Goal: Task Accomplishment & Management: Manage account settings

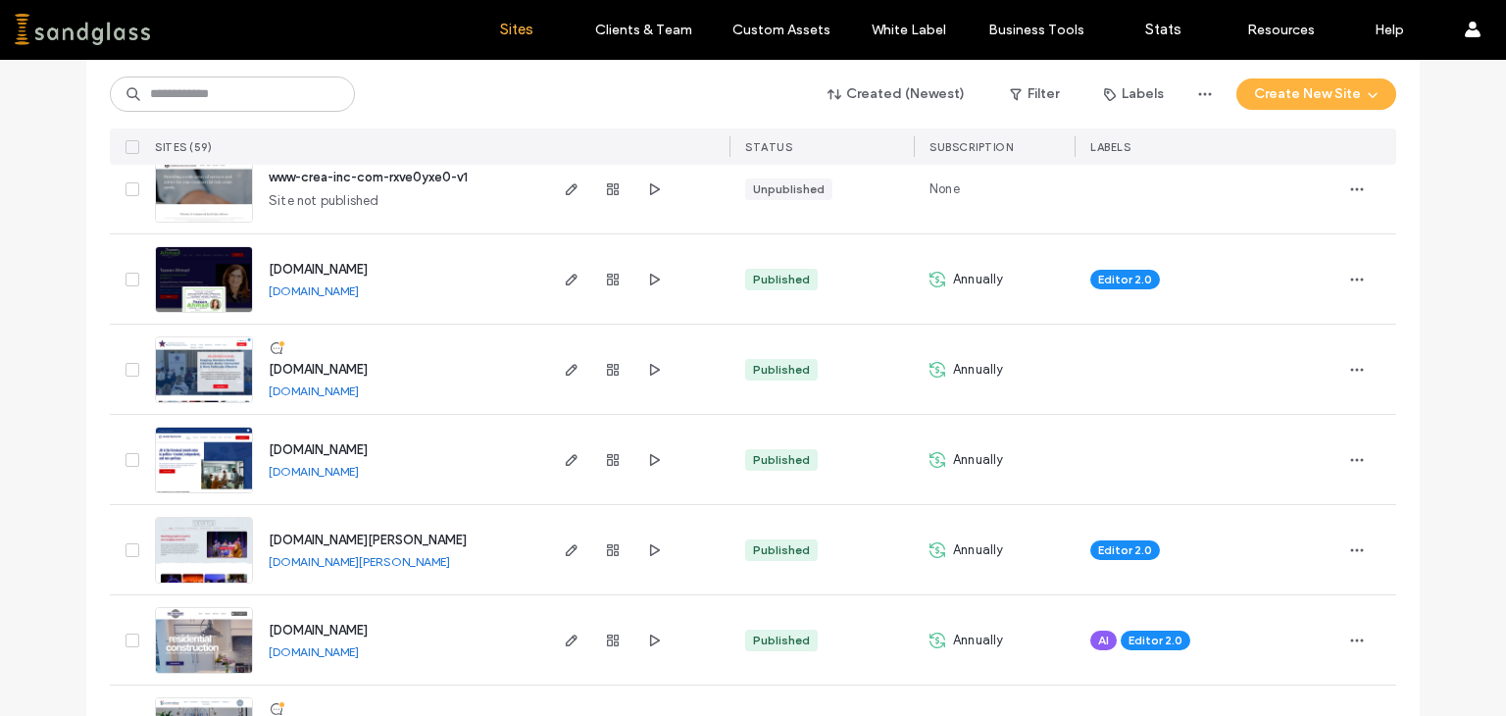
scroll to position [434, 0]
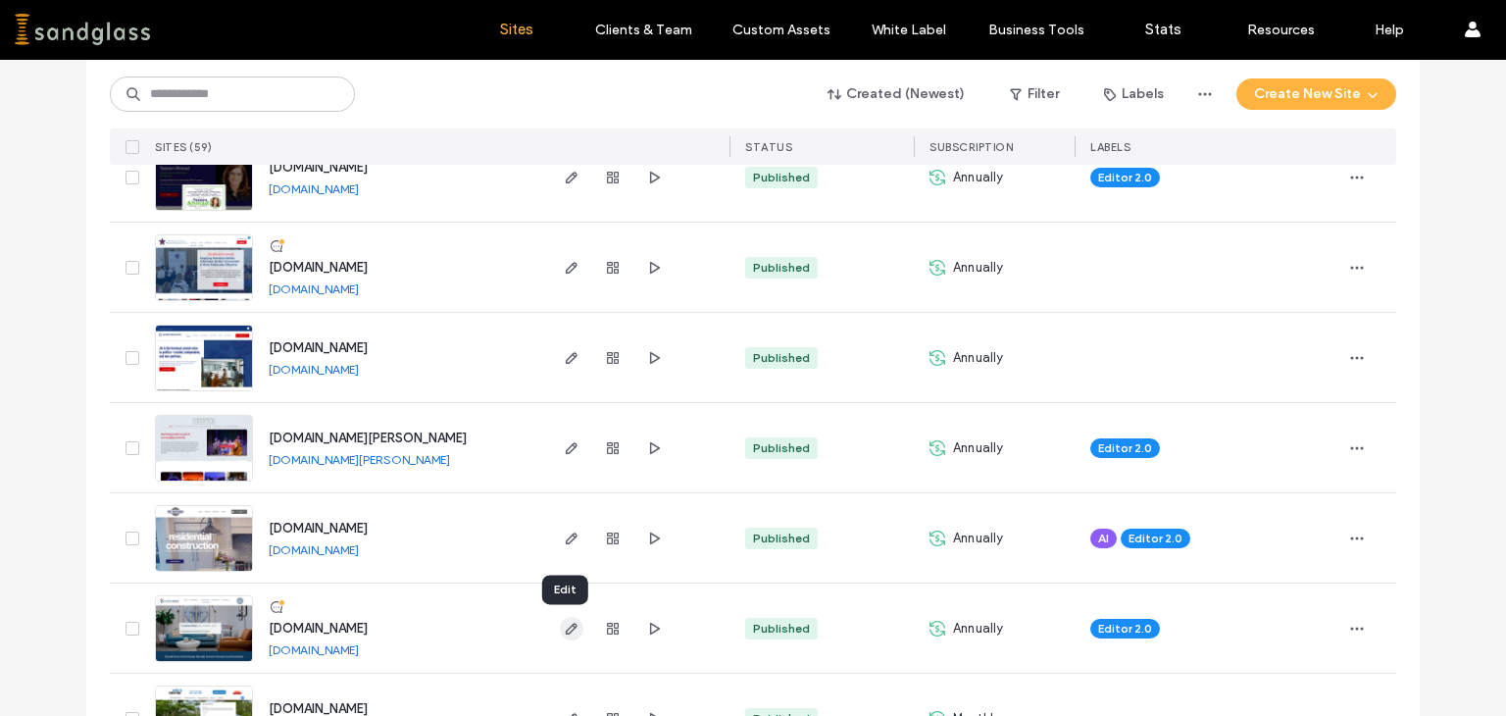
click at [566, 625] on use "button" at bounding box center [572, 628] width 12 height 12
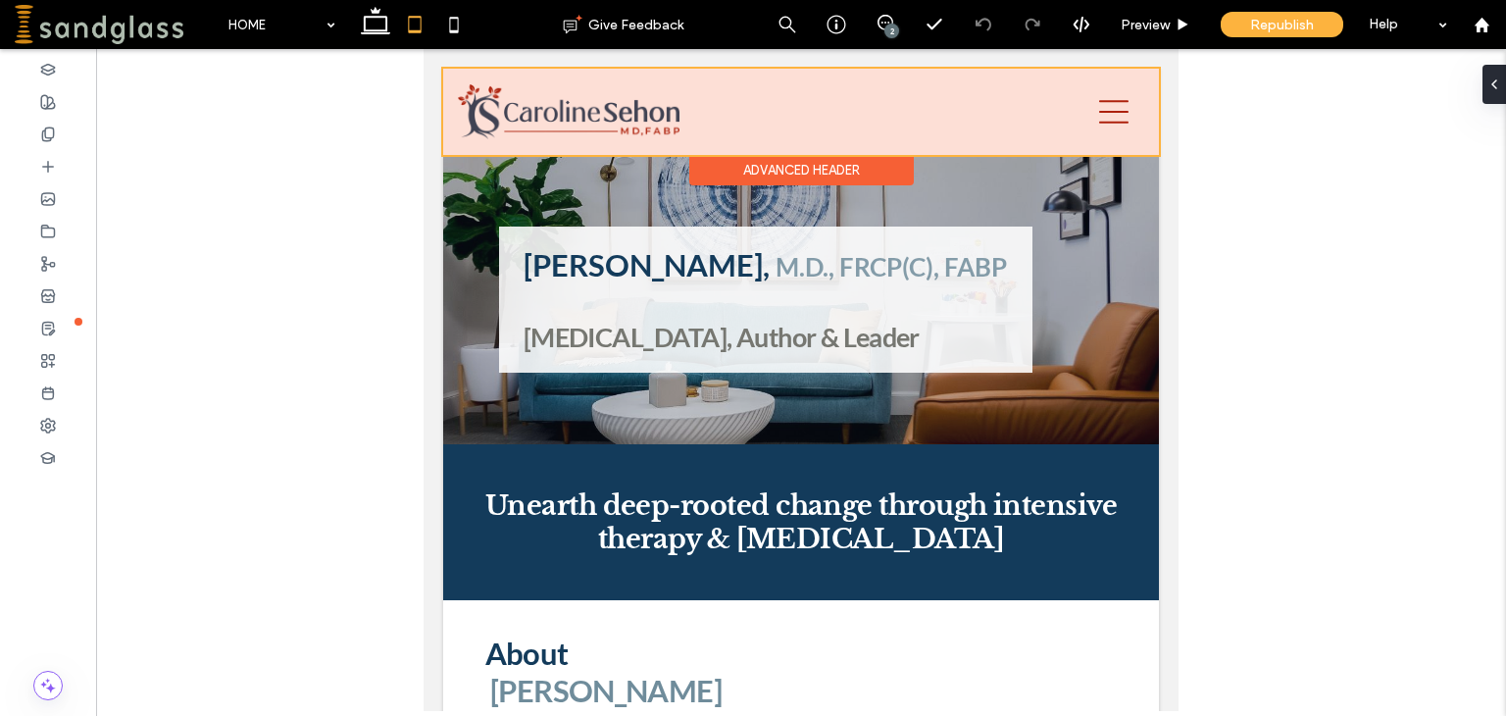
click at [924, 123] on div at bounding box center [801, 112] width 716 height 86
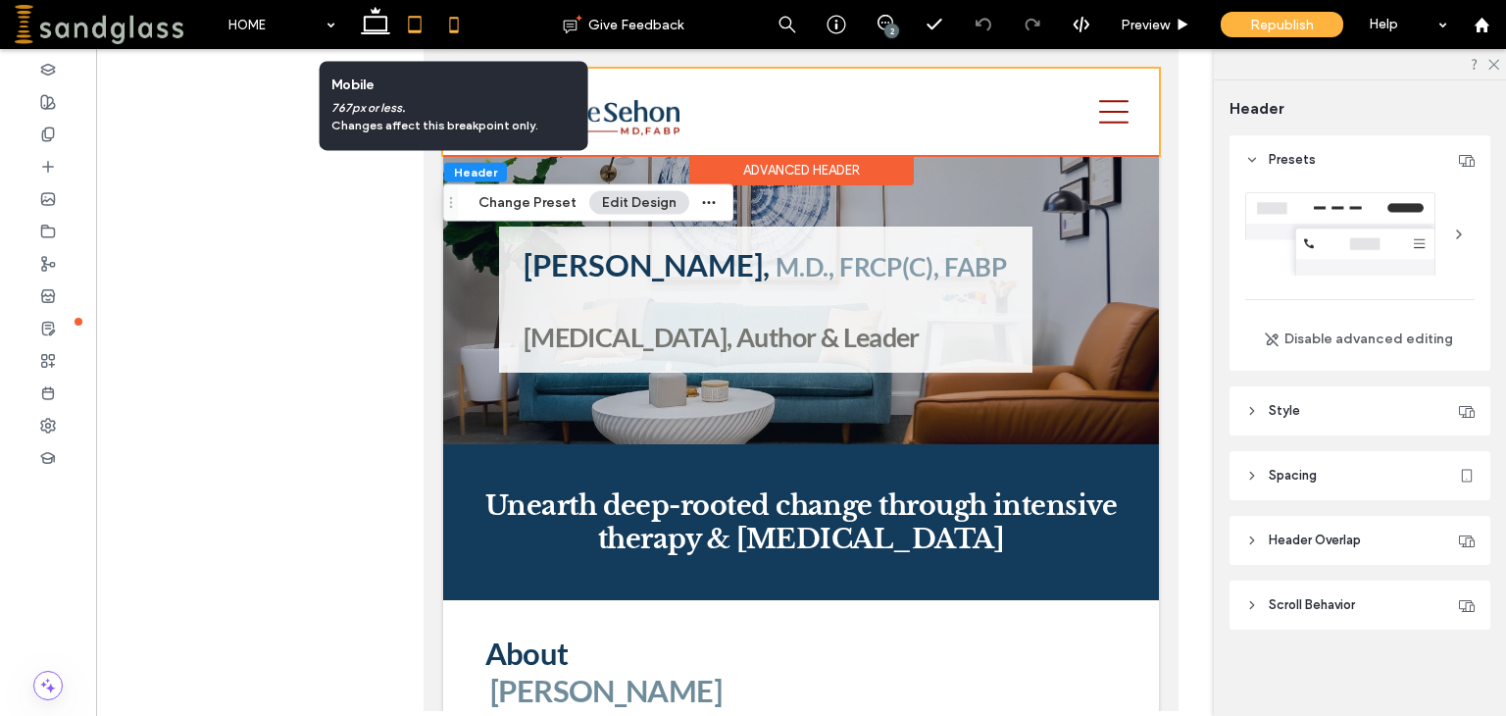
click at [455, 28] on icon at bounding box center [453, 24] width 39 height 39
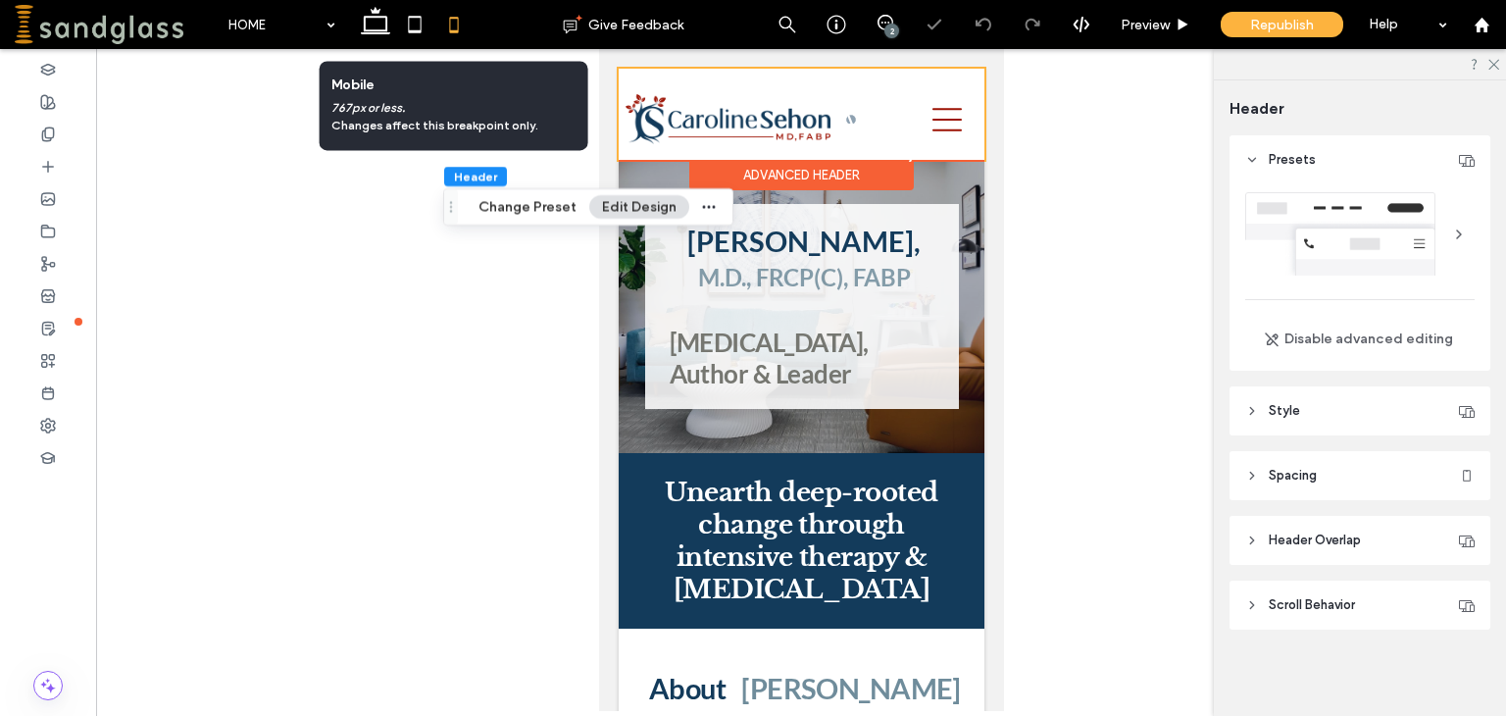
type input "**"
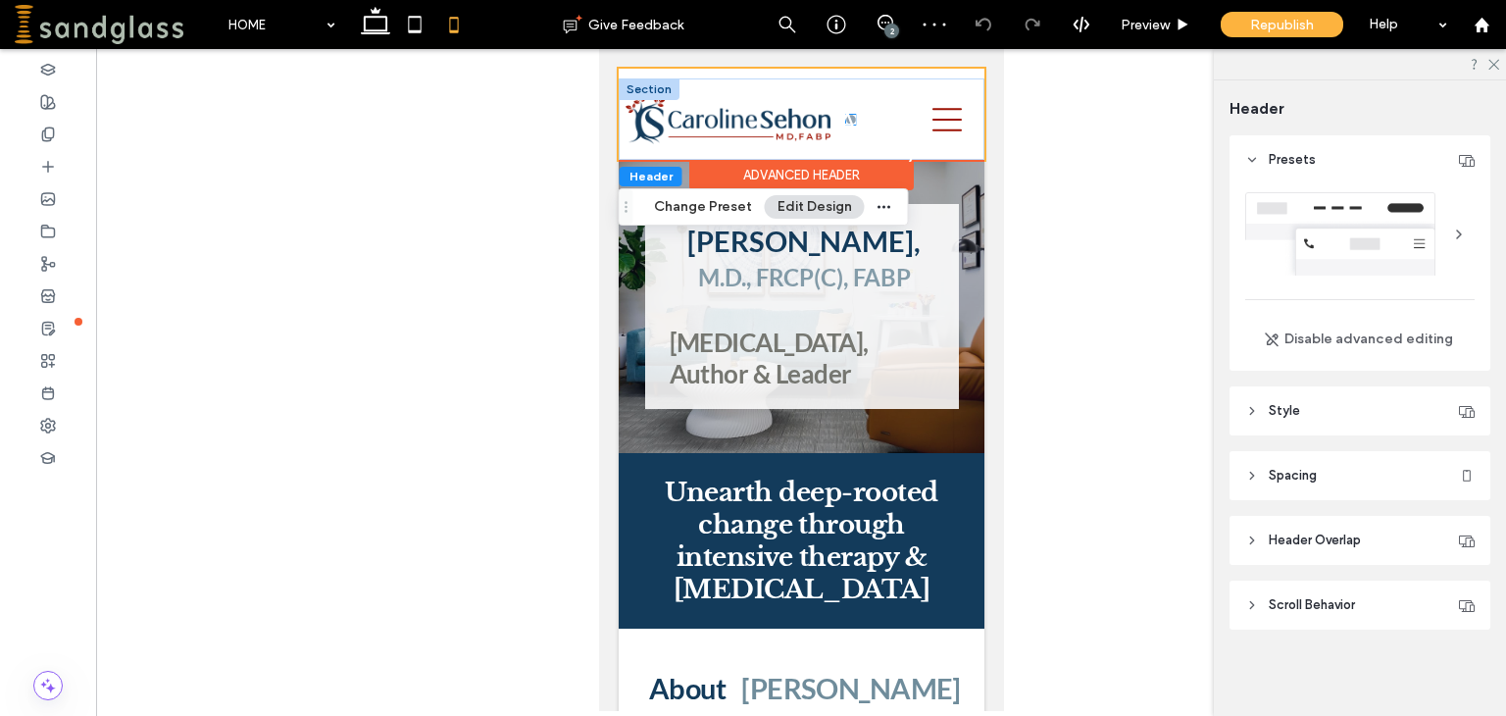
click at [843, 117] on h3 "APsA Candidacy" at bounding box center [866, 134] width 102 height 57
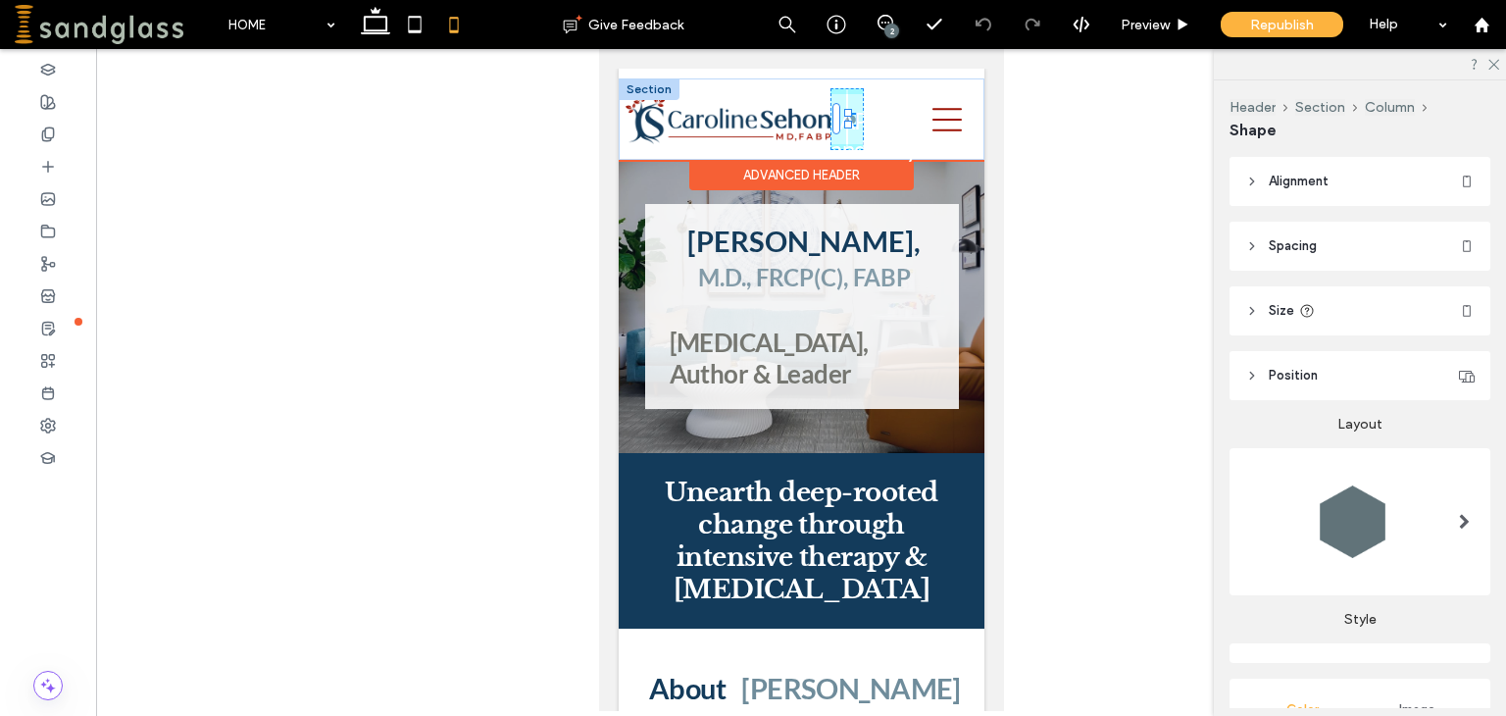
click at [846, 126] on div at bounding box center [847, 125] width 8 height 8
type input "**"
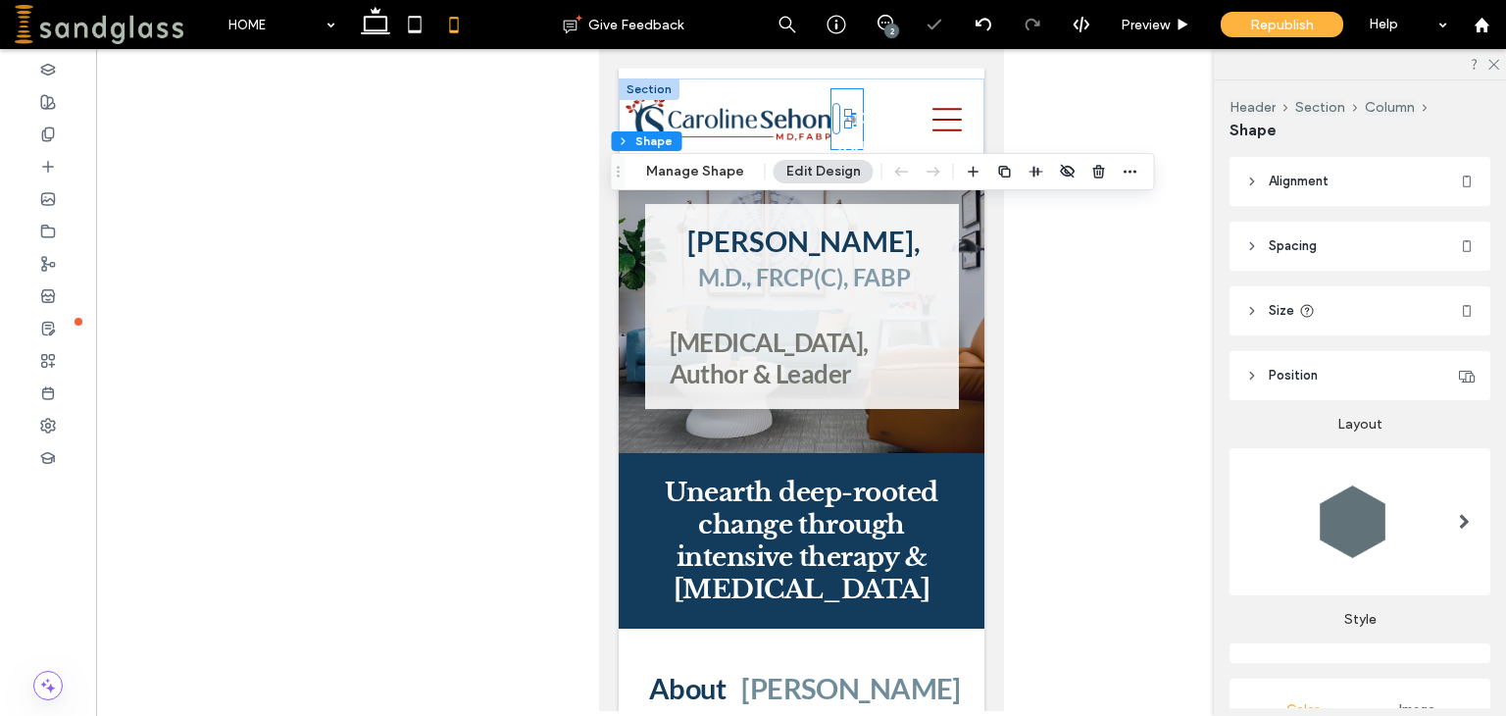
click at [836, 94] on div "ABOUT TREATMENT ADULT CHILD and ADOLESCENT COUPLE FAMILY PSYCHOANALYSIS TELETHE…" at bounding box center [845, 119] width 32 height 62
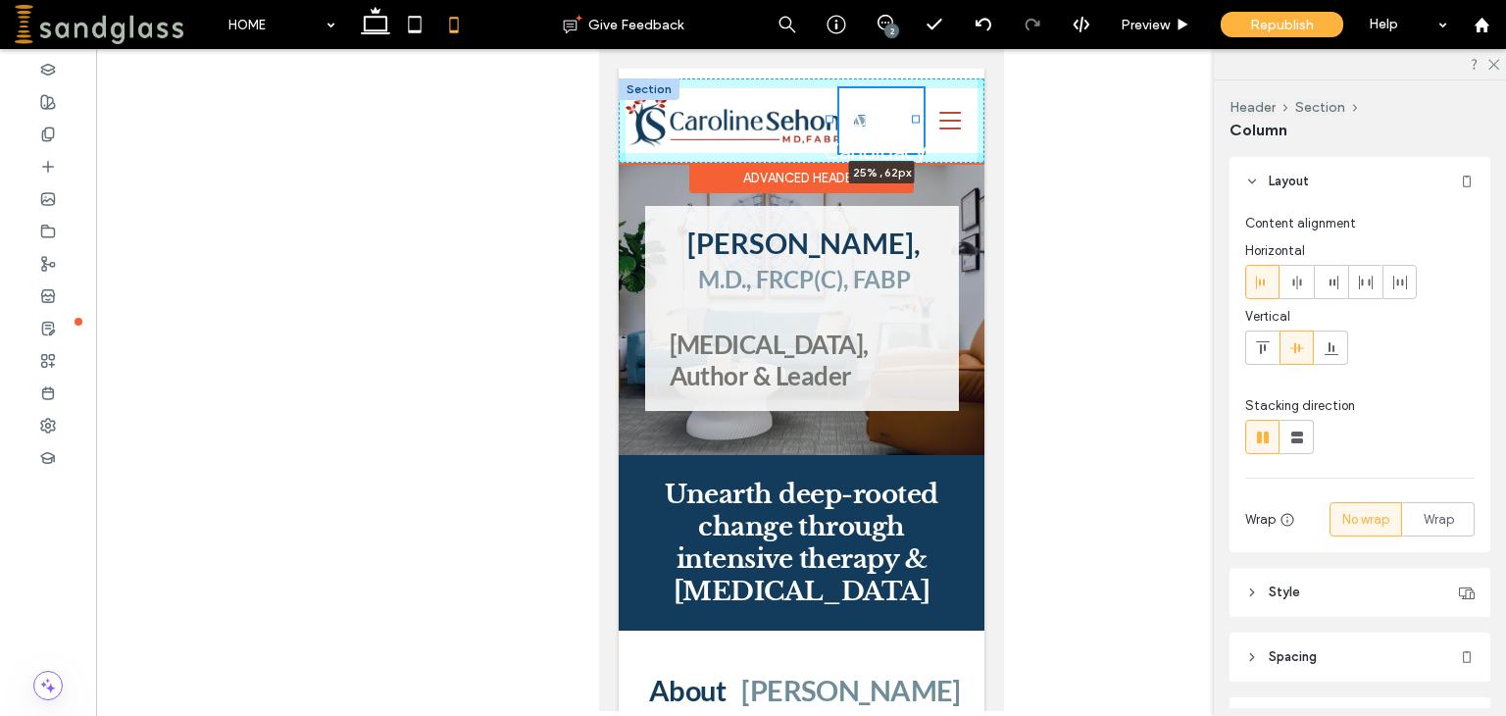
drag, startPoint x: 855, startPoint y: 120, endPoint x: 908, endPoint y: 111, distance: 53.7
click at [908, 111] on div "ABOUT TREATMENT ADULT CHILD and ADOLESCENT COUPLE FAMILY PSYCHOANALYSIS TELETHE…" at bounding box center [801, 120] width 366 height 84
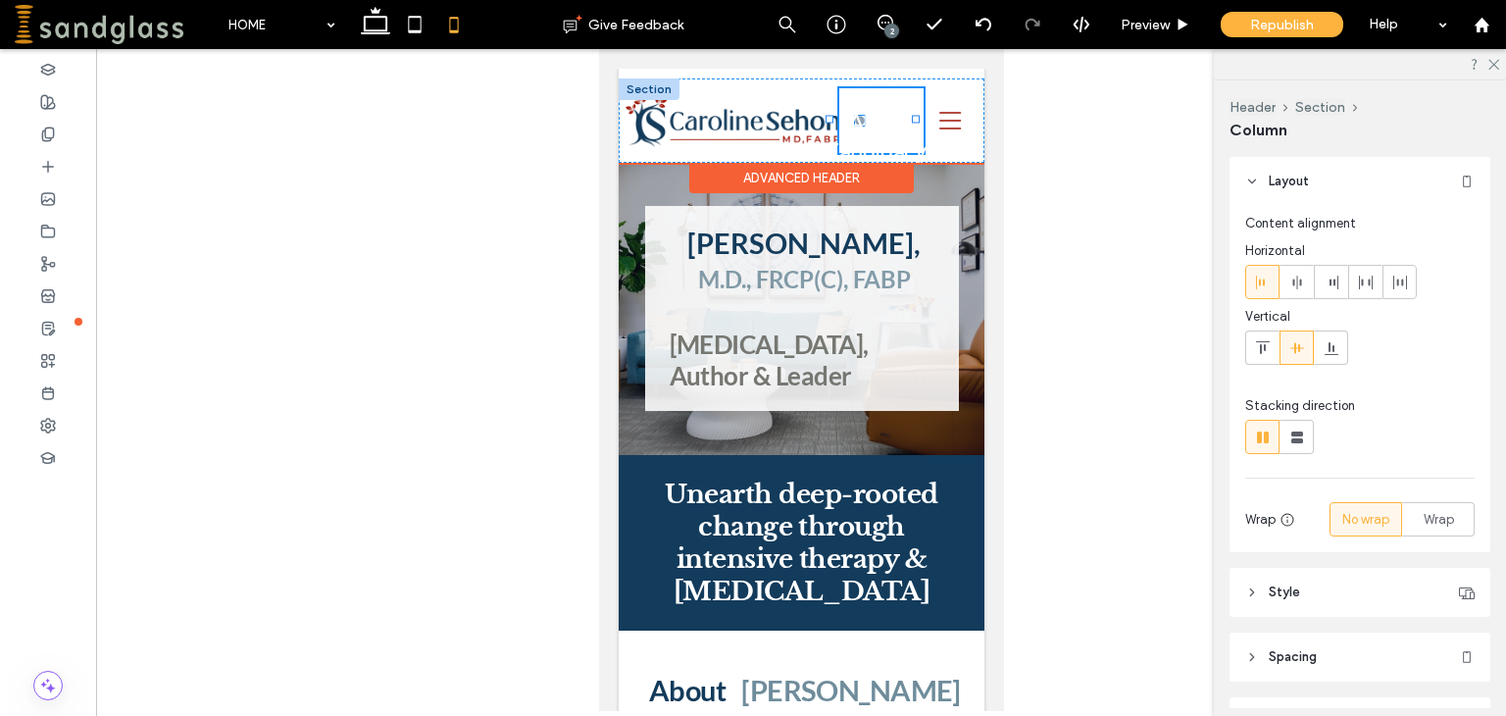
type input "**"
type input "***"
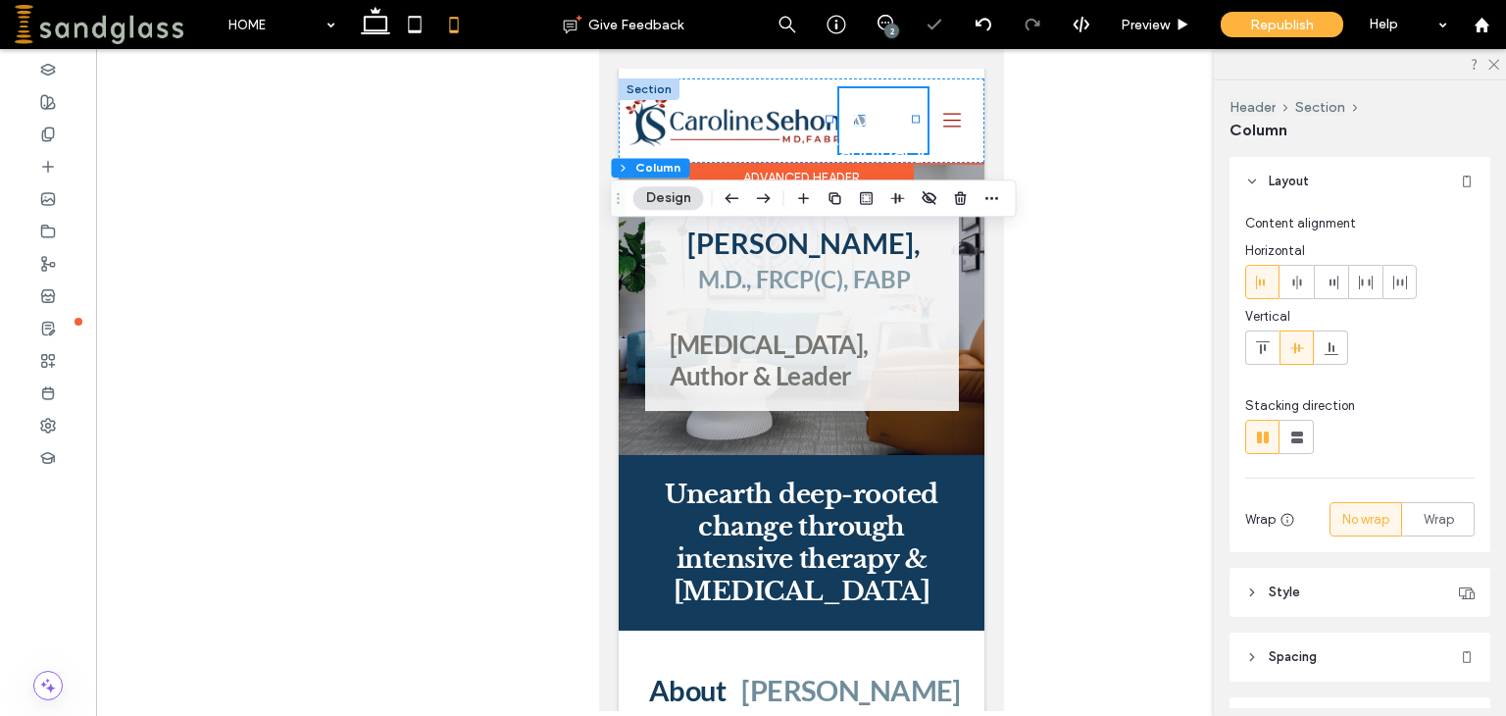
click at [849, 119] on h3 "APsA Candidacy" at bounding box center [873, 135] width 102 height 57
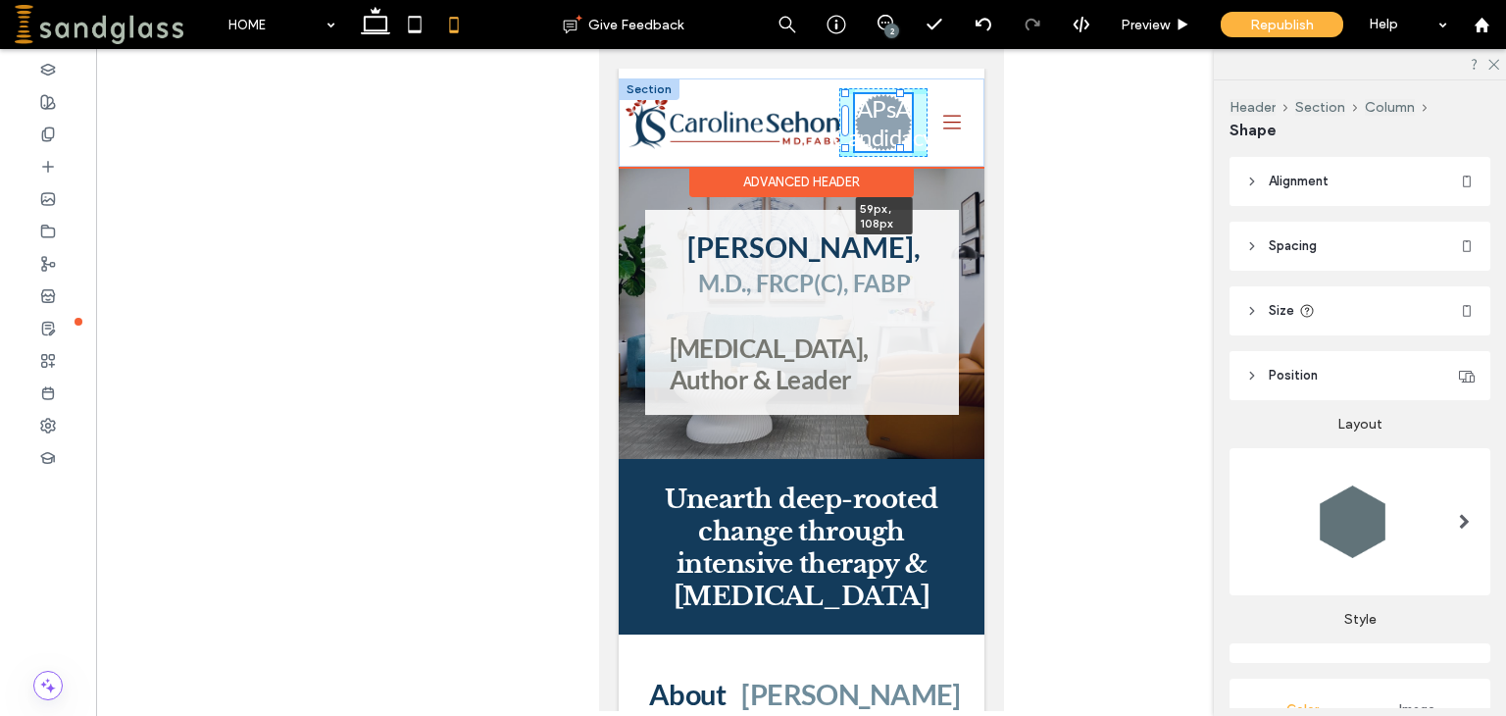
drag, startPoint x: 856, startPoint y: 125, endPoint x: 933, endPoint y: 144, distance: 79.7
click at [933, 144] on div "ABOUT TREATMENT ADULT CHILD and ADOLESCENT COUPLE FAMILY PSYCHOANALYSIS TELETHE…" at bounding box center [801, 122] width 366 height 88
type input "**"
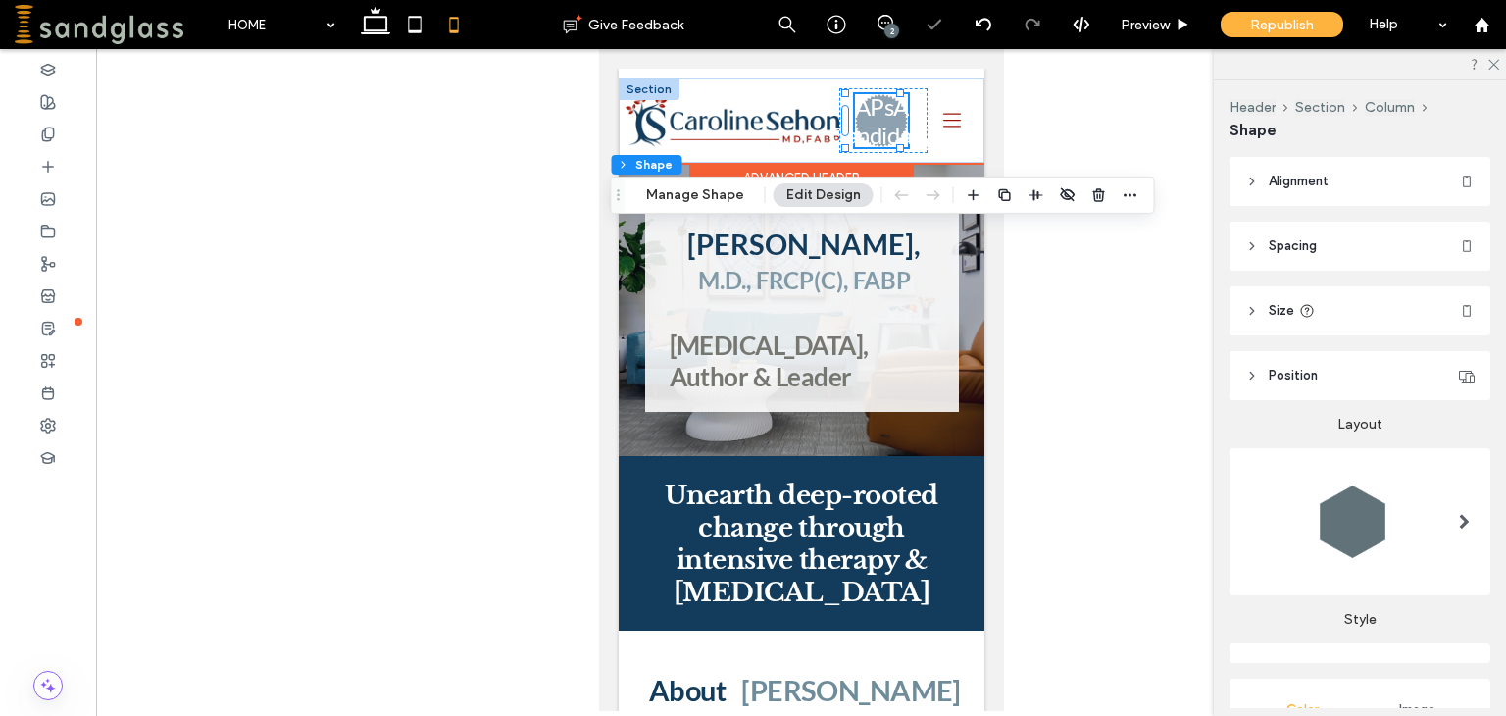
click at [864, 120] on h3 "APsA Candidacy" at bounding box center [880, 120] width 102 height 57
click at [864, 113] on h3 "APsA Candidacy" at bounding box center [880, 120] width 102 height 57
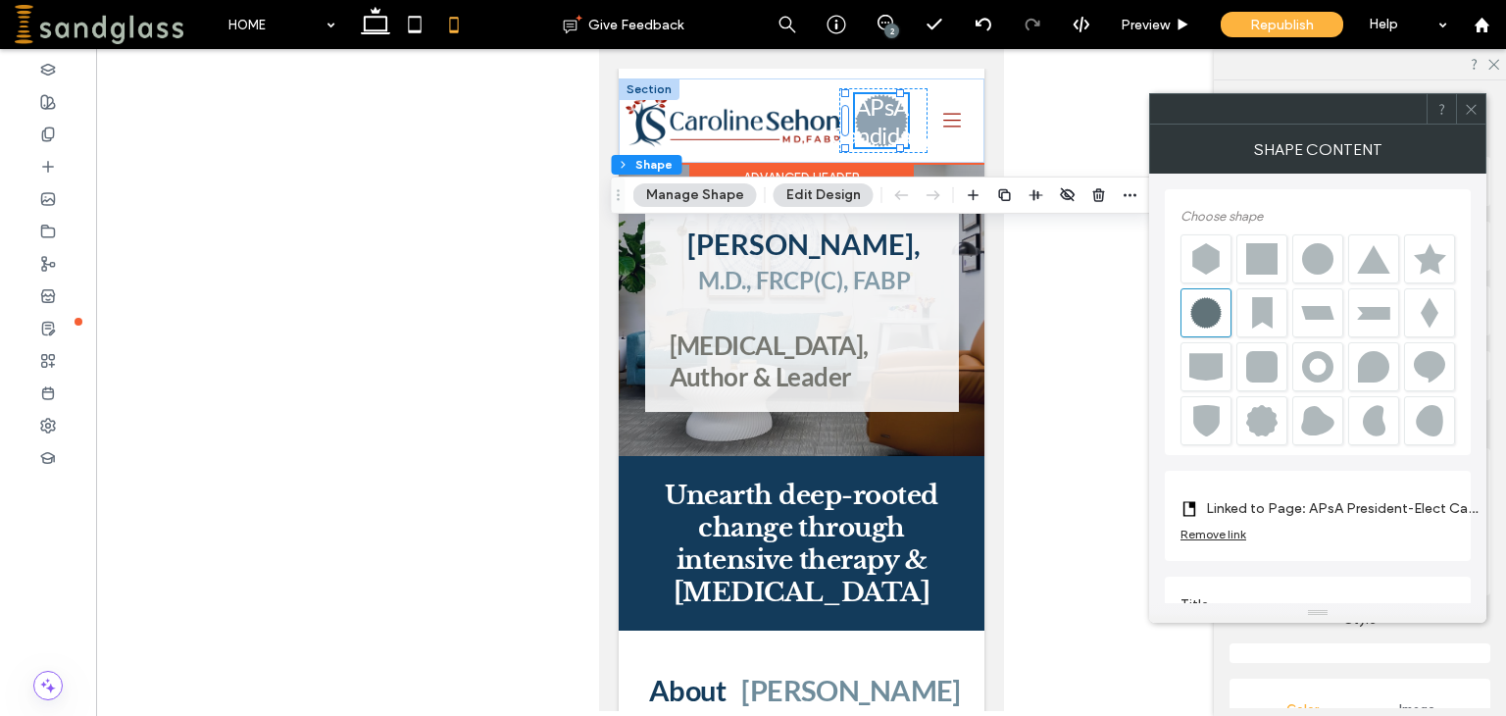
scroll to position [21, 0]
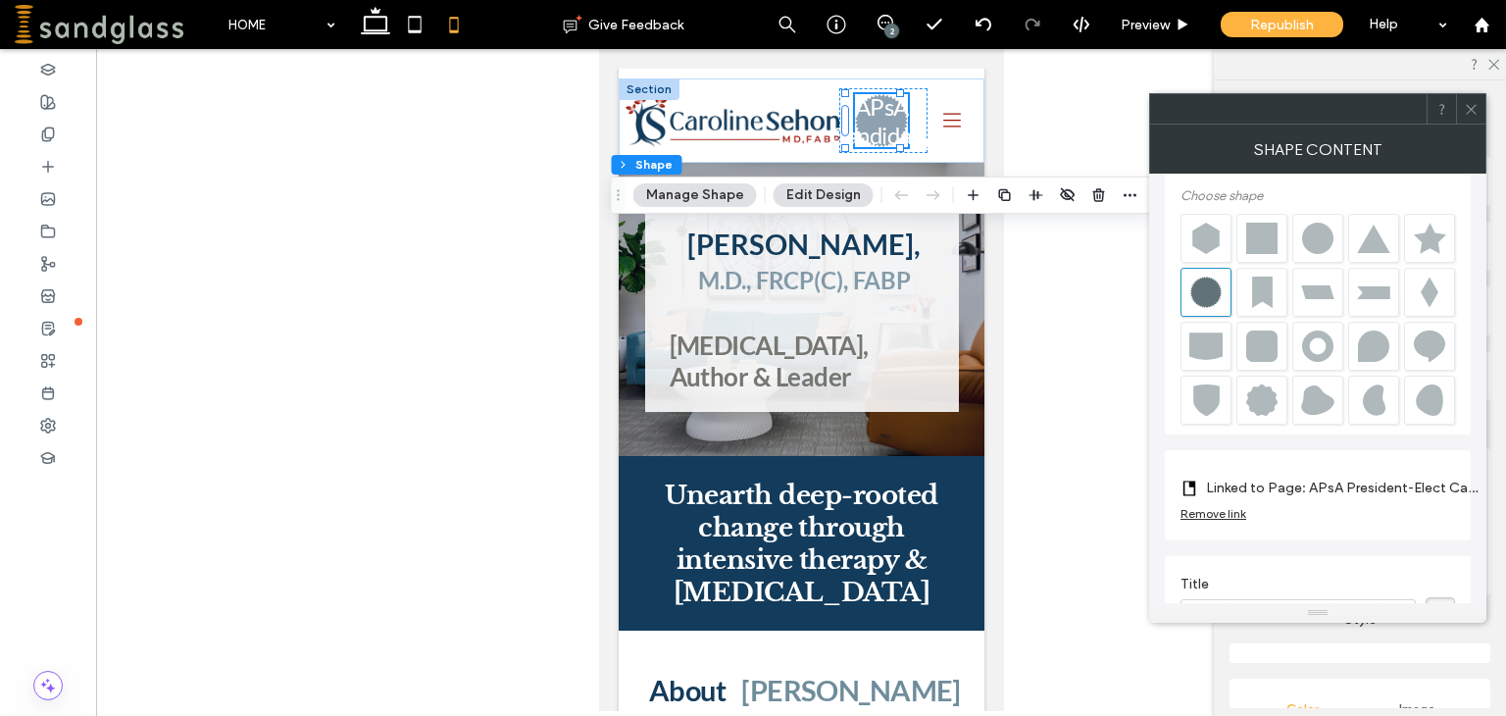
click at [808, 193] on button "Edit Design" at bounding box center [823, 195] width 100 height 24
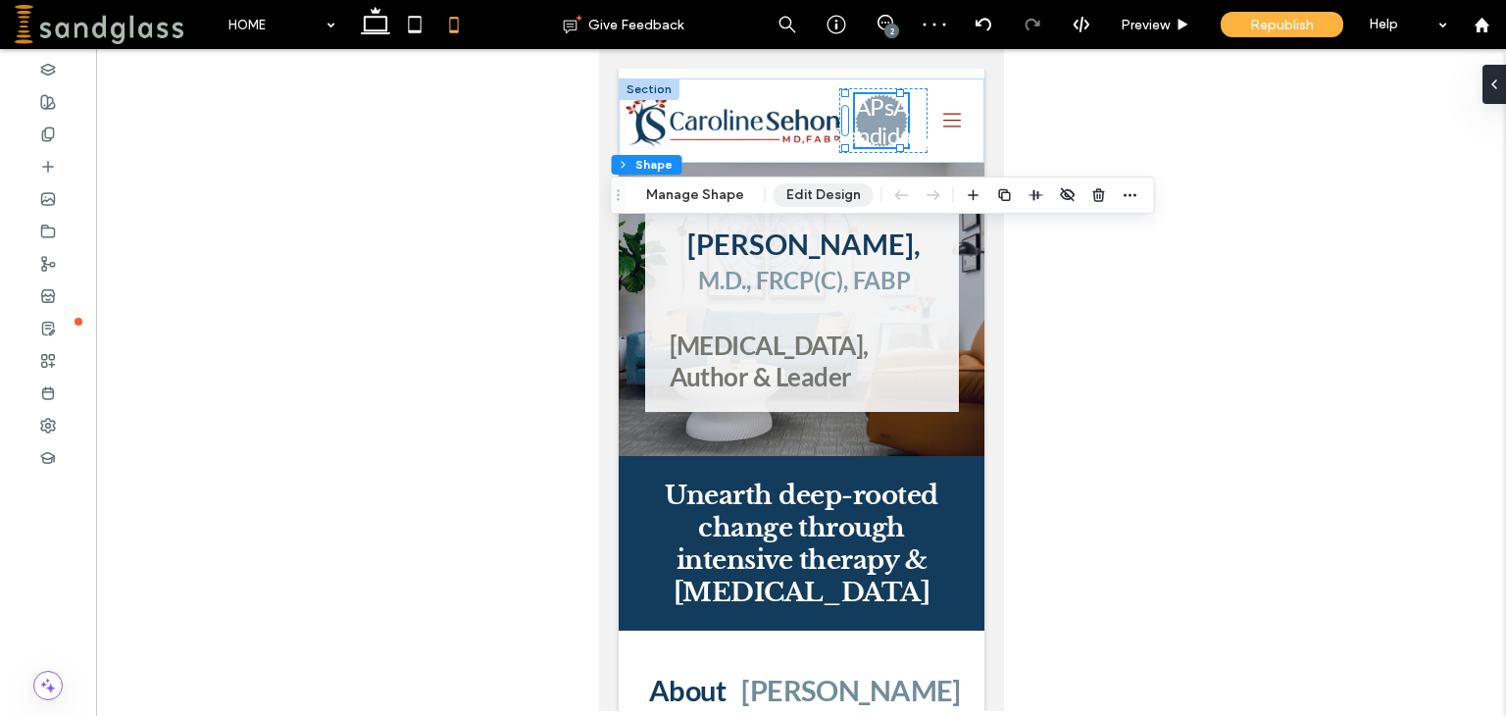
click at [823, 192] on button "Edit Design" at bounding box center [823, 195] width 100 height 24
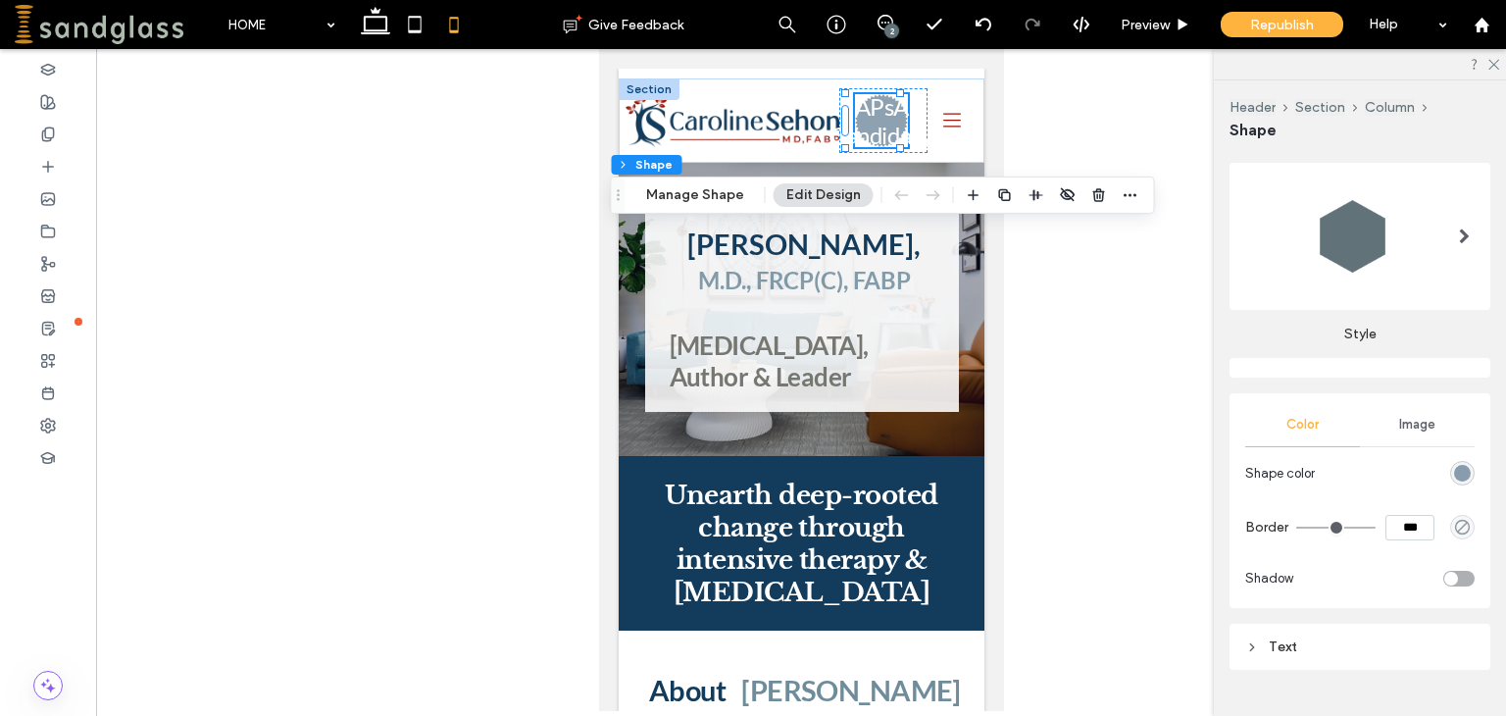
scroll to position [323, 0]
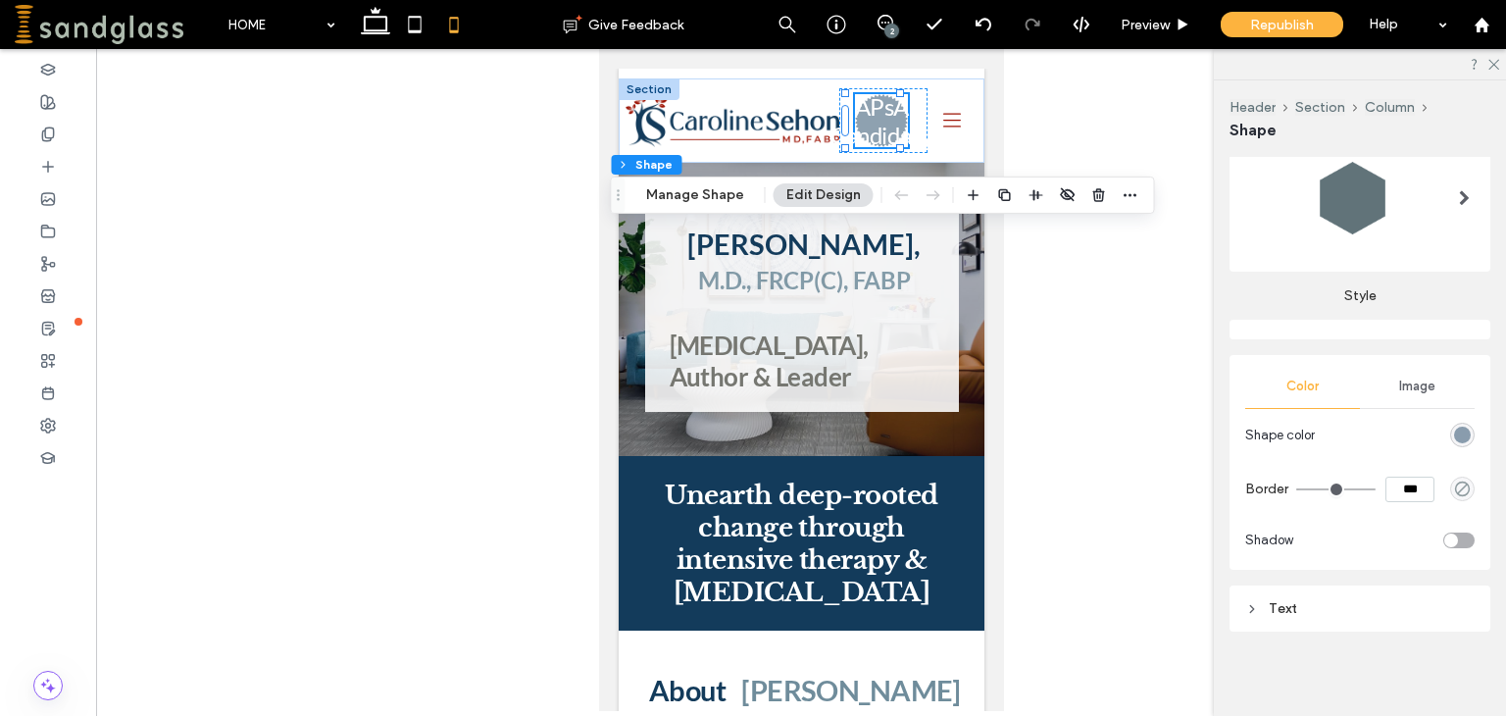
click at [1286, 603] on div "Text" at bounding box center [1359, 608] width 229 height 17
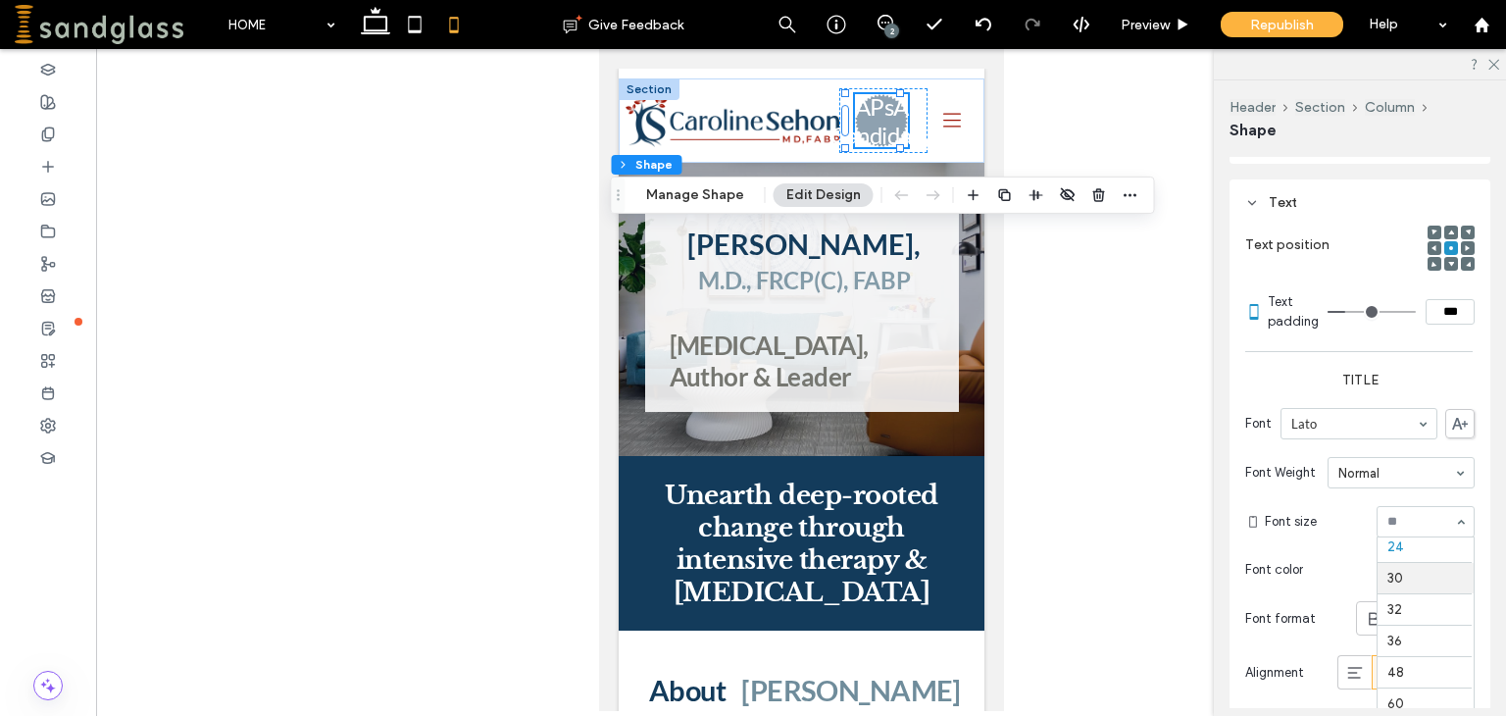
scroll to position [87, 0]
click at [1447, 518] on div "12" at bounding box center [1425, 521] width 98 height 31
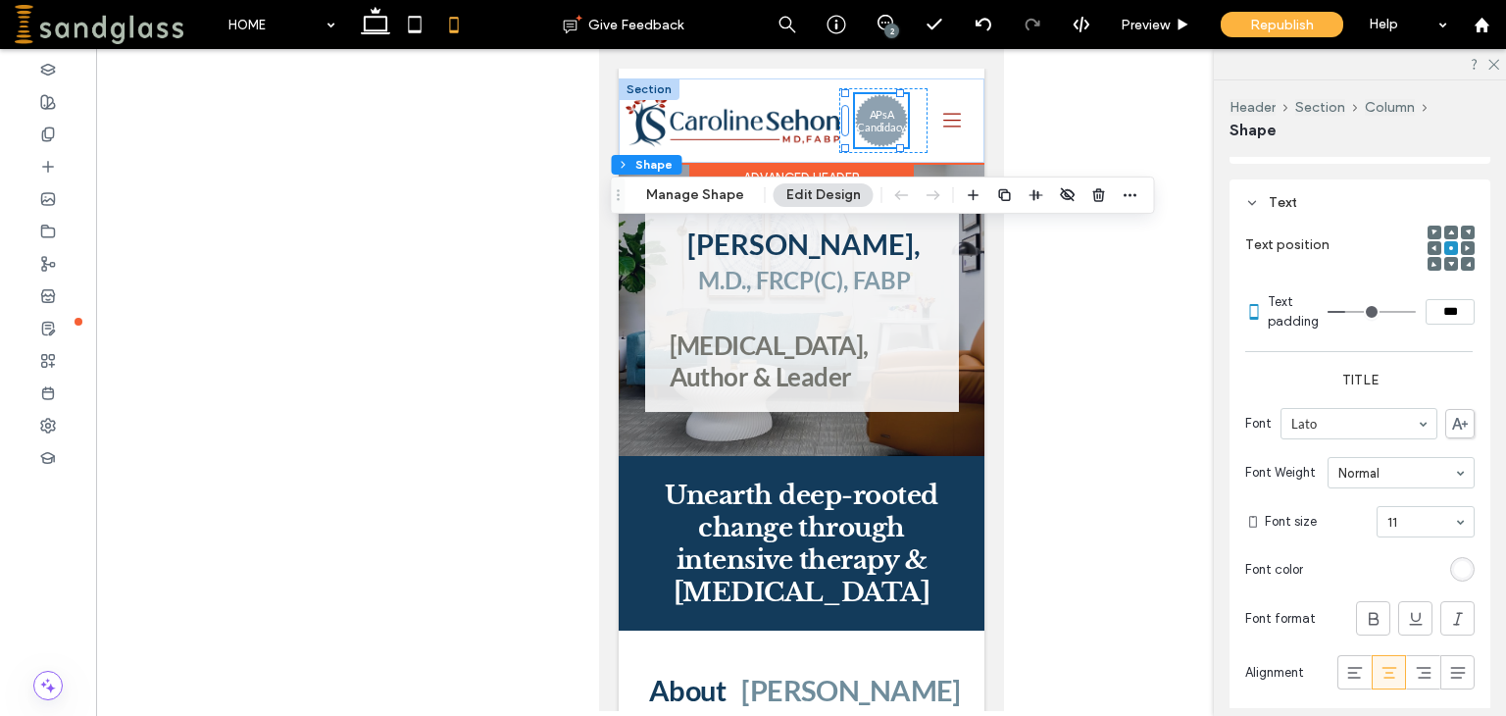
click at [898, 142] on div at bounding box center [897, 120] width 1 height 53
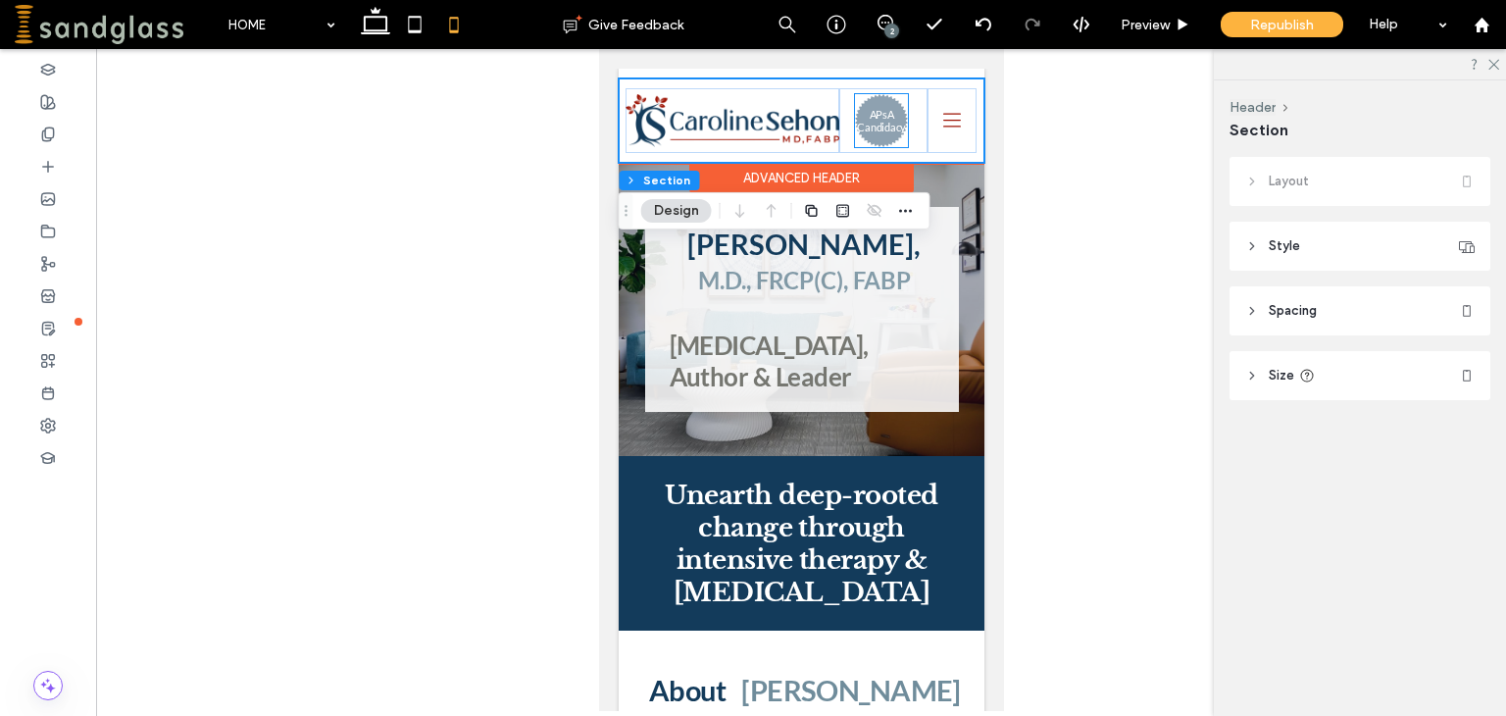
click at [893, 139] on div "APsA Candidacy" at bounding box center [880, 120] width 53 height 53
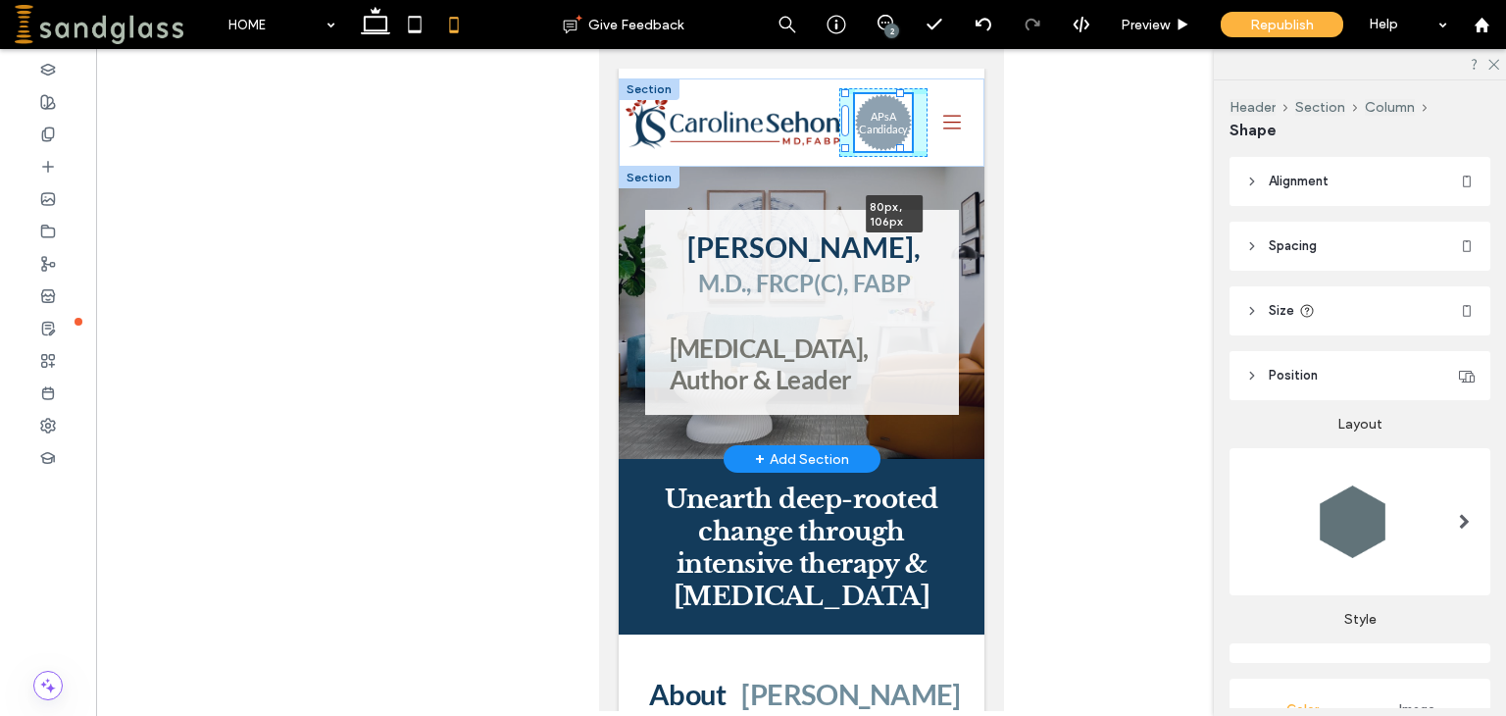
drag, startPoint x: 897, startPoint y: 147, endPoint x: 919, endPoint y: 174, distance: 34.9
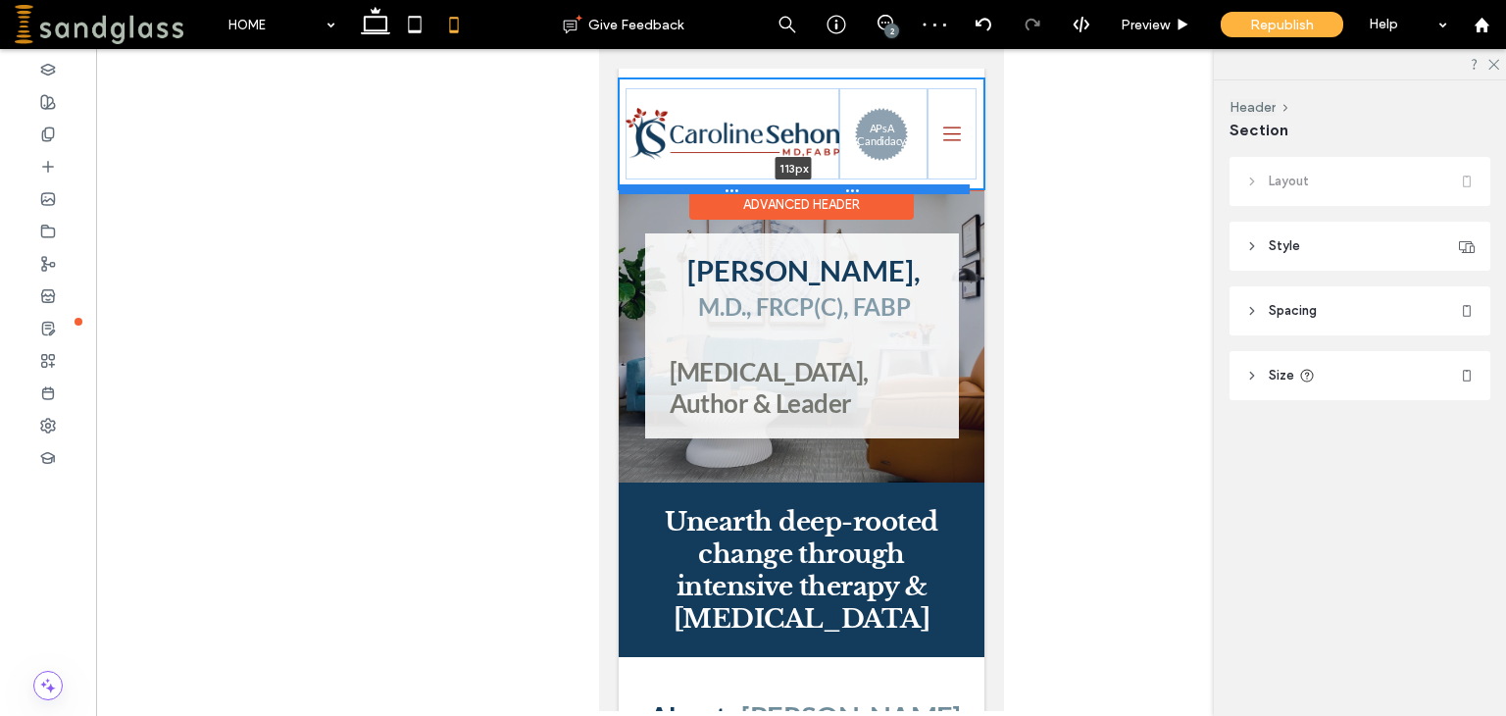
drag, startPoint x: 832, startPoint y: 159, endPoint x: 842, endPoint y: 186, distance: 29.1
click at [842, 186] on div at bounding box center [793, 189] width 351 height 10
type input "***"
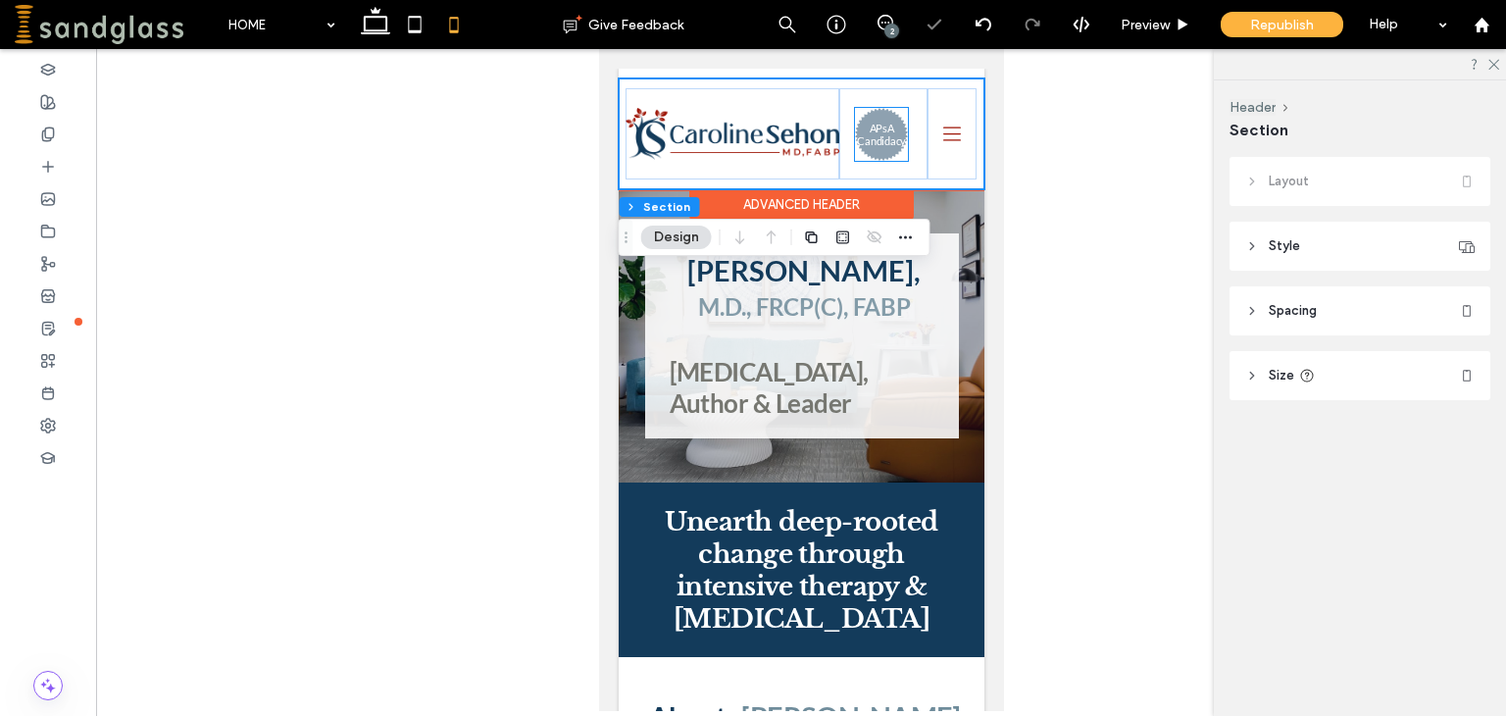
click at [879, 146] on h3 "APsA Candidacy" at bounding box center [880, 134] width 49 height 25
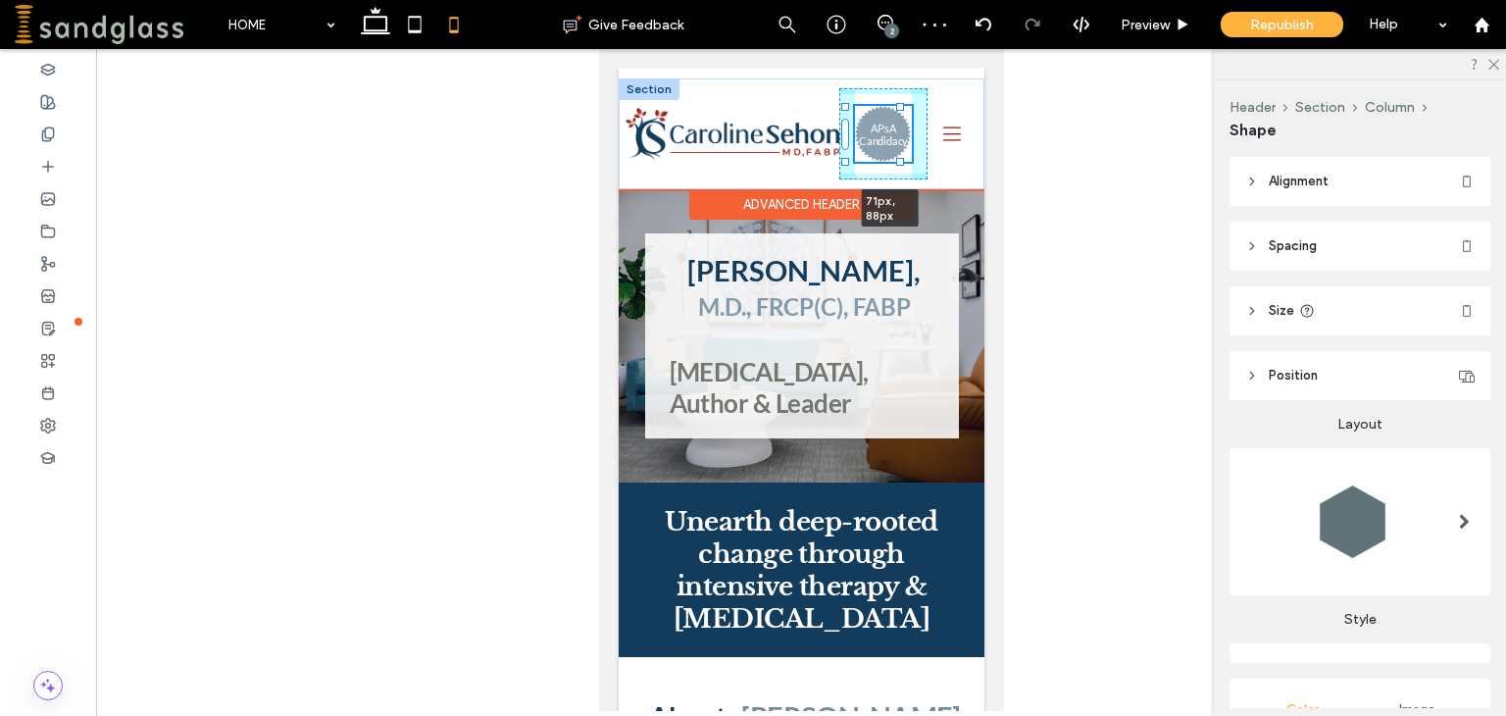
drag, startPoint x: 897, startPoint y: 158, endPoint x: 918, endPoint y: 171, distance: 24.2
click at [918, 171] on div "ABOUT TREATMENT ADULT CHILD and ADOLESCENT COUPLE FAMILY PSYCHOANALYSIS TELETHE…" at bounding box center [801, 133] width 366 height 111
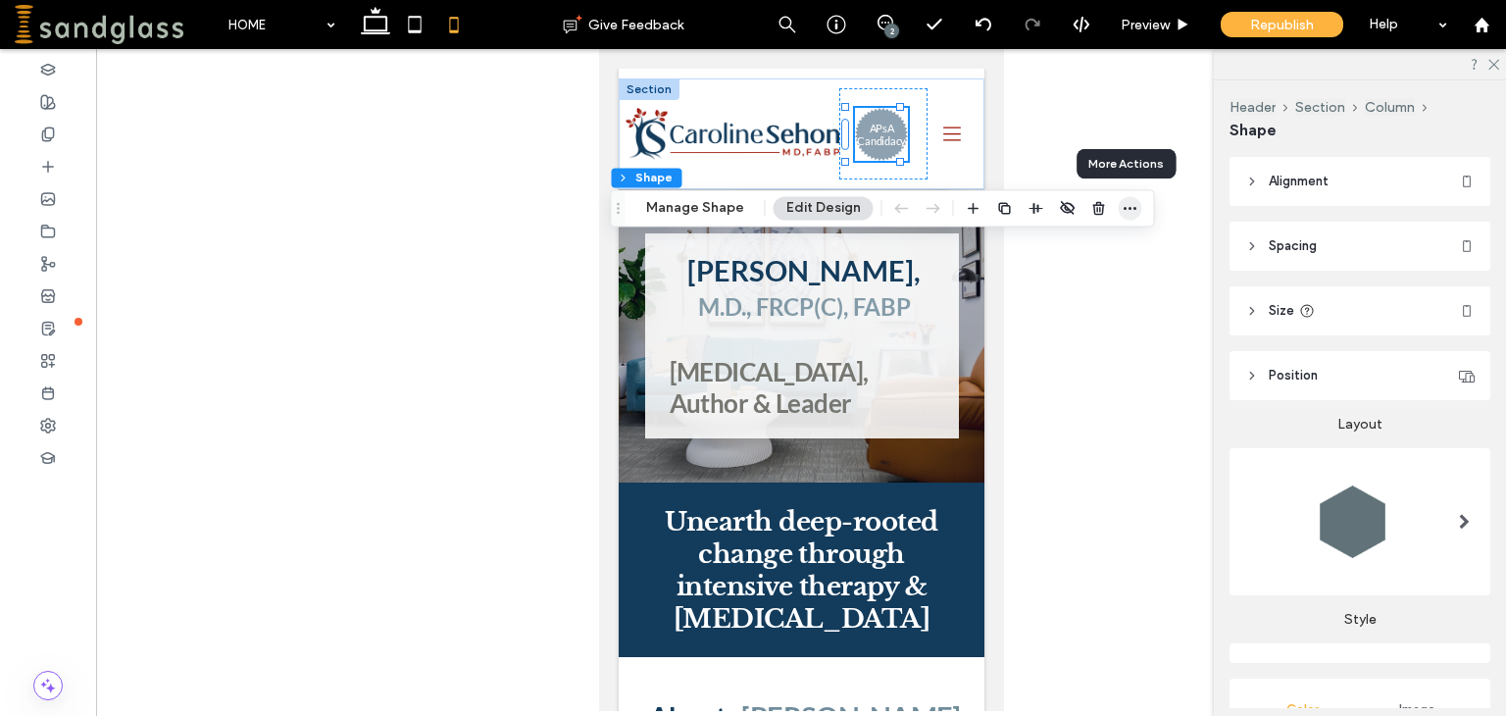
click at [1122, 202] on icon "button" at bounding box center [1130, 208] width 16 height 16
click at [1298, 252] on span "Spacing" at bounding box center [1292, 246] width 48 height 20
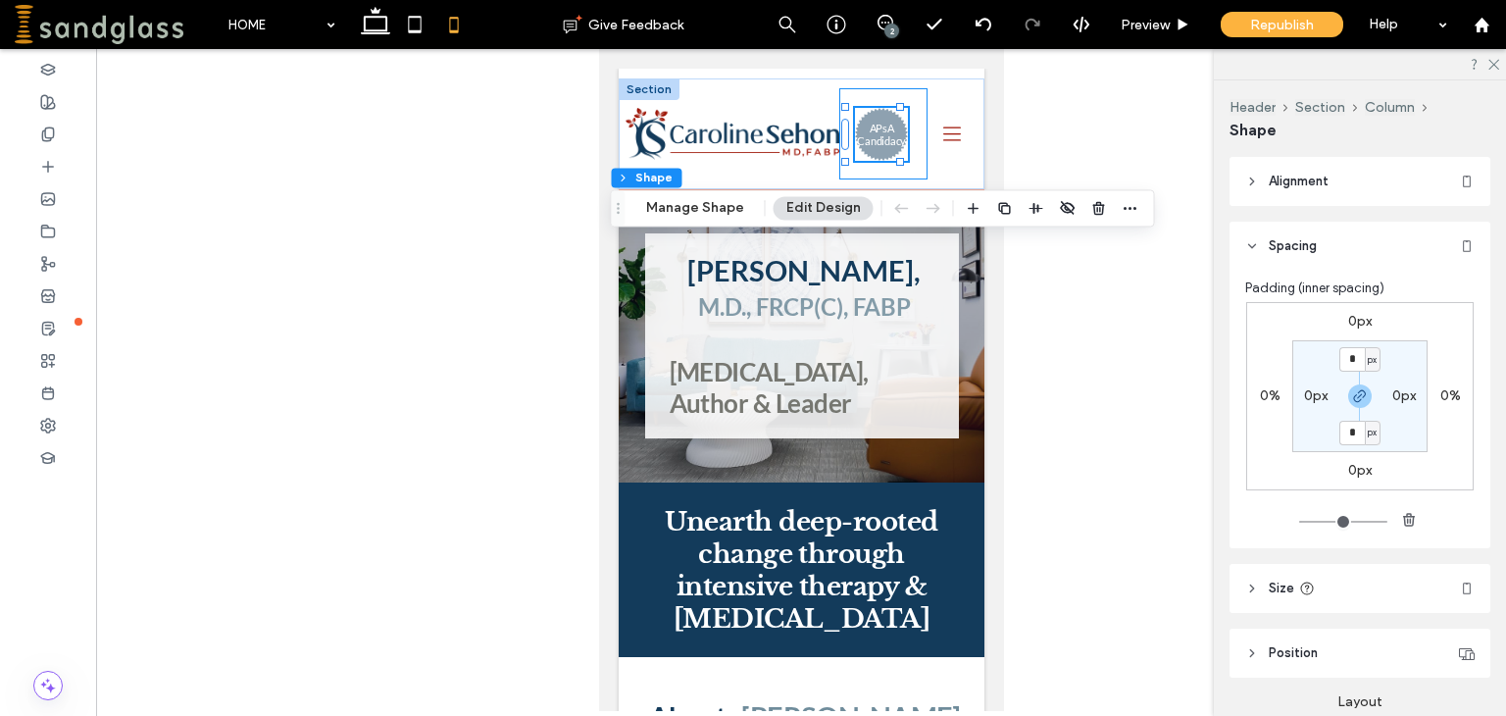
click at [840, 95] on div "ABOUT TREATMENT ADULT CHILD and ADOLESCENT COUPLE FAMILY PSYCHOANALYSIS TELETHE…" at bounding box center [882, 133] width 88 height 91
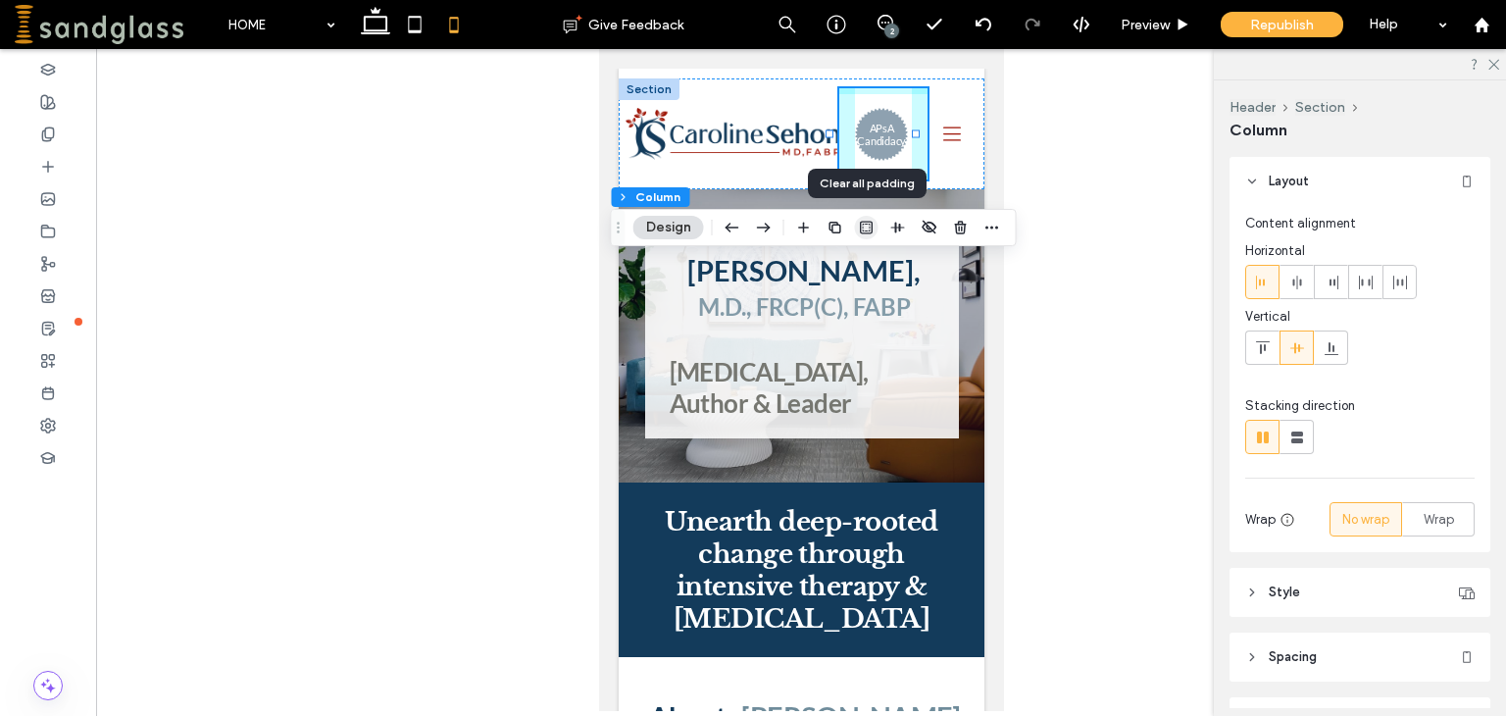
click at [865, 224] on icon "button" at bounding box center [867, 228] width 16 height 16
type input "*"
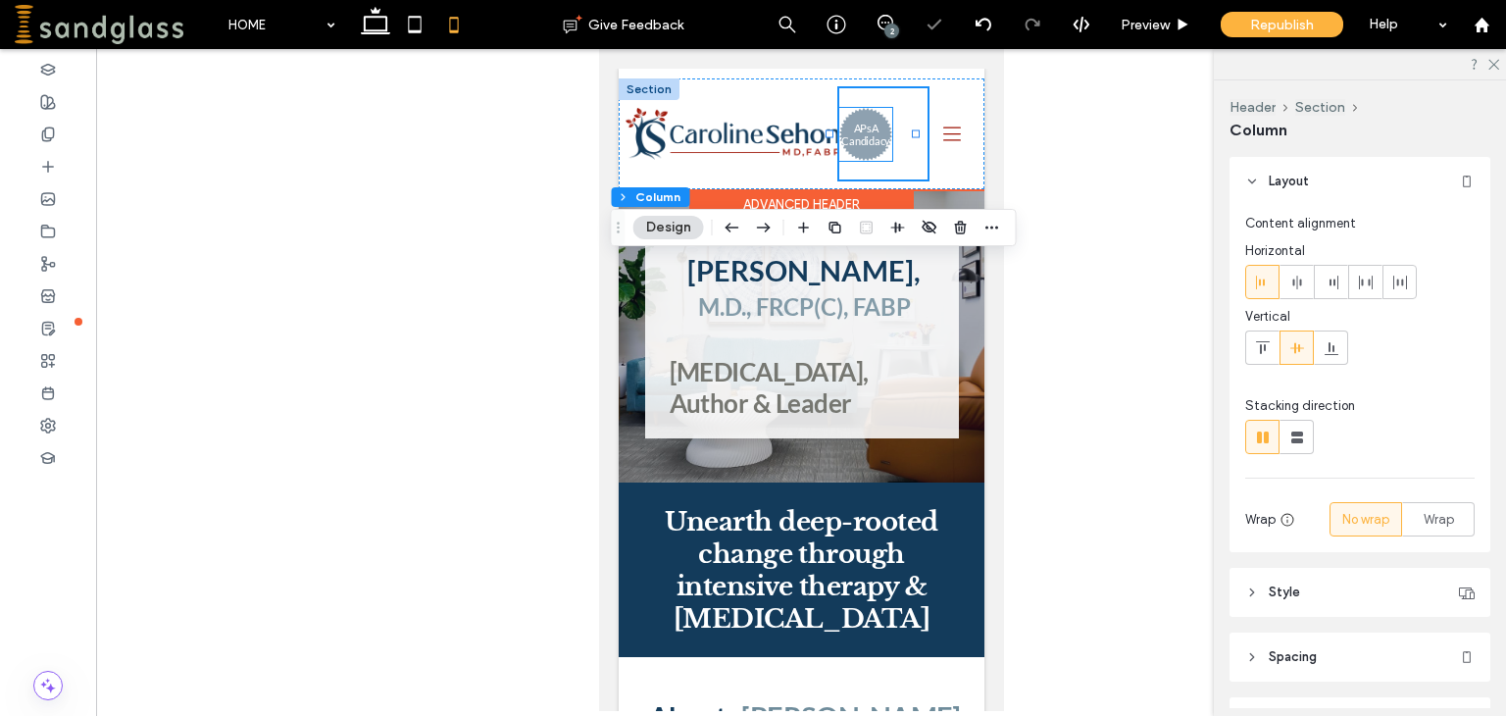
click at [873, 154] on div "APsA Candidacy" at bounding box center [864, 134] width 53 height 53
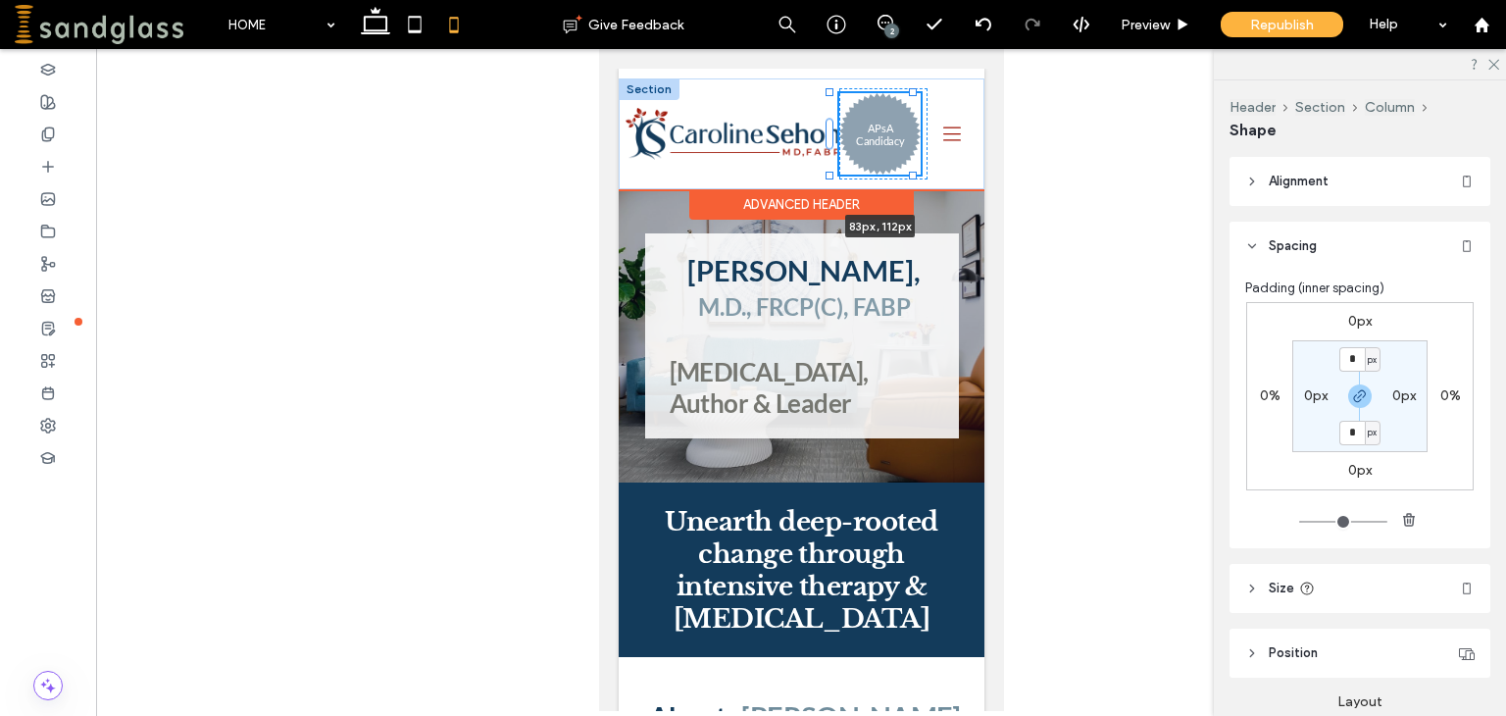
drag, startPoint x: 883, startPoint y: 161, endPoint x: 926, endPoint y: 174, distance: 45.0
click at [926, 174] on div "ABOUT TREATMENT ADULT CHILD and ADOLESCENT COUPLE FAMILY PSYCHOANALYSIS TELETHE…" at bounding box center [801, 133] width 366 height 111
type input "**"
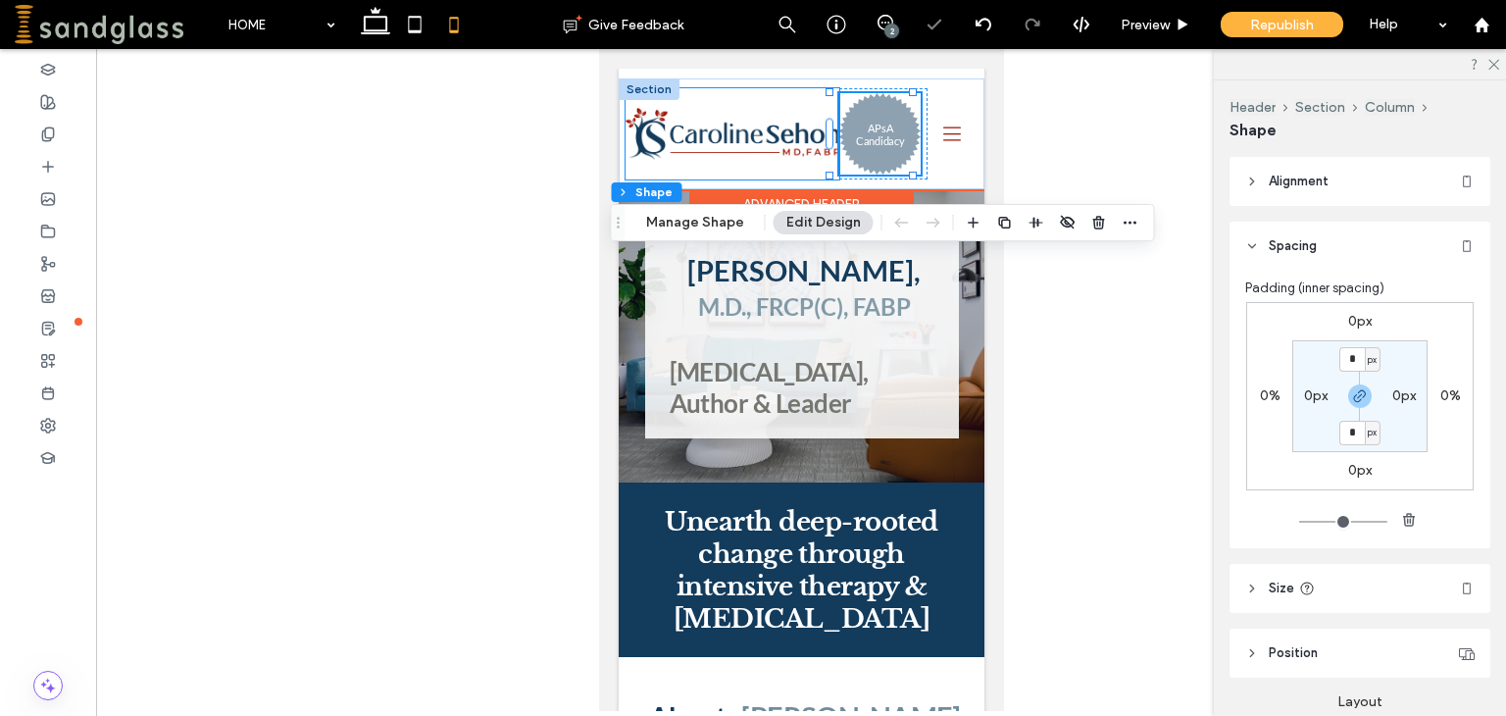
click at [809, 91] on div at bounding box center [731, 133] width 214 height 91
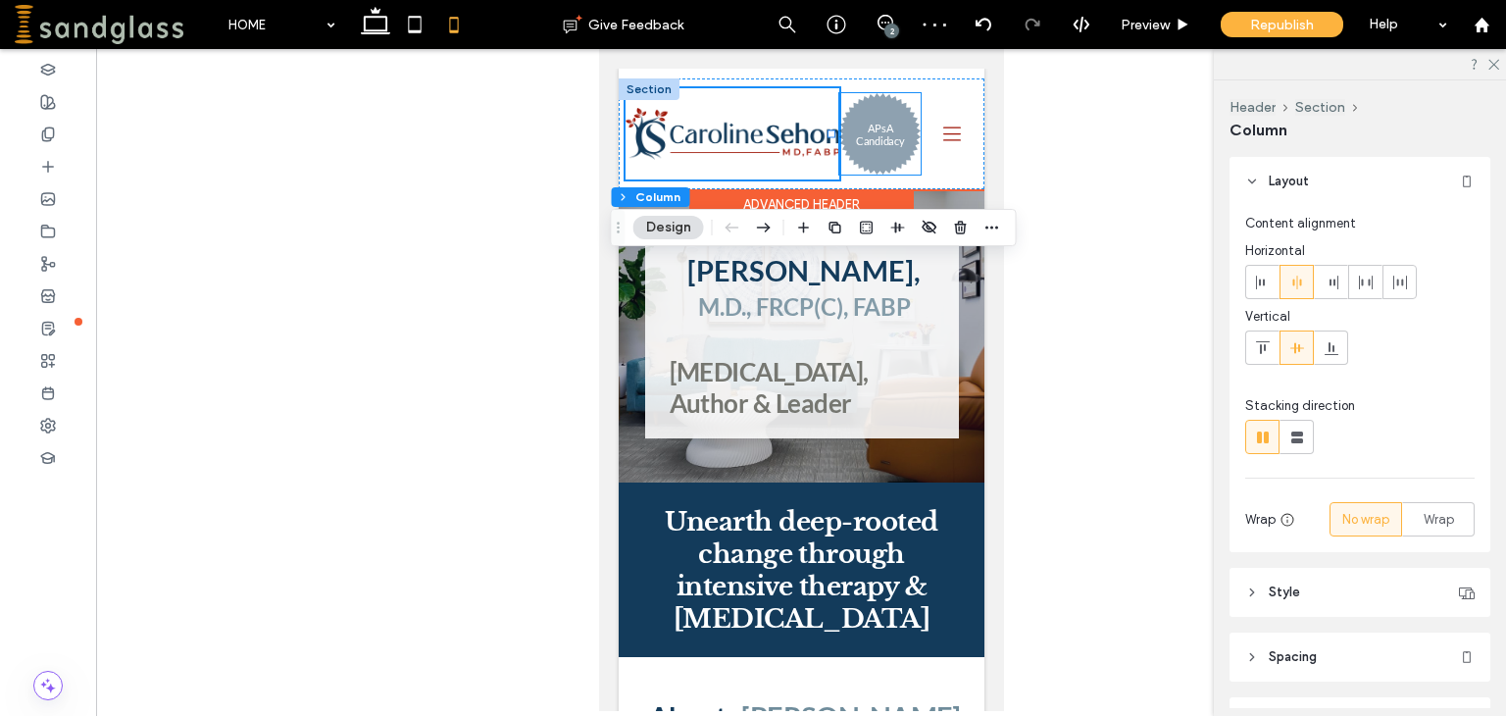
click at [850, 111] on div "APsA Candidacy" at bounding box center [878, 133] width 81 height 81
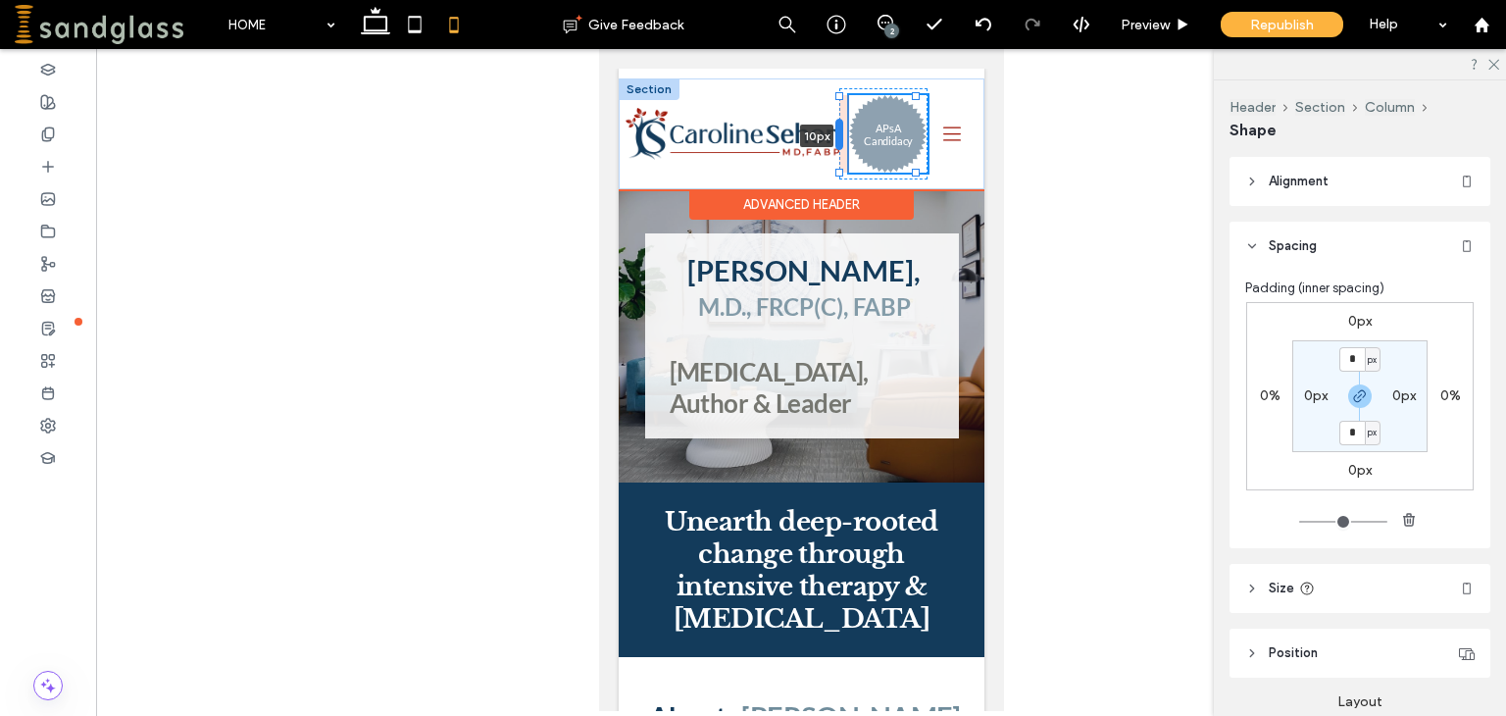
drag, startPoint x: 828, startPoint y: 126, endPoint x: 840, endPoint y: 124, distance: 11.9
click at [840, 124] on div at bounding box center [838, 134] width 8 height 31
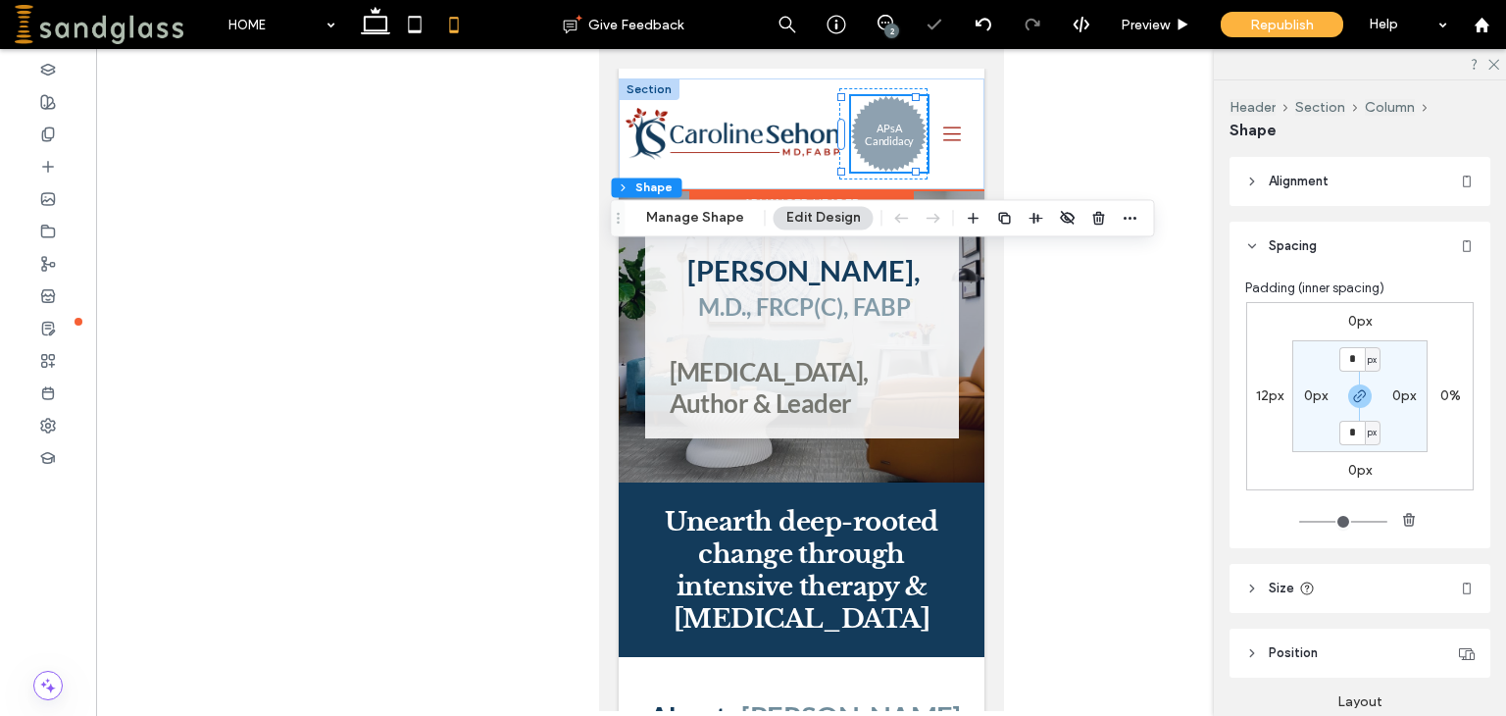
click at [879, 131] on h3 "APsA Candidacy" at bounding box center [888, 134] width 49 height 25
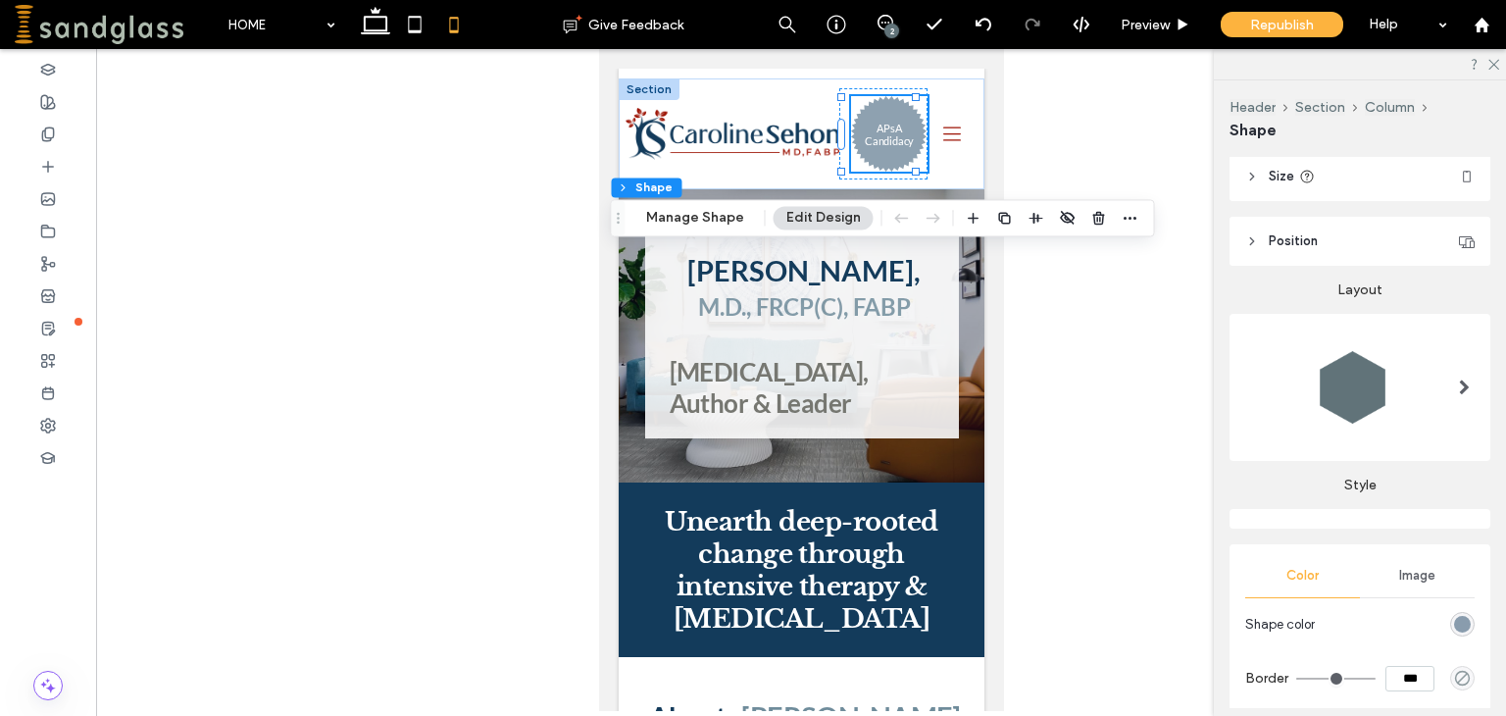
scroll to position [601, 0]
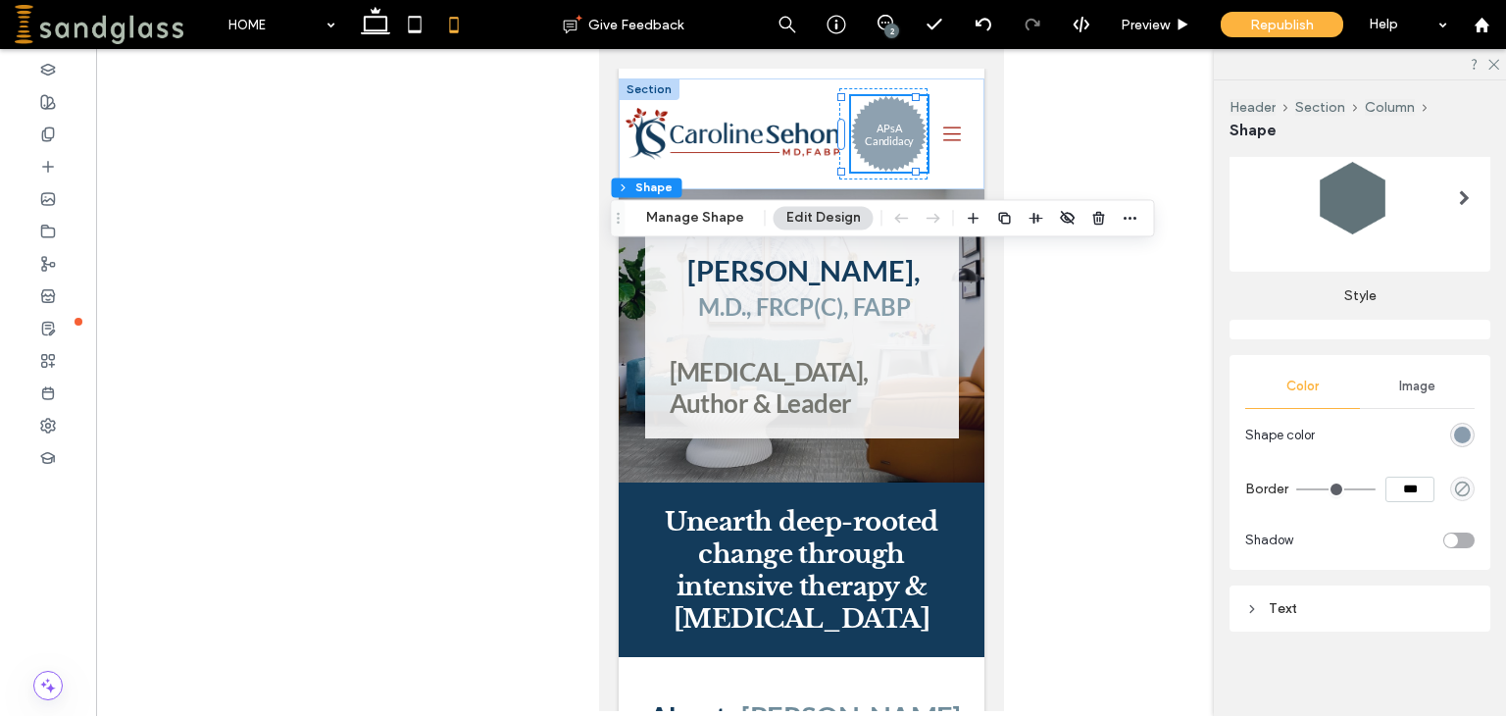
click at [1285, 609] on div "Text" at bounding box center [1359, 608] width 229 height 17
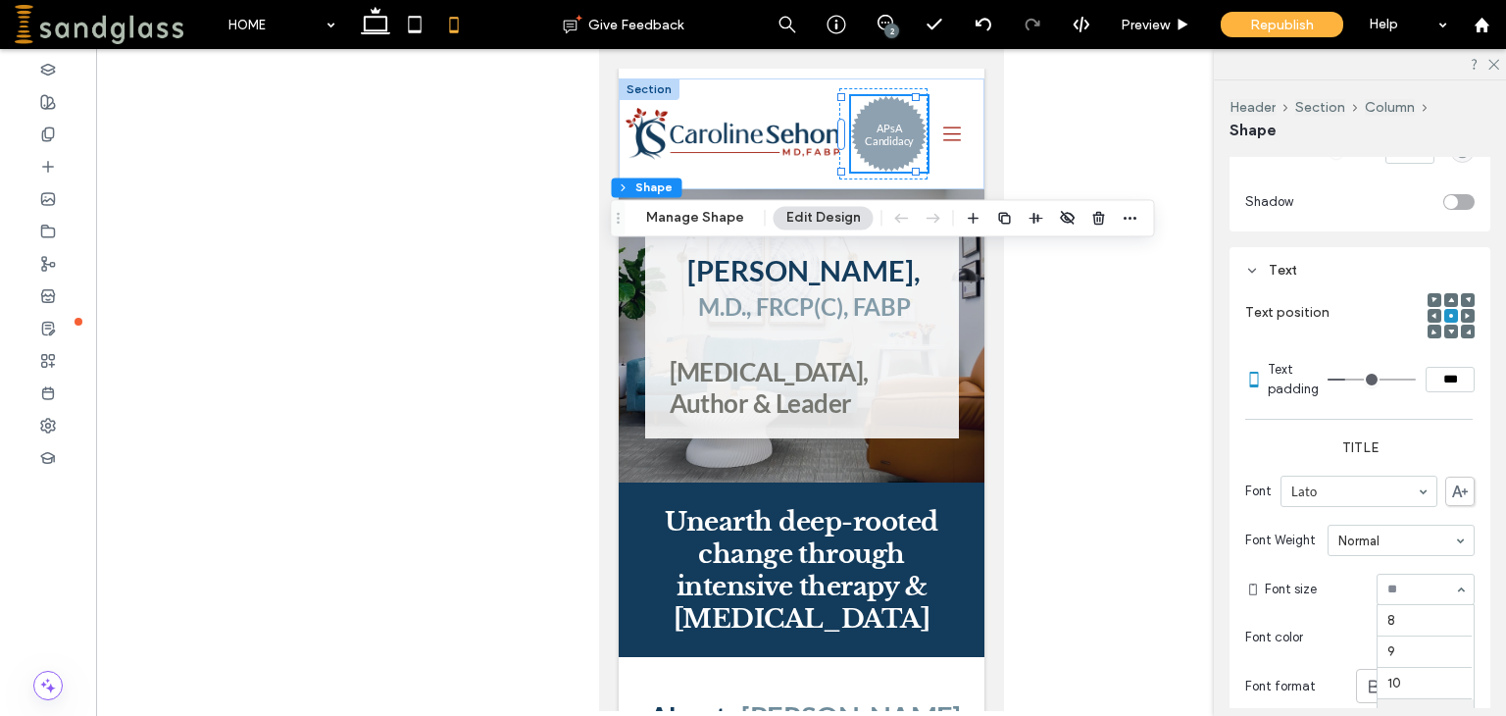
scroll to position [96, 0]
click at [870, 144] on h3 "APsA Candidacy" at bounding box center [888, 134] width 53 height 29
click at [673, 216] on button "Manage Shape" at bounding box center [695, 218] width 124 height 24
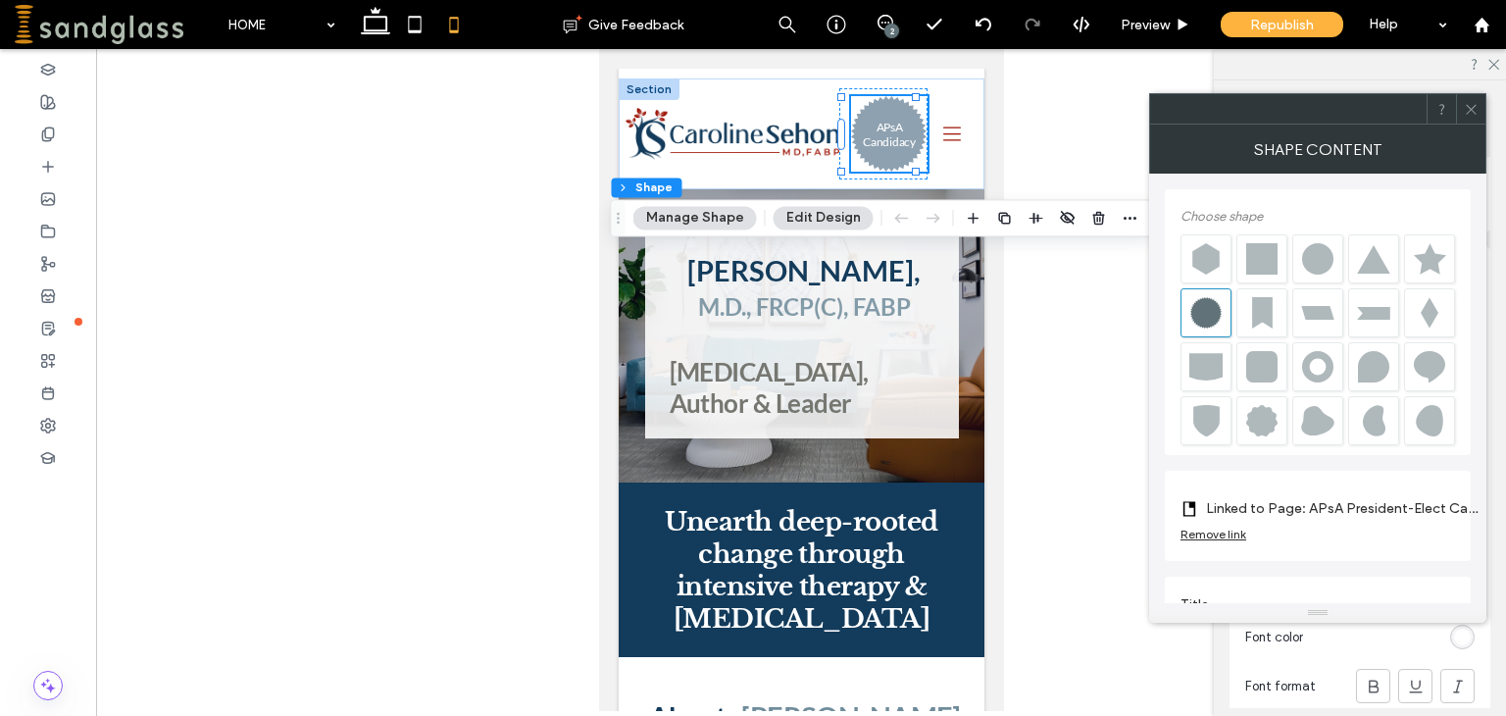
scroll to position [21, 0]
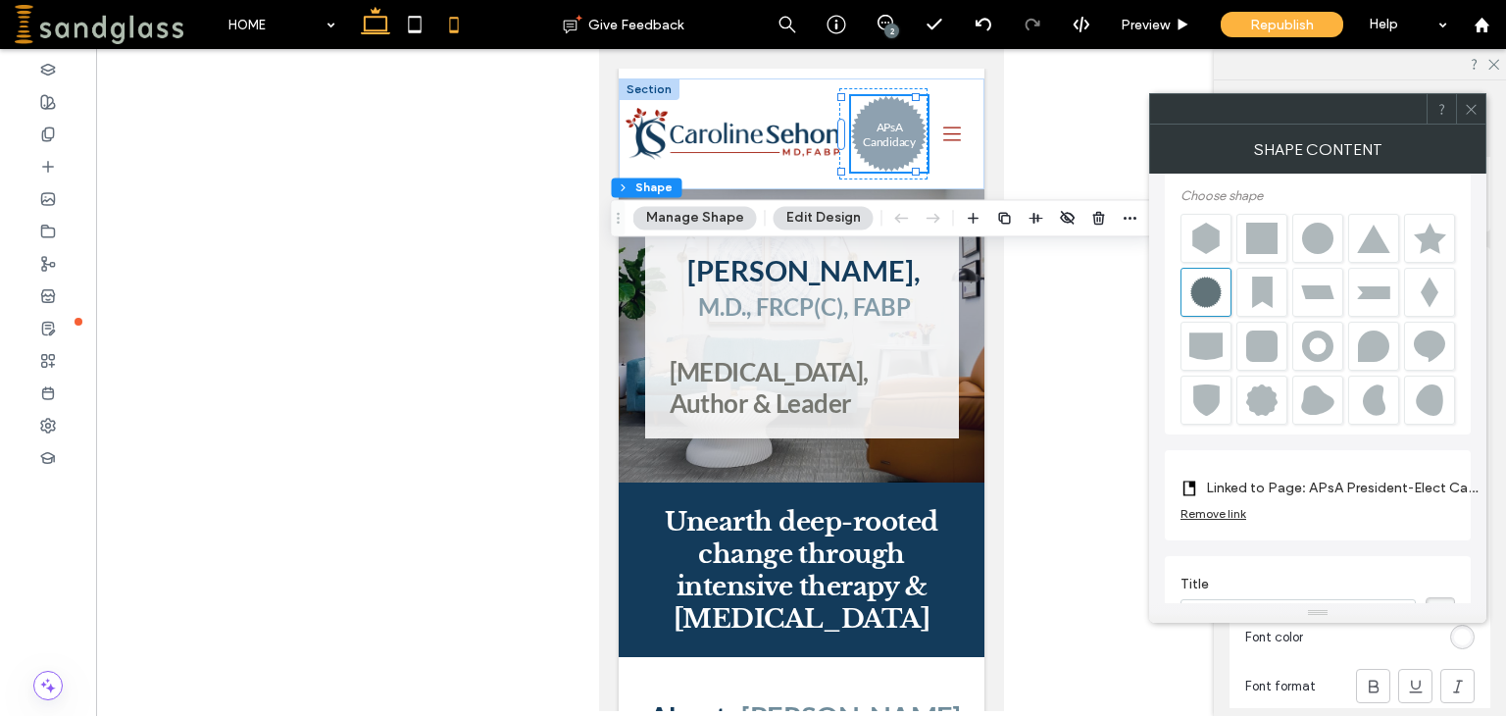
click at [379, 25] on icon at bounding box center [375, 24] width 39 height 39
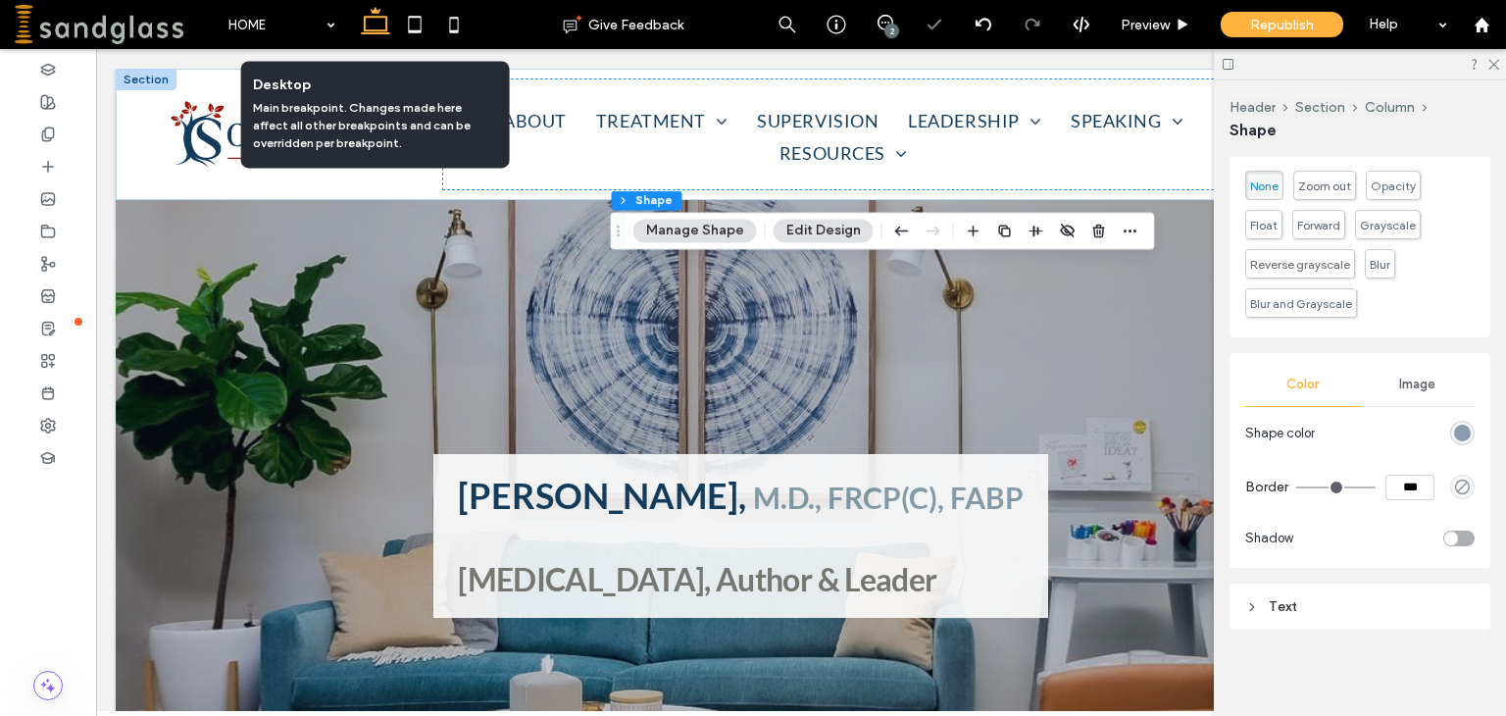
type input "***"
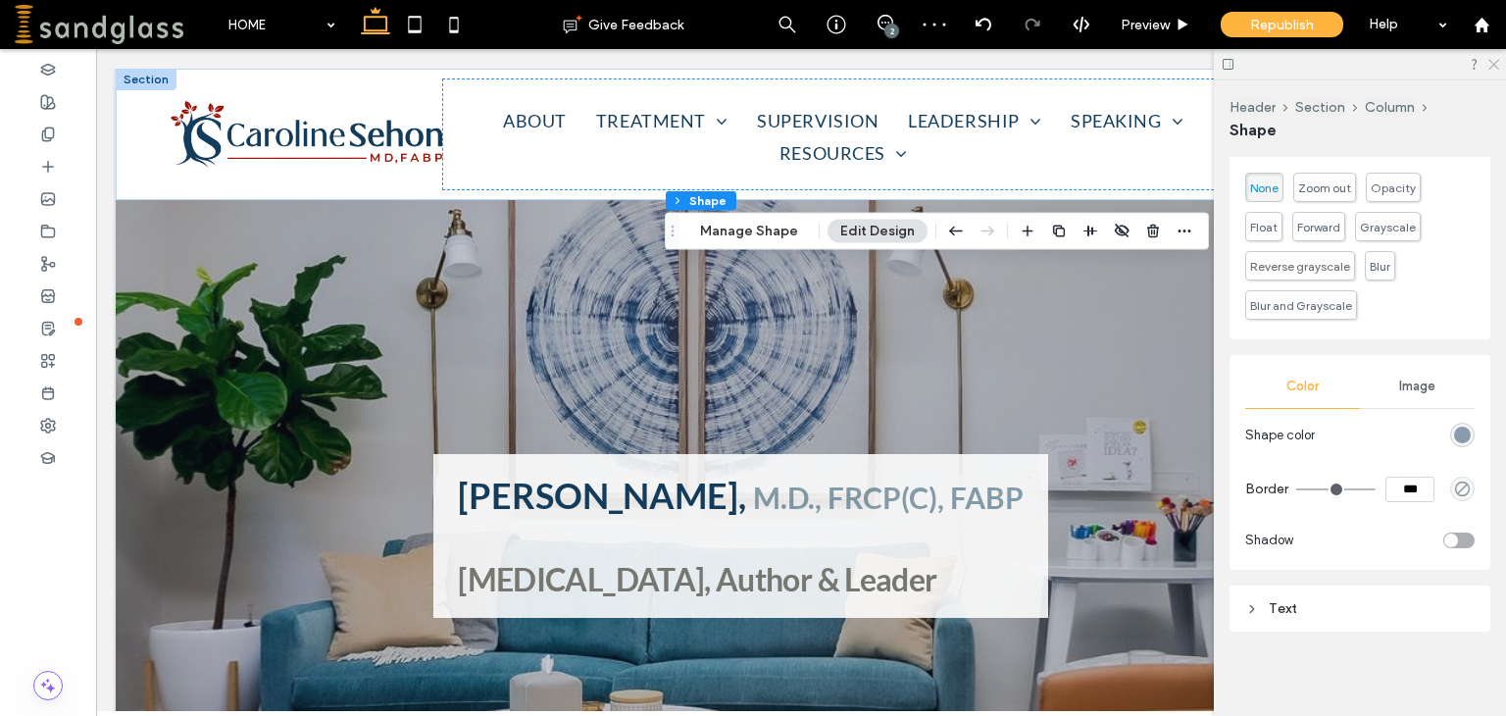
click at [1490, 60] on icon at bounding box center [1492, 63] width 13 height 13
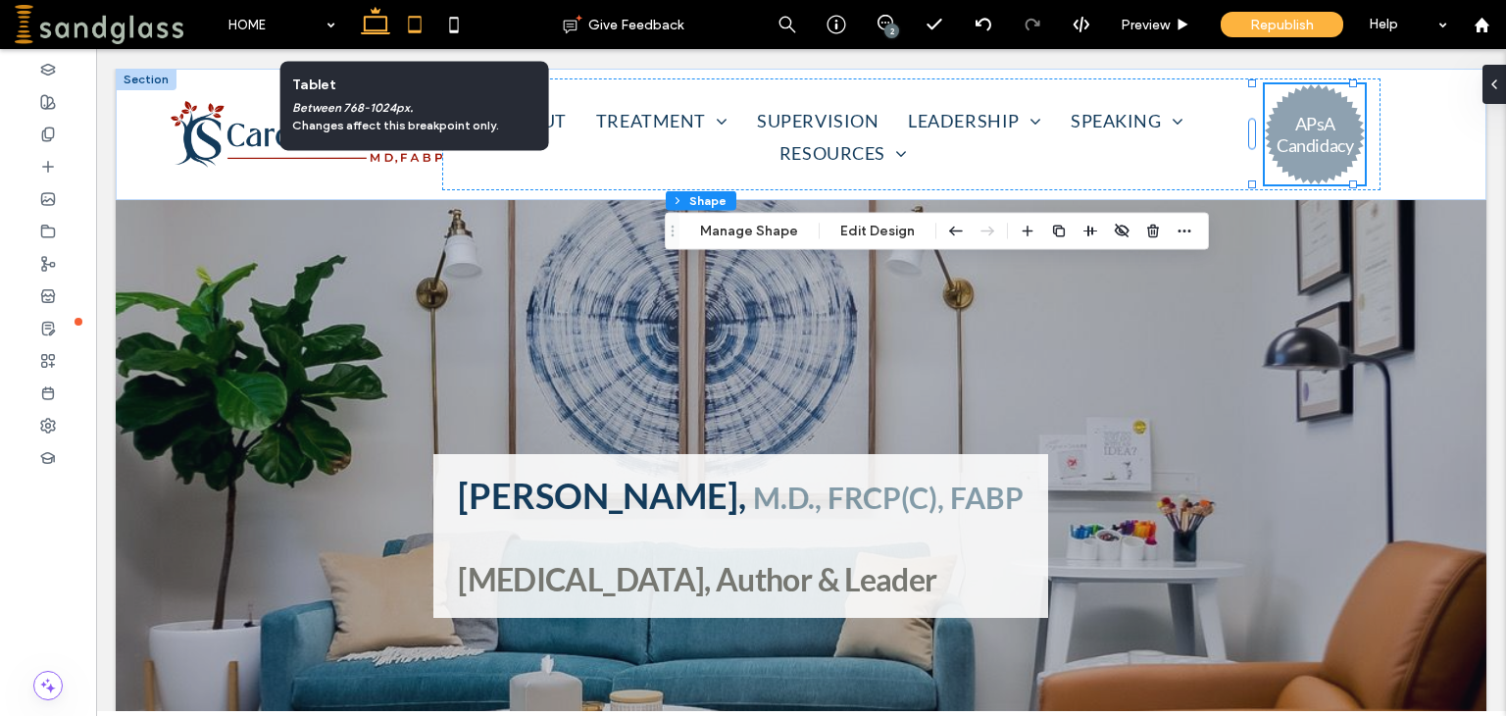
click at [419, 26] on icon at bounding box center [414, 24] width 39 height 39
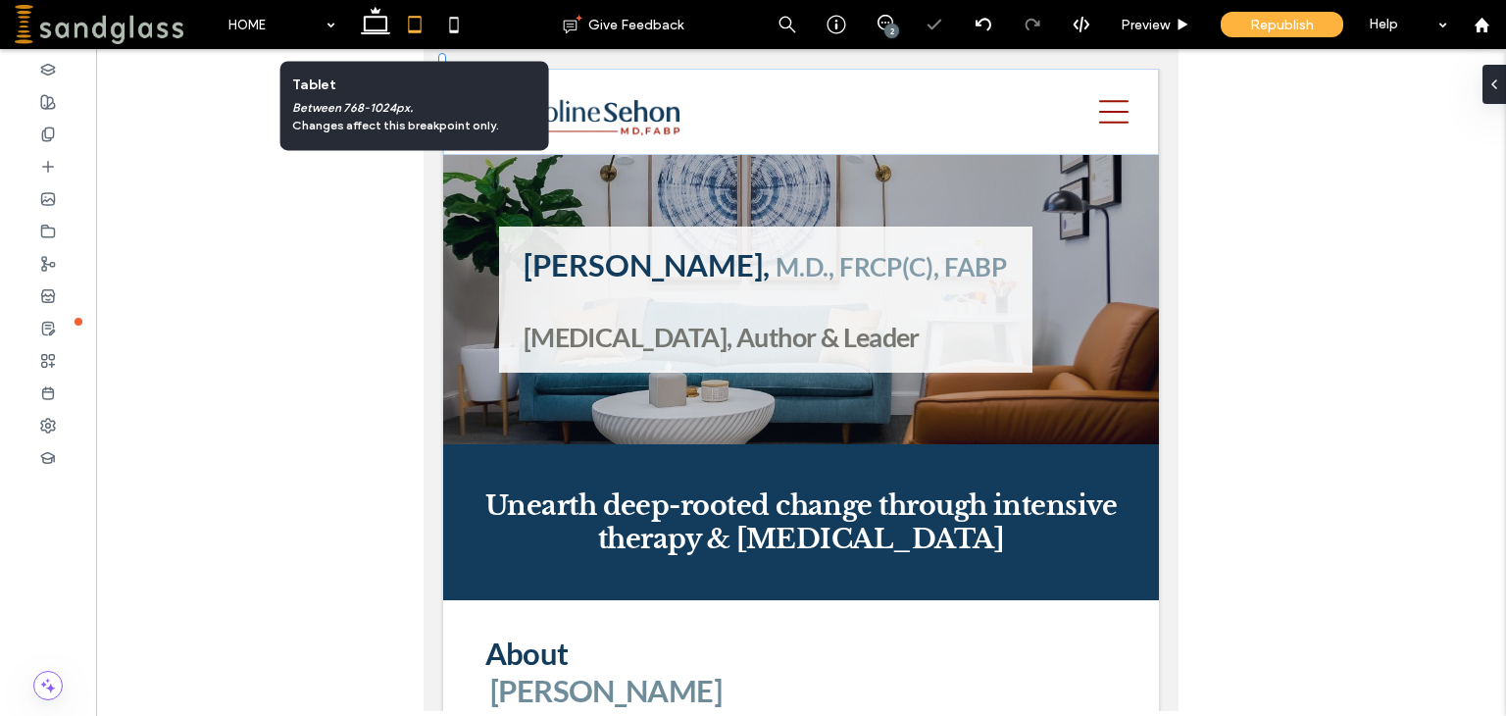
scroll to position [601, 0]
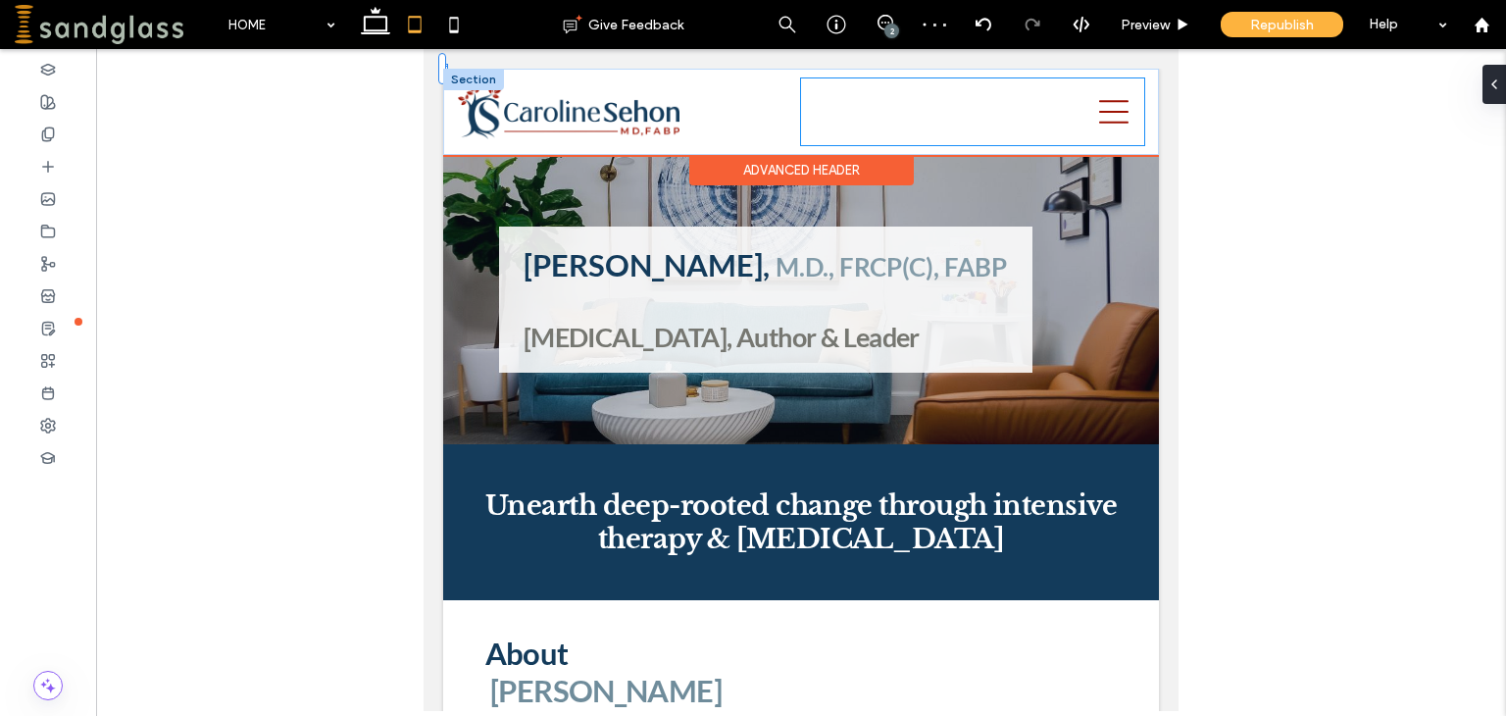
click at [941, 103] on div at bounding box center [972, 111] width 343 height 67
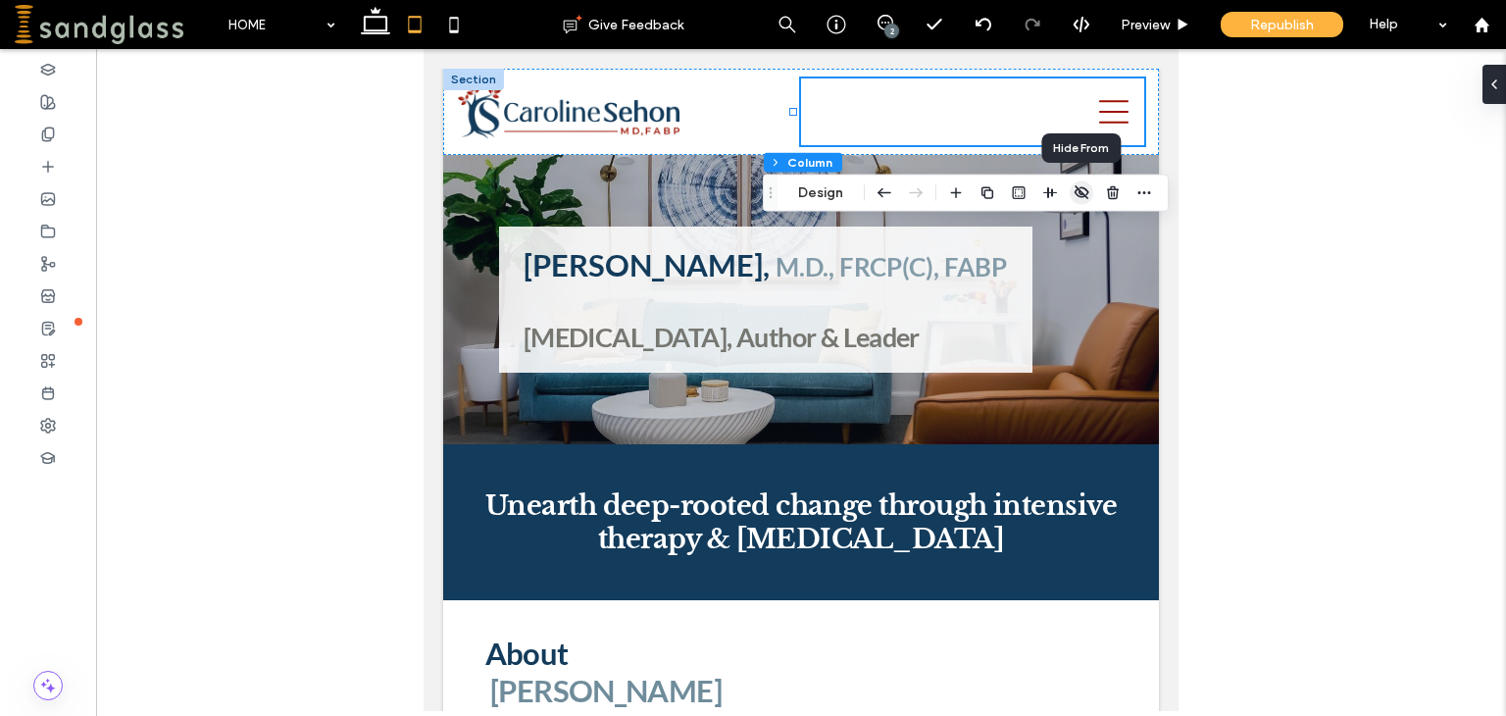
click at [1085, 194] on icon "button" at bounding box center [1081, 193] width 16 height 16
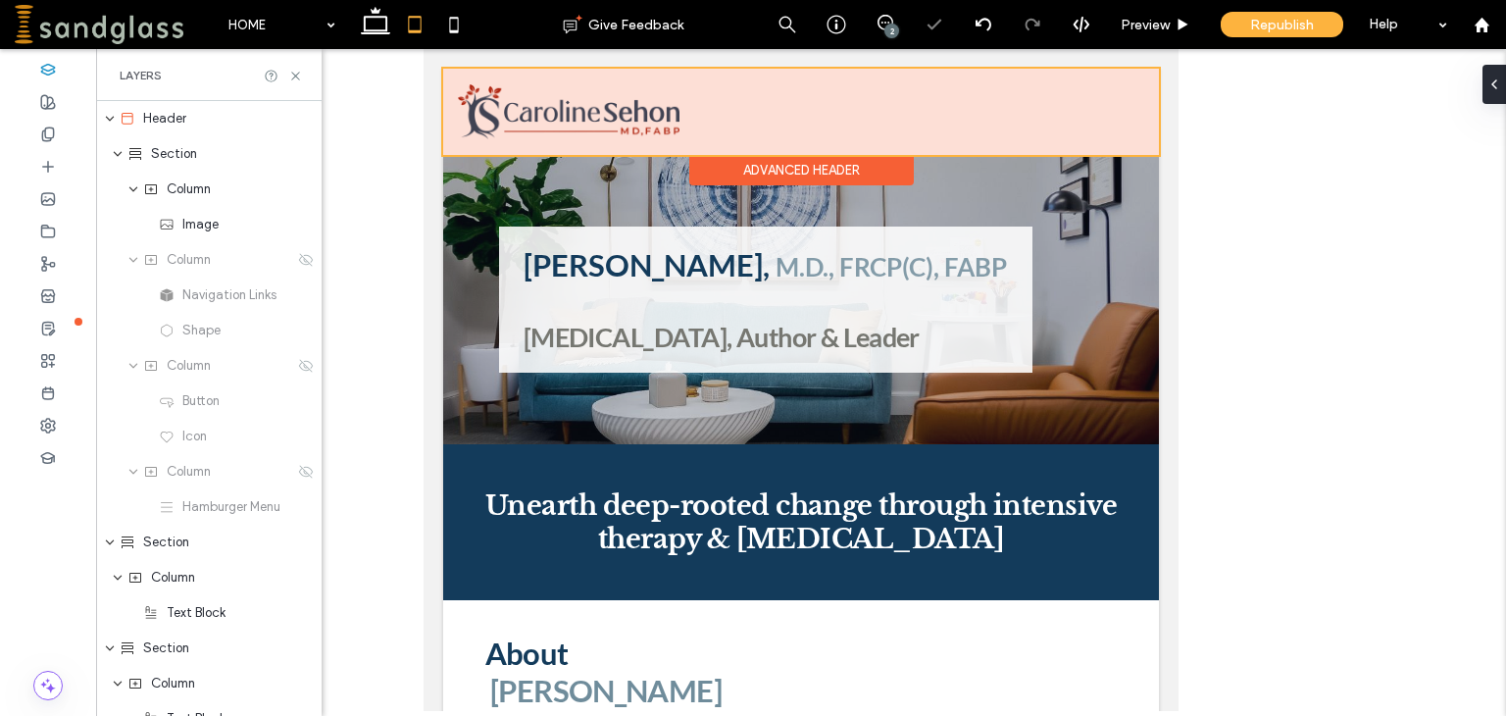
scroll to position [63, 0]
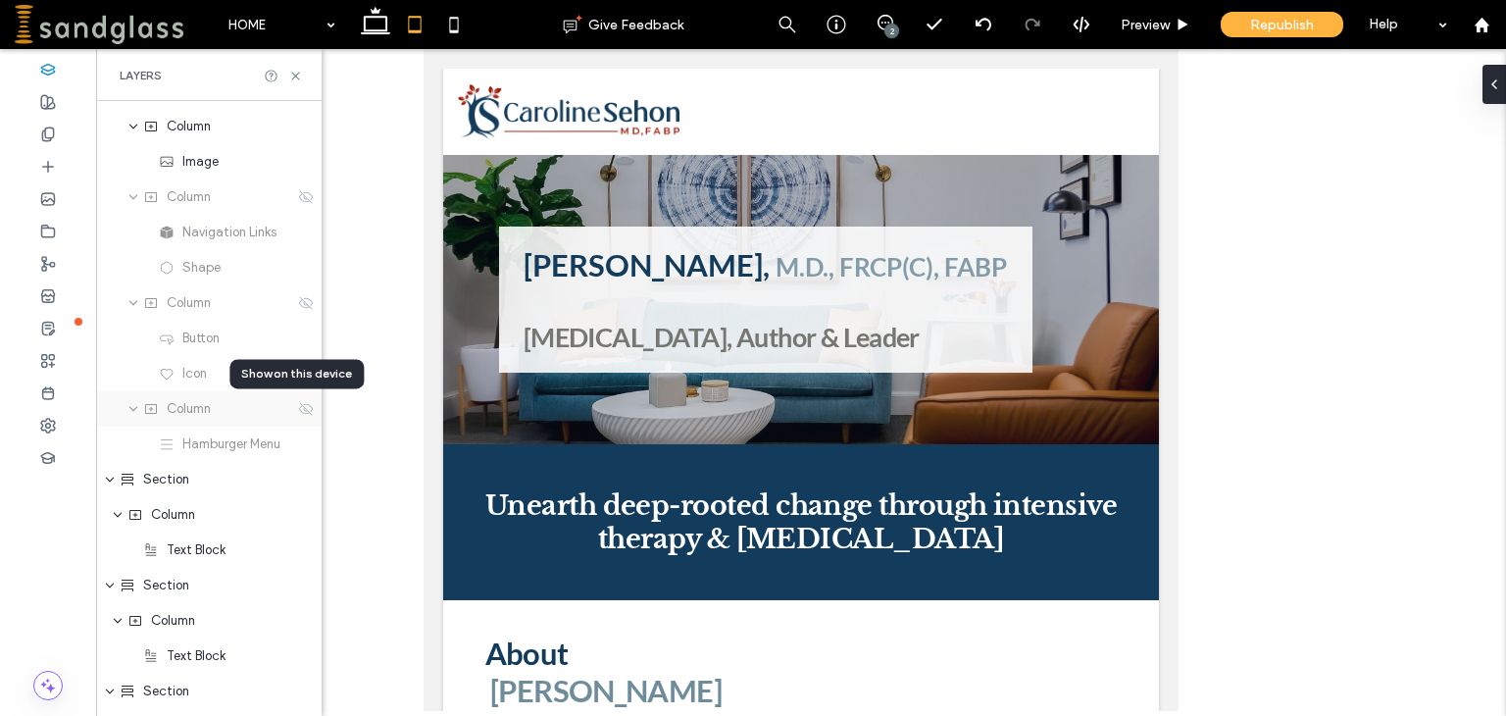
click at [134, 417] on span "expand Column" at bounding box center [133, 408] width 12 height 35
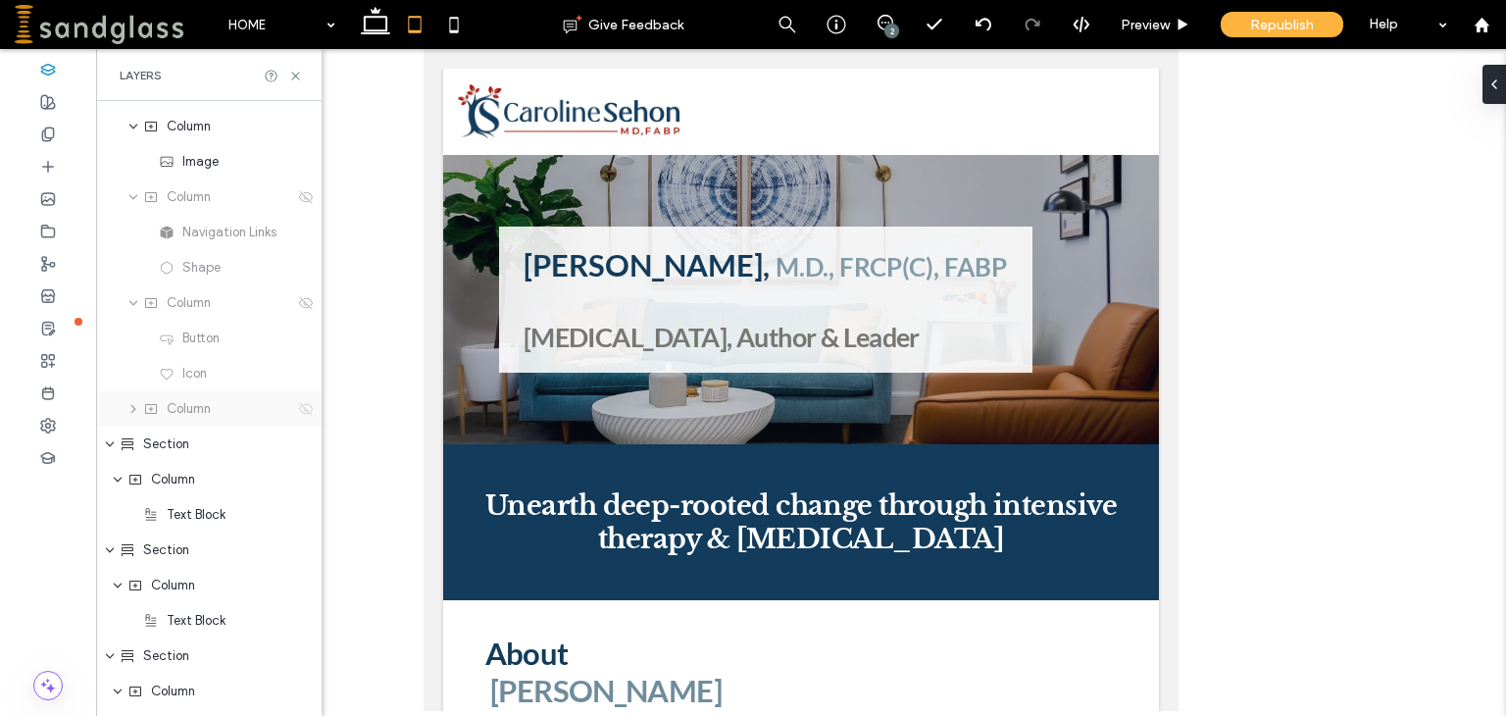
click at [301, 405] on use at bounding box center [306, 408] width 14 height 13
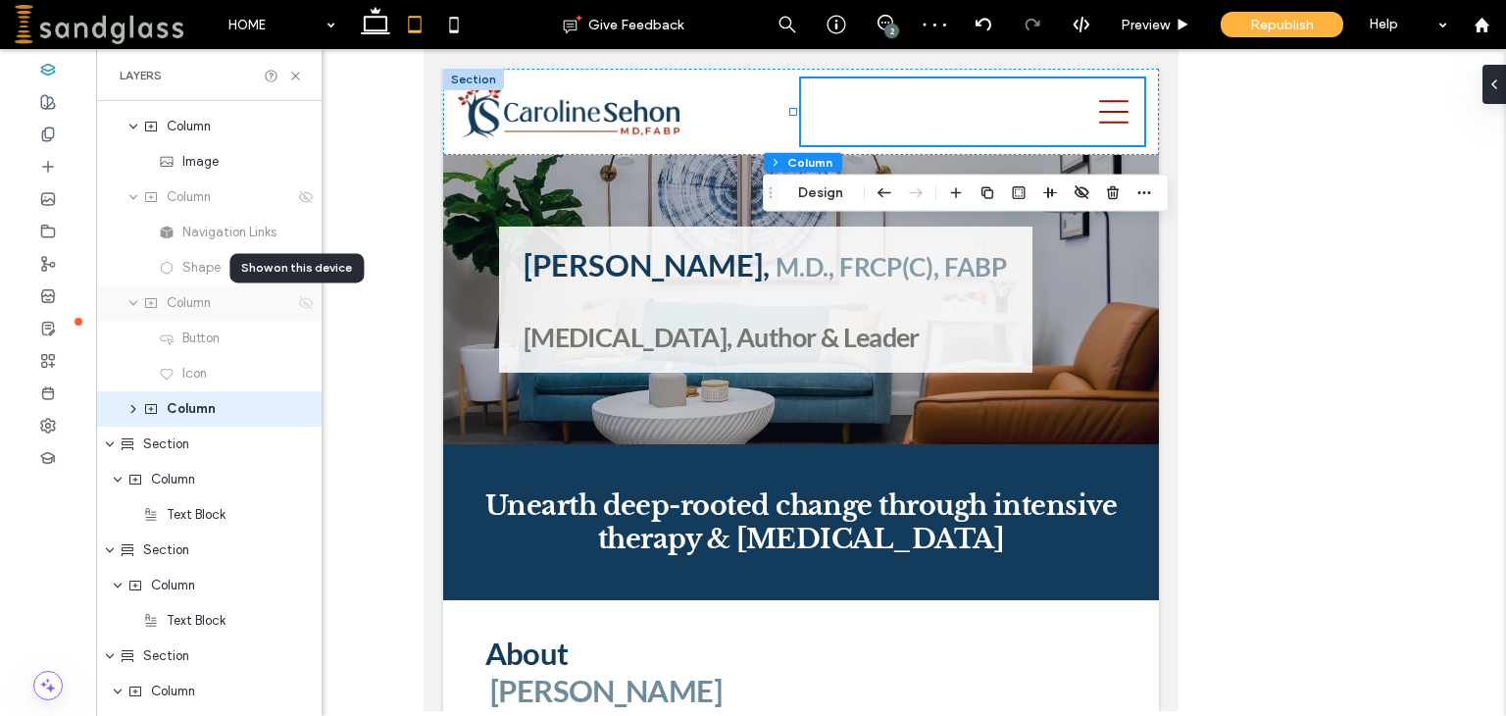
click at [299, 307] on use at bounding box center [306, 302] width 14 height 13
type input "**"
type input "*****"
click at [298, 304] on icon at bounding box center [306, 303] width 16 height 16
type input "**"
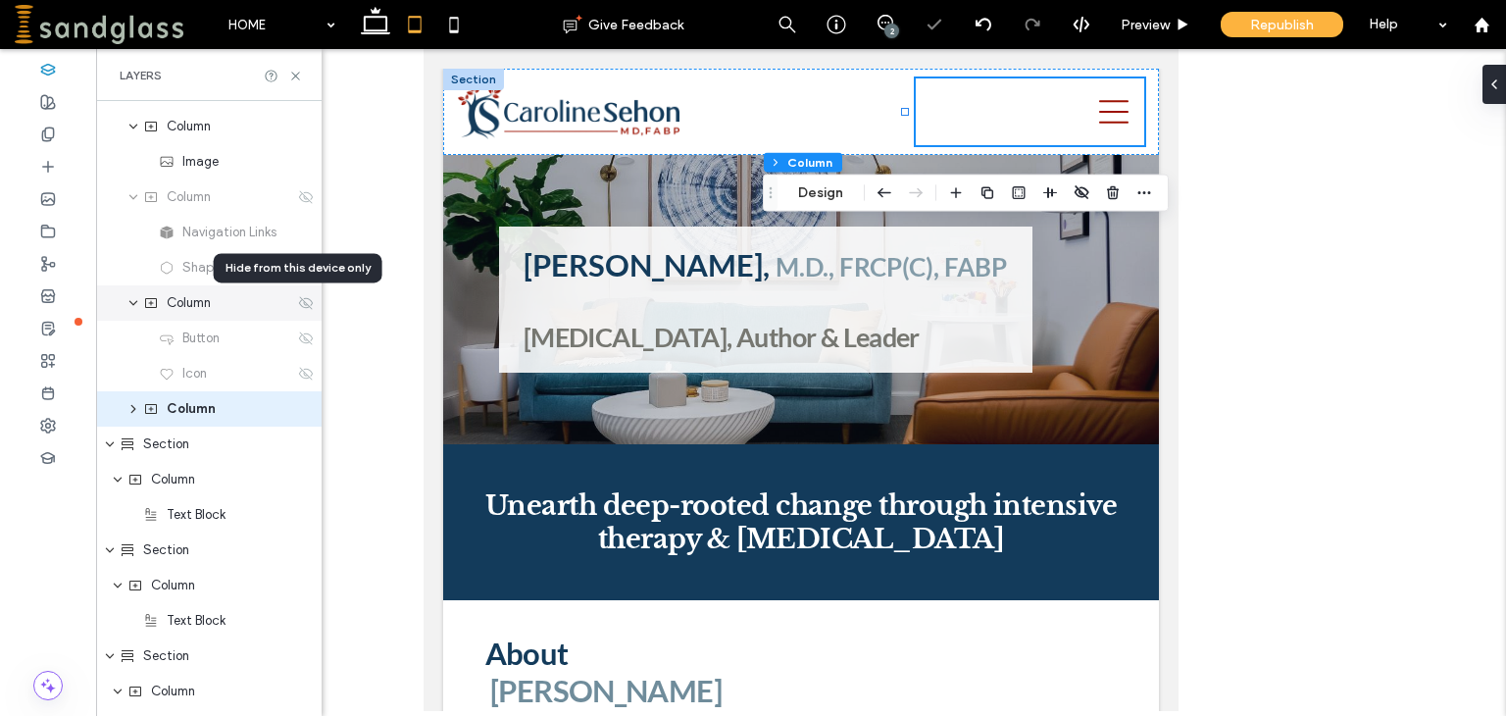
type input "***"
click at [298, 303] on icon at bounding box center [306, 303] width 16 height 16
type input "**"
type input "*****"
click at [299, 205] on div "Column" at bounding box center [208, 196] width 225 height 35
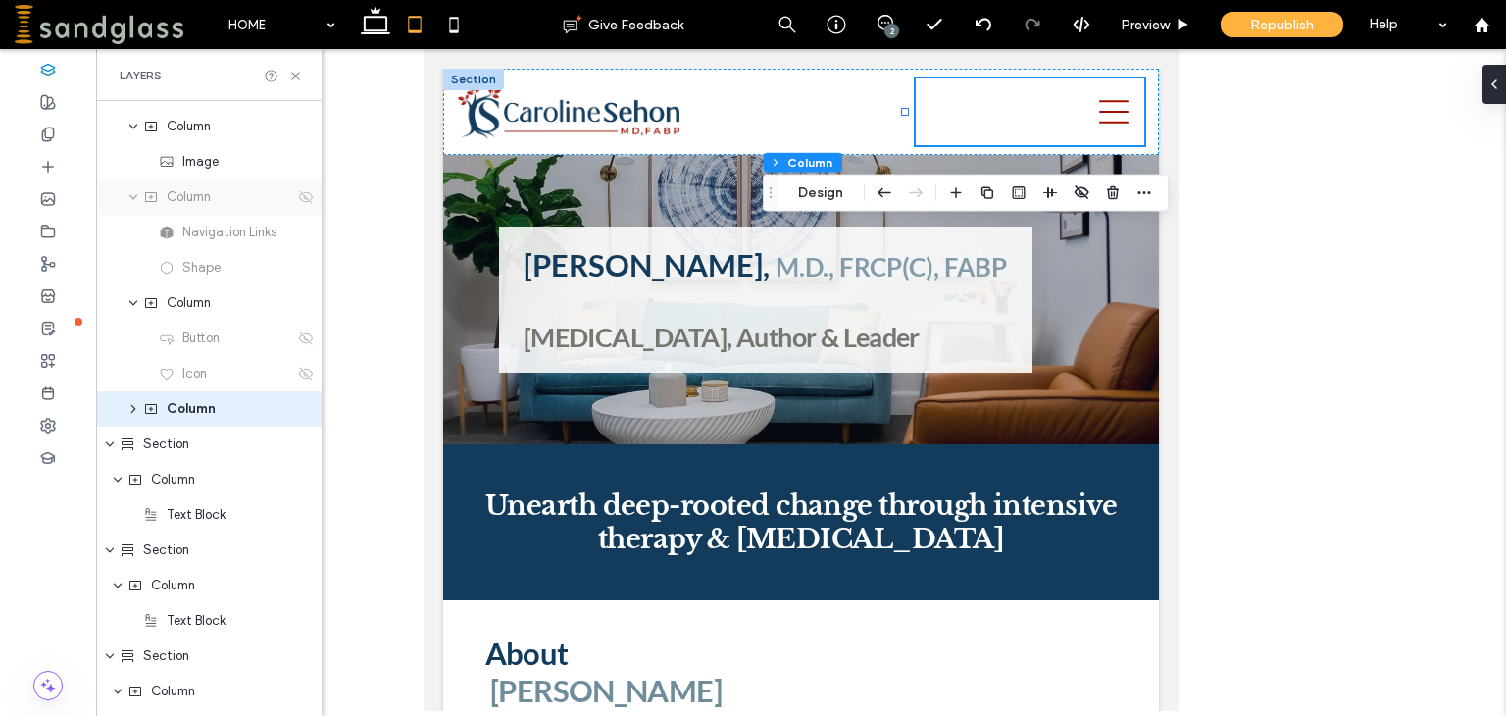
click at [299, 205] on div "Column" at bounding box center [208, 196] width 225 height 35
click at [298, 332] on icon at bounding box center [306, 338] width 16 height 16
click at [302, 372] on use at bounding box center [306, 373] width 14 height 13
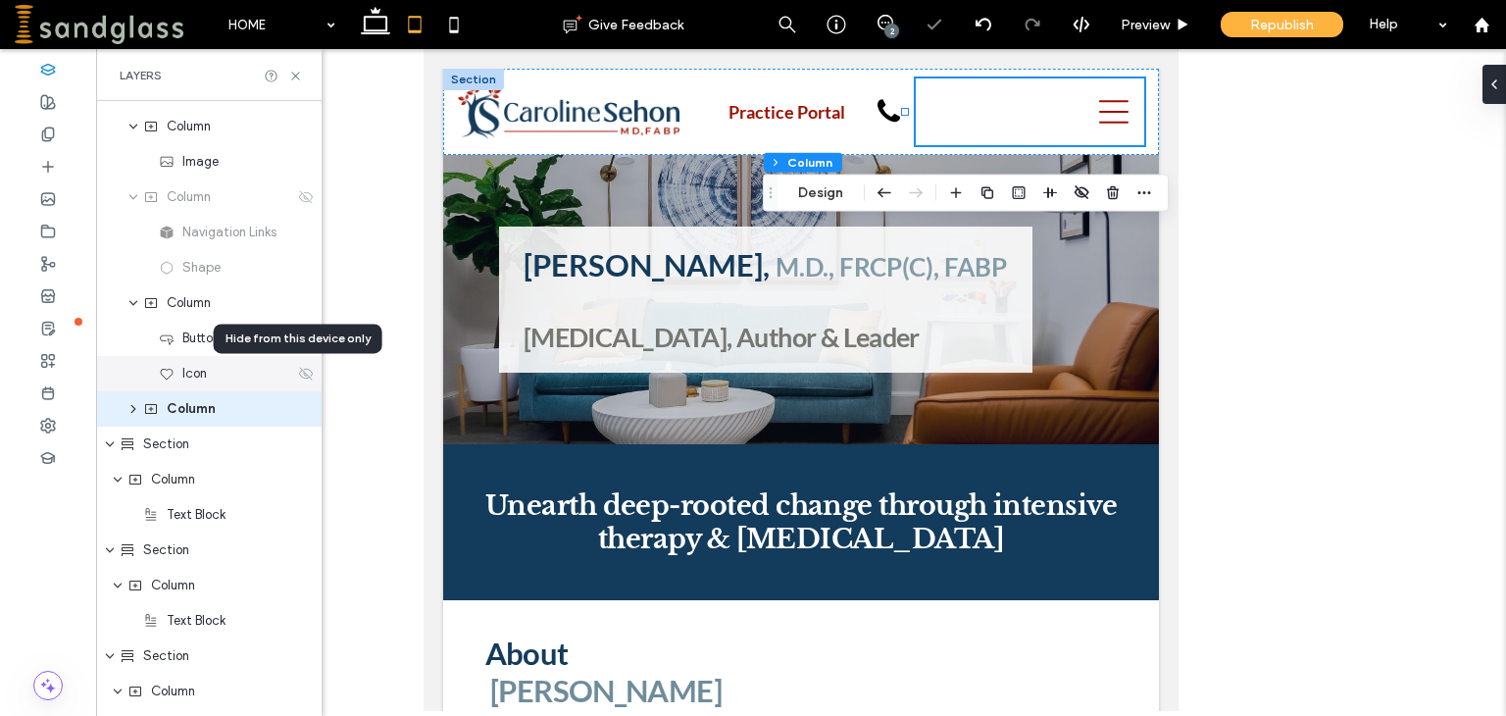
click at [298, 370] on icon at bounding box center [306, 374] width 16 height 16
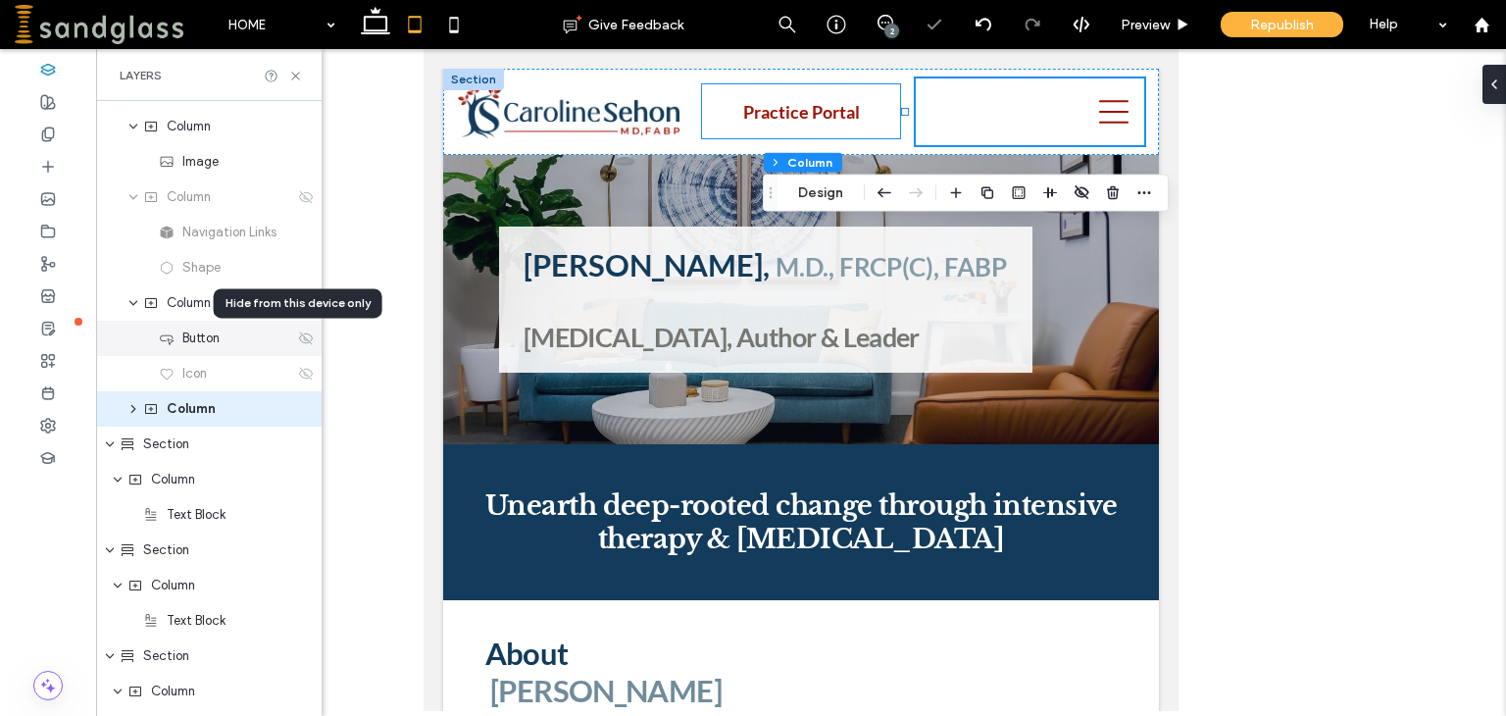
click at [299, 338] on use at bounding box center [306, 337] width 14 height 13
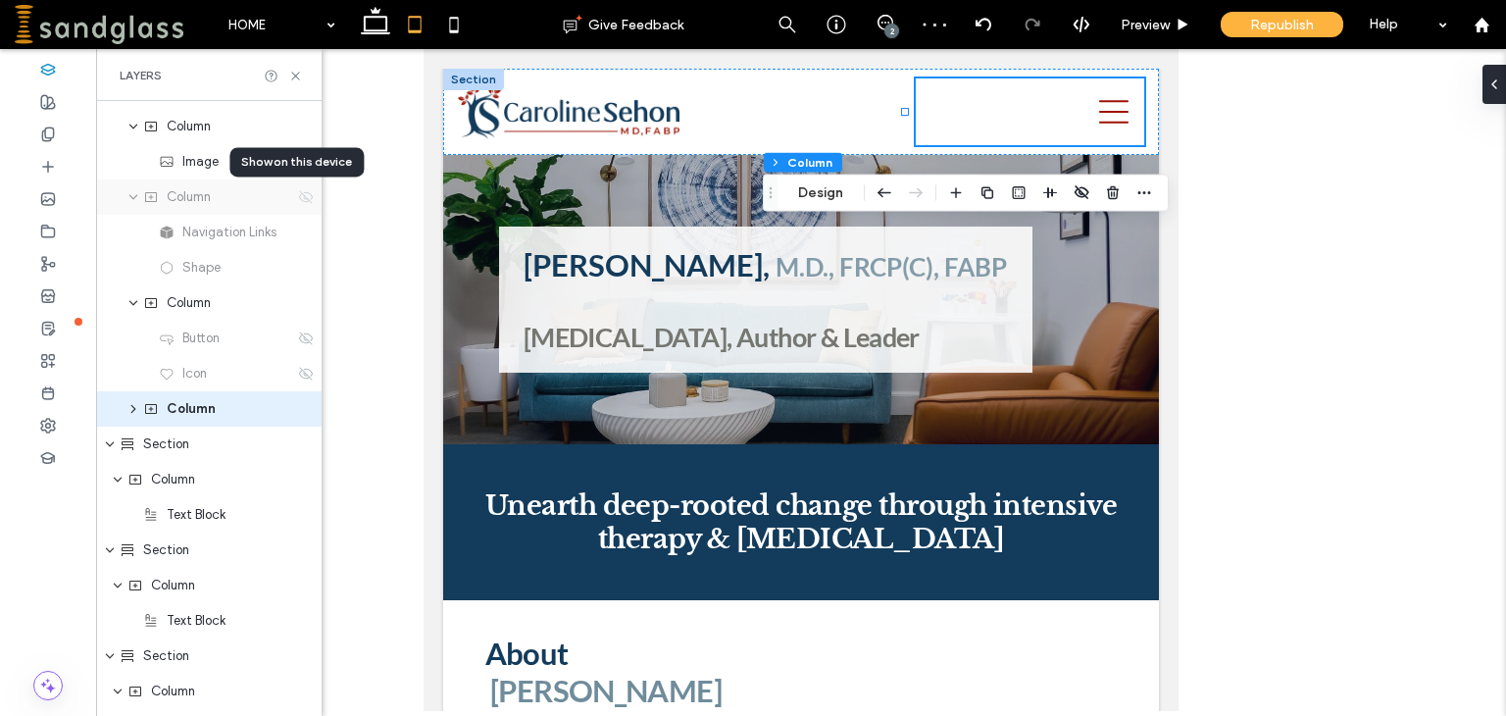
click at [298, 199] on icon at bounding box center [306, 197] width 16 height 16
type input "**"
type input "***"
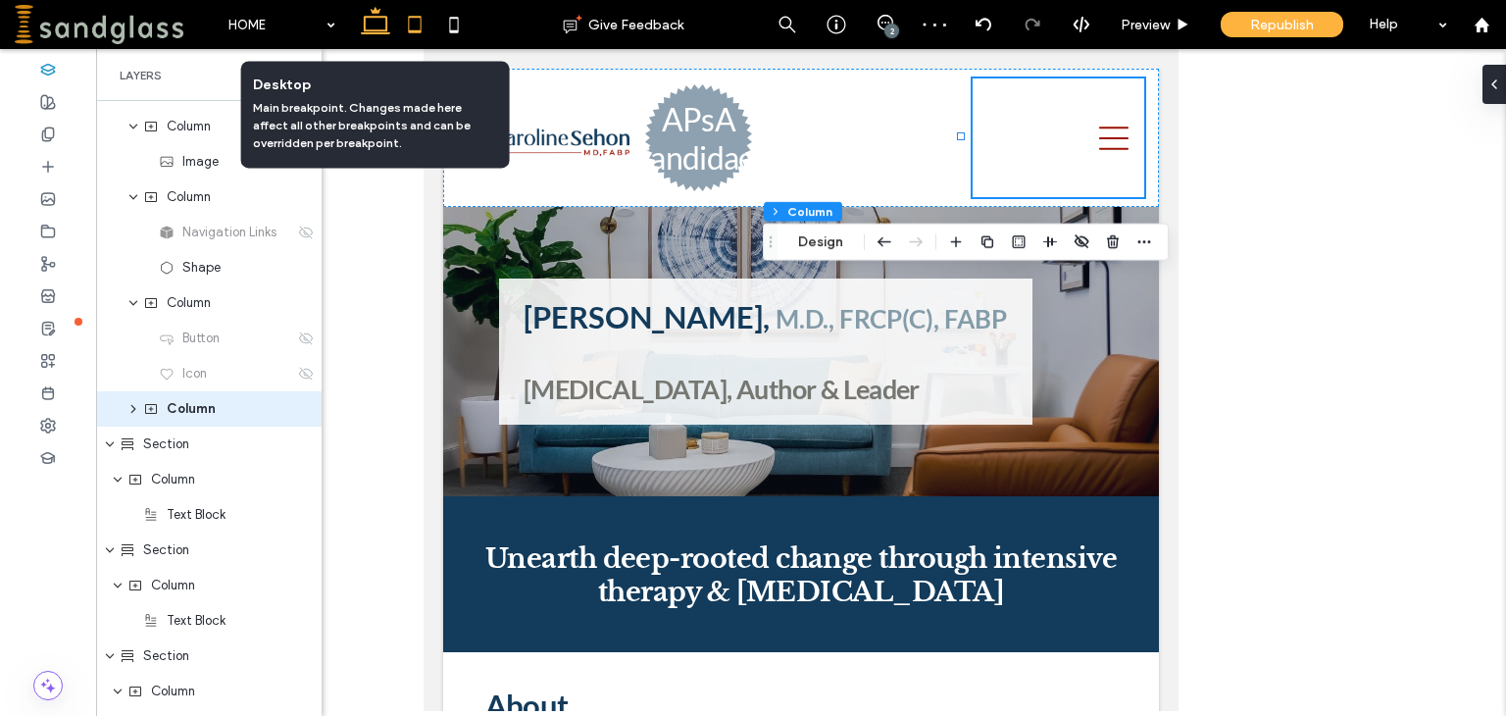
click at [366, 28] on icon at bounding box center [375, 24] width 39 height 39
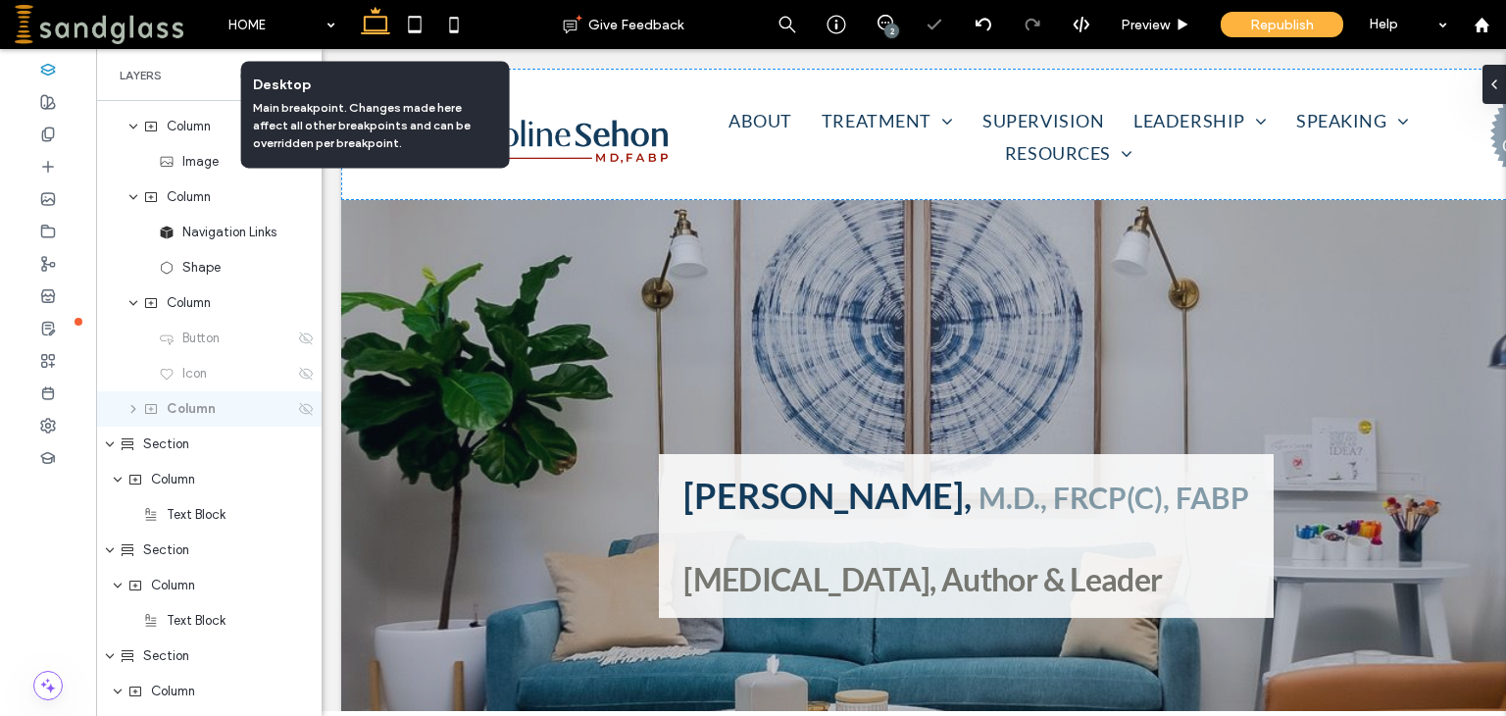
type input "**"
type input "***"
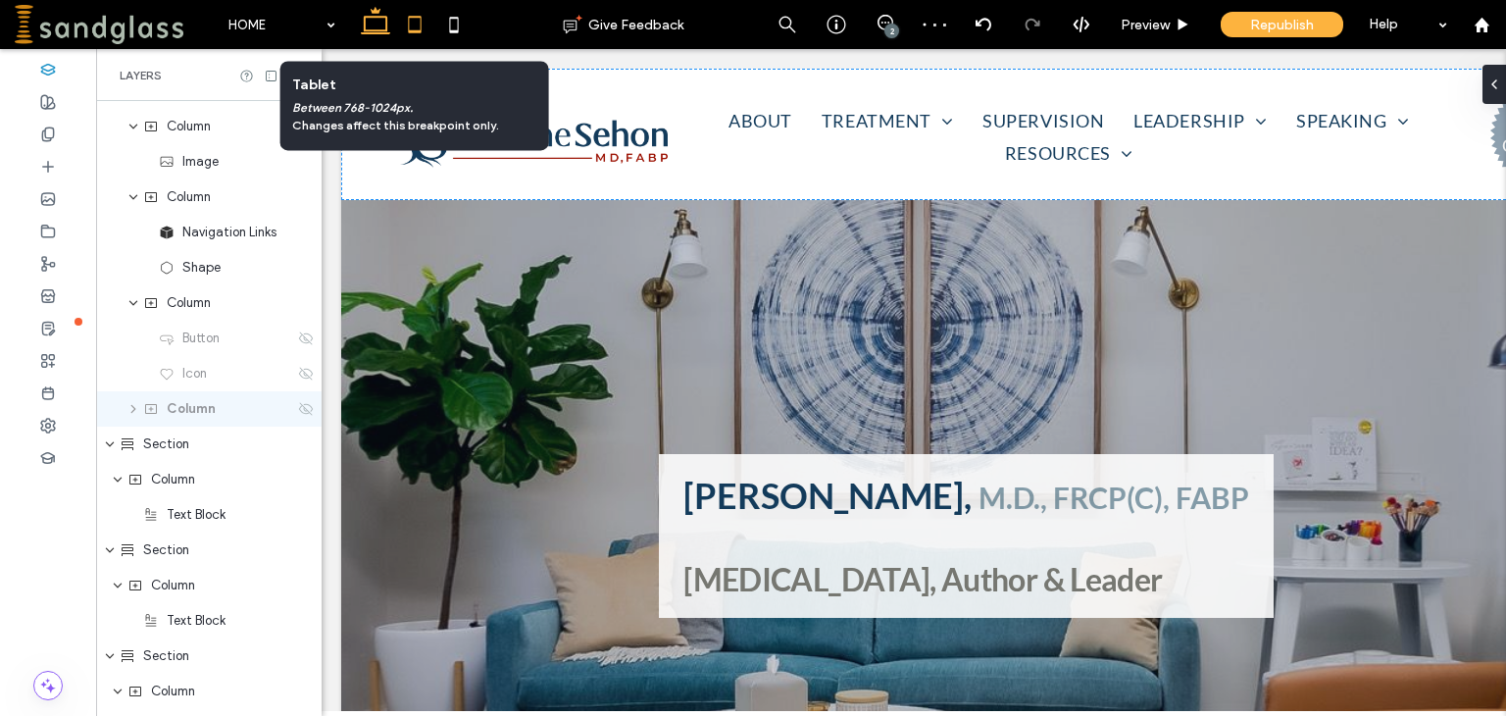
click at [416, 17] on use at bounding box center [414, 24] width 13 height 17
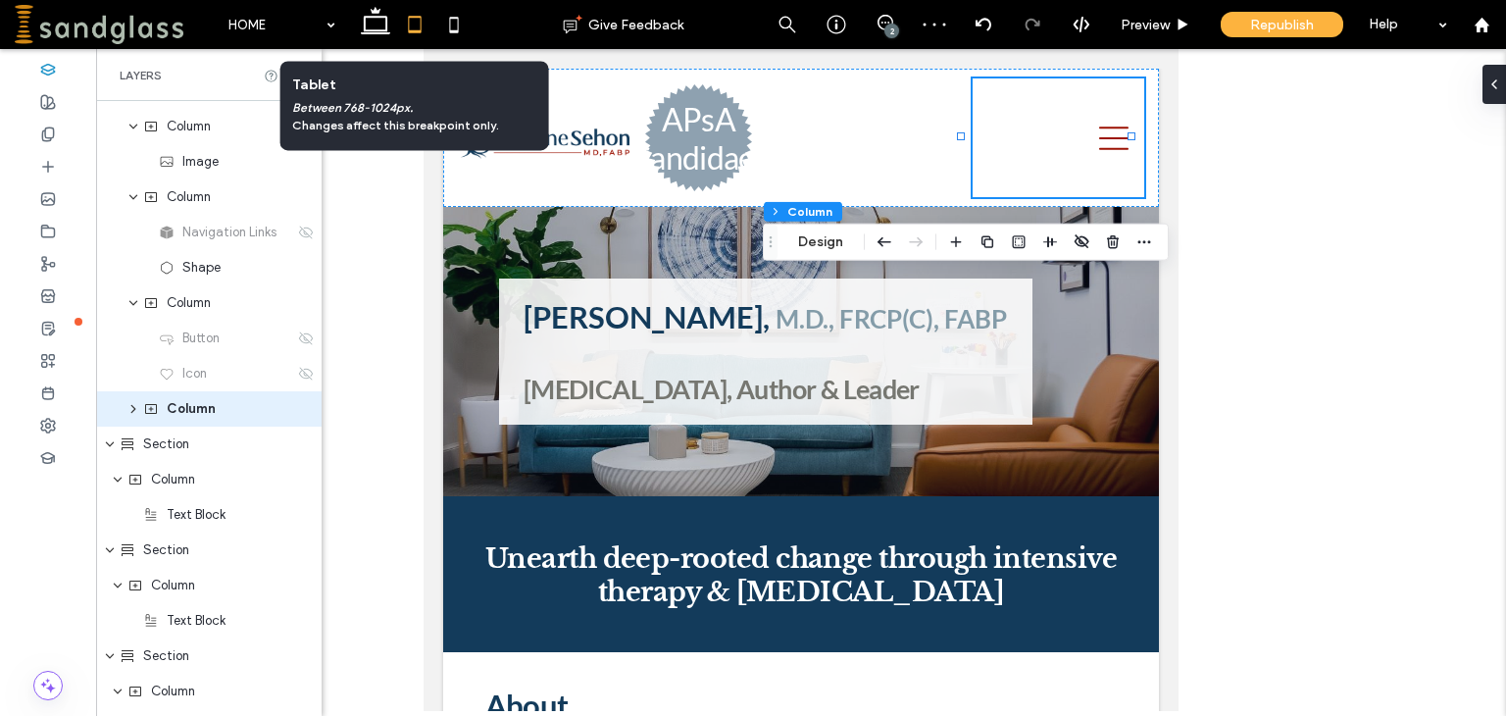
type input "**"
type input "***"
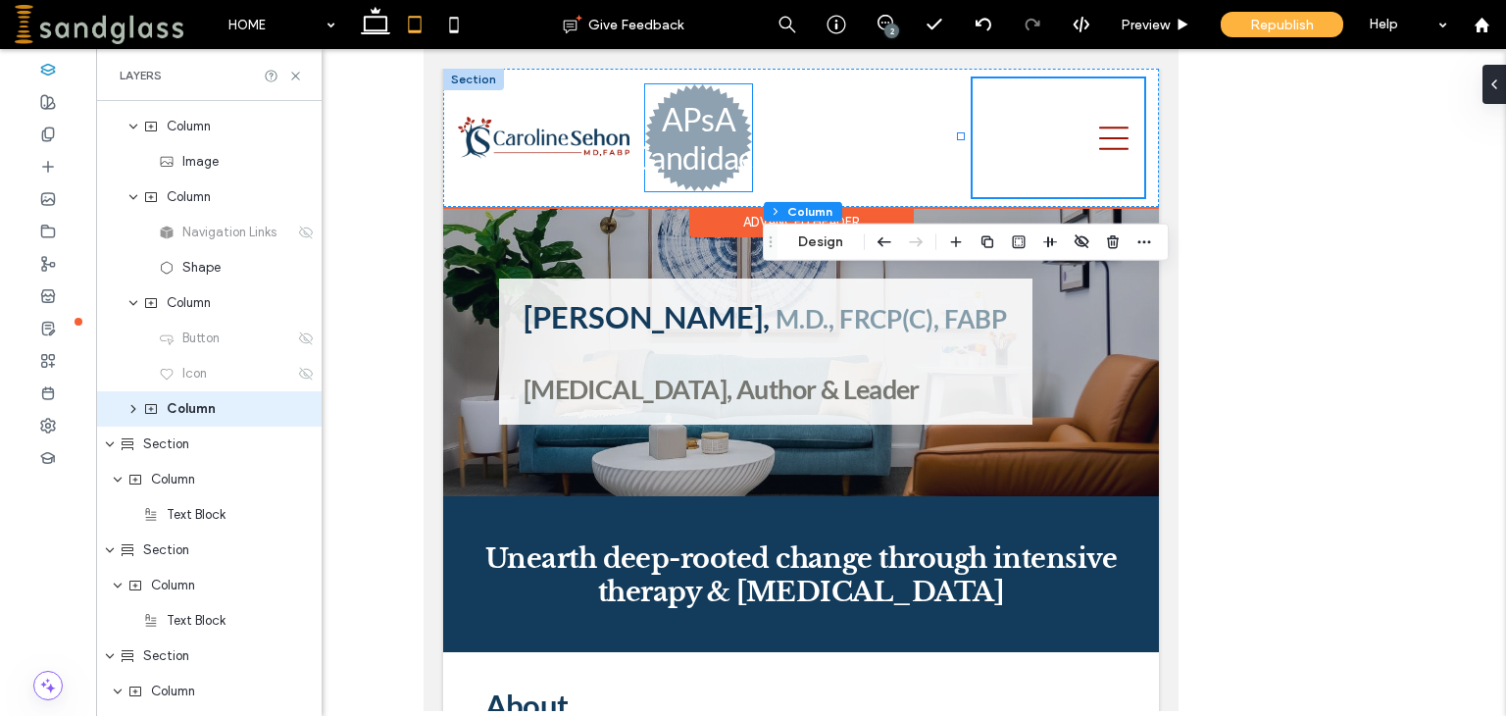
click at [677, 138] on h3 "APsA Candidacy" at bounding box center [698, 138] width 138 height 76
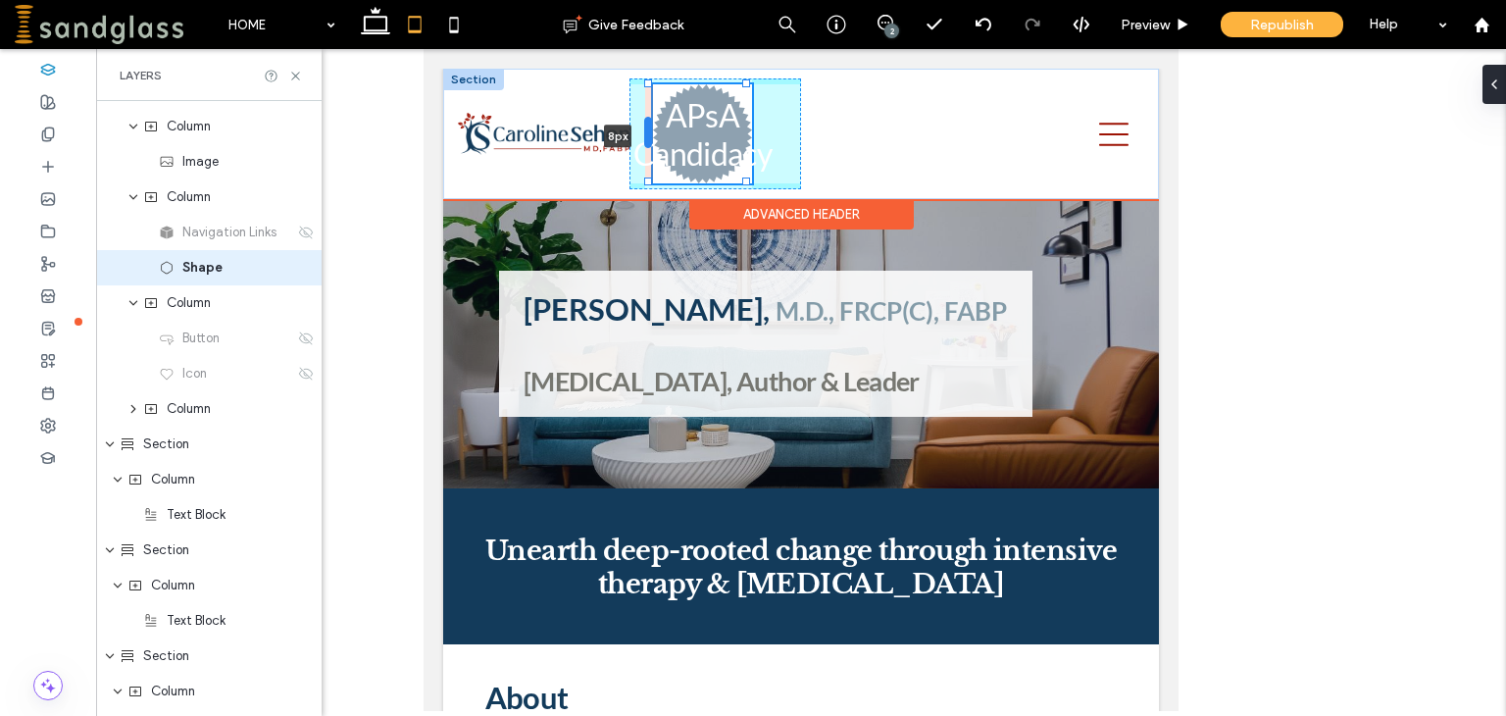
click at [649, 128] on div at bounding box center [648, 132] width 8 height 31
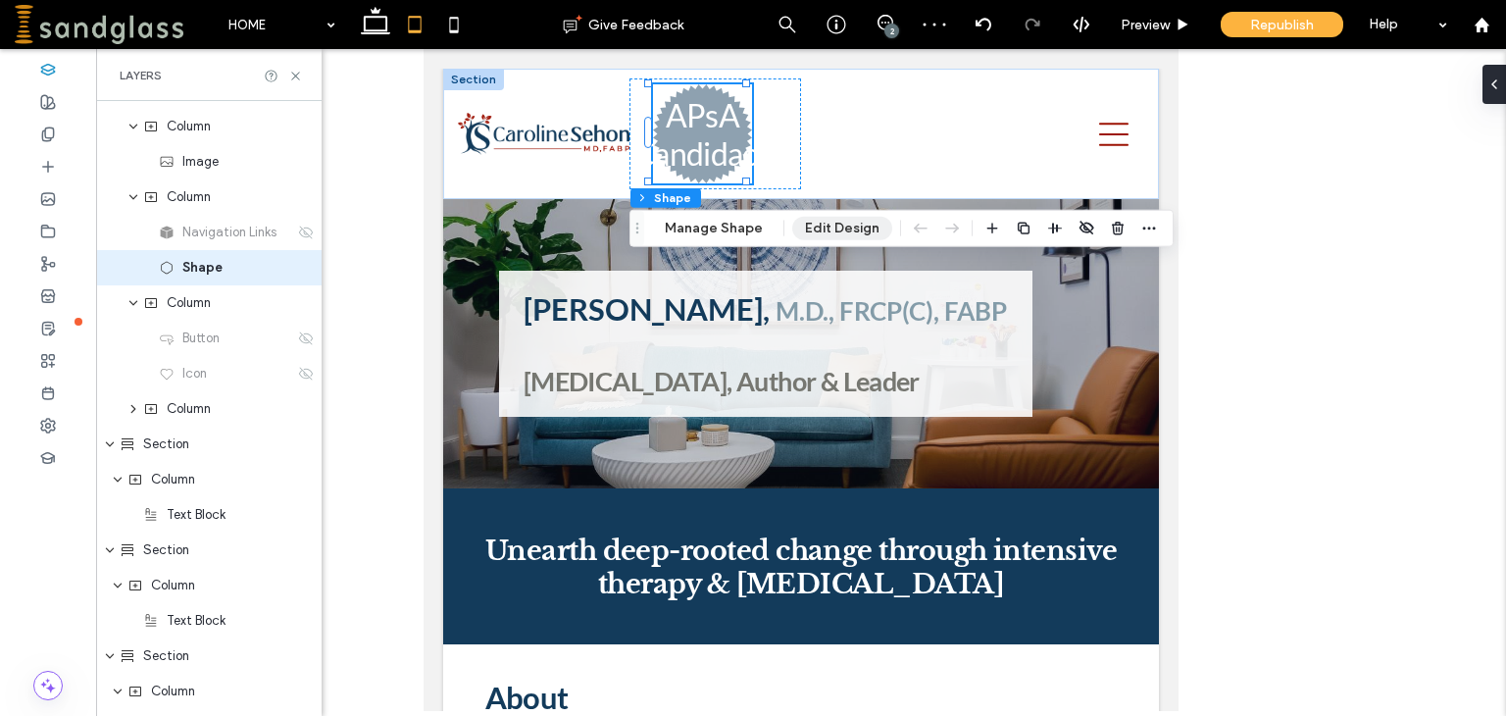
click at [818, 227] on button "Edit Design" at bounding box center [842, 229] width 100 height 24
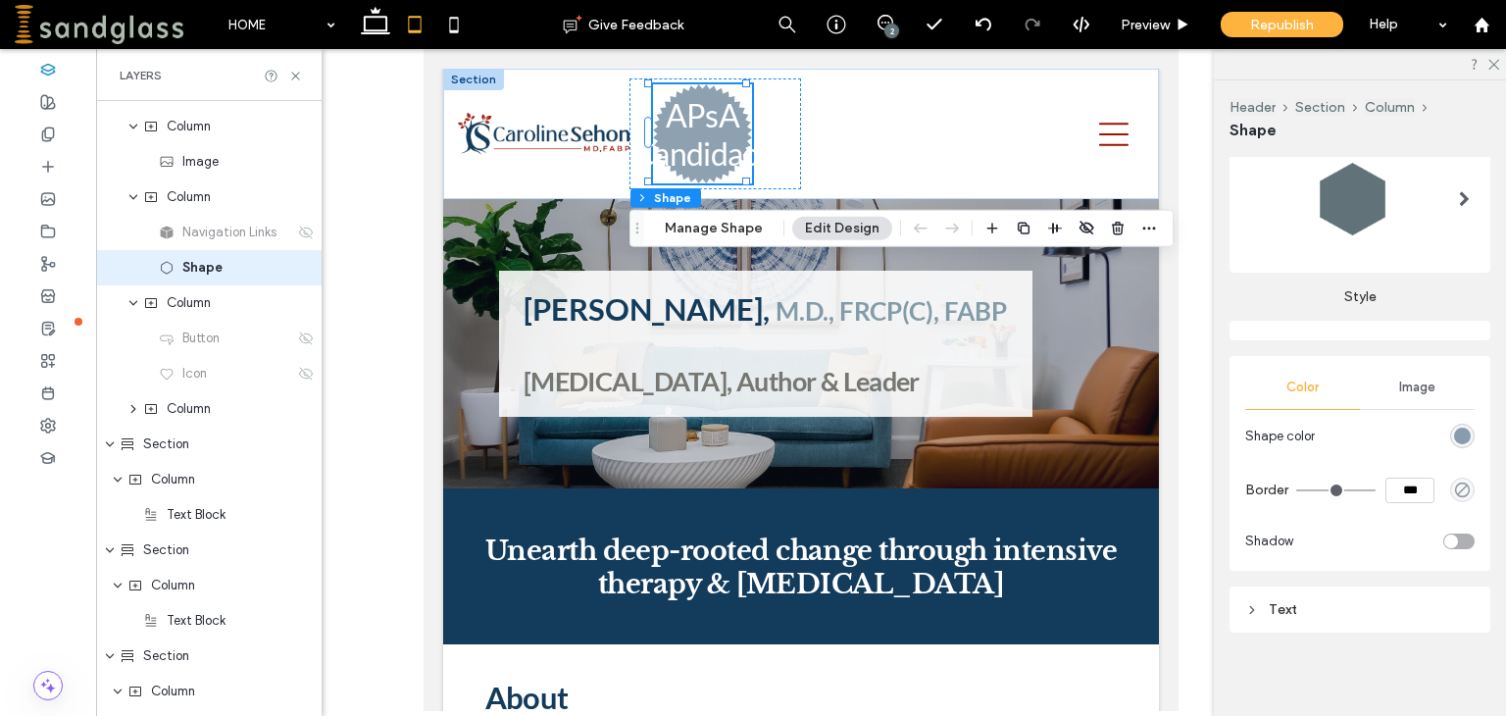
scroll to position [601, 0]
click at [1296, 613] on div "Text" at bounding box center [1359, 608] width 229 height 17
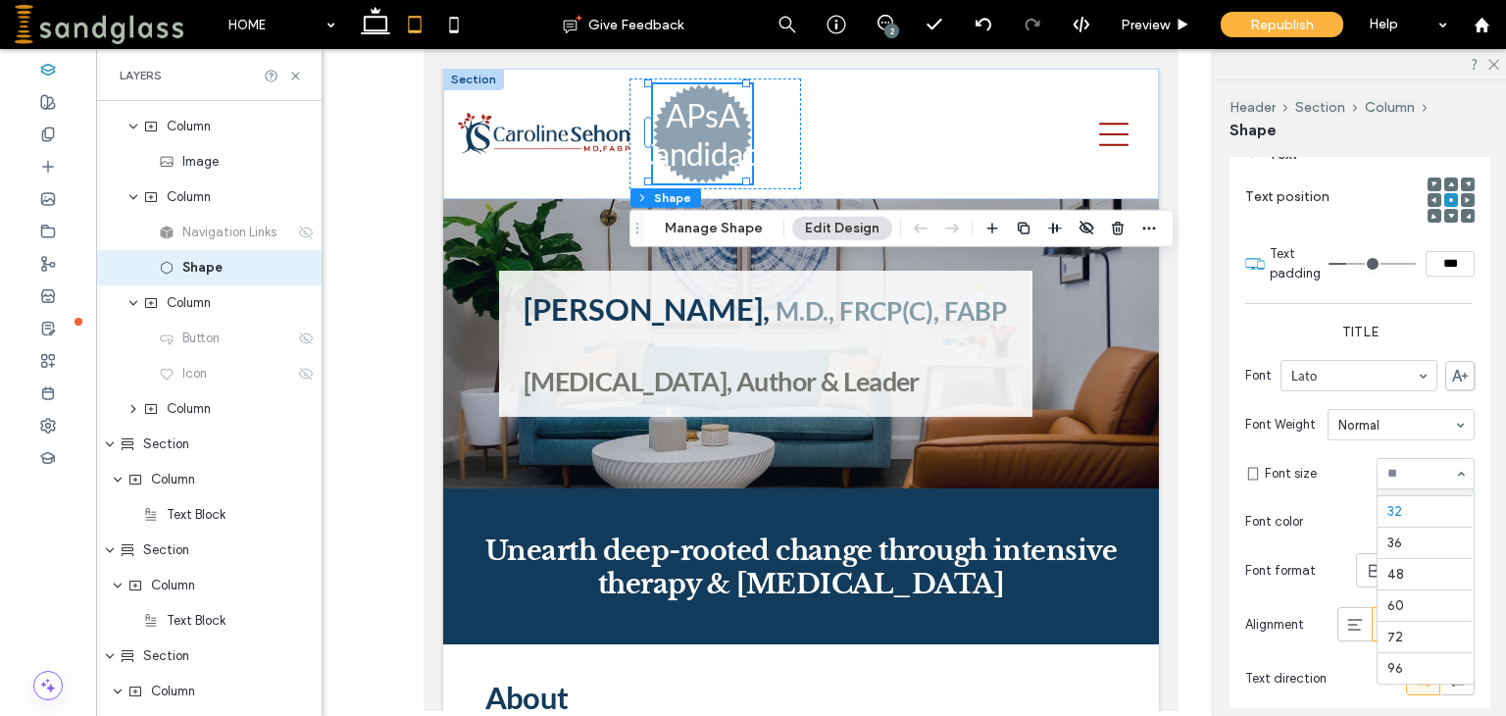
scroll to position [149, 0]
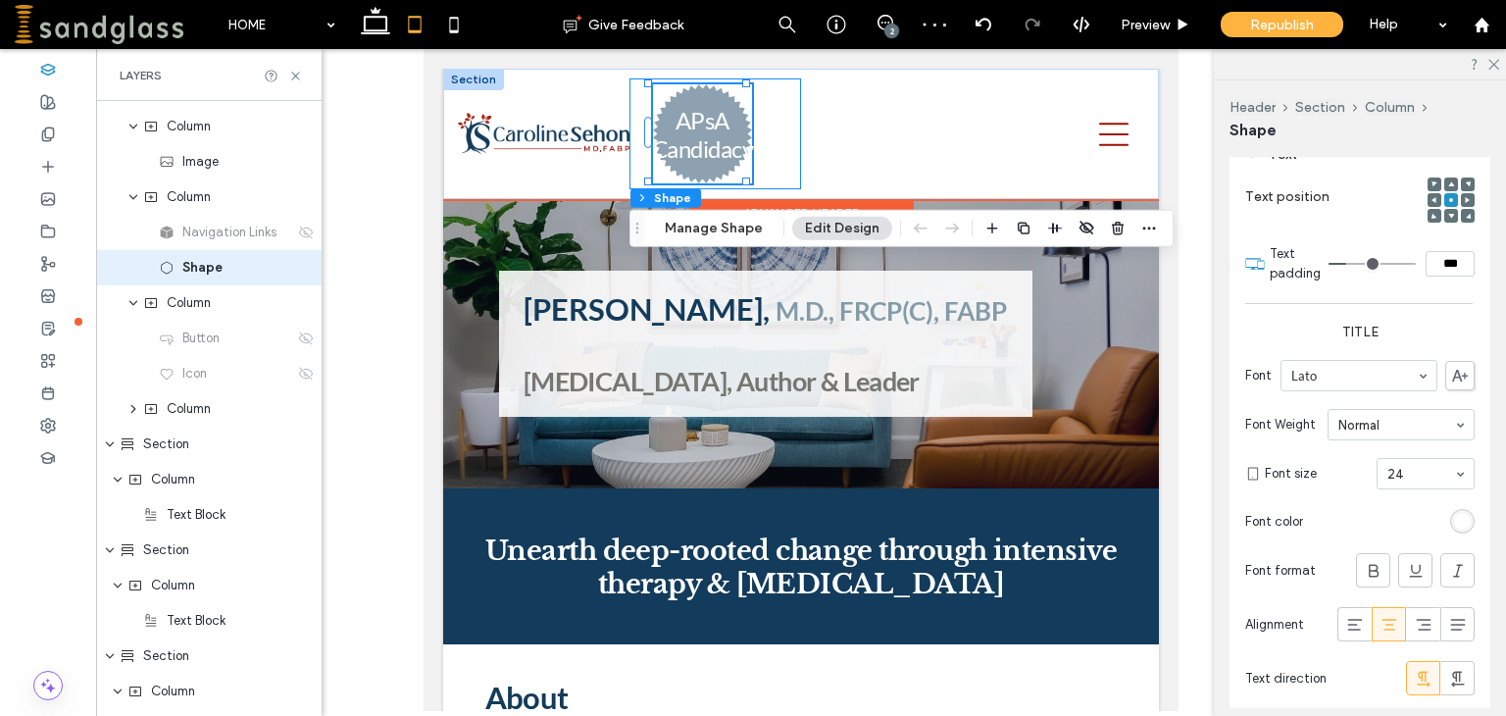
click at [629, 117] on div "ABOUT TREATMENT ADULT CHILD and ADOLESCENT COUPLE FAMILY PSYCHOANALYSIS TELETHE…" at bounding box center [715, 133] width 172 height 111
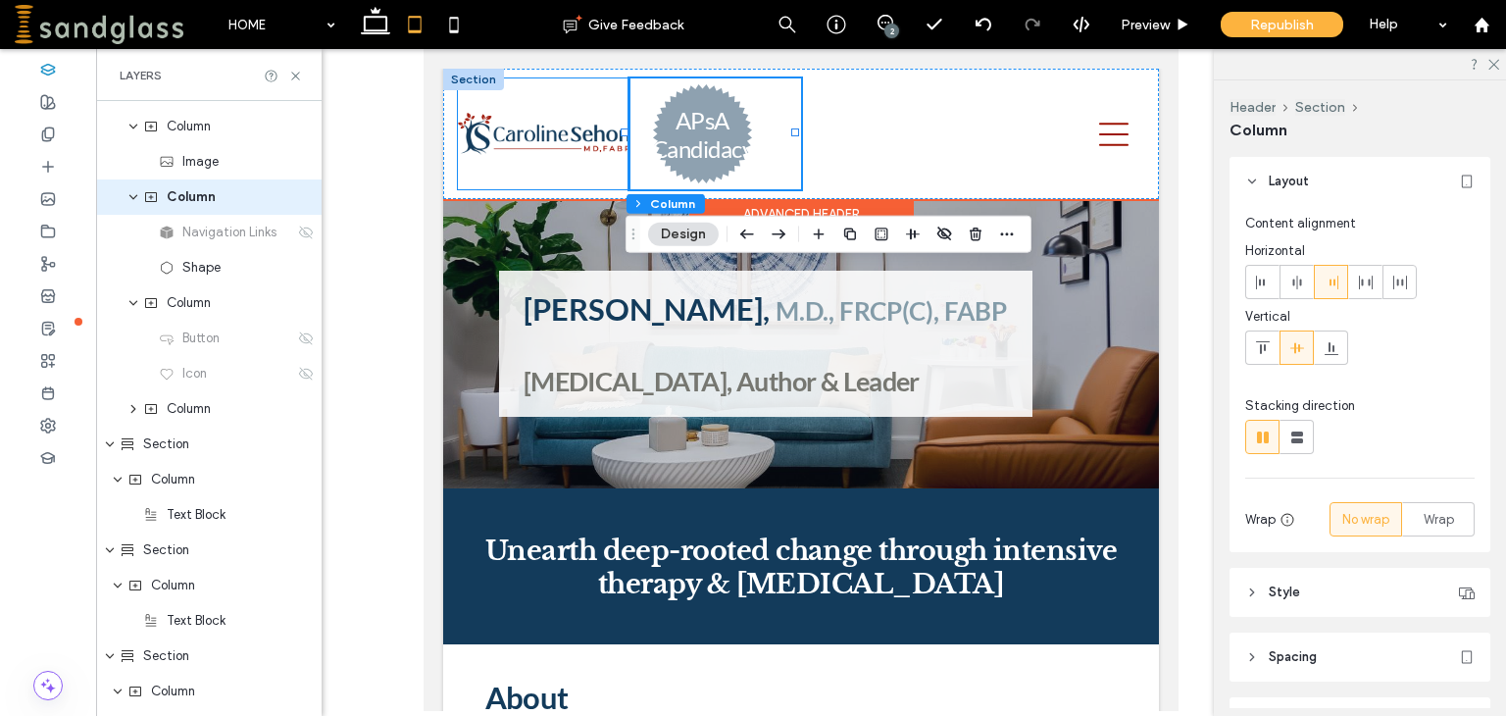
scroll to position [0, 0]
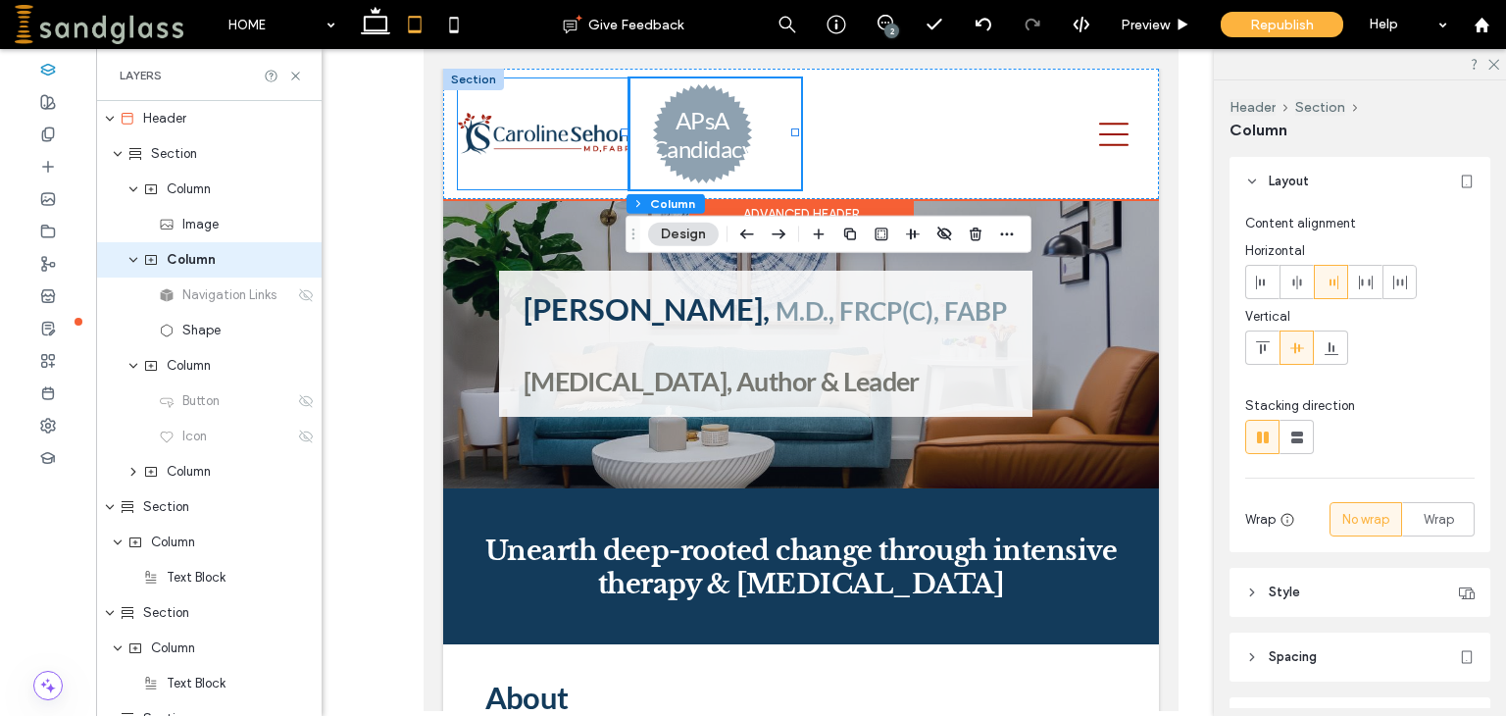
click at [621, 103] on div at bounding box center [544, 133] width 172 height 111
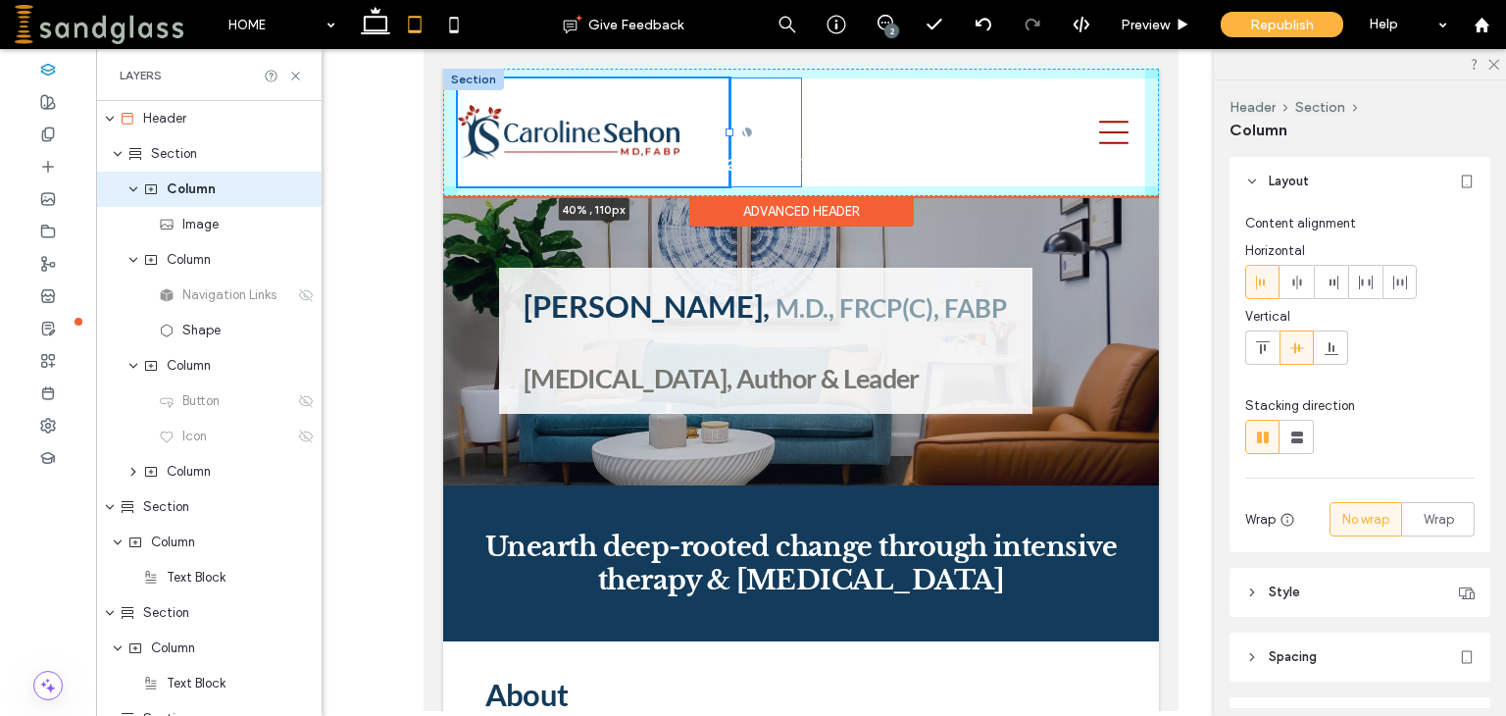
drag, startPoint x: 623, startPoint y: 129, endPoint x: 729, endPoint y: 117, distance: 106.6
click at [458, 79] on div at bounding box center [457, 78] width 1 height 1
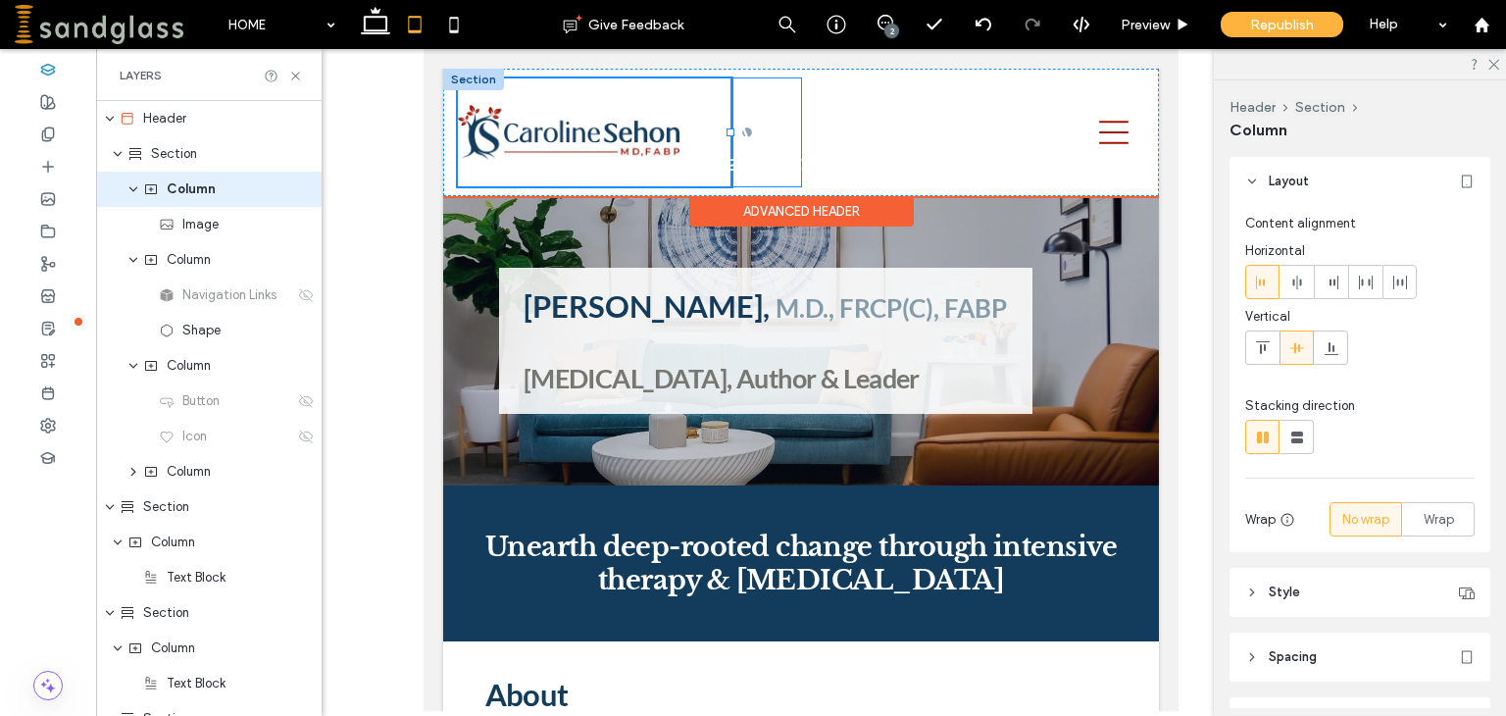
type input "**"
type input "*****"
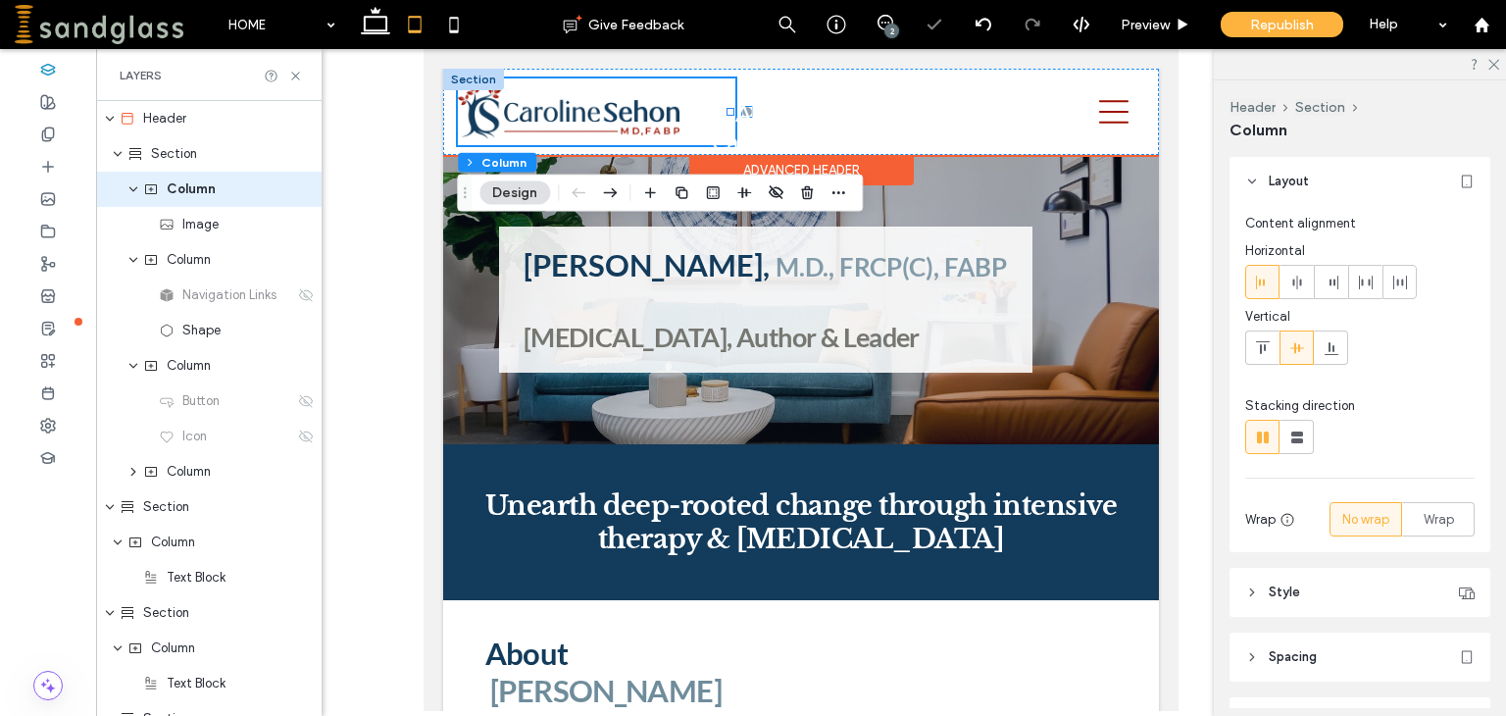
click at [756, 115] on h3 "APsA Candidacy" at bounding box center [763, 126] width 102 height 57
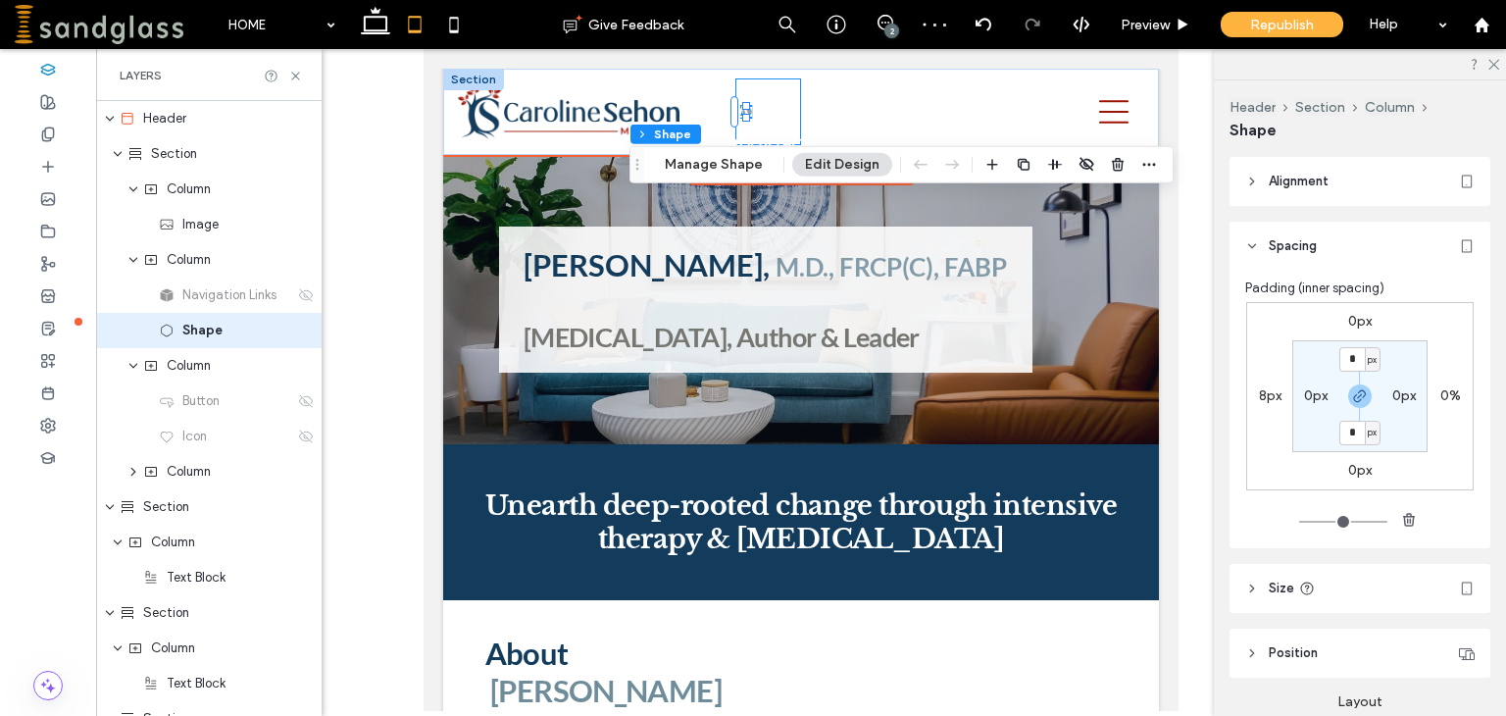
click at [738, 90] on div "ABOUT TREATMENT ADULT CHILD and ADOLESCENT COUPLE FAMILY PSYCHOANALYSIS TELETHE…" at bounding box center [768, 111] width 66 height 67
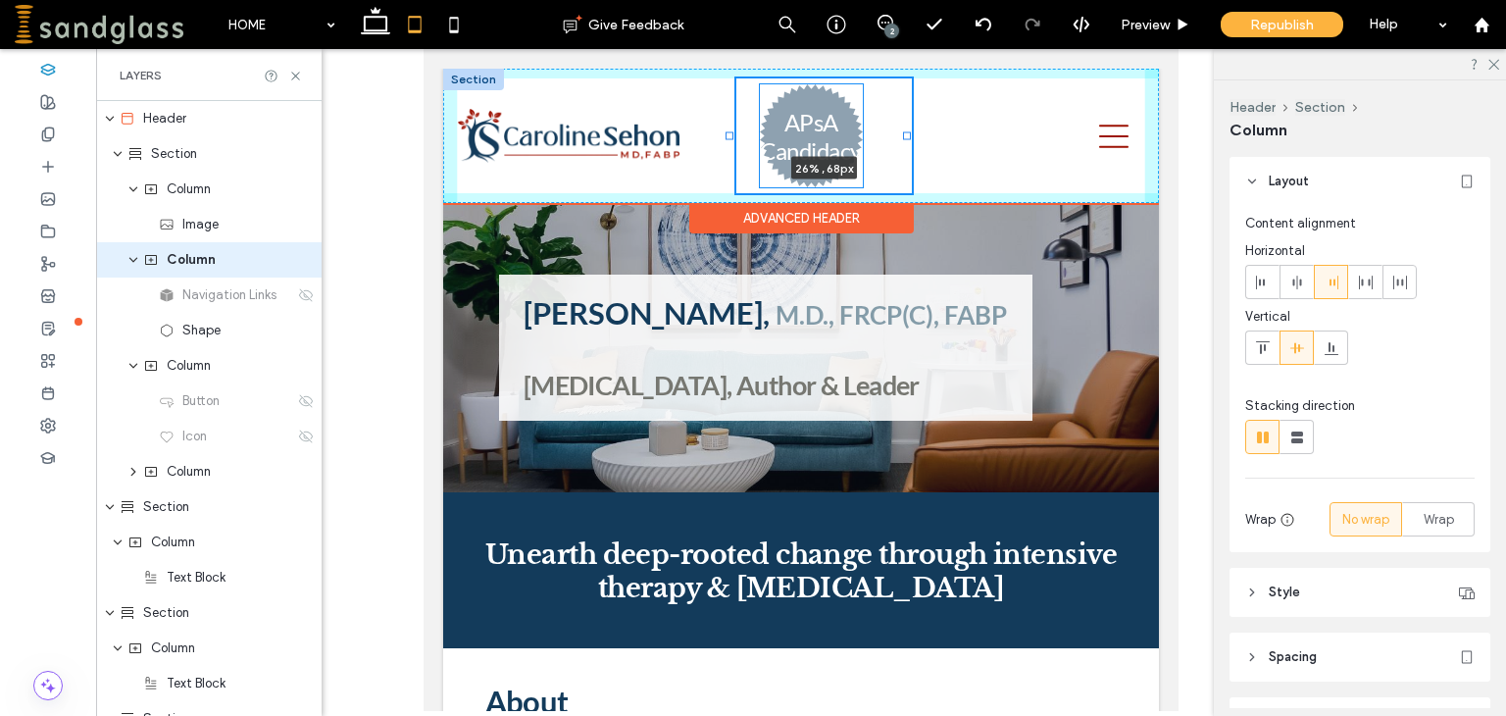
drag, startPoint x: 791, startPoint y: 110, endPoint x: 902, endPoint y: 95, distance: 111.7
click at [902, 95] on div "ABOUT TREATMENT ADULT CHILD and ADOLESCENT COUPLE FAMILY PSYCHOANALYSIS TELETHE…" at bounding box center [801, 136] width 716 height 134
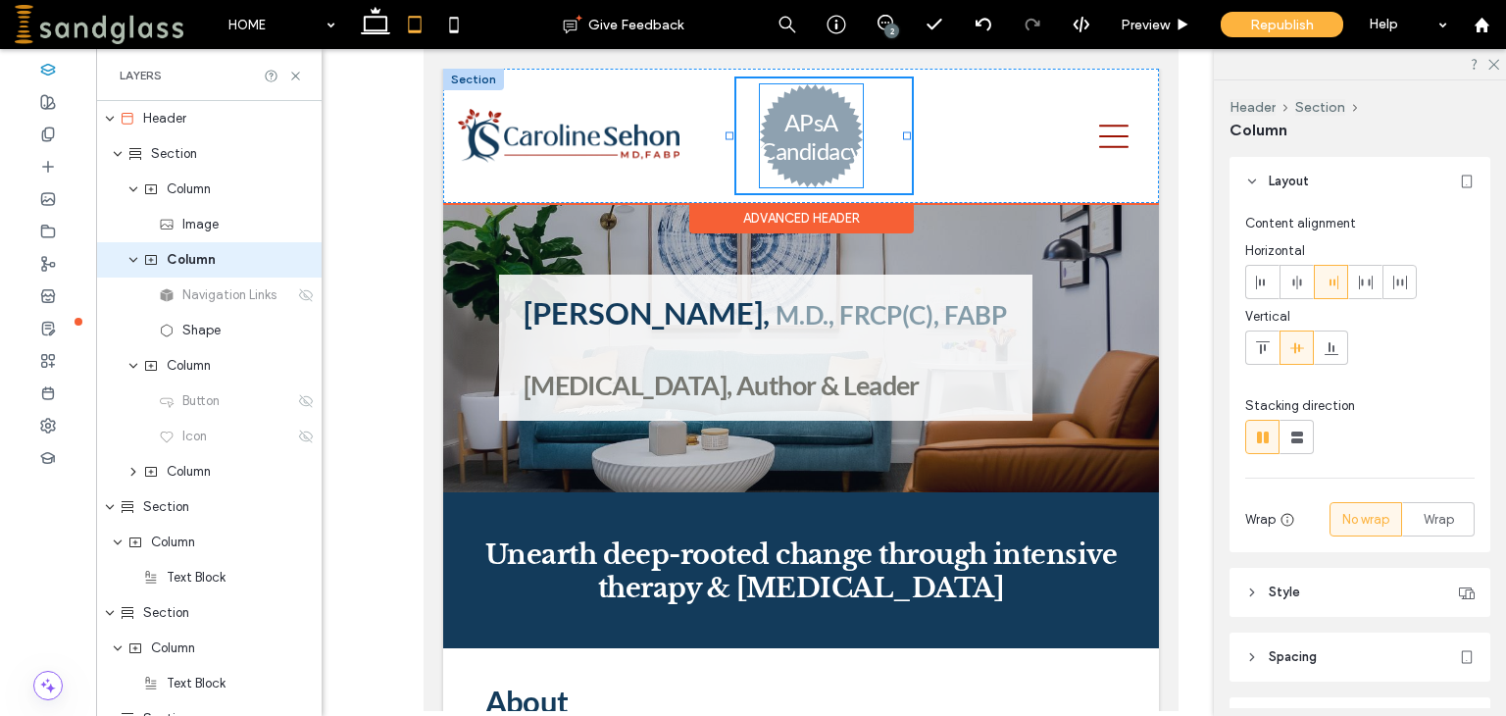
type input "**"
type input "*****"
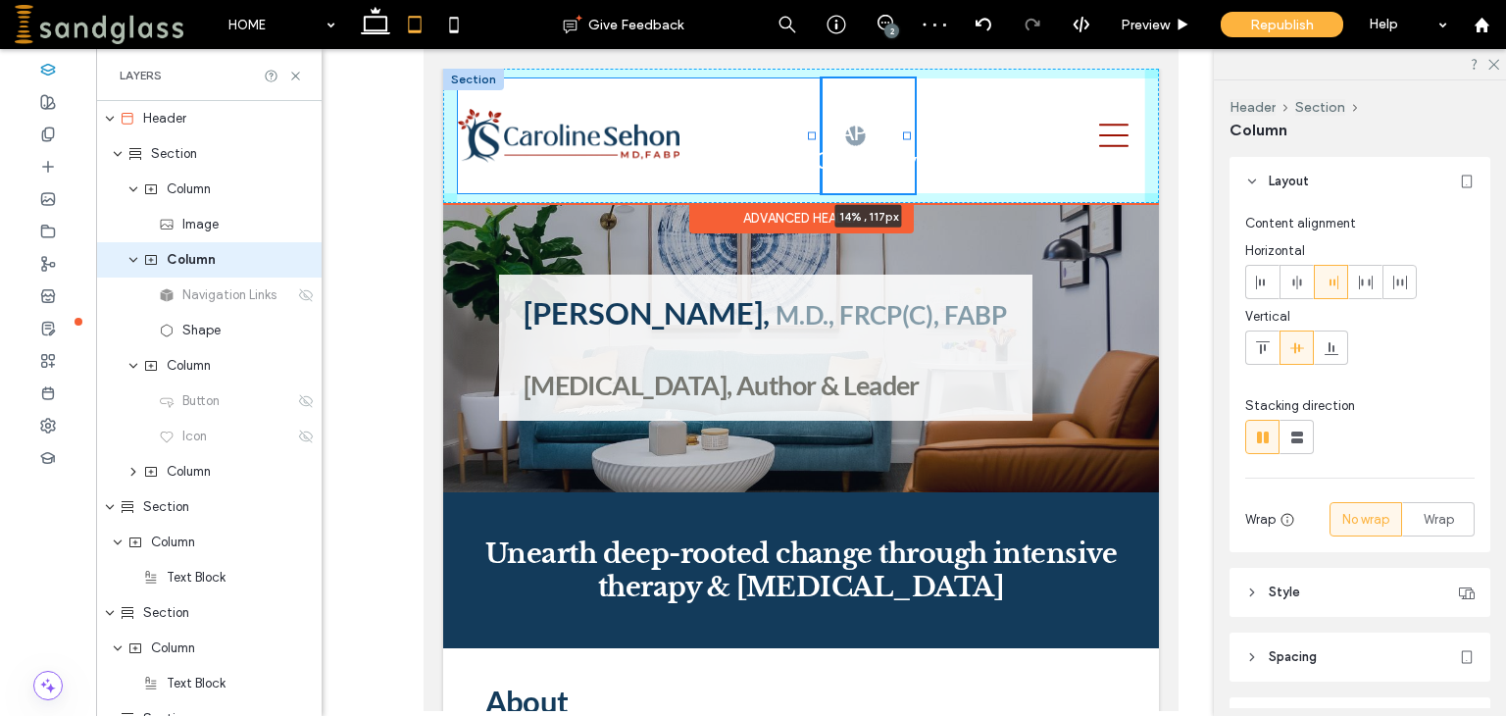
drag, startPoint x: 731, startPoint y: 137, endPoint x: 814, endPoint y: 137, distance: 82.3
click at [814, 137] on div at bounding box center [812, 136] width 8 height 8
type input "**"
type input "*****"
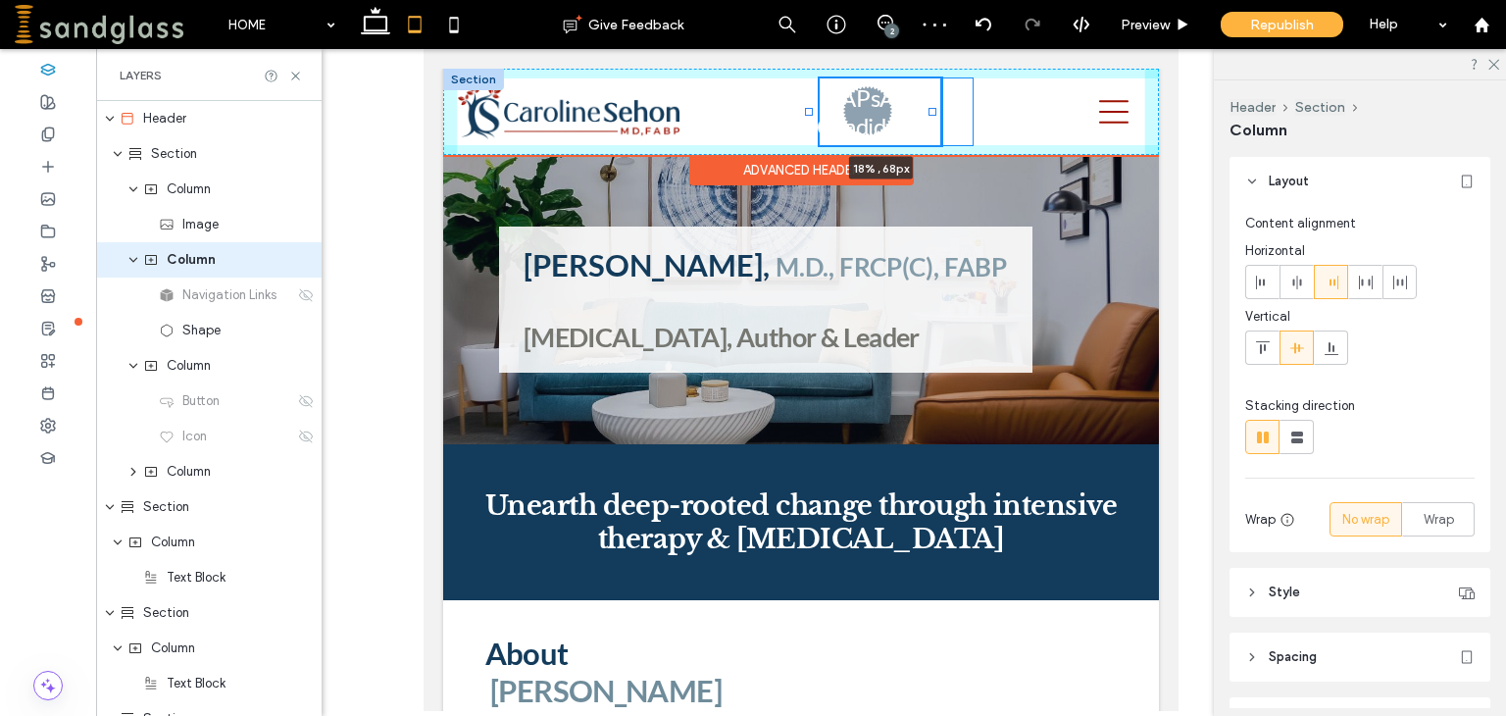
drag, startPoint x: 906, startPoint y: 107, endPoint x: 990, endPoint y: 102, distance: 84.4
click at [990, 102] on div "ABOUT TREATMENT ADULT CHILD and ADOLESCENT COUPLE FAMILY PSYCHOANALYSIS TELETHE…" at bounding box center [801, 112] width 716 height 86
type input "**"
type input "*****"
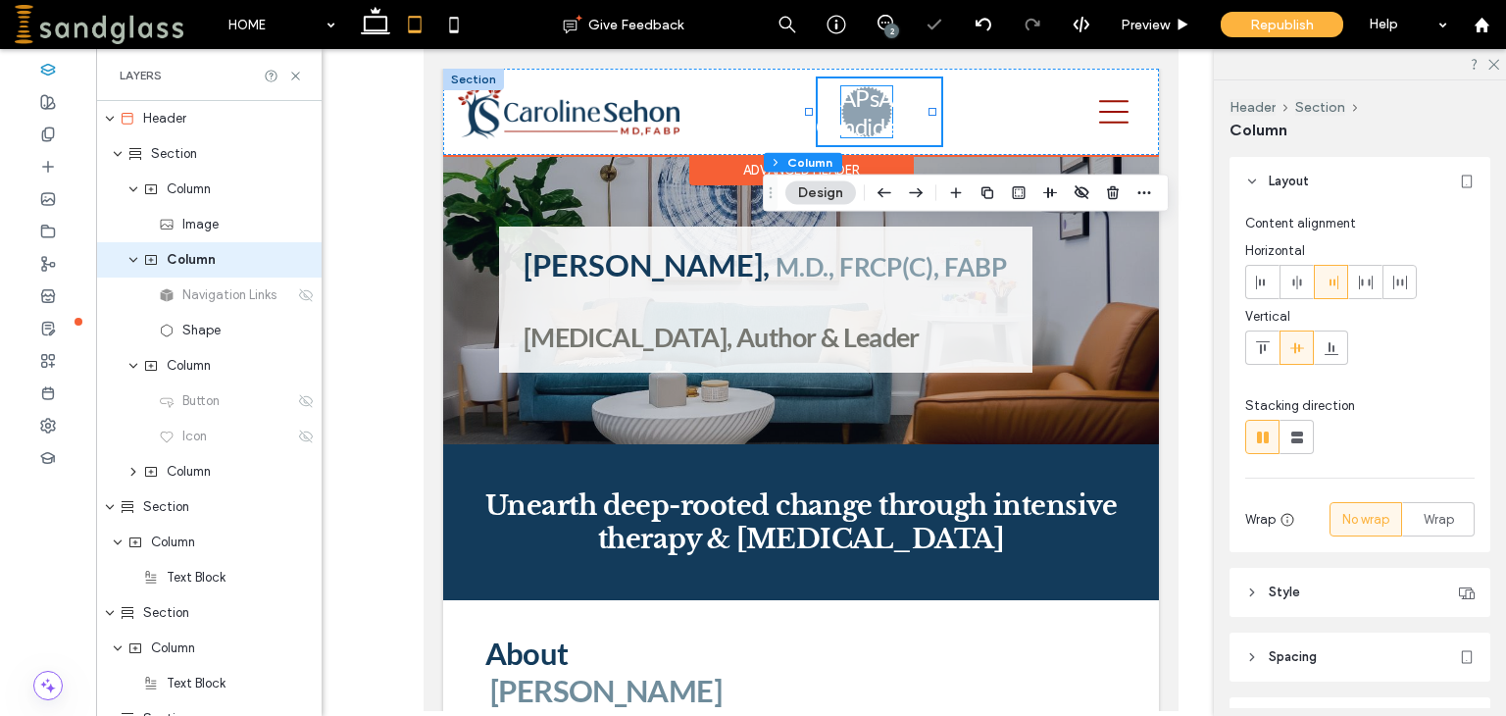
click at [884, 103] on h3 "APsA Candidacy" at bounding box center [867, 111] width 102 height 57
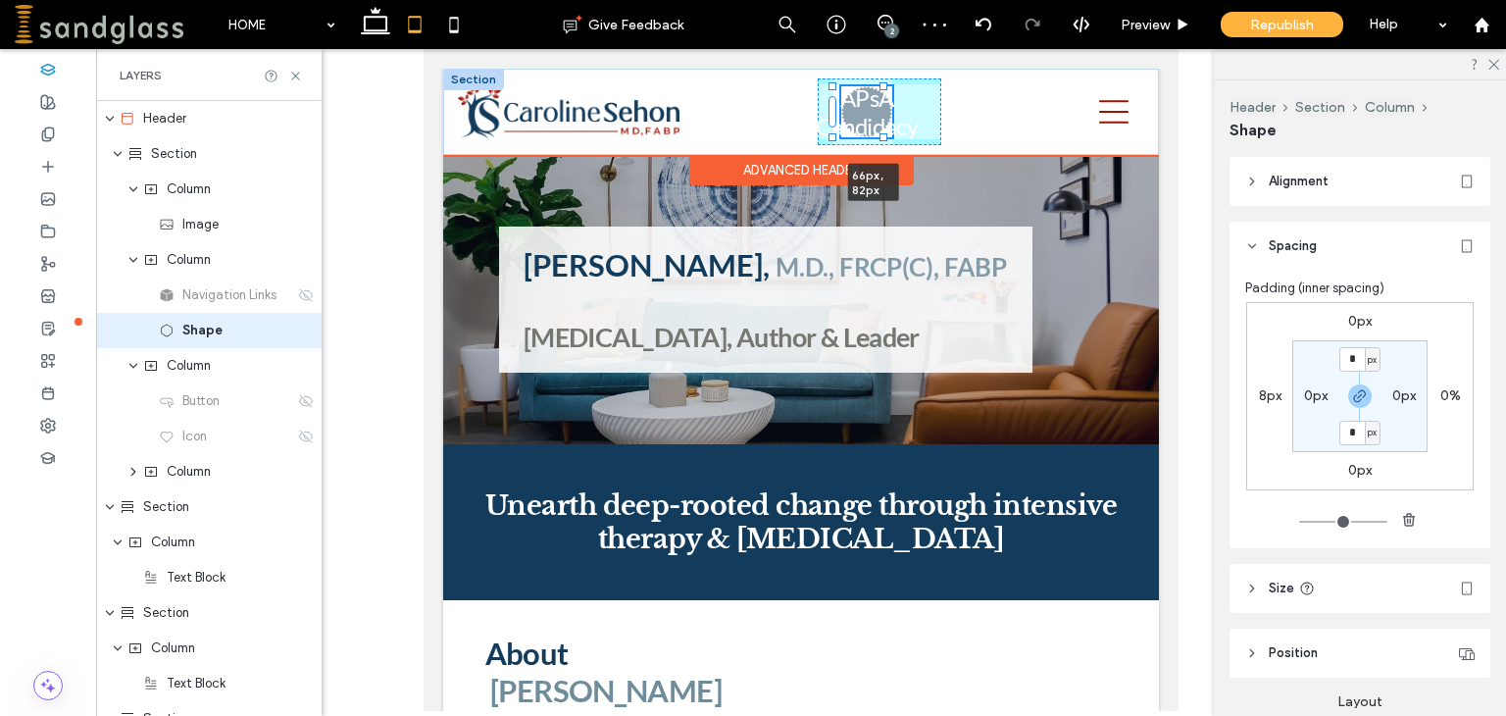
drag, startPoint x: 881, startPoint y: 132, endPoint x: 898, endPoint y: 146, distance: 21.6
click at [898, 146] on div "ABOUT TREATMENT ADULT CHILD and ADOLESCENT COUPLE FAMILY PSYCHOANALYSIS TELETHE…" at bounding box center [801, 112] width 716 height 86
type input "**"
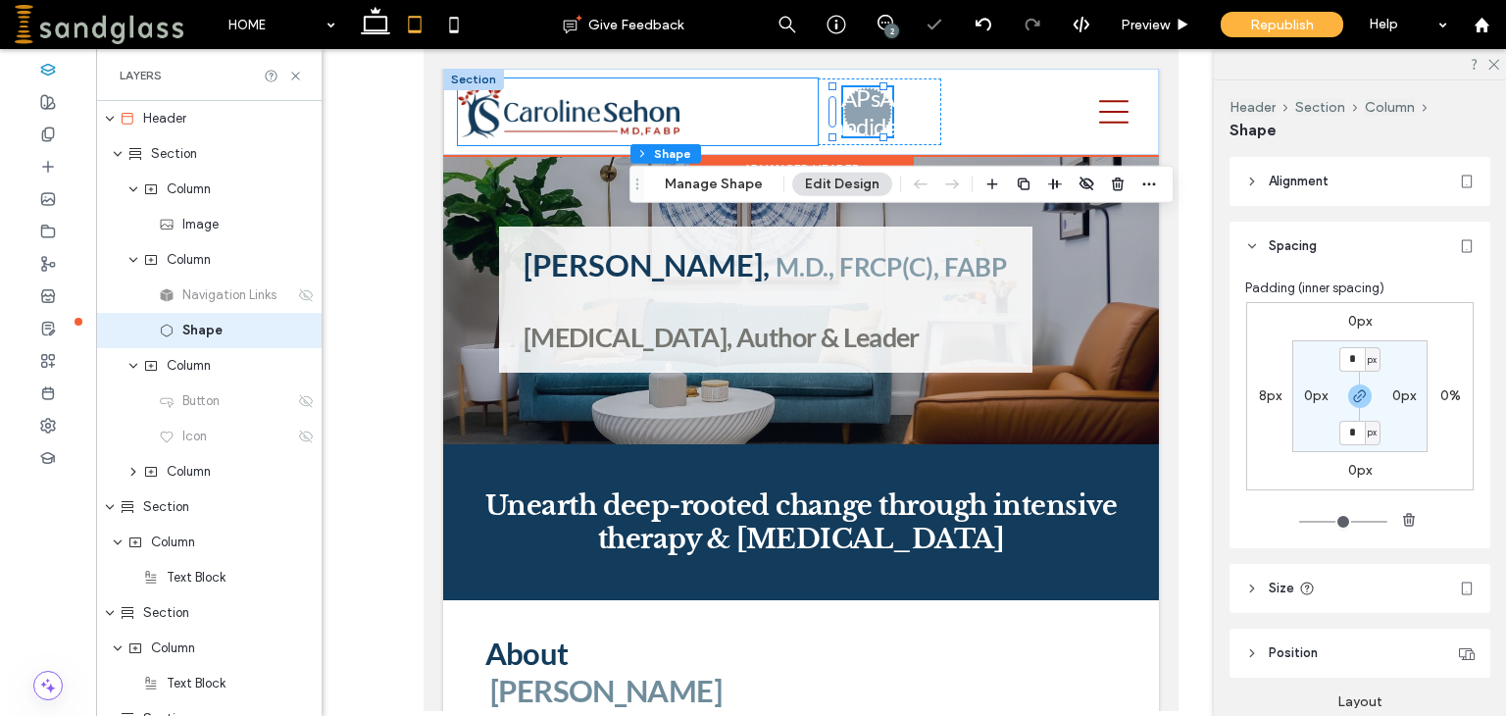
click at [716, 118] on div at bounding box center [638, 111] width 360 height 67
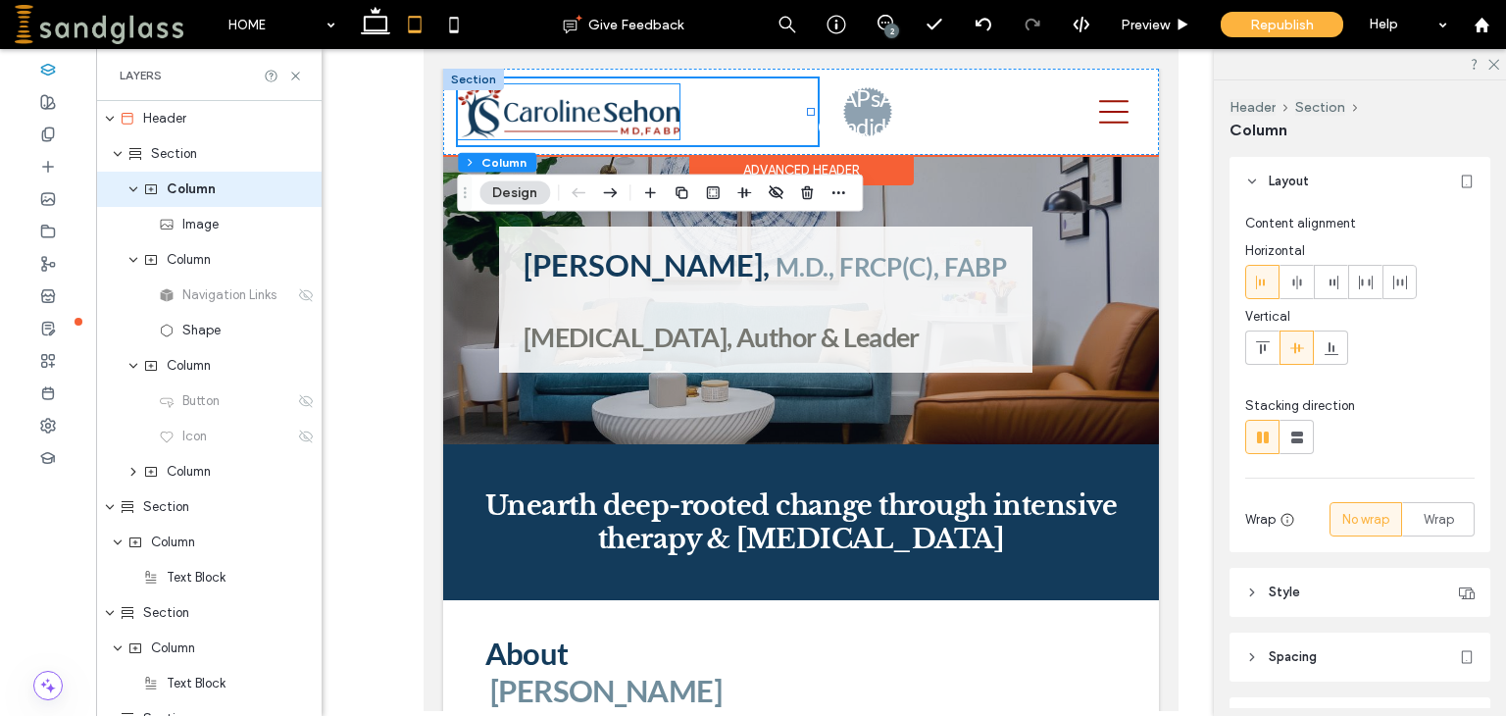
click at [659, 122] on img at bounding box center [569, 111] width 222 height 55
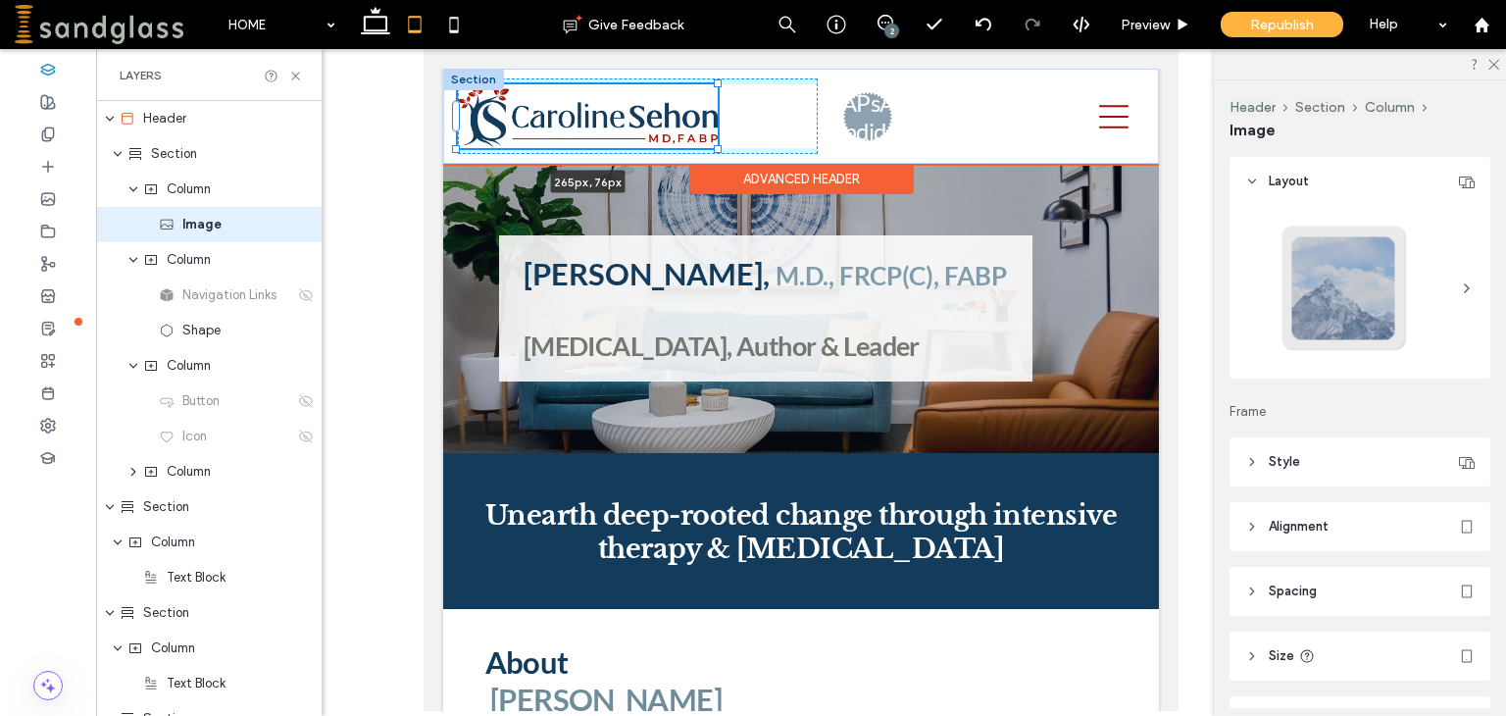
drag, startPoint x: 681, startPoint y: 138, endPoint x: 710, endPoint y: 166, distance: 39.5
click at [710, 164] on div "265px , 76px ABOUT TREATMENT ADULT CHILD and ADOLESCENT COUPLE FAMILY PSYCHOANA…" at bounding box center [801, 116] width 716 height 95
type input "***"
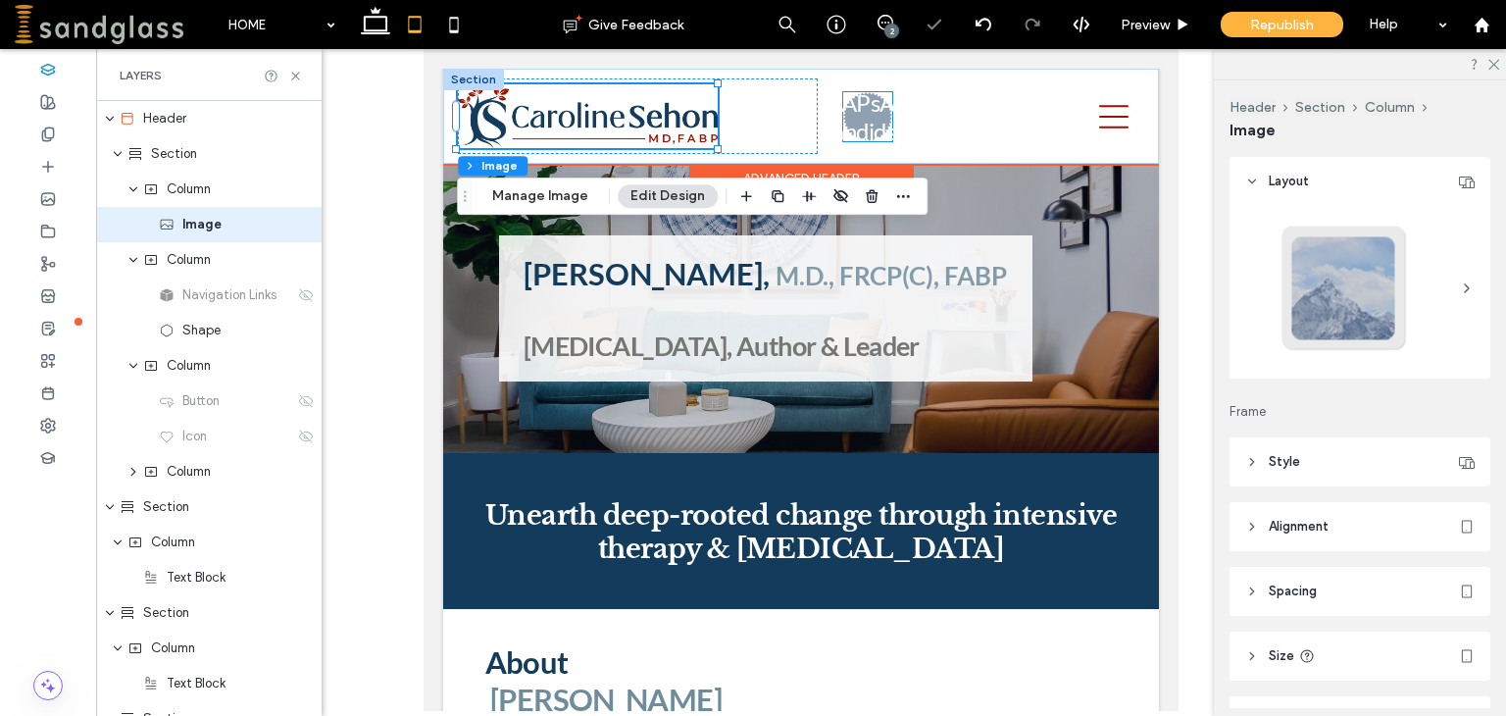
click at [836, 120] on h3 "APsA Candidacy" at bounding box center [869, 116] width 102 height 57
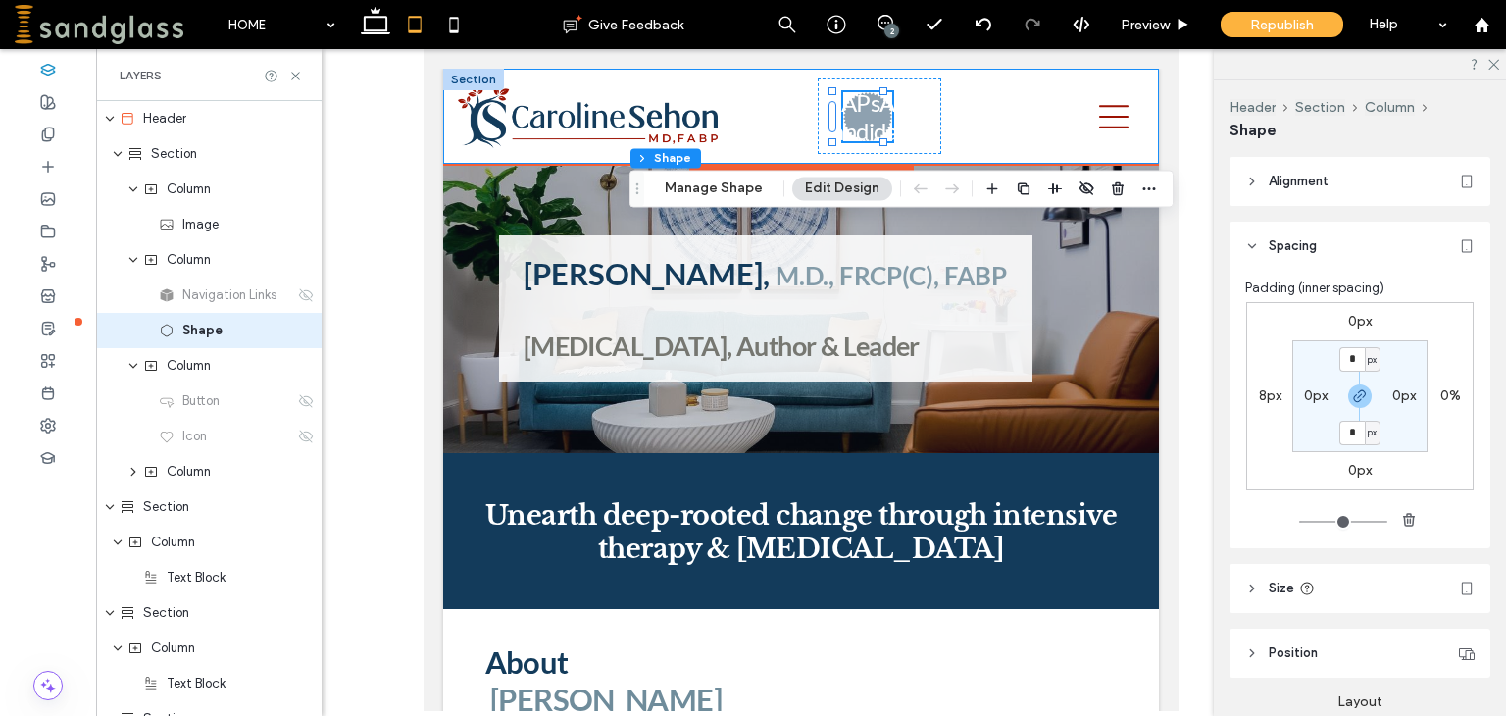
drag, startPoint x: 886, startPoint y: 144, endPoint x: 860, endPoint y: 146, distance: 26.5
click at [860, 146] on div "ABOUT TREATMENT ADULT CHILD and ADOLESCENT COUPLE FAMILY PSYCHOANALYSIS TELETHE…" at bounding box center [880, 115] width 124 height 75
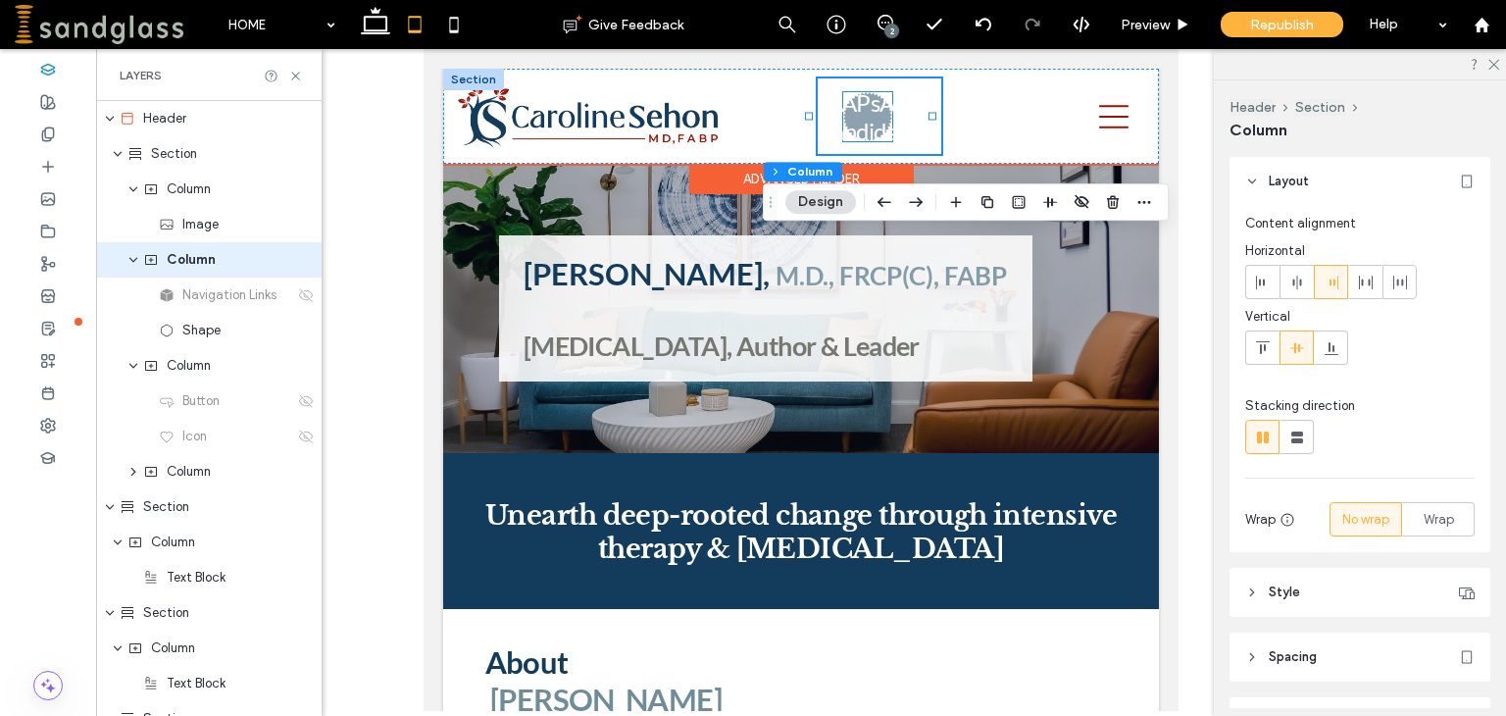
click at [856, 119] on h3 "APsA Candidacy" at bounding box center [869, 116] width 102 height 57
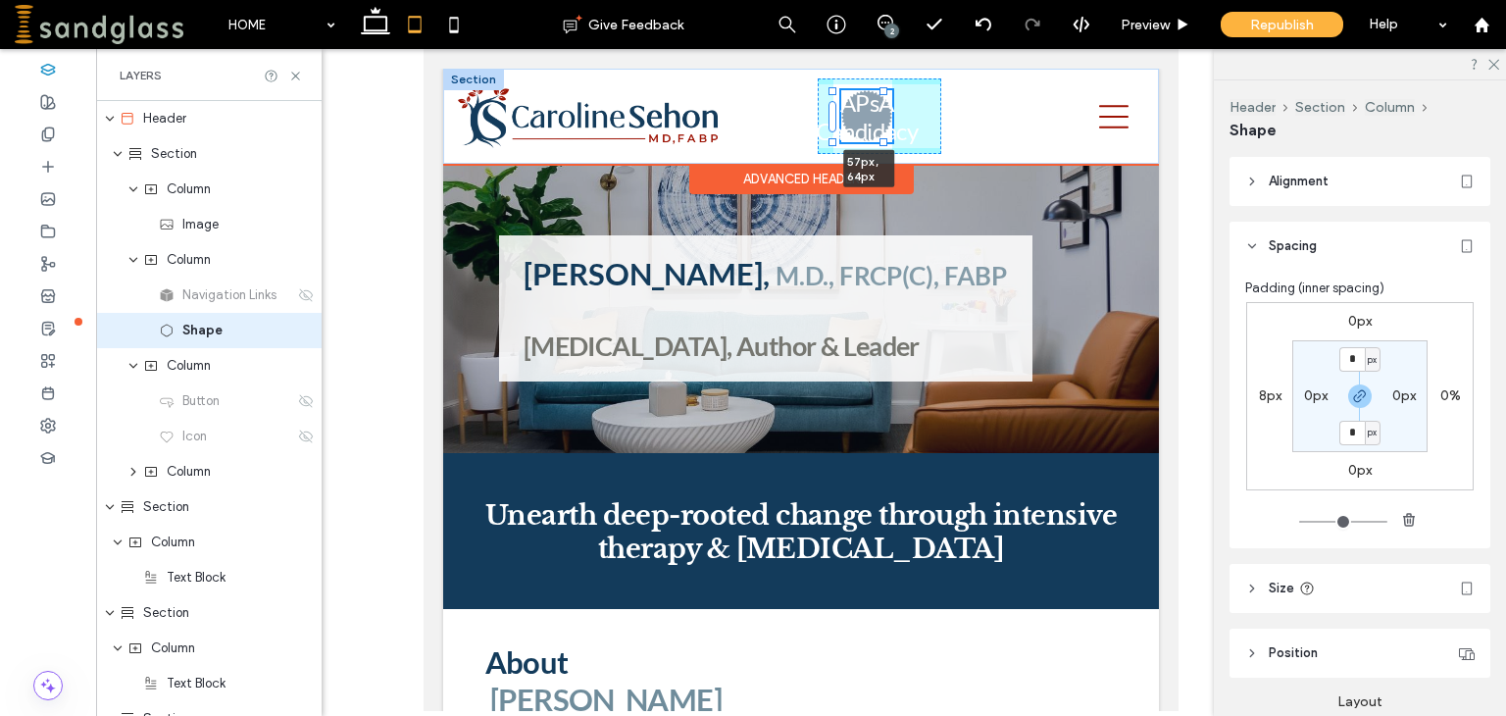
click at [828, 87] on div at bounding box center [832, 91] width 8 height 8
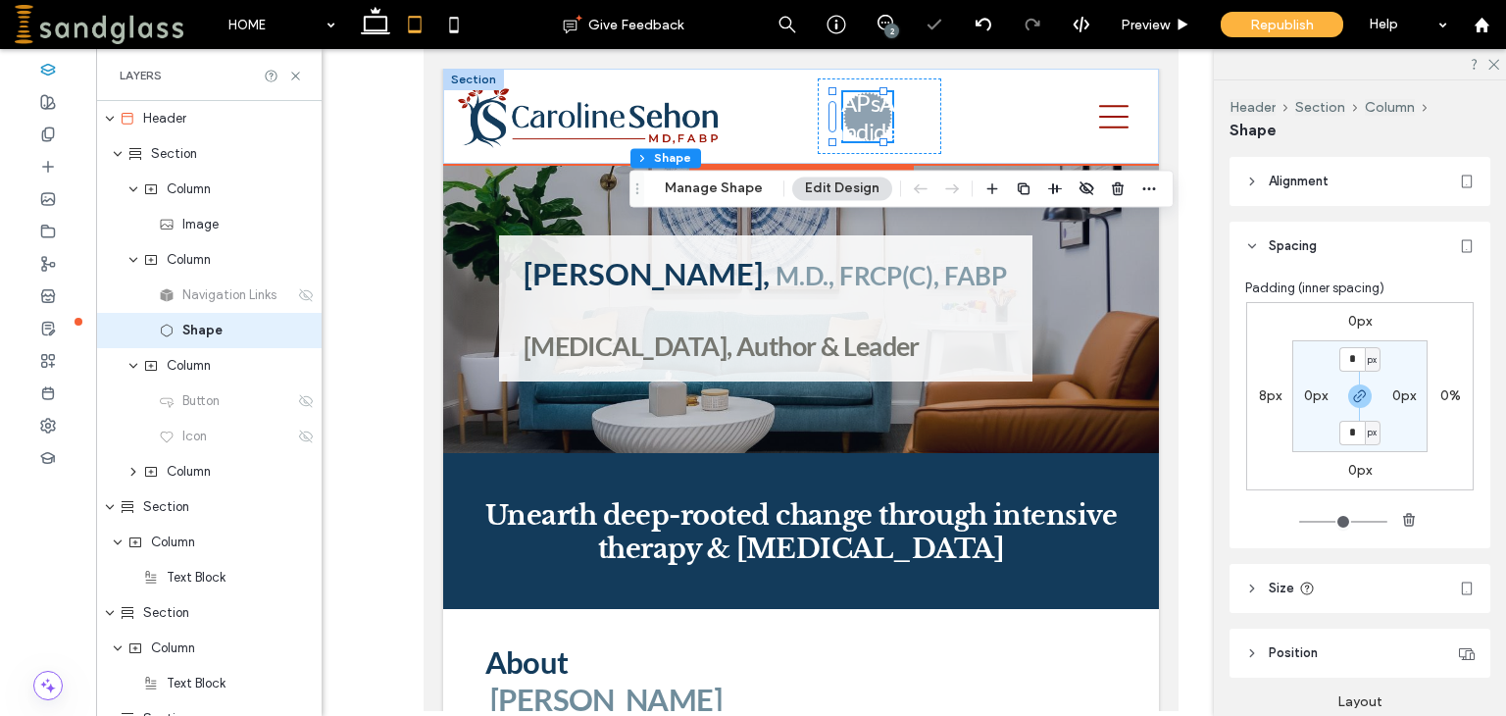
click at [870, 90] on h3 "APsA Candidacy" at bounding box center [869, 116] width 102 height 57
click at [902, 99] on h3 "APsA Candidacy" at bounding box center [869, 116] width 102 height 57
click at [820, 126] on h3 "APsA Candidacy" at bounding box center [869, 116] width 102 height 57
click at [818, 92] on h3 "APsA Candidacy" at bounding box center [869, 116] width 102 height 57
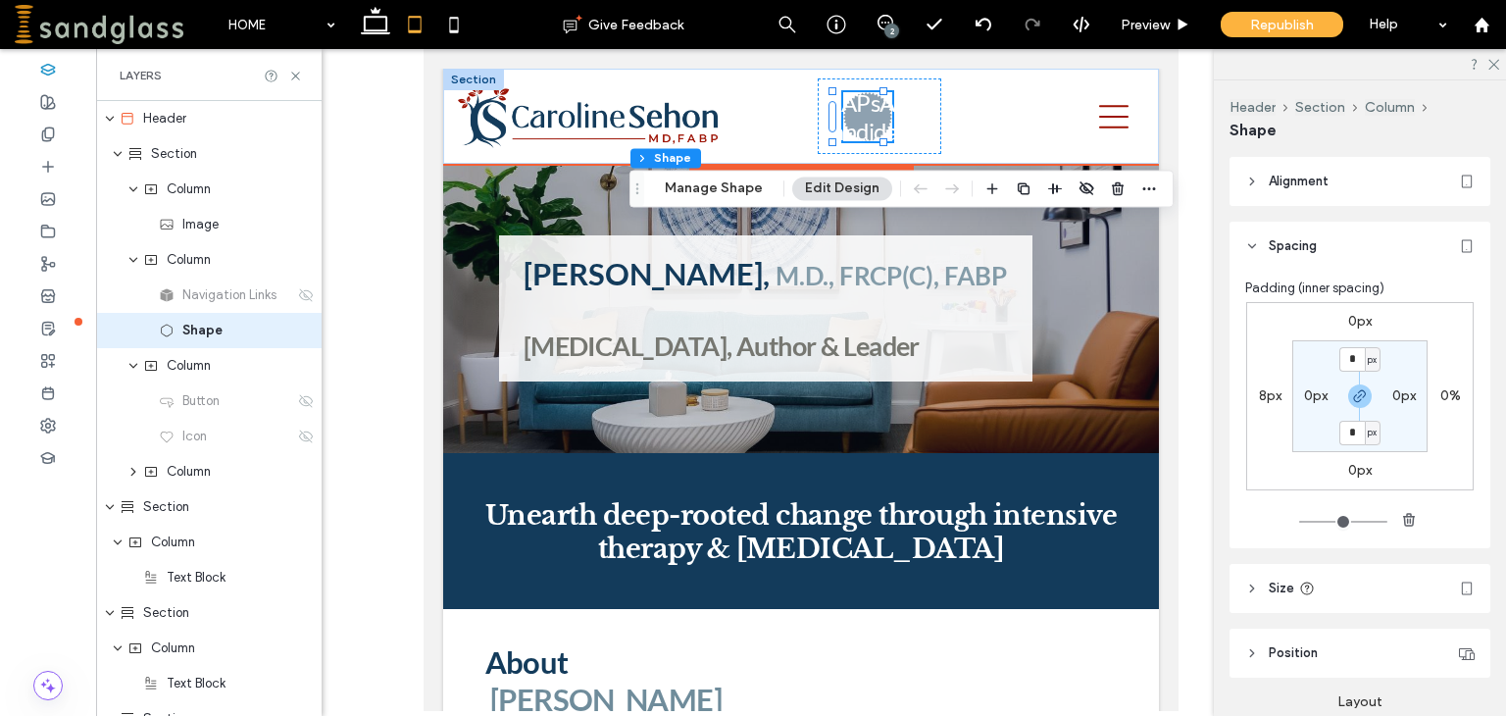
click at [818, 92] on h3 "APsA Candidacy" at bounding box center [869, 116] width 102 height 57
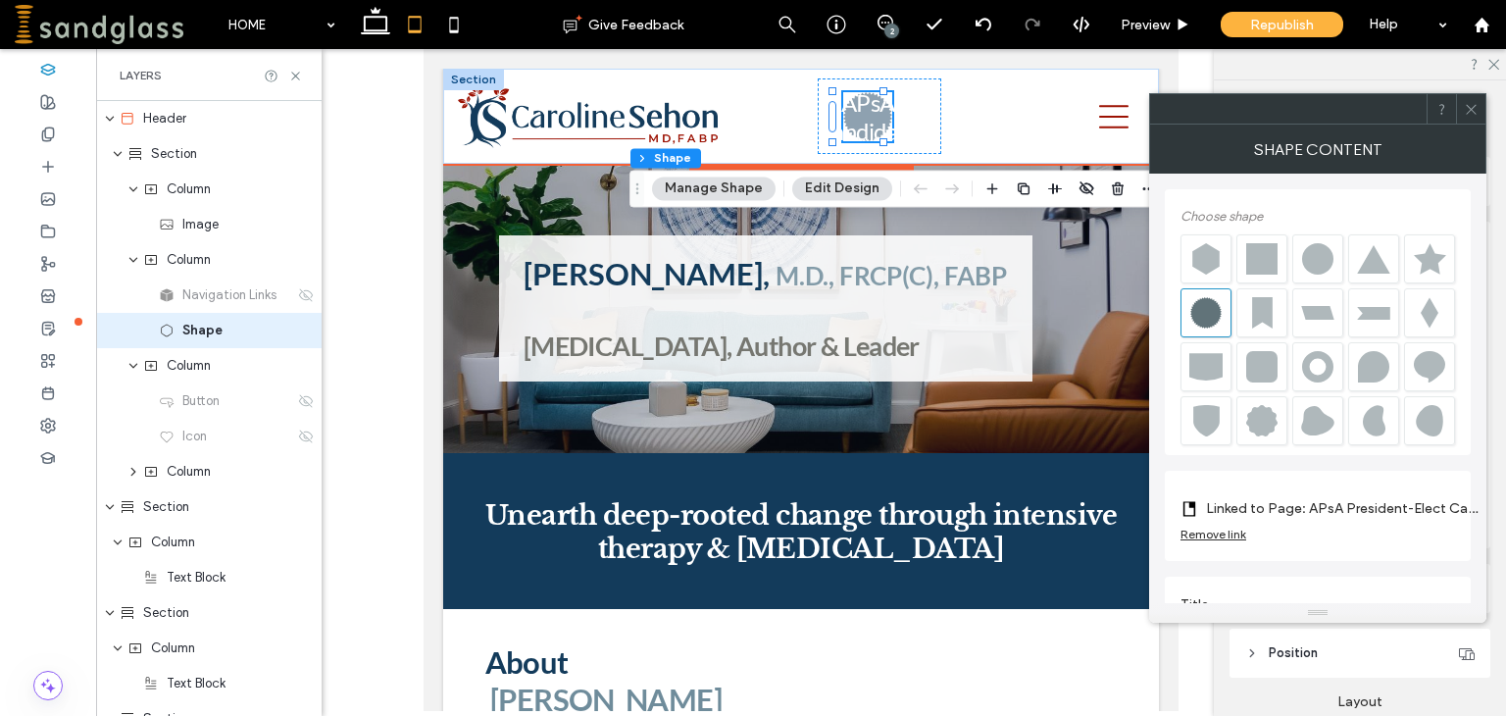
scroll to position [21, 0]
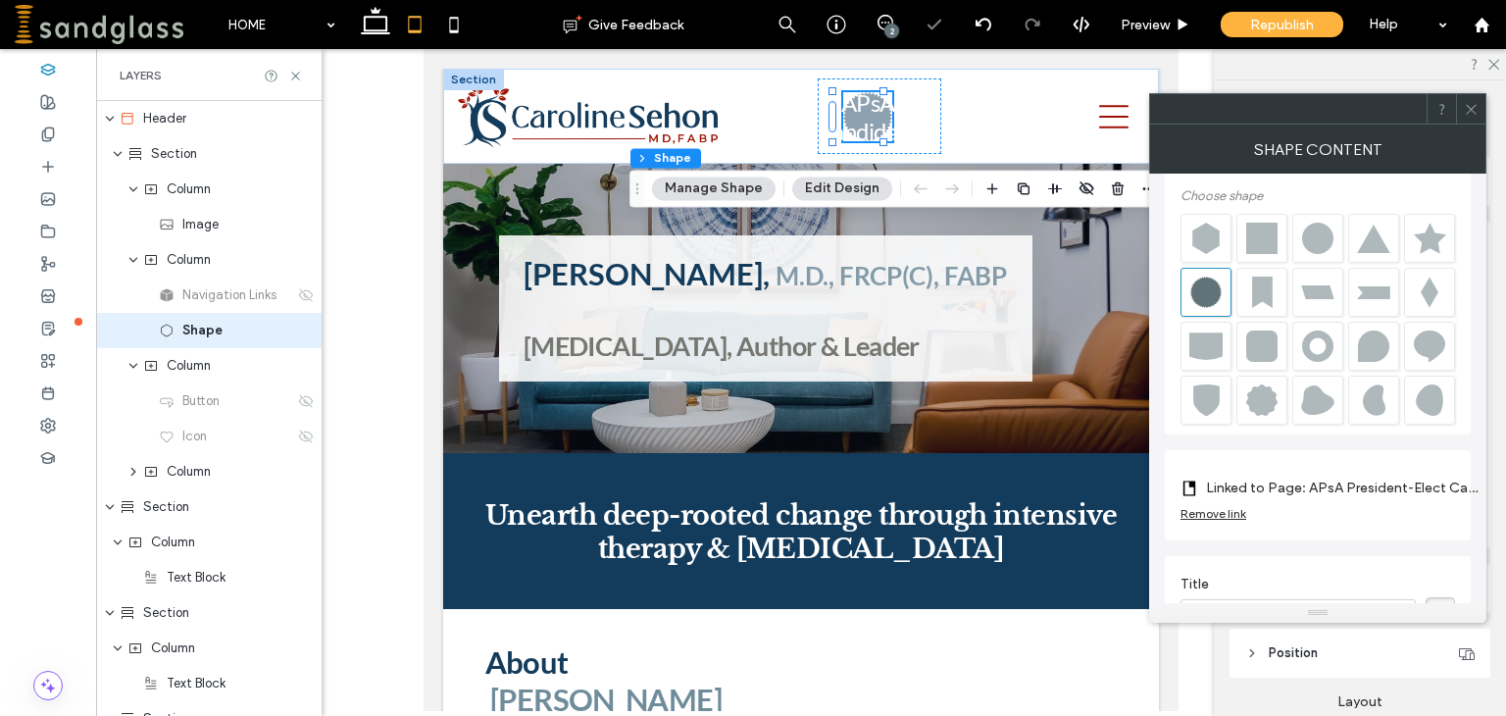
click at [1476, 104] on icon at bounding box center [1471, 109] width 15 height 15
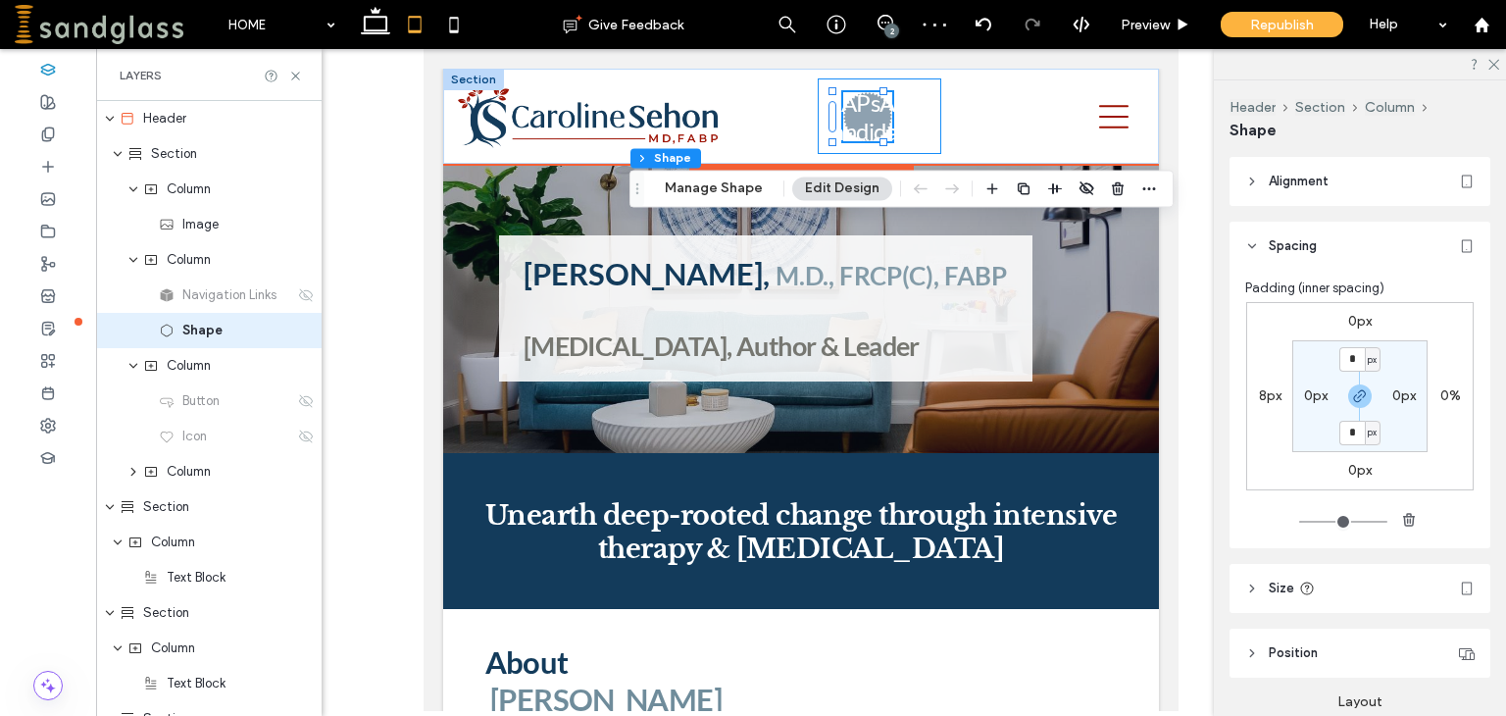
click at [920, 148] on div "ABOUT TREATMENT ADULT CHILD and ADOLESCENT COUPLE FAMILY PSYCHOANALYSIS TELETHE…" at bounding box center [880, 115] width 124 height 75
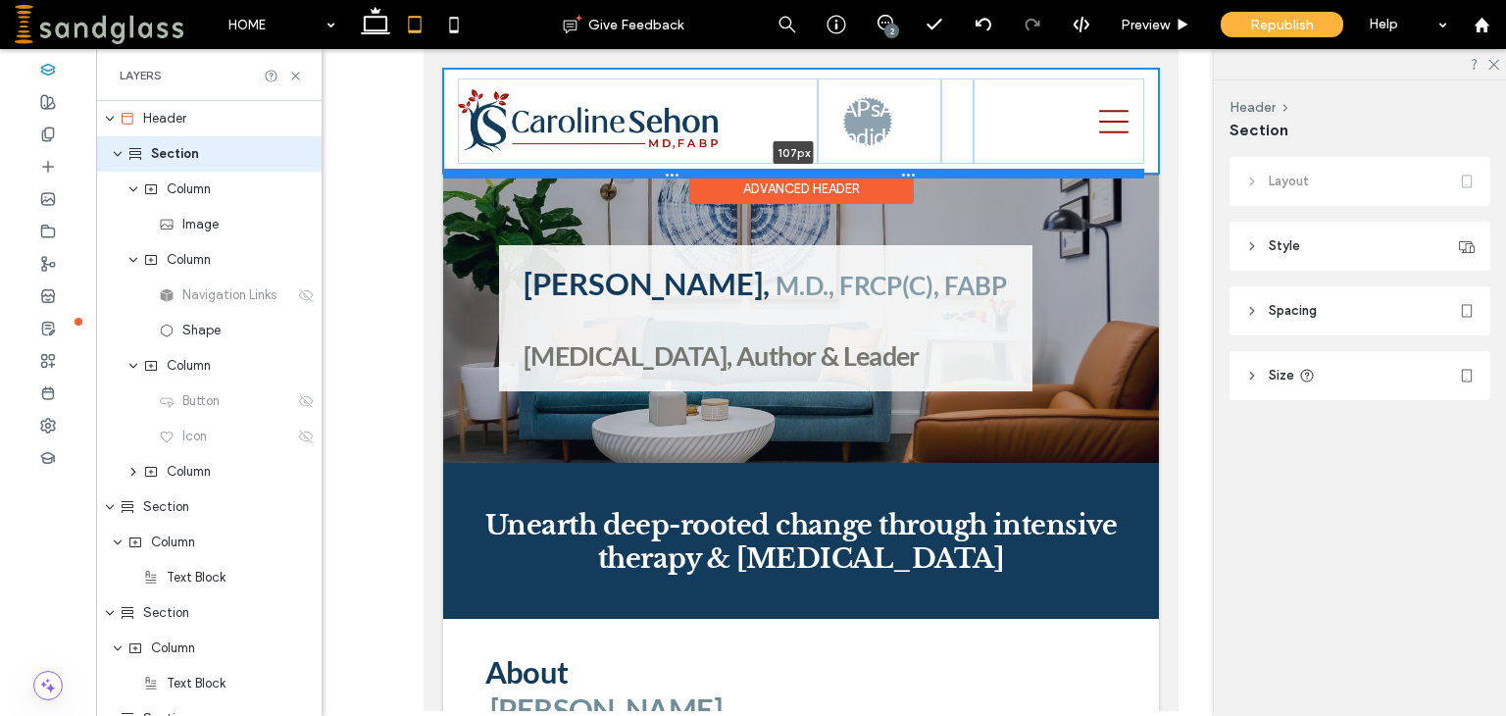
click at [755, 169] on div at bounding box center [793, 174] width 701 height 10
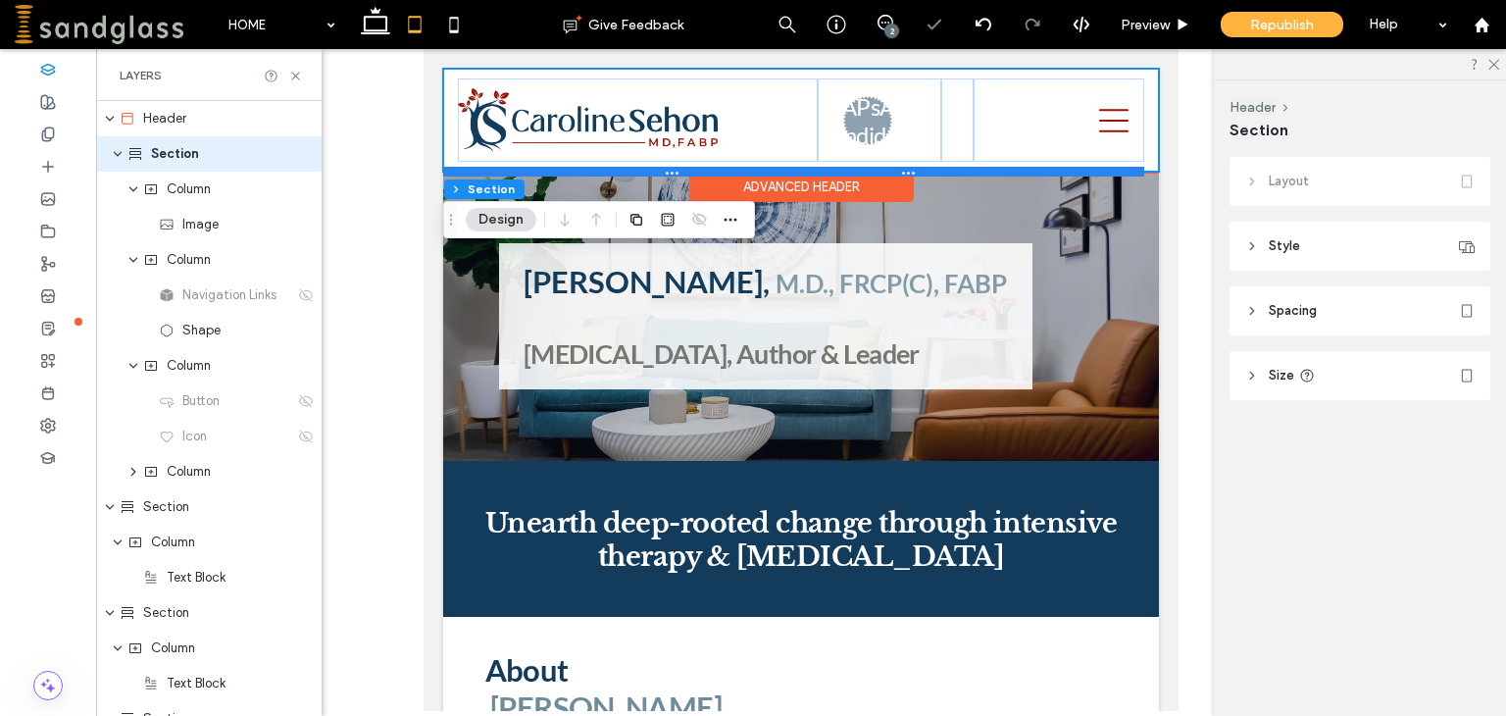
type input "***"
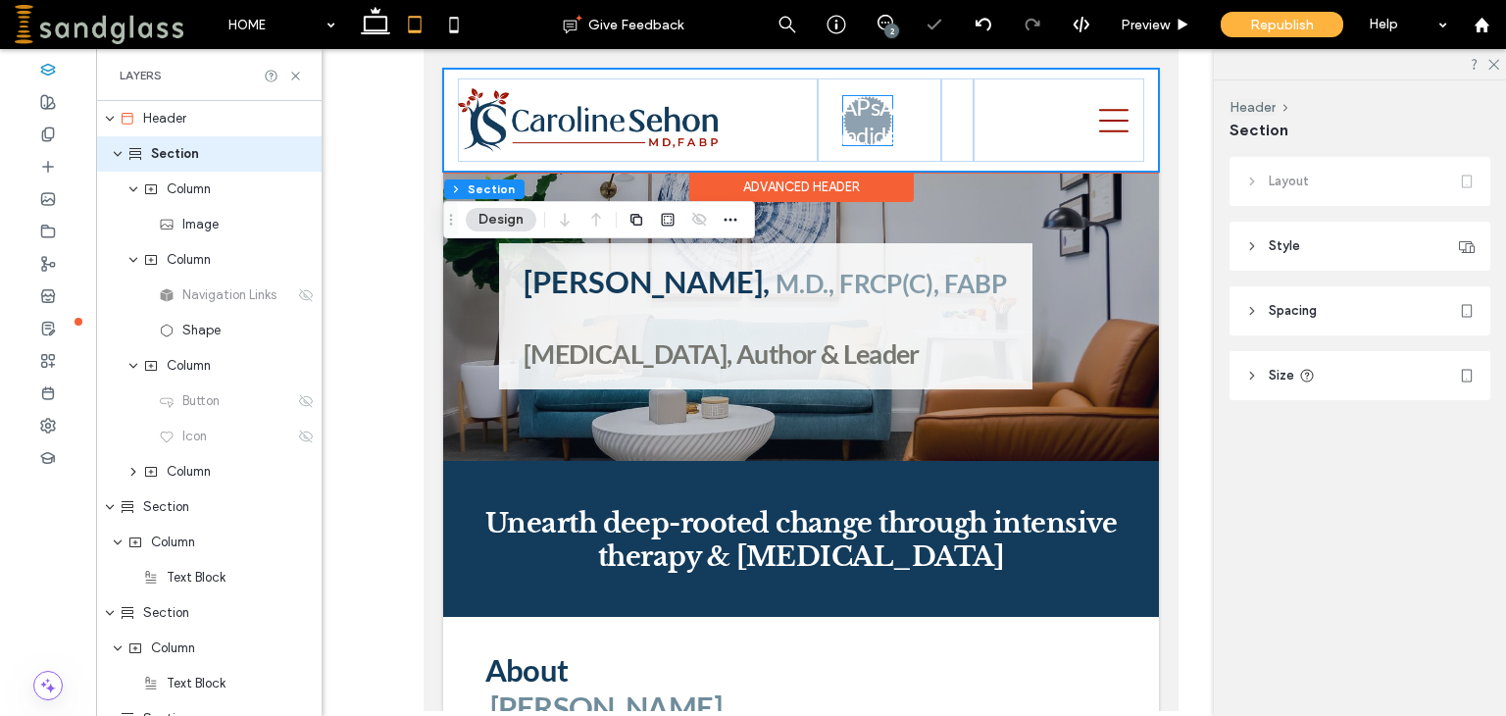
click at [839, 134] on h3 "APsA Candidacy" at bounding box center [869, 120] width 102 height 57
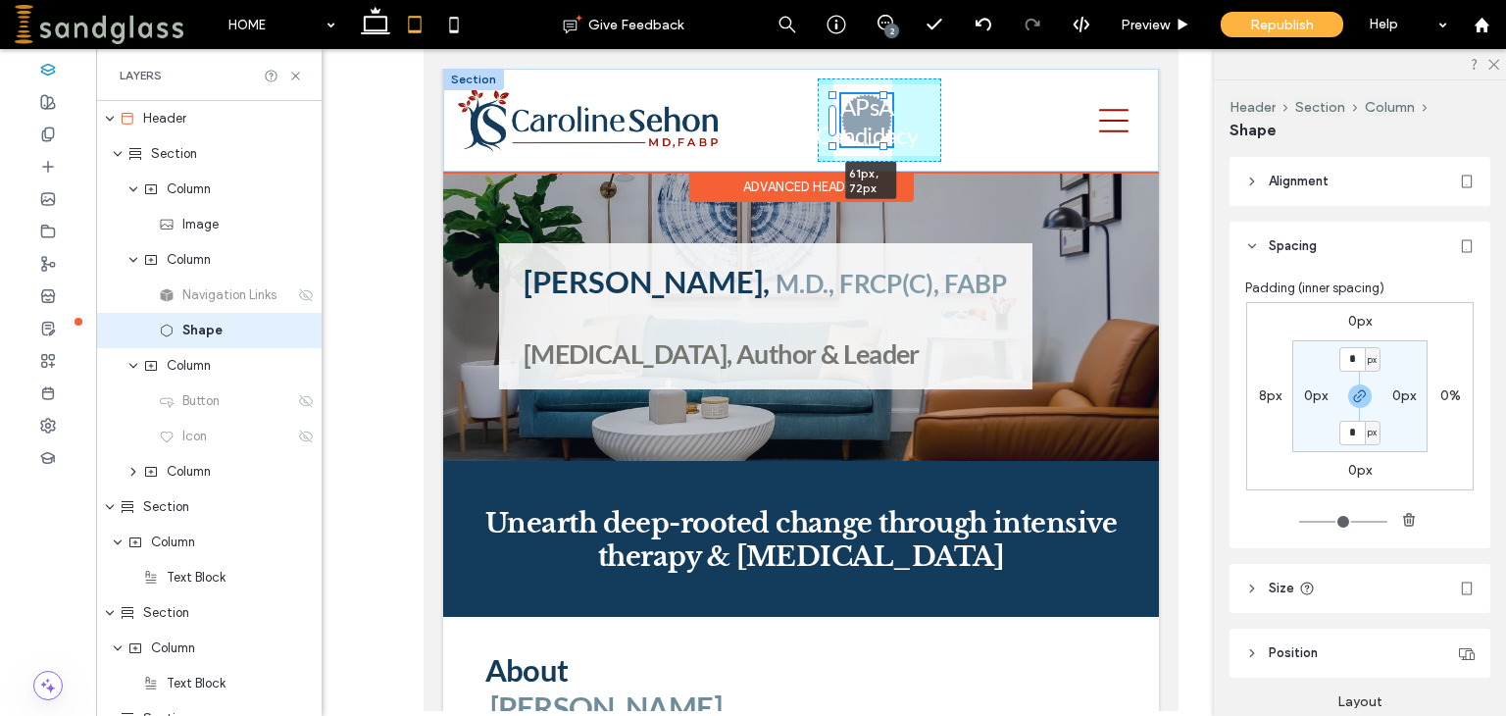
drag, startPoint x: 882, startPoint y: 146, endPoint x: 900, endPoint y: 150, distance: 18.1
click at [900, 150] on div "ABOUT TREATMENT ADULT CHILD and ADOLESCENT COUPLE FAMILY PSYCHOANALYSIS TELETHE…" at bounding box center [801, 120] width 716 height 103
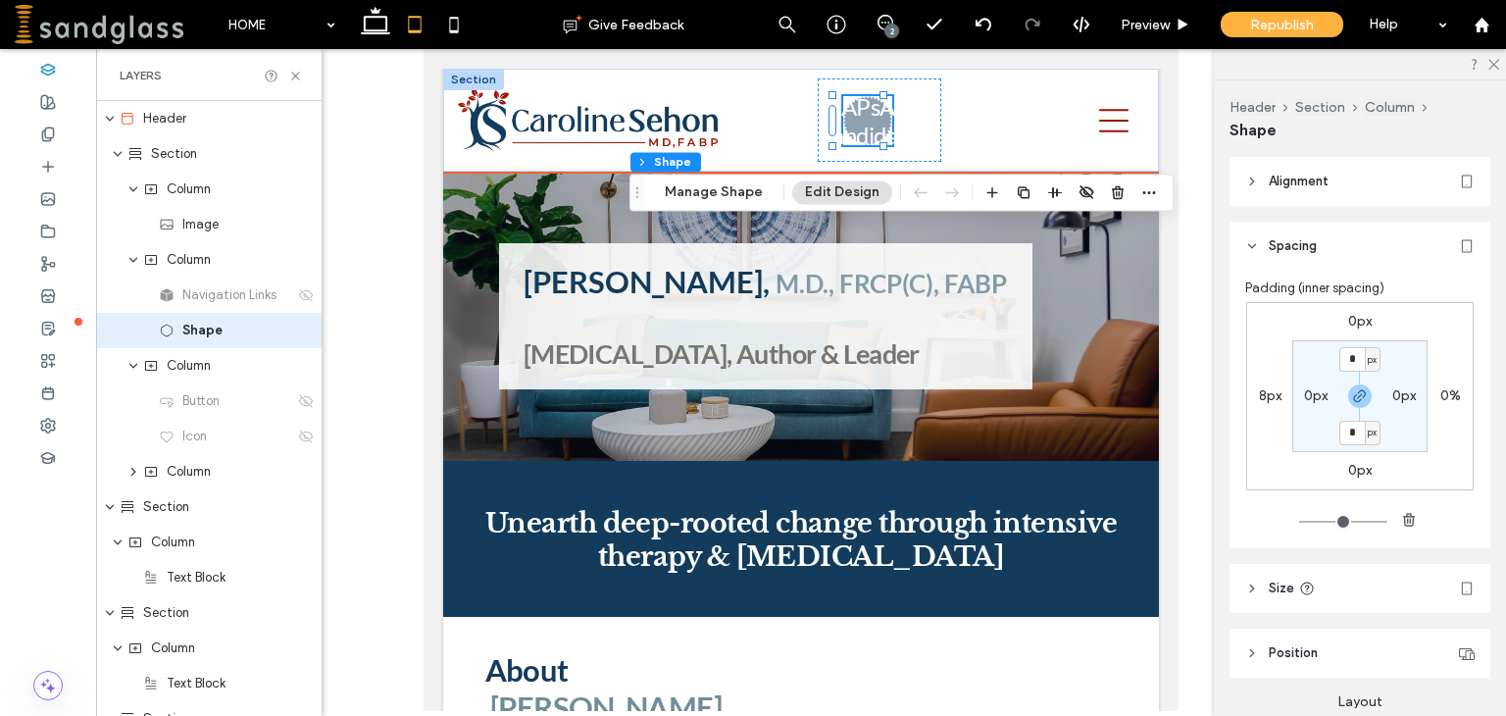
click at [891, 99] on h3 "APsA Candidacy" at bounding box center [869, 120] width 102 height 57
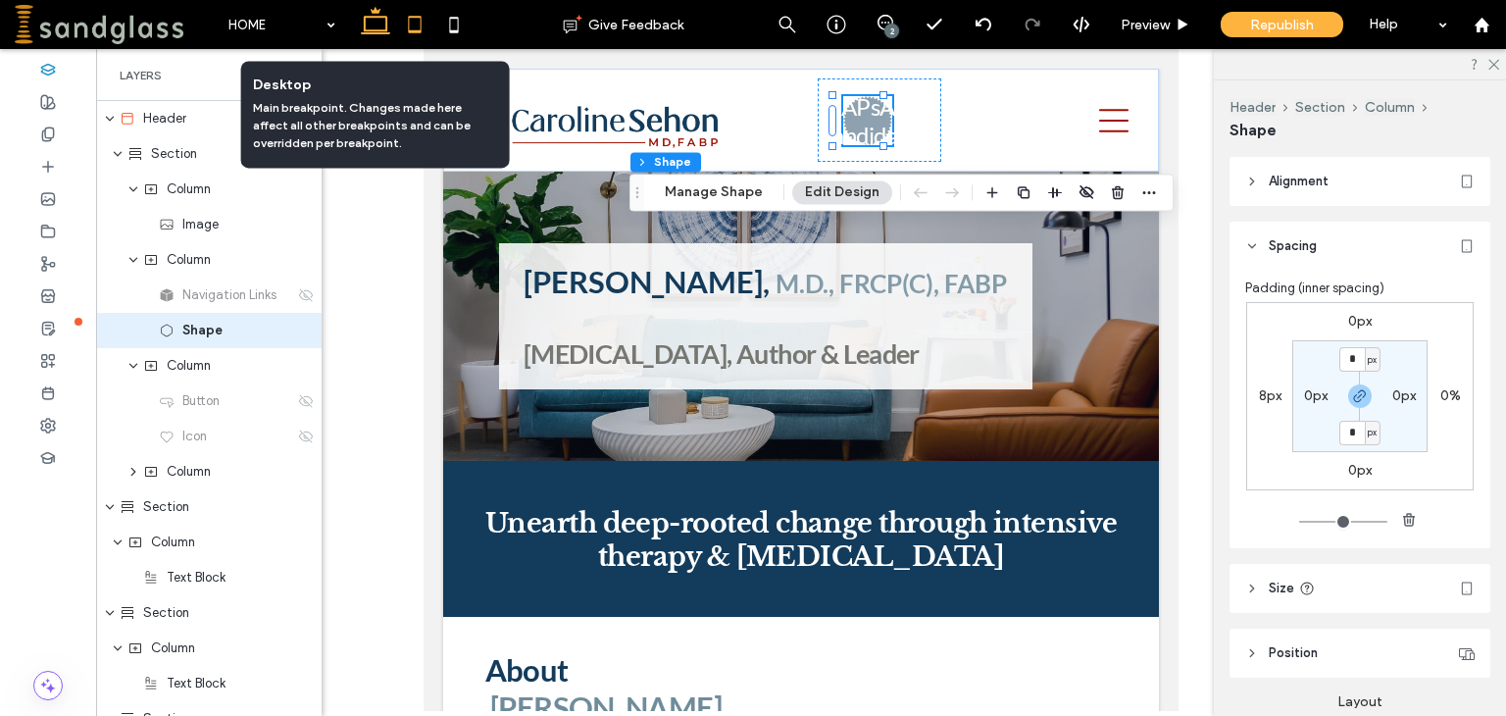
click at [373, 17] on use at bounding box center [375, 20] width 29 height 27
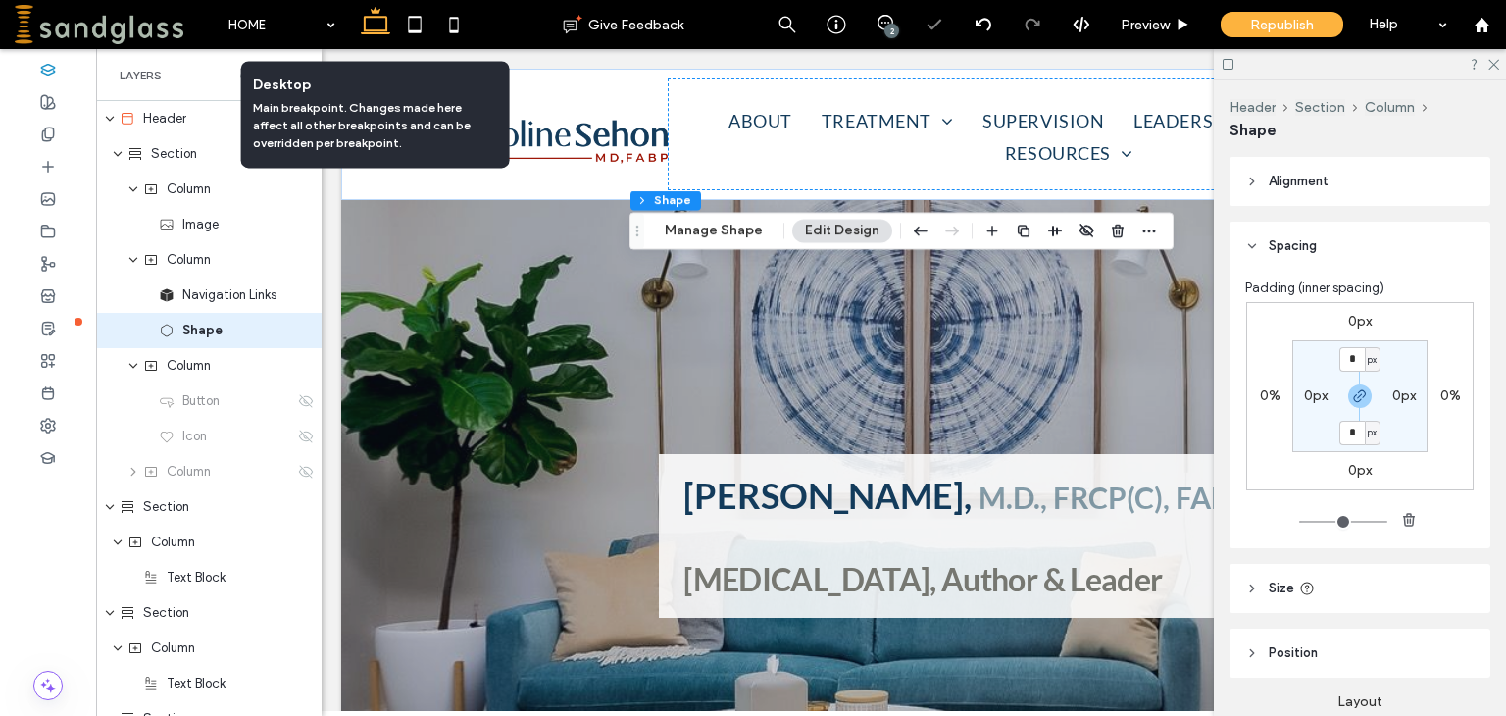
type input "***"
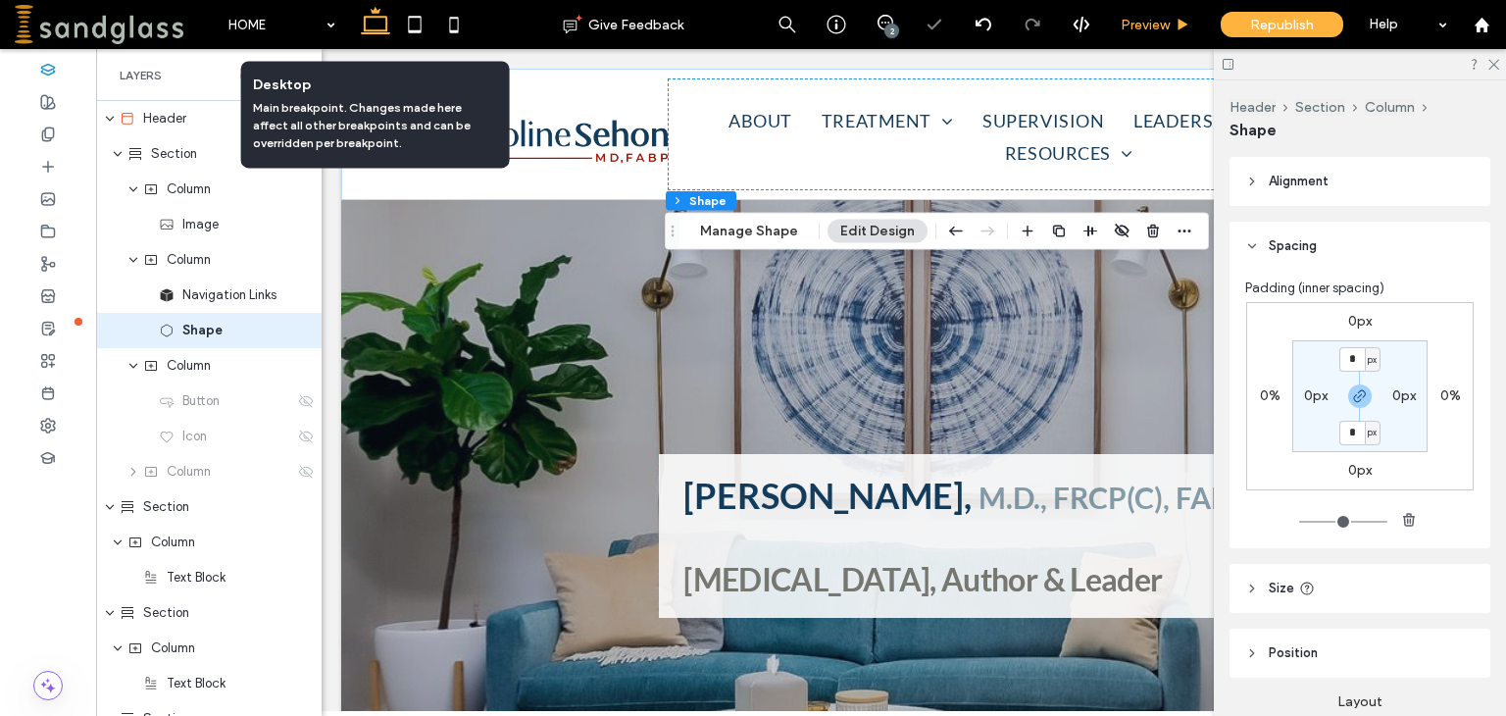
click at [1143, 22] on span "Preview" at bounding box center [1144, 25] width 49 height 17
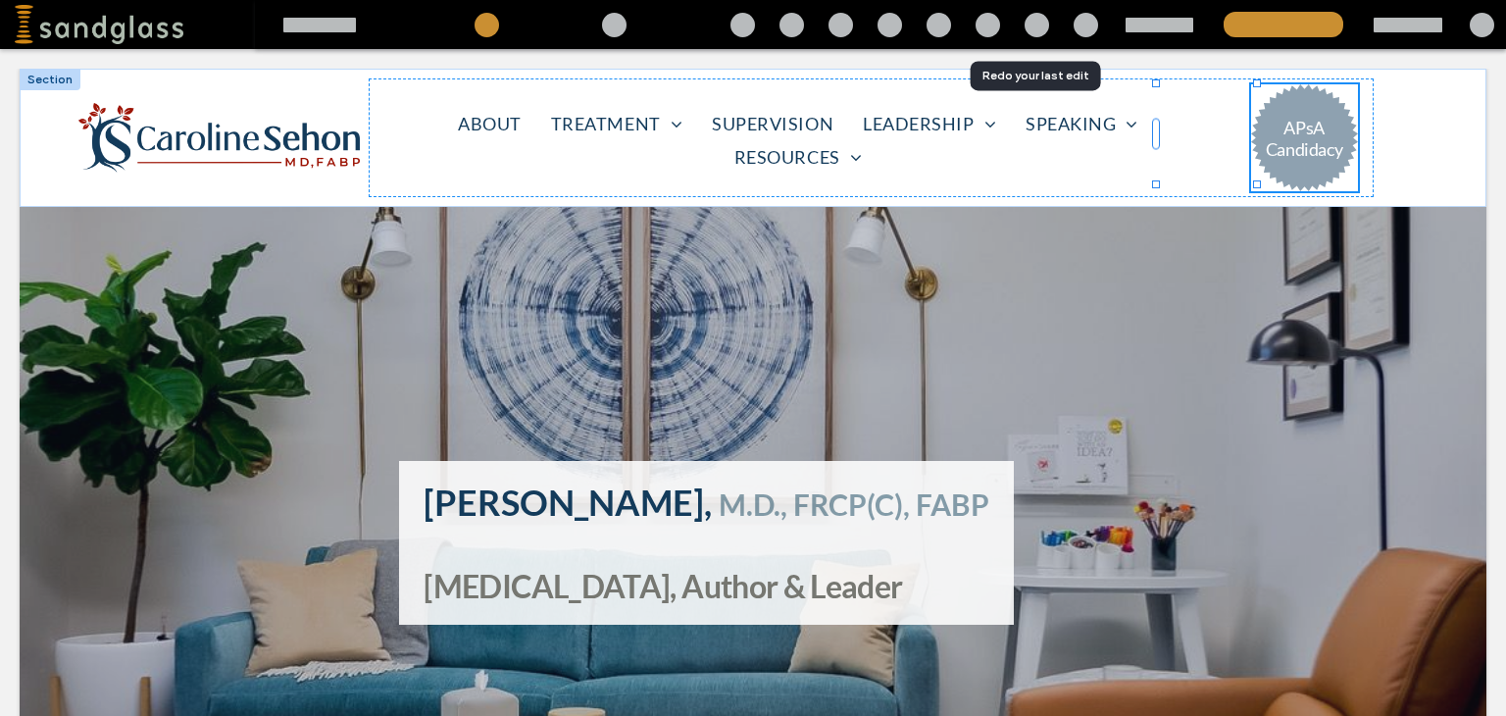
click at [1184, 21] on div at bounding box center [1159, 25] width 68 height 15
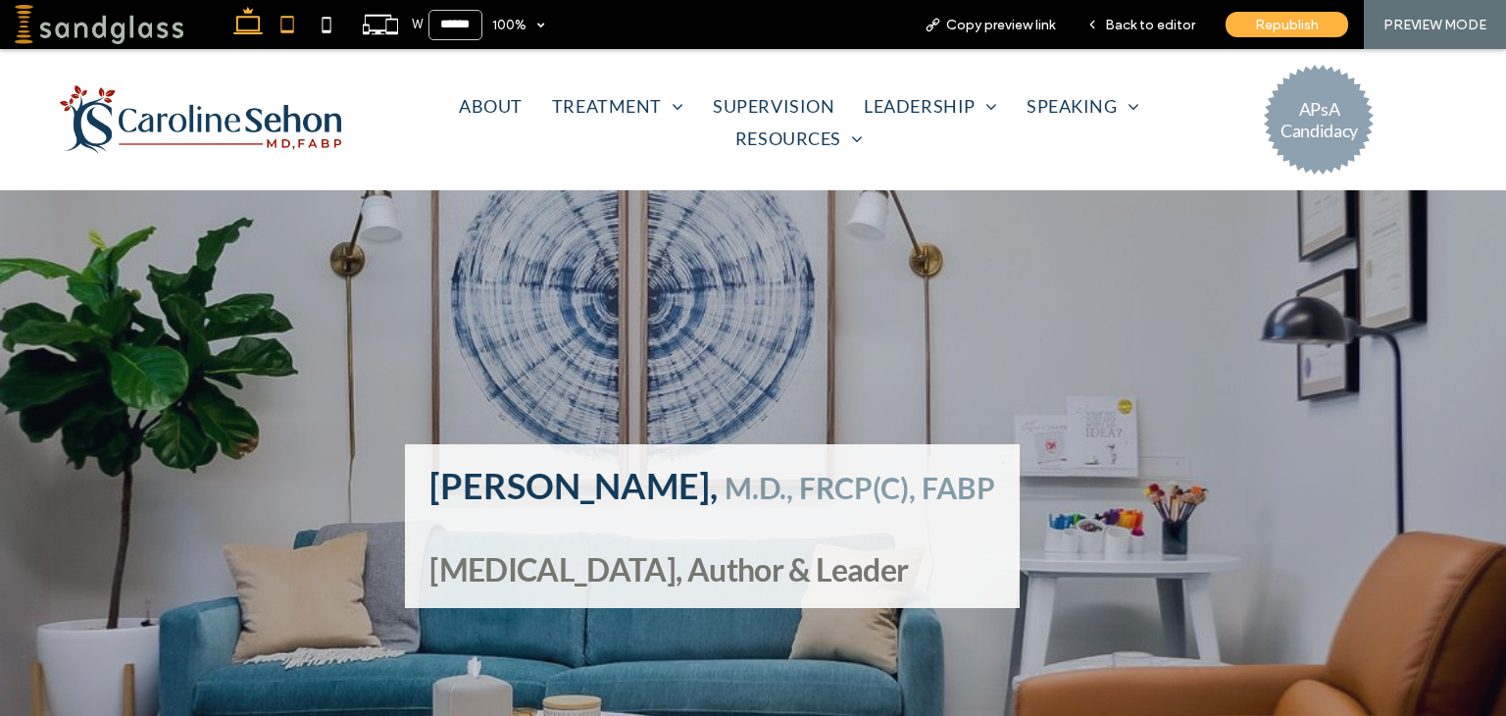
click at [286, 21] on icon at bounding box center [287, 24] width 39 height 39
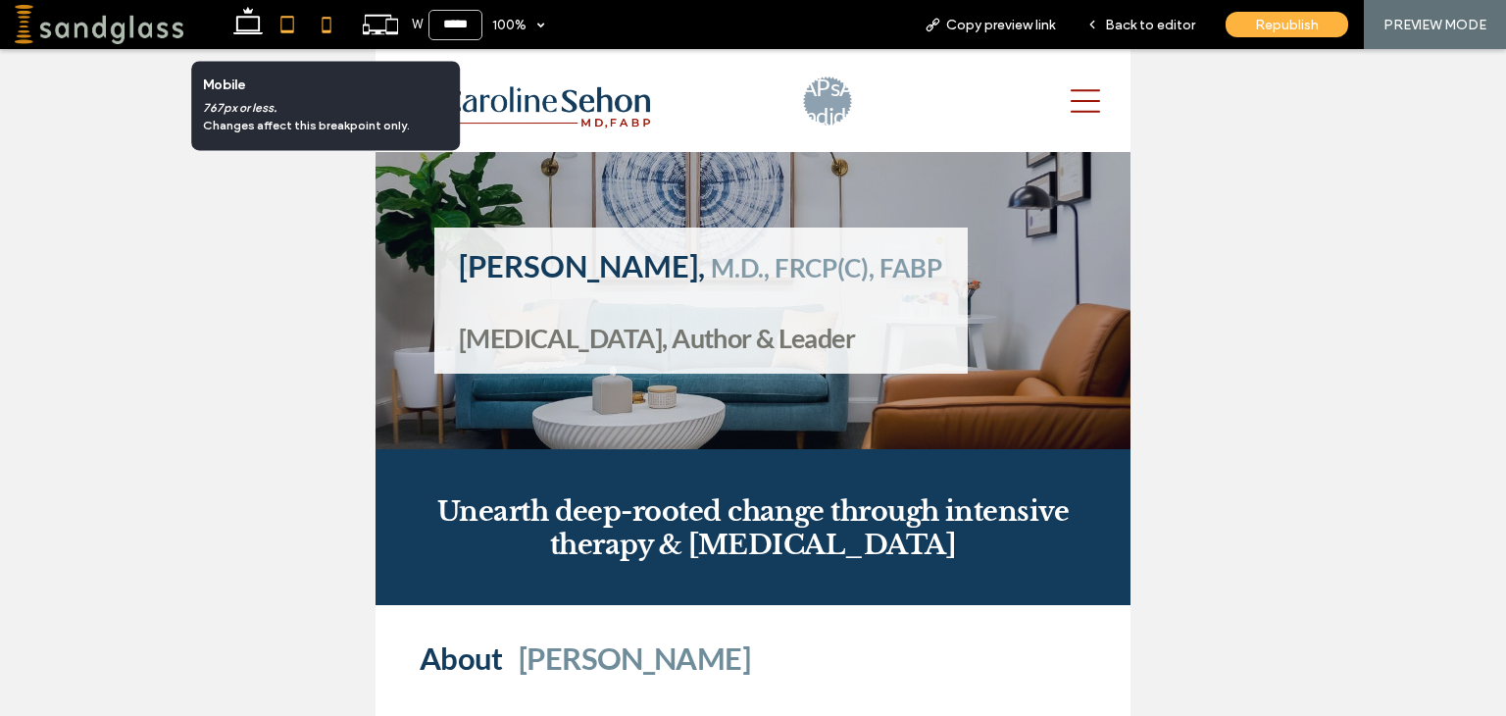
click at [329, 22] on use at bounding box center [326, 25] width 9 height 16
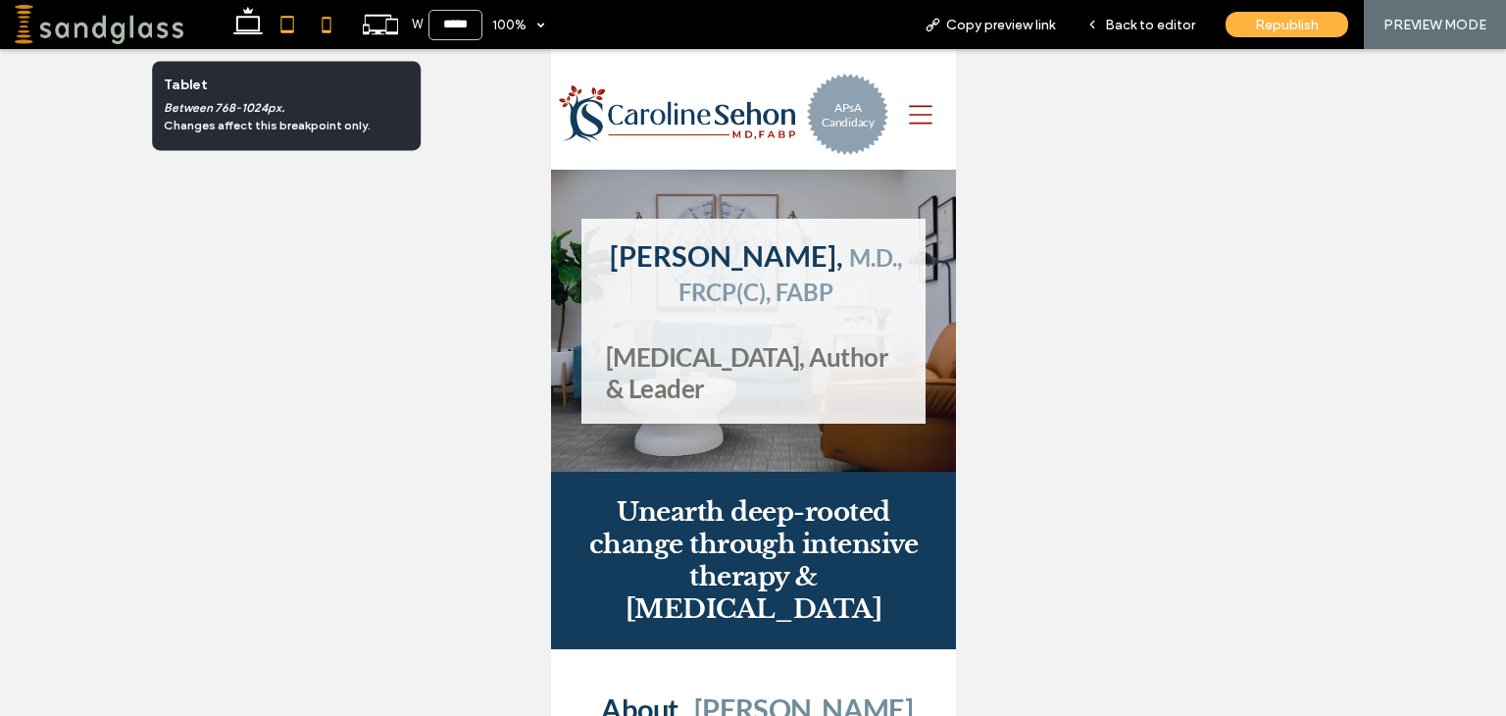
click at [292, 14] on icon at bounding box center [287, 24] width 39 height 39
type input "*****"
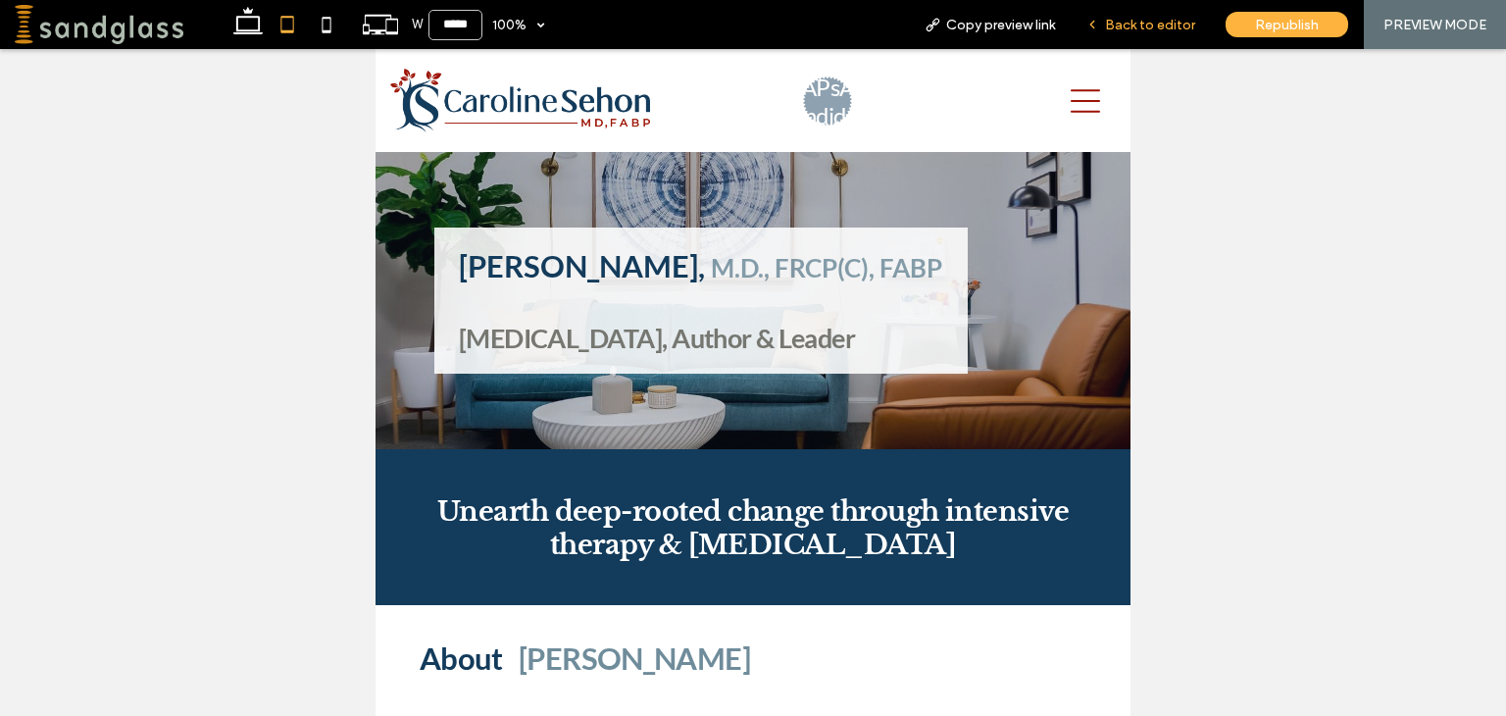
click at [1115, 29] on span "Back to editor" at bounding box center [1150, 25] width 90 height 17
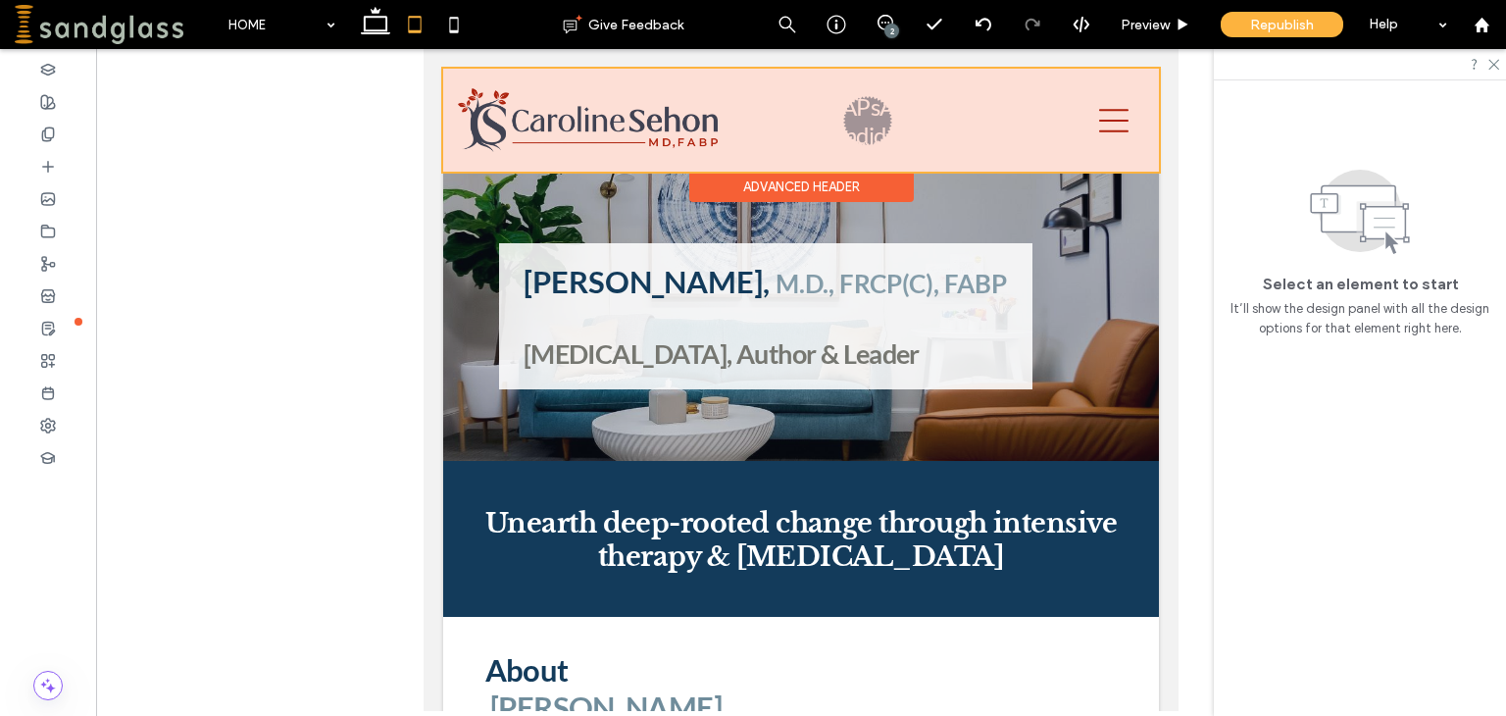
click at [871, 115] on div at bounding box center [801, 120] width 716 height 103
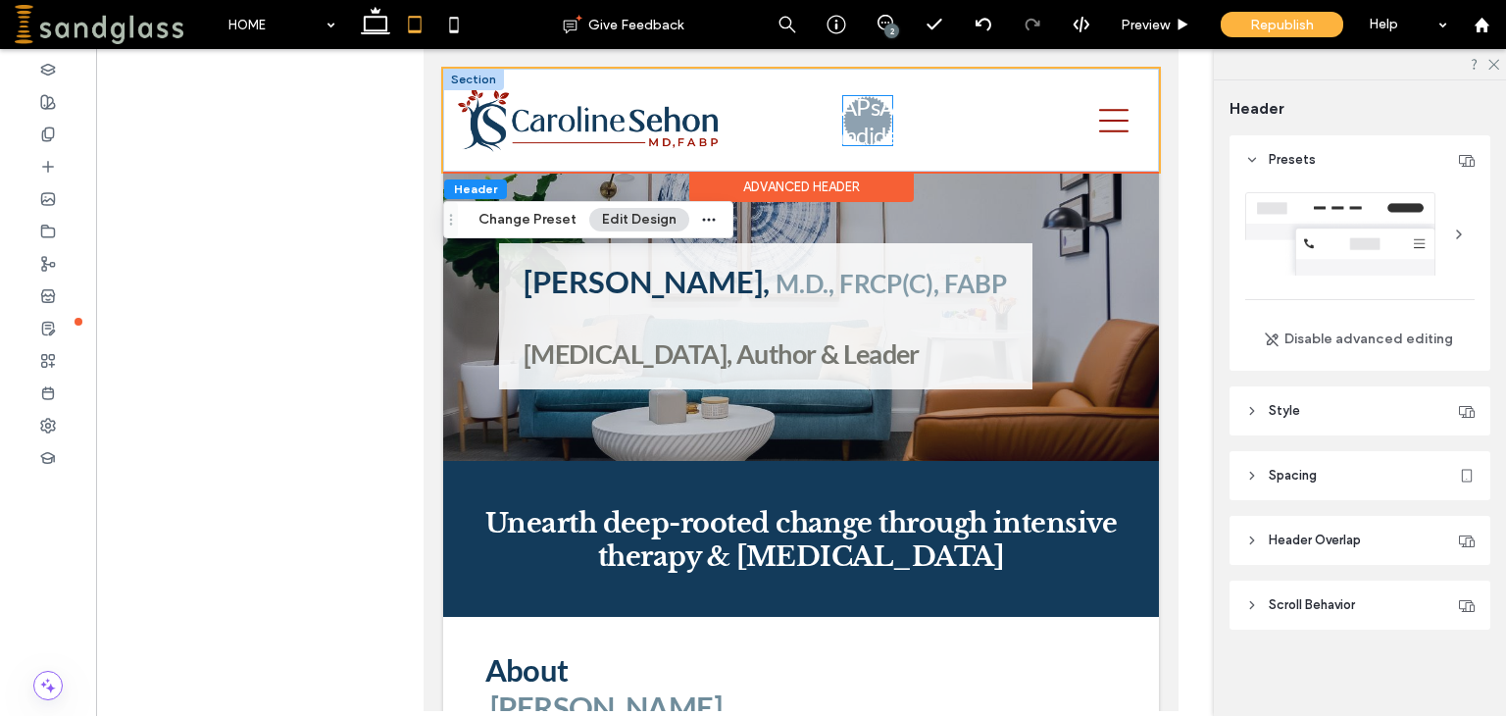
click at [871, 115] on h3 "APsA Candidacy" at bounding box center [869, 120] width 102 height 57
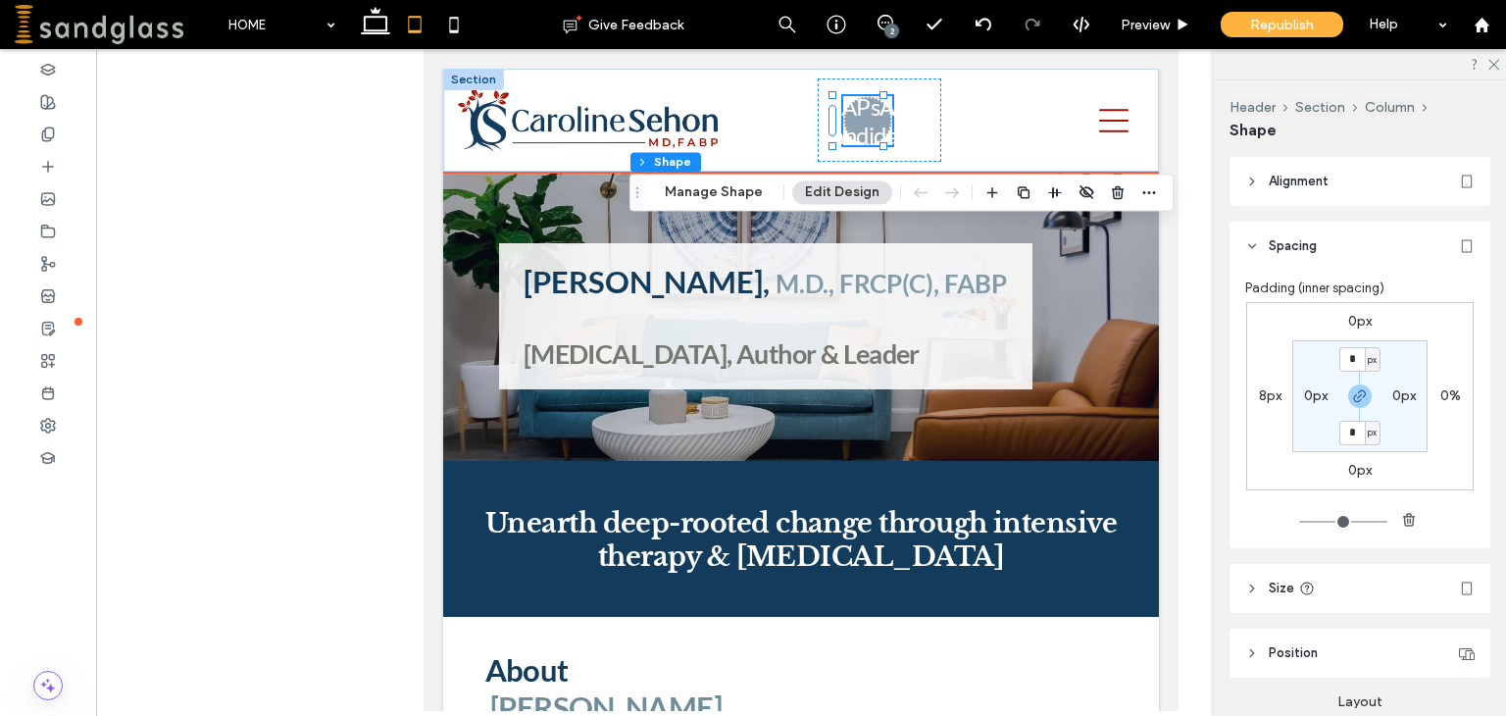
click at [905, 95] on h3 "APsA Candidacy" at bounding box center [869, 120] width 102 height 57
click at [928, 107] on div "ABOUT TREATMENT ADULT CHILD and ADOLESCENT COUPLE FAMILY PSYCHOANALYSIS TELETHE…" at bounding box center [880, 119] width 124 height 83
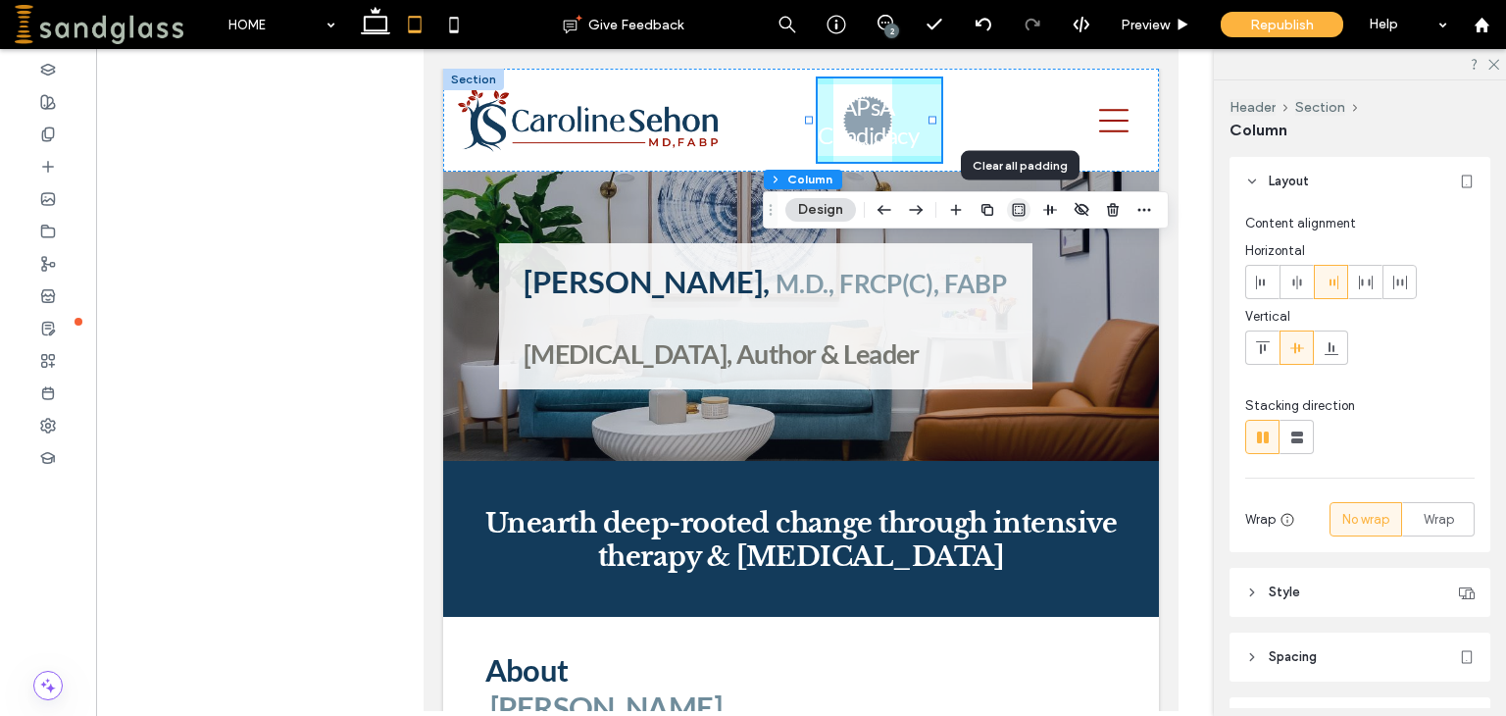
click at [1016, 205] on icon "button" at bounding box center [1019, 210] width 16 height 16
type input "*"
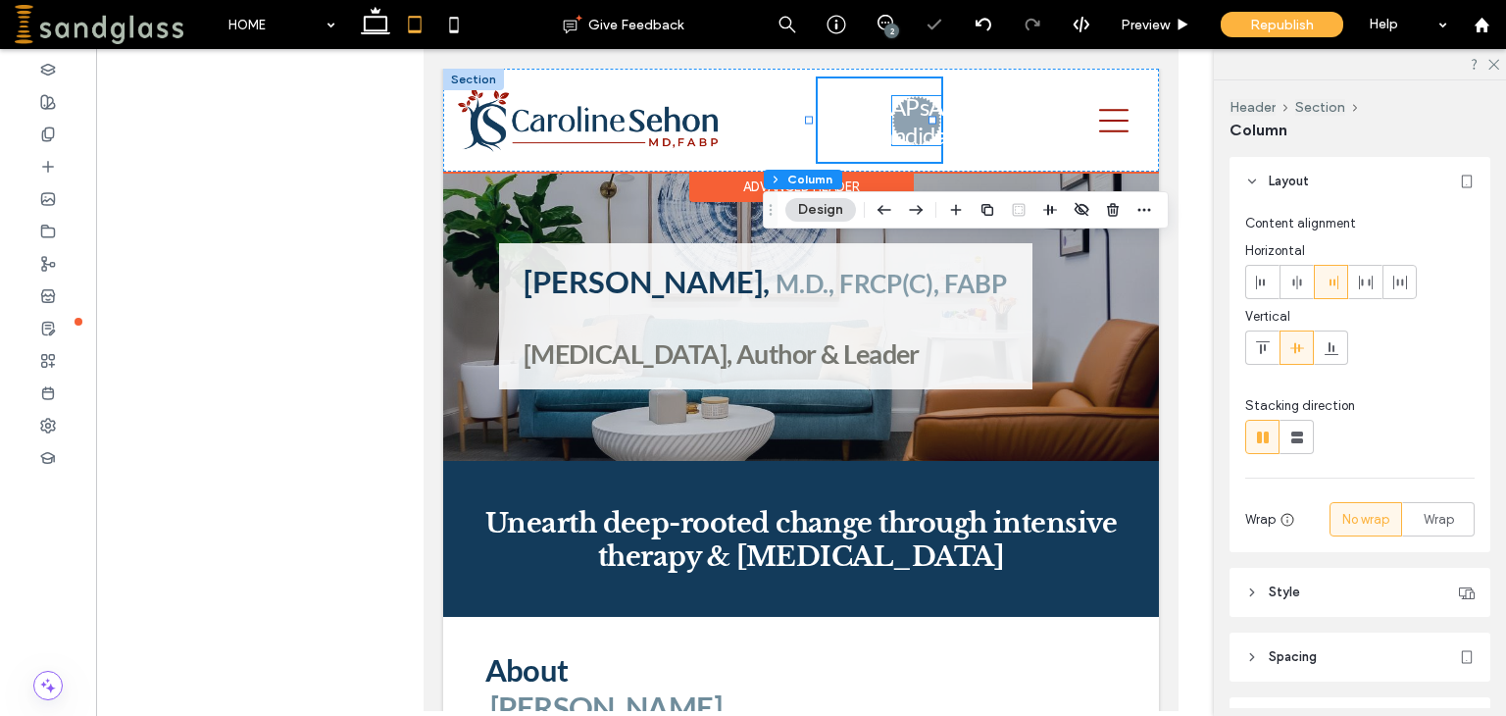
click at [891, 115] on h3 "APsA Candidacy" at bounding box center [918, 120] width 102 height 57
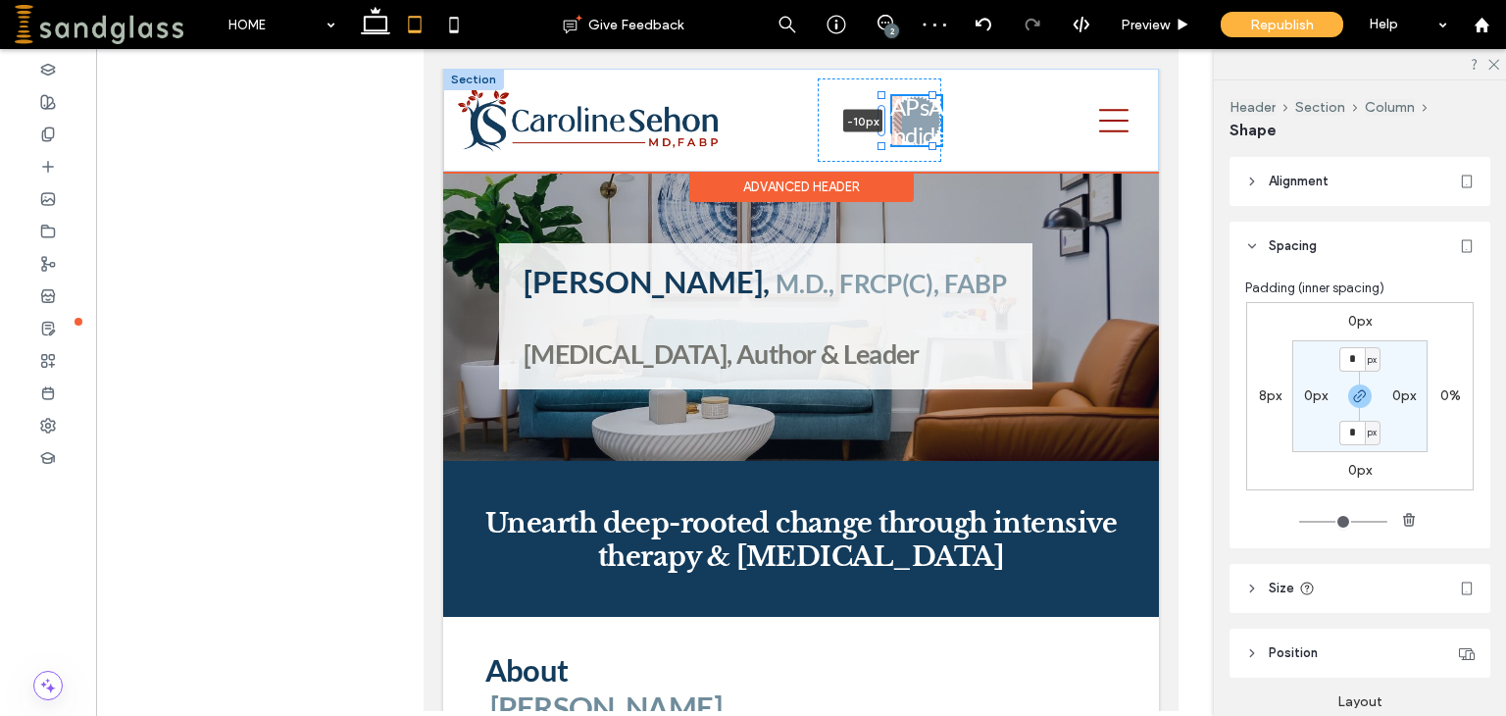
drag, startPoint x: 882, startPoint y: 115, endPoint x: 865, endPoint y: 111, distance: 18.1
click at [865, 111] on div "ABOUT TREATMENT ADULT CHILD and ADOLESCENT COUPLE FAMILY PSYCHOANALYSIS TELETHE…" at bounding box center [801, 120] width 716 height 103
drag, startPoint x: 882, startPoint y: 123, endPoint x: 867, endPoint y: 119, distance: 16.2
click at [867, 119] on div "ABOUT TREATMENT ADULT CHILD and ADOLESCENT COUPLE FAMILY PSYCHOANALYSIS TELETHE…" at bounding box center [801, 120] width 716 height 103
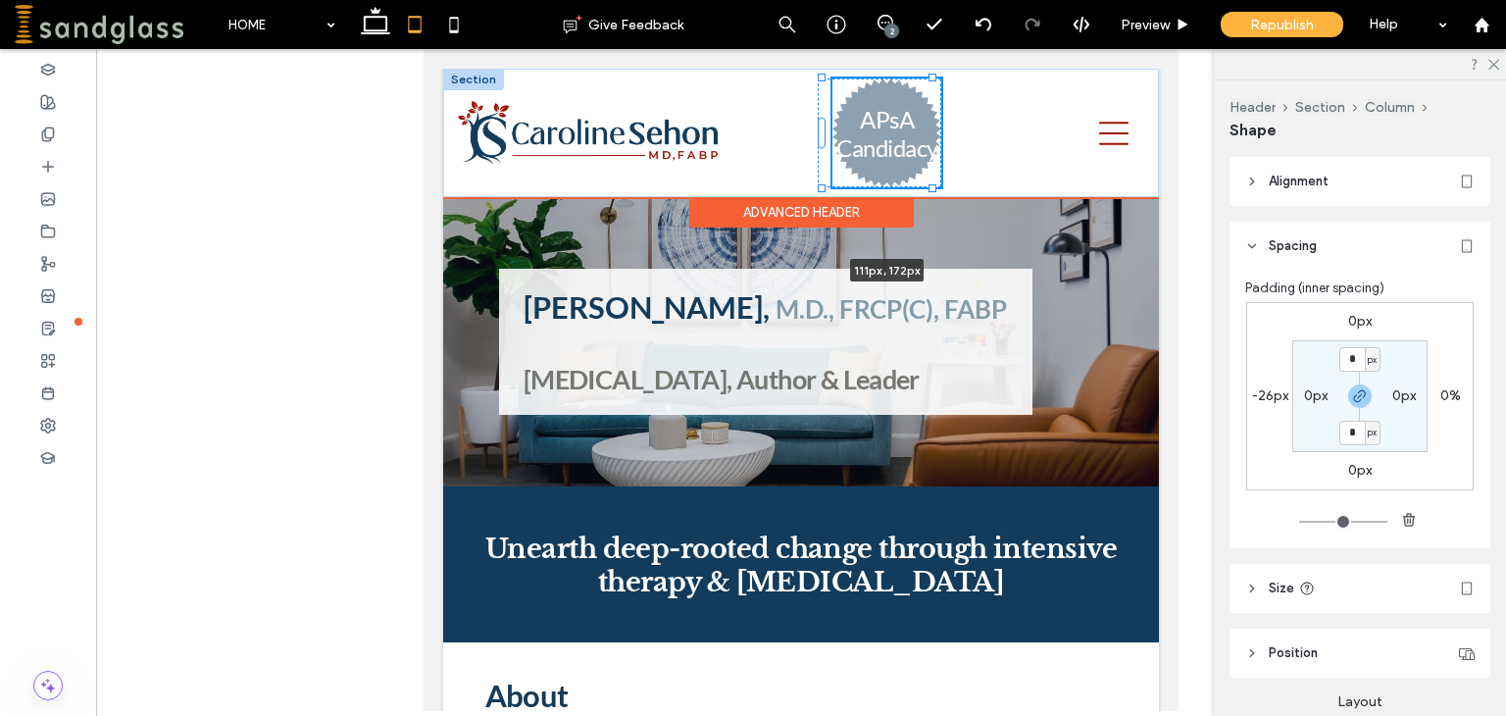
drag, startPoint x: 880, startPoint y: 144, endPoint x: 749, endPoint y: 132, distance: 131.9
click at [749, 132] on div "ABOUT TREATMENT ADULT CHILD and ADOLESCENT COUPLE FAMILY PSYCHOANALYSIS TELETHE…" at bounding box center [801, 133] width 716 height 128
type input "***"
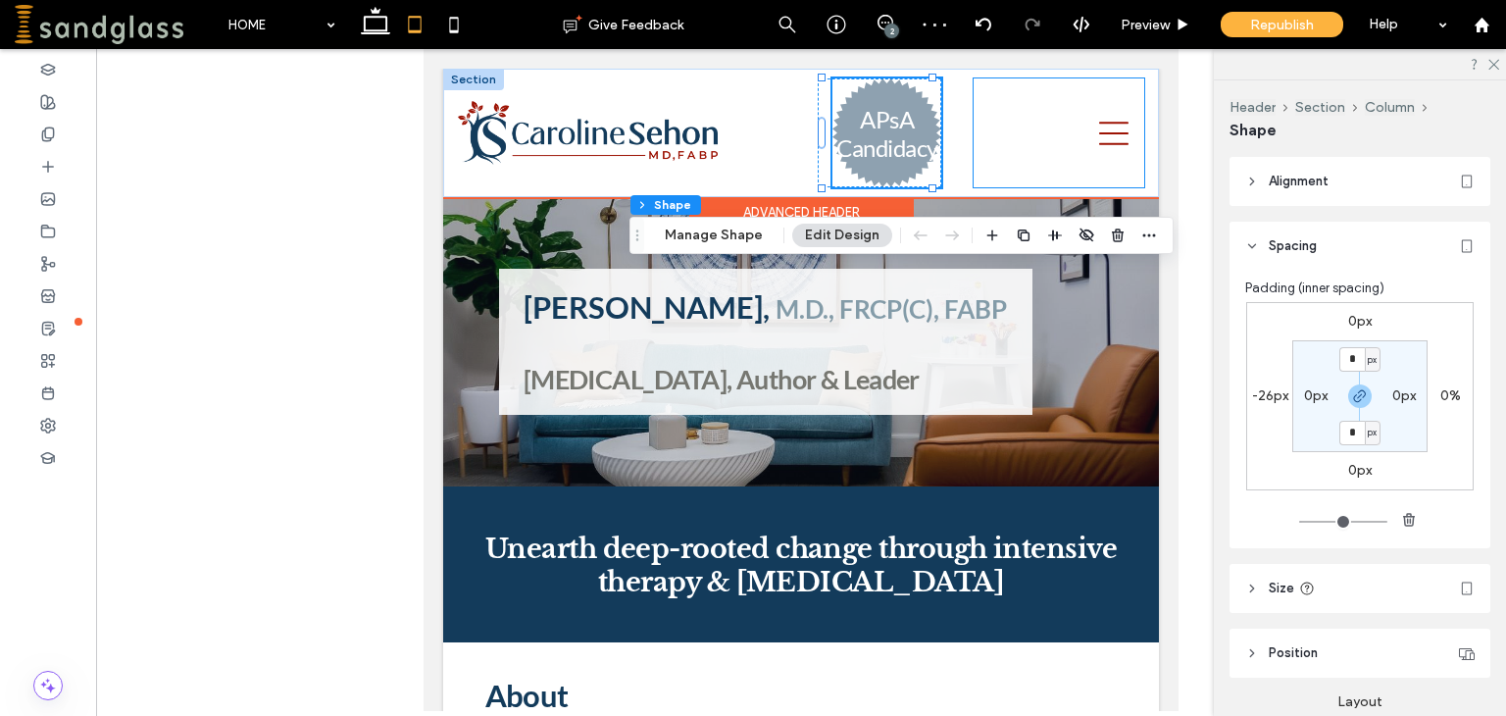
click at [973, 118] on div at bounding box center [1058, 132] width 171 height 109
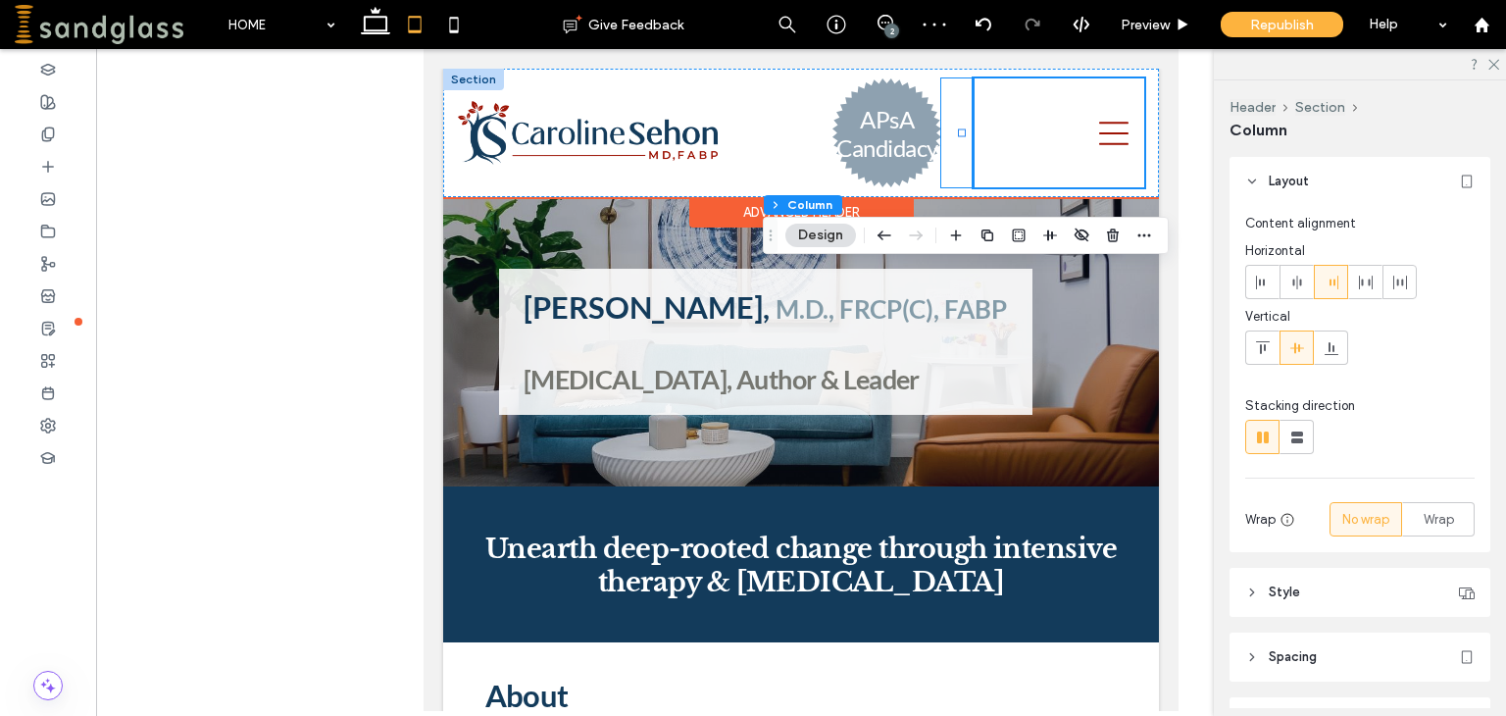
click at [945, 103] on div "Practice Portal Phone icon" at bounding box center [957, 132] width 32 height 109
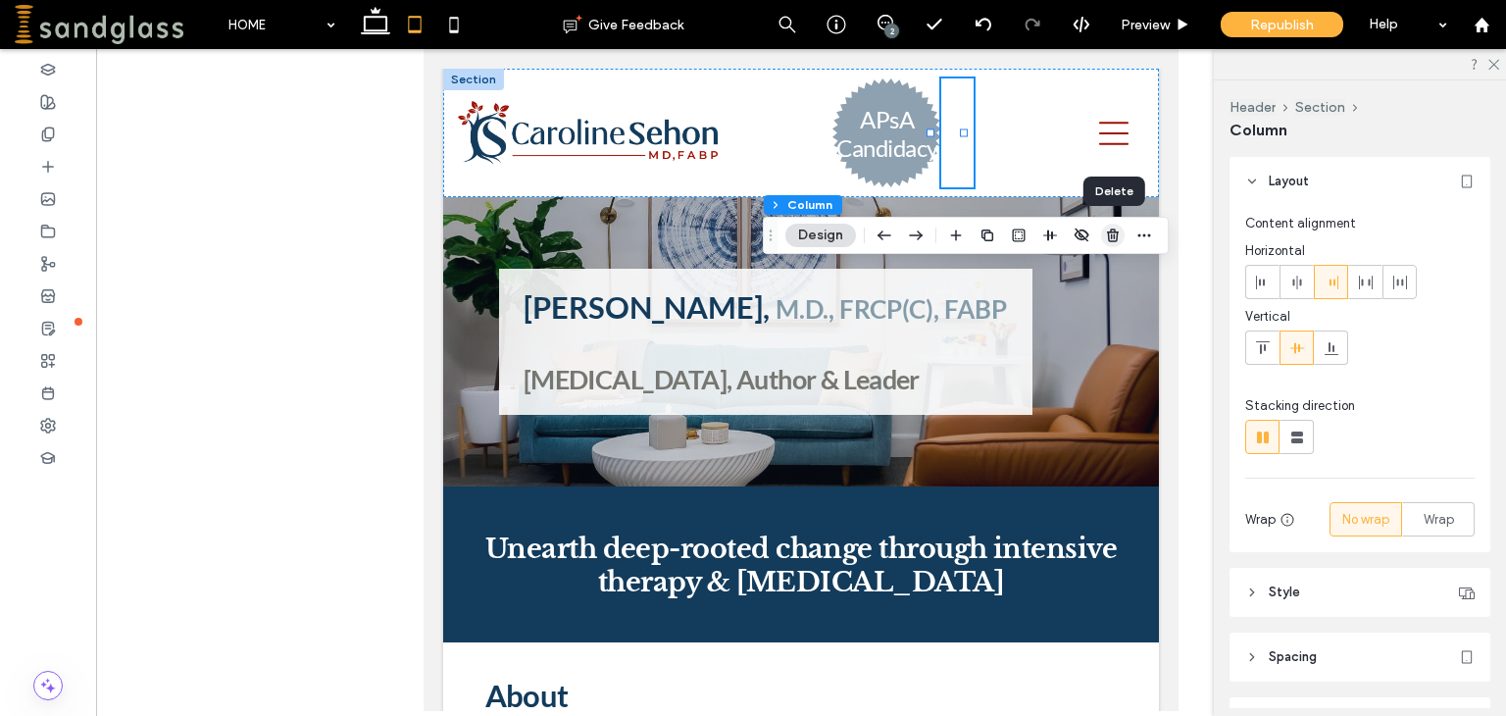
click at [1116, 239] on use "button" at bounding box center [1113, 234] width 12 height 13
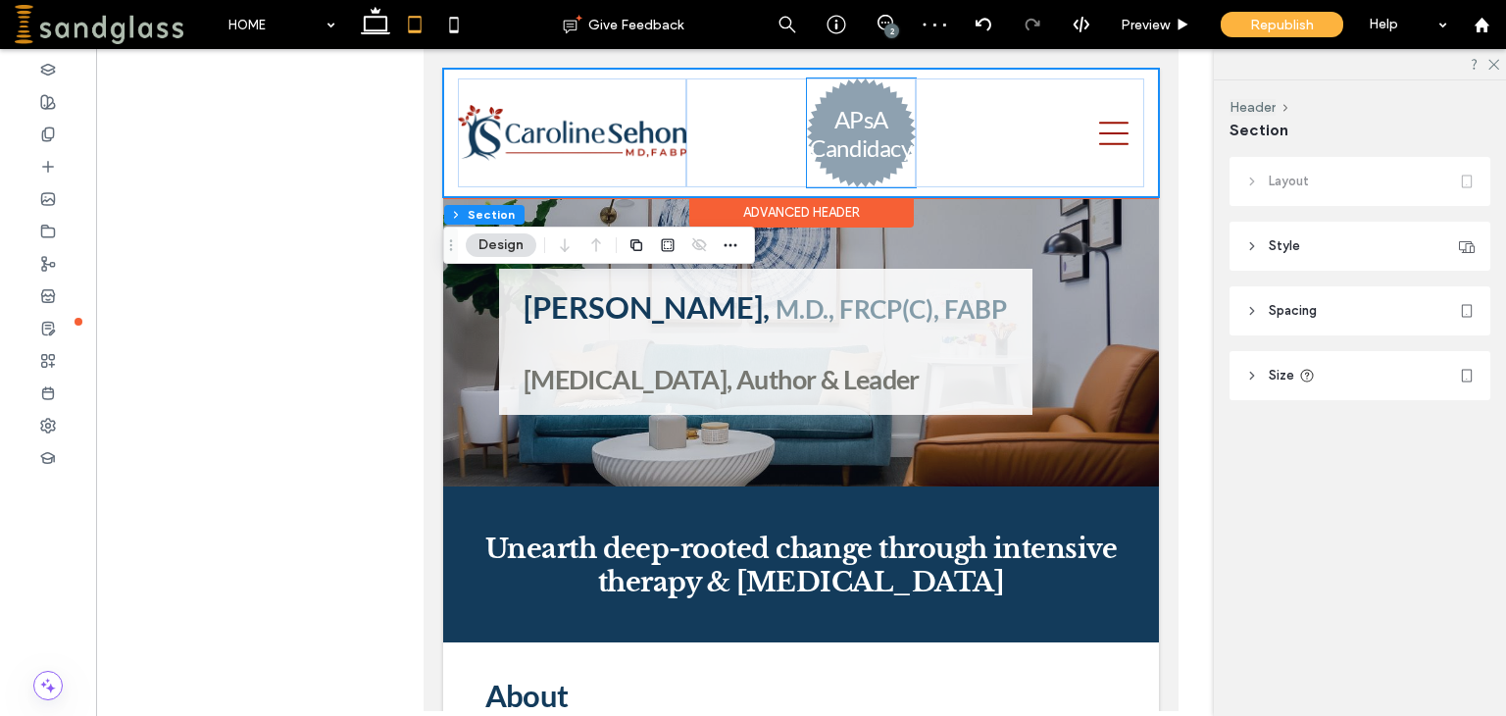
click at [905, 121] on div "APsA Candidacy" at bounding box center [861, 132] width 109 height 109
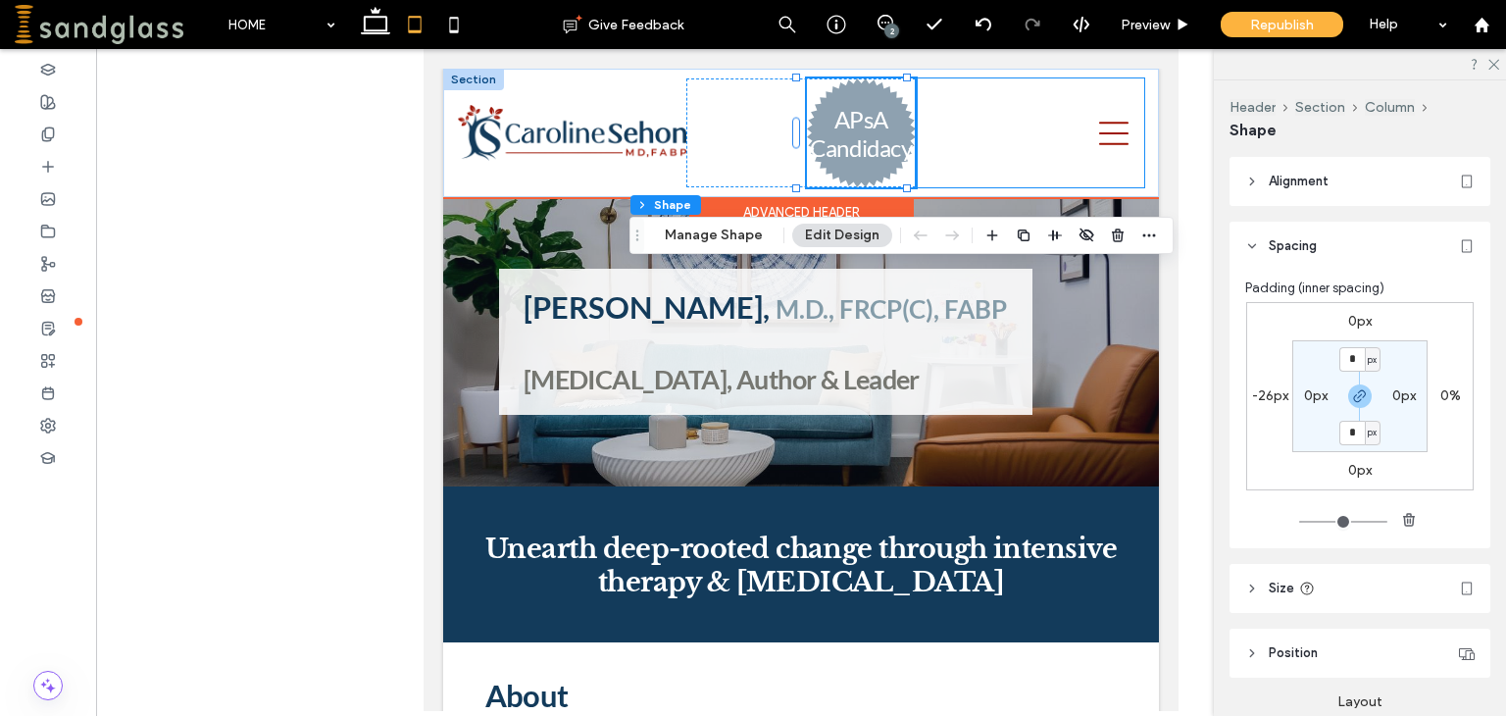
click at [929, 103] on div at bounding box center [1030, 132] width 229 height 109
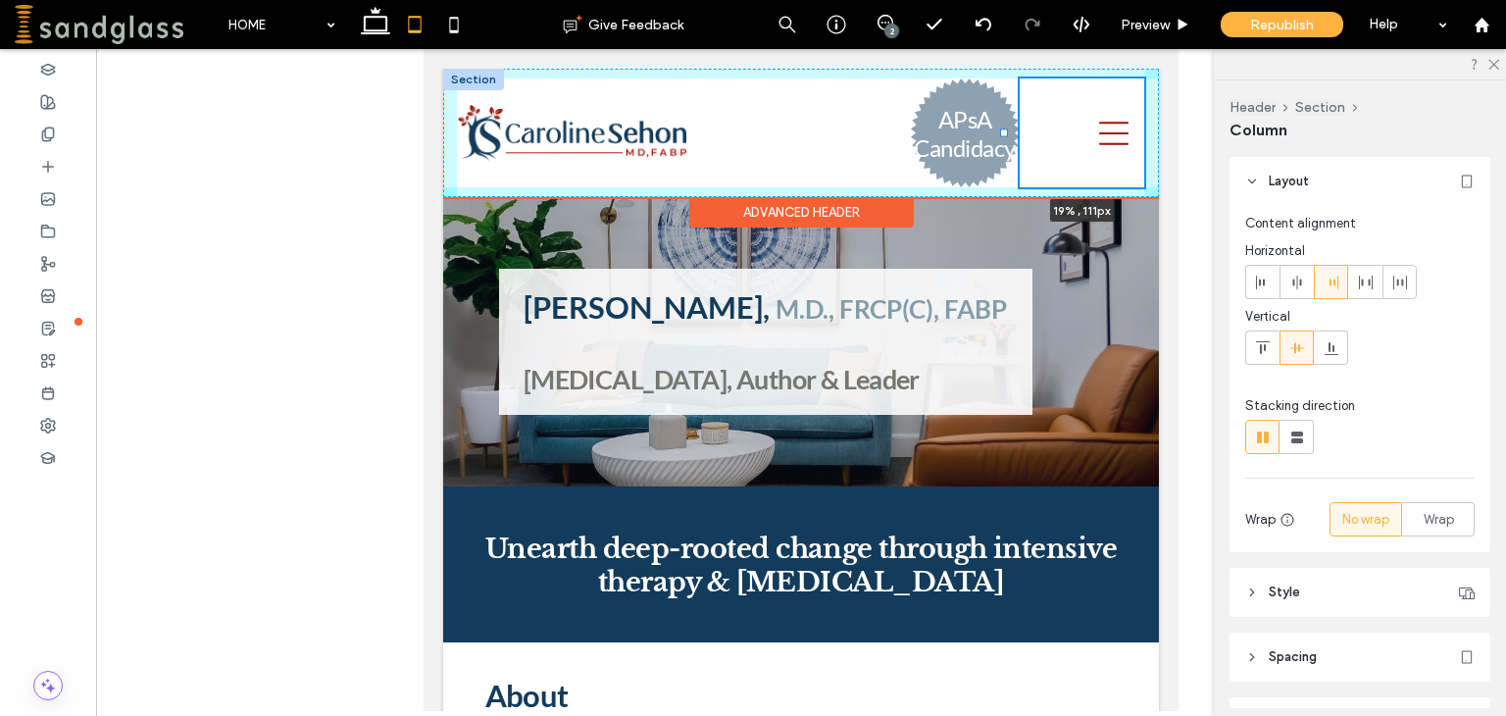
drag, startPoint x: 901, startPoint y: 132, endPoint x: 1000, endPoint y: 123, distance: 99.5
click at [1000, 123] on div "ABOUT TREATMENT ADULT CHILD and ADOLESCENT COUPLE FAMILY PSYCHOANALYSIS TELETHE…" at bounding box center [801, 133] width 716 height 128
type input "**"
type input "*****"
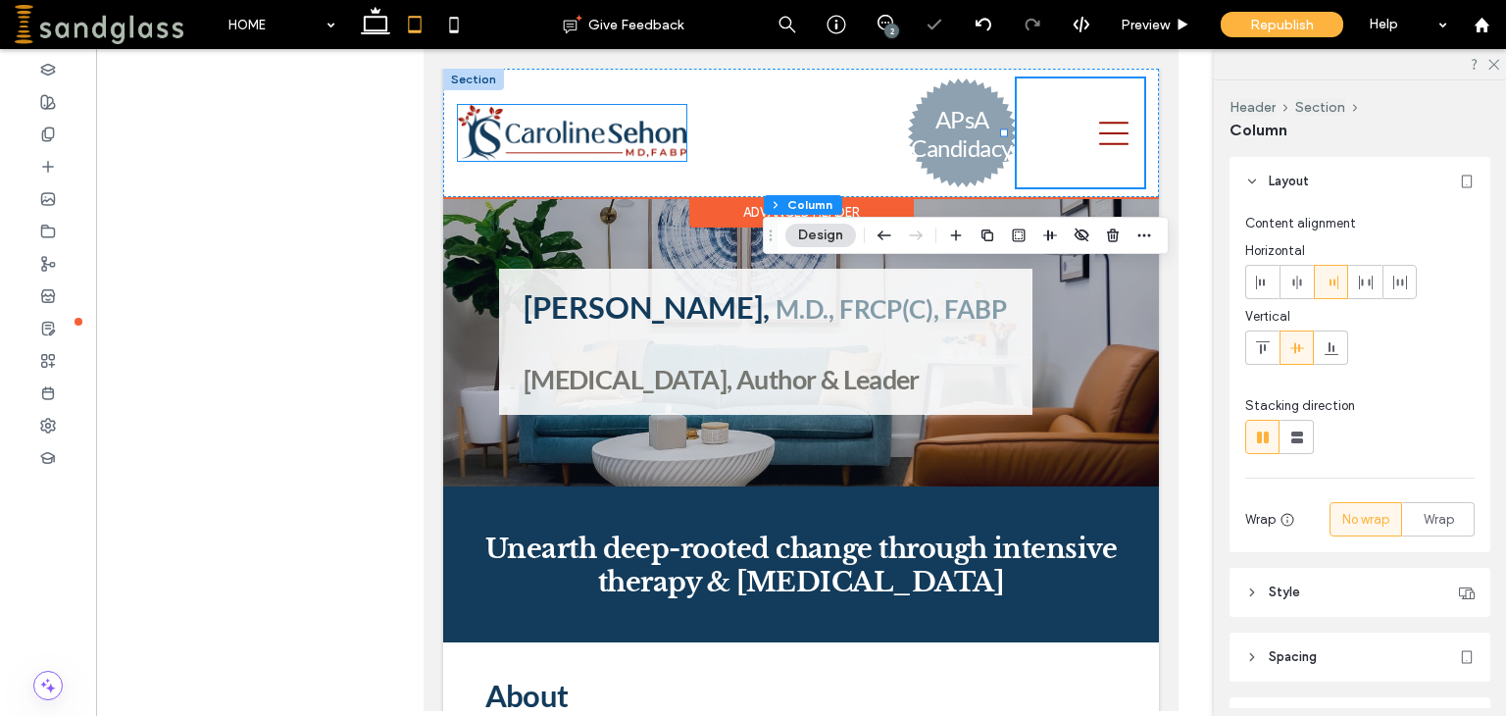
click at [671, 124] on img at bounding box center [572, 133] width 229 height 56
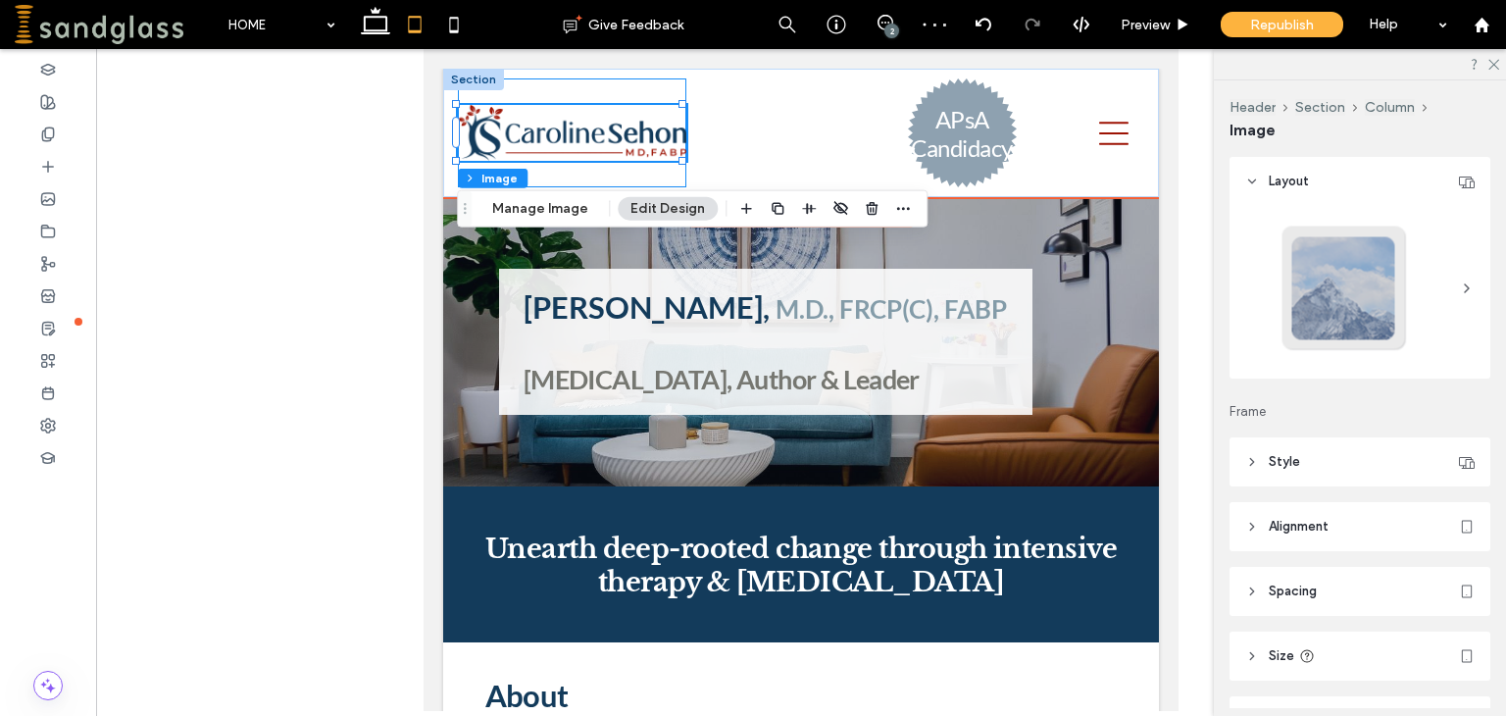
click at [671, 93] on div at bounding box center [572, 132] width 229 height 109
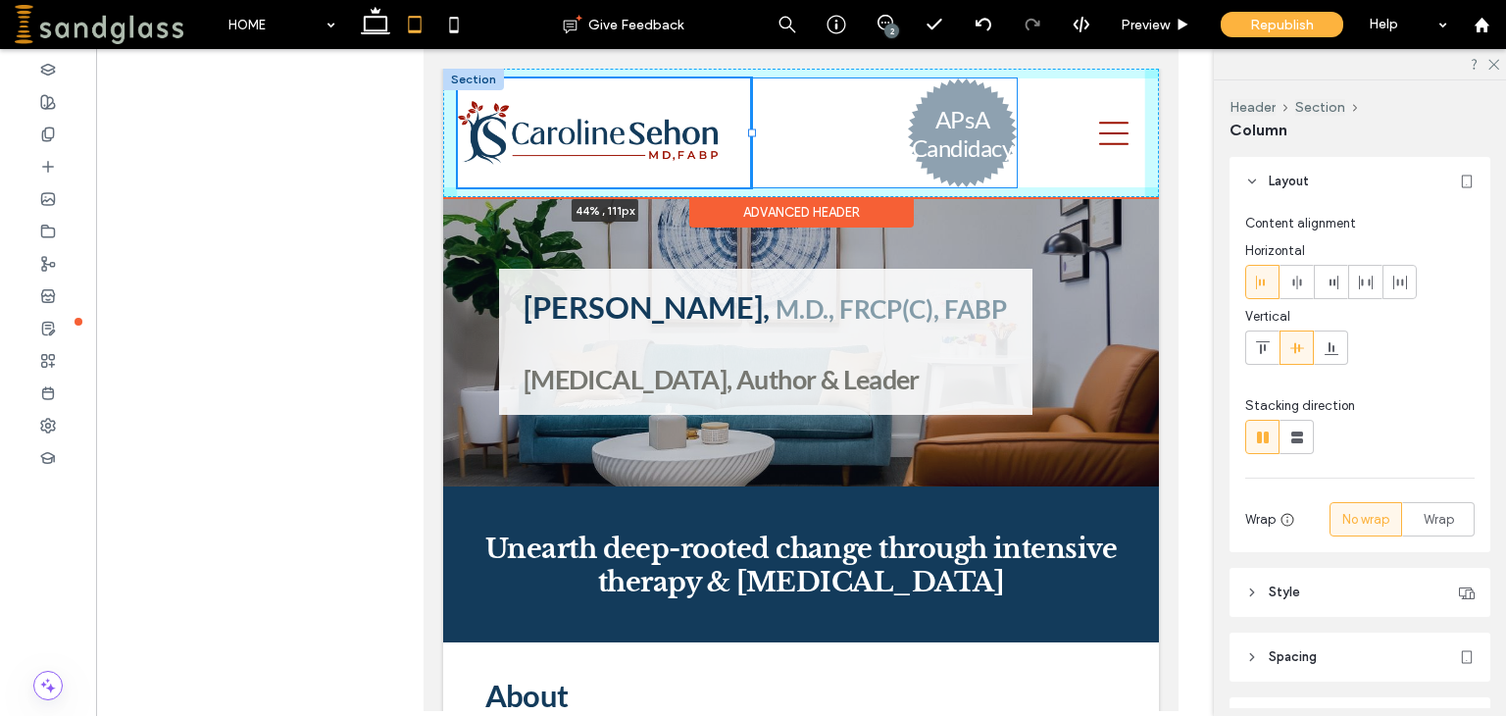
drag, startPoint x: 682, startPoint y: 132, endPoint x: 752, endPoint y: 124, distance: 70.2
click at [752, 124] on div "44% , 111px ABOUT TREATMENT ADULT CHILD and ADOLESCENT COUPLE FAMILY PSYCHOANAL…" at bounding box center [801, 133] width 716 height 128
type input "**"
type input "*****"
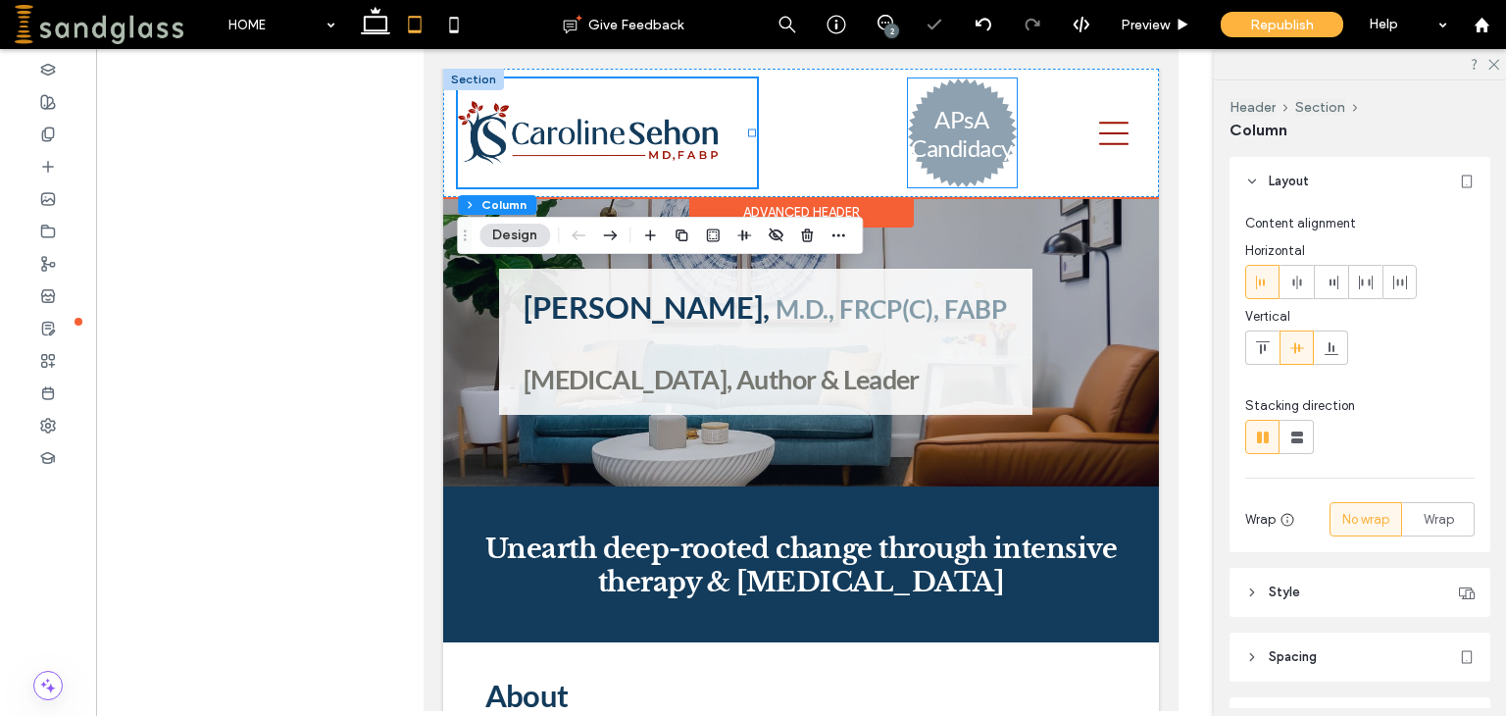
click at [926, 118] on h3 "APsA Candidacy" at bounding box center [962, 133] width 102 height 57
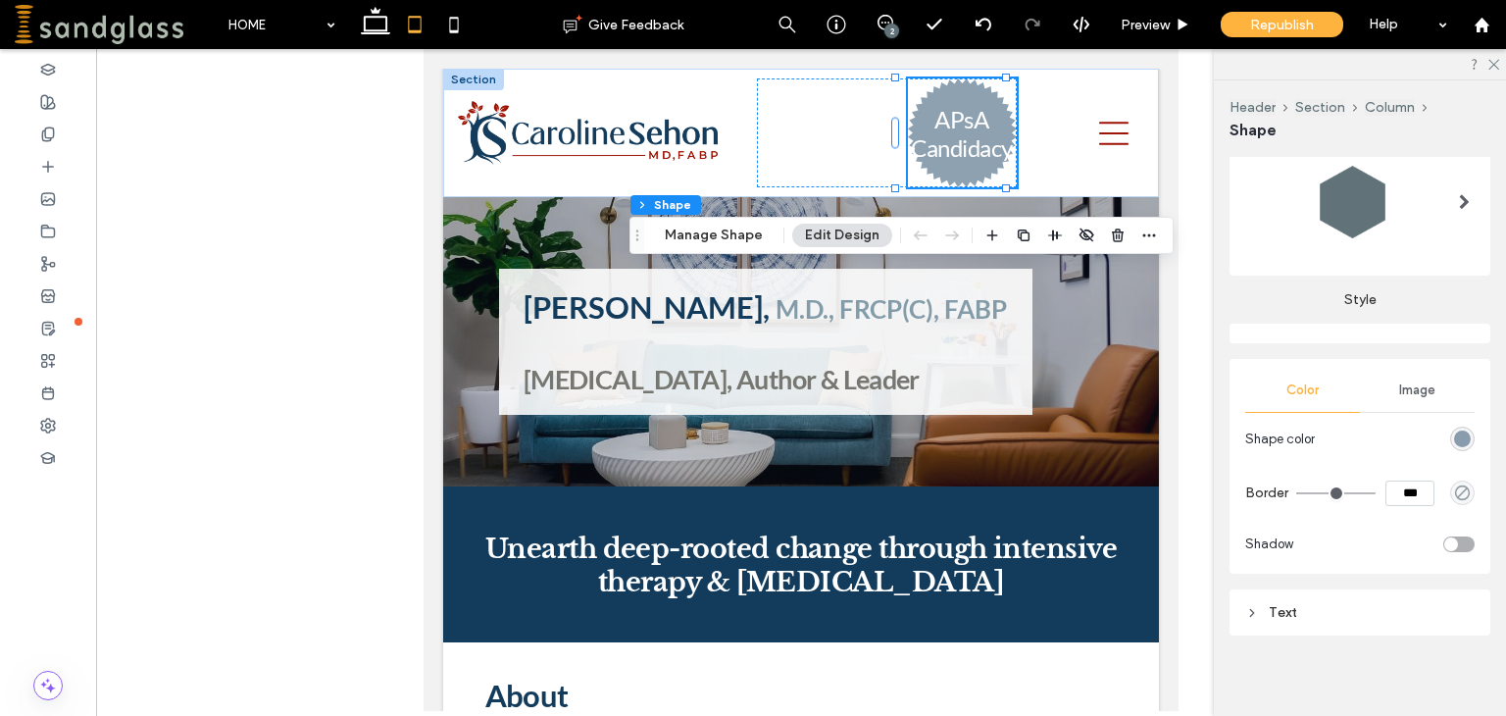
scroll to position [601, 0]
click at [1417, 605] on div "Text" at bounding box center [1359, 608] width 229 height 17
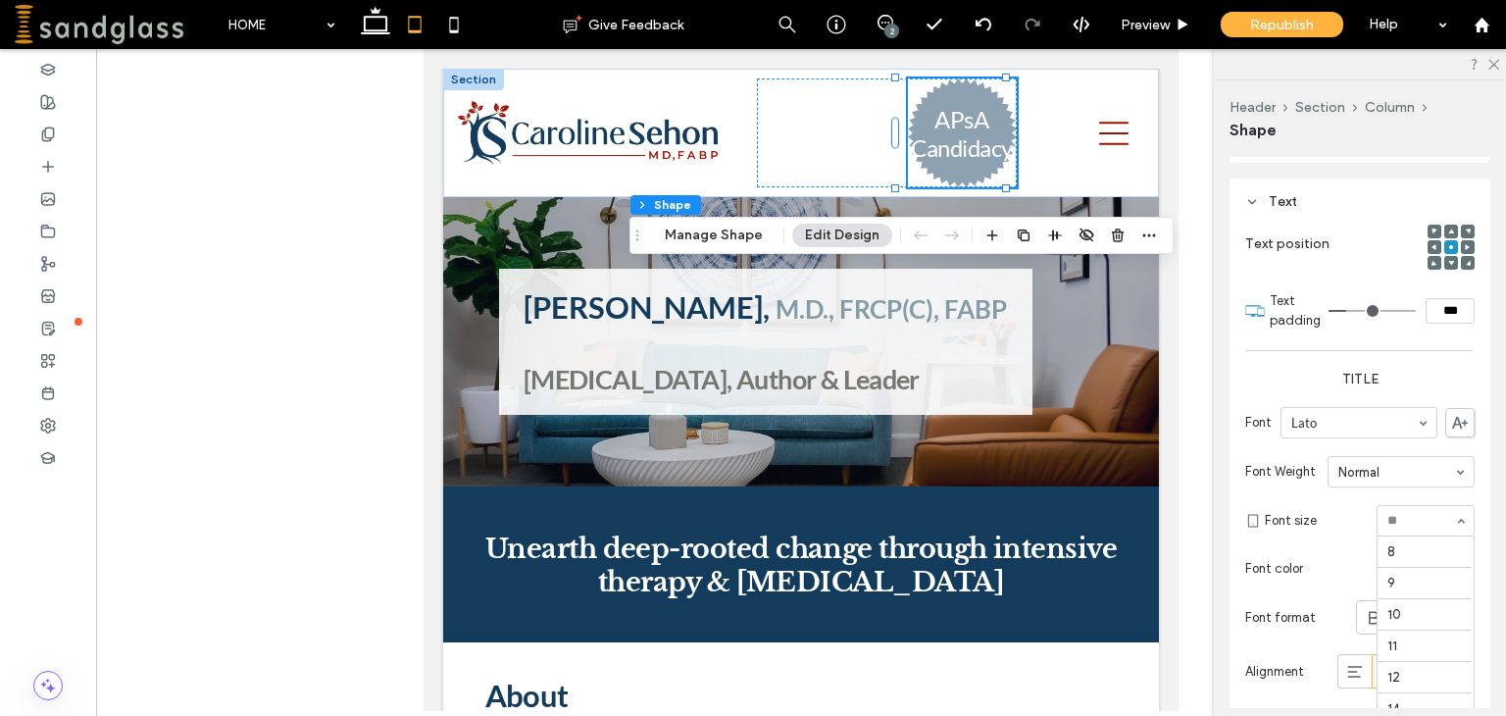
scroll to position [257, 0]
drag, startPoint x: 1398, startPoint y: 517, endPoint x: 1366, endPoint y: 505, distance: 34.4
click at [1376, 505] on div at bounding box center [1425, 520] width 98 height 31
type input "**"
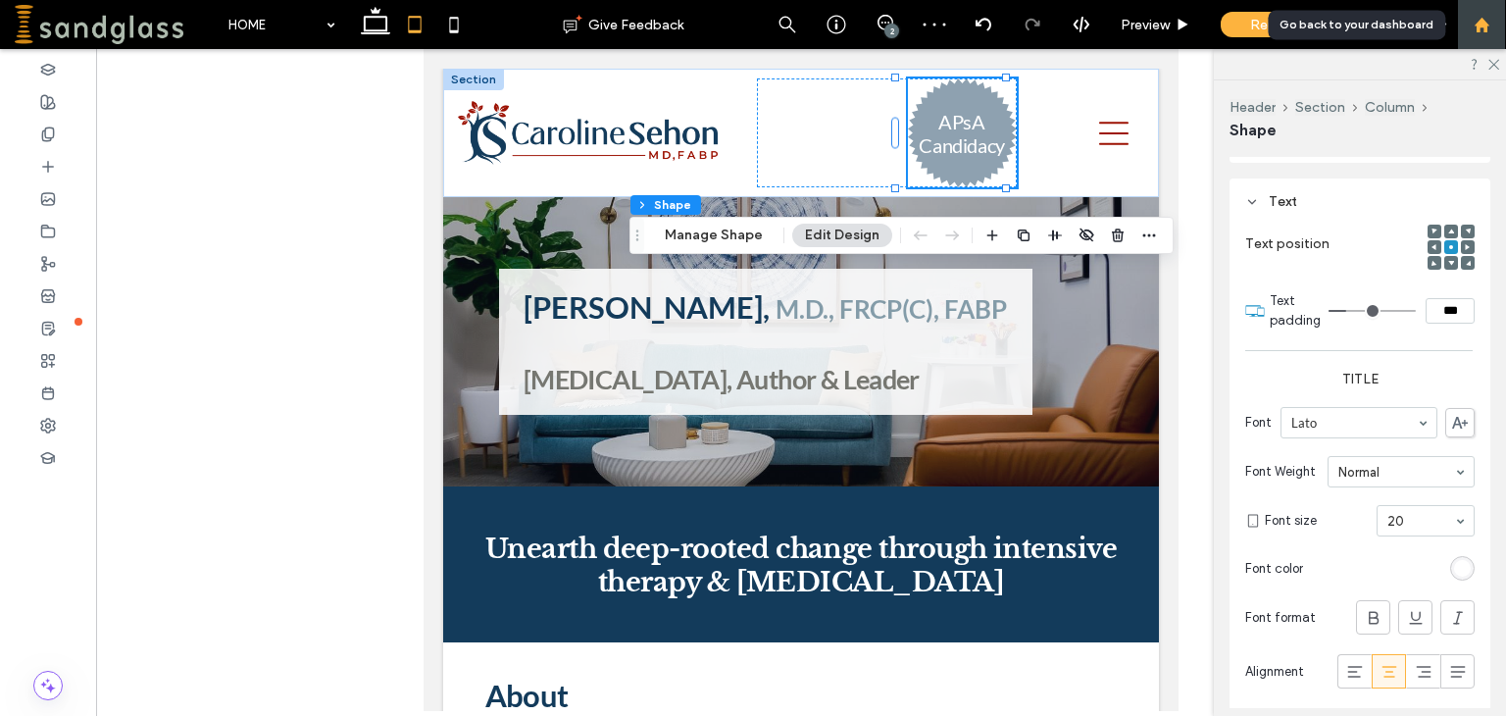
click at [1478, 36] on div at bounding box center [1481, 24] width 49 height 49
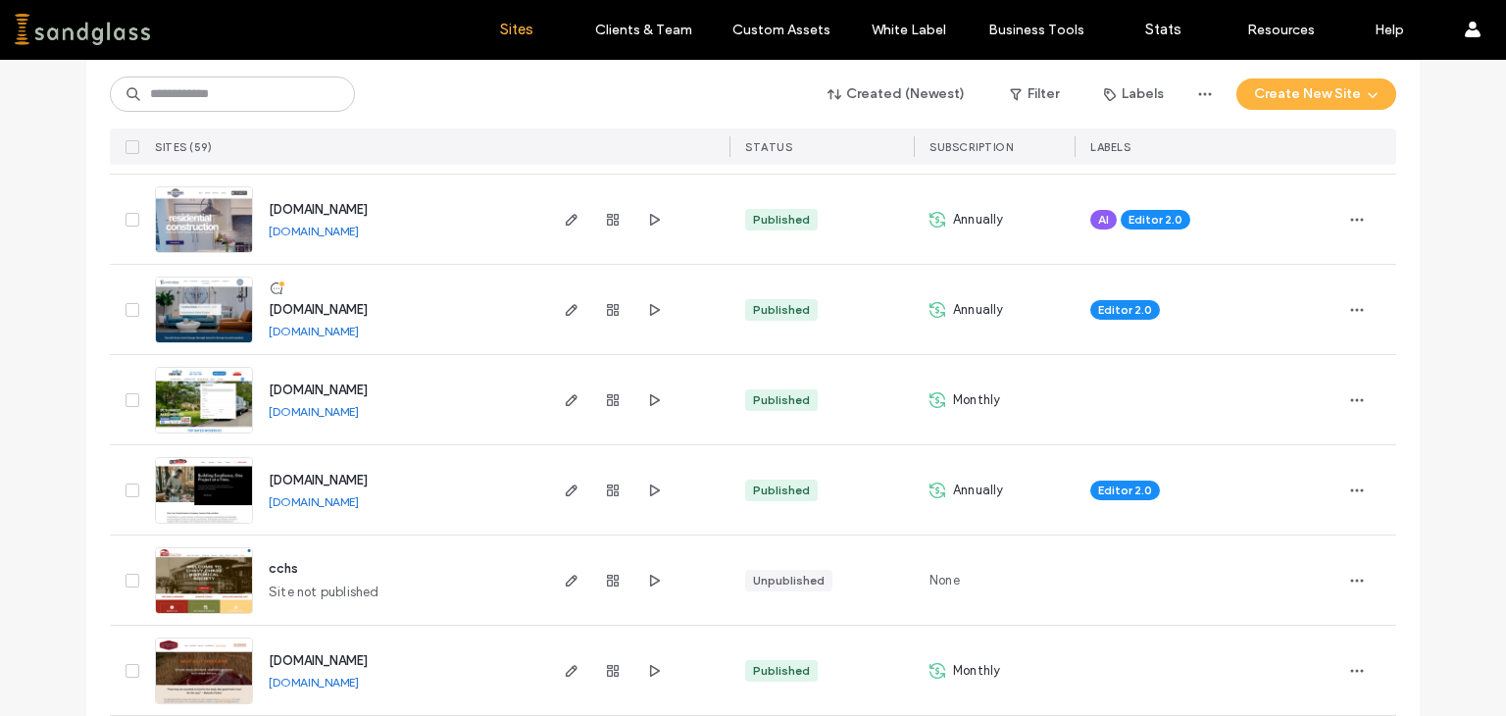
scroll to position [767, 0]
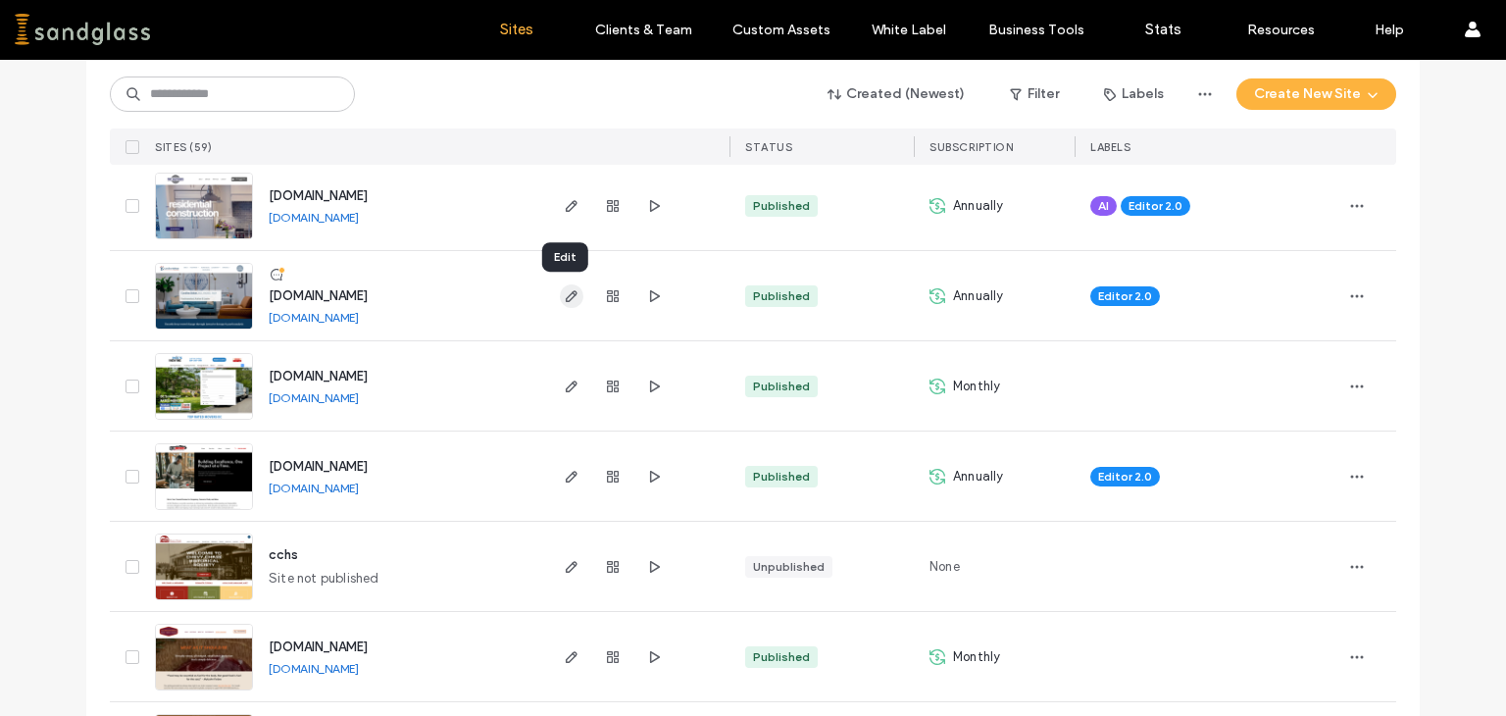
click at [564, 296] on icon "button" at bounding box center [572, 296] width 16 height 16
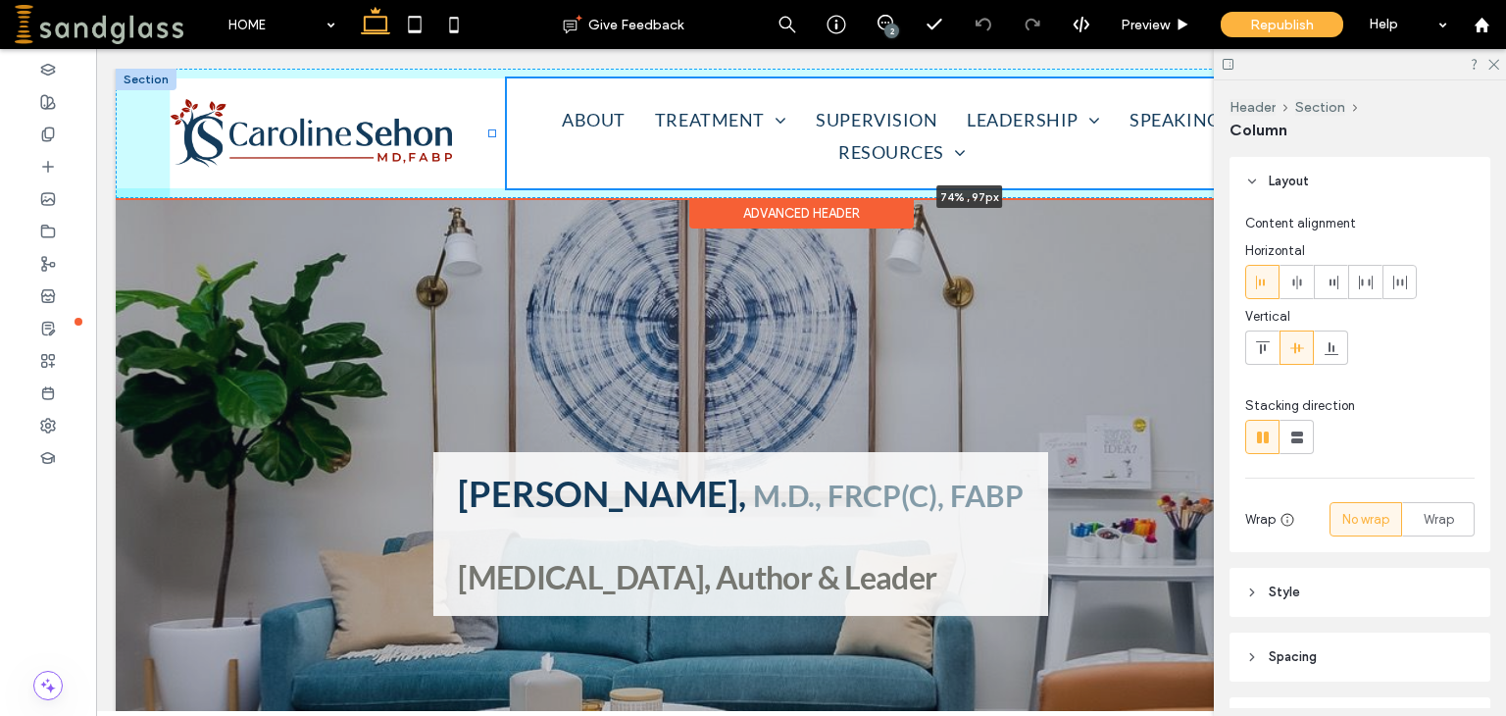
drag, startPoint x: 792, startPoint y: 125, endPoint x: 491, endPoint y: 109, distance: 301.4
click at [491, 109] on div "ABOUT TREATMENT ADULT CHILD and ADOLESCENT COUPLE FAMILY PSYCHOANALYSIS TELETHE…" at bounding box center [801, 133] width 1370 height 129
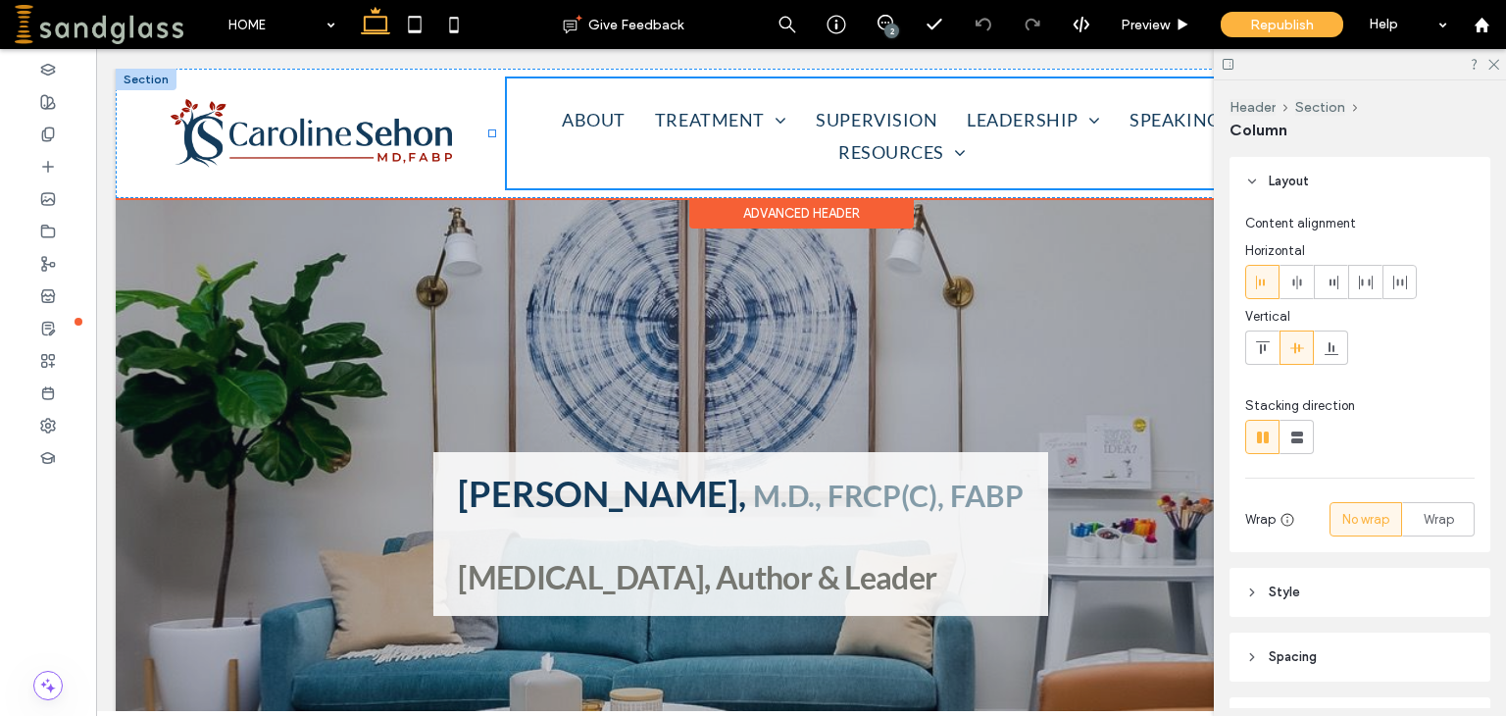
type input "**"
type input "*****"
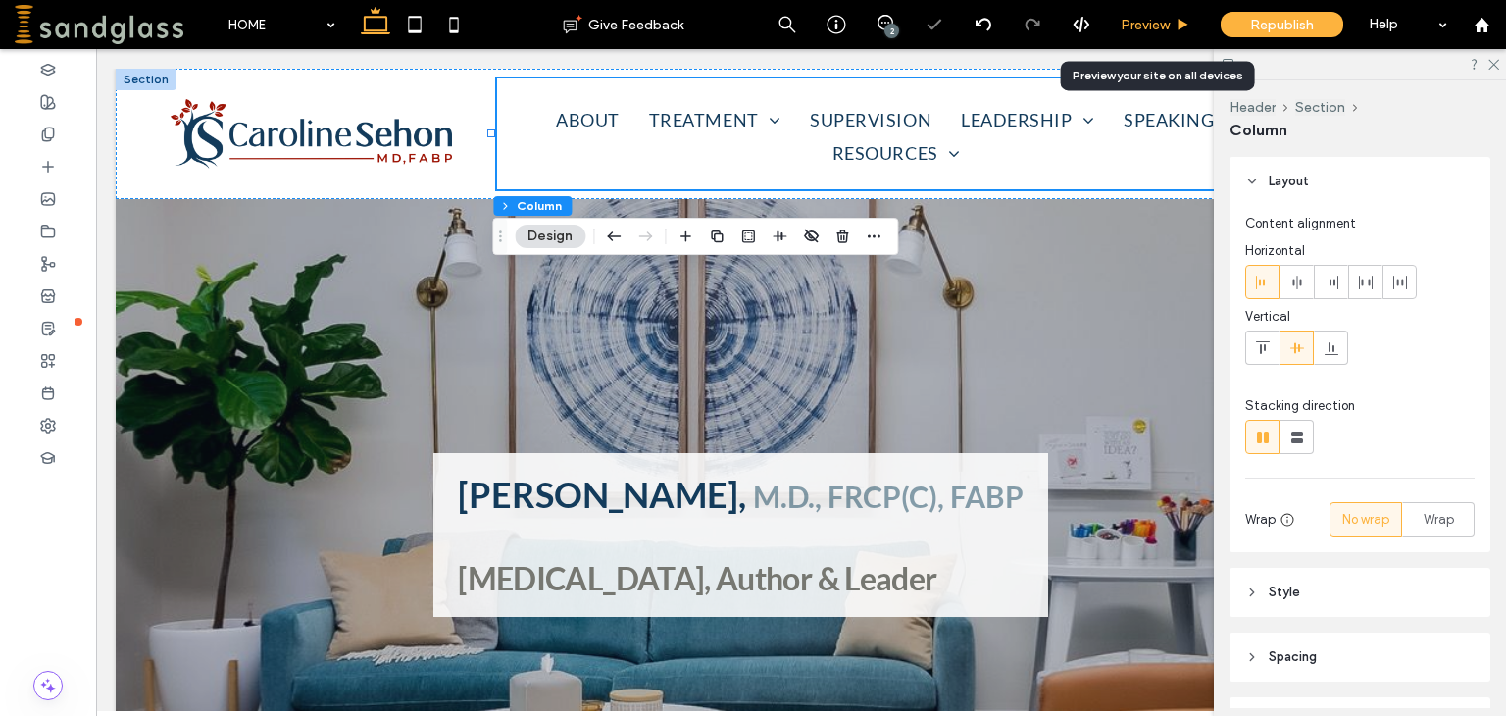
click at [1148, 20] on span "Preview" at bounding box center [1144, 25] width 49 height 17
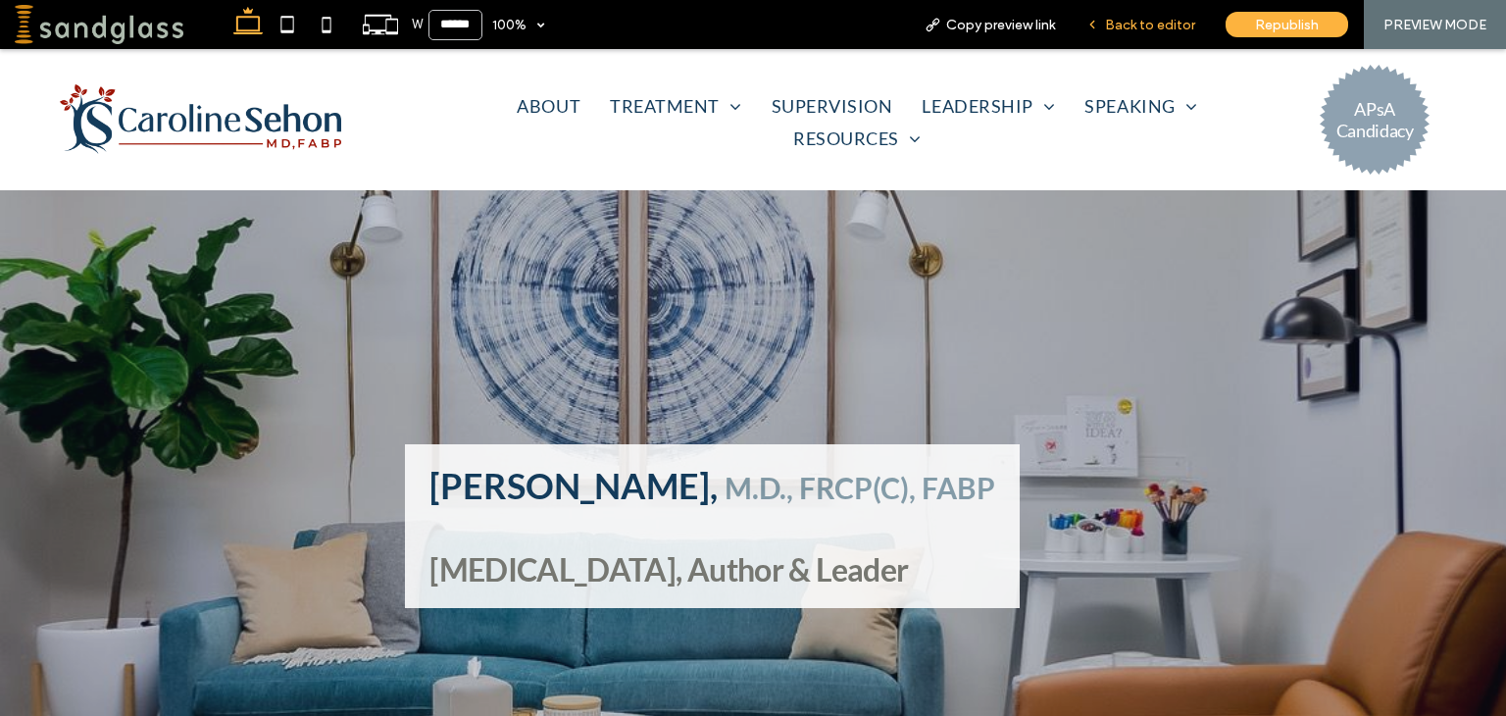
click at [1164, 33] on div "Back to editor" at bounding box center [1140, 24] width 140 height 49
click at [1158, 23] on span "Back to editor" at bounding box center [1150, 25] width 90 height 17
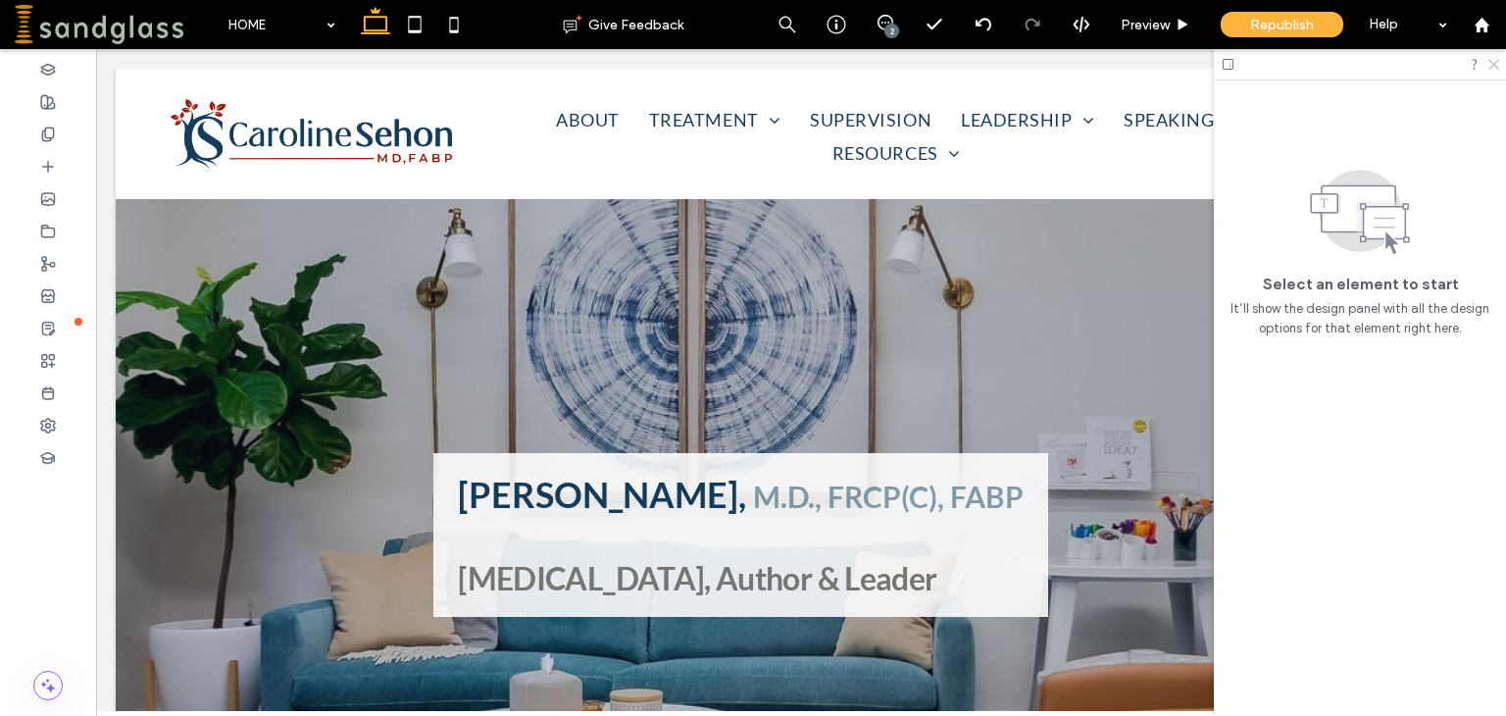
click at [1491, 64] on icon at bounding box center [1492, 63] width 13 height 13
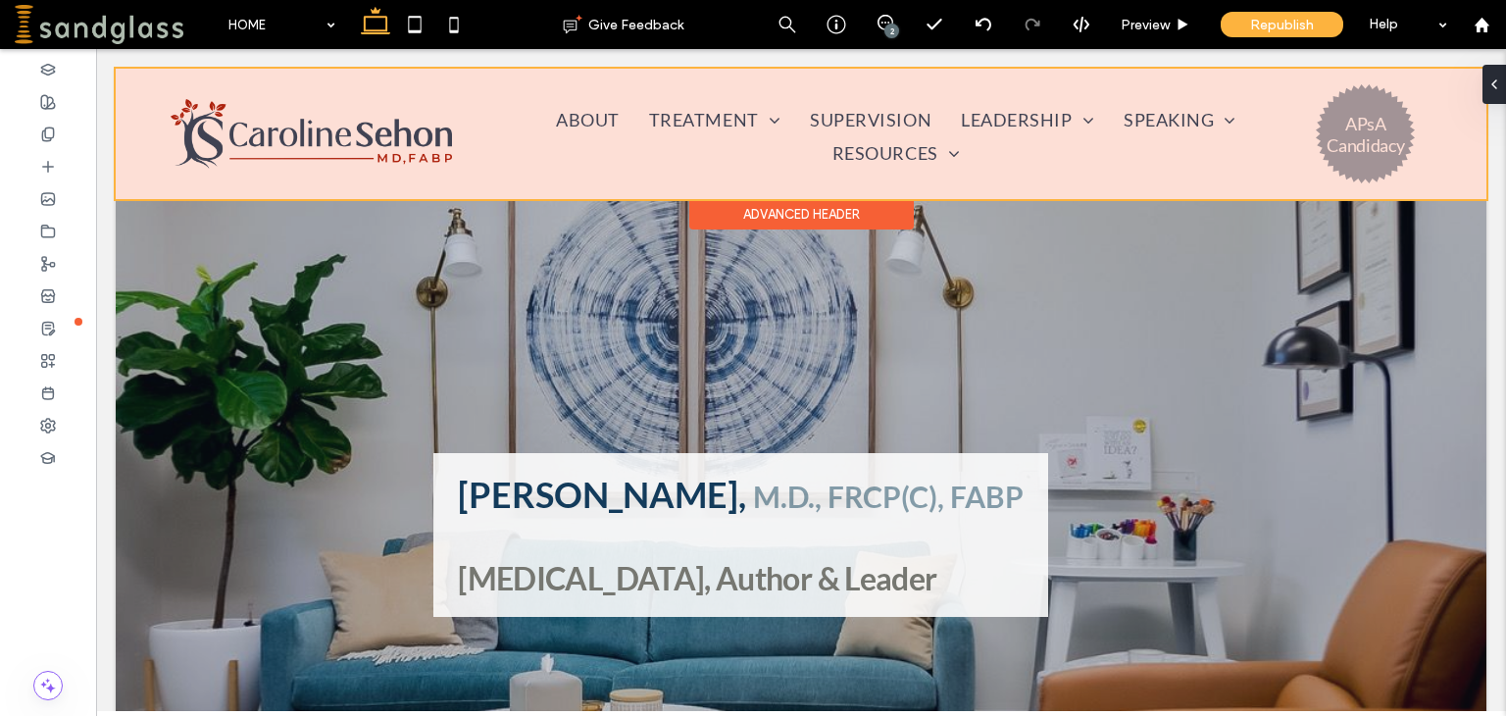
click at [1193, 125] on div at bounding box center [801, 134] width 1370 height 130
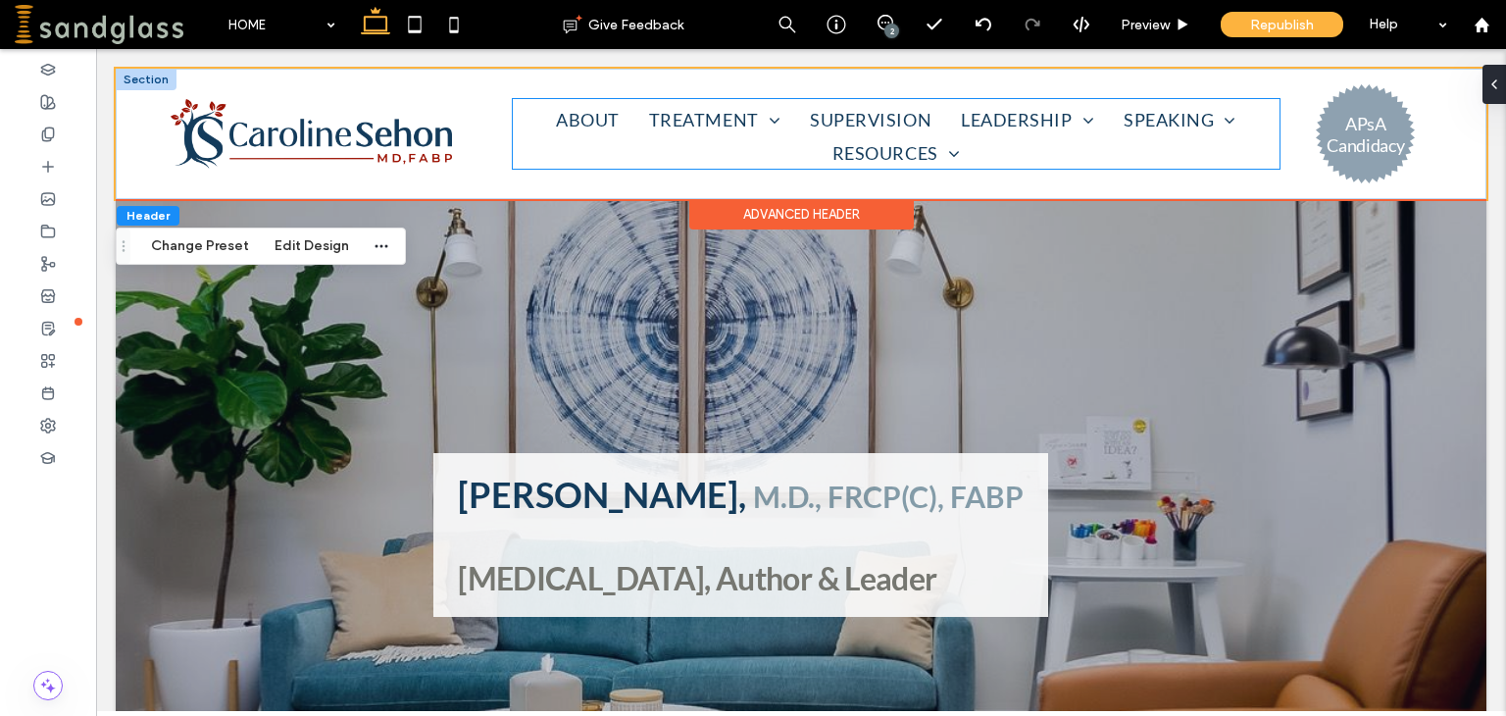
click at [1256, 115] on ul "ABOUT TREATMENT ADULT CHILD and ADOLESCENT COUPLE FAMILY PSYCHOANALYSIS TELETHE…" at bounding box center [897, 136] width 768 height 65
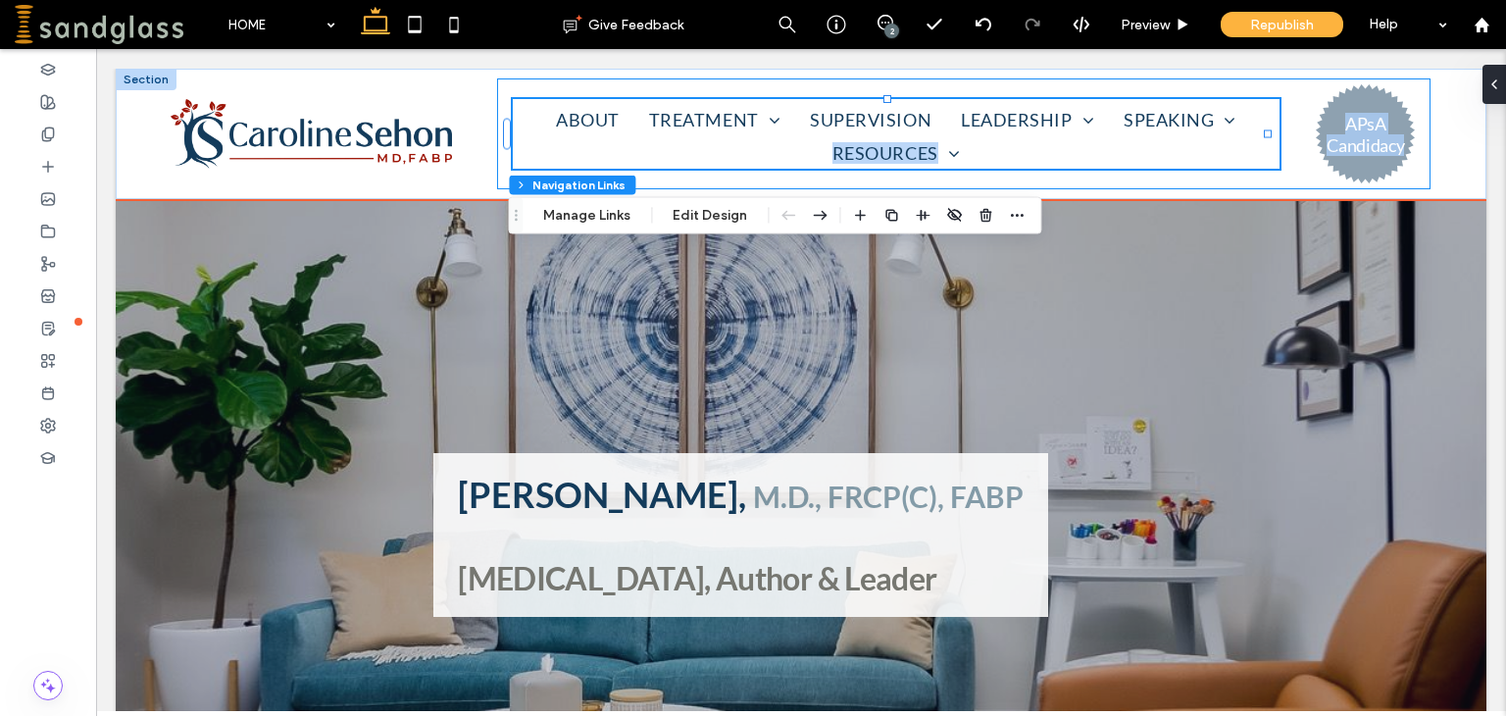
drag, startPoint x: 1270, startPoint y: 134, endPoint x: 1290, endPoint y: 124, distance: 21.9
click at [1290, 124] on div "ABOUT TREATMENT ADULT CHILD and ADOLESCENT COUPLE FAMILY PSYCHOANALYSIS TELETHE…" at bounding box center [964, 133] width 934 height 111
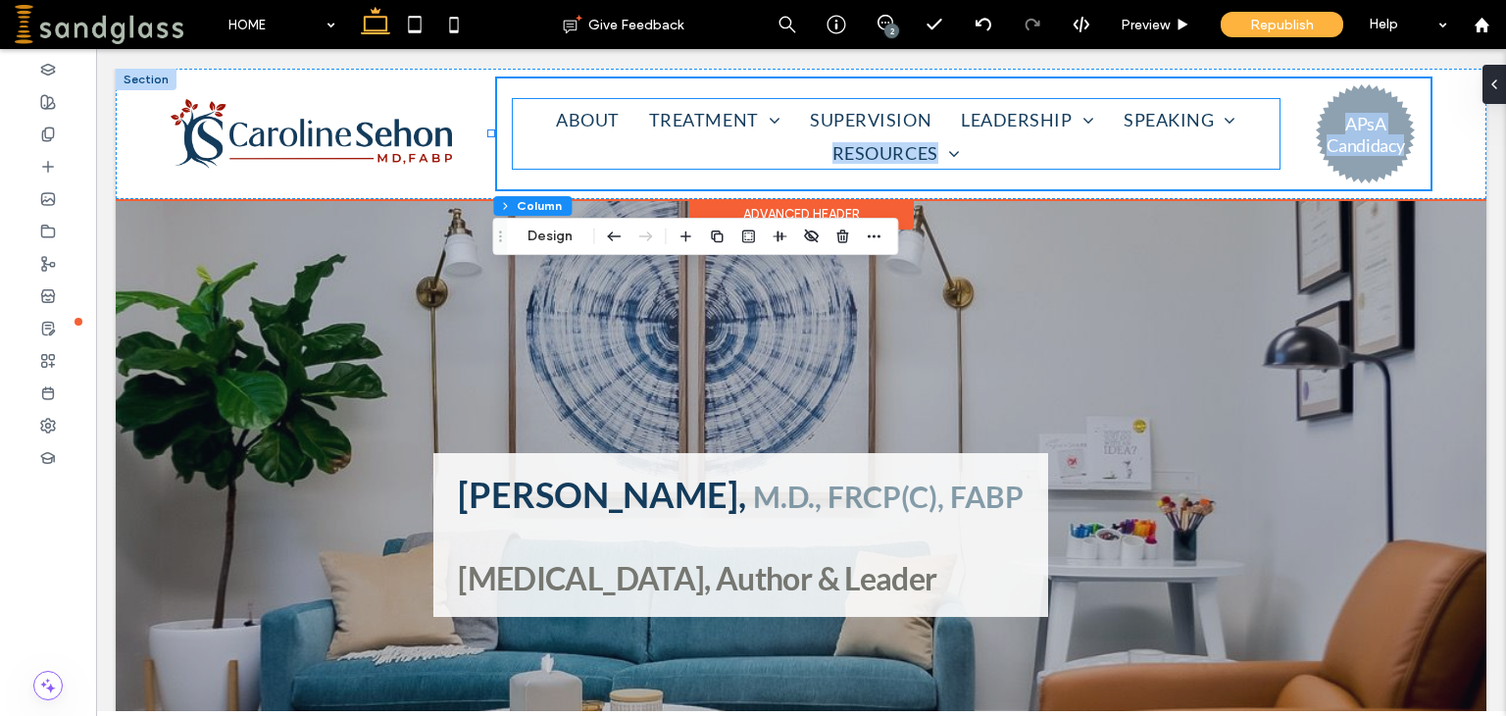
click at [1263, 129] on ul "ABOUT TREATMENT ADULT CHILD and ADOLESCENT COUPLE FAMILY PSYCHOANALYSIS TELETHE…" at bounding box center [897, 136] width 768 height 65
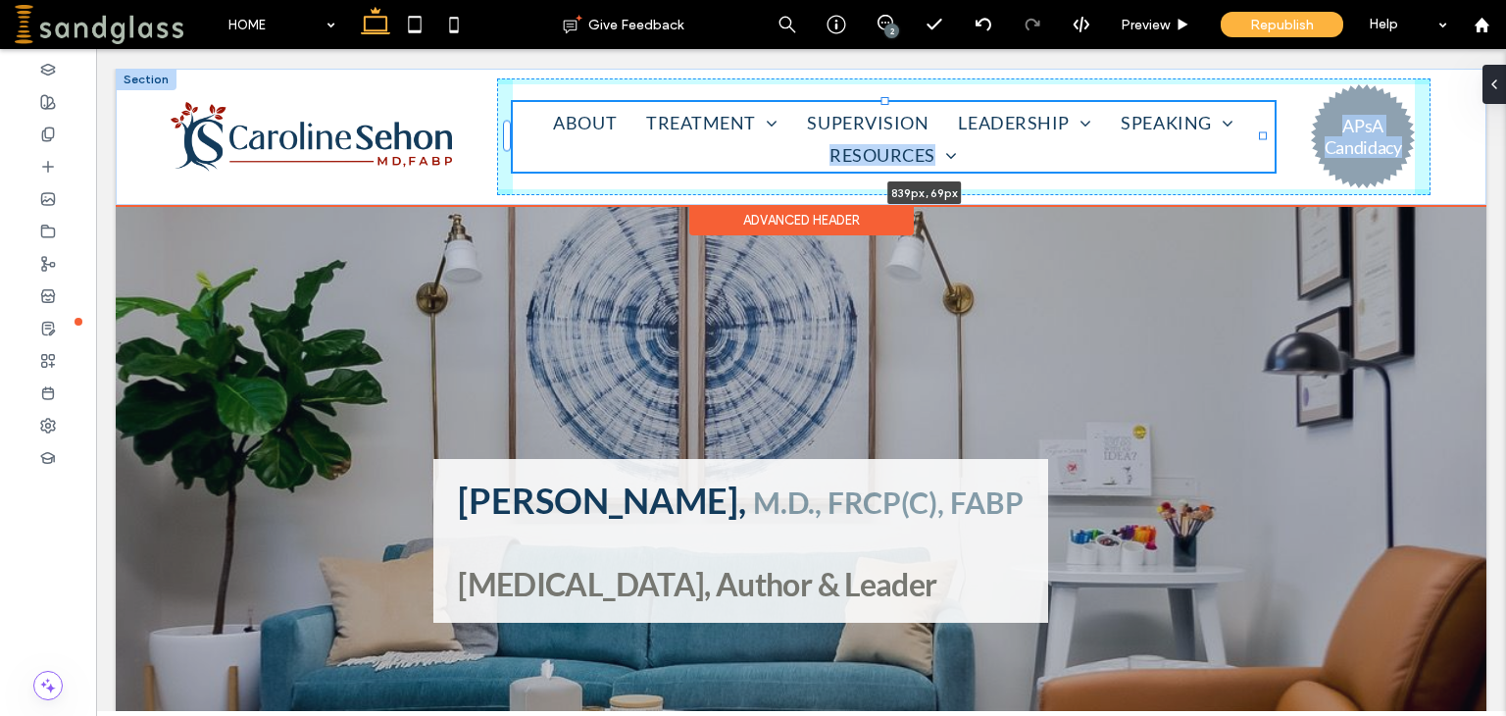
drag, startPoint x: 1263, startPoint y: 129, endPoint x: 1326, endPoint y: 113, distance: 65.9
click at [1326, 113] on div "ABOUT TREATMENT ADULT CHILD and ADOLESCENT COUPLE FAMILY PSYCHOANALYSIS TELETHE…" at bounding box center [801, 137] width 1370 height 136
type input "***"
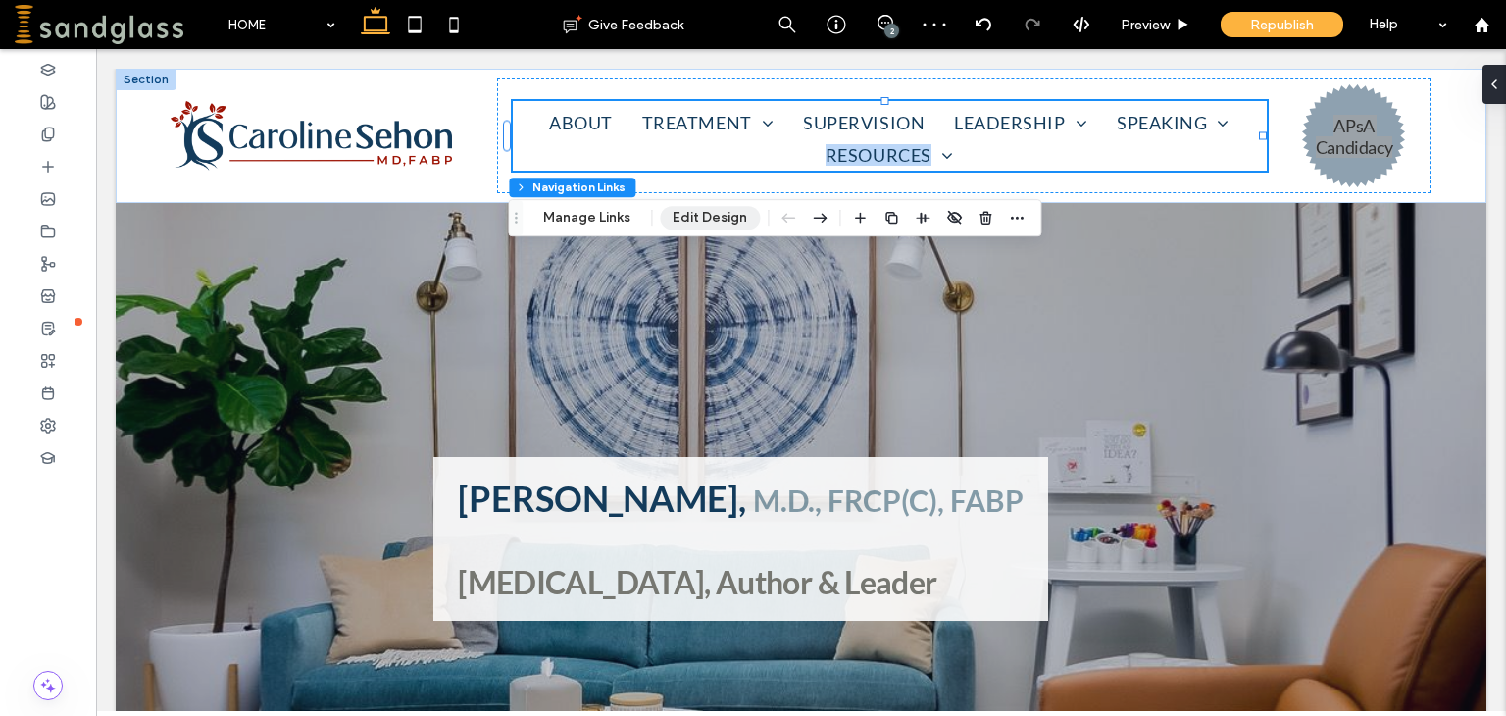
click at [702, 209] on button "Edit Design" at bounding box center [710, 218] width 100 height 24
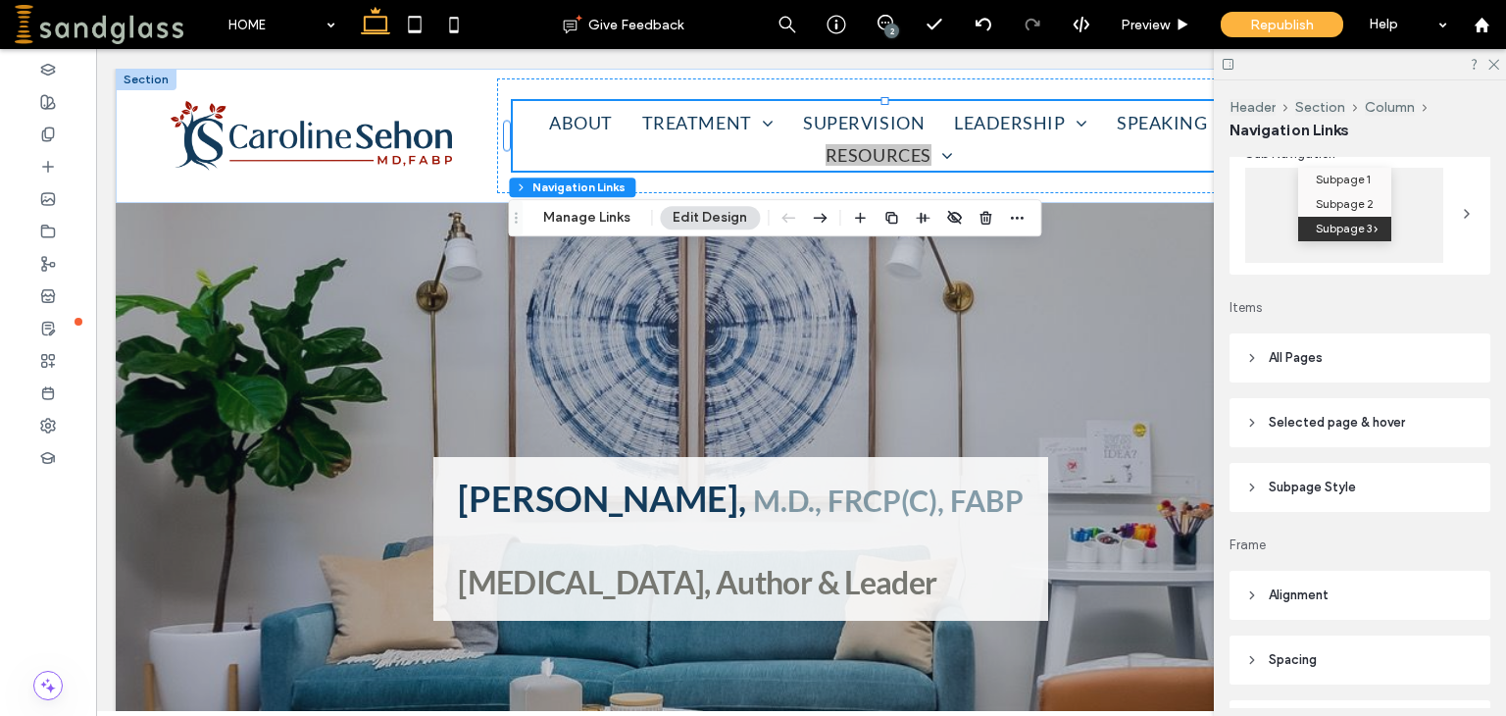
scroll to position [312, 0]
click at [1291, 424] on span "Selected page & hover" at bounding box center [1336, 426] width 136 height 20
type input "*"
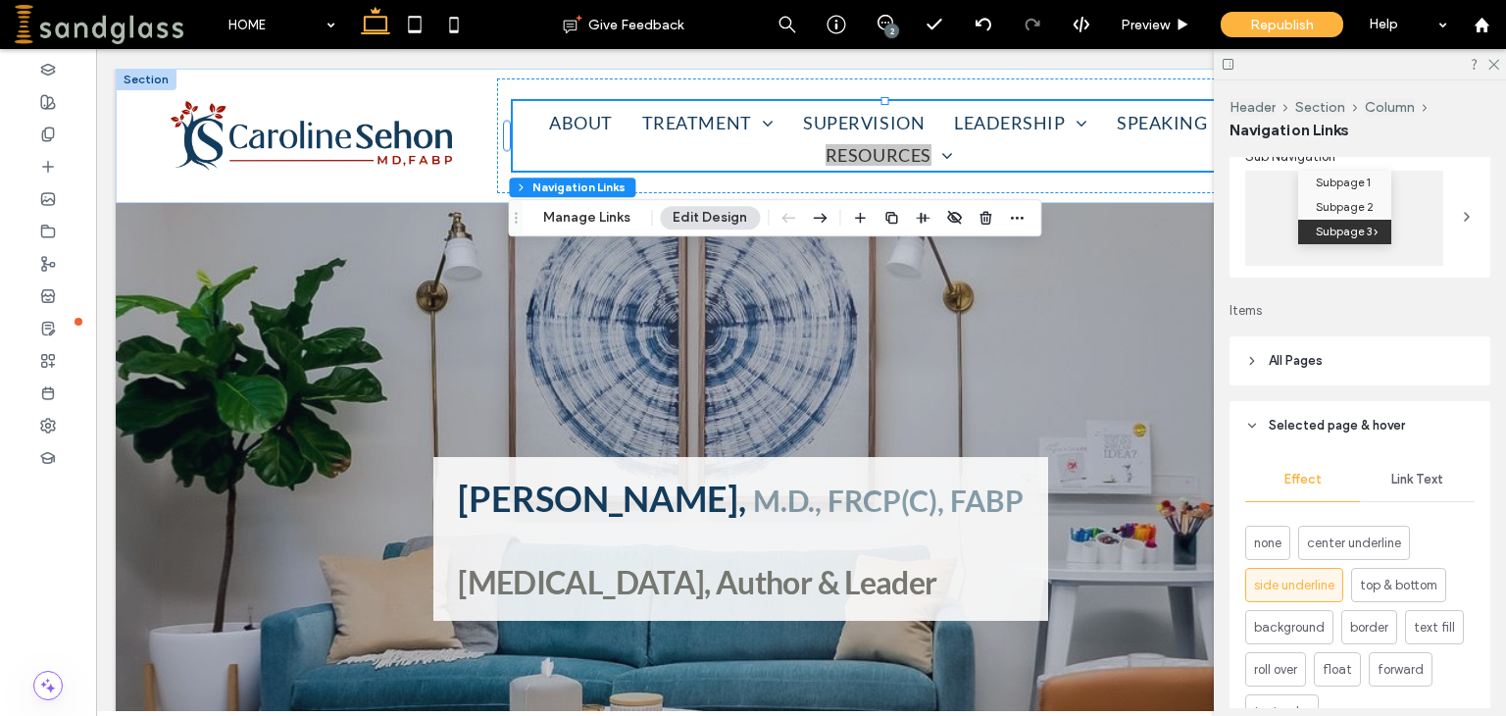
click at [1290, 369] on span "All Pages" at bounding box center [1295, 361] width 54 height 20
type input "*"
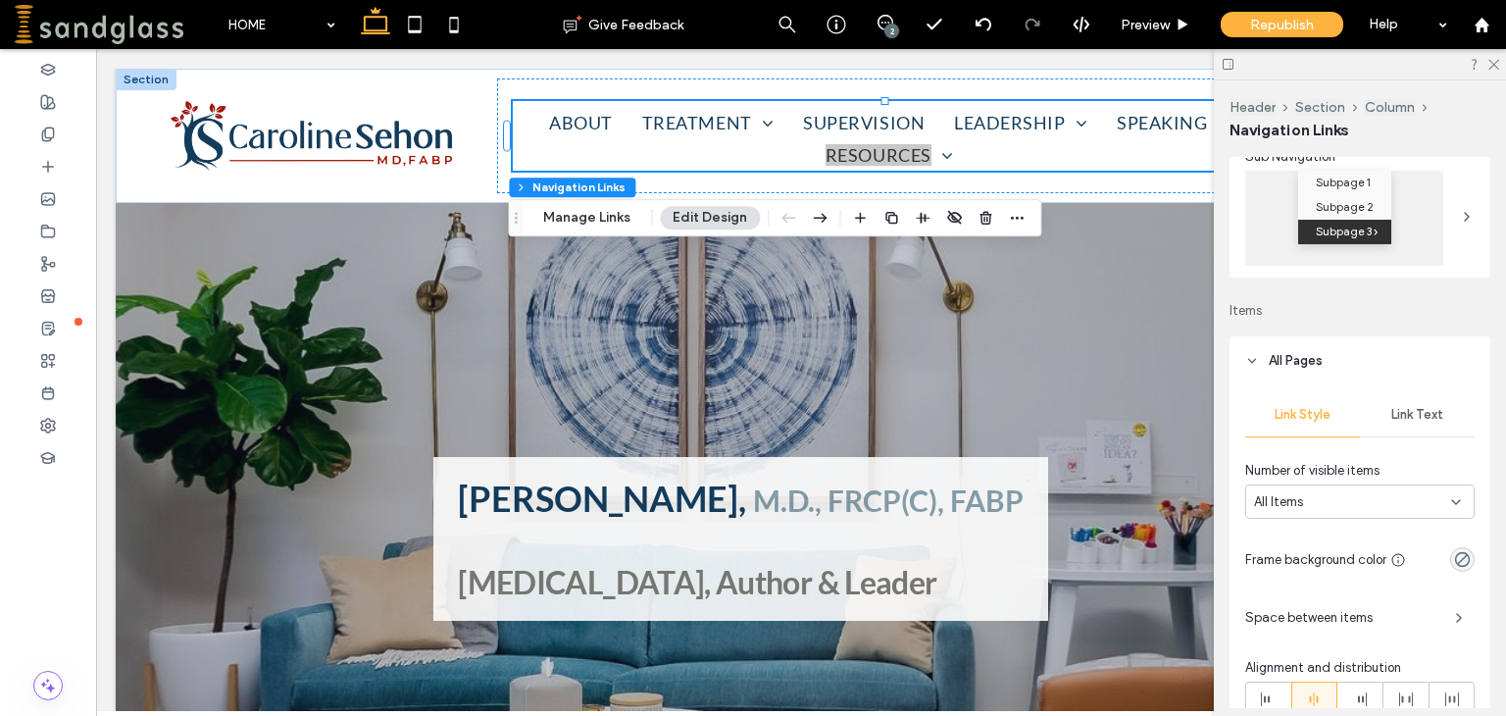
click at [1342, 614] on span "Space between items" at bounding box center [1342, 618] width 194 height 20
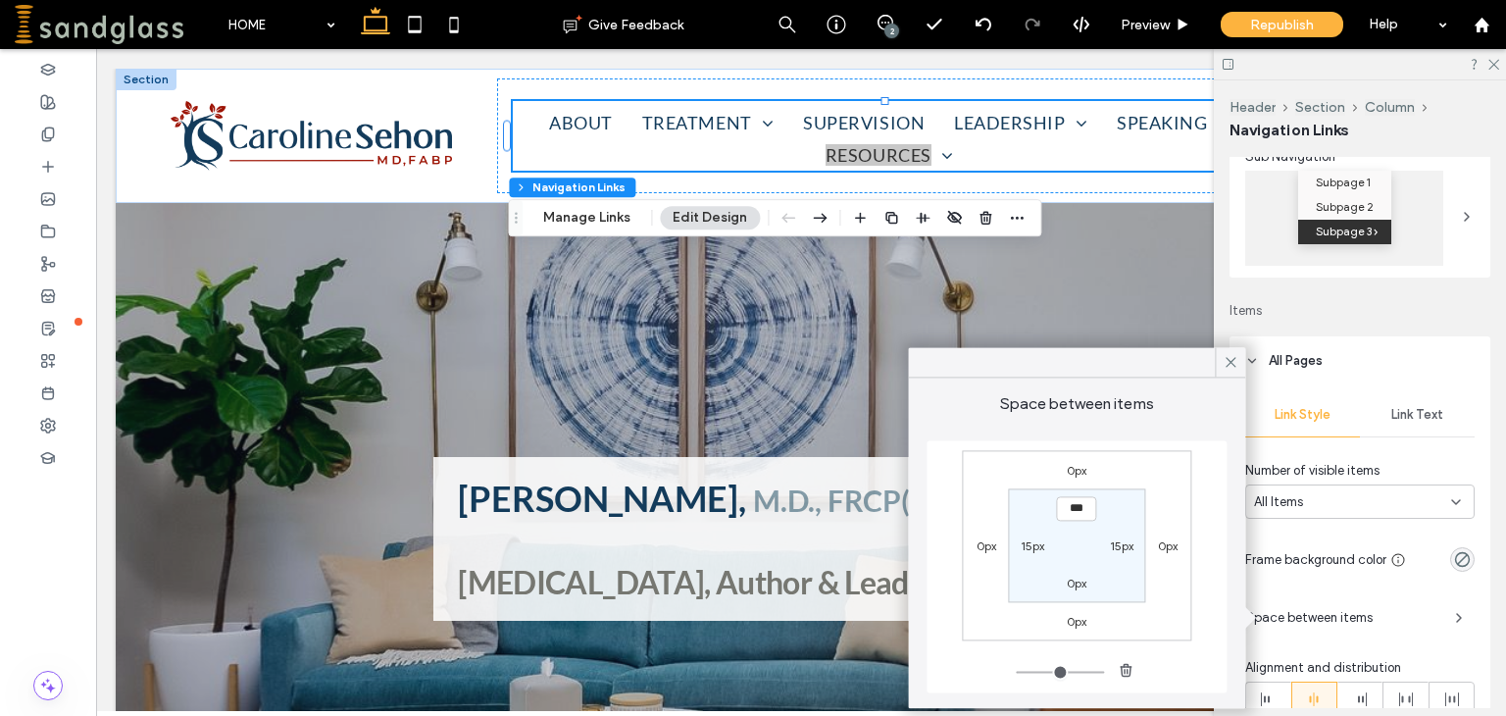
click at [1028, 548] on label "15px" at bounding box center [1032, 545] width 24 height 15
type input "*"
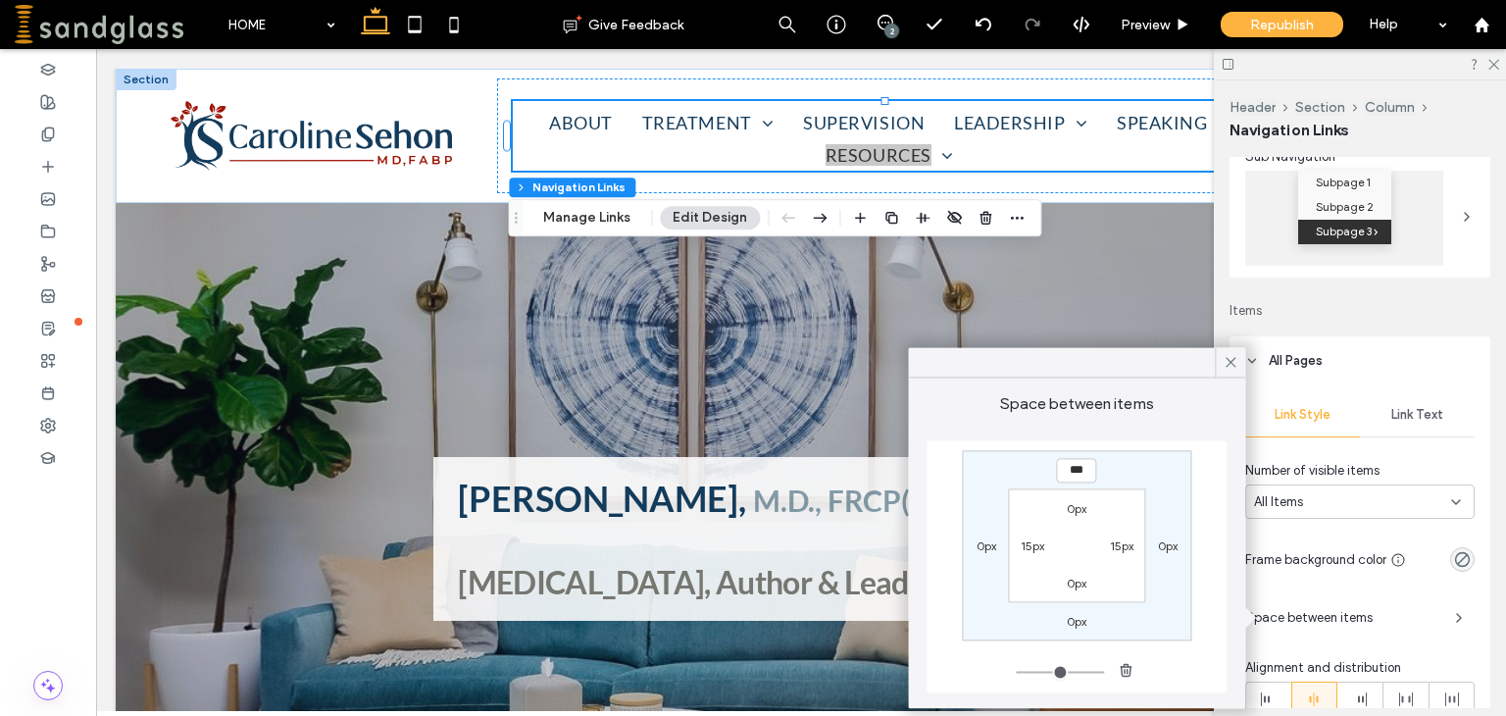
click at [1026, 546] on label "15px" at bounding box center [1032, 545] width 24 height 15
type input "**"
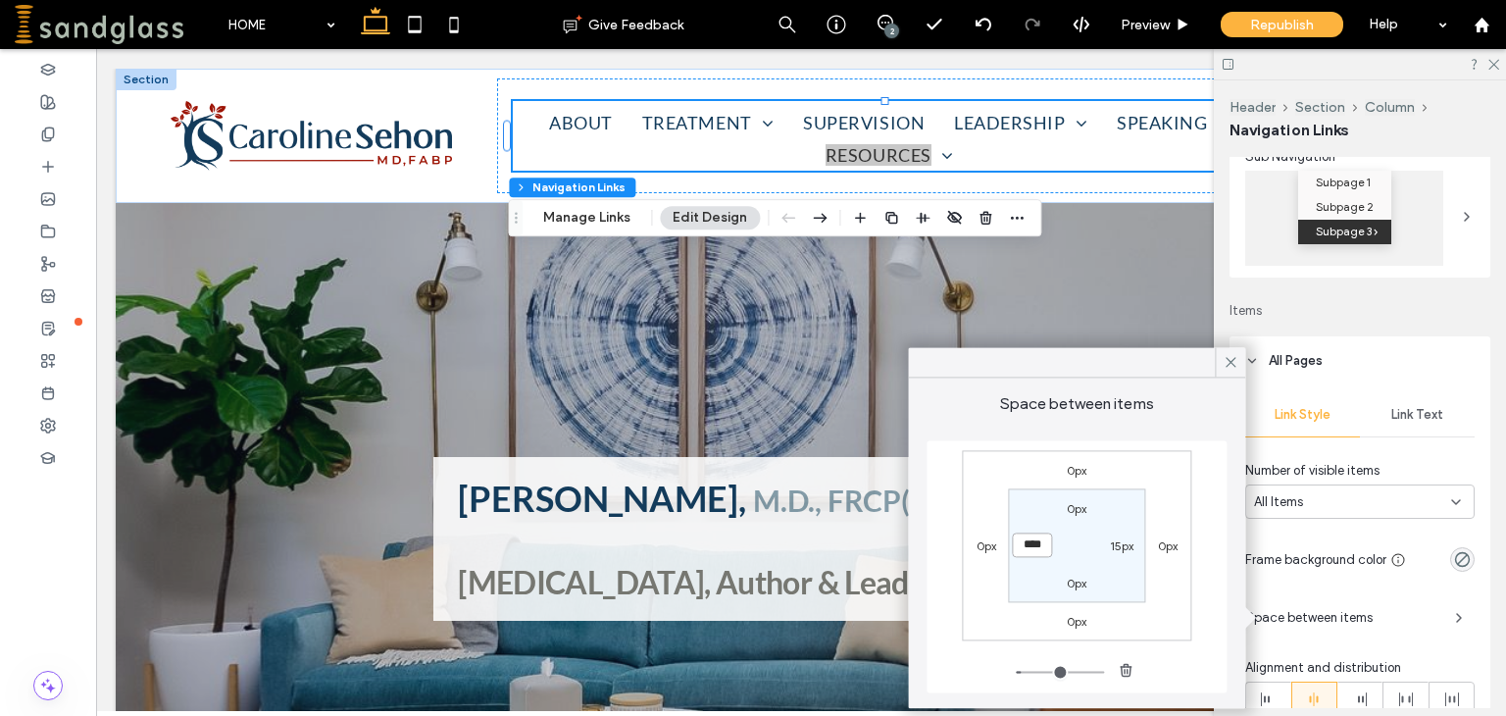
click at [1026, 546] on input "****" at bounding box center [1032, 545] width 40 height 25
type input "**"
type input "*"
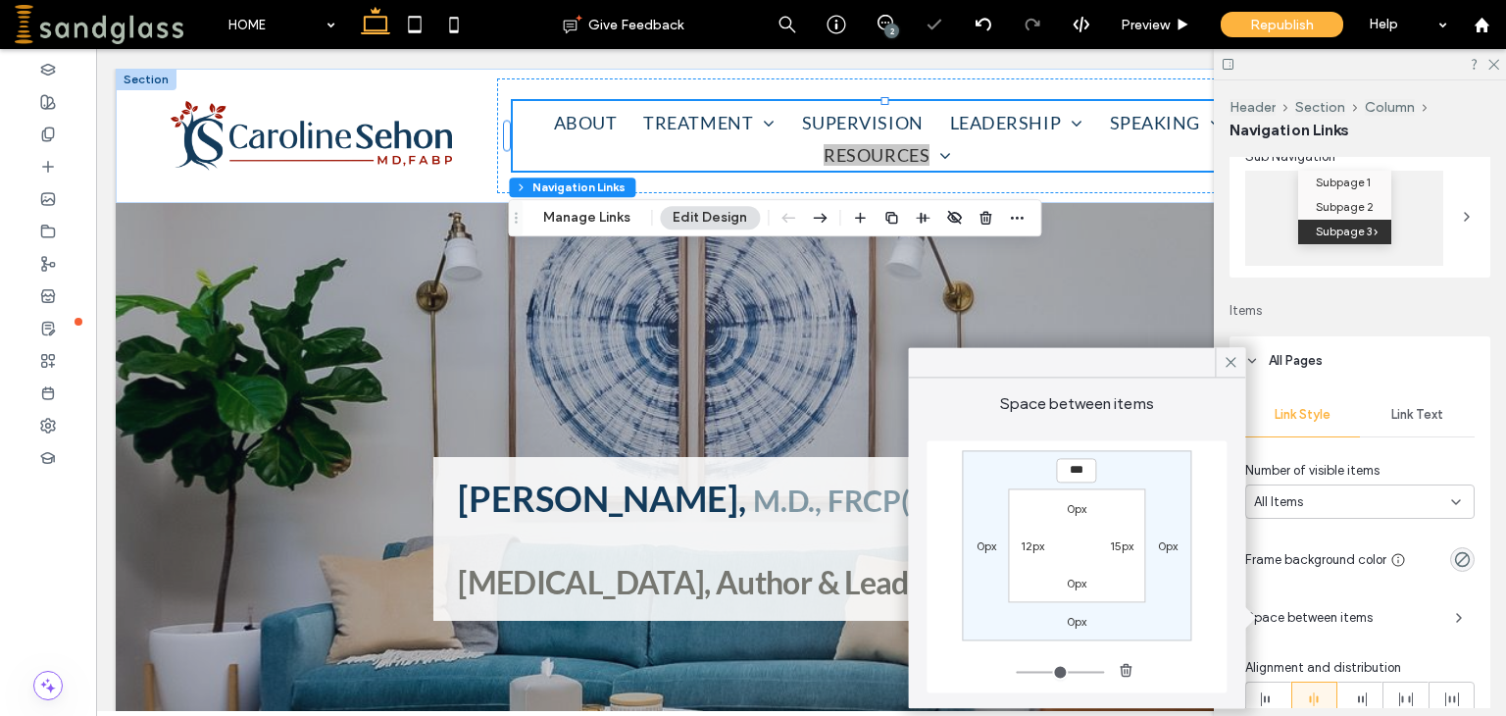
type input "*"
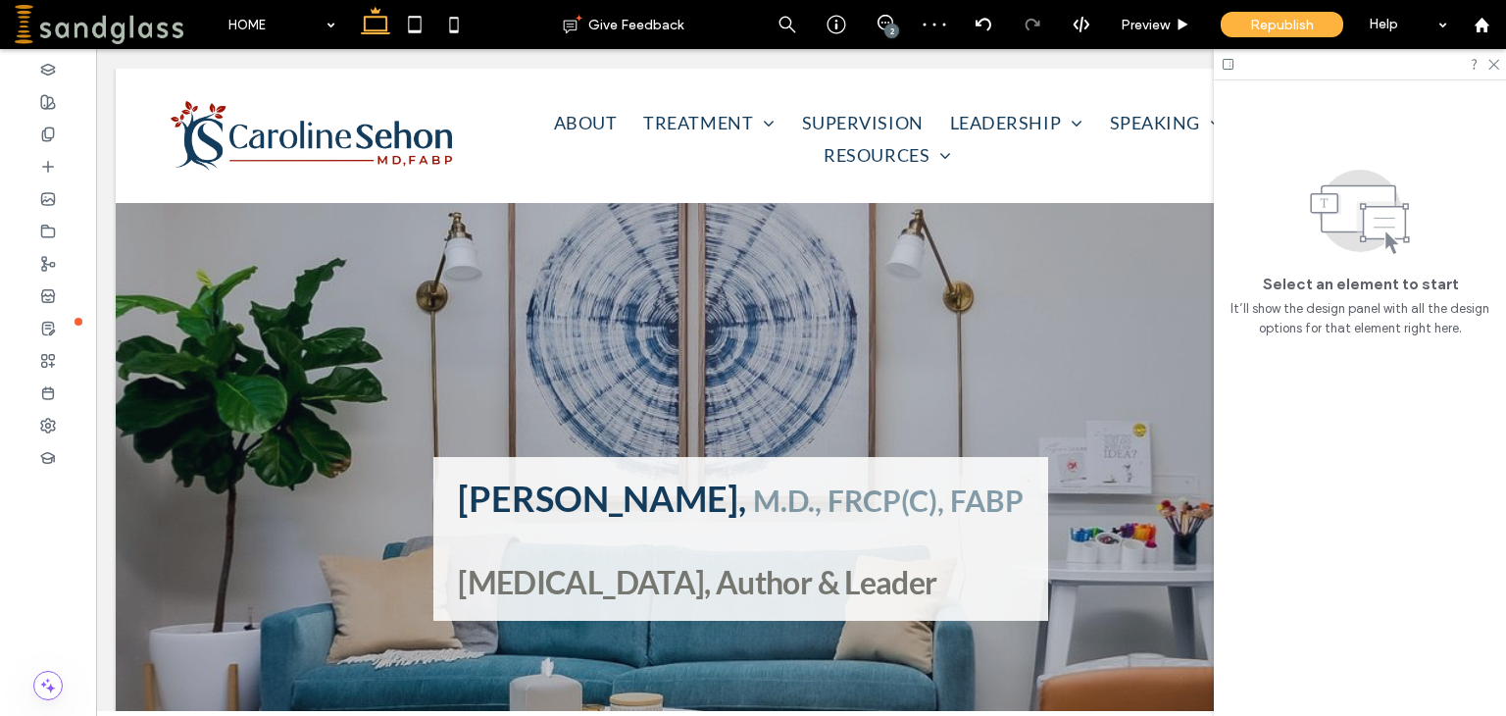
scroll to position [0, 0]
click at [1499, 66] on div at bounding box center [1360, 64] width 292 height 30
click at [1494, 64] on use at bounding box center [1493, 65] width 11 height 11
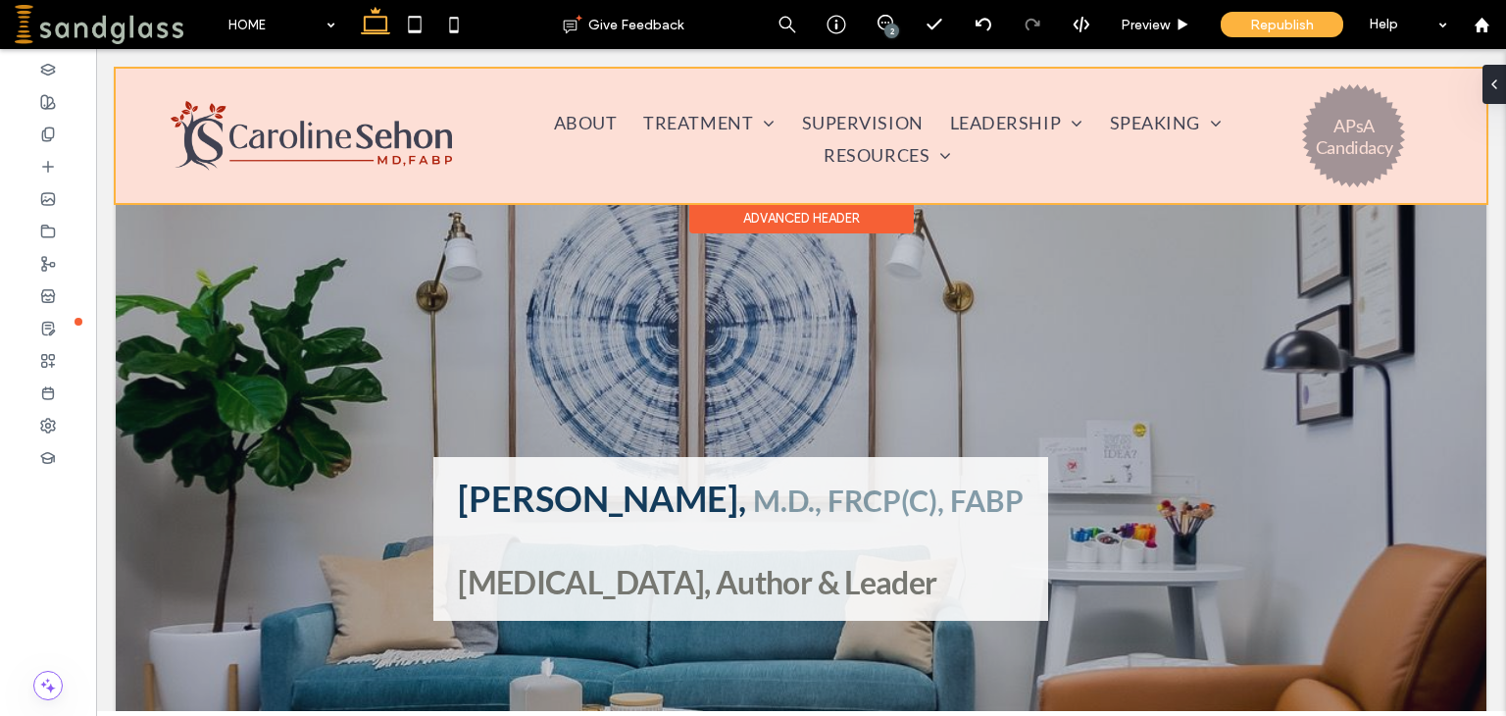
click at [1138, 122] on div at bounding box center [801, 136] width 1370 height 134
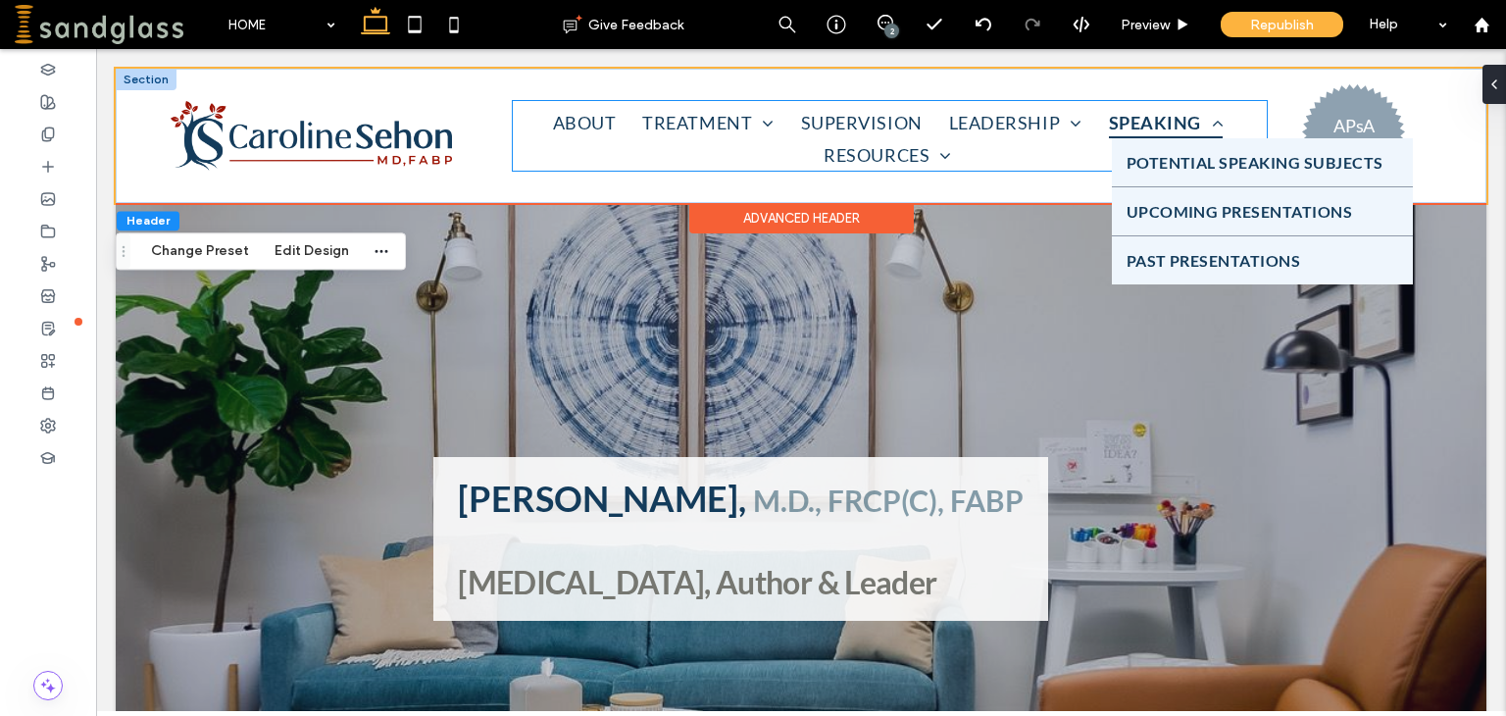
click at [1145, 123] on span "SPEAKING" at bounding box center [1166, 122] width 115 height 32
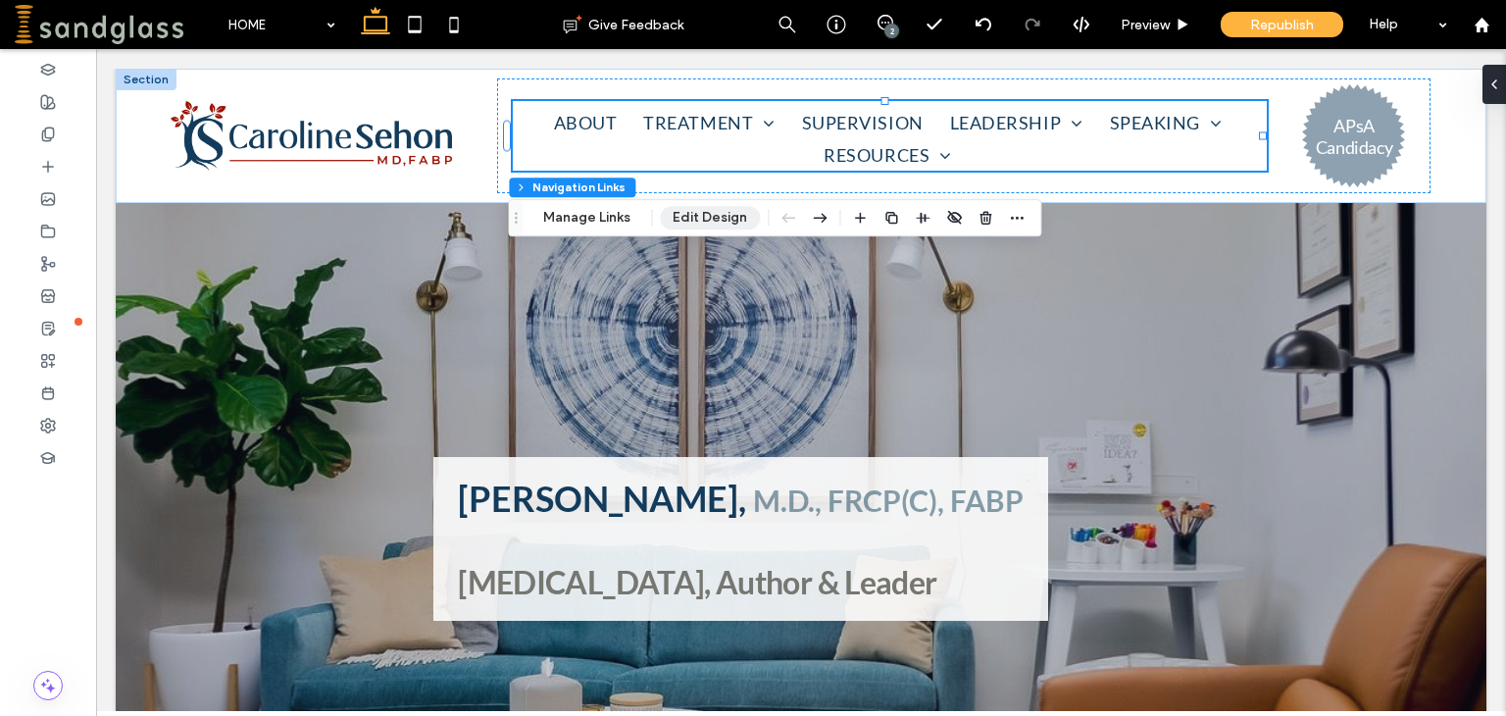
click at [714, 224] on button "Edit Design" at bounding box center [710, 218] width 100 height 24
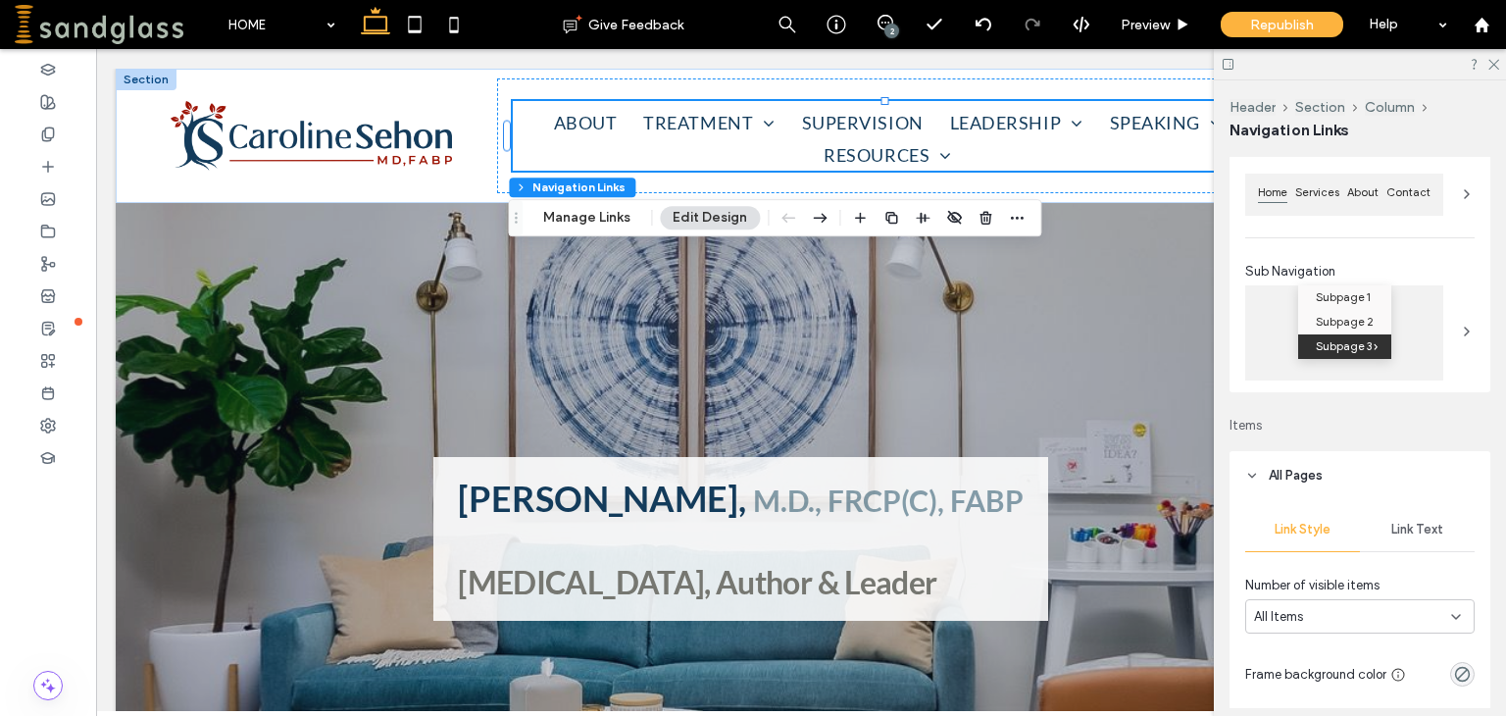
scroll to position [224, 0]
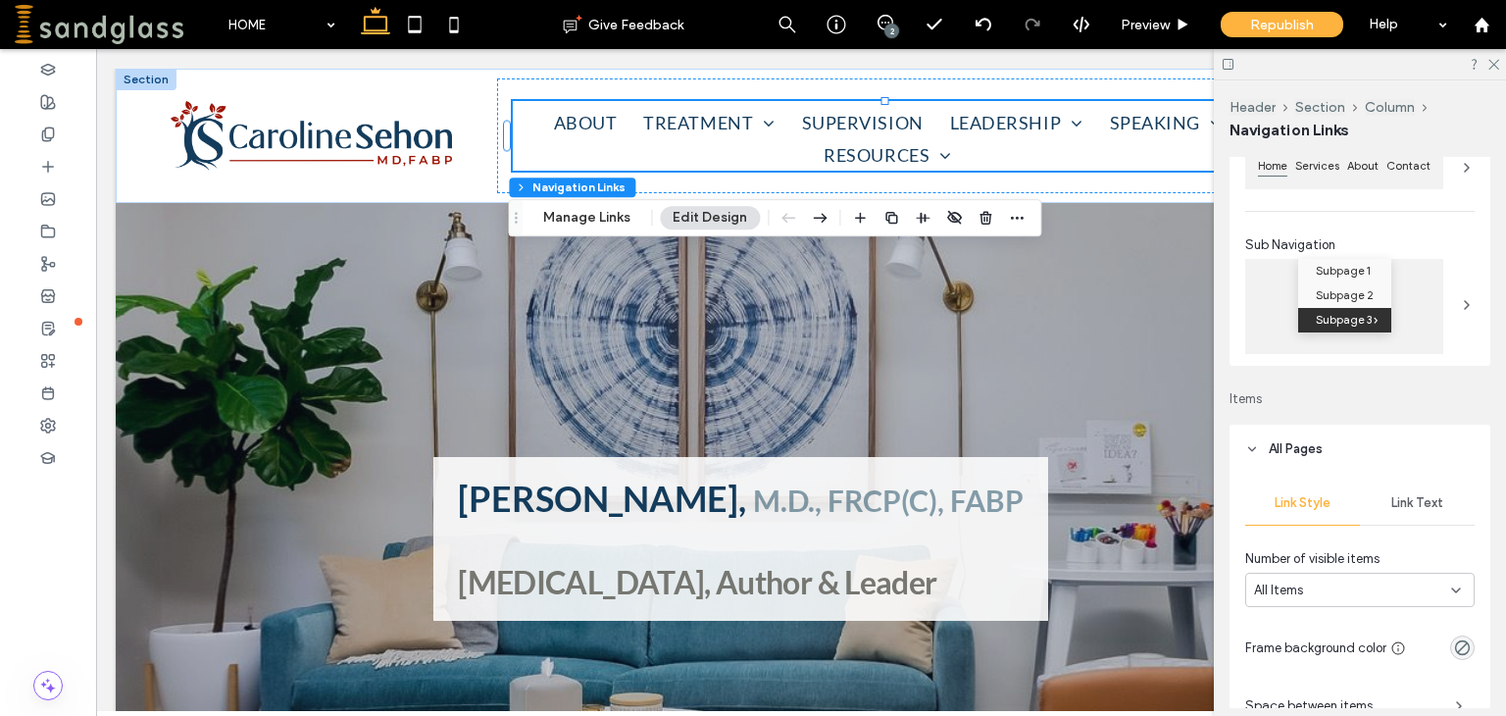
click at [1311, 450] on span "All Pages" at bounding box center [1295, 449] width 54 height 20
type input "*"
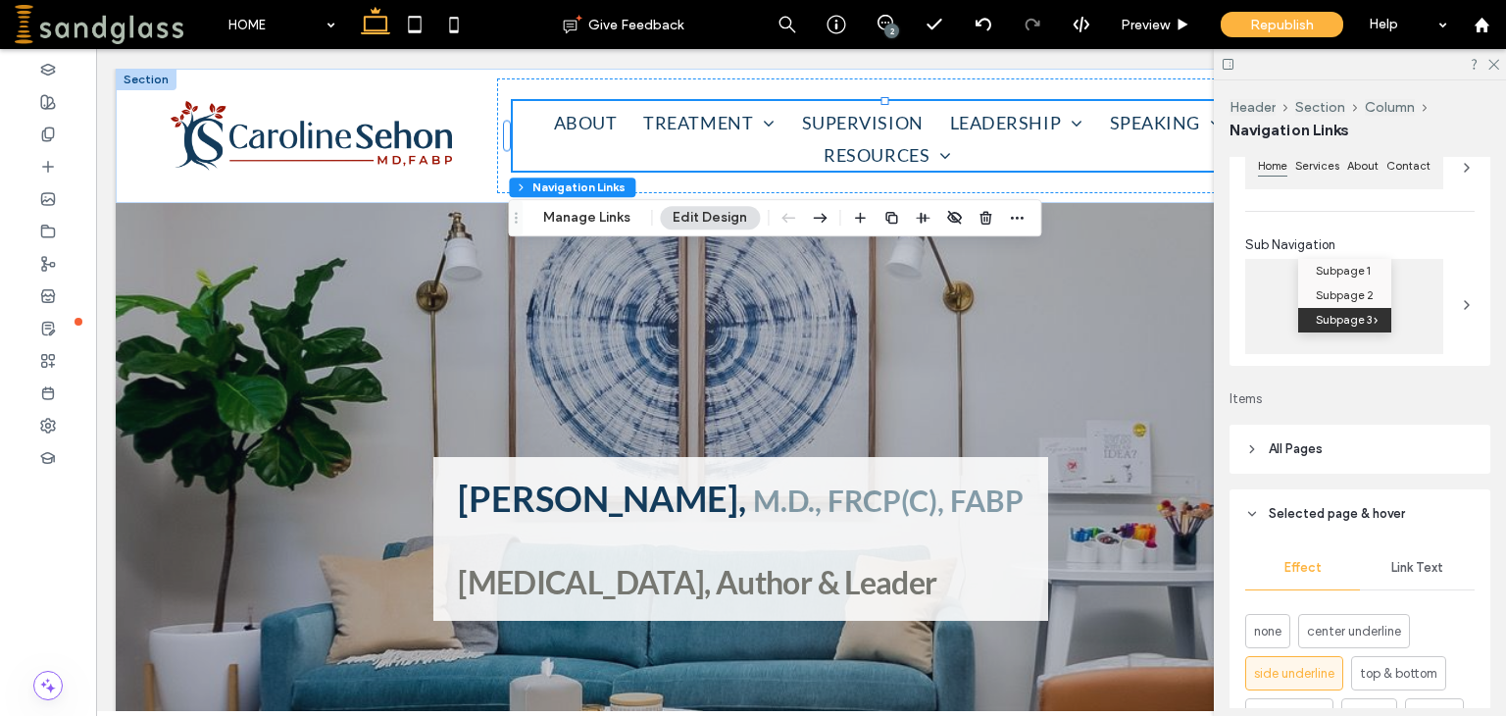
click at [1282, 449] on span "All Pages" at bounding box center [1295, 449] width 54 height 20
type input "*"
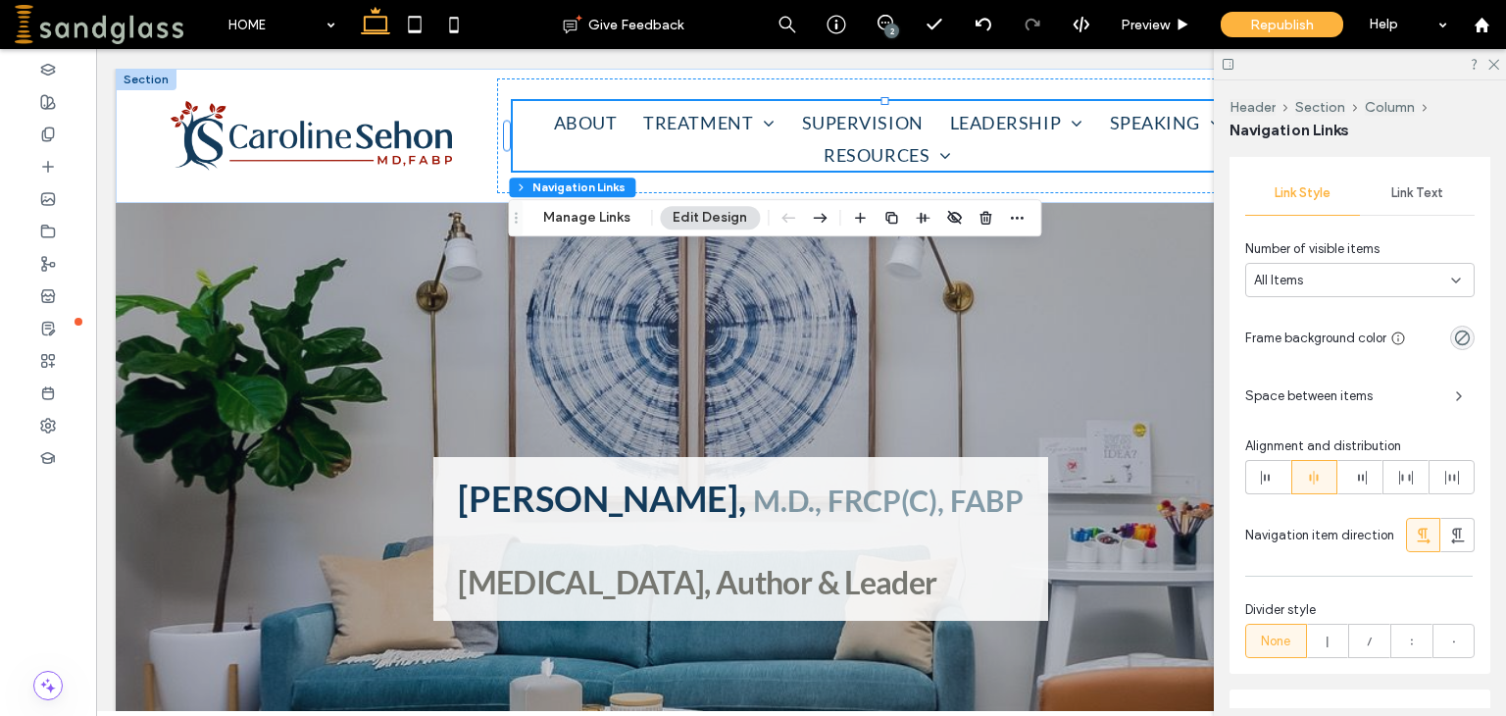
scroll to position [550, 0]
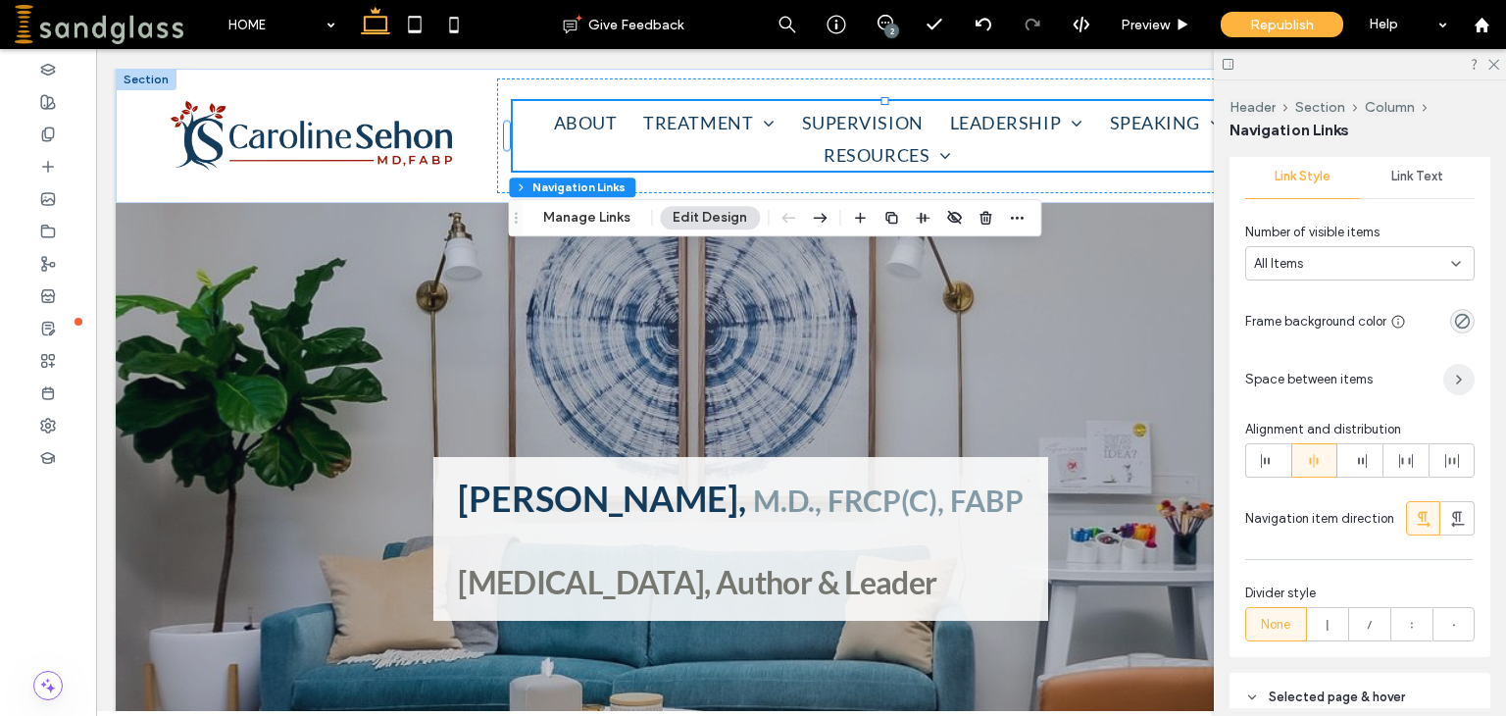
click at [1453, 389] on span "button" at bounding box center [1458, 379] width 31 height 31
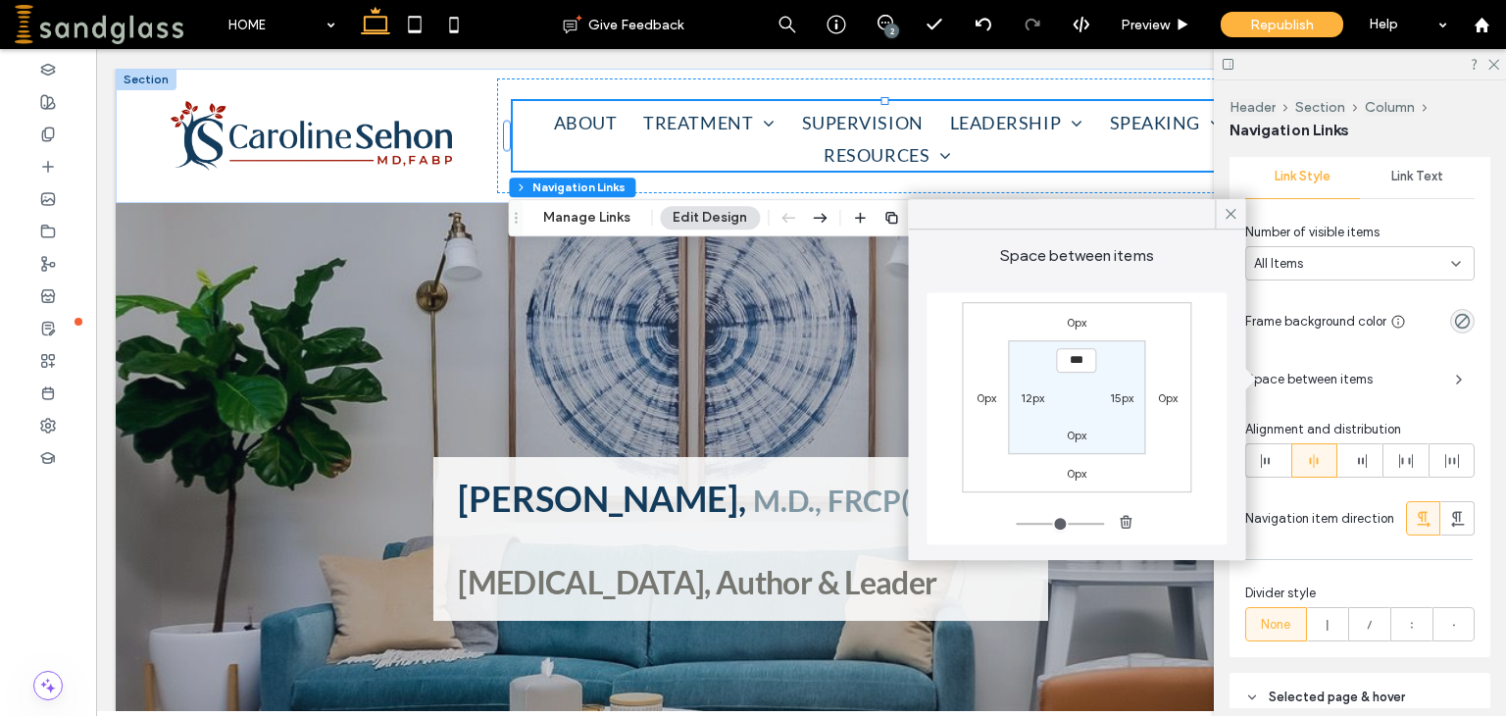
click at [1029, 399] on label "12px" at bounding box center [1032, 397] width 24 height 15
type input "**"
click at [1029, 399] on input "****" at bounding box center [1032, 397] width 40 height 25
type input "**"
type input "*"
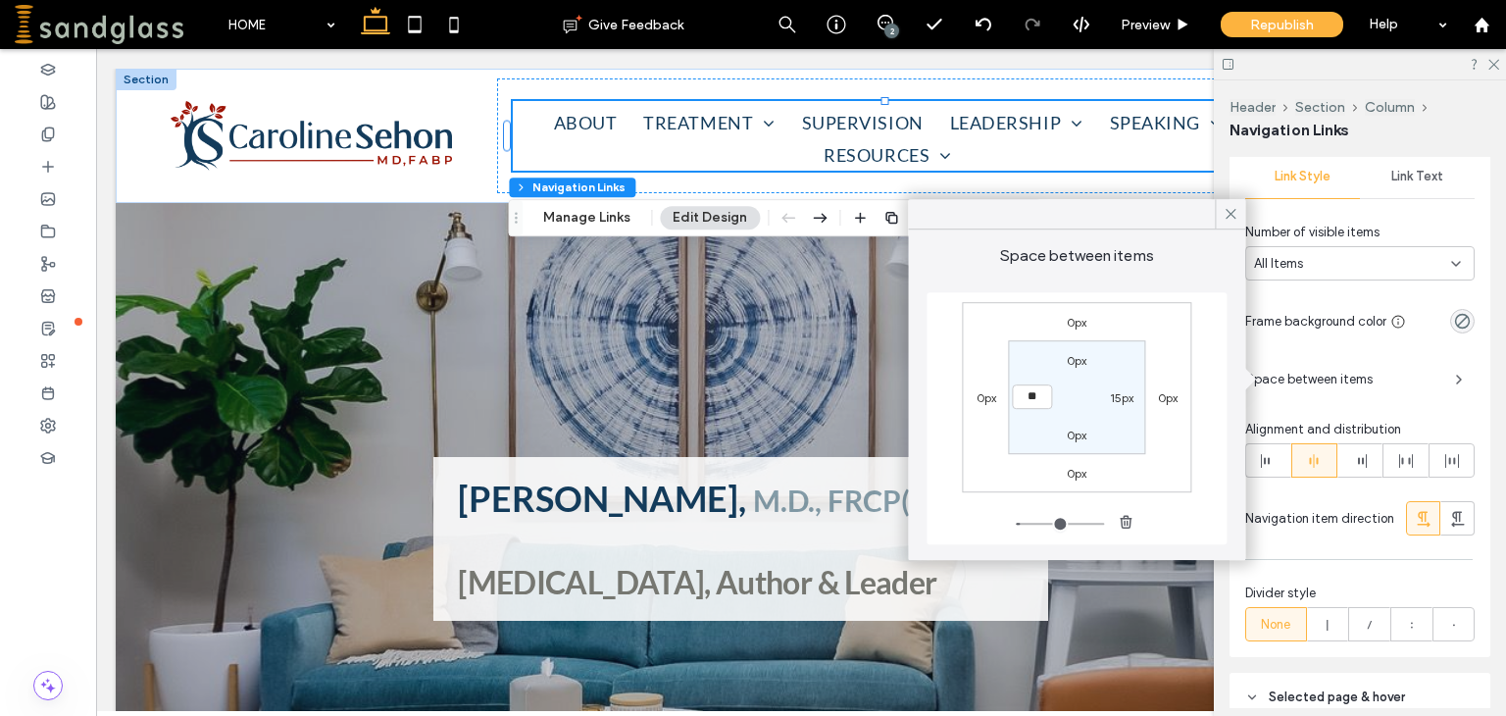
type input "*"
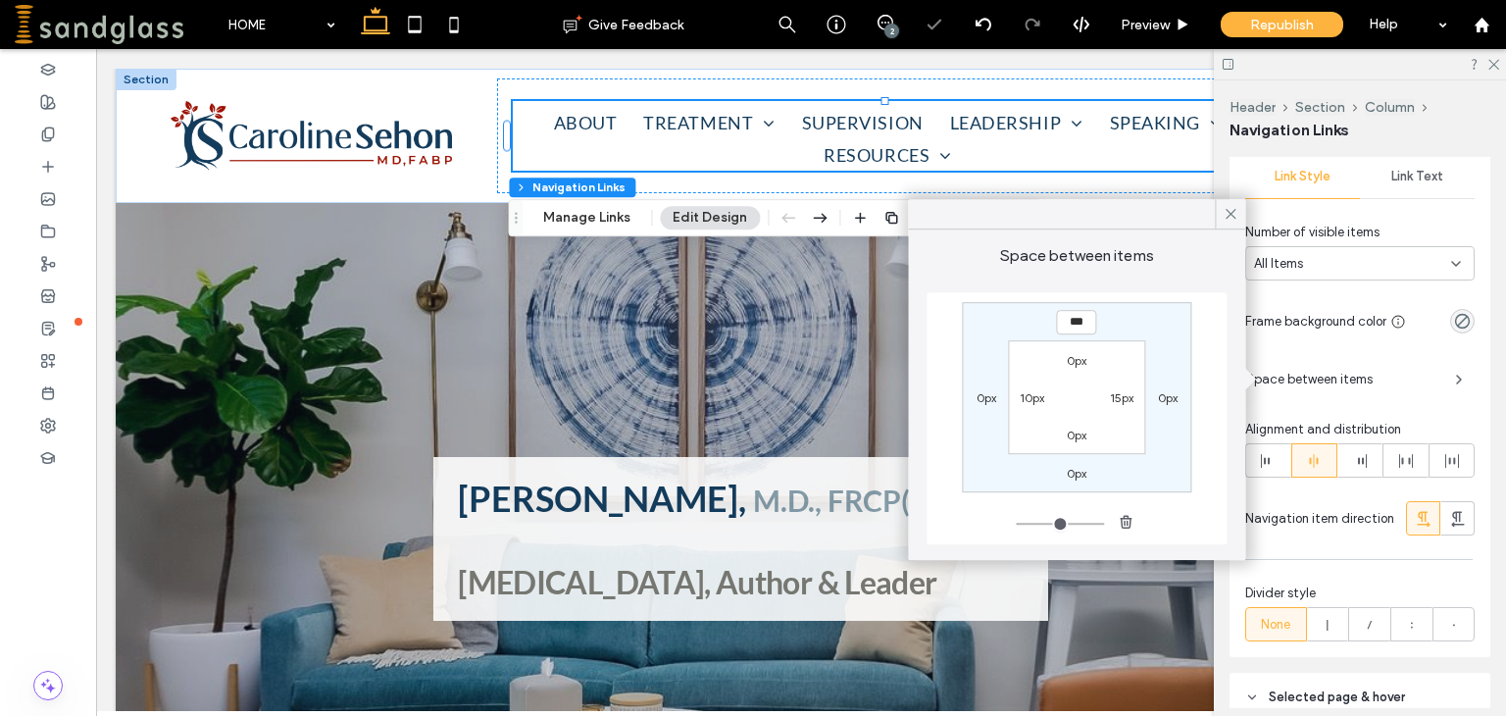
type input "*"
click at [1118, 397] on label "15px" at bounding box center [1122, 397] width 24 height 15
type input "**"
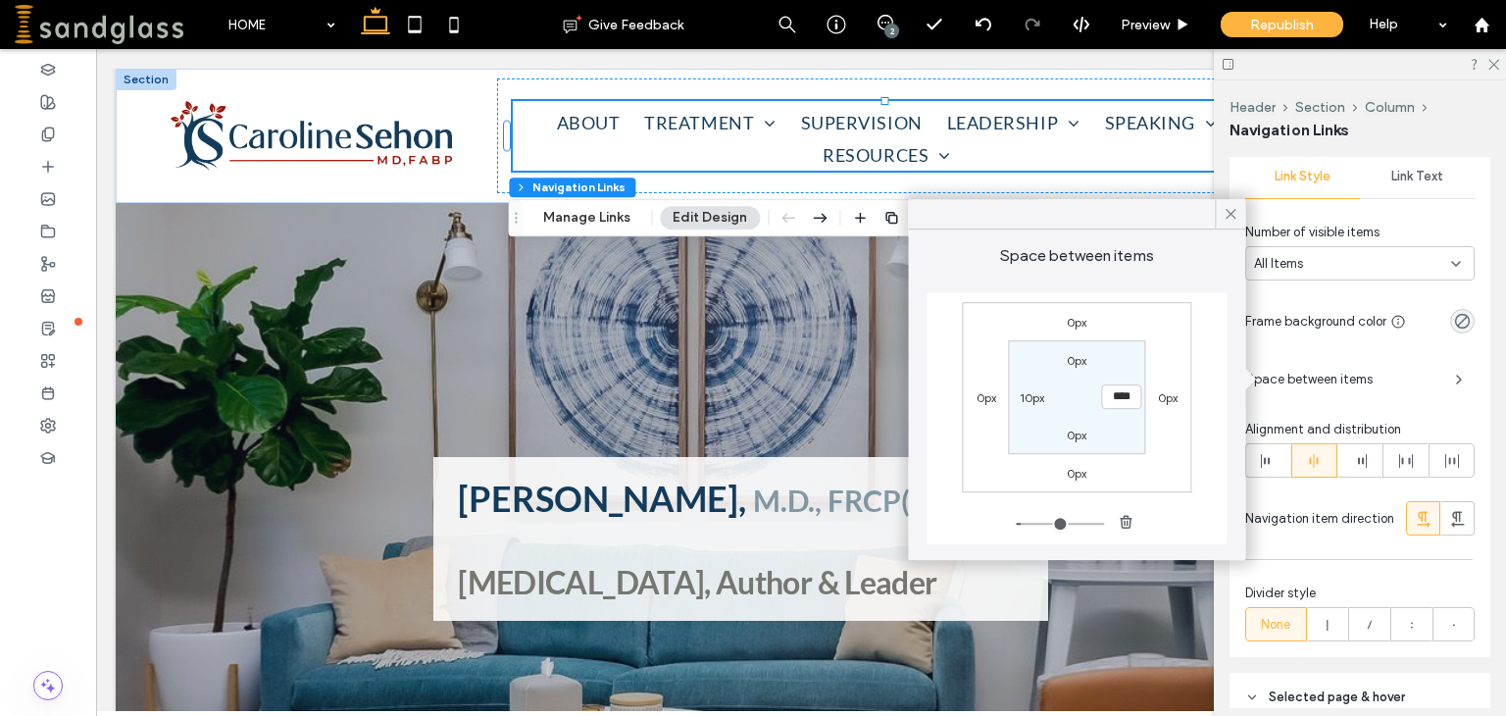
drag, startPoint x: 1114, startPoint y: 389, endPoint x: 1057, endPoint y: 216, distance: 182.6
click at [1057, 216] on div at bounding box center [1076, 214] width 337 height 30
click at [1119, 395] on input "****" at bounding box center [1122, 397] width 40 height 25
type input "**"
type input "*"
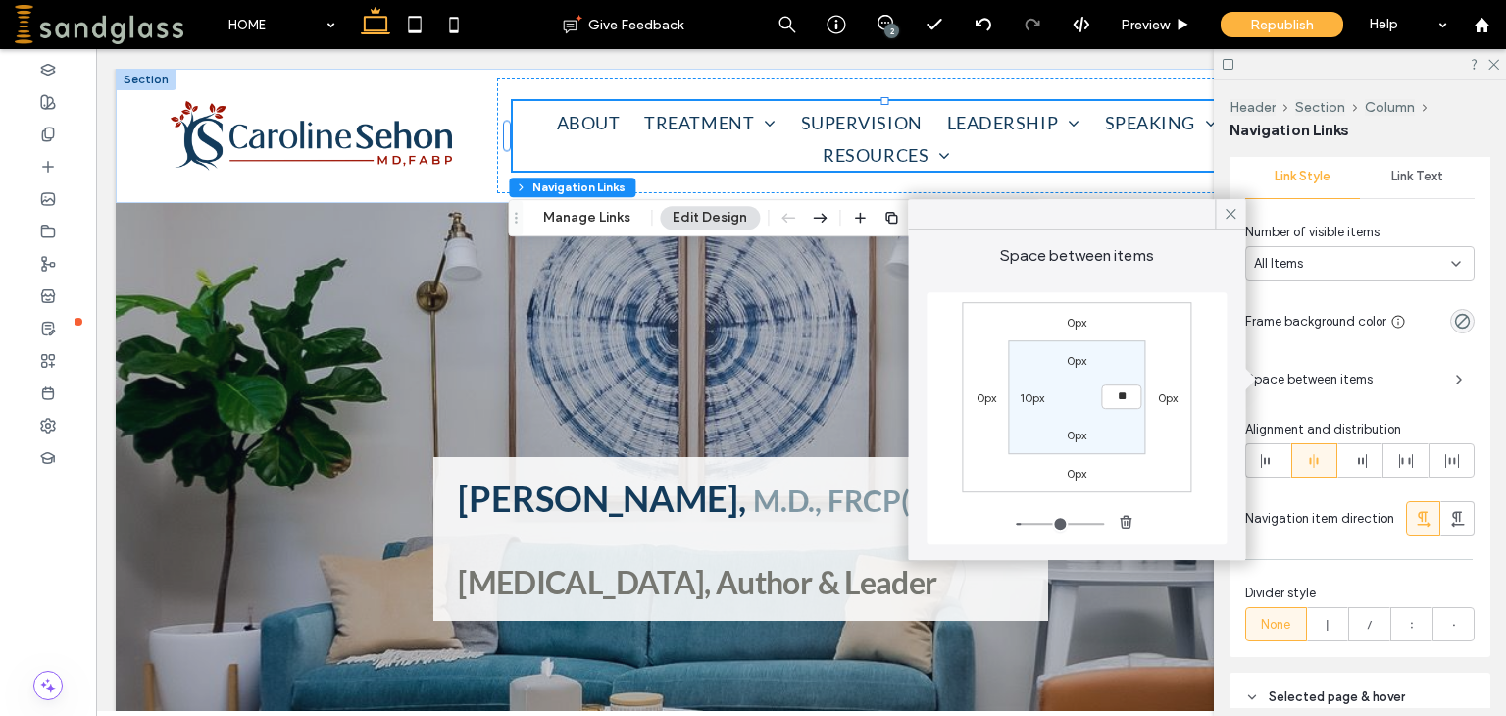
type input "*"
click at [1267, 471] on span at bounding box center [1268, 460] width 16 height 32
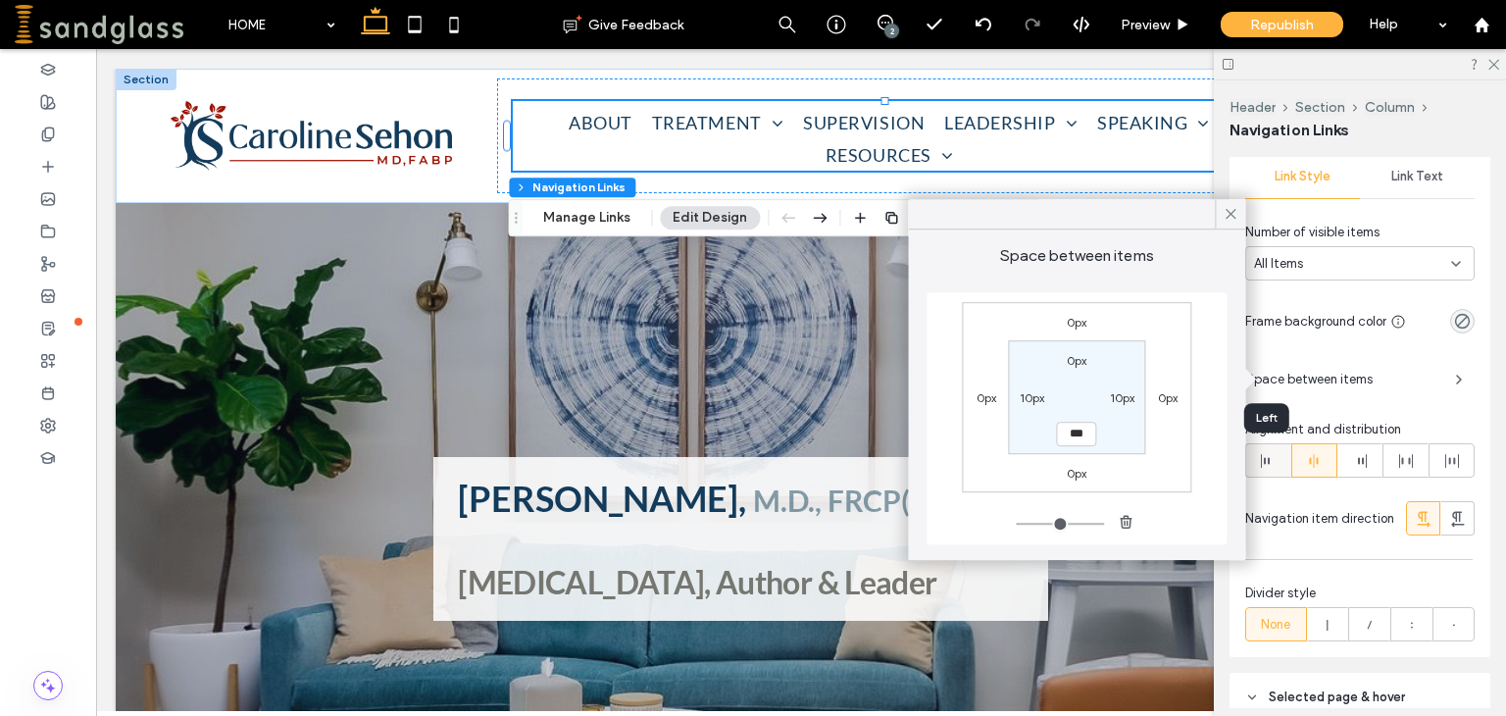
type input "*"
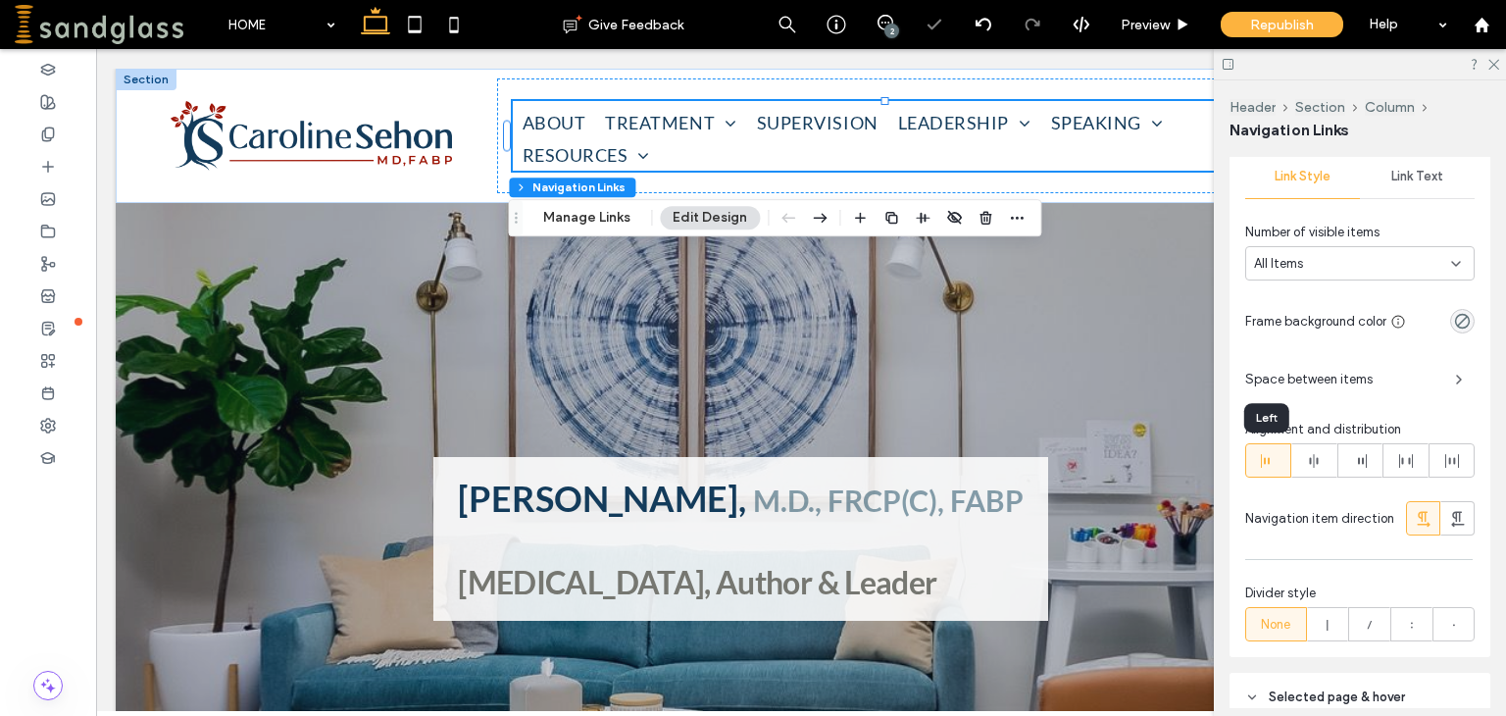
type input "*"
click at [1310, 462] on use at bounding box center [1314, 461] width 9 height 14
type input "*"
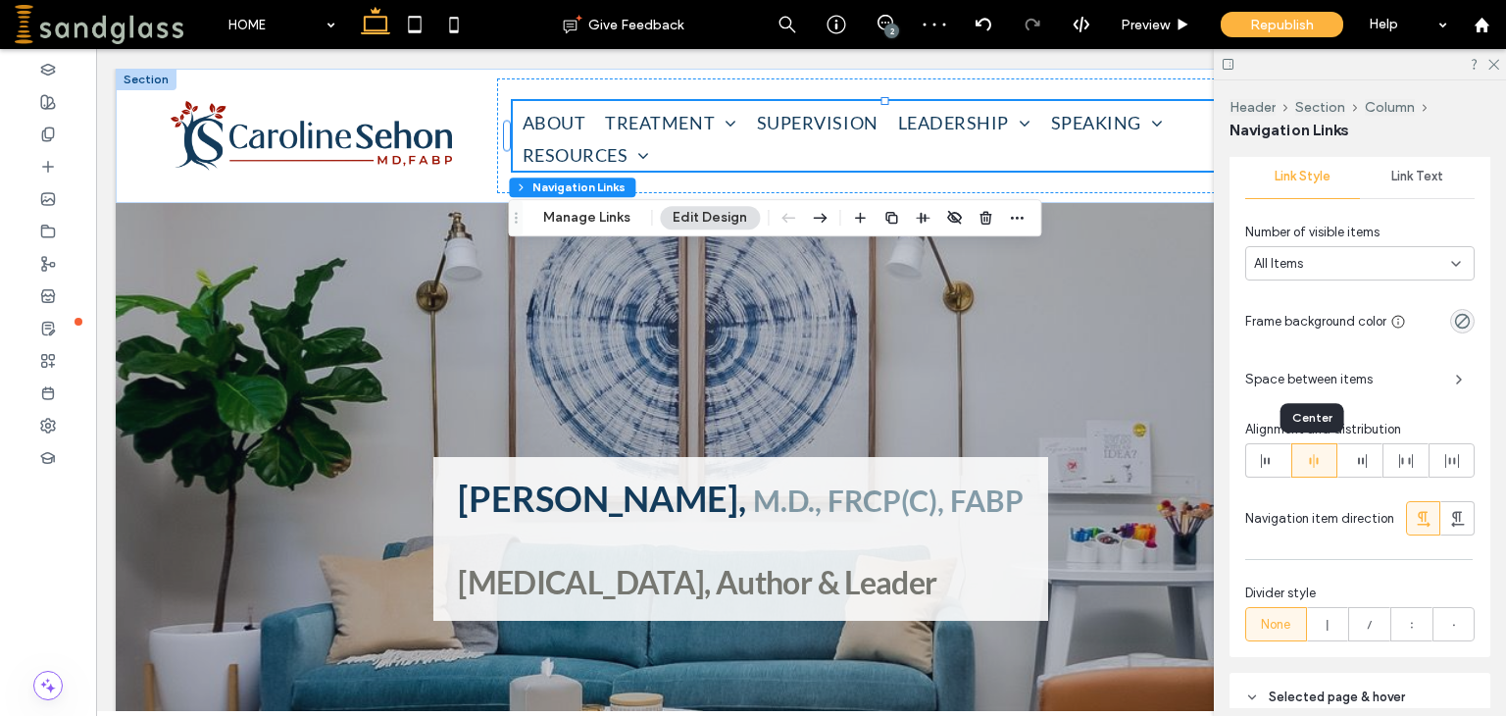
type input "*"
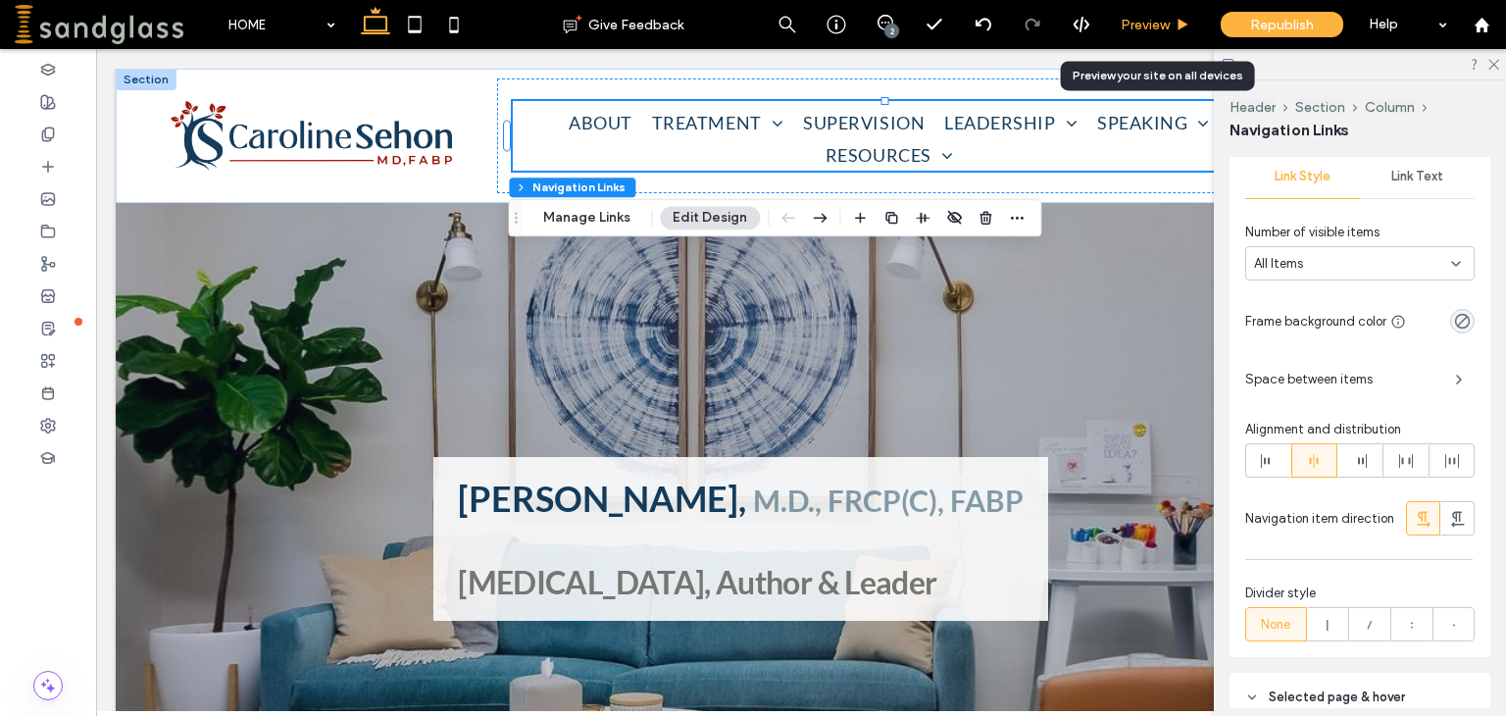
click at [1151, 25] on span "Preview" at bounding box center [1144, 25] width 49 height 17
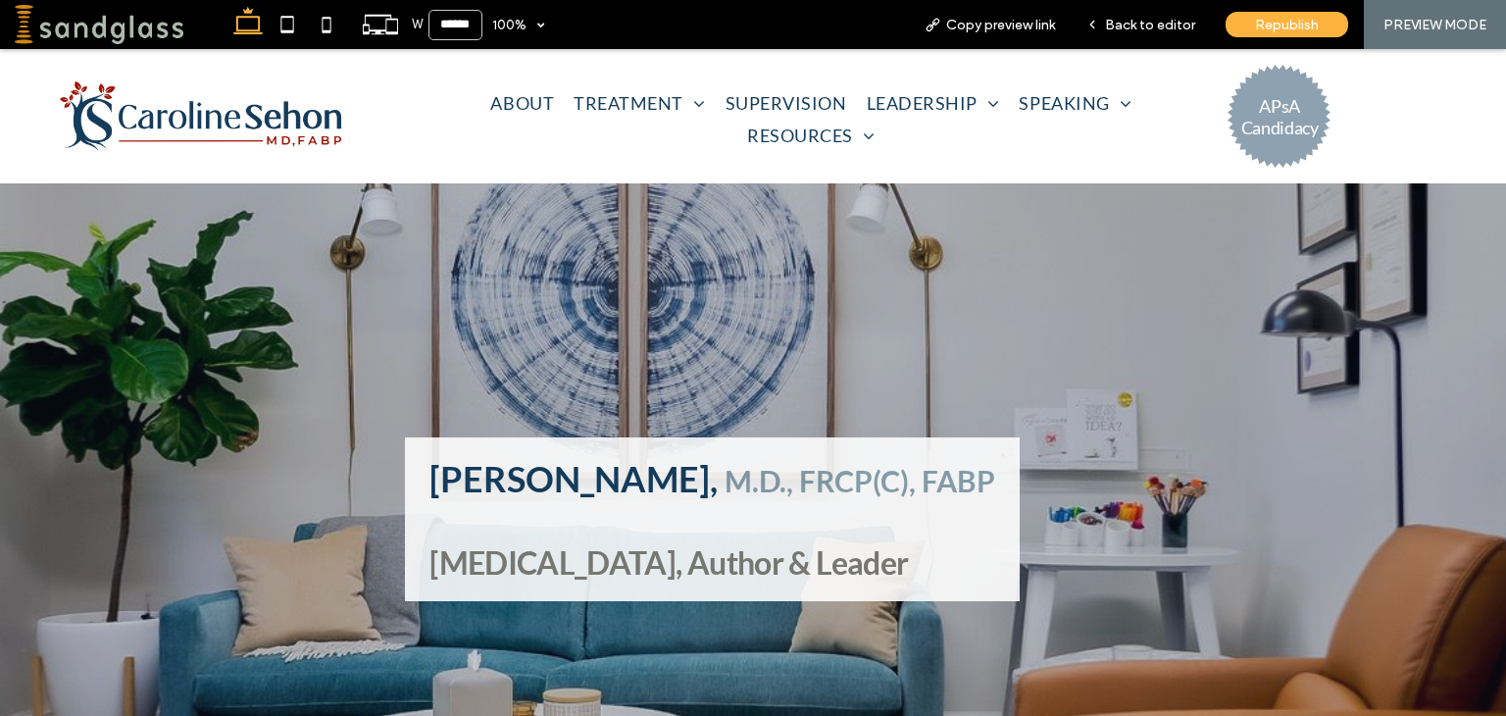
click at [1151, 25] on span "Back to editor" at bounding box center [1150, 25] width 90 height 17
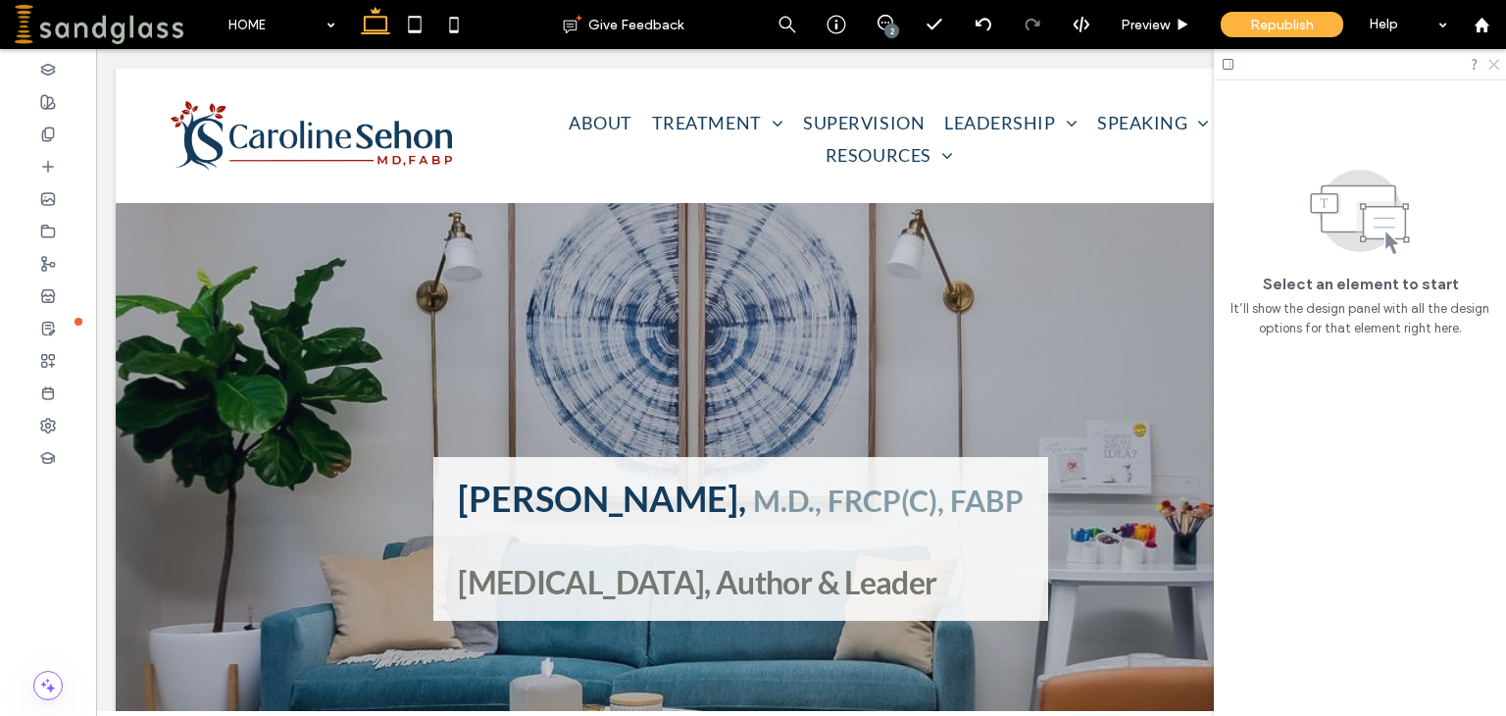
click at [1497, 66] on icon at bounding box center [1492, 63] width 13 height 13
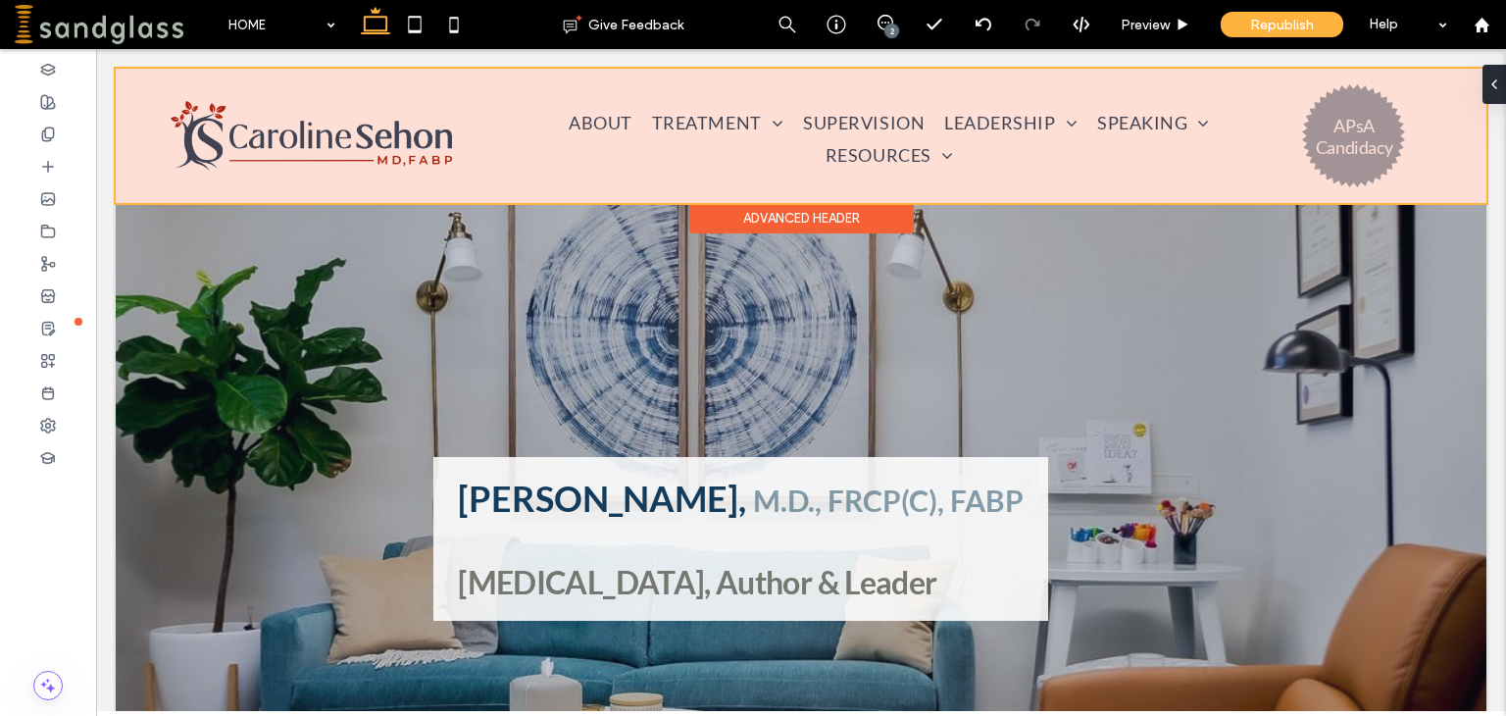
click at [1151, 126] on div at bounding box center [801, 136] width 1370 height 134
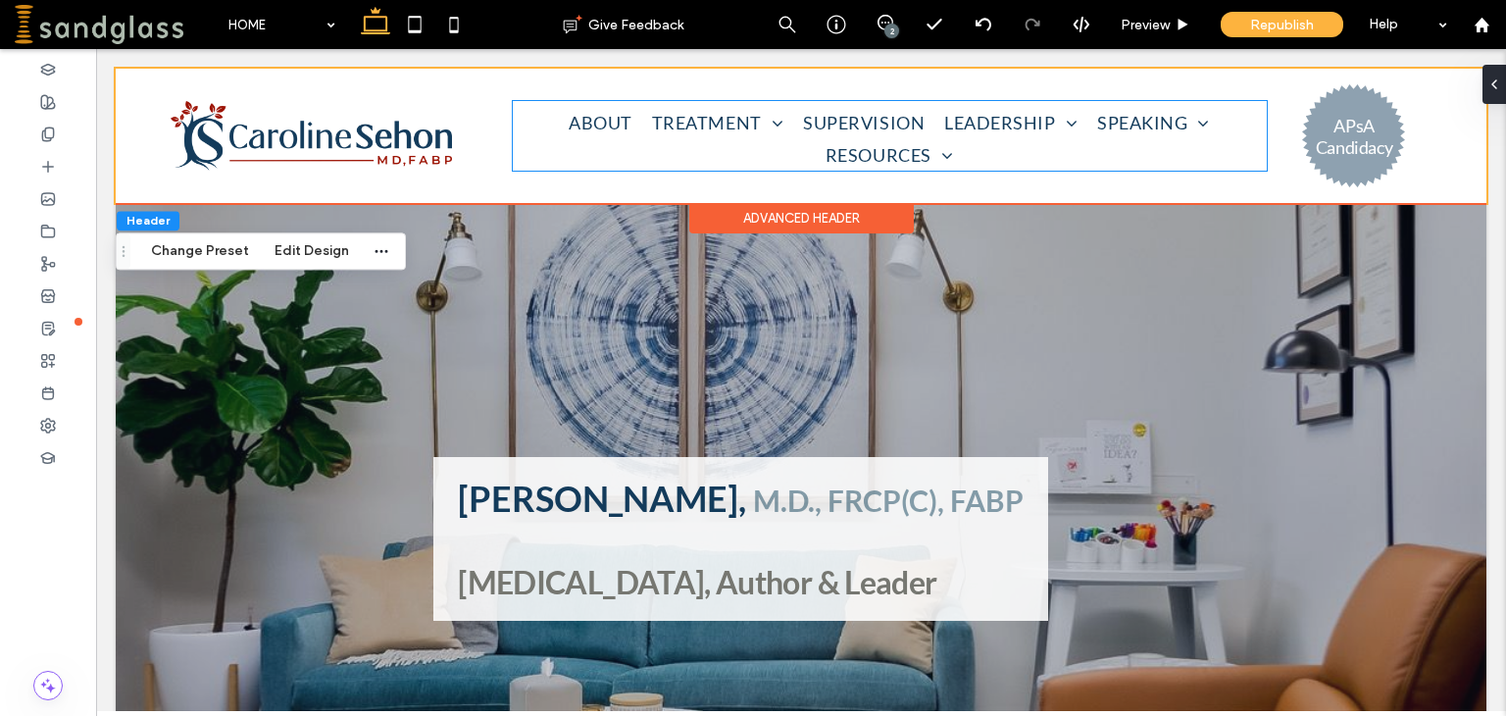
click at [1151, 126] on span "SPEAKING" at bounding box center [1153, 122] width 113 height 32
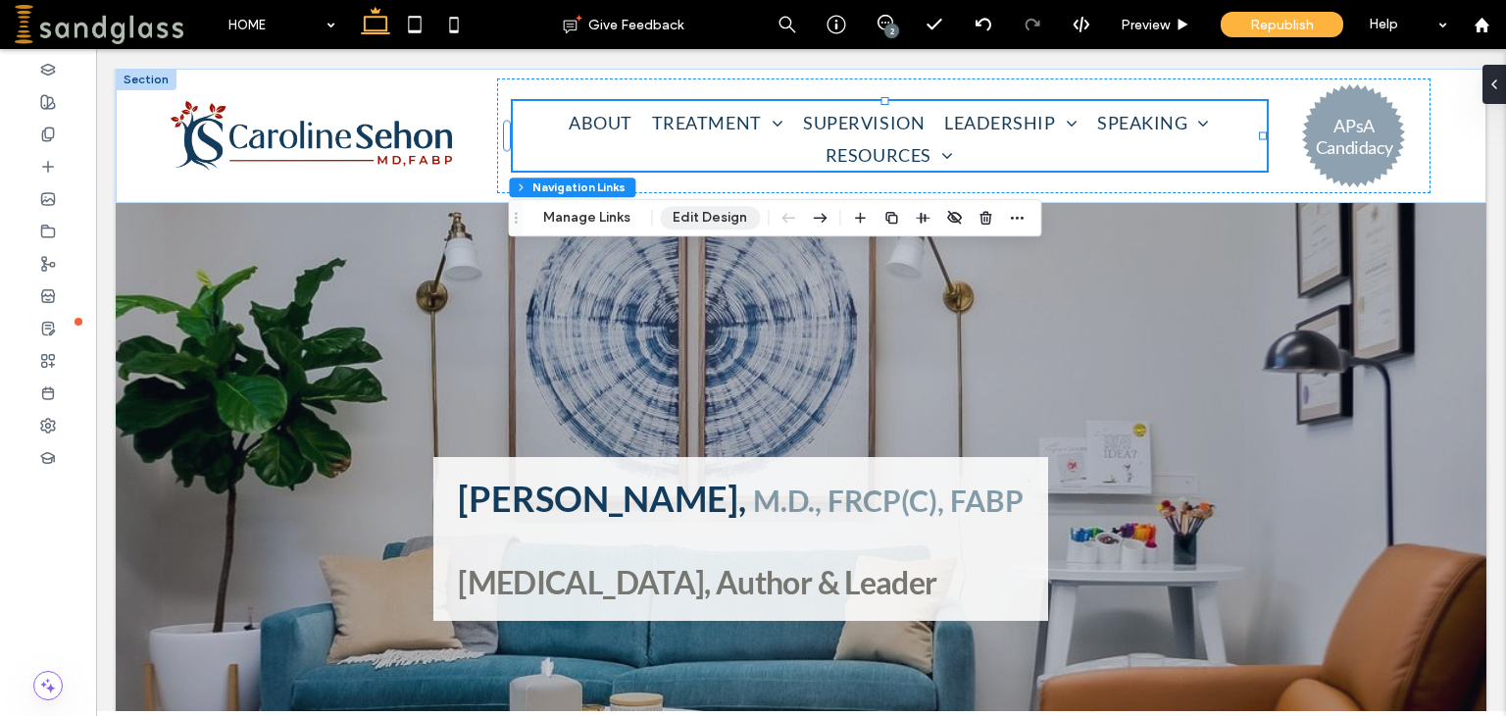
click at [702, 214] on button "Edit Design" at bounding box center [710, 218] width 100 height 24
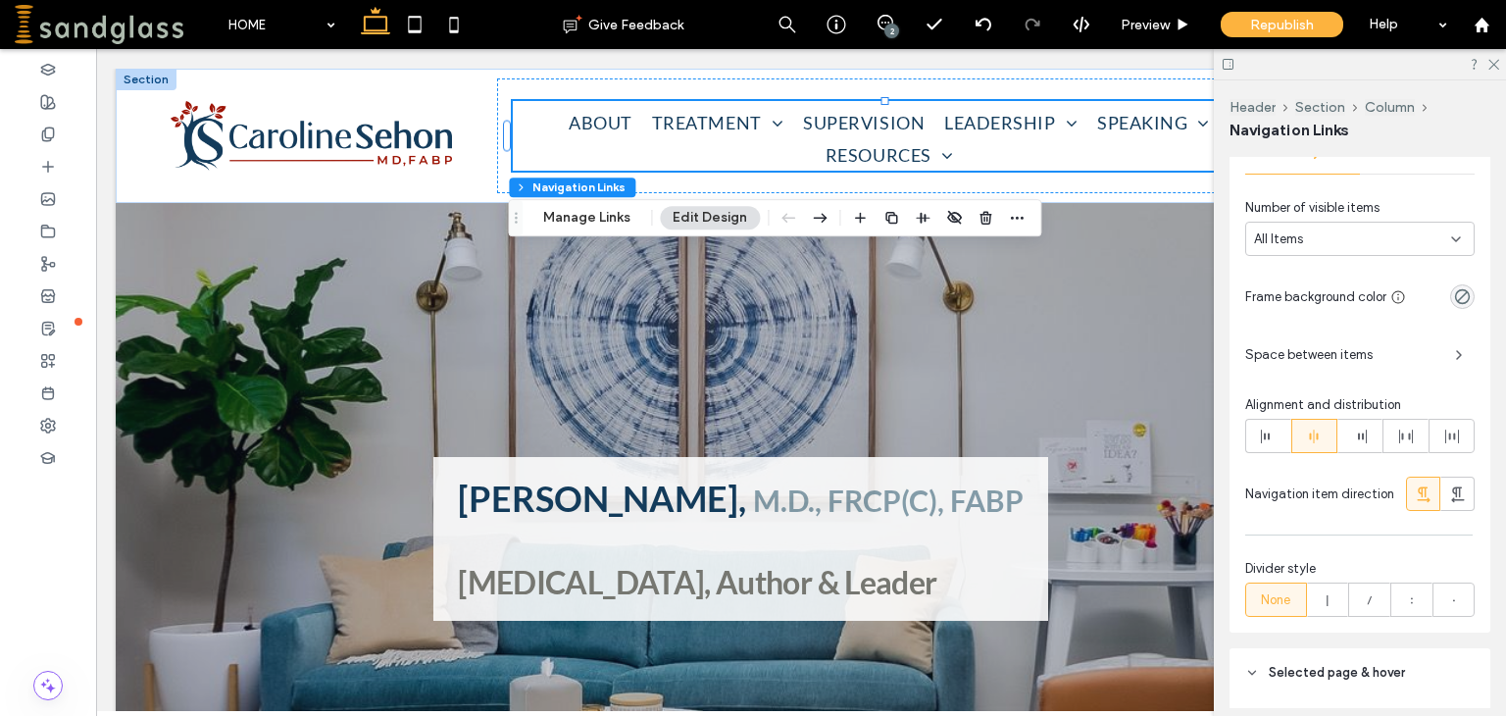
scroll to position [682, 0]
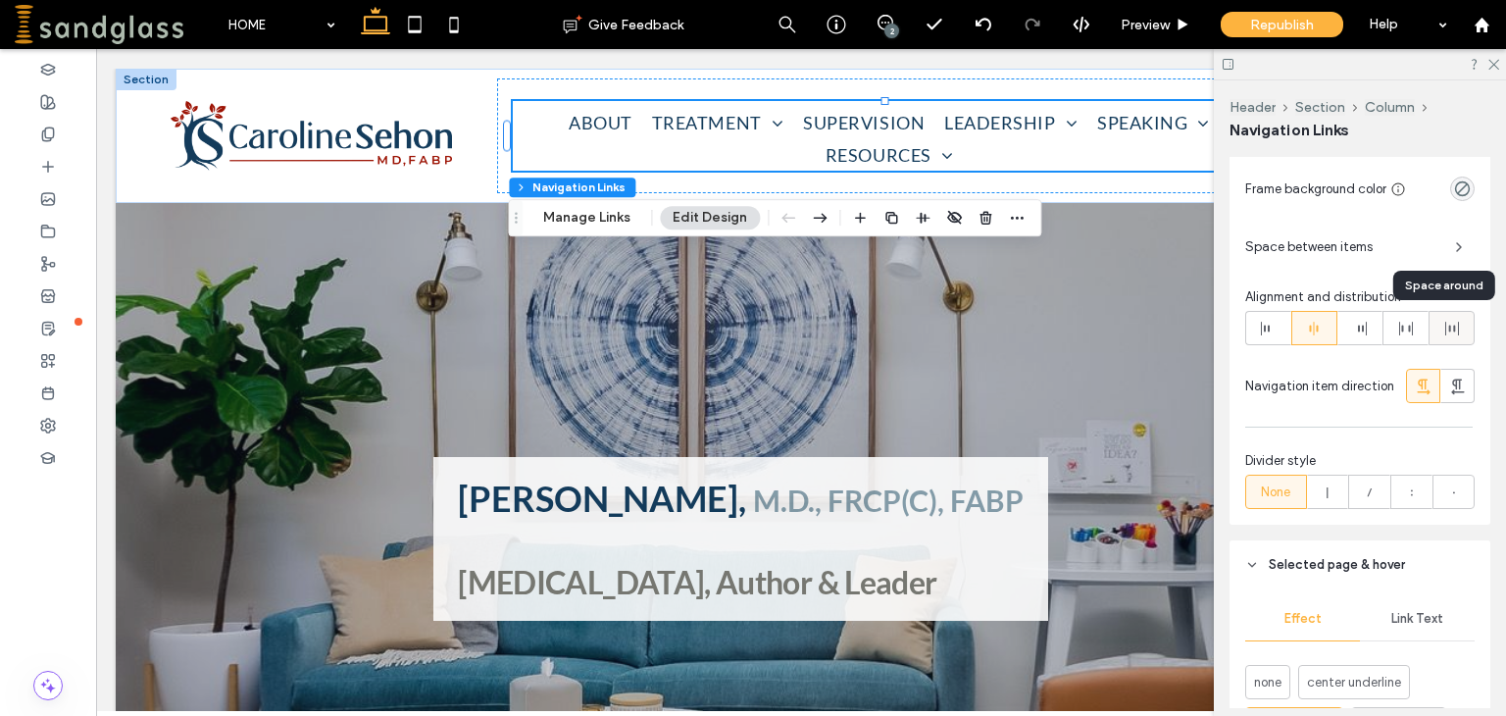
click at [1445, 326] on use at bounding box center [1452, 329] width 14 height 14
type input "*"
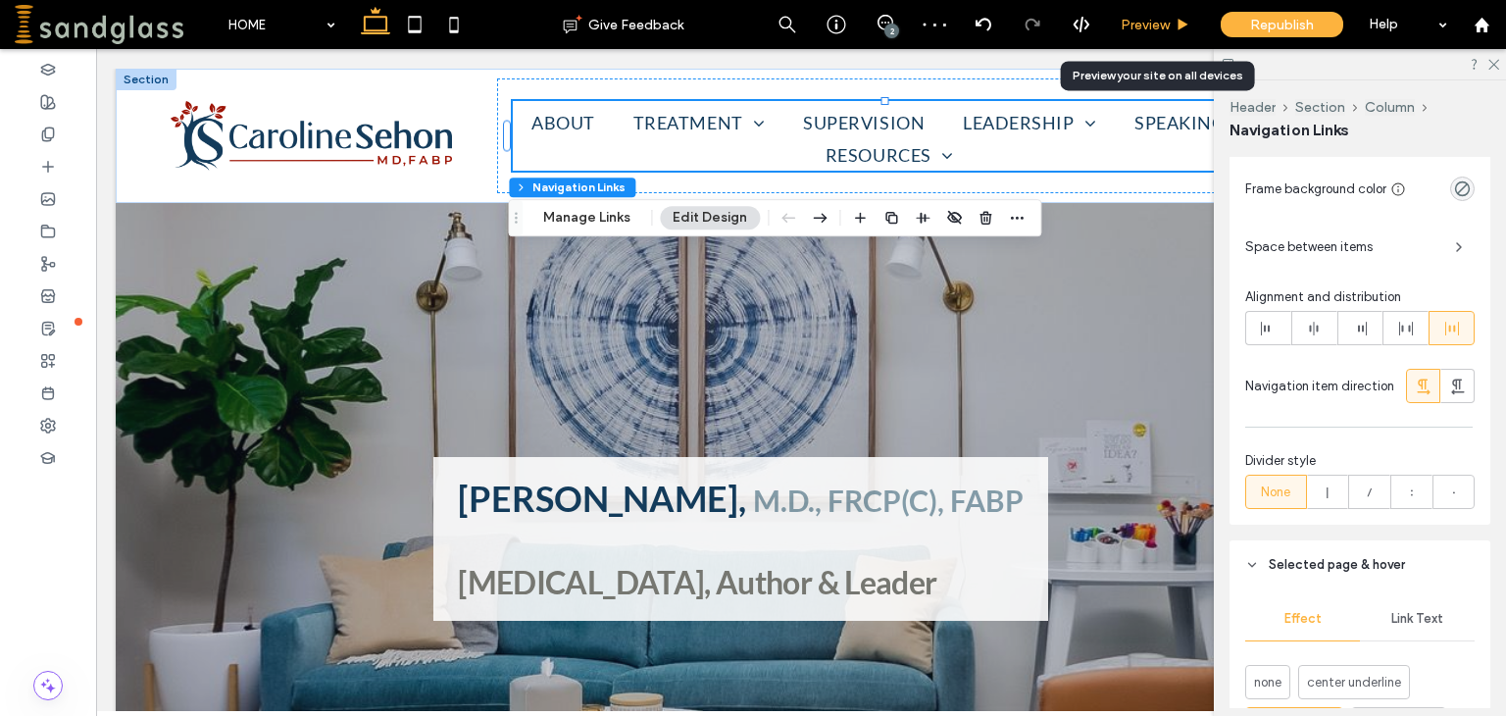
click at [1153, 25] on span "Preview" at bounding box center [1144, 25] width 49 height 17
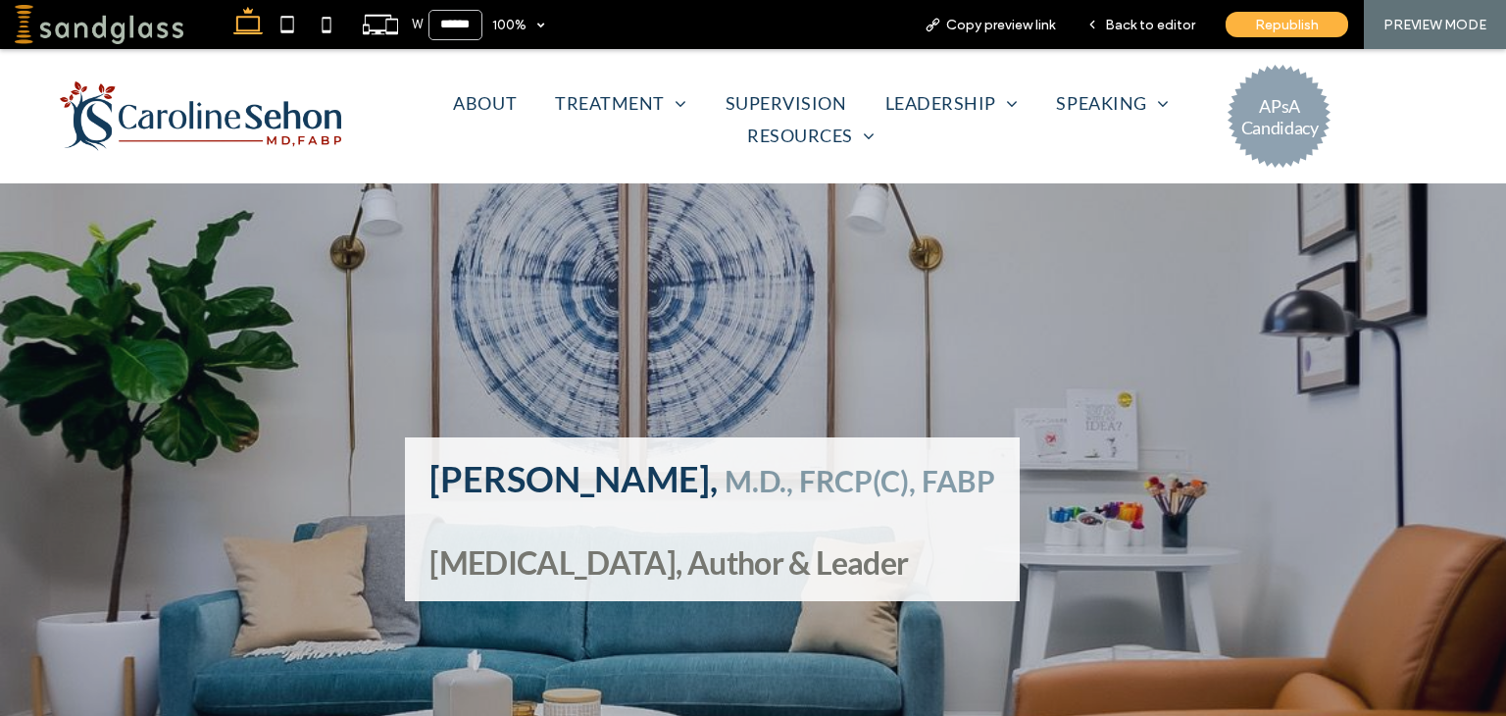
click at [1153, 25] on span "Back to editor" at bounding box center [1150, 25] width 90 height 17
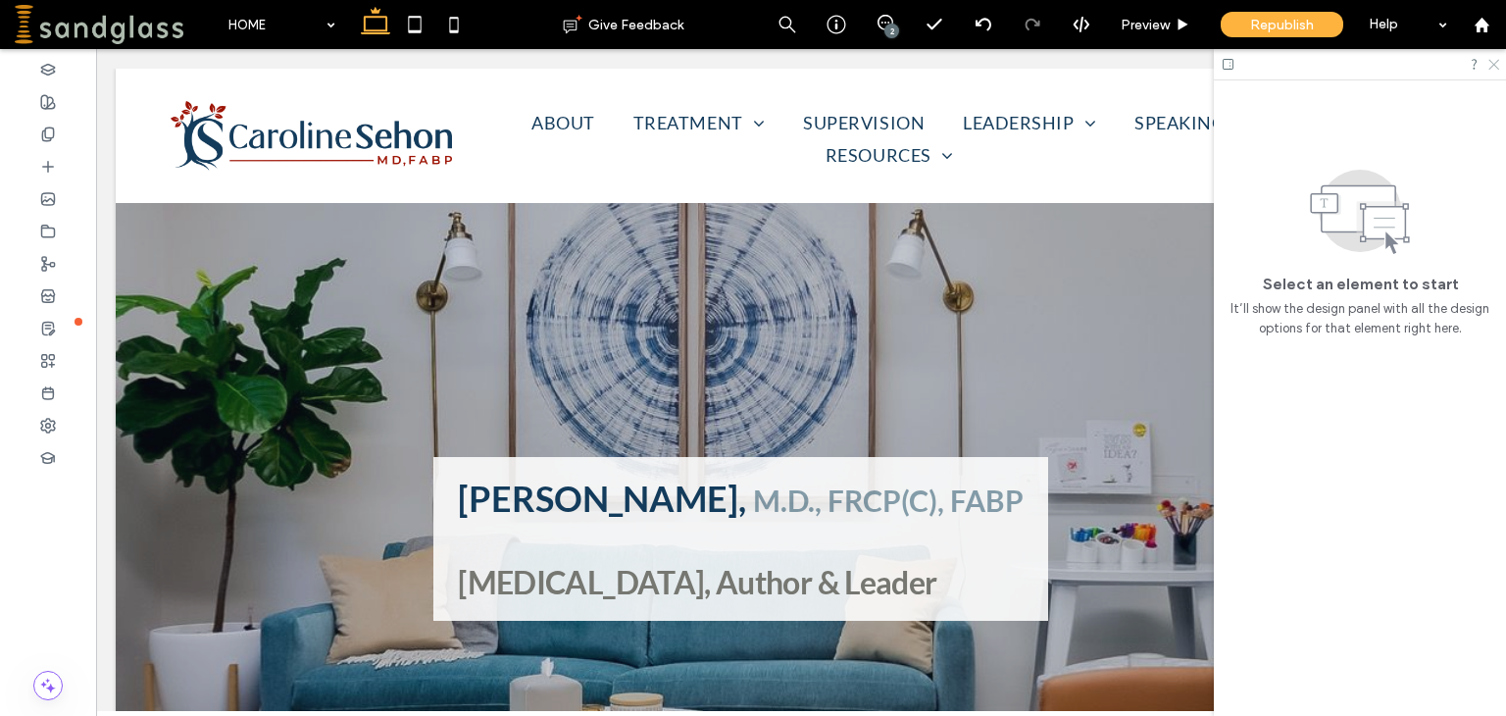
click at [1498, 64] on icon at bounding box center [1492, 63] width 13 height 13
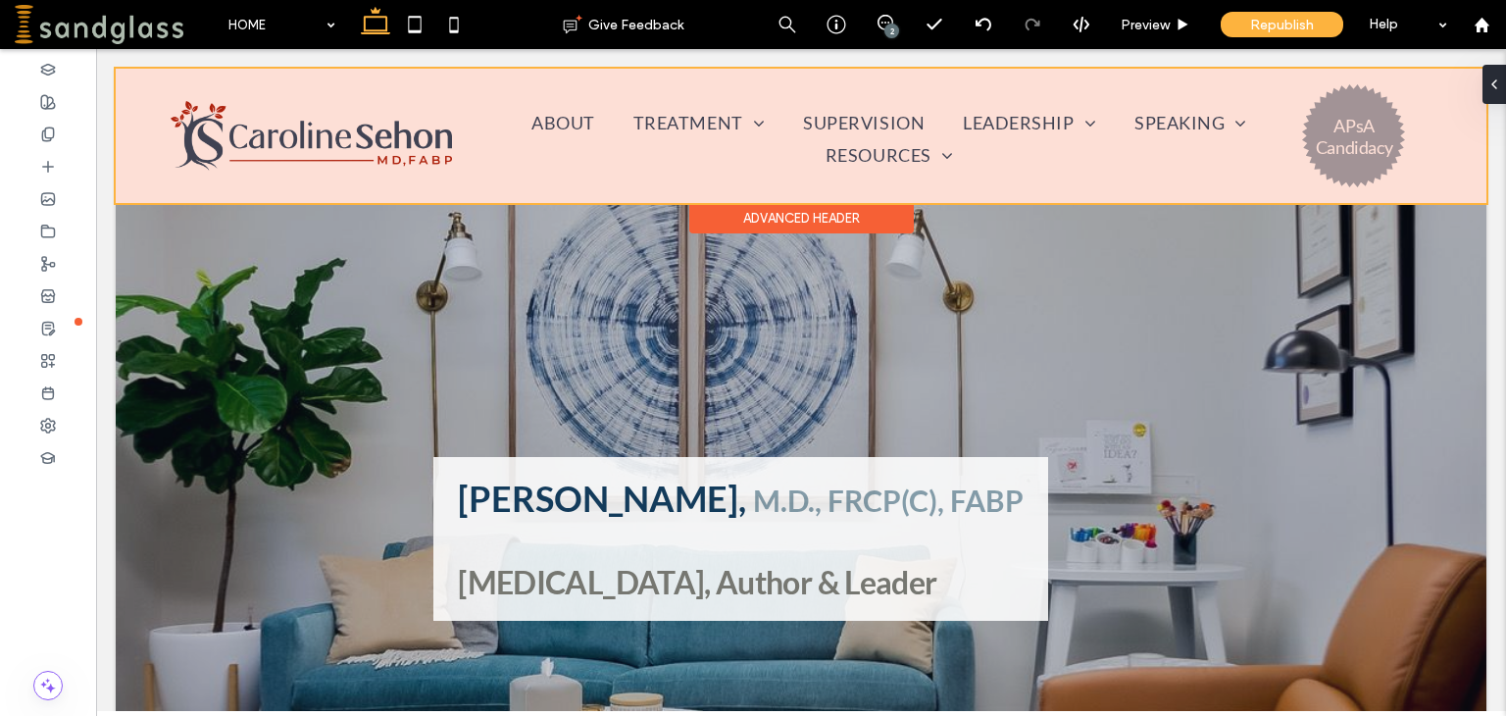
click at [1286, 137] on div at bounding box center [801, 136] width 1370 height 134
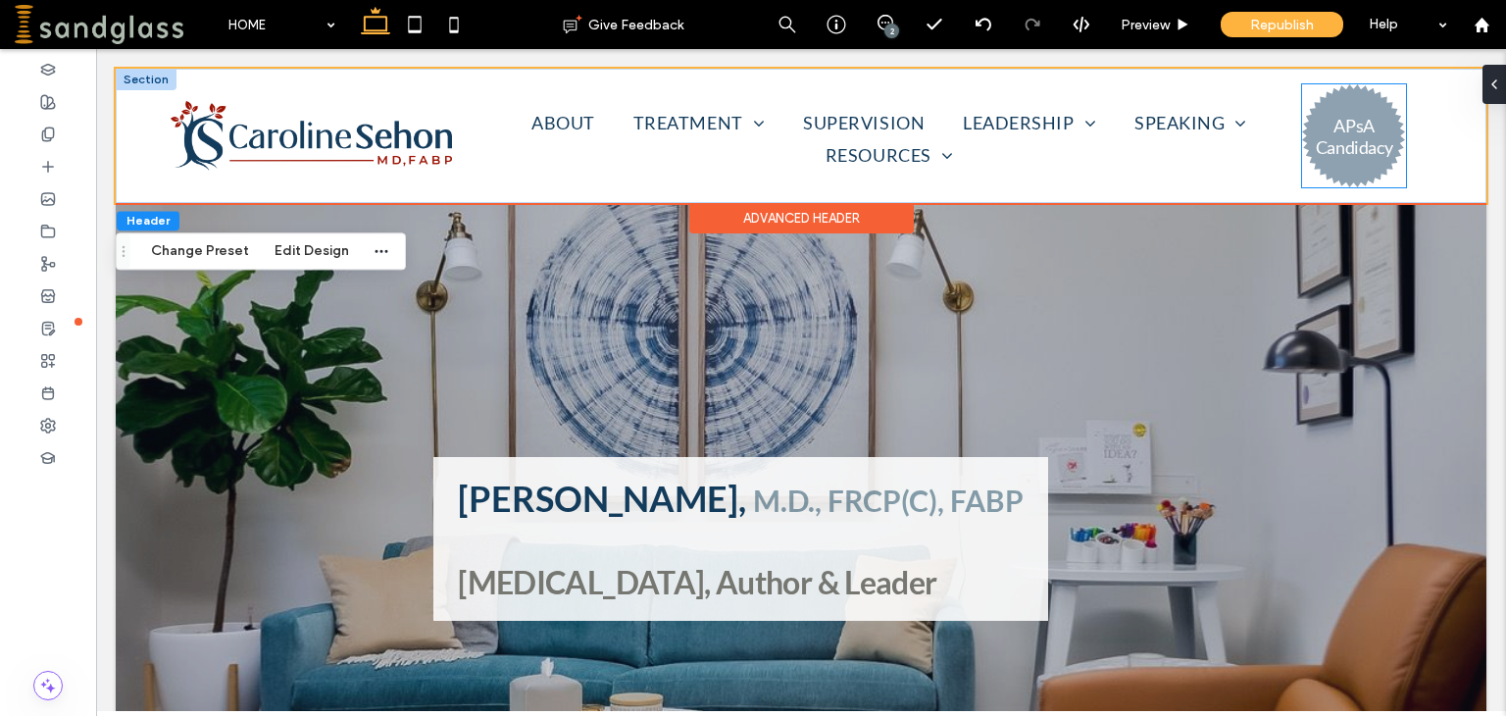
click at [1318, 129] on h3 "APsA Candidacy" at bounding box center [1354, 136] width 77 height 43
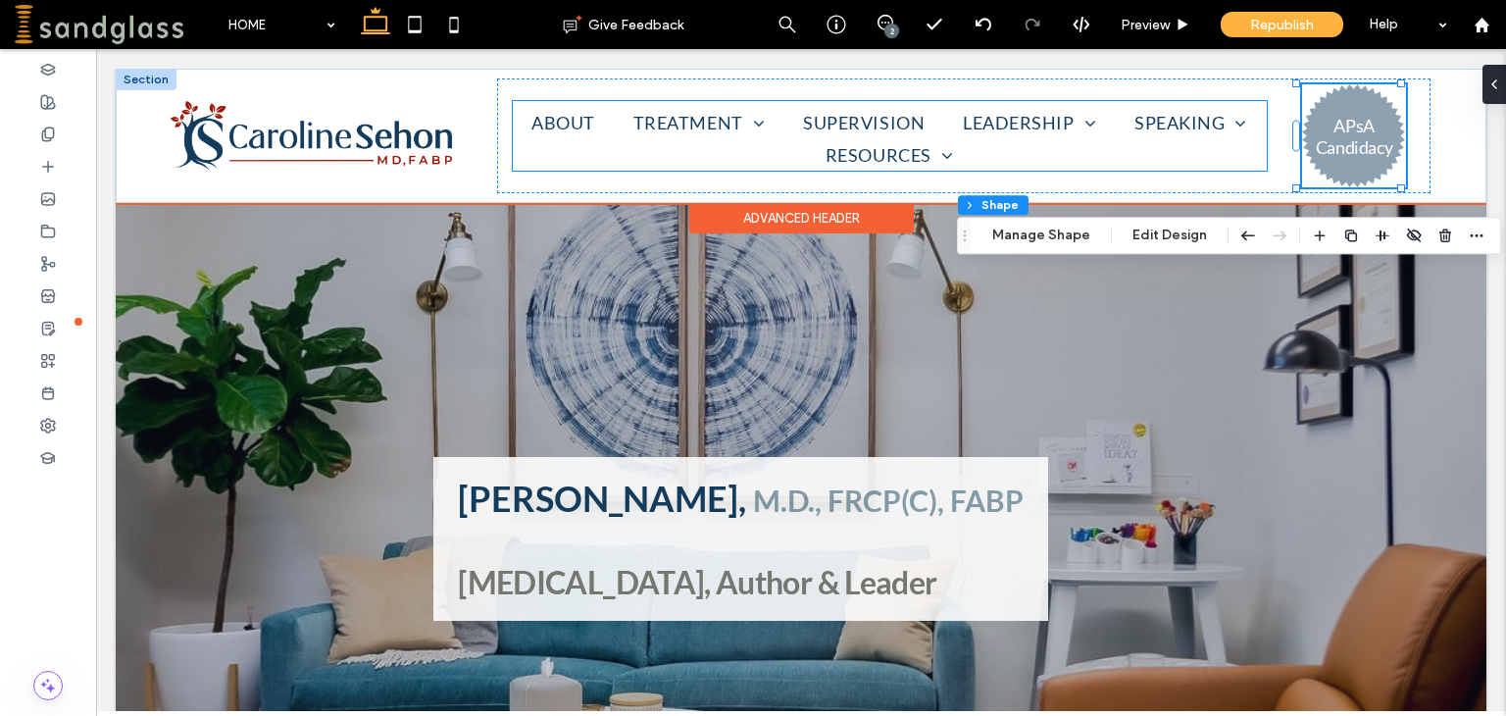
click at [553, 142] on ul "ABOUT TREATMENT ADULT CHILD and ADOLESCENT COUPLE FAMILY PSYCHOANALYSIS TELETHE…" at bounding box center [890, 138] width 754 height 65
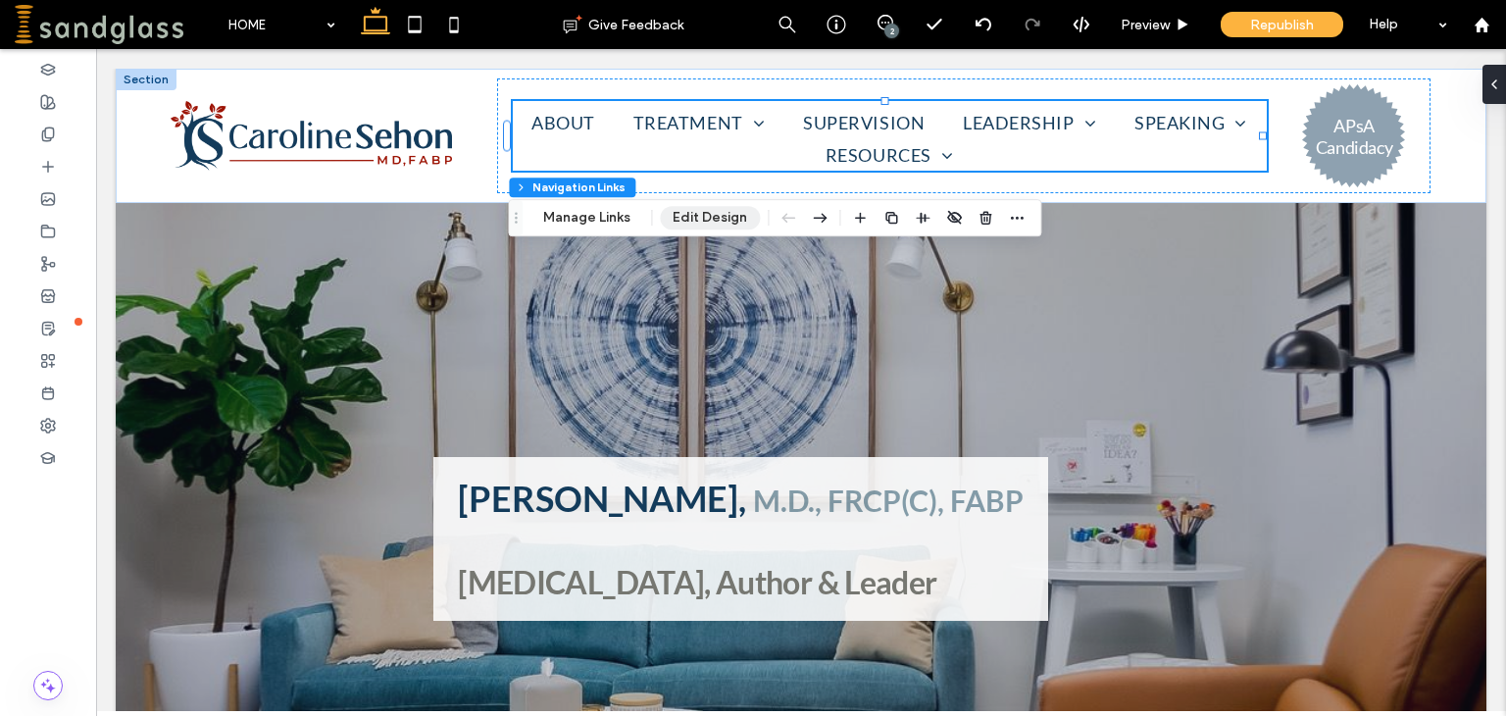
click at [685, 218] on button "Edit Design" at bounding box center [710, 218] width 100 height 24
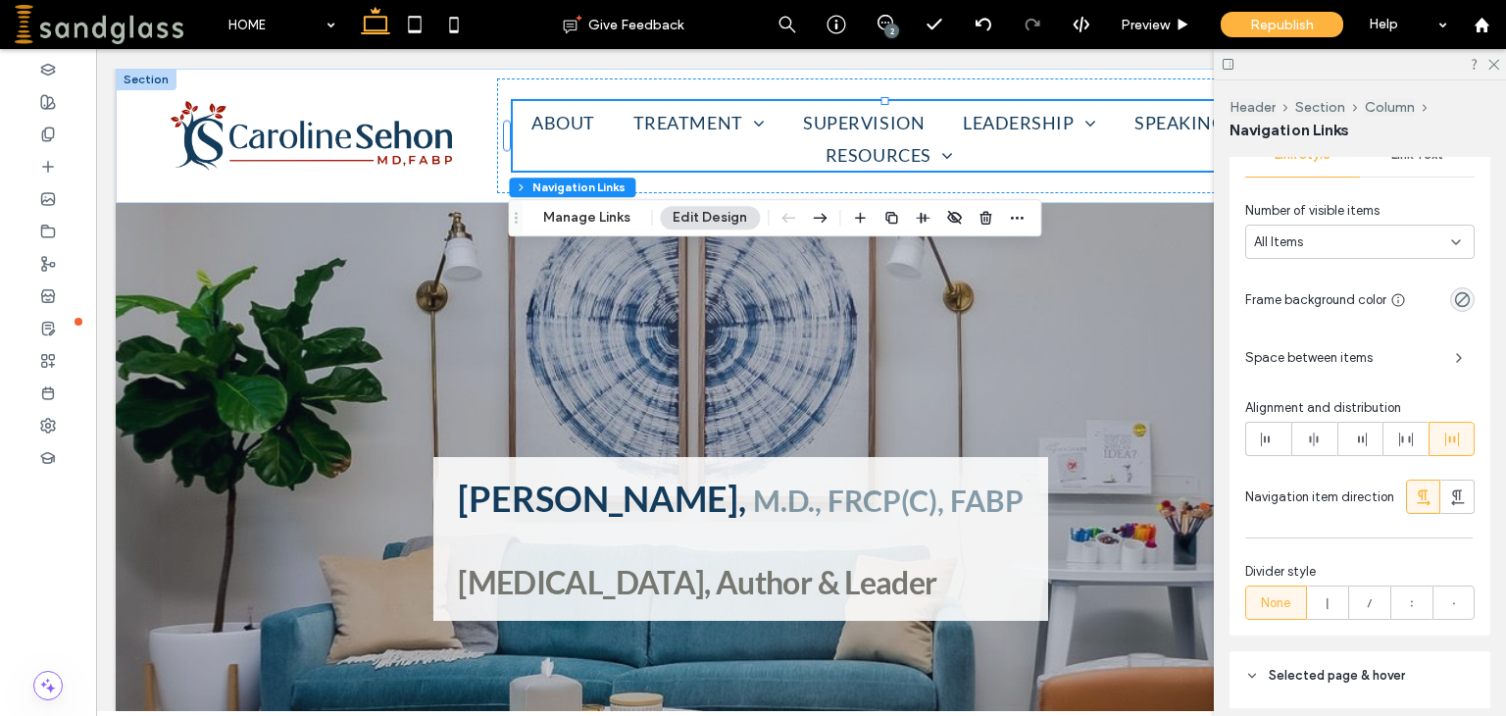
scroll to position [600, 0]
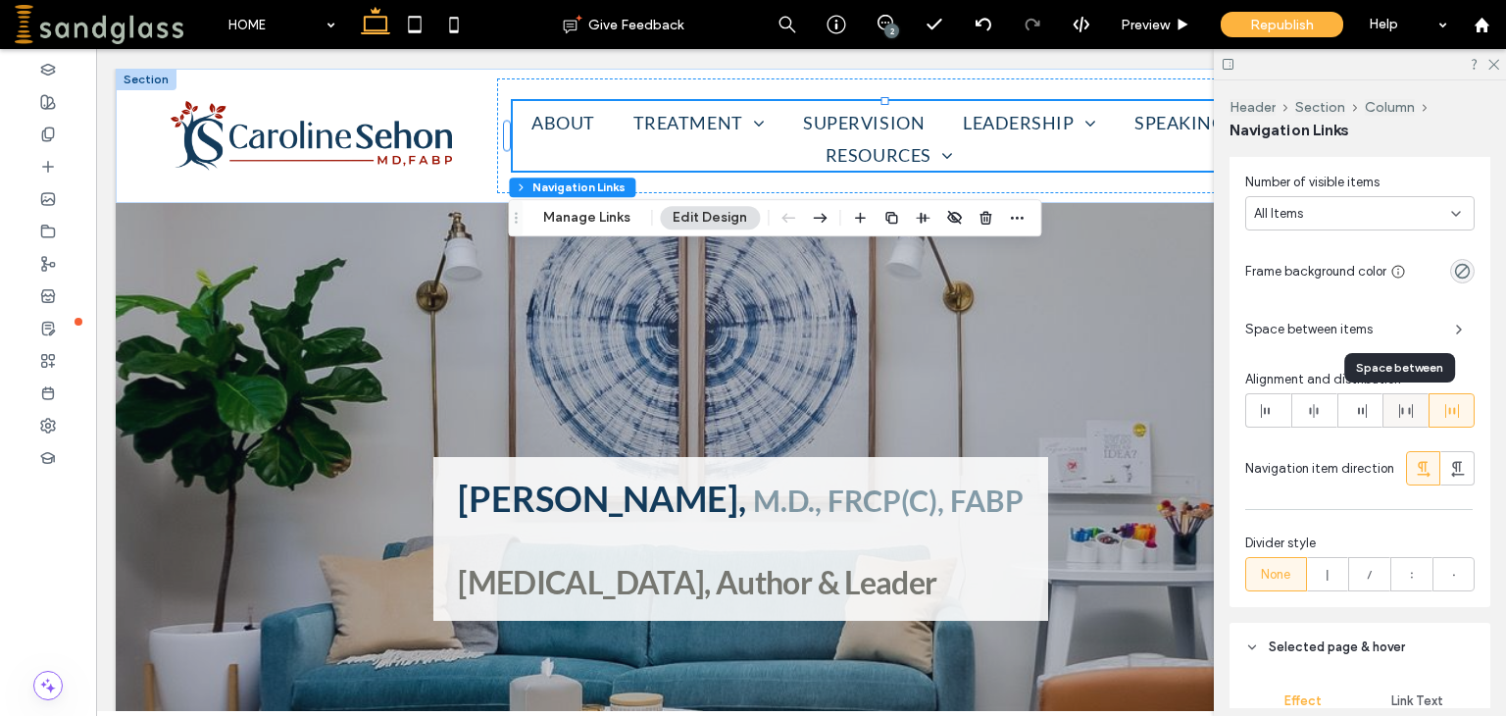
click at [1398, 412] on icon at bounding box center [1406, 411] width 16 height 16
type input "*"
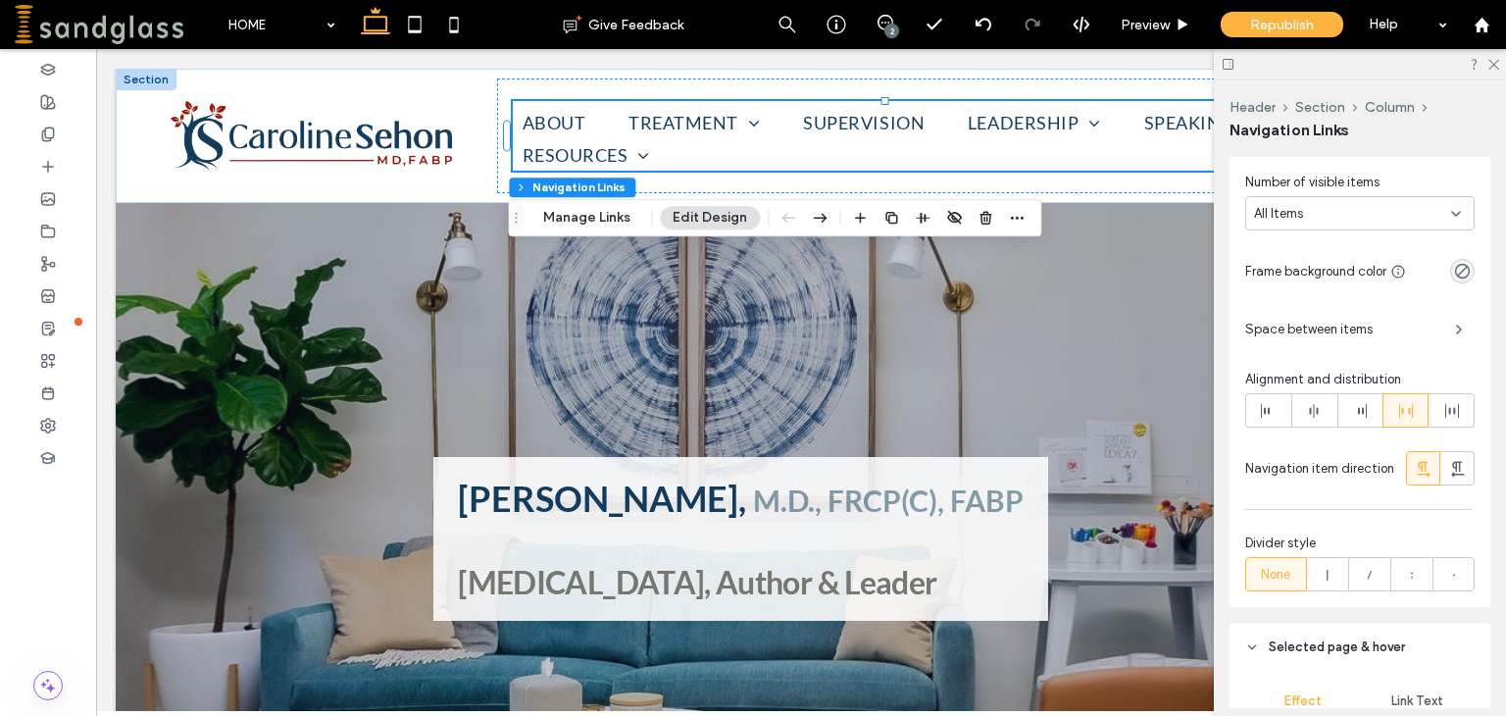
click at [1310, 330] on span "Space between items" at bounding box center [1342, 330] width 194 height 20
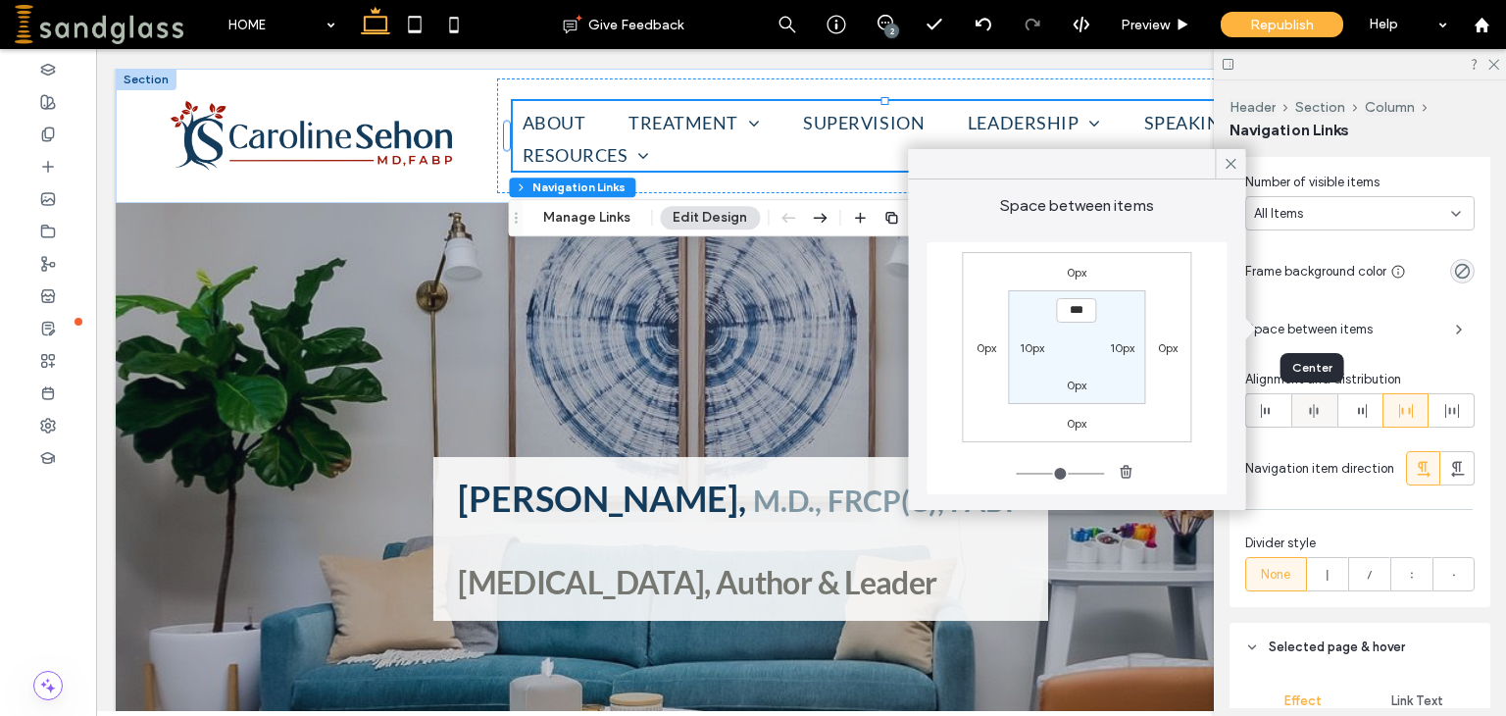
click at [1316, 414] on icon at bounding box center [1314, 411] width 16 height 16
type input "*"
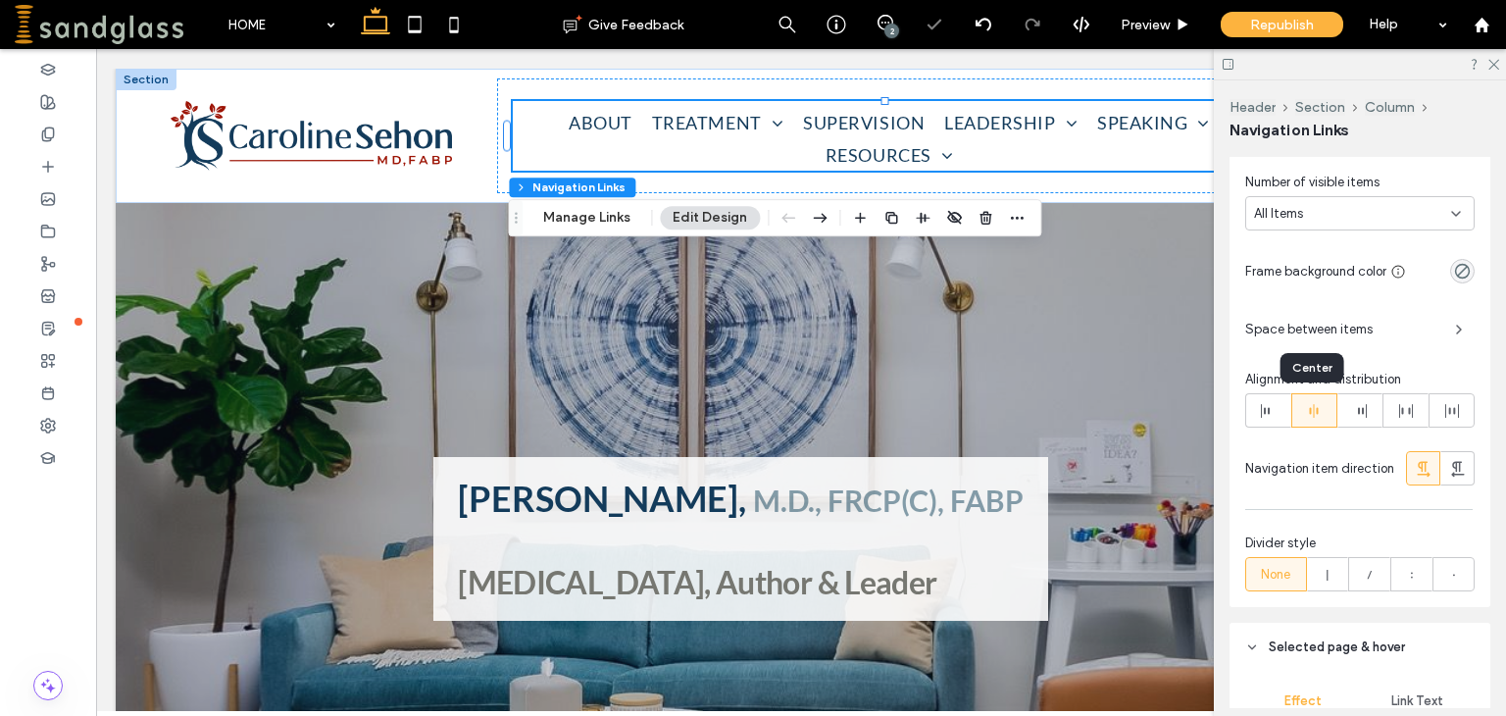
type input "*"
click at [1336, 330] on span "Space between items" at bounding box center [1342, 330] width 194 height 20
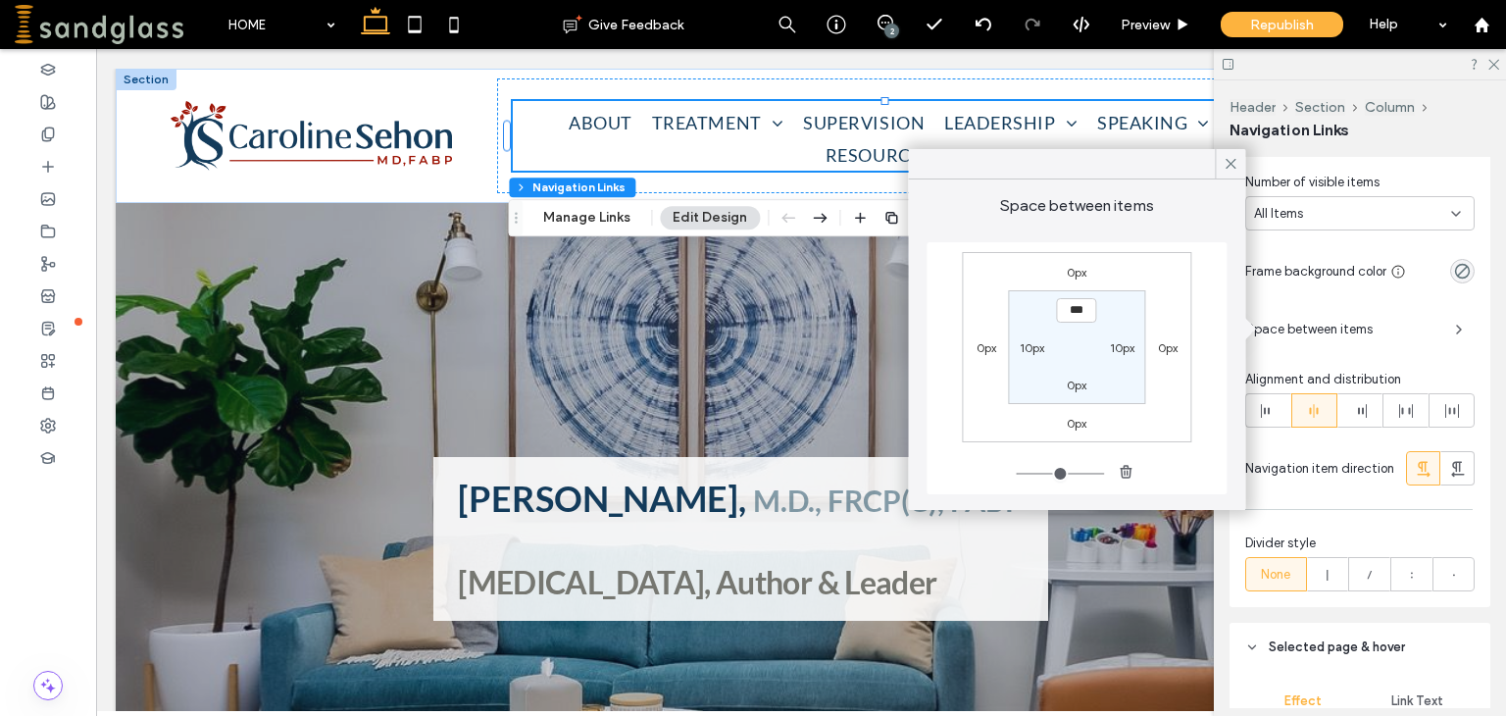
click at [1035, 345] on label "10px" at bounding box center [1031, 347] width 25 height 15
type input "**"
drag, startPoint x: 1035, startPoint y: 333, endPoint x: 1022, endPoint y: 340, distance: 14.5
click at [1022, 340] on section "0px 10px 0px ****" at bounding box center [1077, 346] width 136 height 113
click at [1030, 343] on input "****" at bounding box center [1032, 346] width 40 height 25
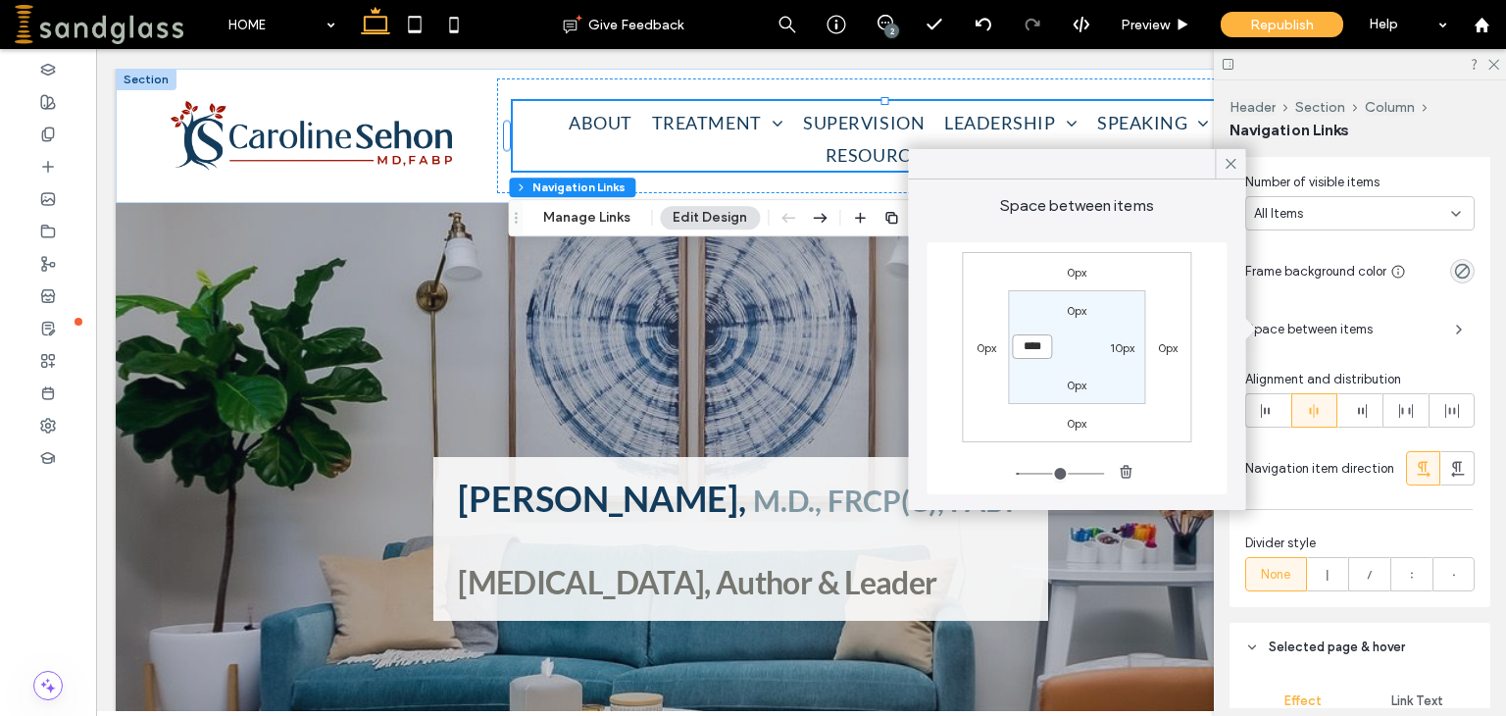
type input "*"
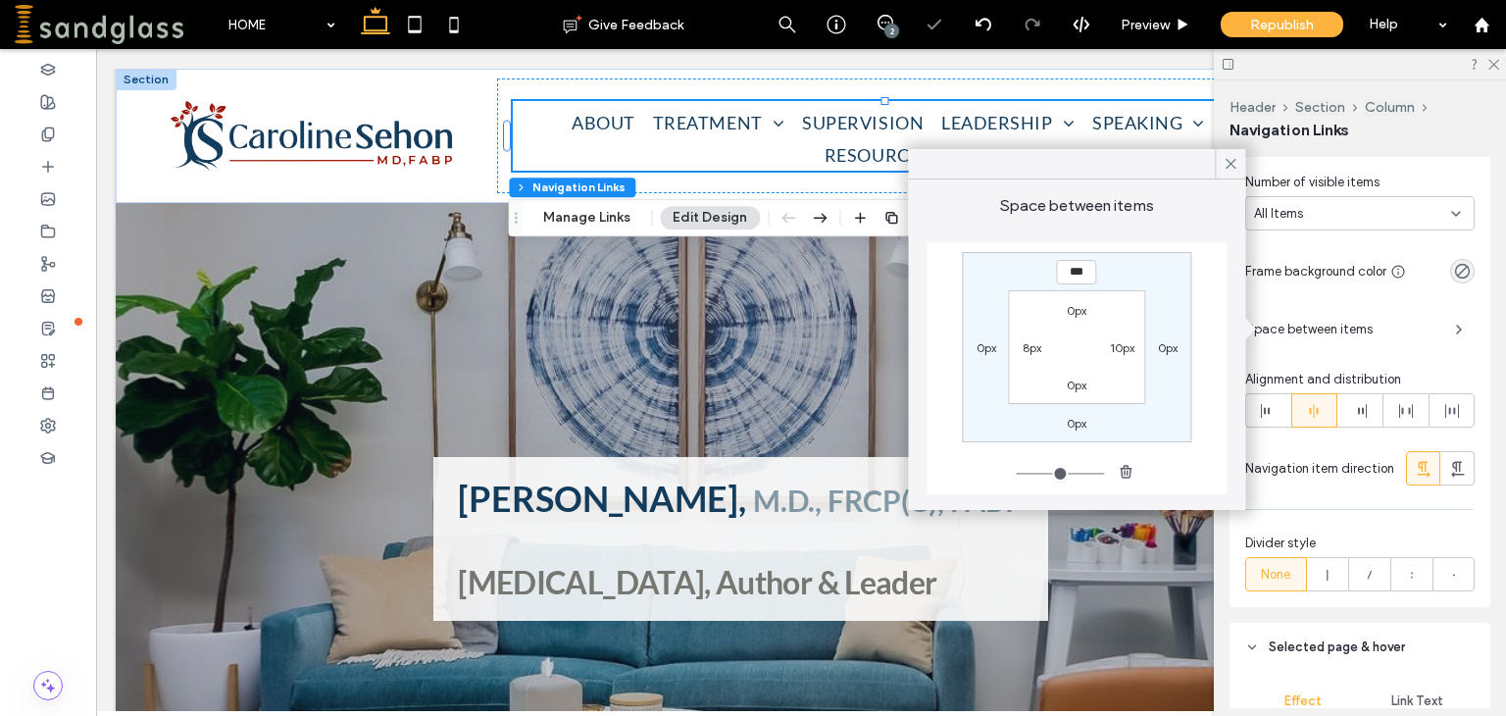
type input "*"
click at [1121, 349] on label "10px" at bounding box center [1122, 347] width 25 height 15
type input "**"
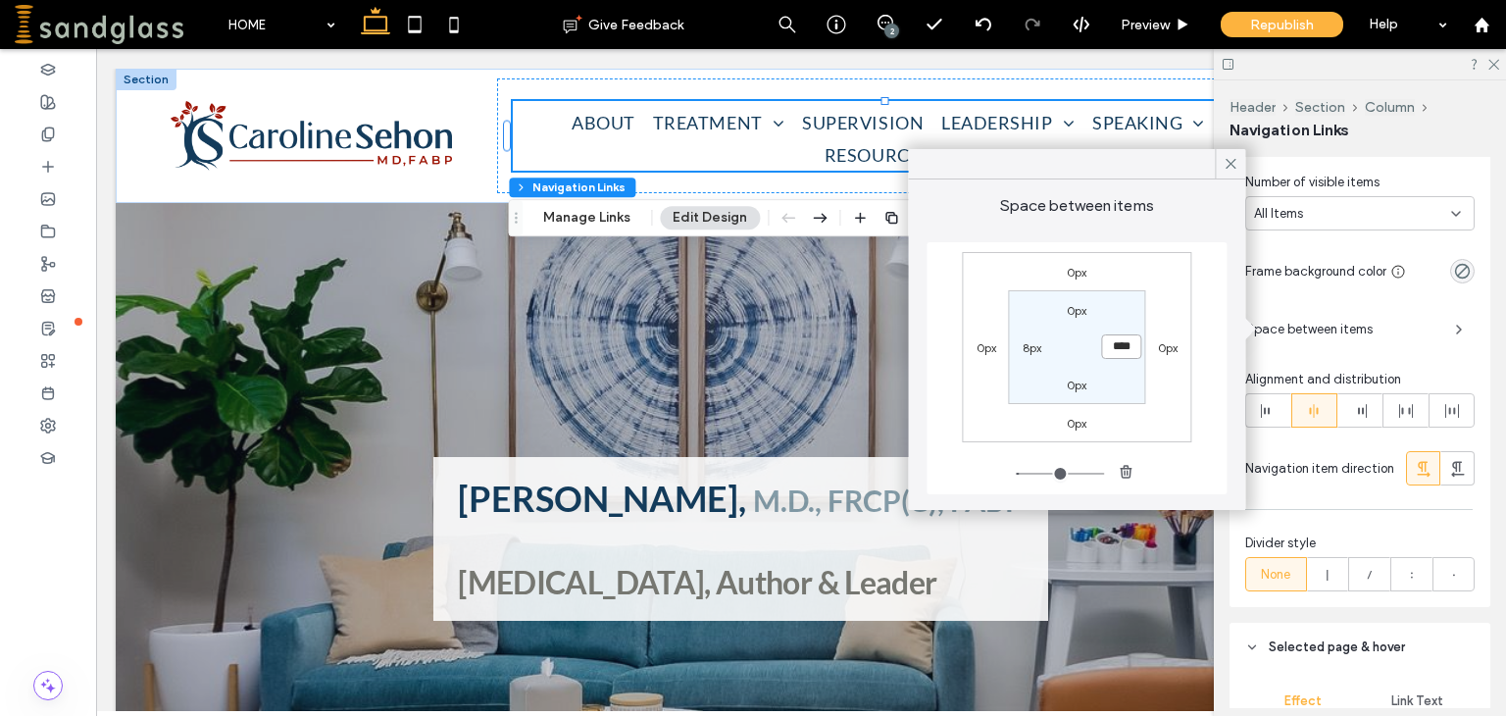
click at [1121, 349] on input "****" at bounding box center [1122, 346] width 40 height 25
type input "*"
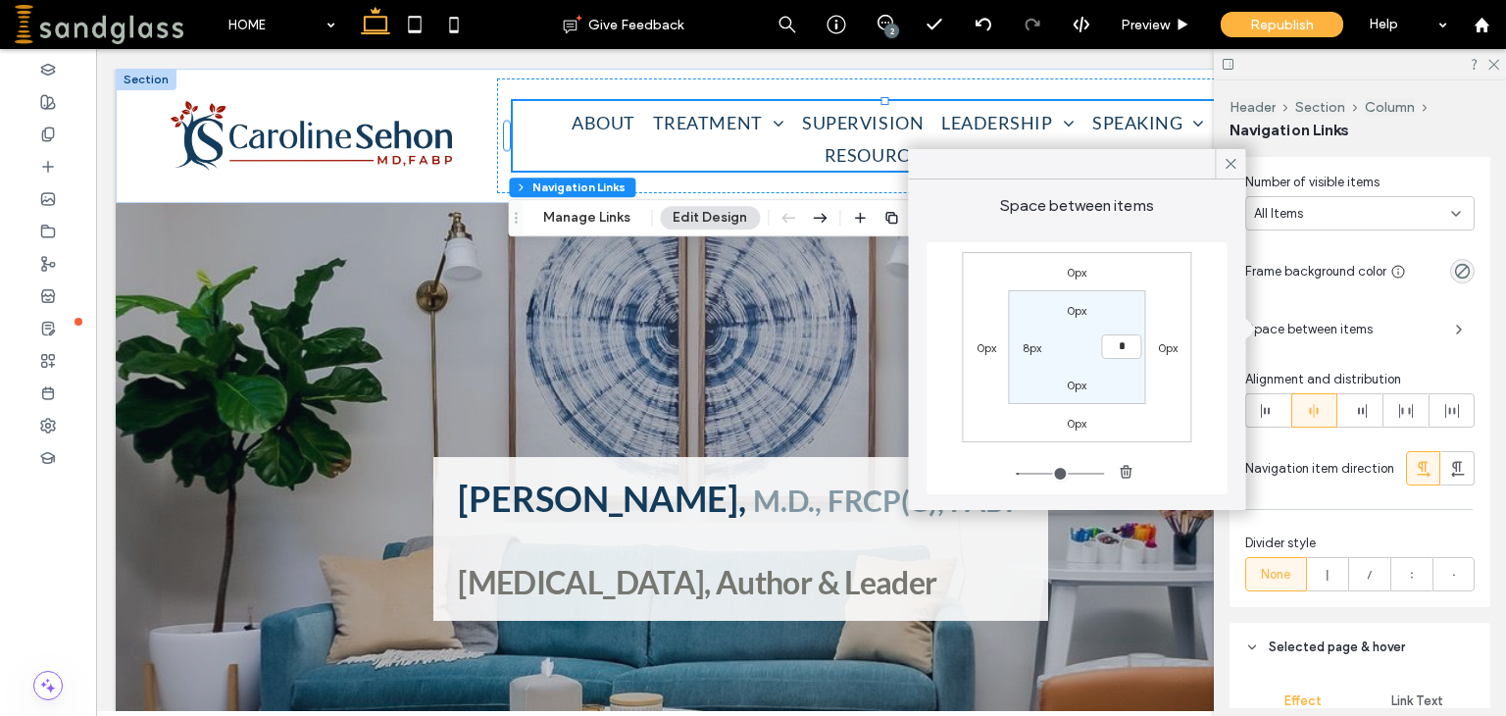
type input "*"
click at [1497, 64] on icon at bounding box center [1492, 63] width 13 height 13
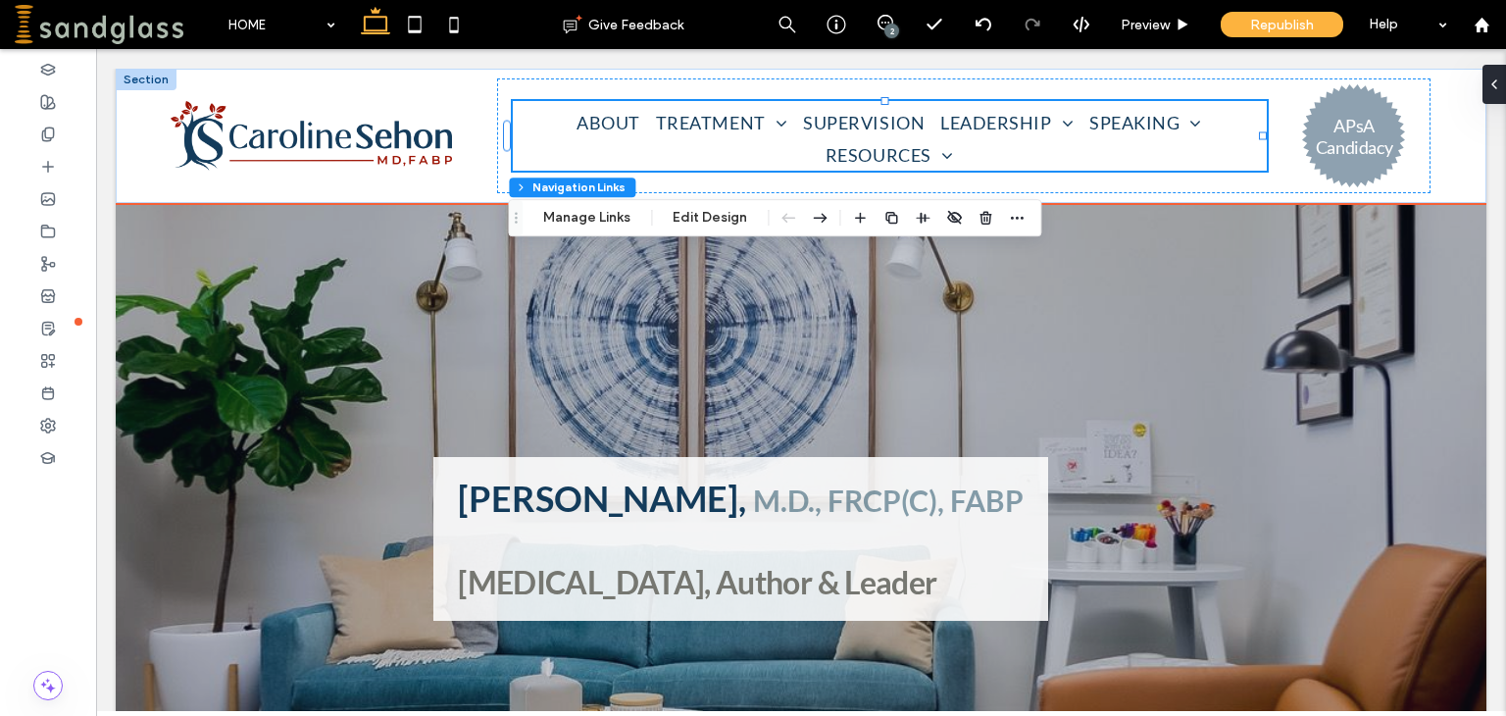
click at [1170, 148] on ul "ABOUT TREATMENT ADULT CHILD and ADOLESCENT COUPLE FAMILY PSYCHOANALYSIS TELETHE…" at bounding box center [890, 138] width 754 height 65
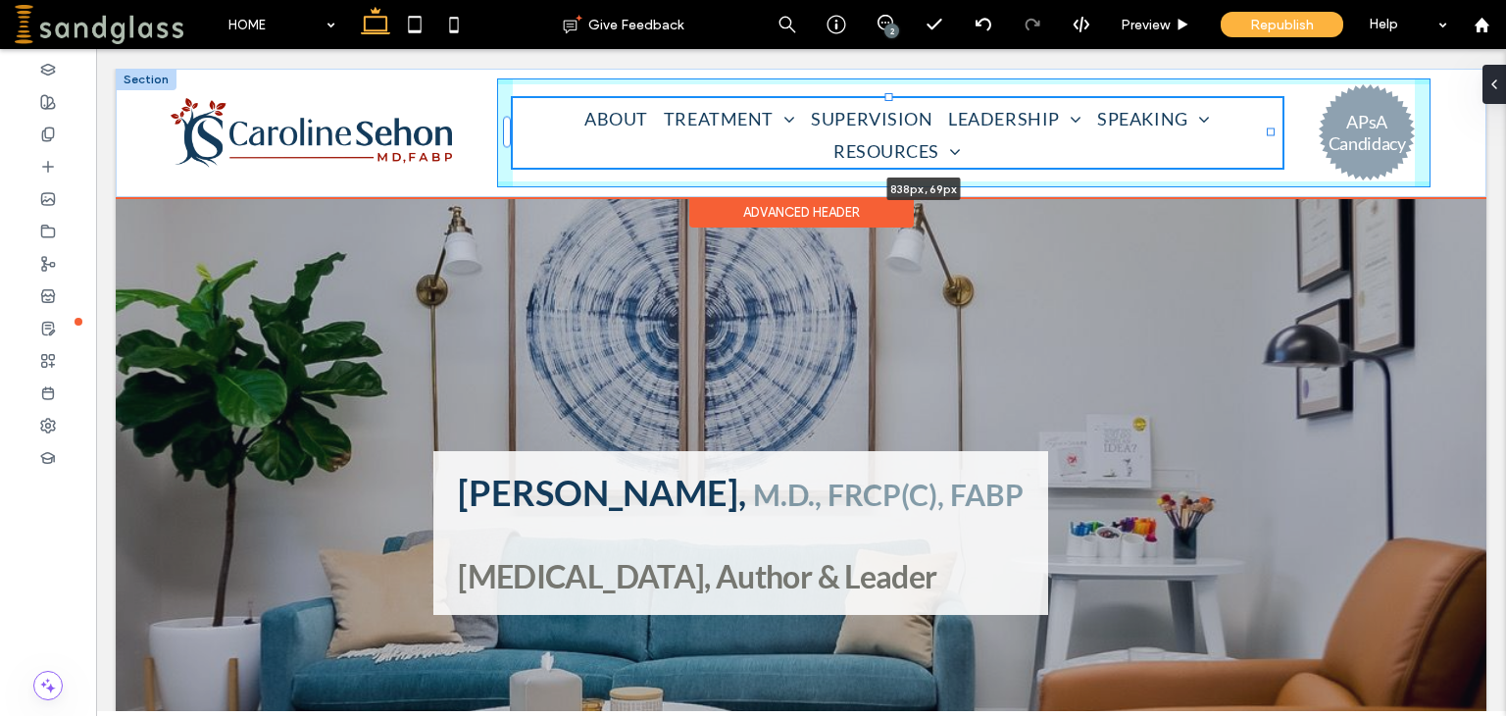
drag, startPoint x: 1264, startPoint y: 134, endPoint x: 1331, endPoint y: 124, distance: 68.3
click at [1331, 124] on div "ABOUT TREATMENT ADULT CHILD and ADOLESCENT COUPLE FAMILY PSYCHOANALYSIS TELETHE…" at bounding box center [801, 133] width 1370 height 128
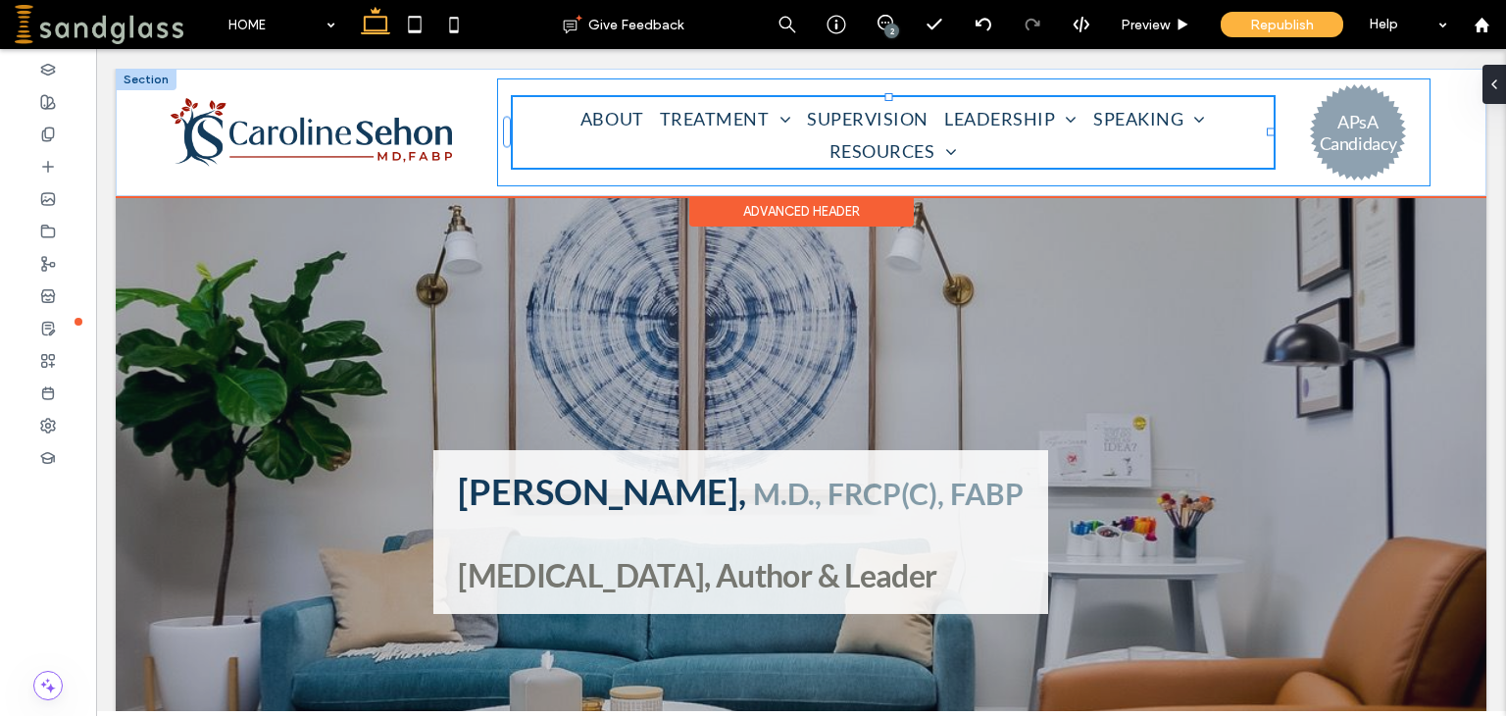
type input "***"
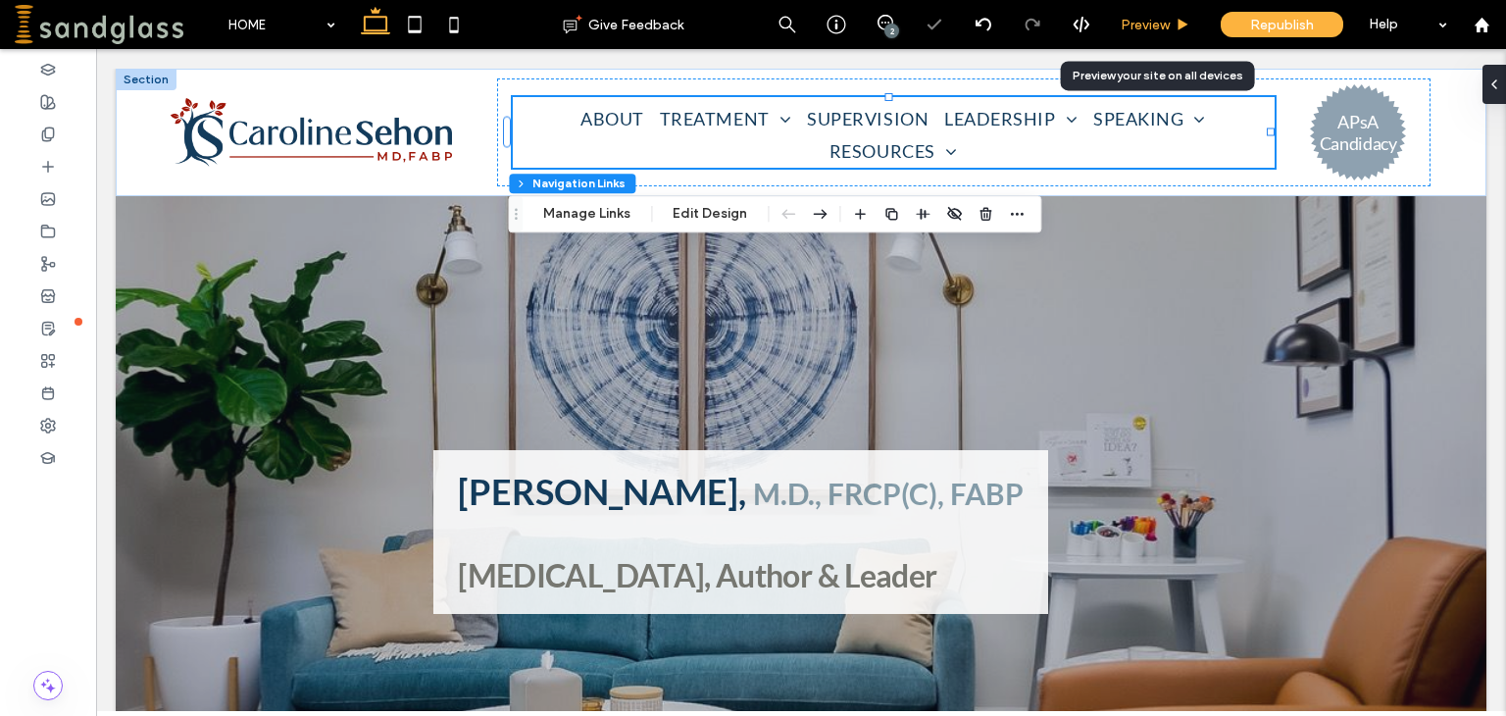
click at [1151, 17] on span "Preview" at bounding box center [1144, 25] width 49 height 17
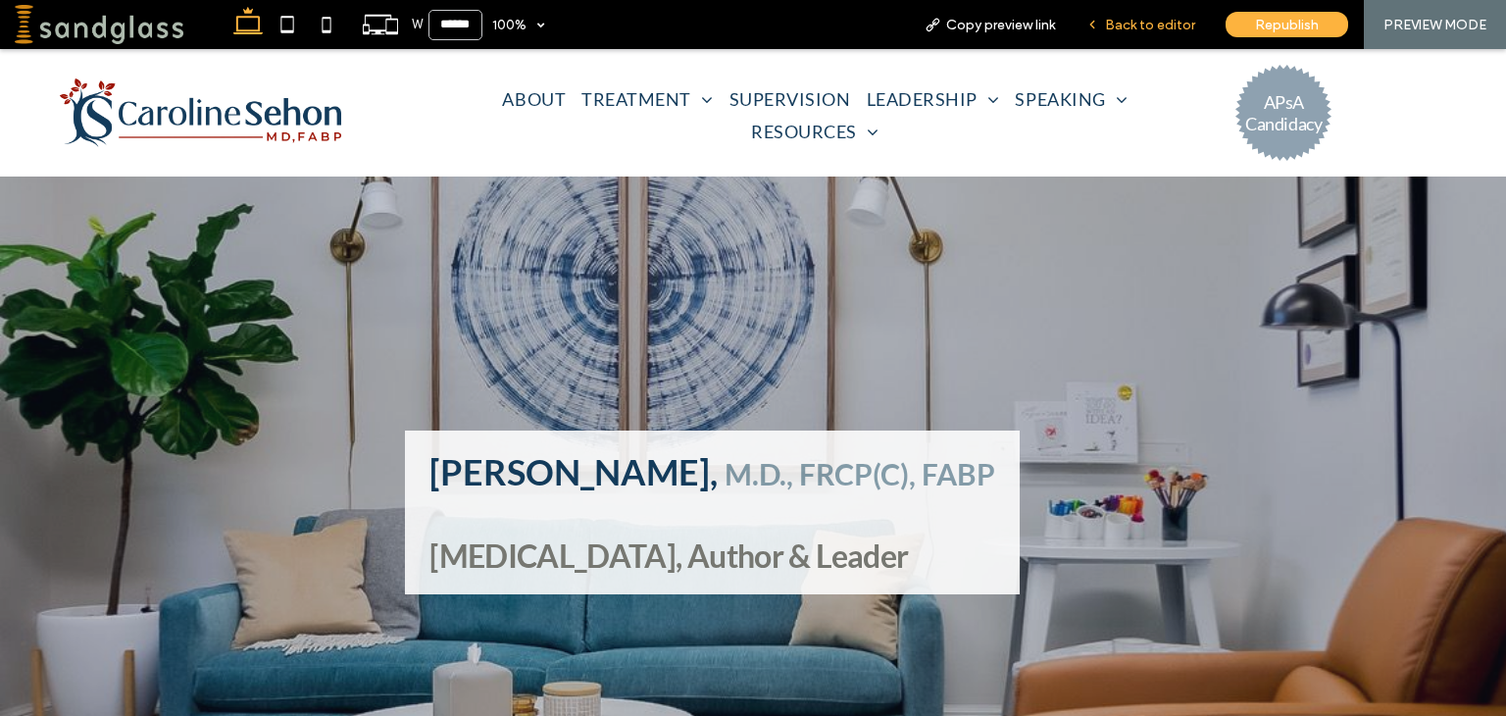
click at [1126, 28] on span "Back to editor" at bounding box center [1150, 25] width 90 height 17
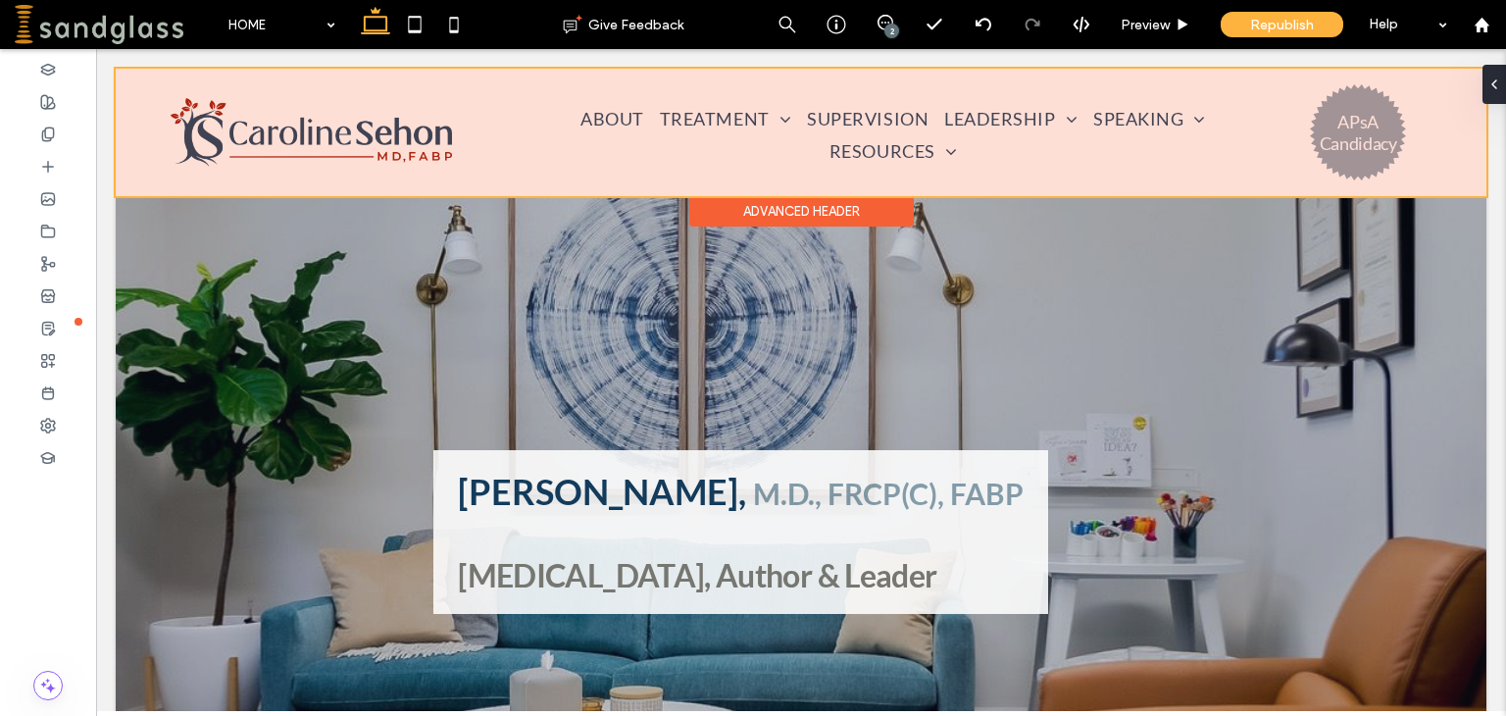
click at [683, 111] on div at bounding box center [801, 132] width 1370 height 127
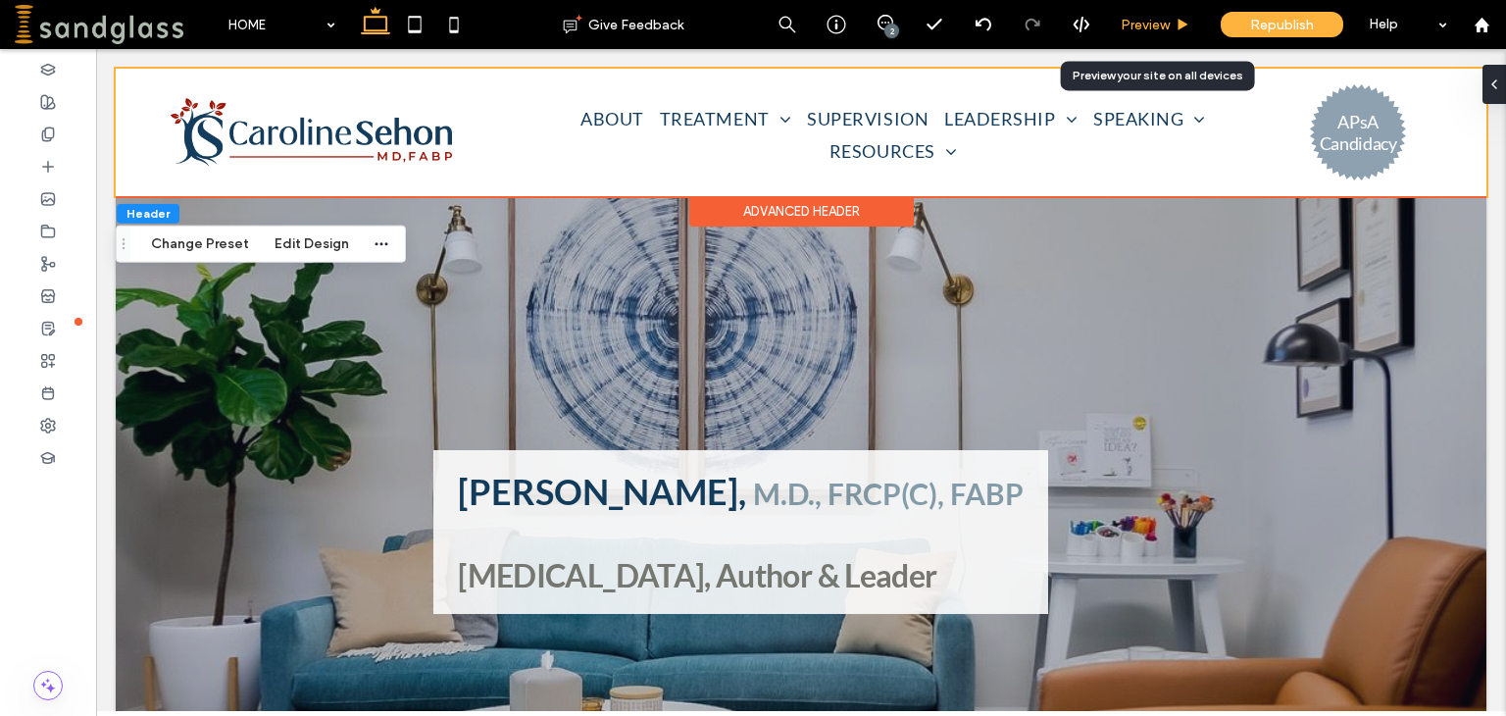
click at [1125, 24] on span "Preview" at bounding box center [1144, 25] width 49 height 17
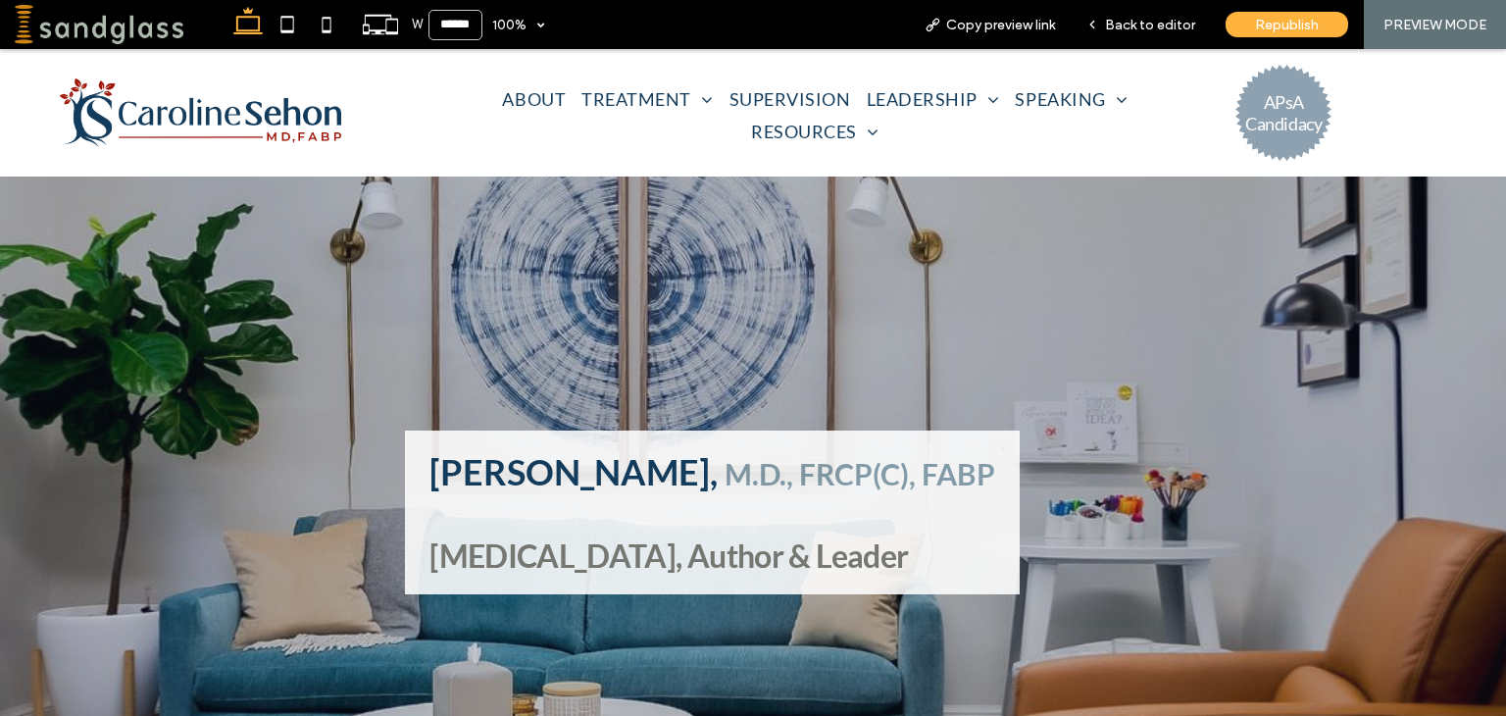
click at [1125, 24] on span "Back to editor" at bounding box center [1150, 25] width 90 height 17
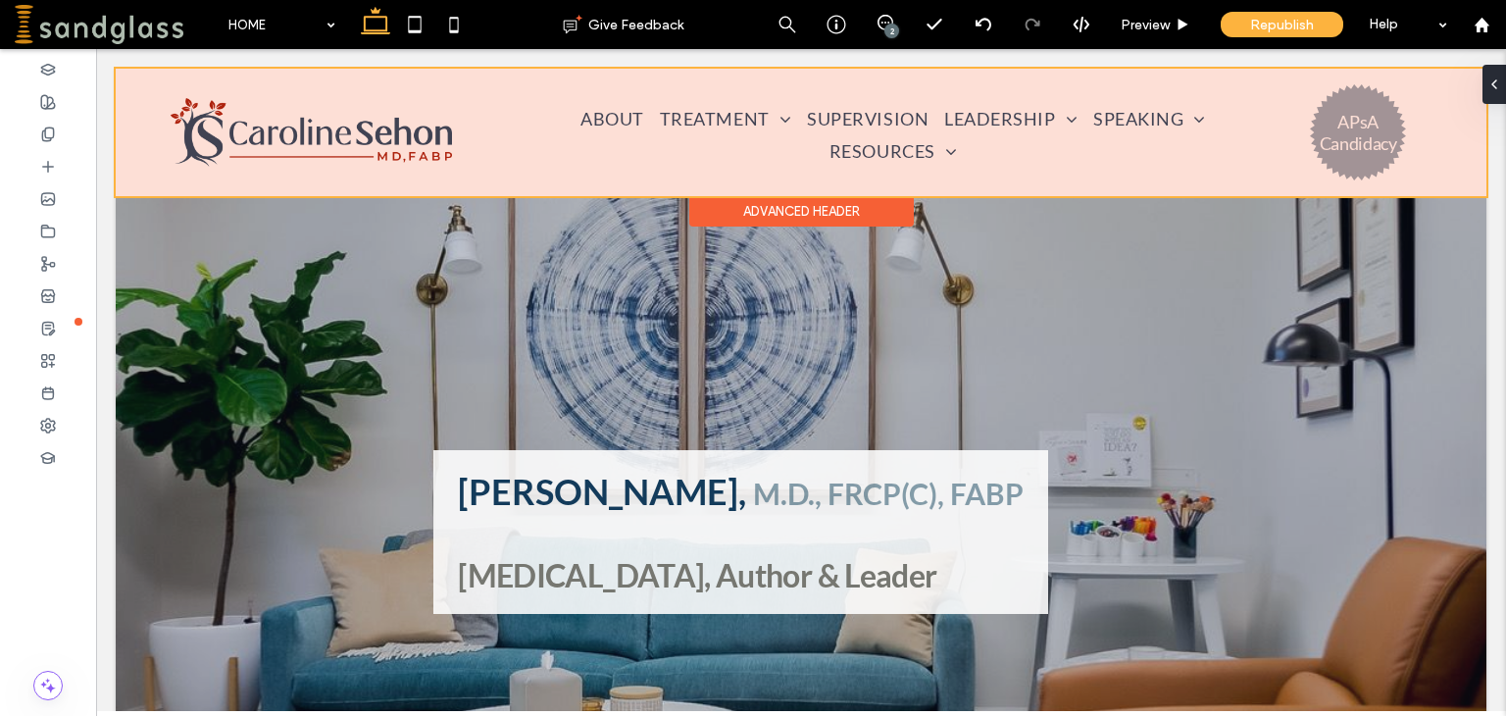
click at [744, 123] on div at bounding box center [801, 132] width 1370 height 127
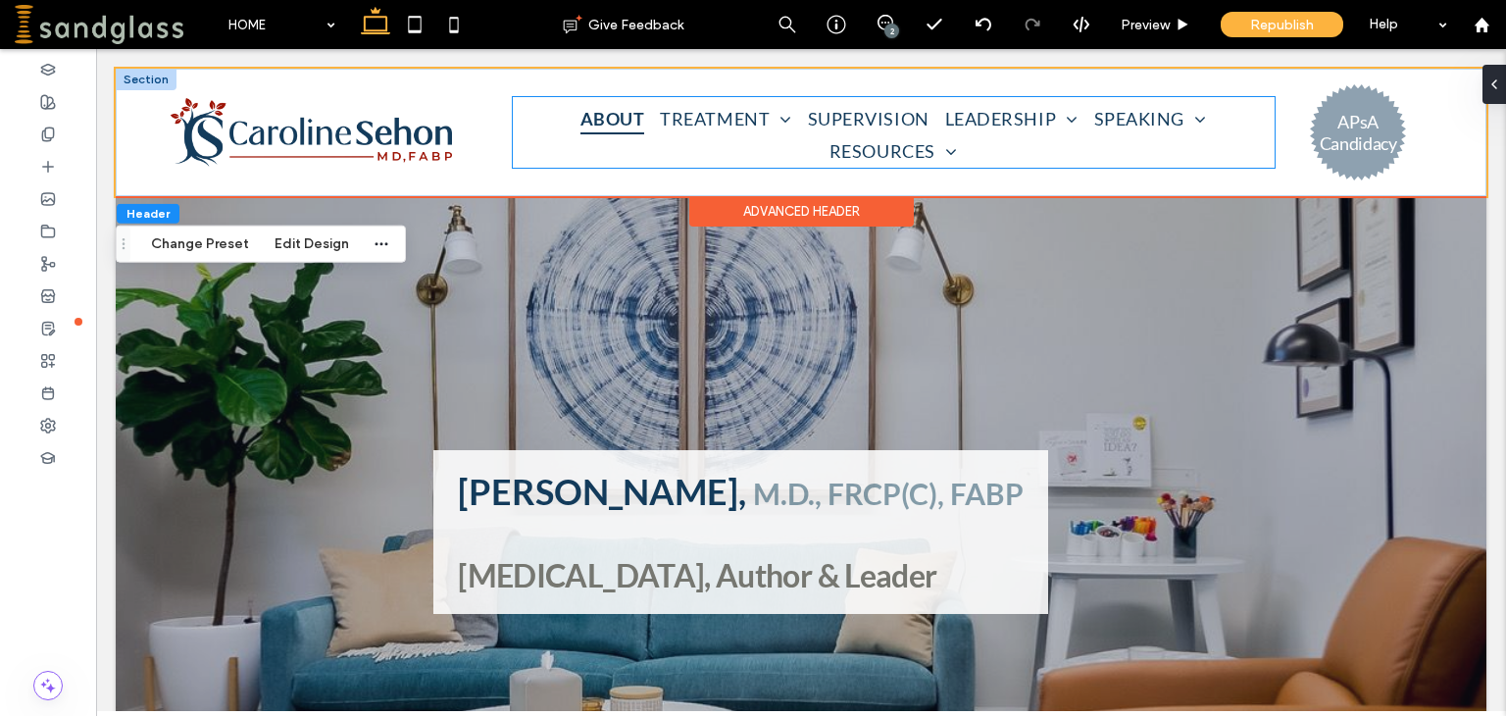
click at [620, 127] on span "ABOUT" at bounding box center [612, 118] width 65 height 32
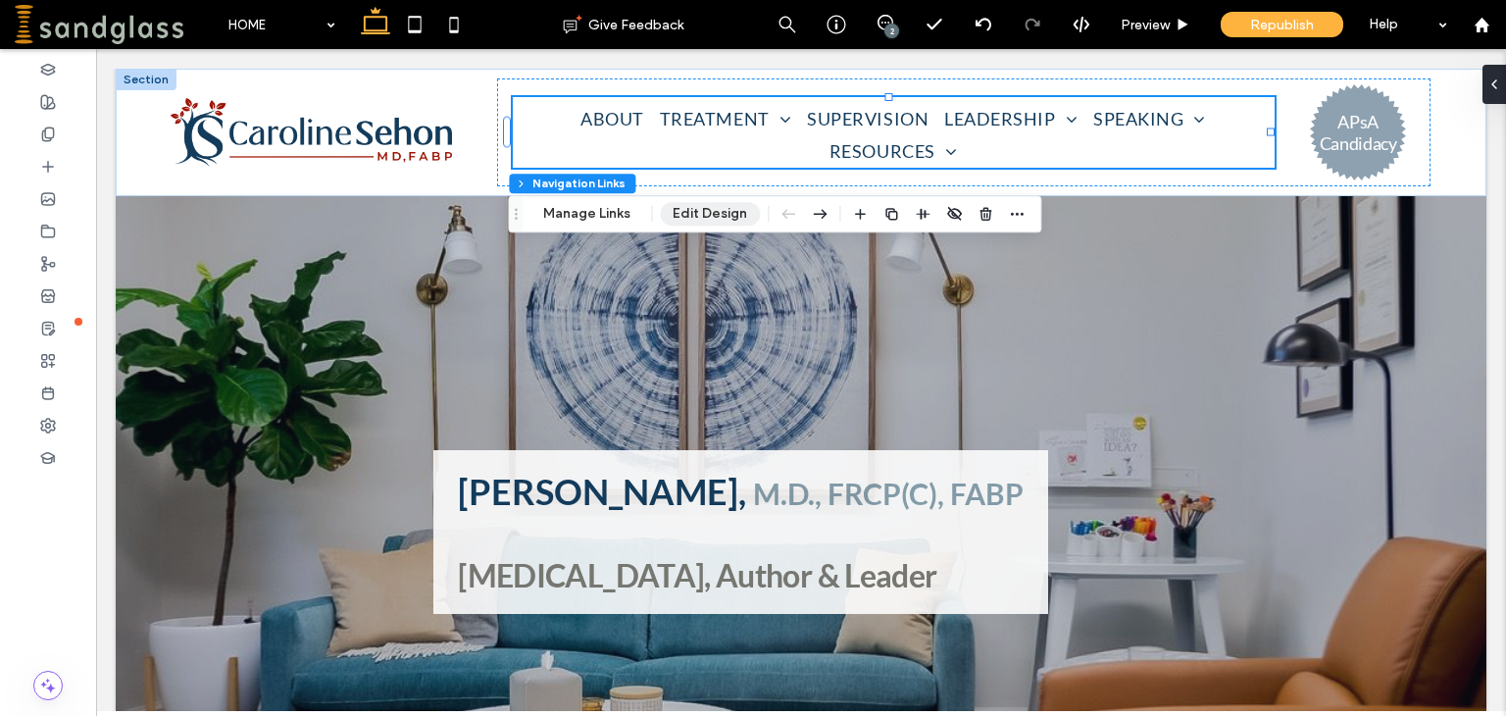
click at [709, 217] on button "Edit Design" at bounding box center [710, 214] width 100 height 24
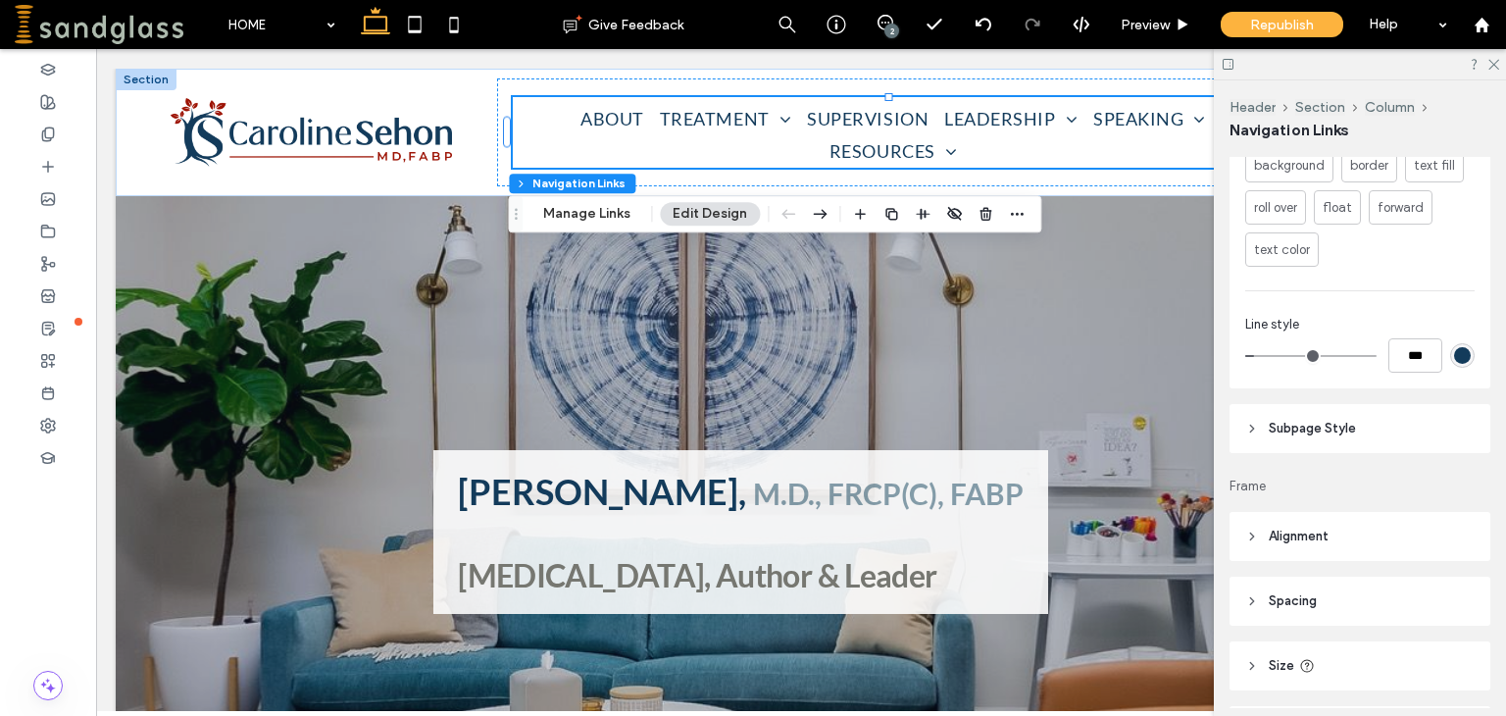
scroll to position [1336, 0]
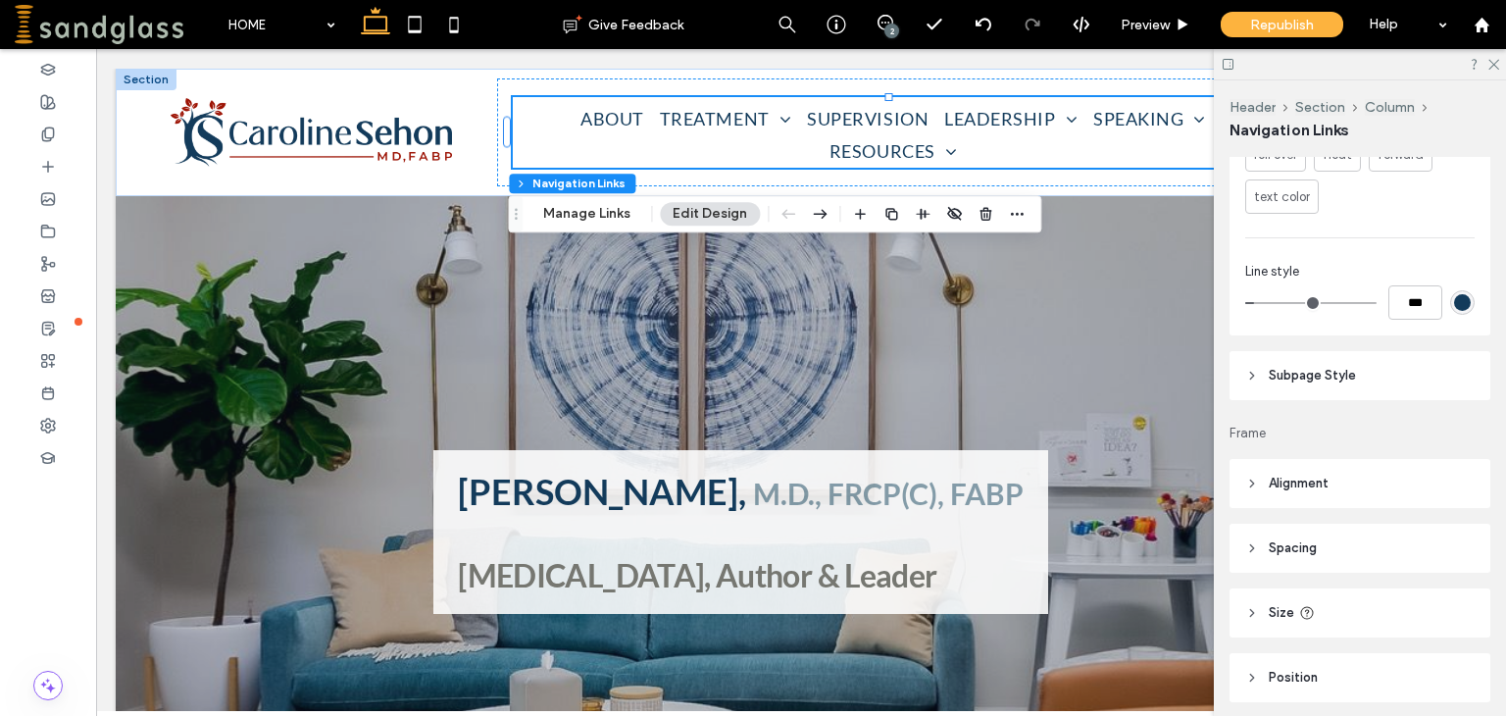
click at [1291, 555] on span "Spacing" at bounding box center [1292, 548] width 48 height 20
type input "*"
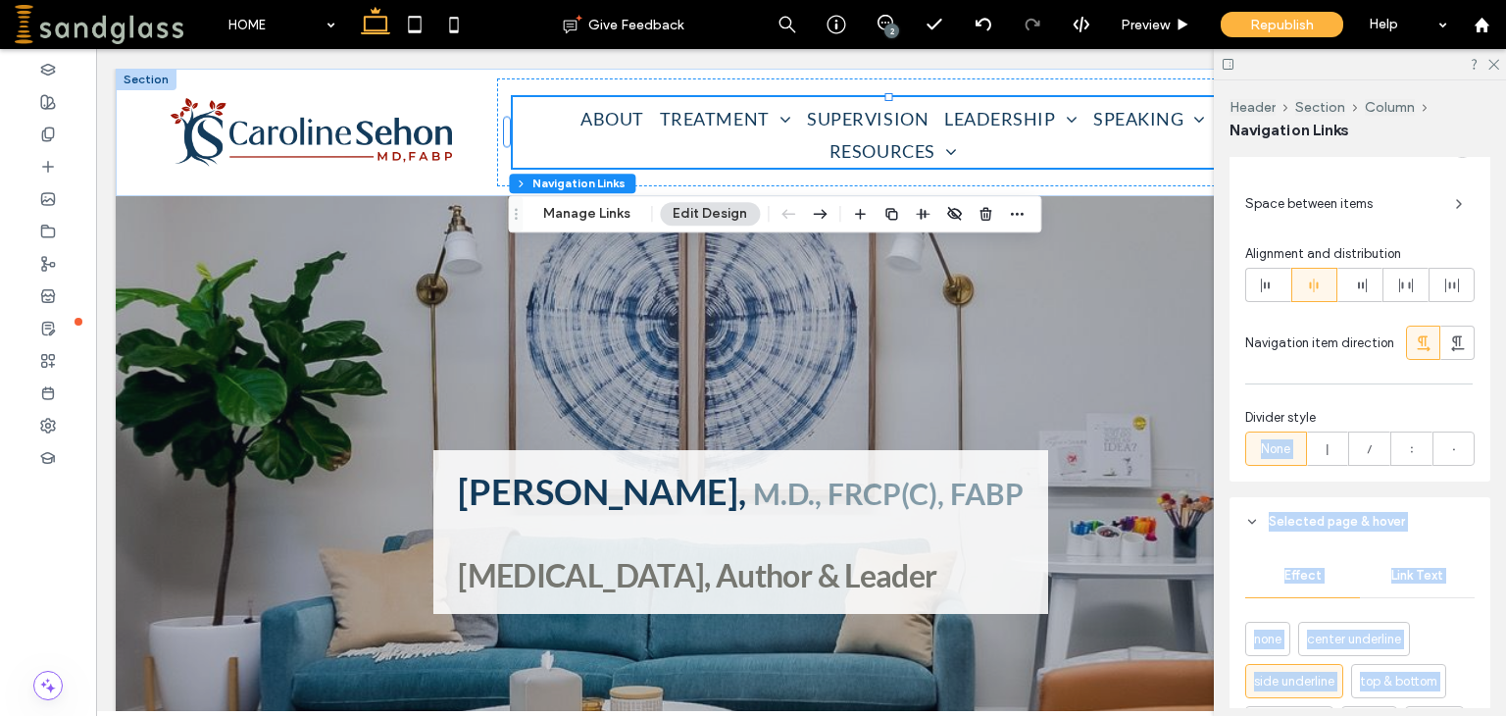
scroll to position [718, 0]
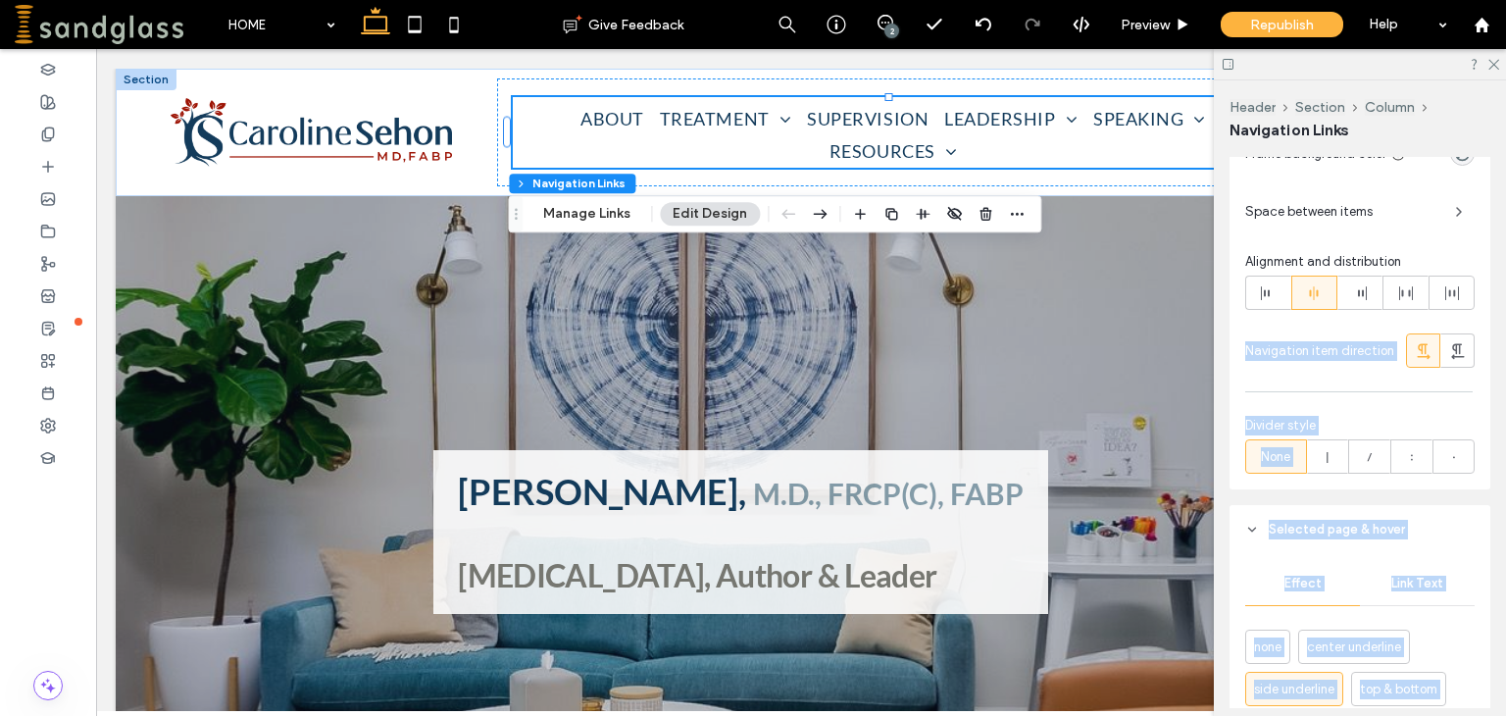
drag, startPoint x: 1502, startPoint y: 538, endPoint x: 1449, endPoint y: 393, distance: 154.4
click at [1449, 393] on div "Rename pages and edit their order, SEO and settings on the Pages Panel. Layout …" at bounding box center [1365, 432] width 273 height 551
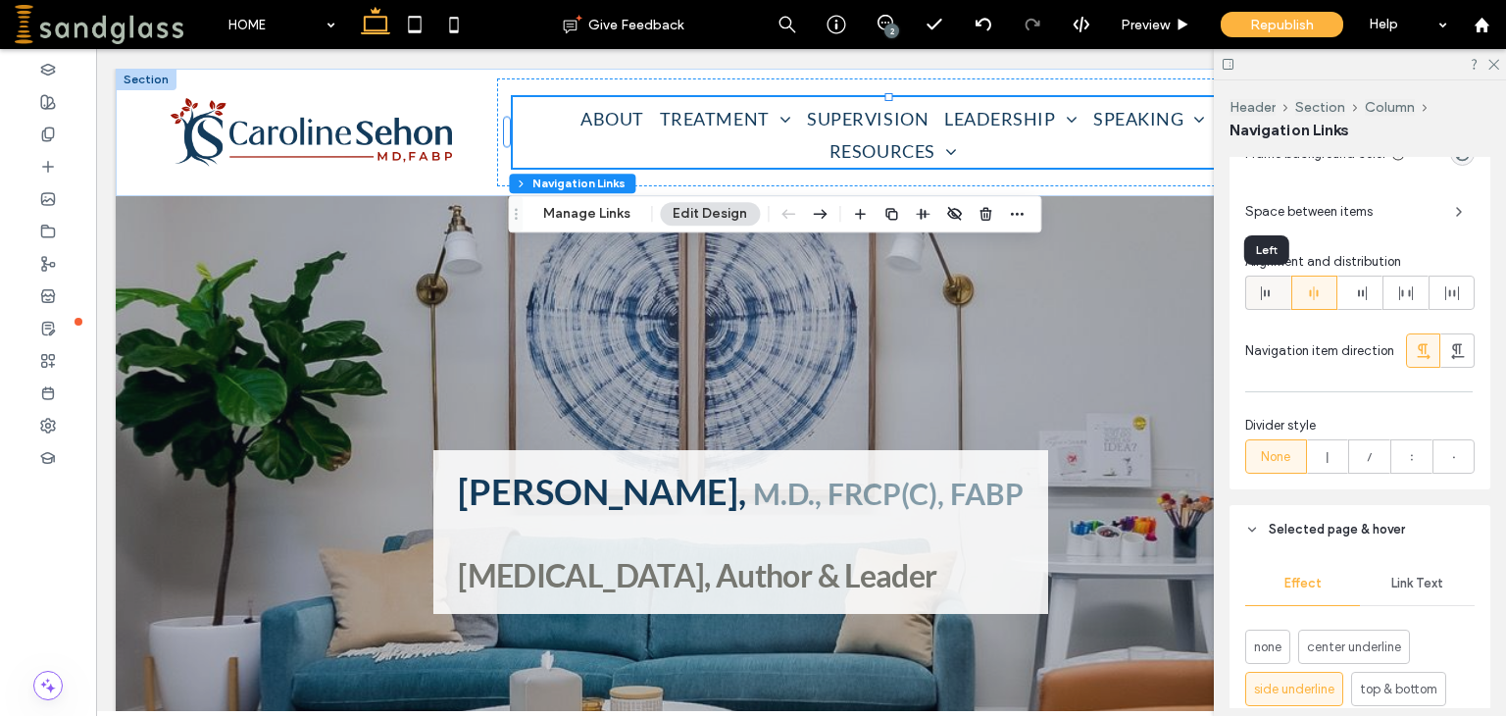
click at [1260, 291] on icon at bounding box center [1268, 293] width 16 height 16
type input "*"
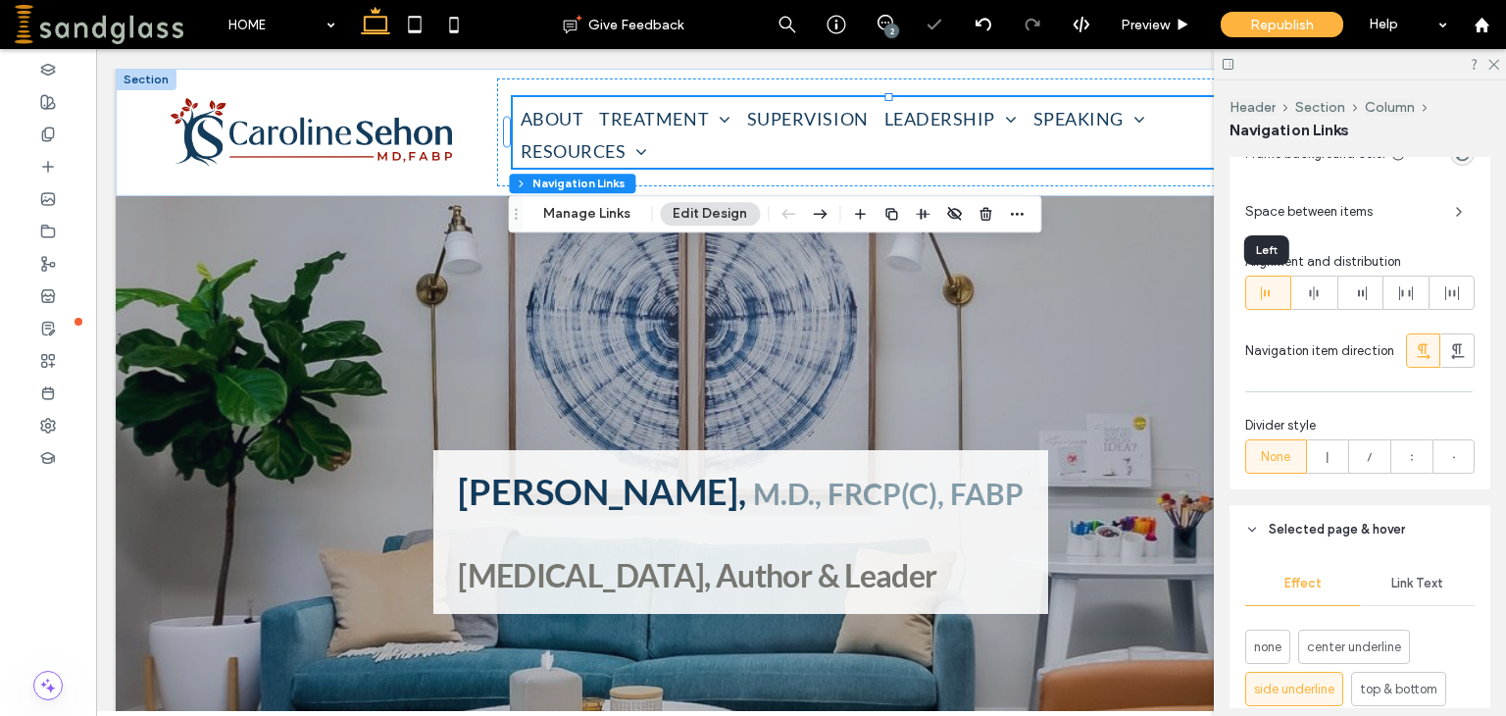
type input "*"
click at [1496, 62] on use at bounding box center [1493, 65] width 11 height 11
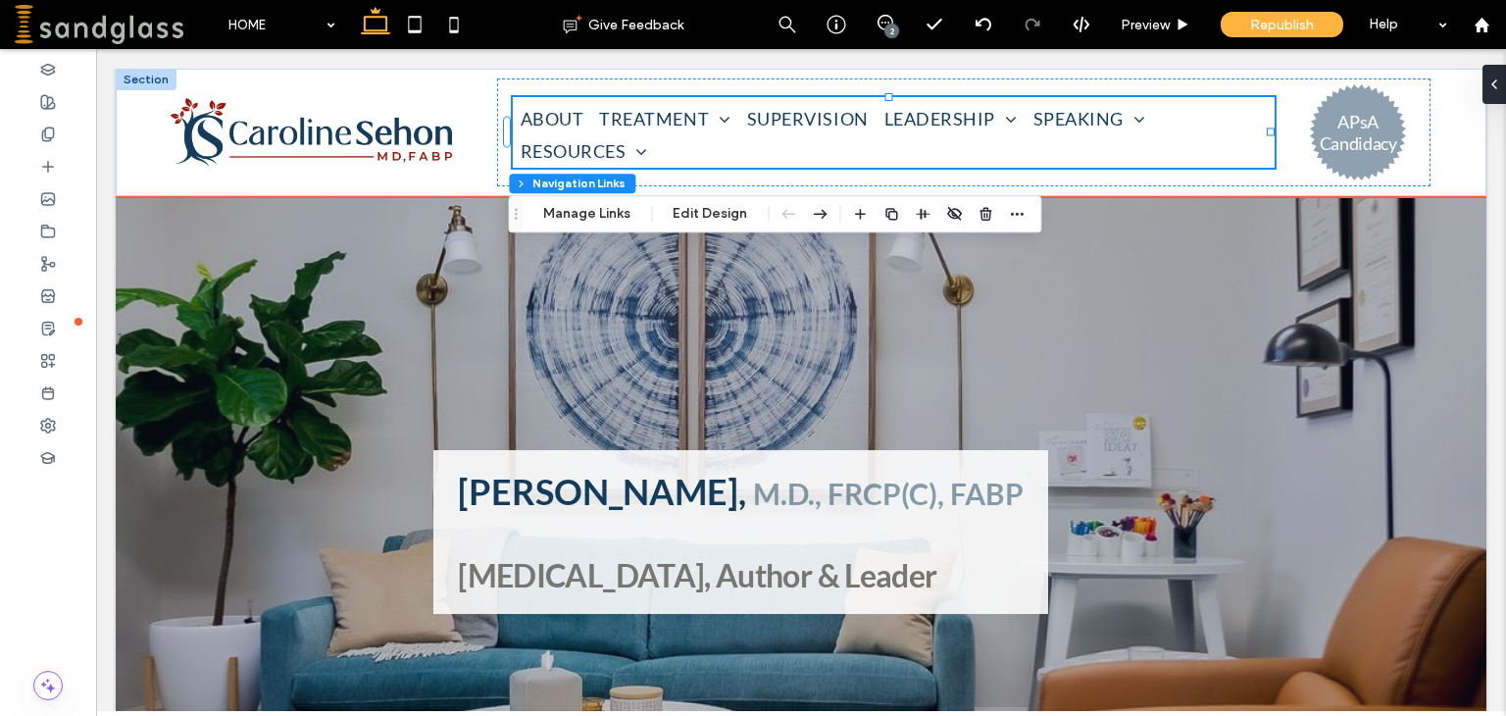
click at [1188, 130] on ul "ABOUT TREATMENT ADULT CHILD and ADOLESCENT COUPLE FAMILY PSYCHOANALYSIS TELETHE…" at bounding box center [894, 134] width 762 height 65
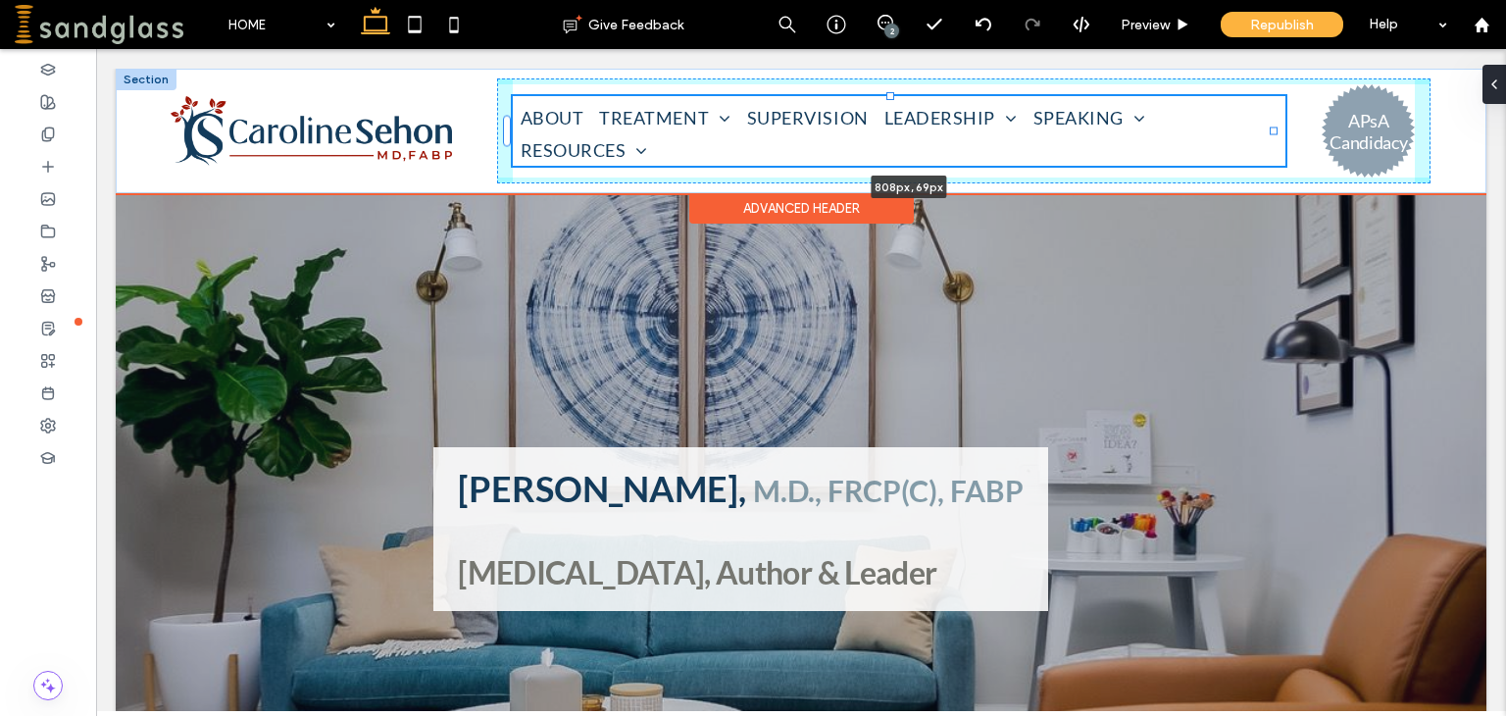
drag, startPoint x: 1267, startPoint y: 131, endPoint x: 1296, endPoint y: 127, distance: 29.7
click at [1296, 127] on div "ABOUT TREATMENT ADULT CHILD and ADOLESCENT COUPLE FAMILY PSYCHOANALYSIS TELETHE…" at bounding box center [801, 131] width 1370 height 124
type input "***"
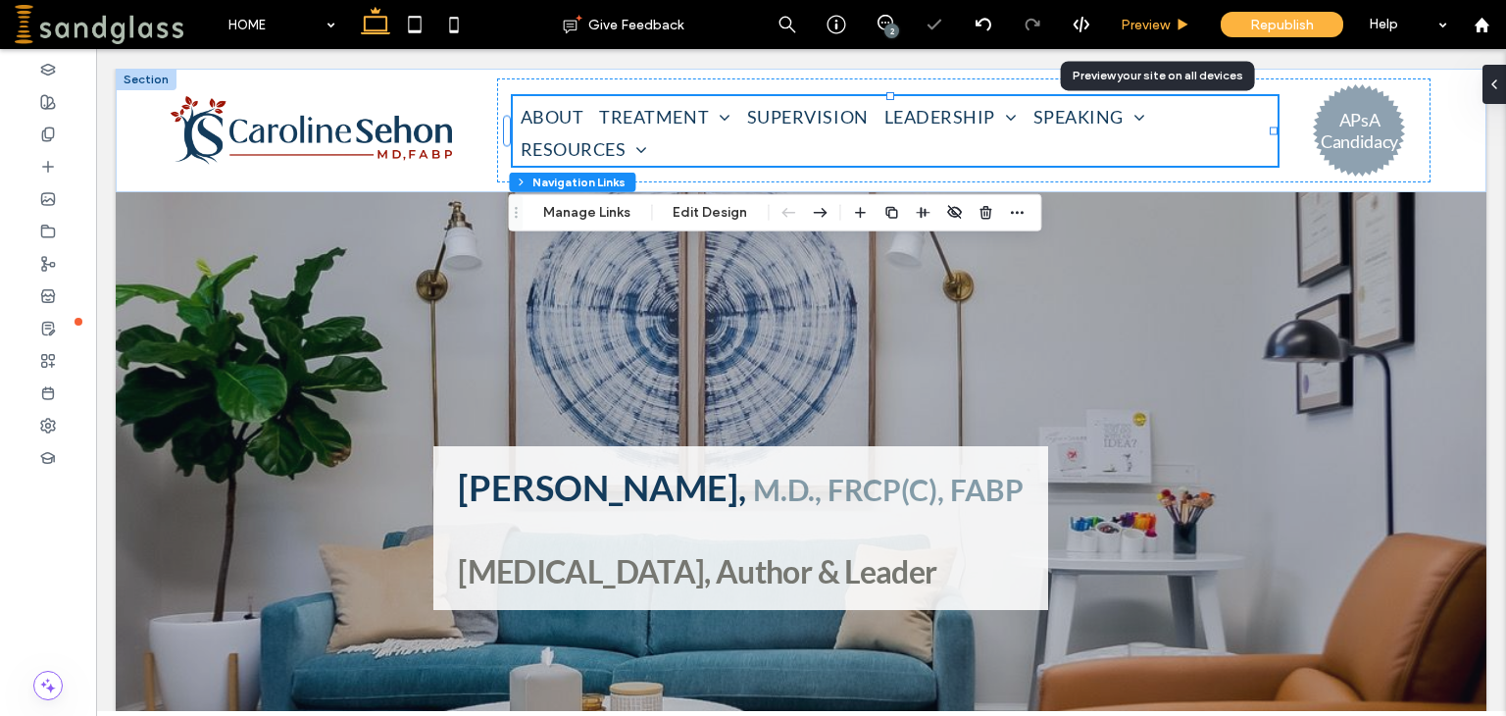
click at [1152, 33] on div "Preview" at bounding box center [1156, 24] width 100 height 49
click at [1153, 26] on span "Preview" at bounding box center [1144, 25] width 49 height 17
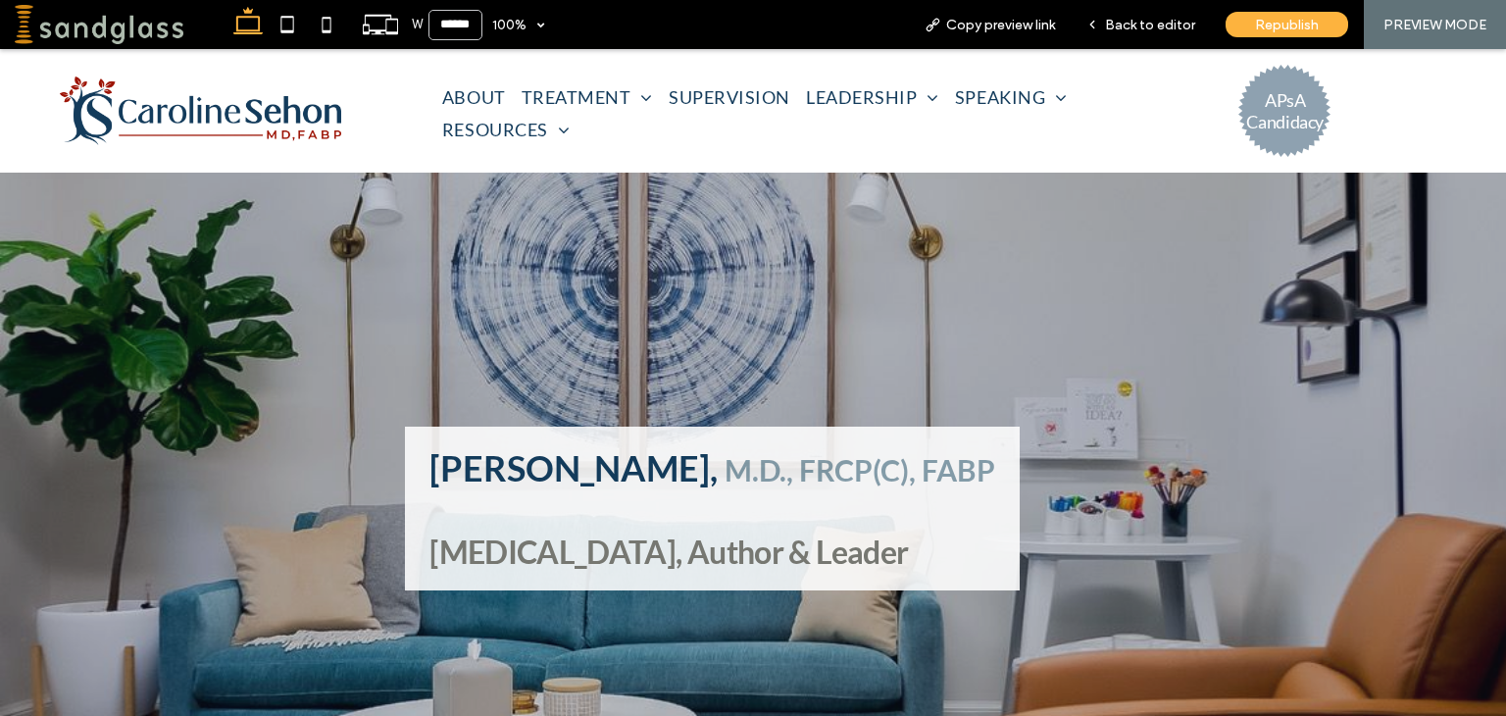
click at [1153, 26] on span "Back to editor" at bounding box center [1150, 25] width 90 height 17
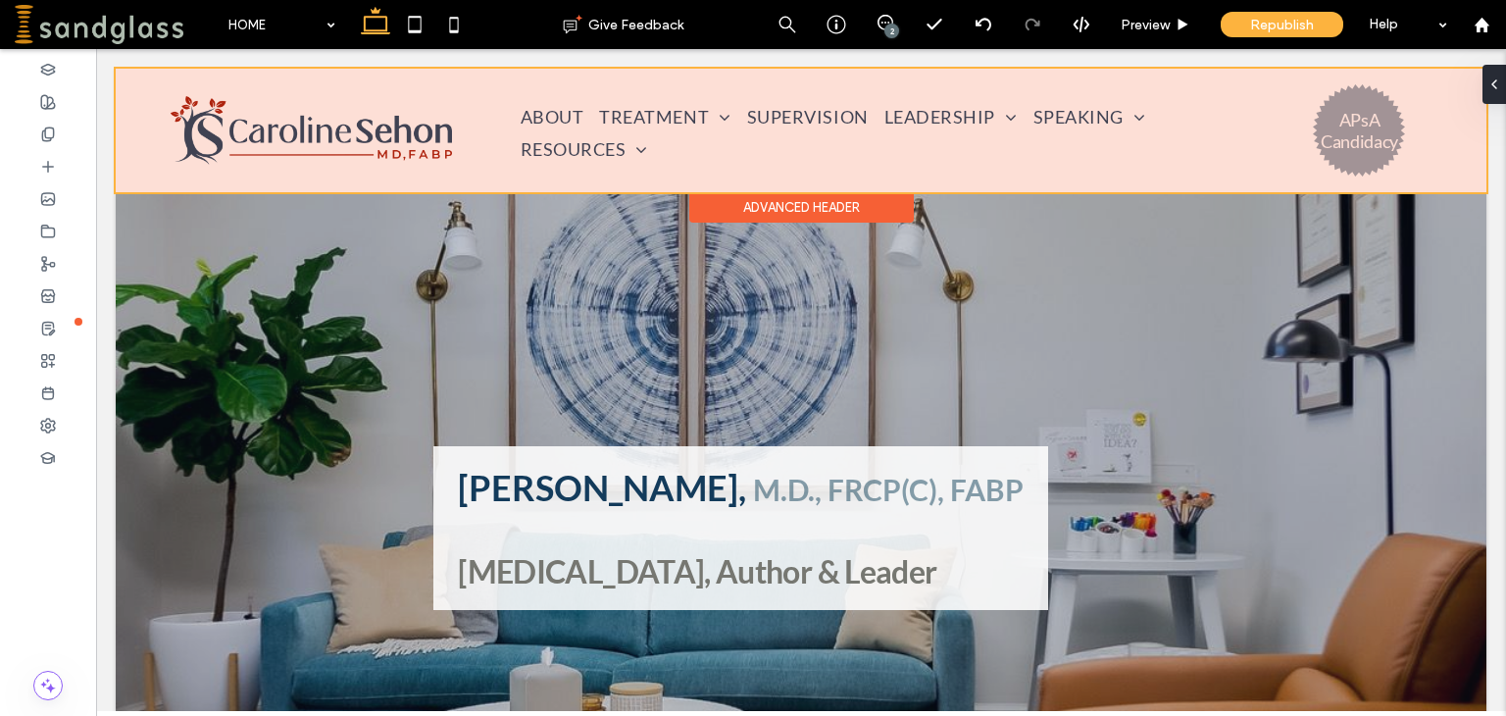
click at [465, 134] on div at bounding box center [801, 131] width 1370 height 124
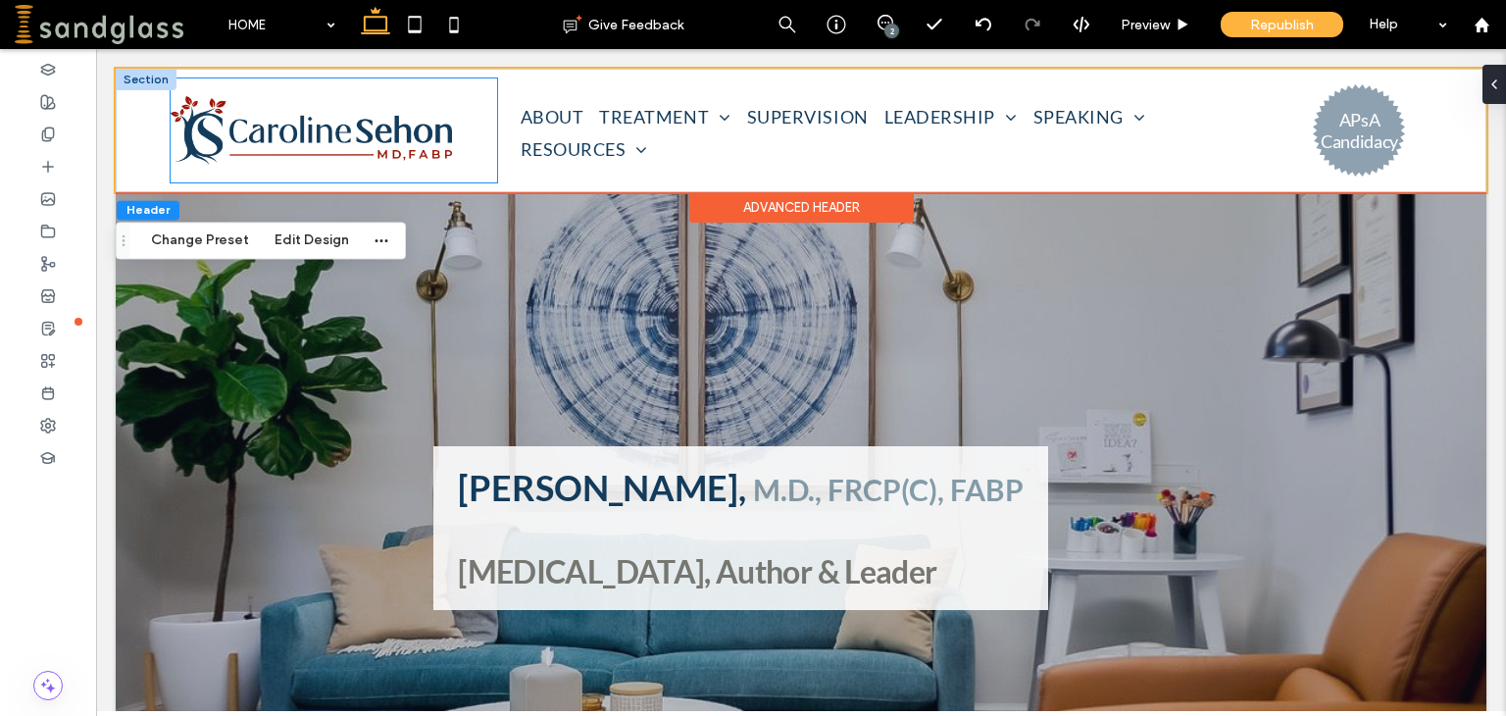
click at [490, 132] on div at bounding box center [334, 130] width 326 height 104
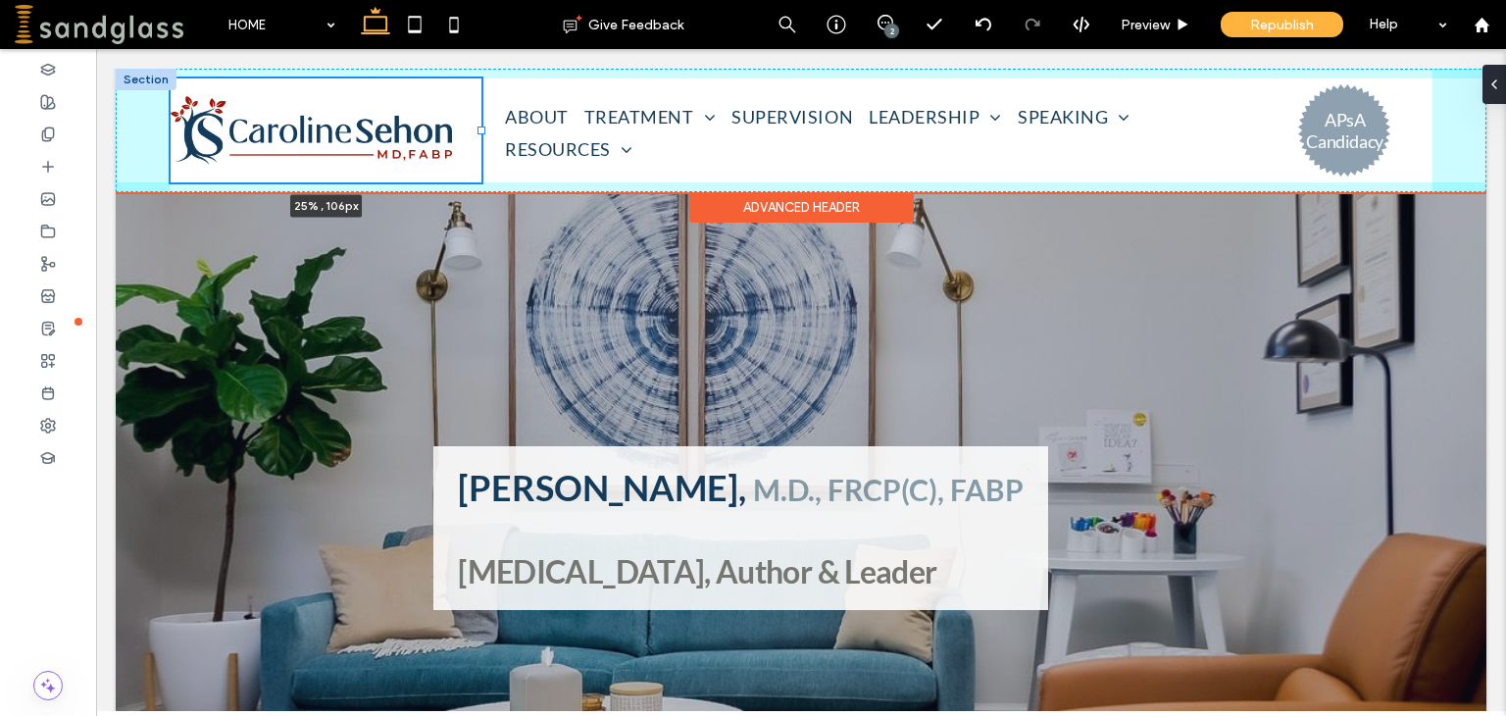
drag, startPoint x: 490, startPoint y: 132, endPoint x: 478, endPoint y: 128, distance: 12.4
click at [478, 128] on div at bounding box center [481, 130] width 8 height 8
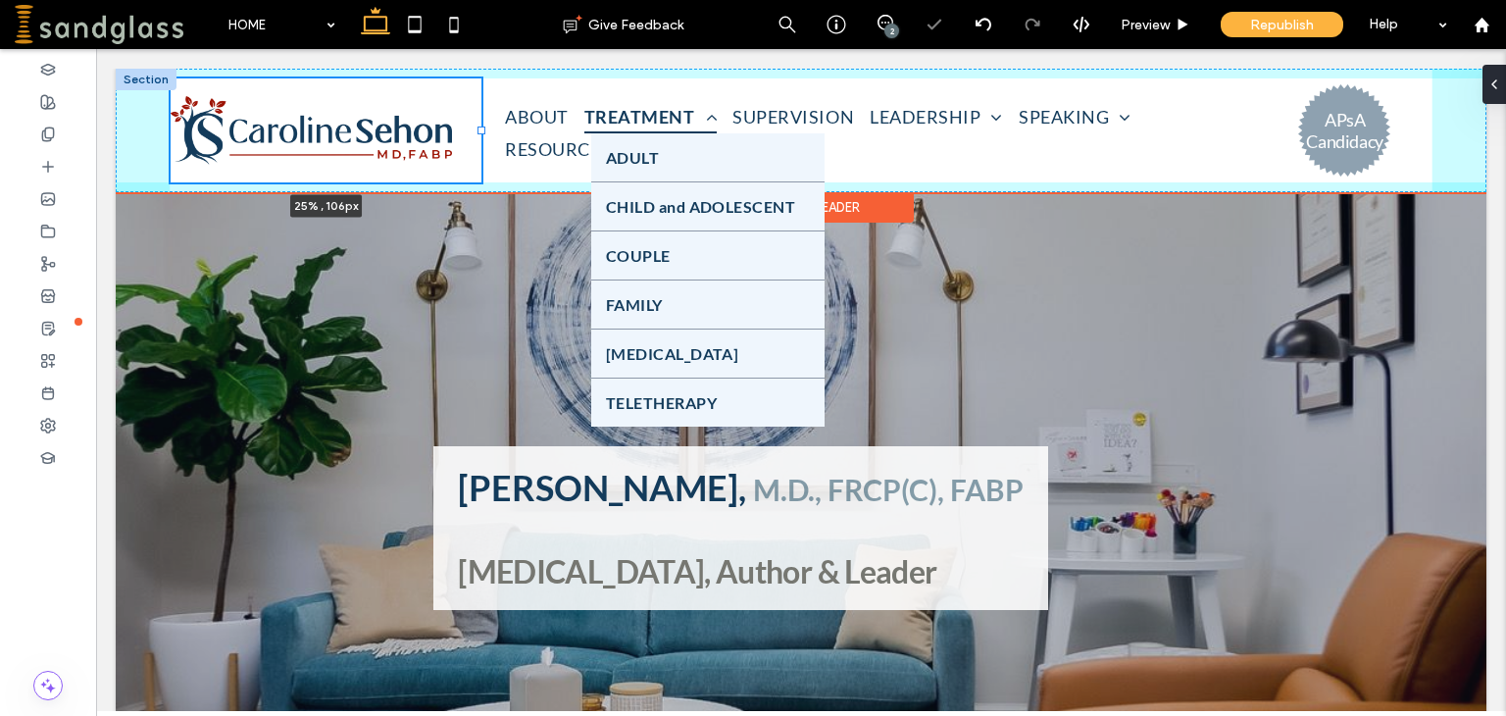
type input "**"
type input "*****"
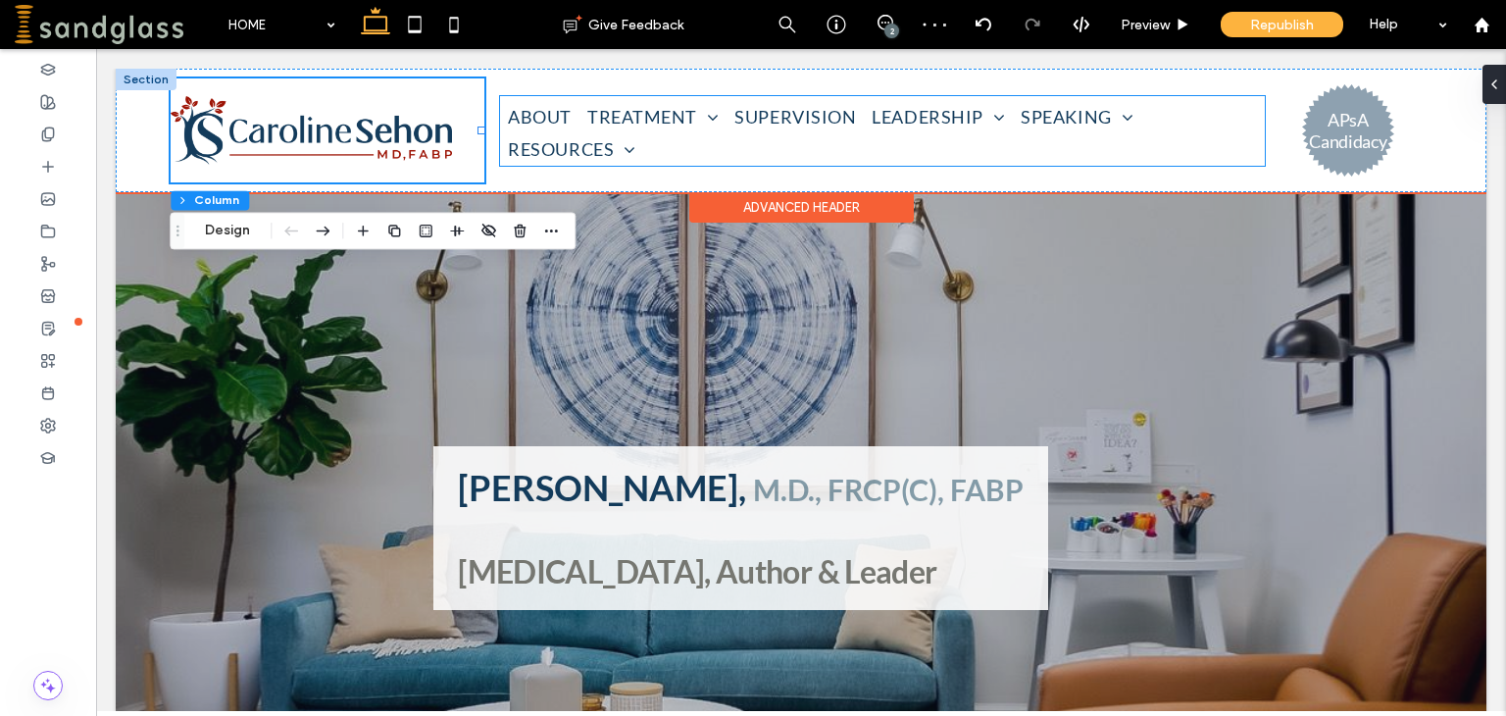
click at [1172, 112] on ul "ABOUT TREATMENT ADULT CHILD and ADOLESCENT COUPLE FAMILY PSYCHOANALYSIS TELETHE…" at bounding box center [882, 133] width 765 height 65
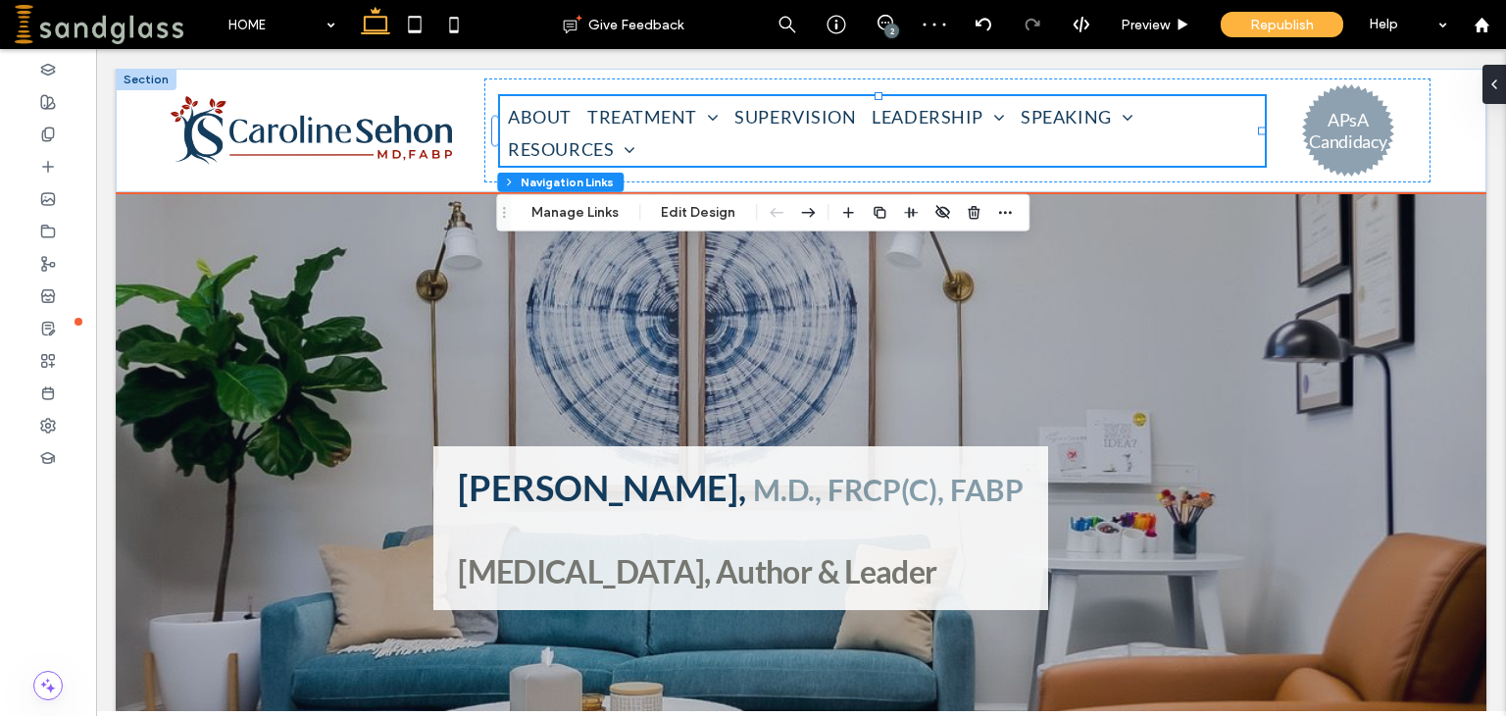
click at [1259, 132] on div at bounding box center [1262, 131] width 8 height 8
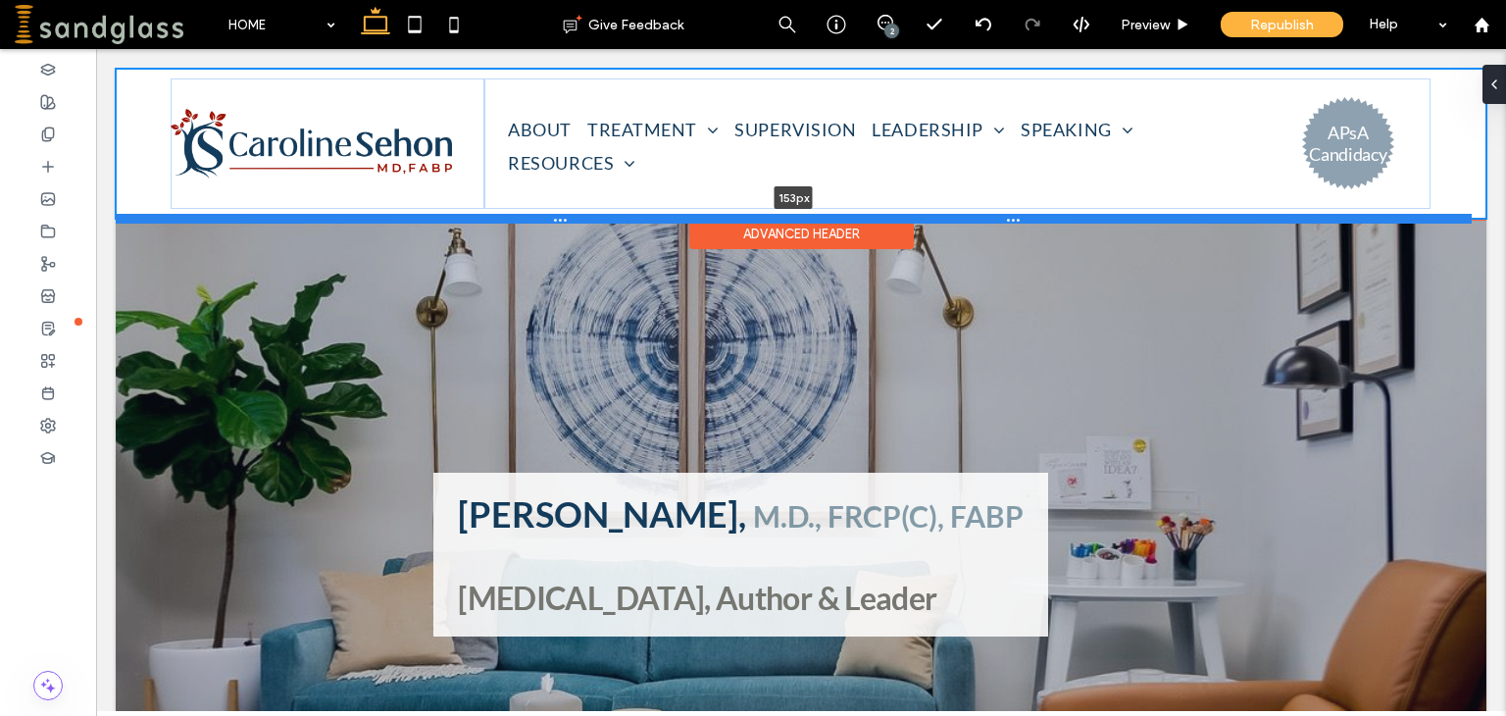
drag, startPoint x: 1037, startPoint y: 186, endPoint x: 1051, endPoint y: 213, distance: 29.8
click at [1051, 213] on div "ABOUT TREATMENT ADULT CHILD and ADOLESCENT COUPLE FAMILY PSYCHOANALYSIS TELETHE…" at bounding box center [801, 144] width 1370 height 150
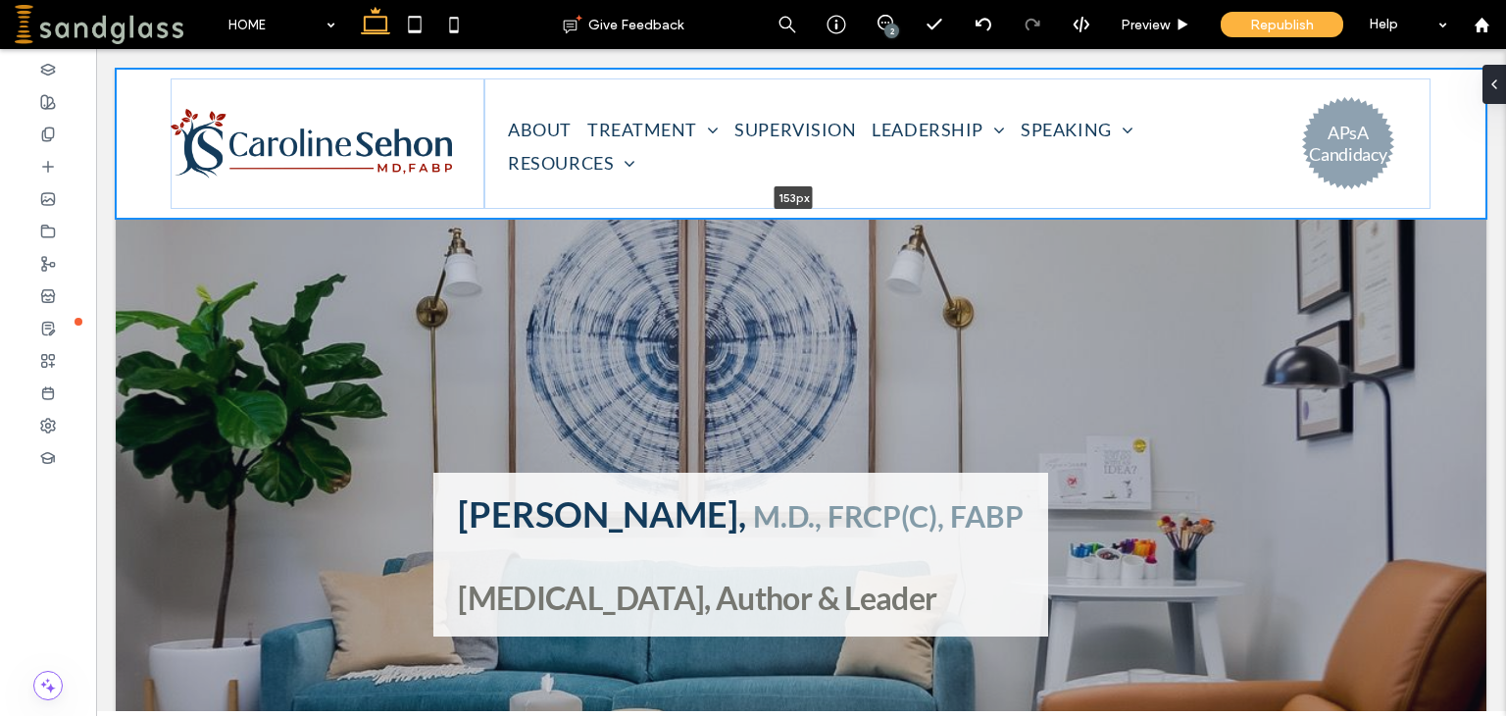
type input "***"
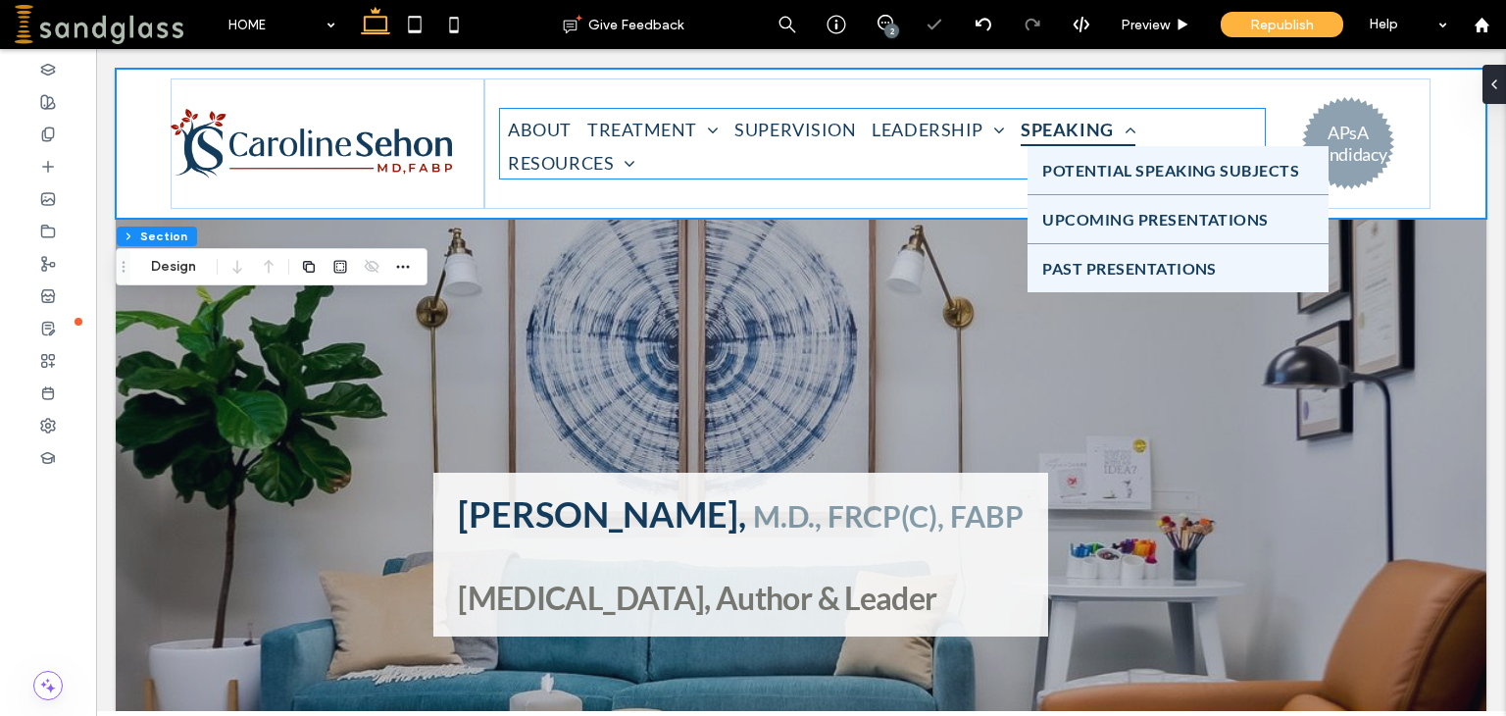
click at [1131, 138] on link "SPEAKING" at bounding box center [1078, 130] width 130 height 32
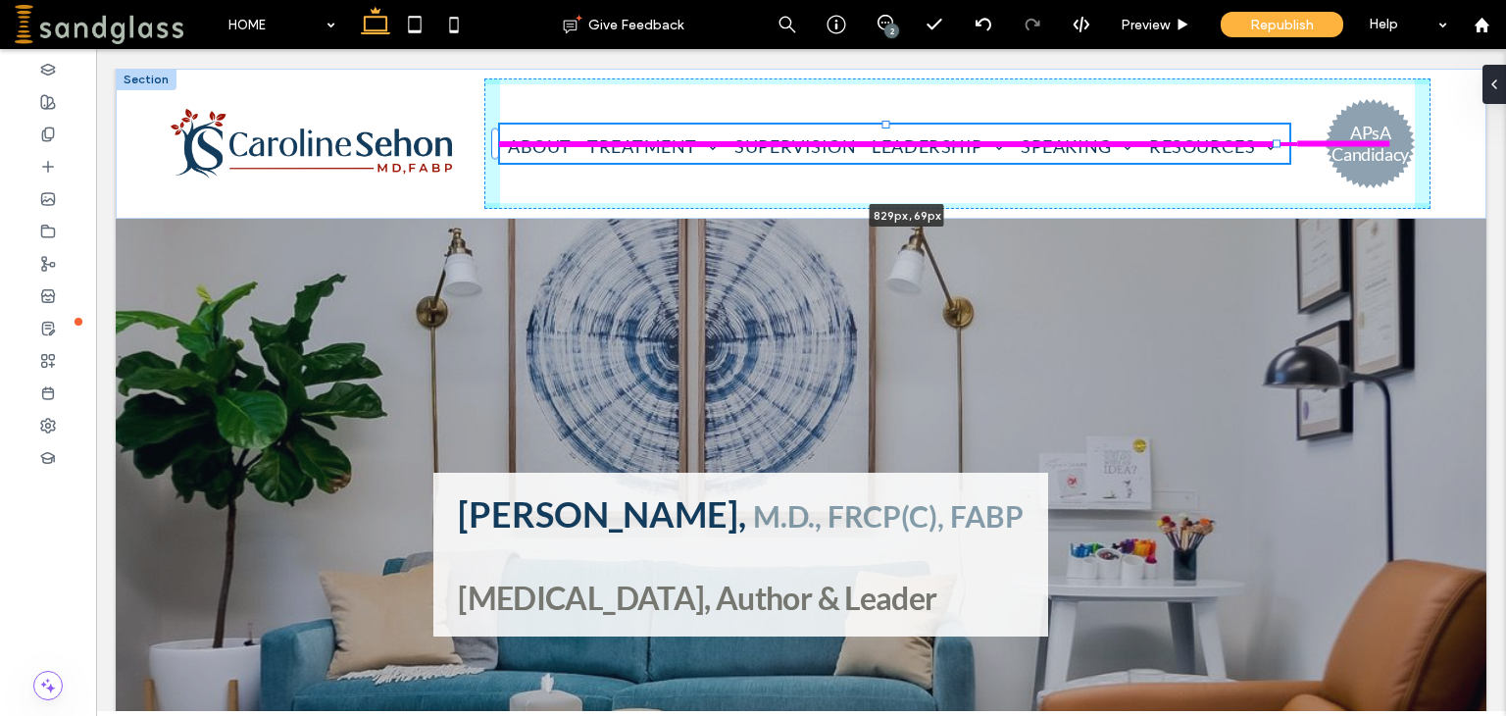
drag, startPoint x: 1260, startPoint y: 145, endPoint x: 1308, endPoint y: 138, distance: 48.5
click at [1308, 138] on div "ABOUT TREATMENT ADULT CHILD and ADOLESCENT COUPLE FAMILY PSYCHOANALYSIS TELETHE…" at bounding box center [801, 144] width 1370 height 150
type input "***"
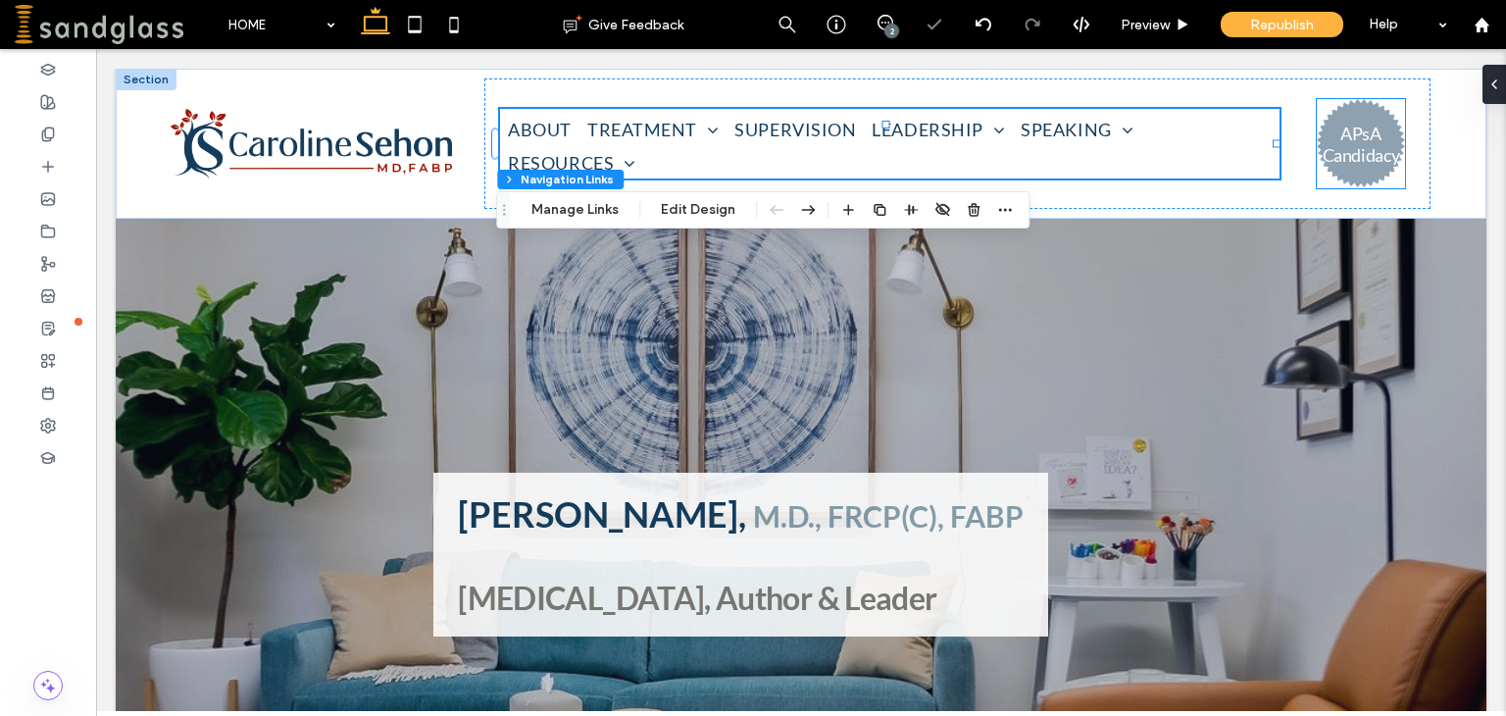
click at [1341, 130] on h3 "APsA Candidacy" at bounding box center [1360, 144] width 77 height 43
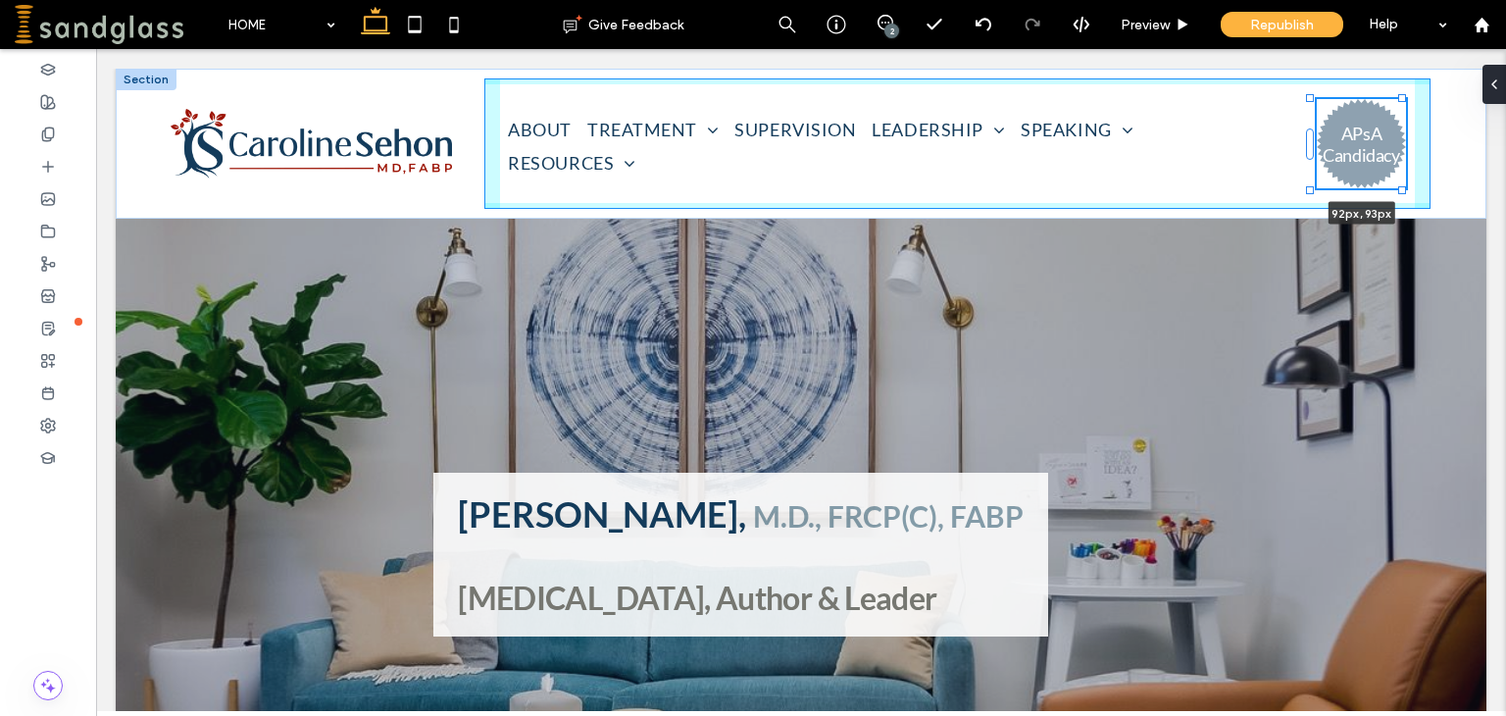
click at [1407, 184] on div "ABOUT TREATMENT ADULT CHILD and ADOLESCENT COUPLE FAMILY PSYCHOANALYSIS TELETHE…" at bounding box center [801, 144] width 1370 height 150
type input "**"
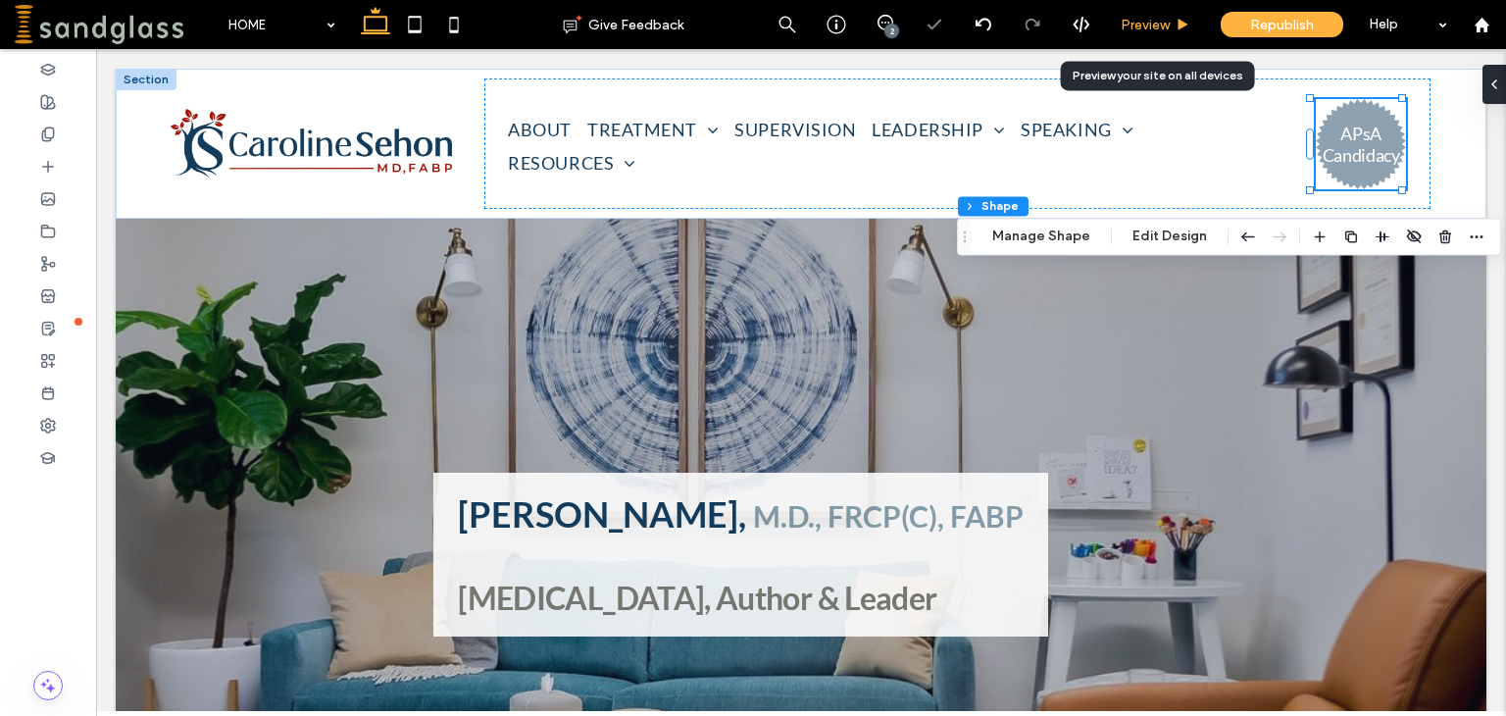
click at [1164, 17] on span "Preview" at bounding box center [1144, 25] width 49 height 17
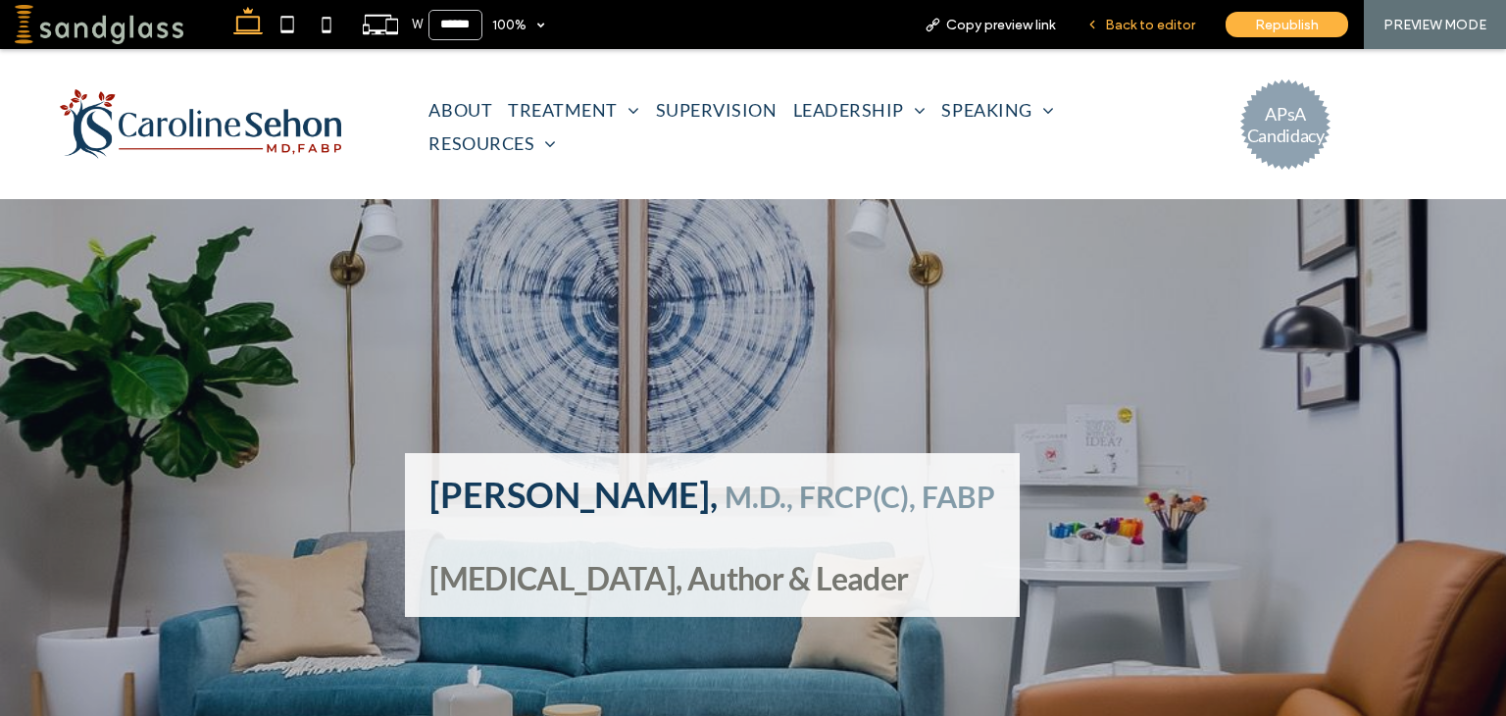
click at [1175, 23] on span "Back to editor" at bounding box center [1150, 25] width 90 height 17
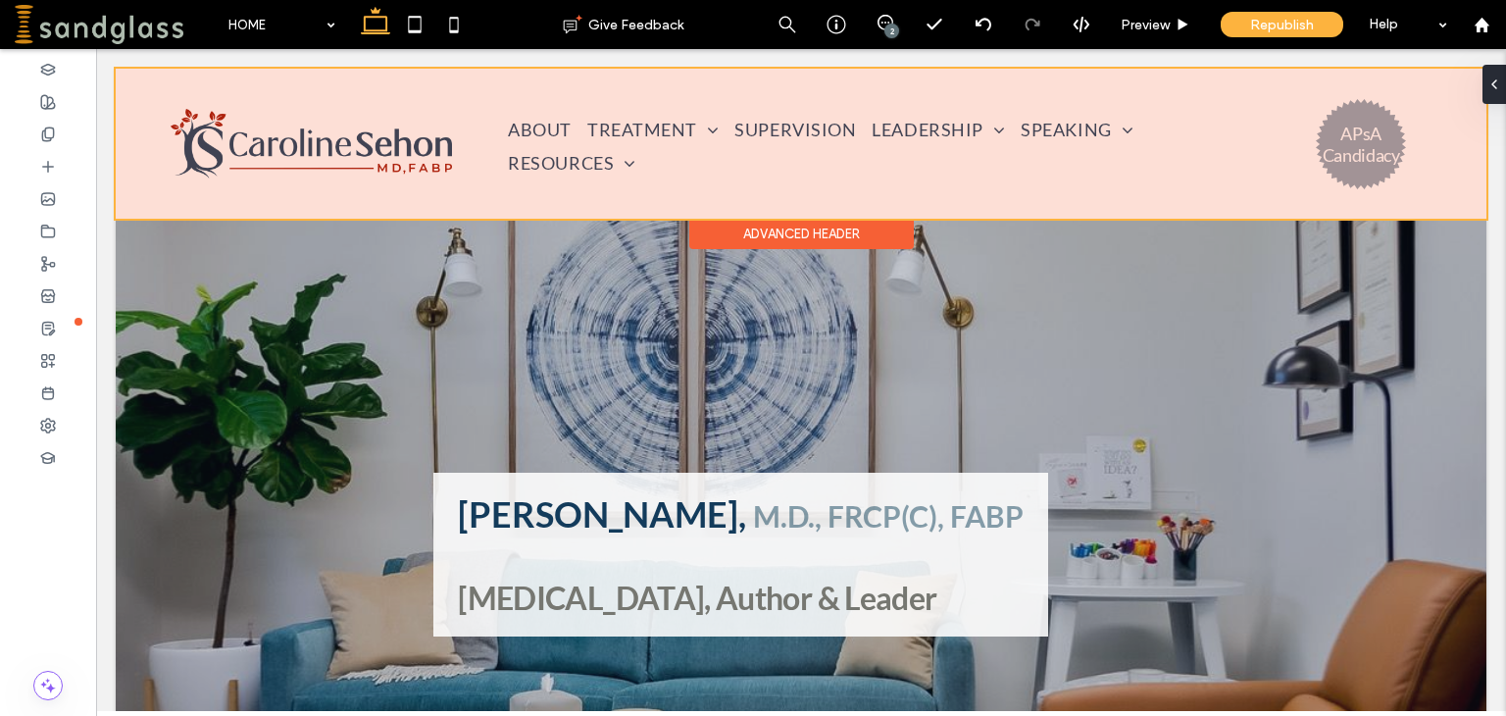
click at [1372, 162] on div at bounding box center [801, 144] width 1370 height 150
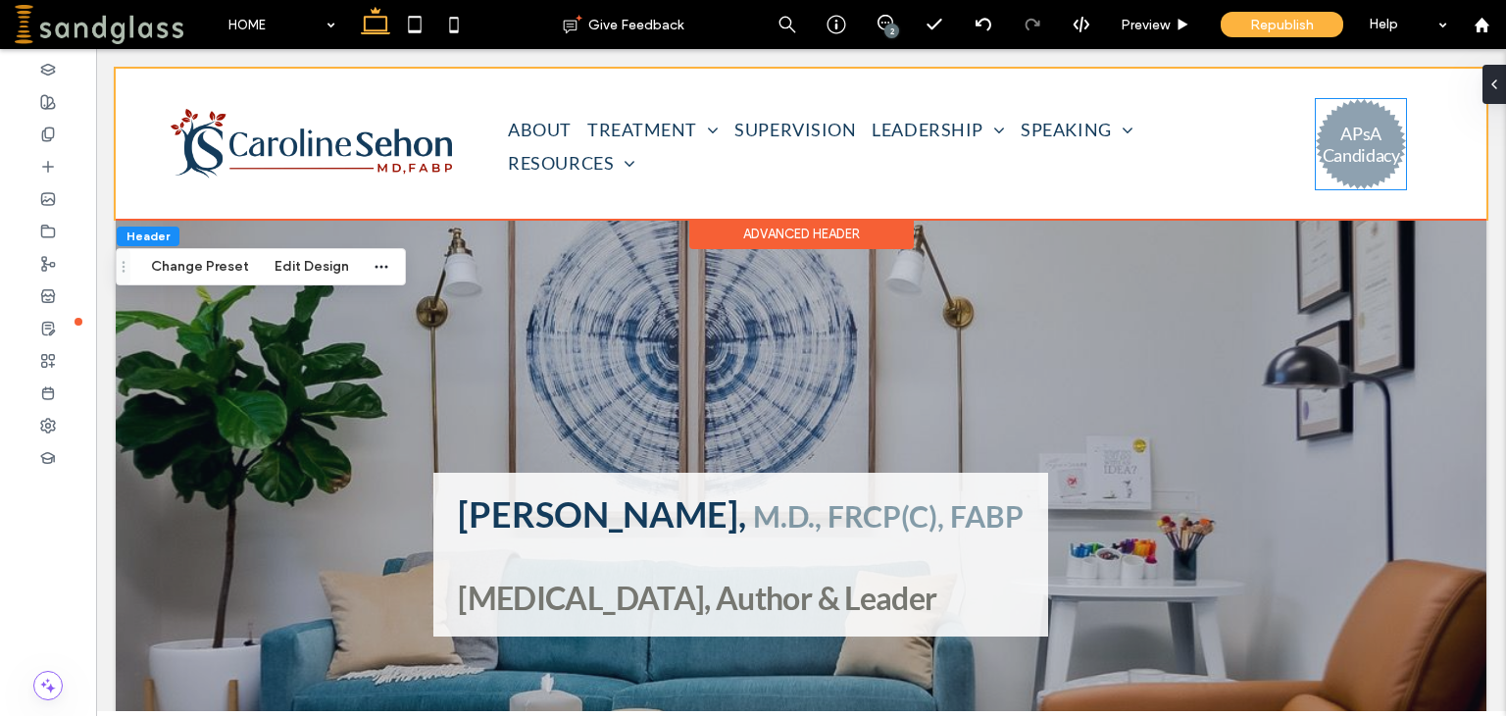
click at [1372, 162] on h3 "APsA Candidacy" at bounding box center [1360, 144] width 77 height 43
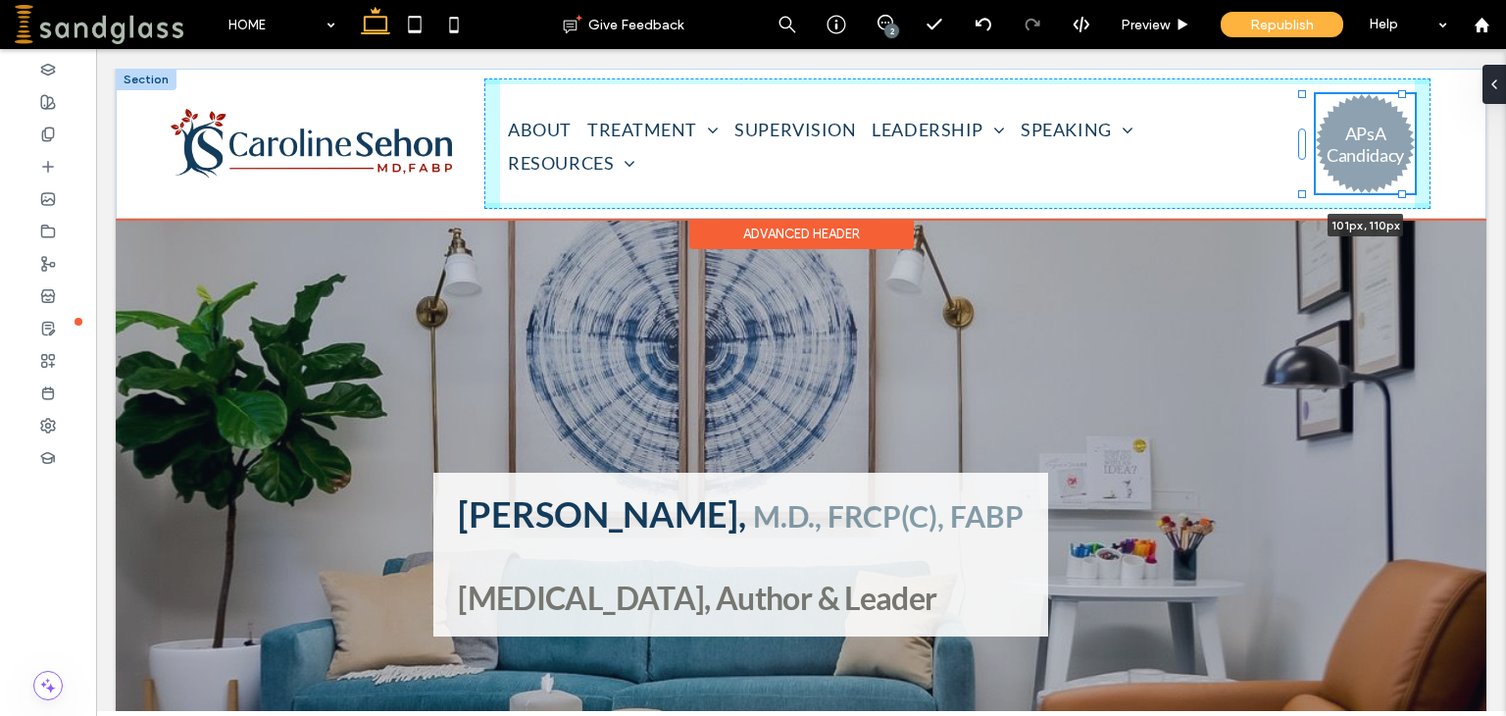
drag, startPoint x: 1400, startPoint y: 187, endPoint x: 1407, endPoint y: 197, distance: 12.0
click at [1407, 197] on div "ABOUT TREATMENT ADULT CHILD and ADOLESCENT COUPLE FAMILY PSYCHOANALYSIS TELETHE…" at bounding box center [801, 144] width 1370 height 150
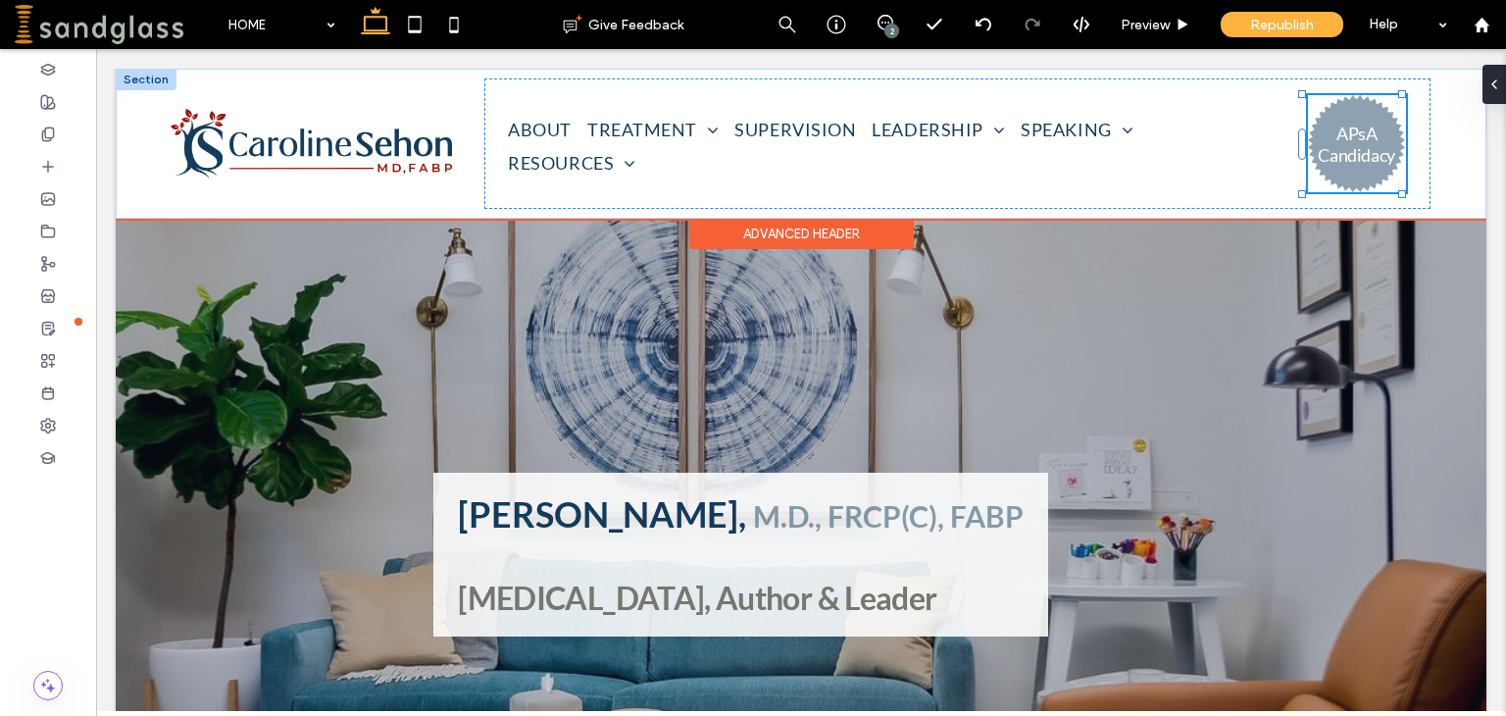
type input "***"
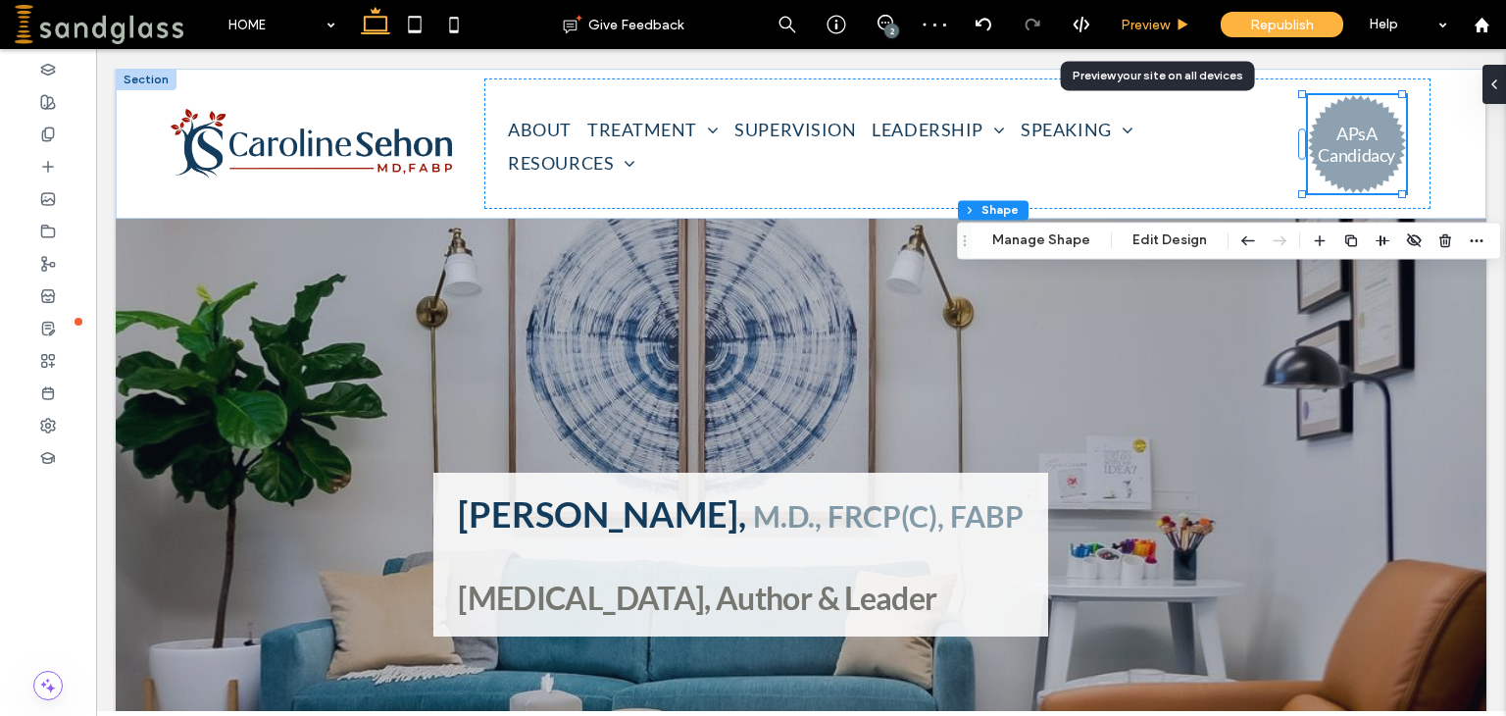
click at [1152, 28] on span "Preview" at bounding box center [1144, 25] width 49 height 17
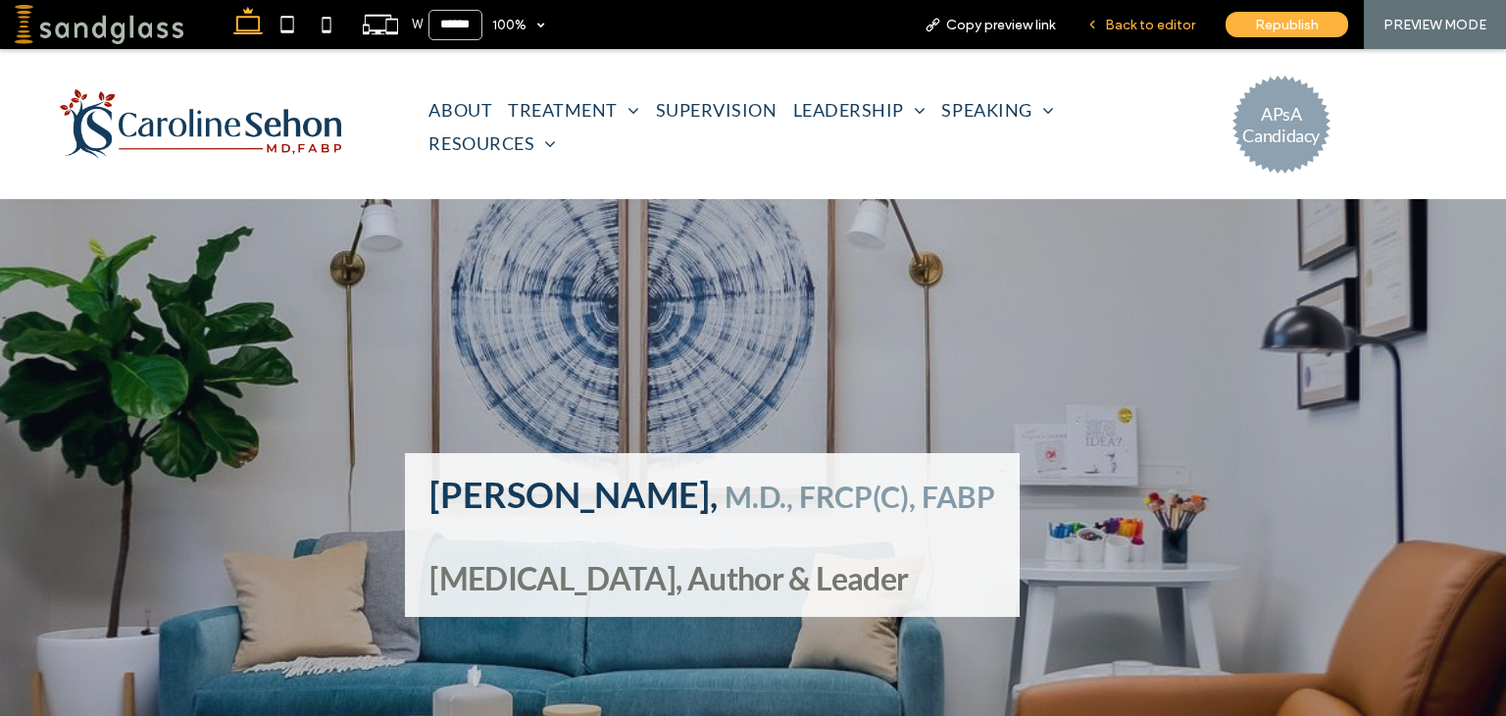
click at [1157, 21] on span "Back to editor" at bounding box center [1150, 25] width 90 height 17
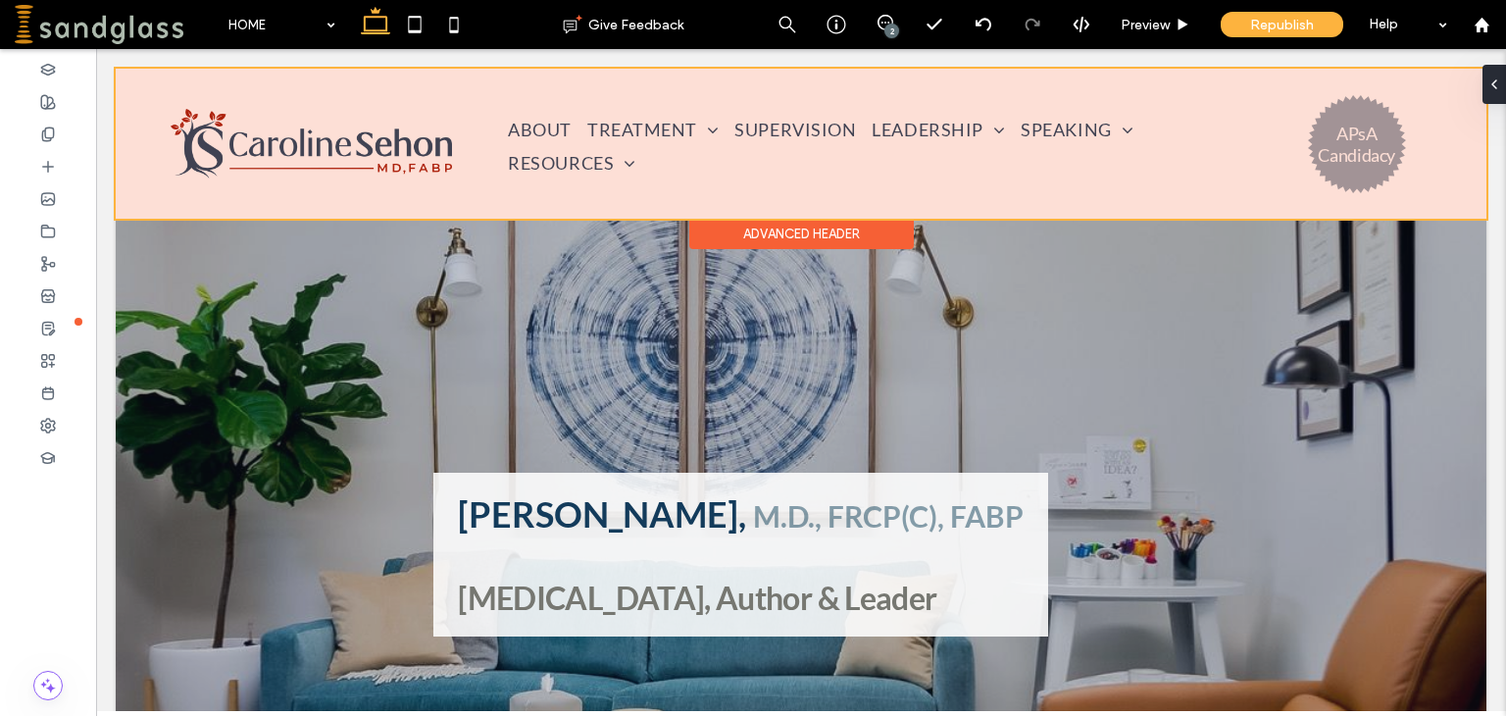
click at [211, 103] on div at bounding box center [801, 144] width 1370 height 150
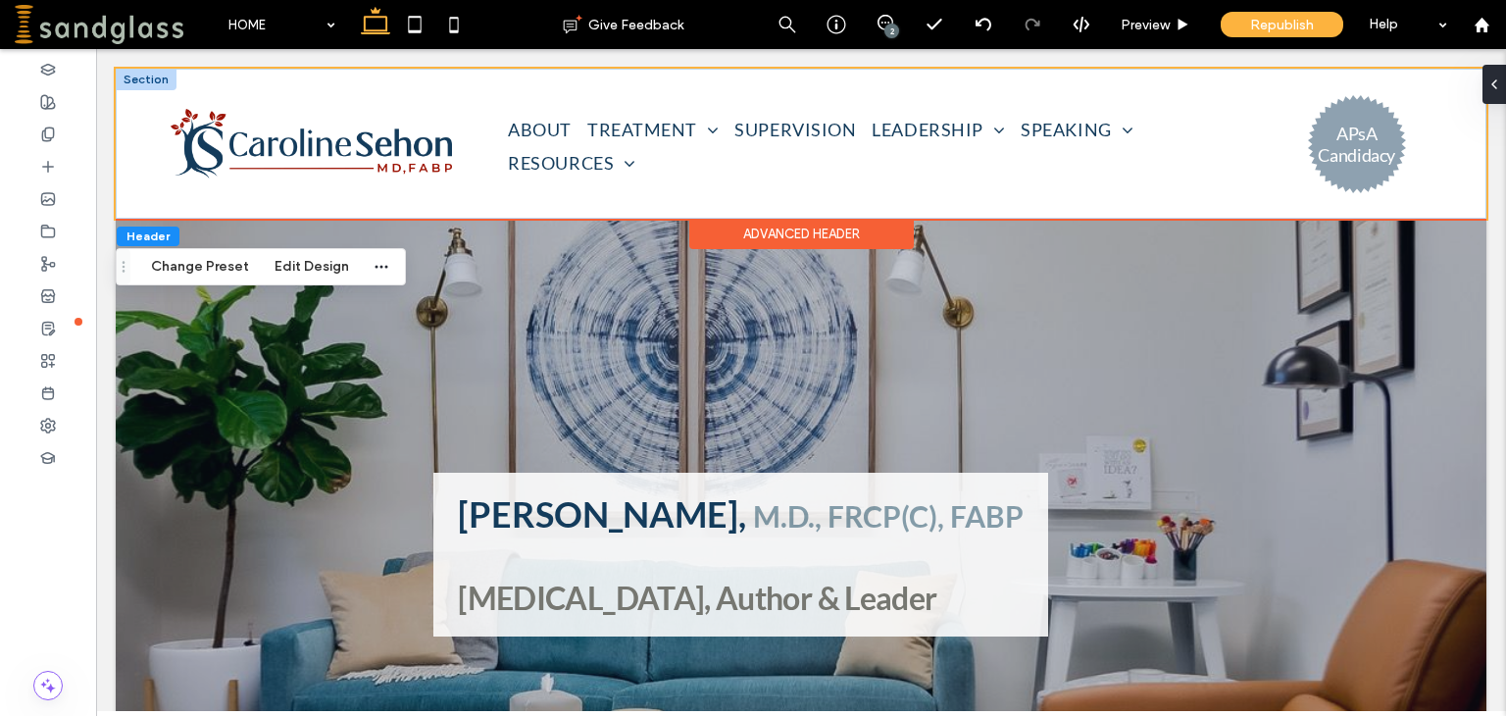
click at [143, 86] on div at bounding box center [146, 80] width 61 height 22
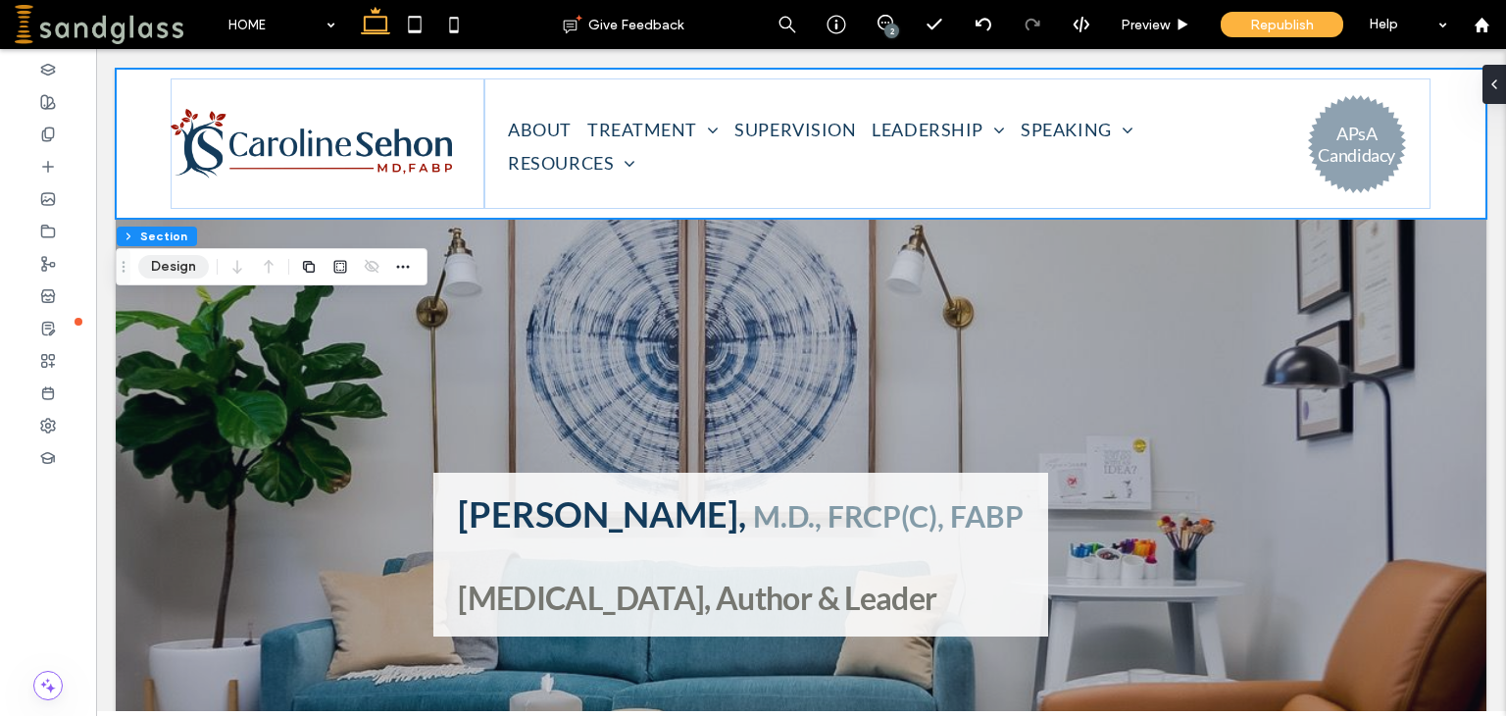
click at [156, 272] on button "Design" at bounding box center [173, 267] width 71 height 24
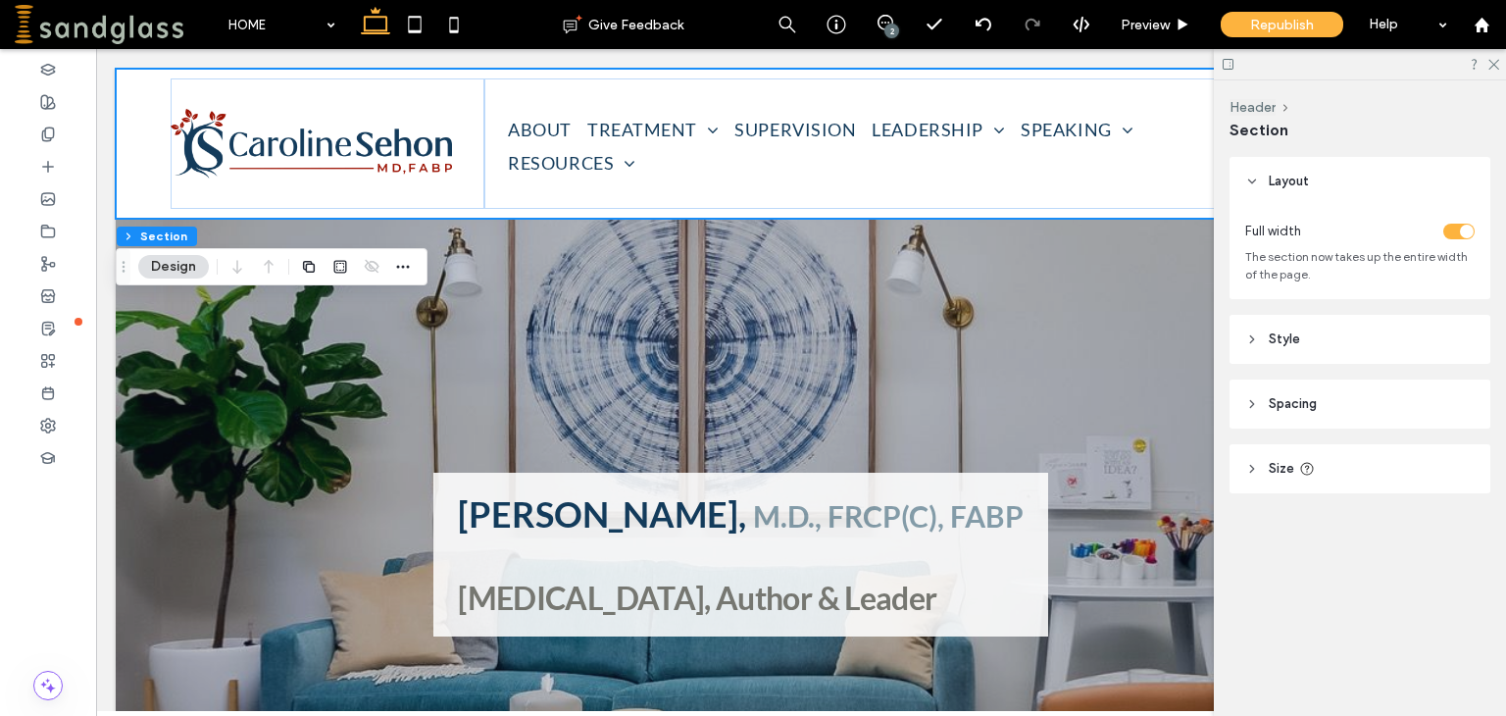
click at [1294, 402] on span "Spacing" at bounding box center [1292, 404] width 48 height 20
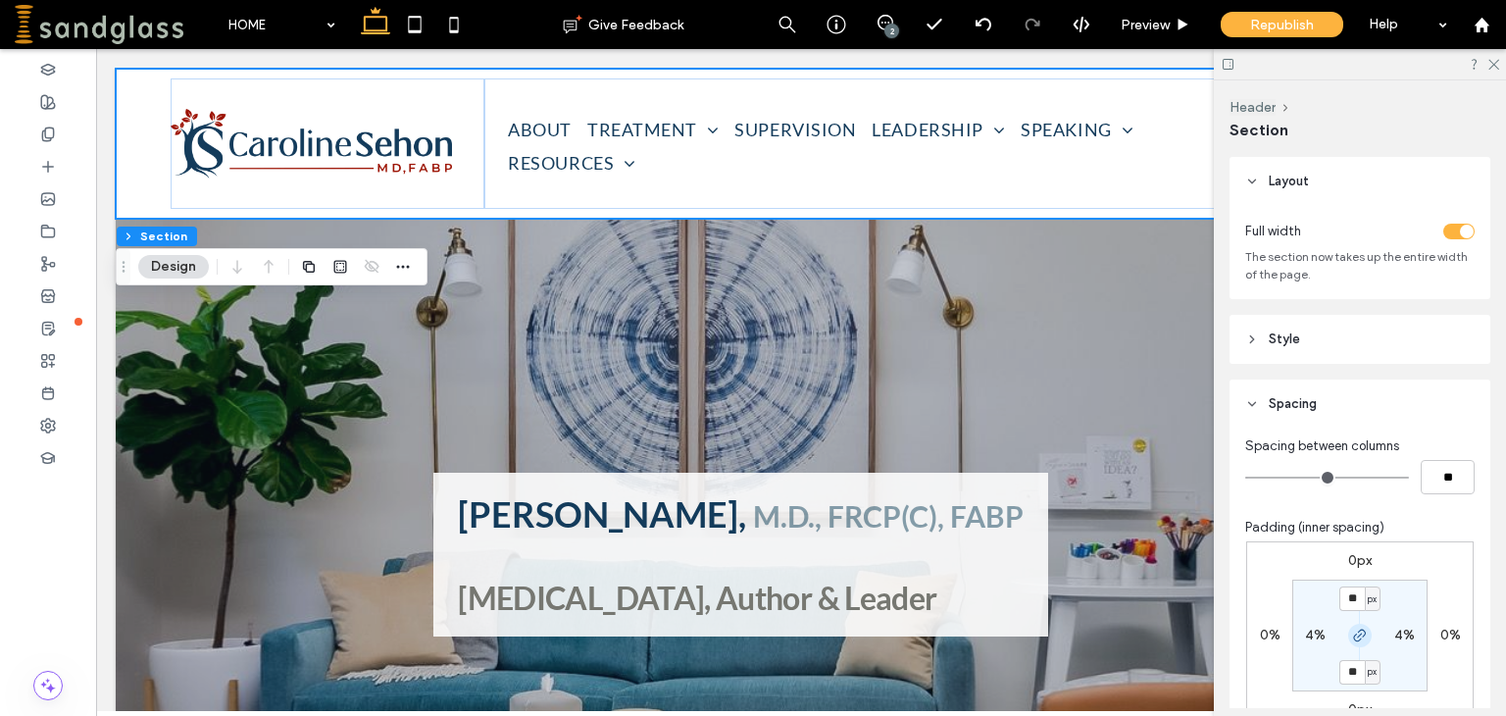
click at [1363, 641] on span "button" at bounding box center [1360, 635] width 24 height 24
click at [1352, 635] on icon "button" at bounding box center [1360, 635] width 16 height 16
click at [1394, 636] on label "4%" at bounding box center [1404, 634] width 21 height 17
type input "*"
click at [1358, 632] on icon "button" at bounding box center [1360, 635] width 16 height 16
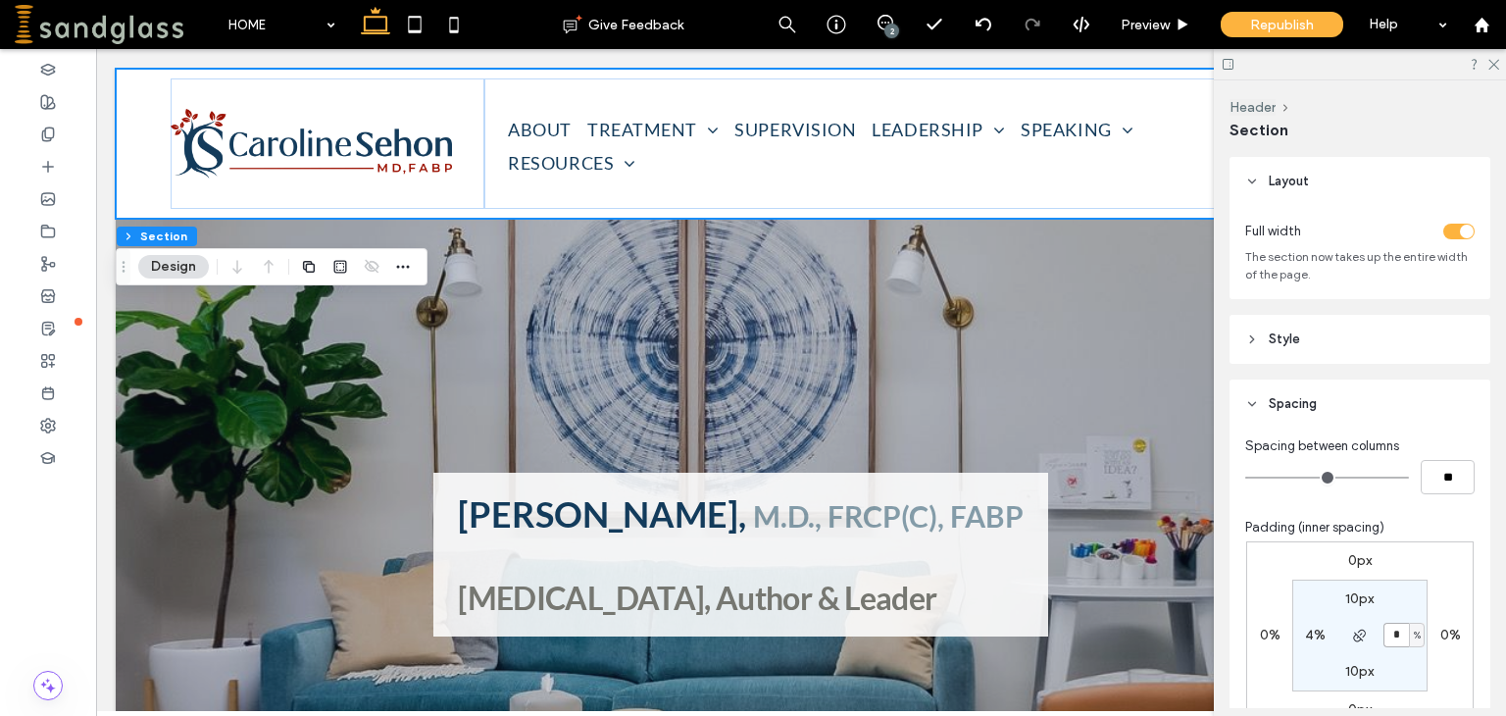
click at [1401, 632] on input "*" at bounding box center [1395, 634] width 25 height 25
type input "*"
type input "**"
click at [1496, 68] on icon at bounding box center [1492, 63] width 13 height 13
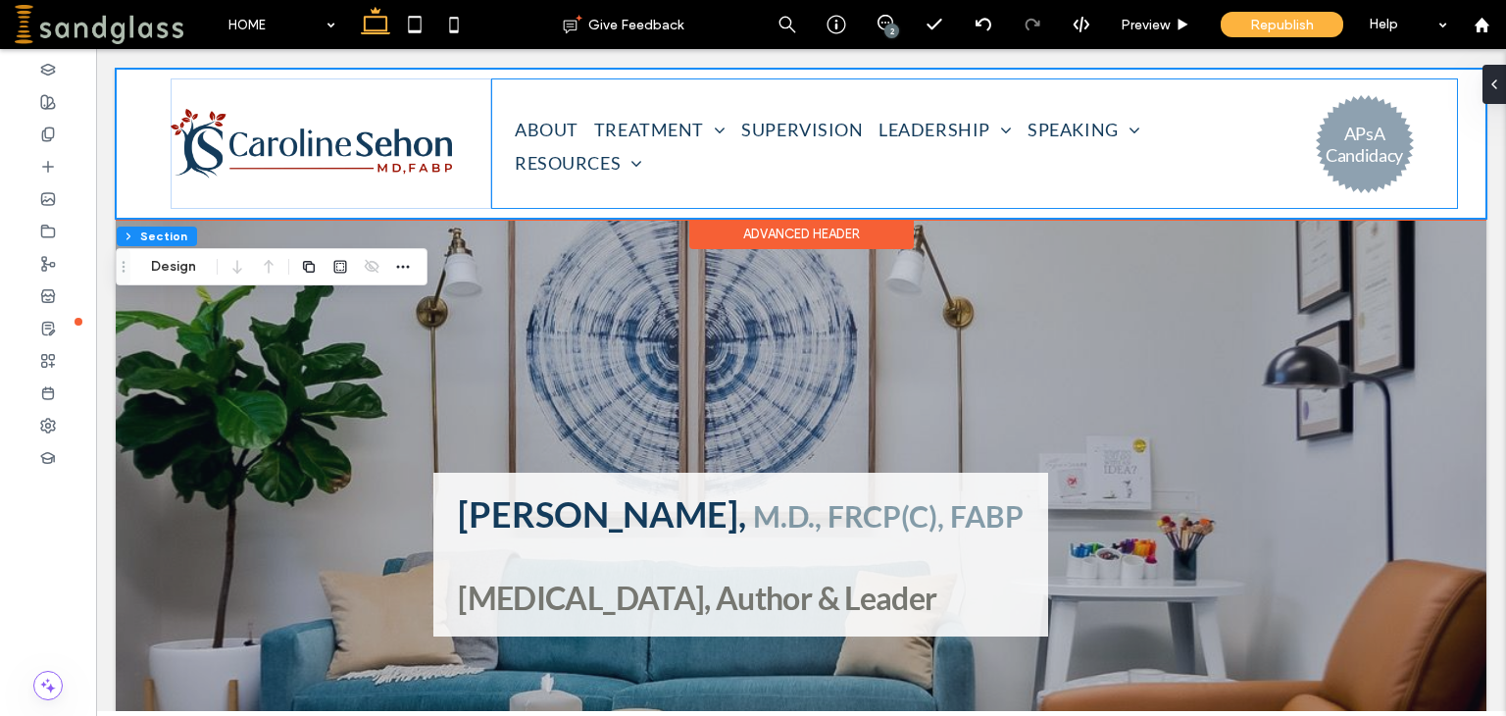
click at [1286, 131] on div "ABOUT TREATMENT ADULT CHILD and ADOLESCENT COUPLE FAMILY PSYCHOANALYSIS TELETHE…" at bounding box center [974, 143] width 967 height 130
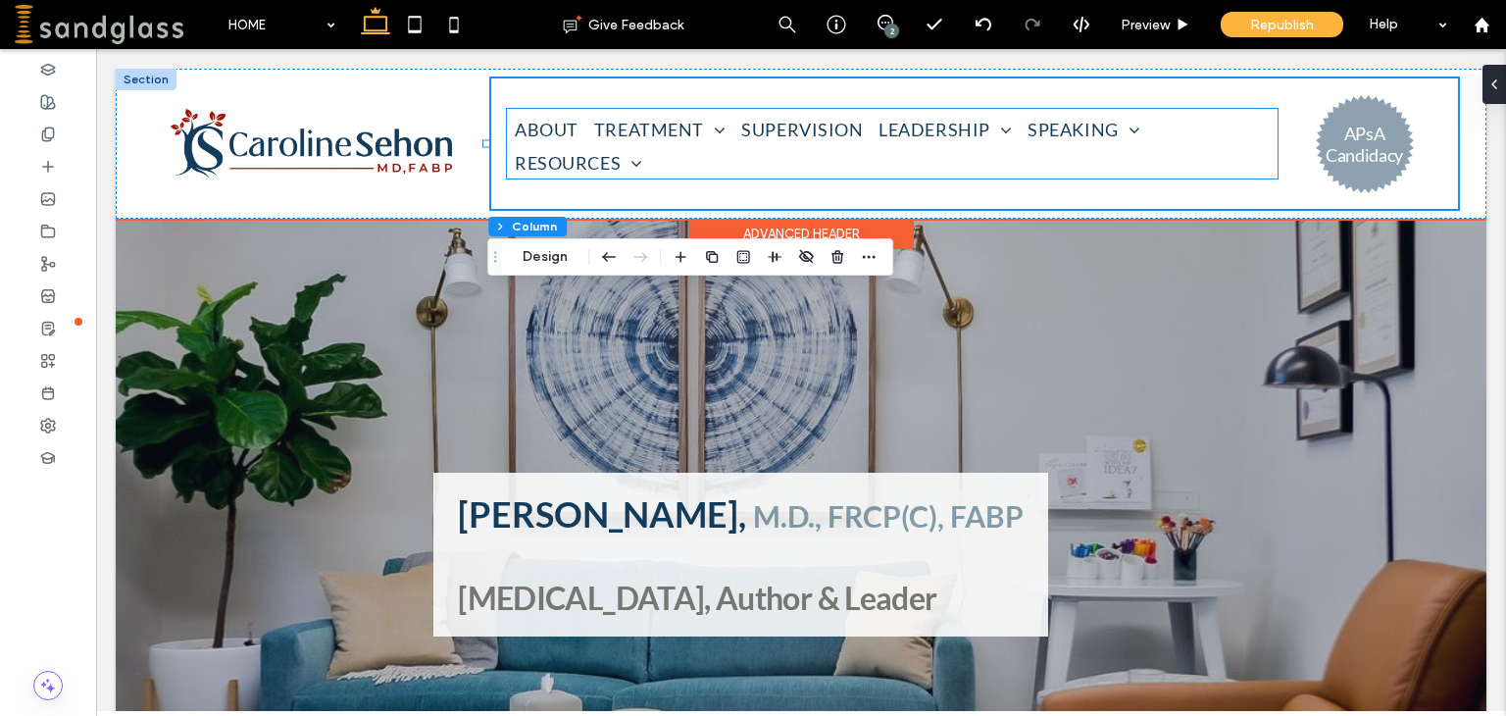
click at [1251, 130] on ul "ABOUT TREATMENT ADULT CHILD and ADOLESCENT COUPLE FAMILY PSYCHOANALYSIS TELETHE…" at bounding box center [892, 146] width 771 height 65
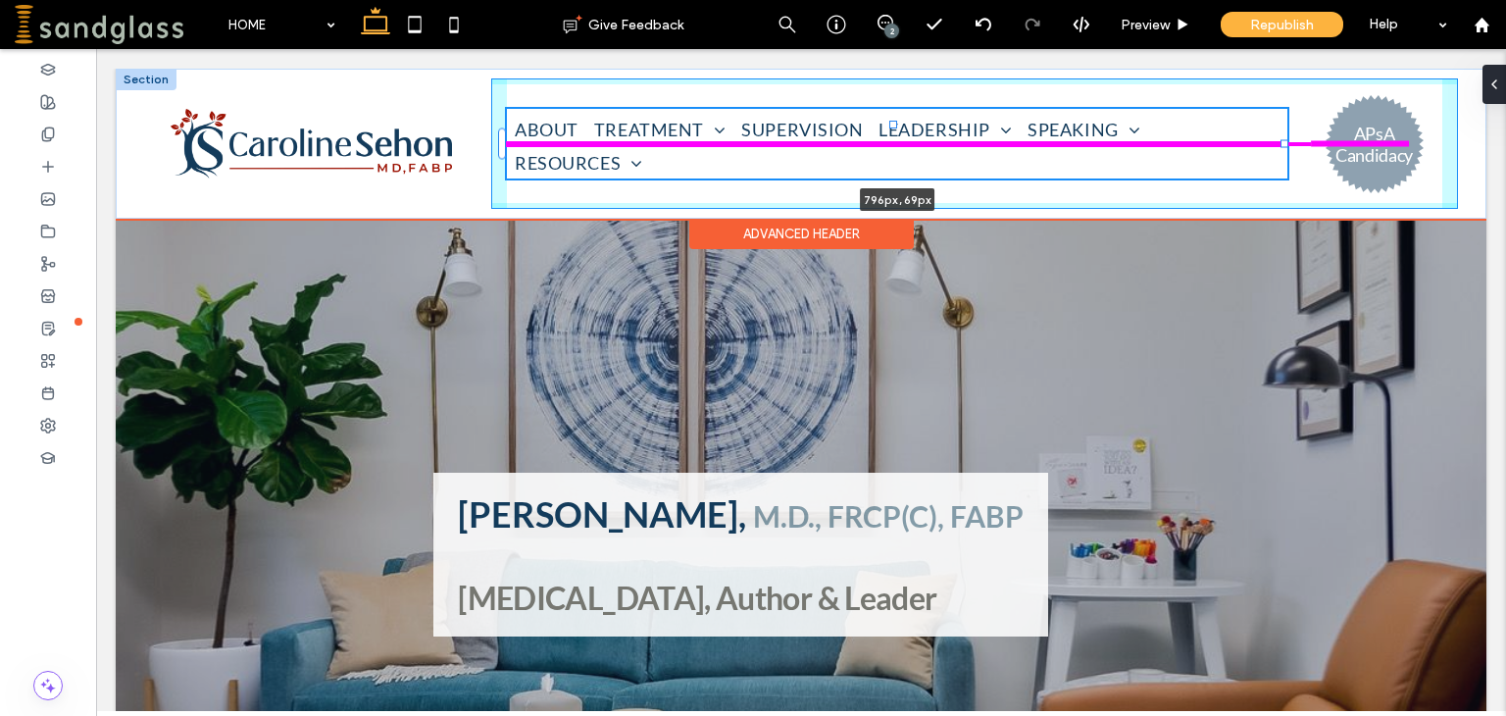
drag, startPoint x: 1272, startPoint y: 142, endPoint x: 1282, endPoint y: 144, distance: 10.0
click at [1282, 144] on div at bounding box center [1284, 144] width 8 height 8
type input "***"
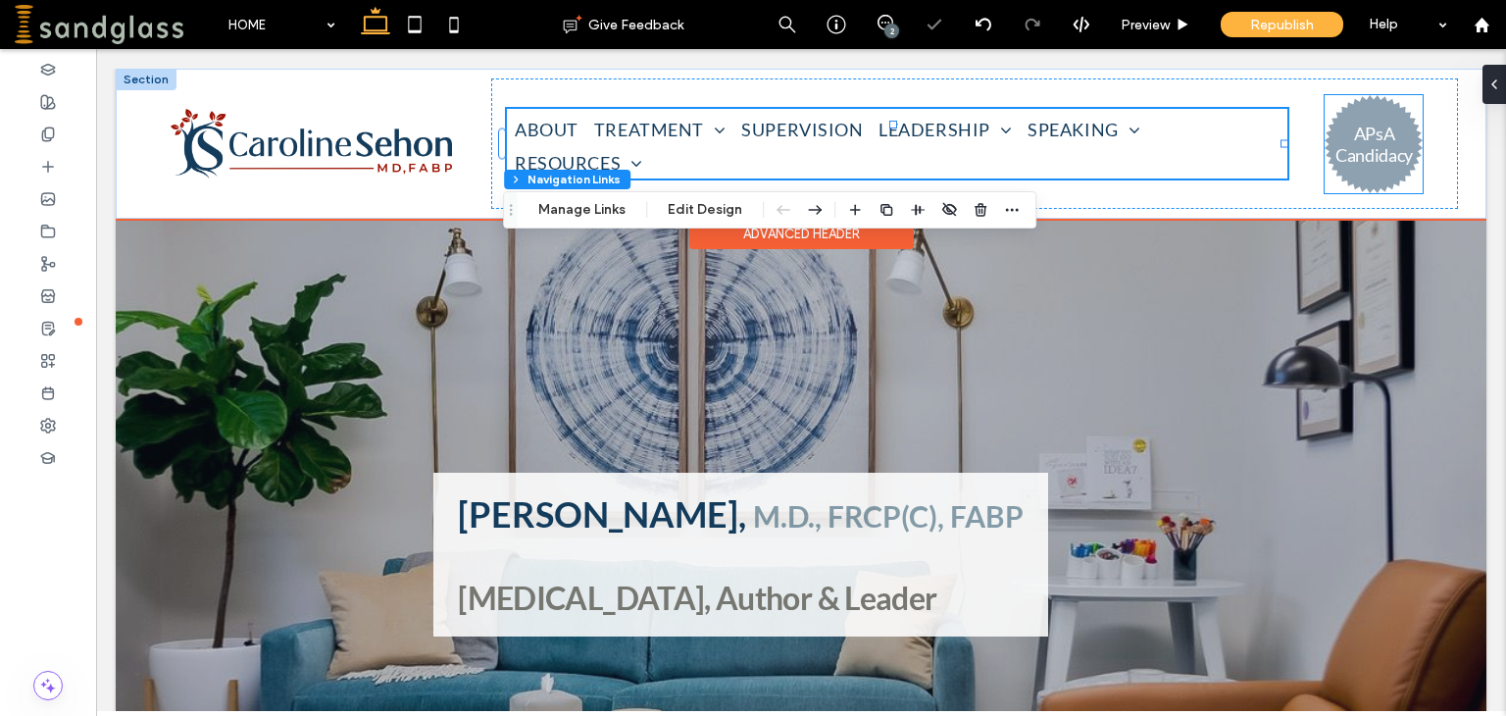
click at [1410, 176] on div "APsA Candidacy" at bounding box center [1373, 144] width 98 height 98
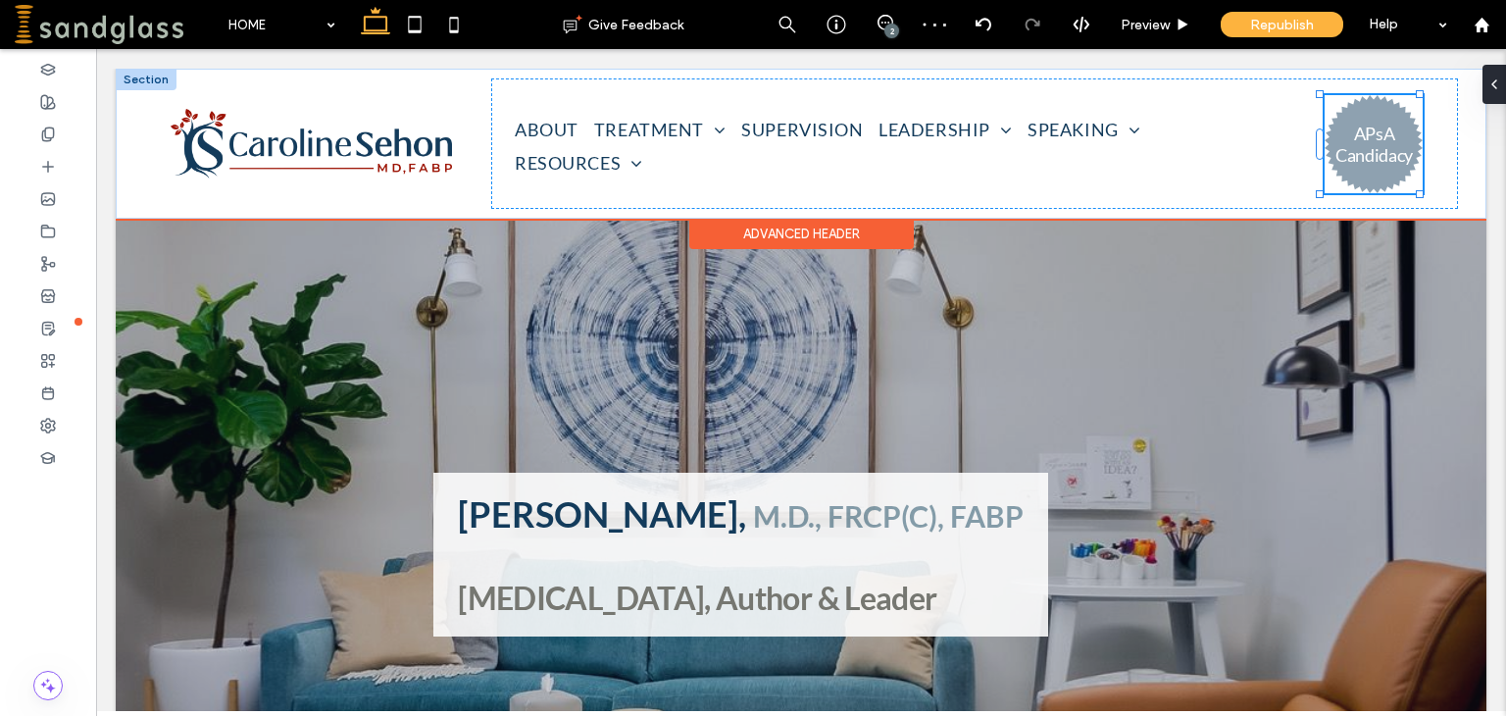
click at [1418, 190] on div at bounding box center [1420, 194] width 8 height 8
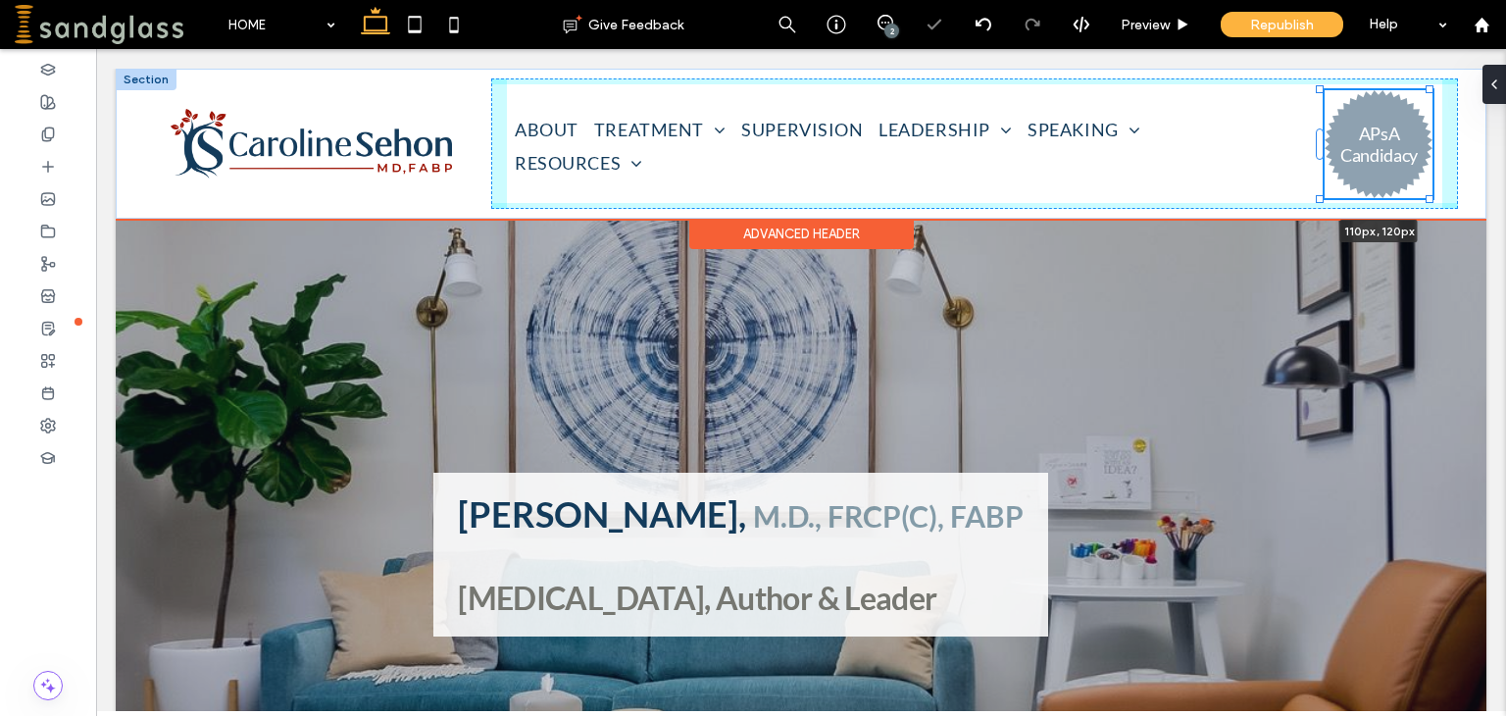
drag, startPoint x: 1418, startPoint y: 189, endPoint x: 1427, endPoint y: 194, distance: 10.1
click at [1427, 195] on div at bounding box center [1429, 199] width 8 height 8
type input "***"
click at [1429, 196] on div at bounding box center [1428, 198] width 8 height 8
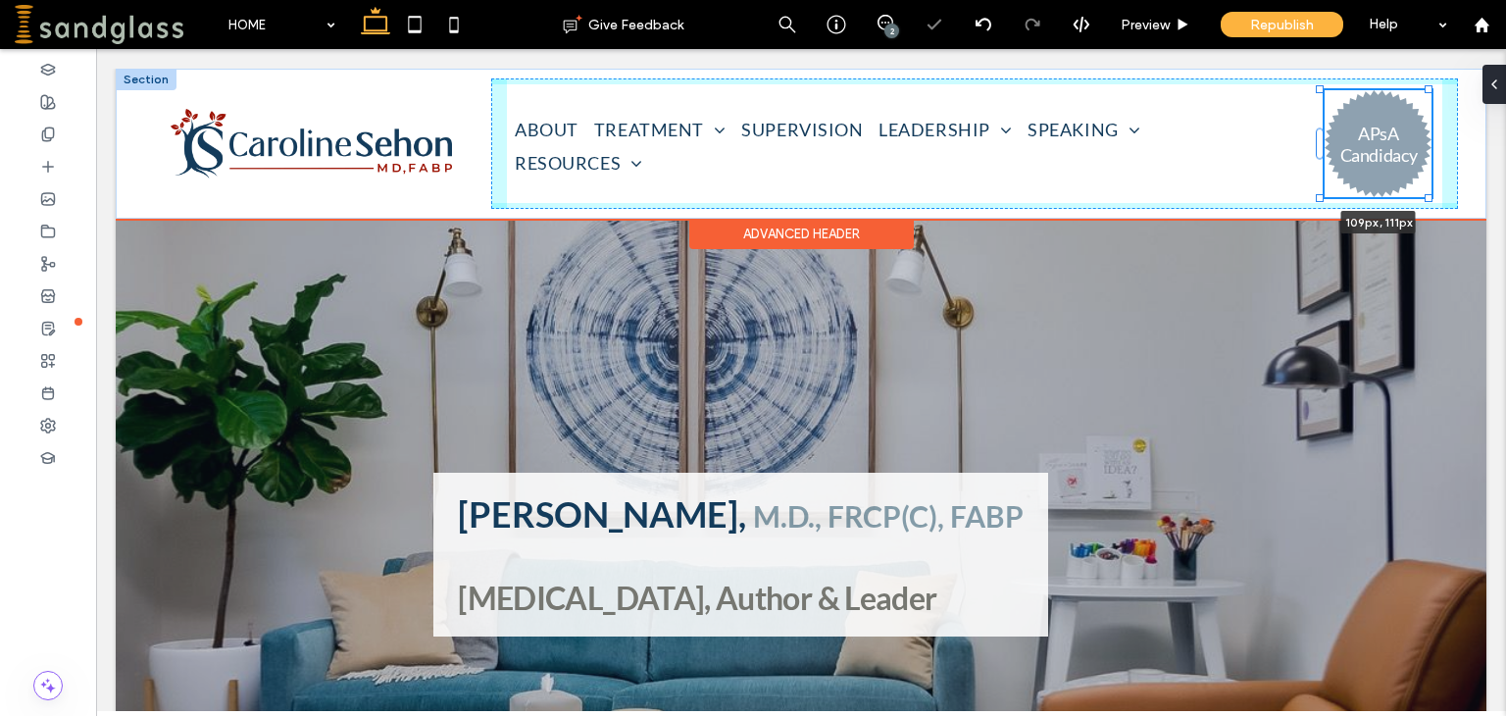
type input "***"
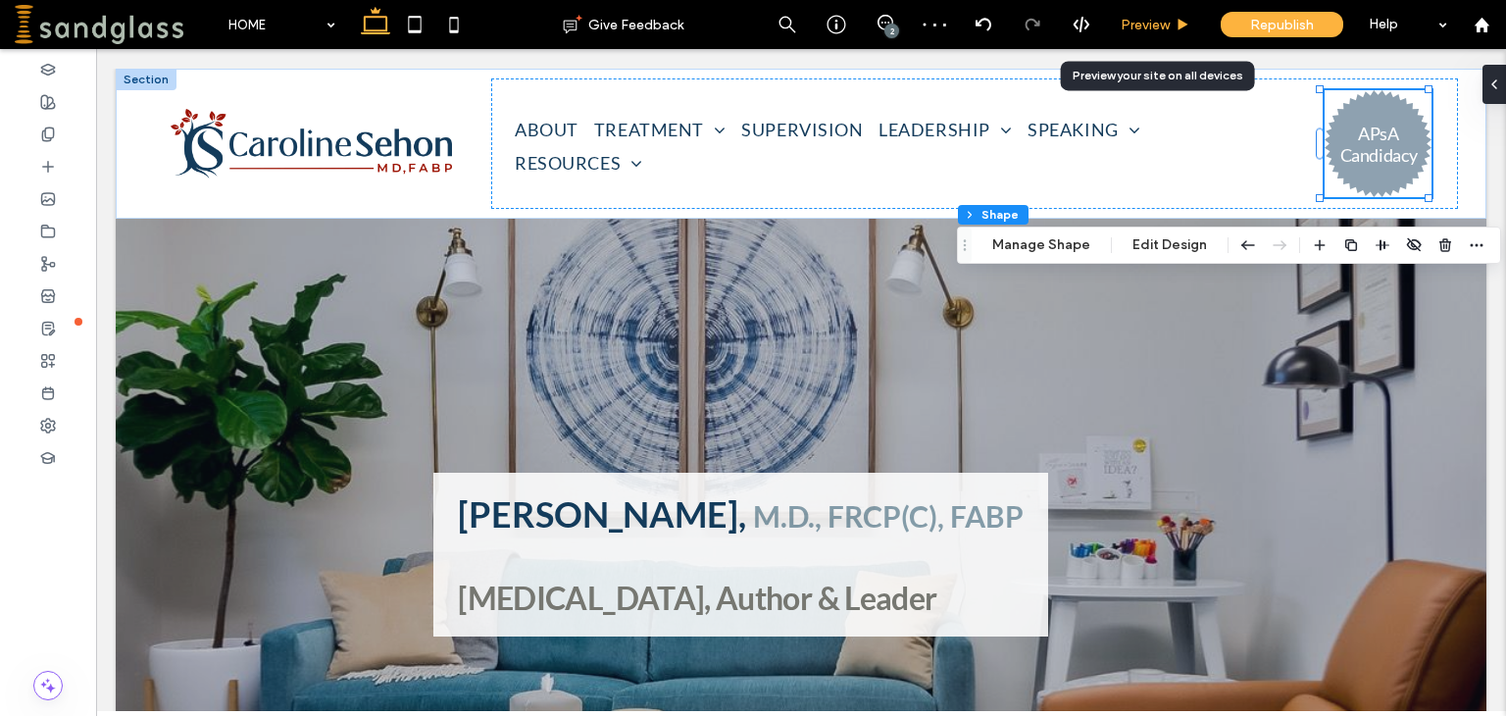
click at [1149, 17] on span "Preview" at bounding box center [1144, 25] width 49 height 17
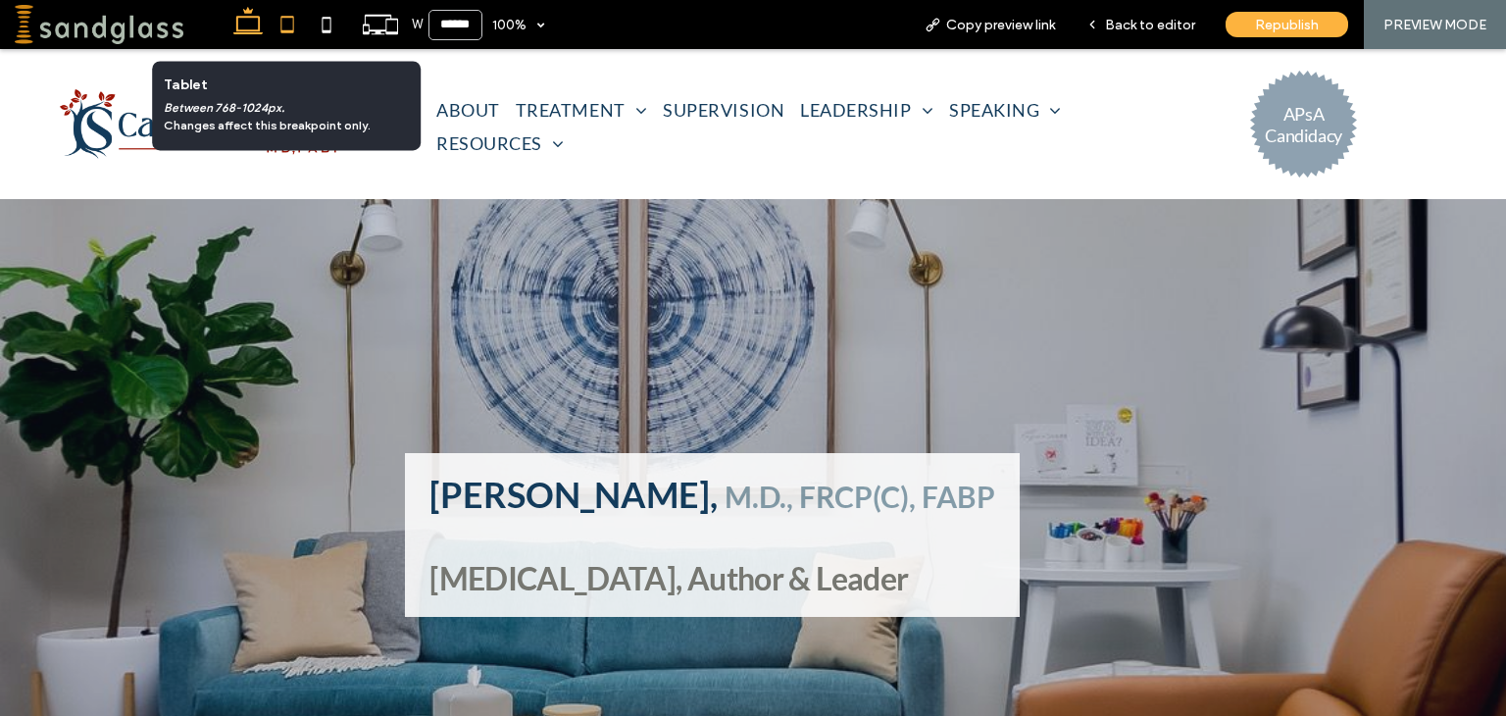
click at [290, 29] on icon at bounding box center [287, 24] width 39 height 39
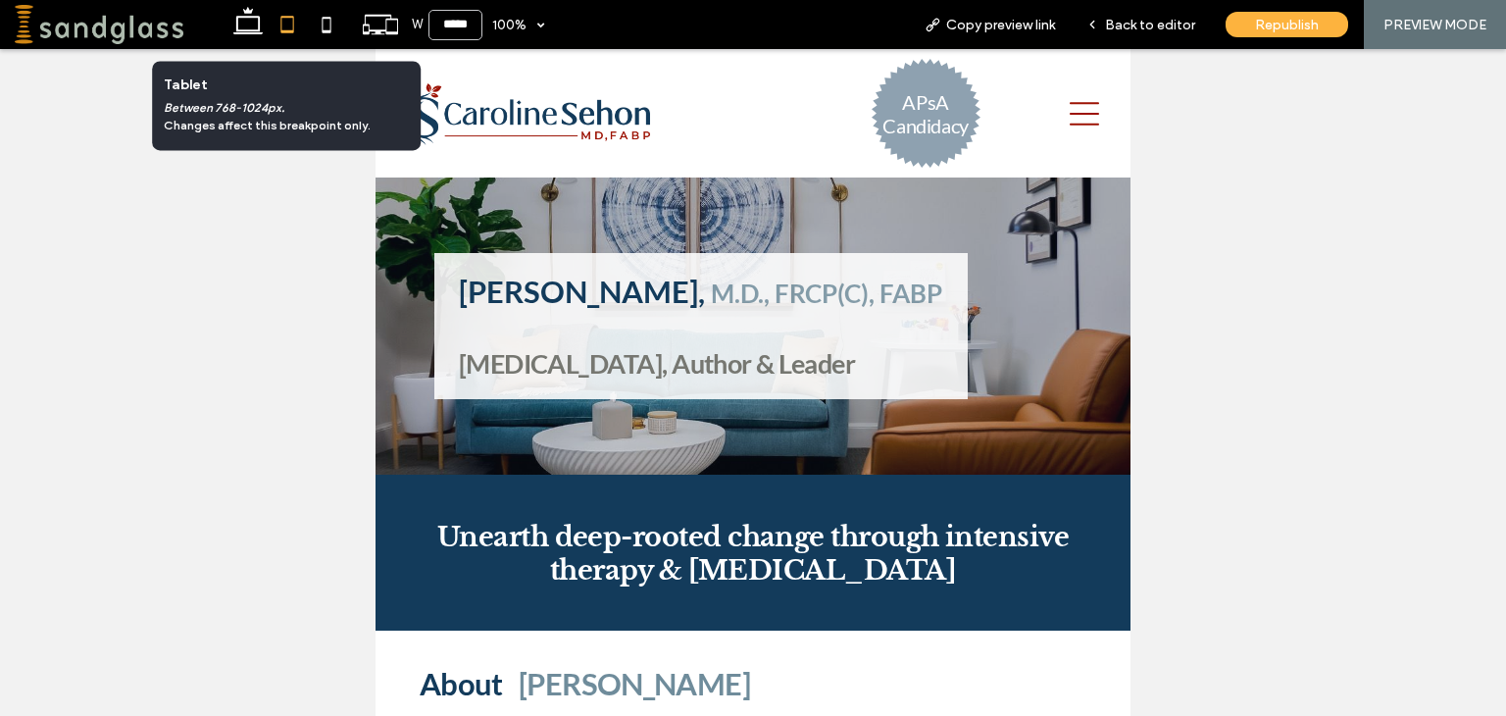
type input "*****"
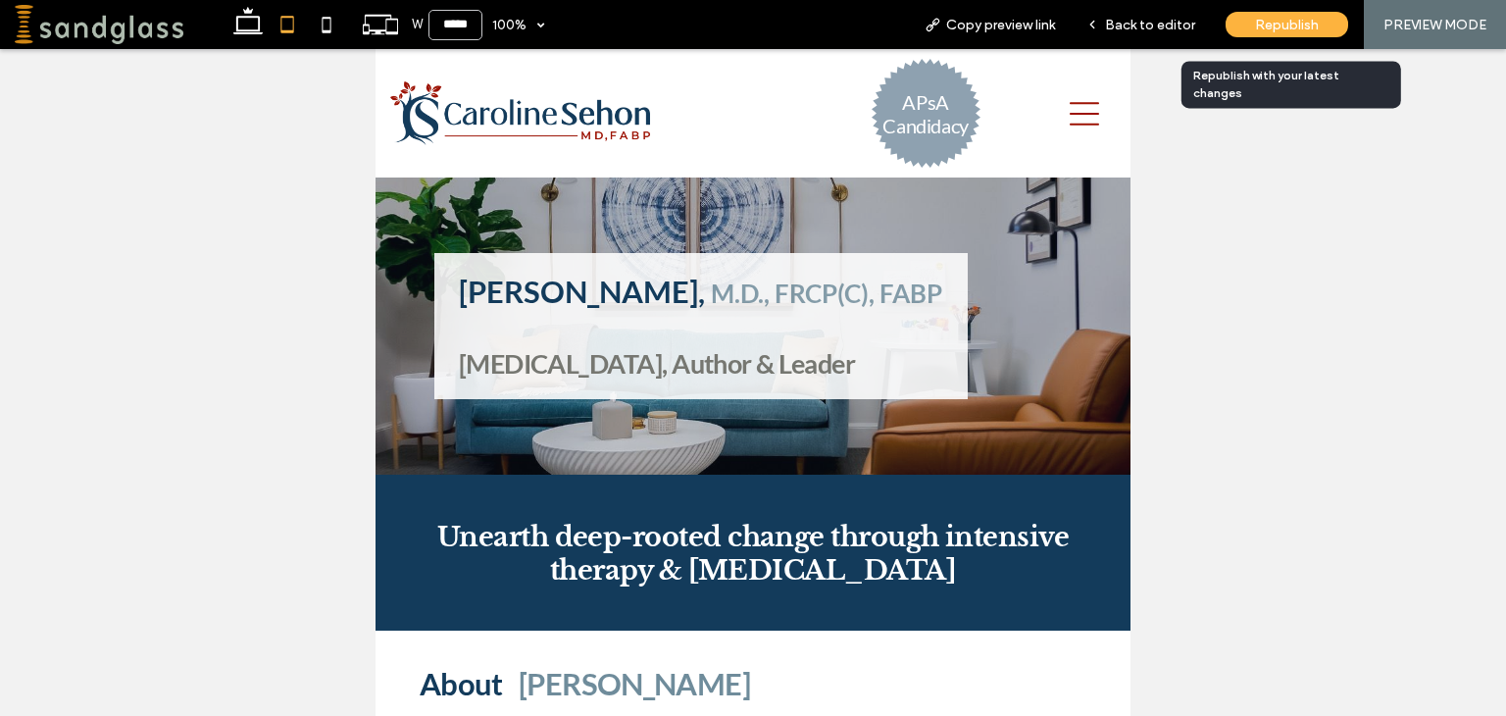
click at [1272, 24] on span "Republish" at bounding box center [1287, 25] width 64 height 17
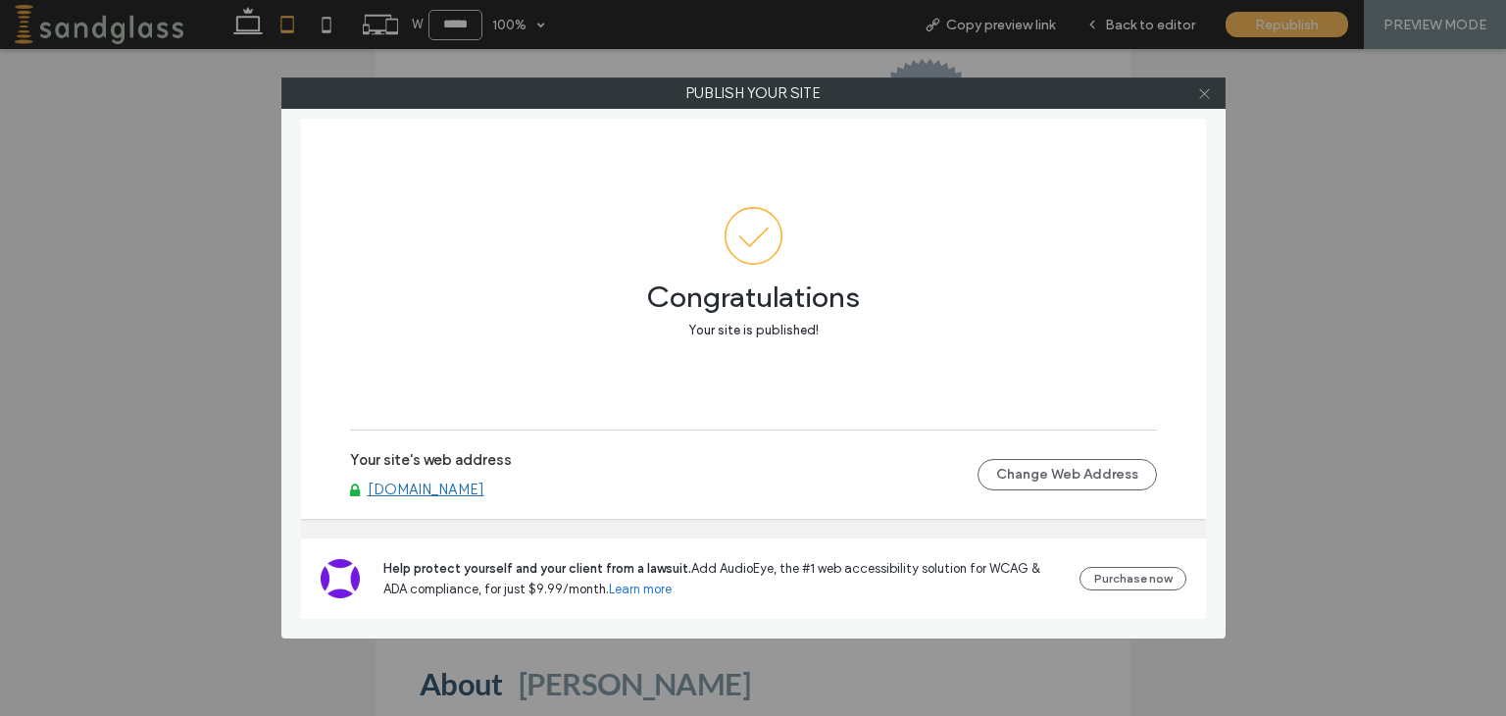
click at [1210, 94] on icon at bounding box center [1204, 93] width 15 height 15
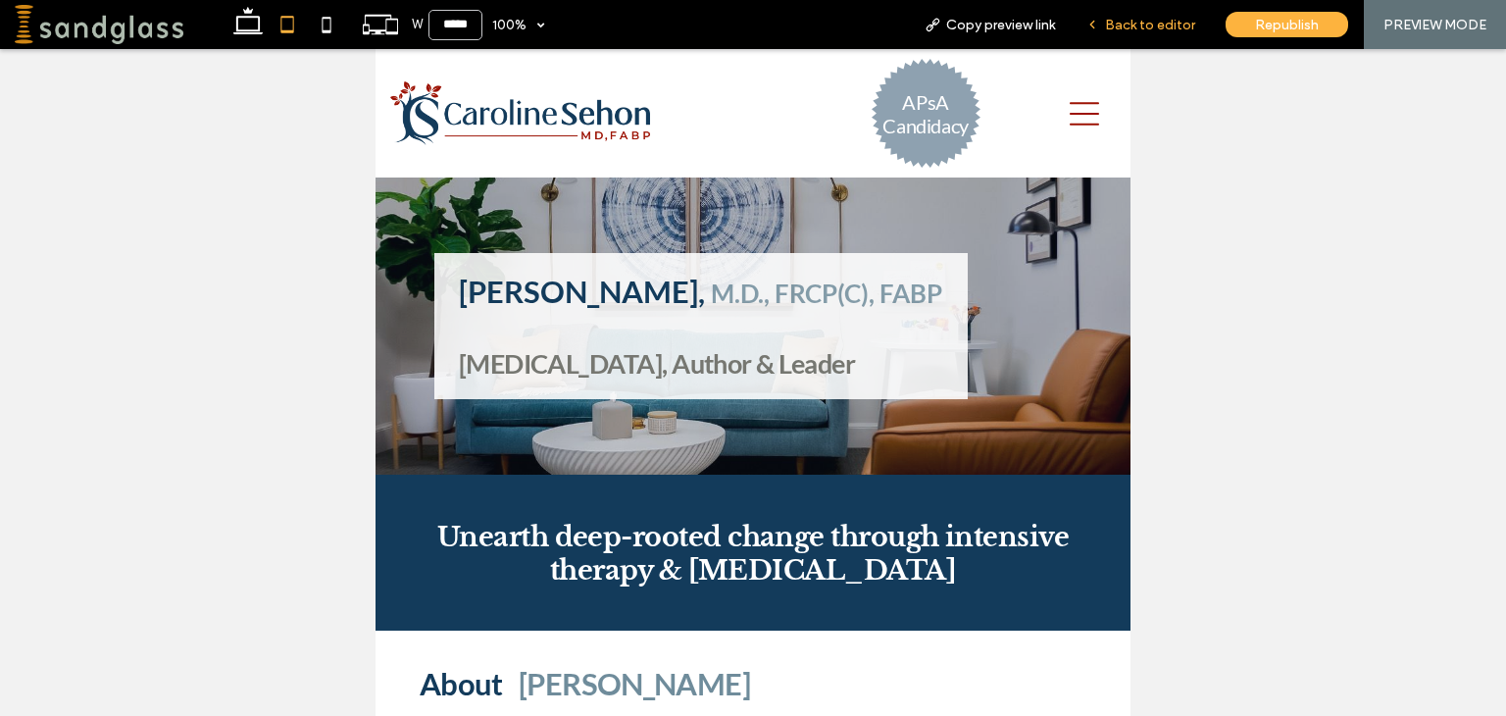
click at [1168, 32] on div "Back to editor" at bounding box center [1140, 24] width 140 height 49
click at [1168, 25] on span "Back to editor" at bounding box center [1150, 25] width 90 height 17
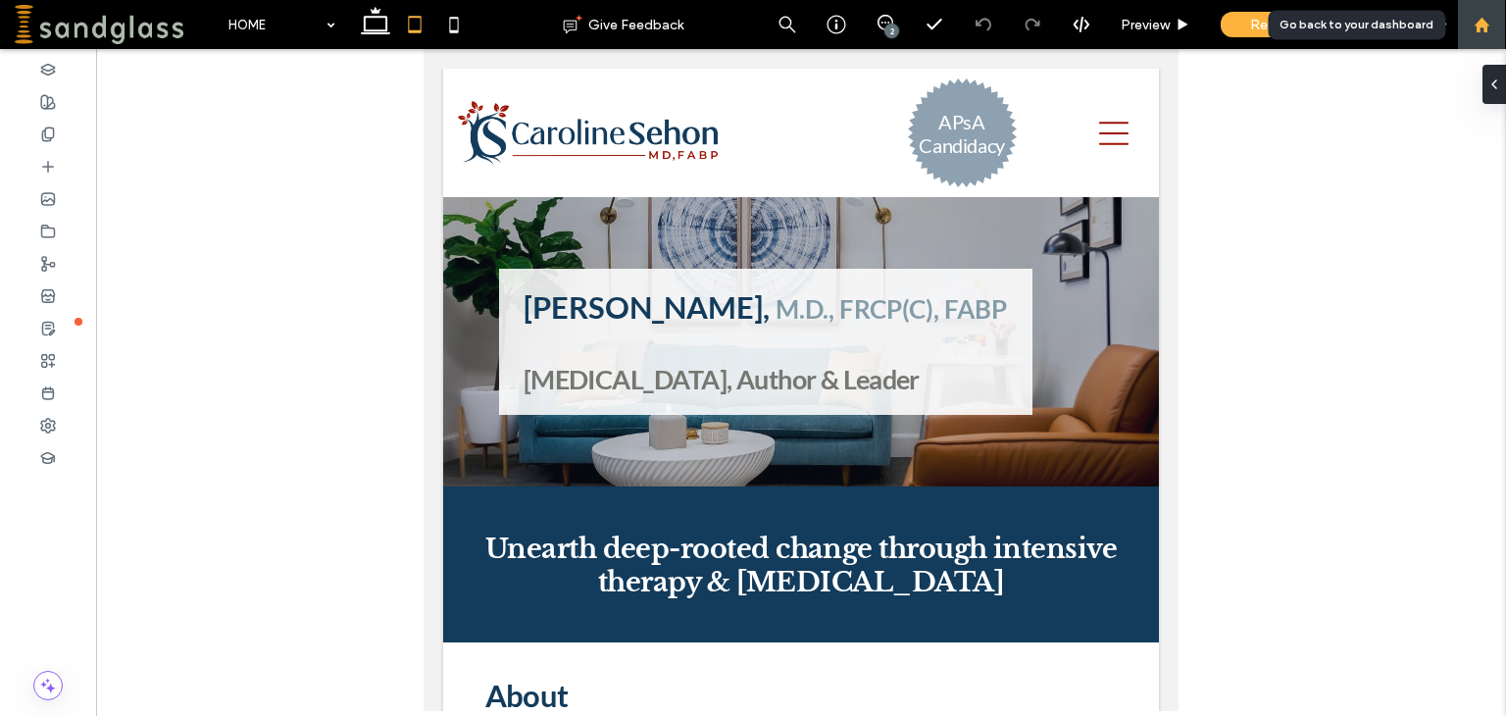
click at [1481, 32] on div at bounding box center [1481, 24] width 49 height 49
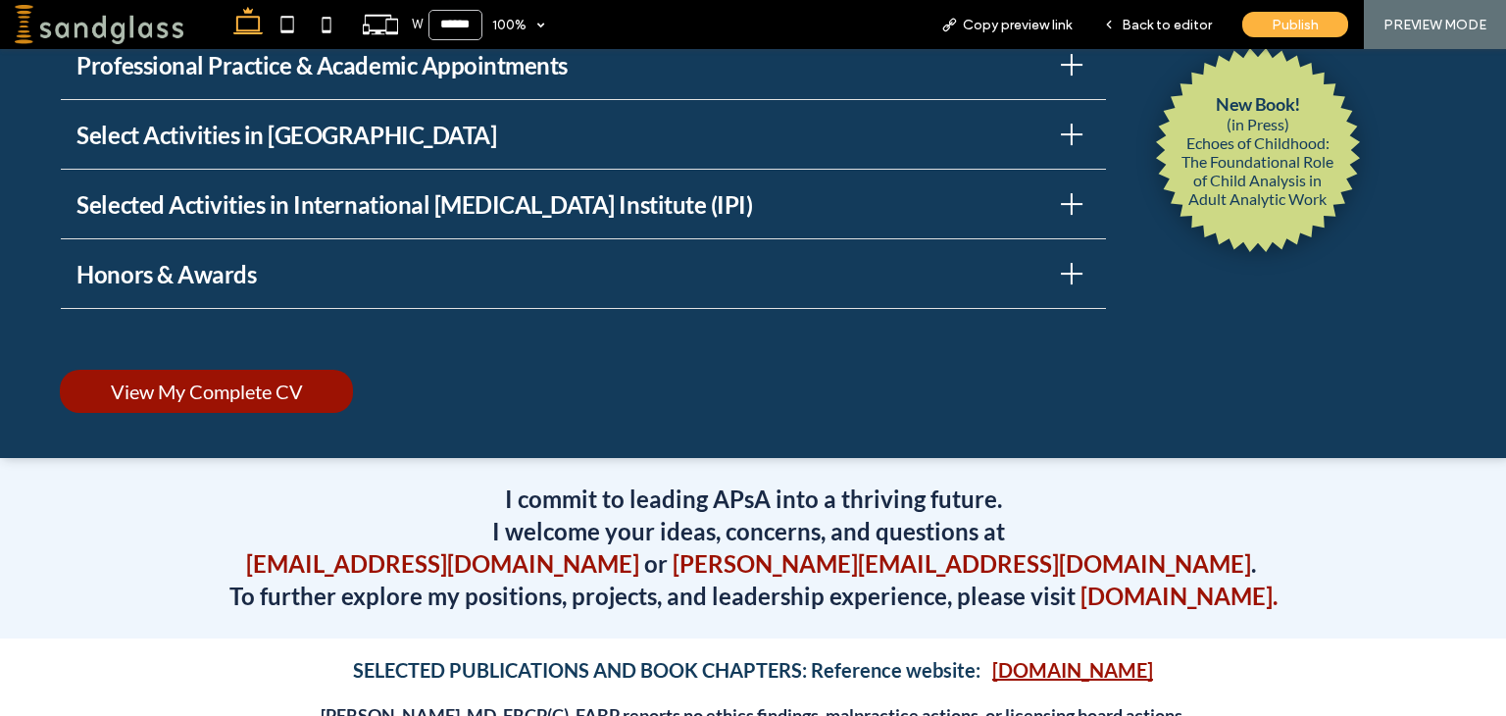
scroll to position [2102, 0]
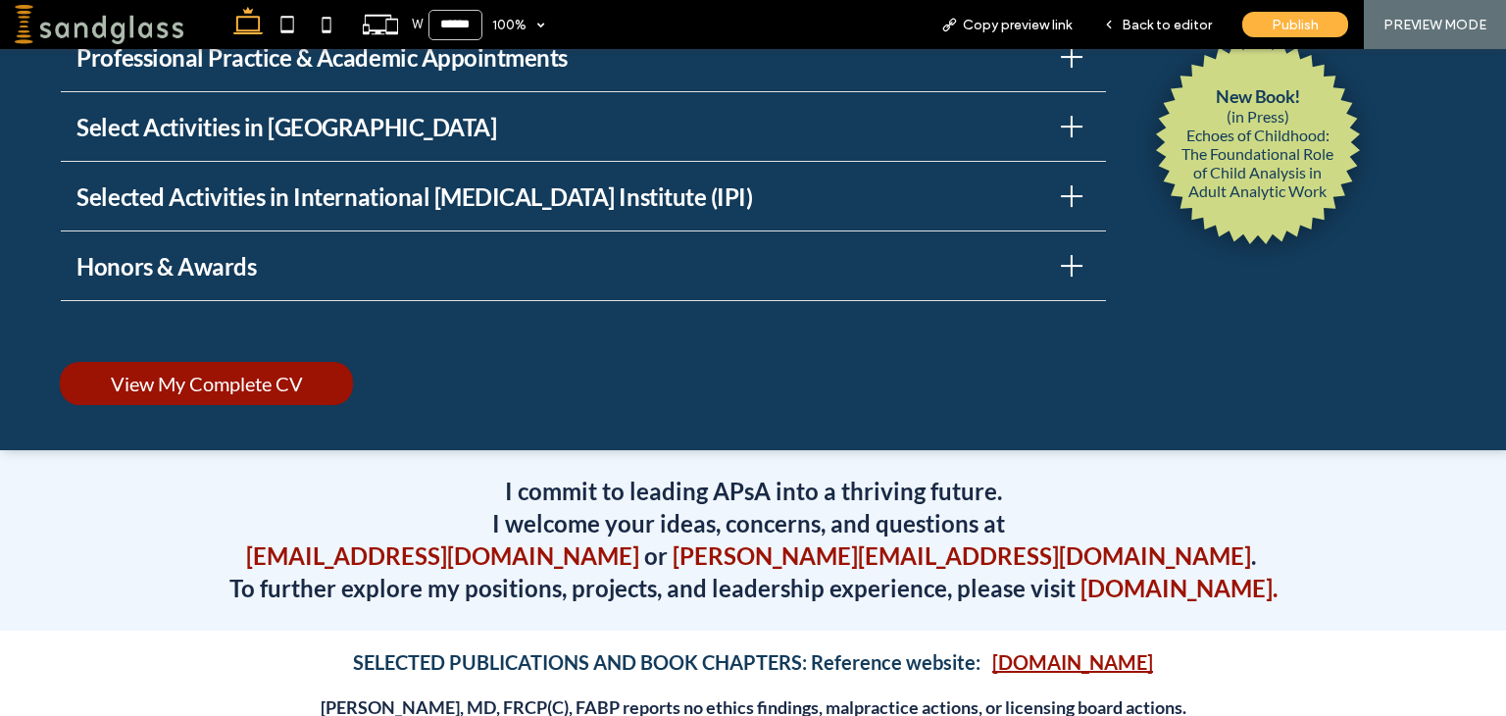
click at [1070, 255] on div at bounding box center [1071, 266] width 2 height 22
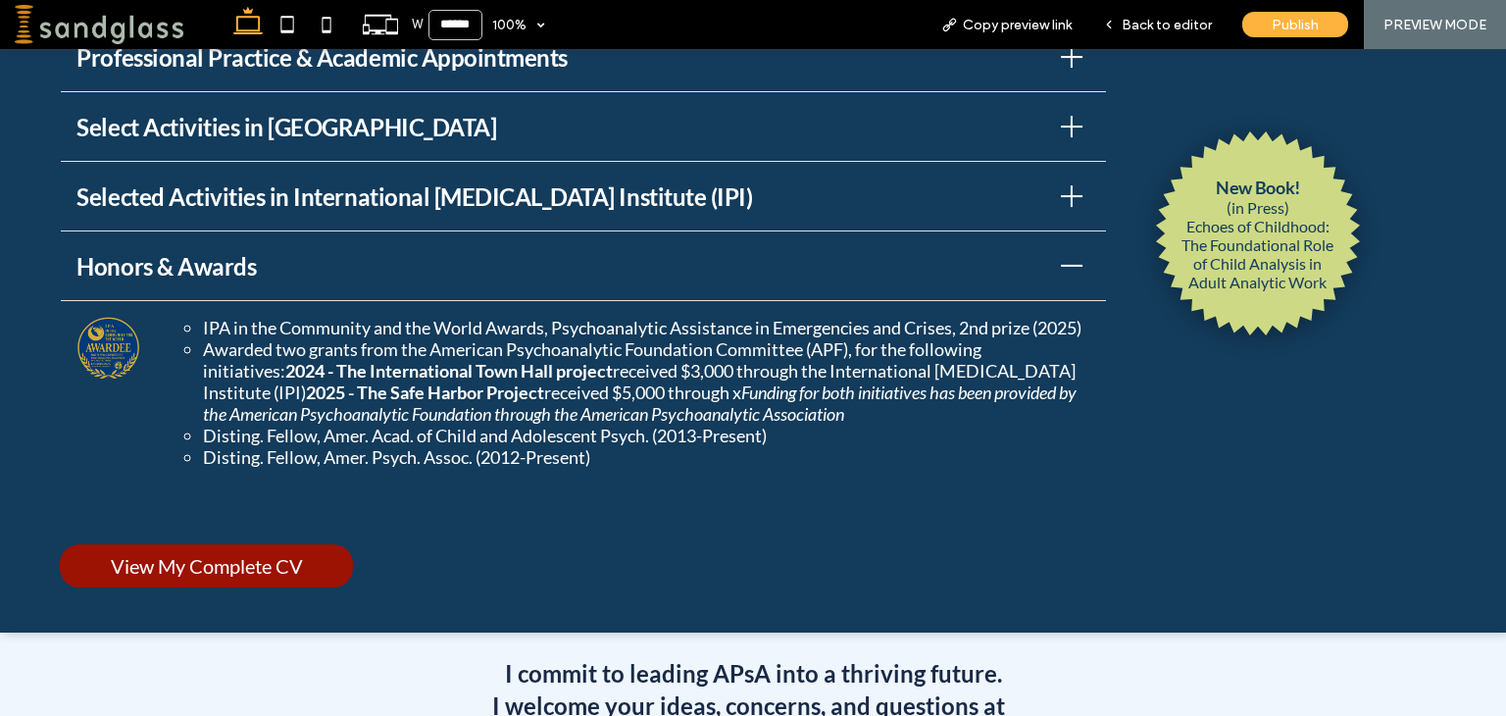
click at [1070, 255] on div at bounding box center [1071, 266] width 2 height 22
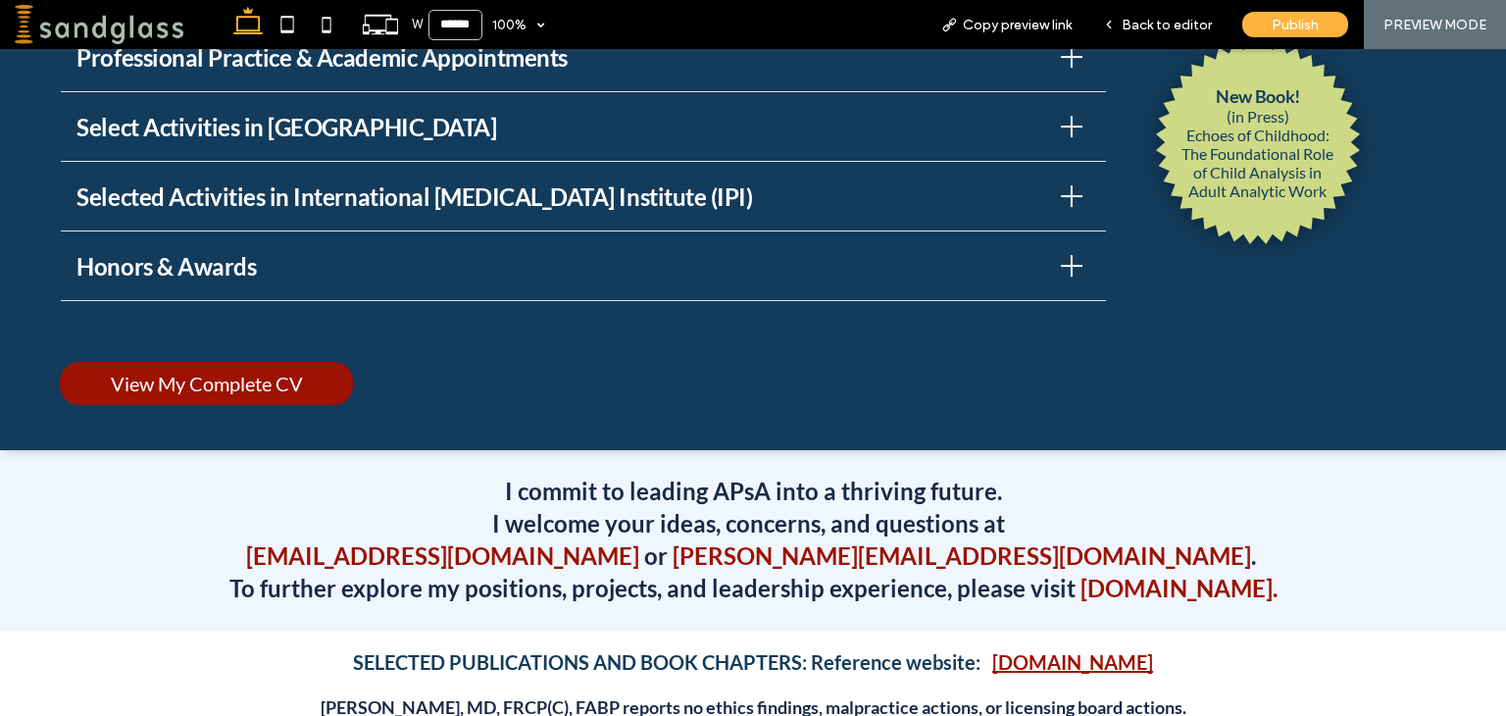
click at [1061, 265] on div at bounding box center [1072, 266] width 22 height 2
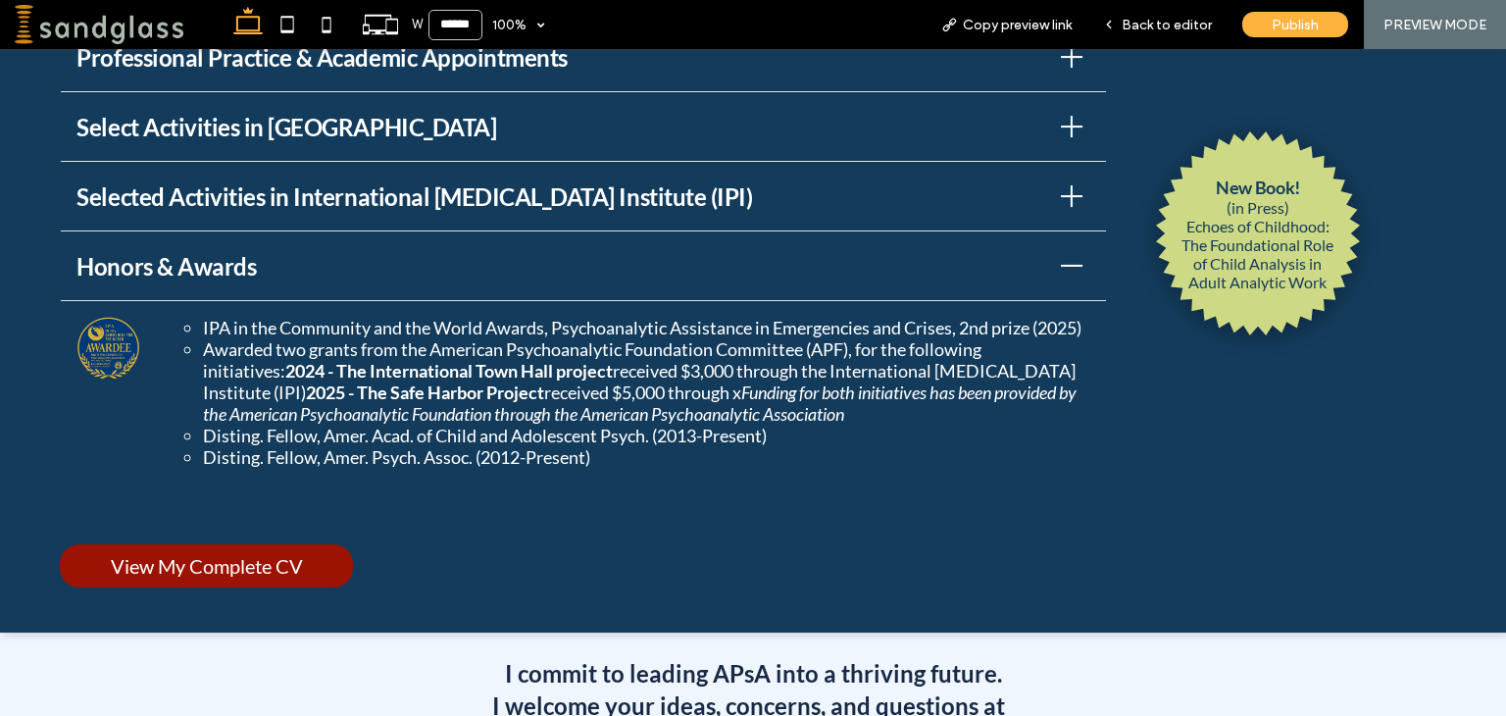
click at [1239, 223] on p "Echoes of Childhood: The Foundational Role of Child Analysis in Adult Analytic …" at bounding box center [1257, 254] width 165 height 75
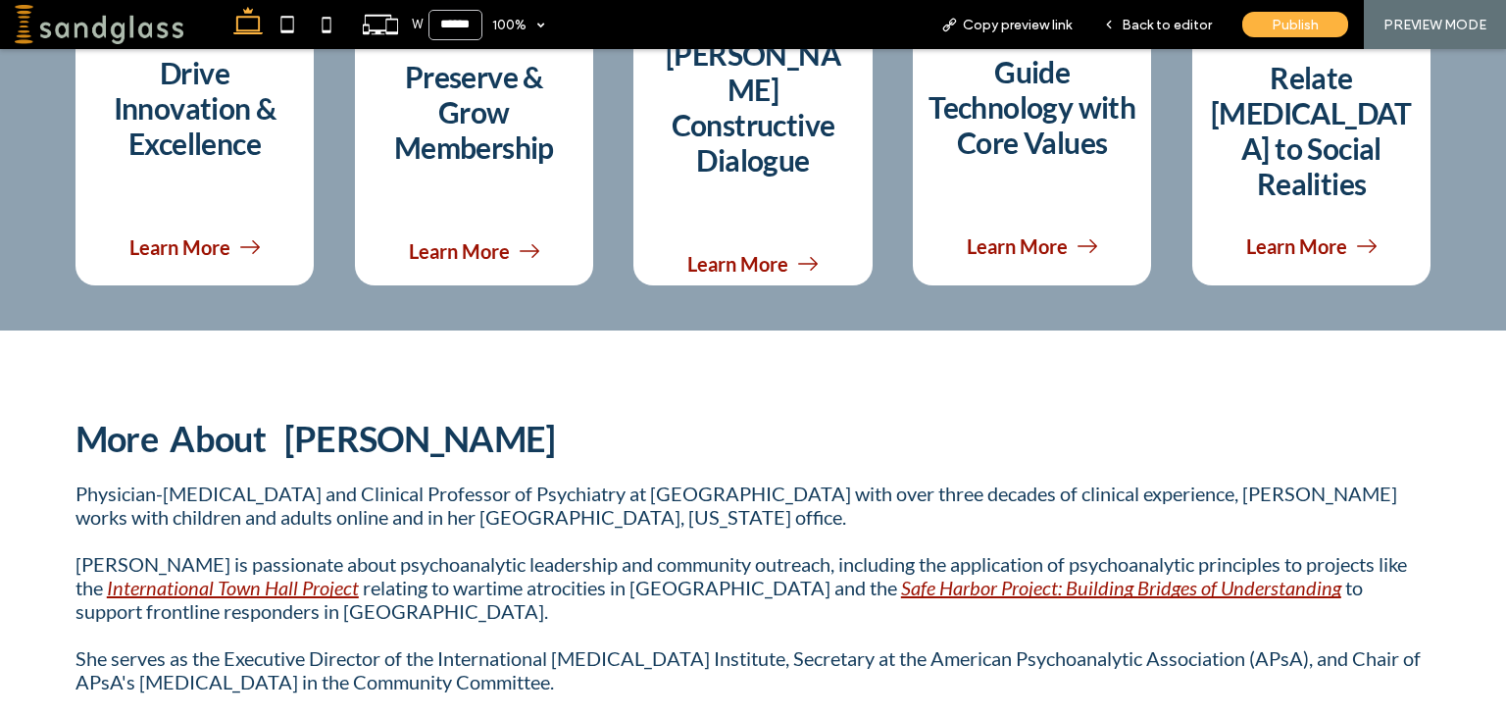
scroll to position [1339, 0]
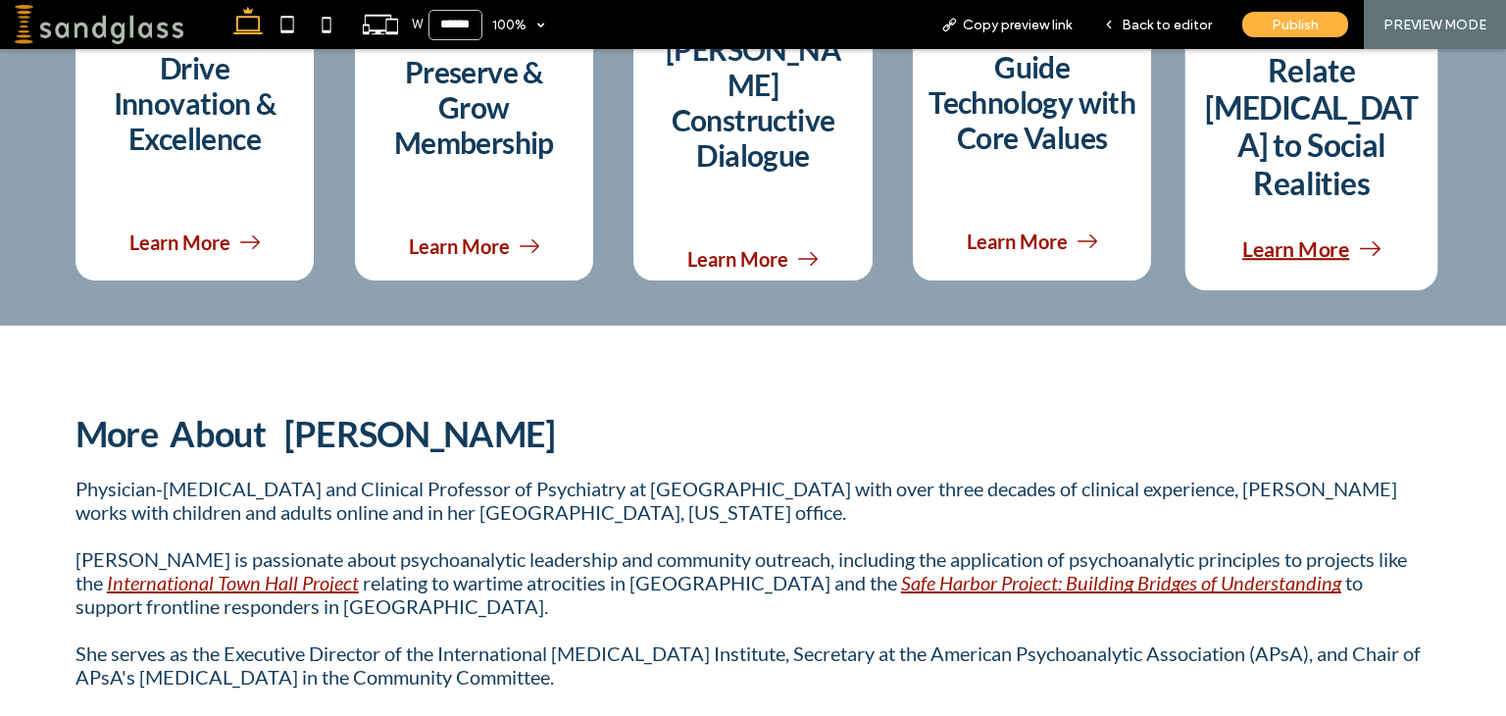
click at [1320, 236] on span "Learn More" at bounding box center [1295, 248] width 107 height 25
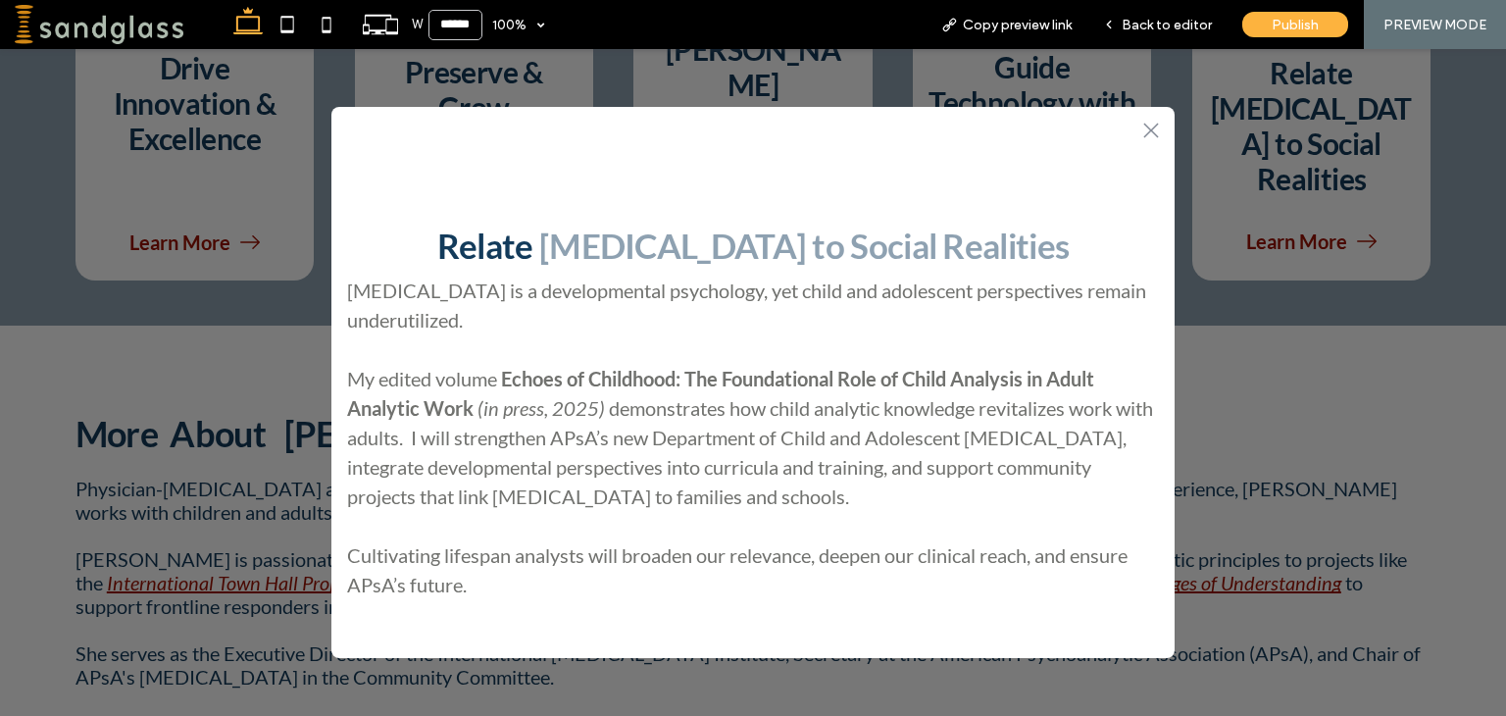
scroll to position [12, 0]
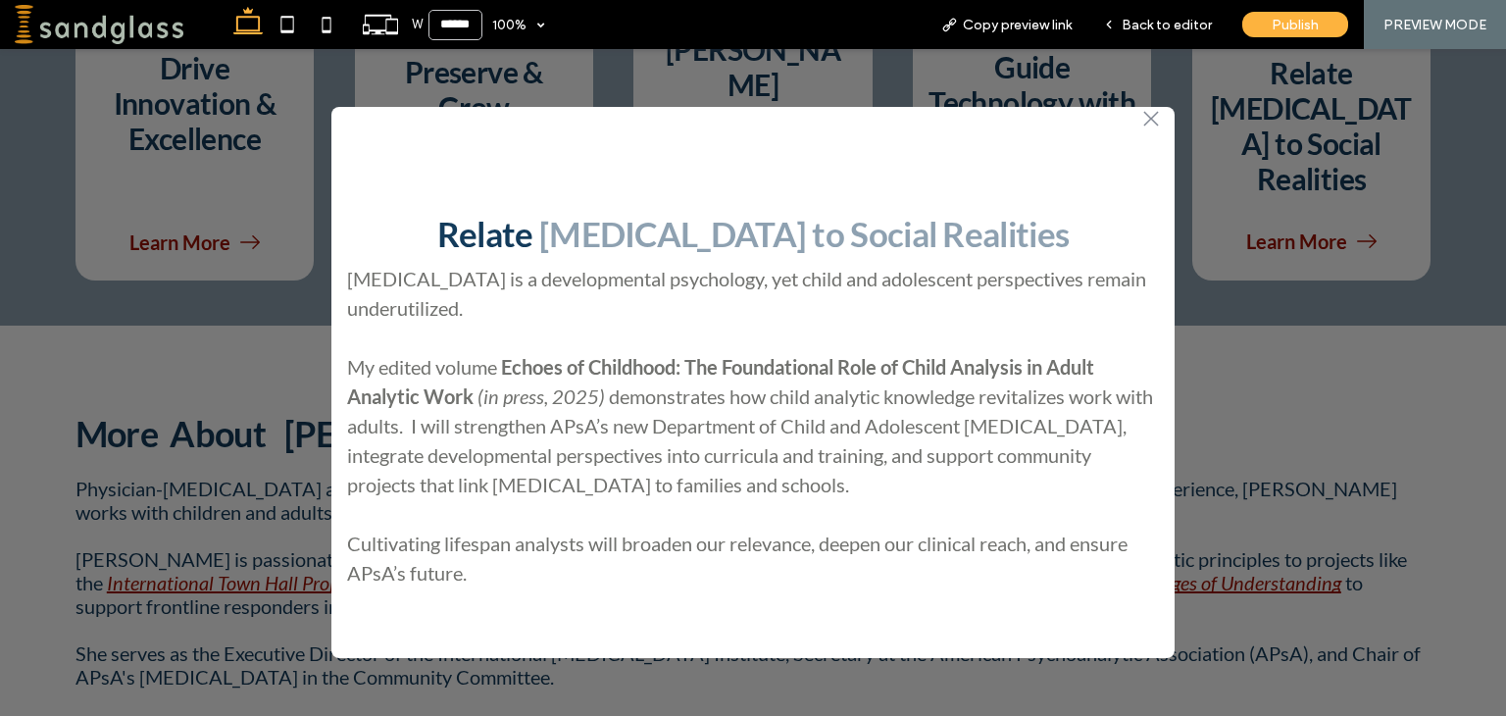
click at [1143, 115] on icon at bounding box center [1150, 118] width 15 height 15
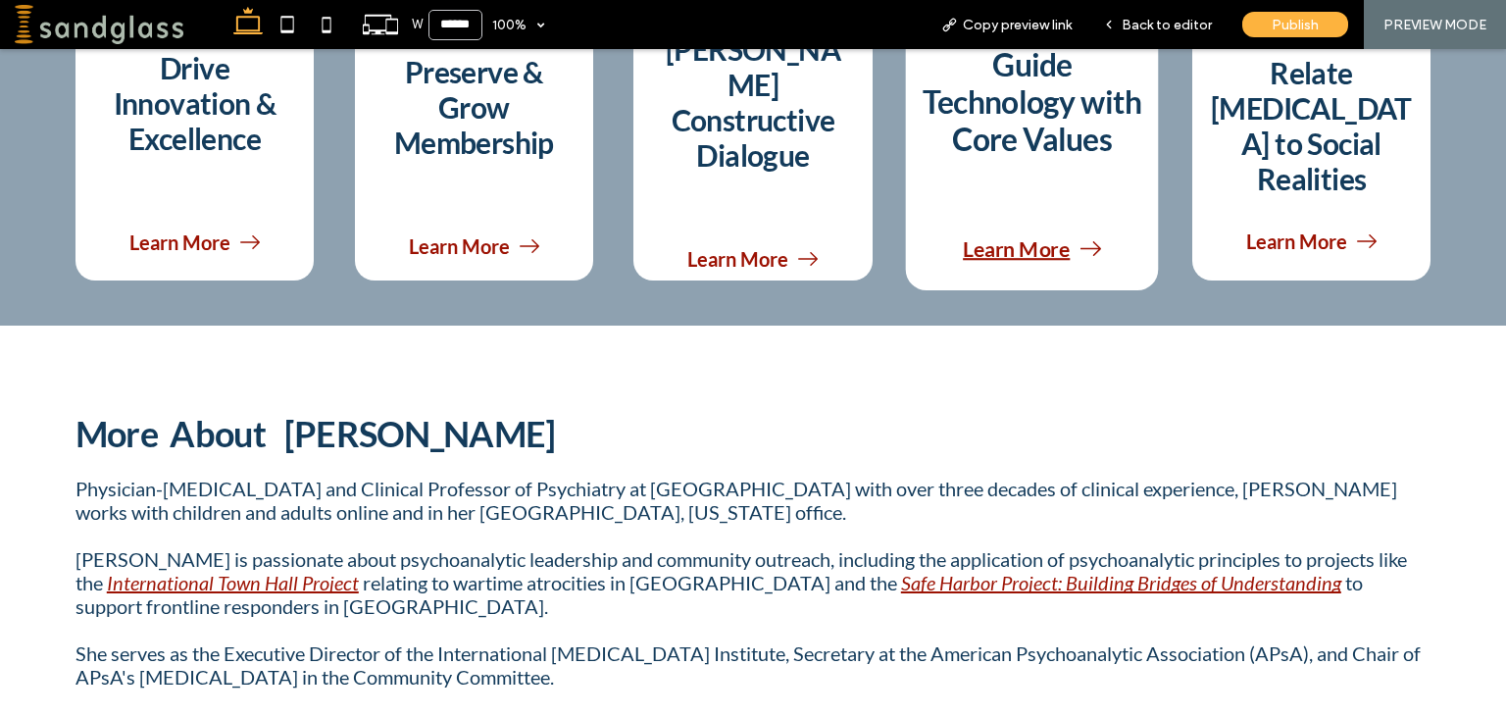
click at [1017, 236] on span "Learn More" at bounding box center [1016, 248] width 107 height 25
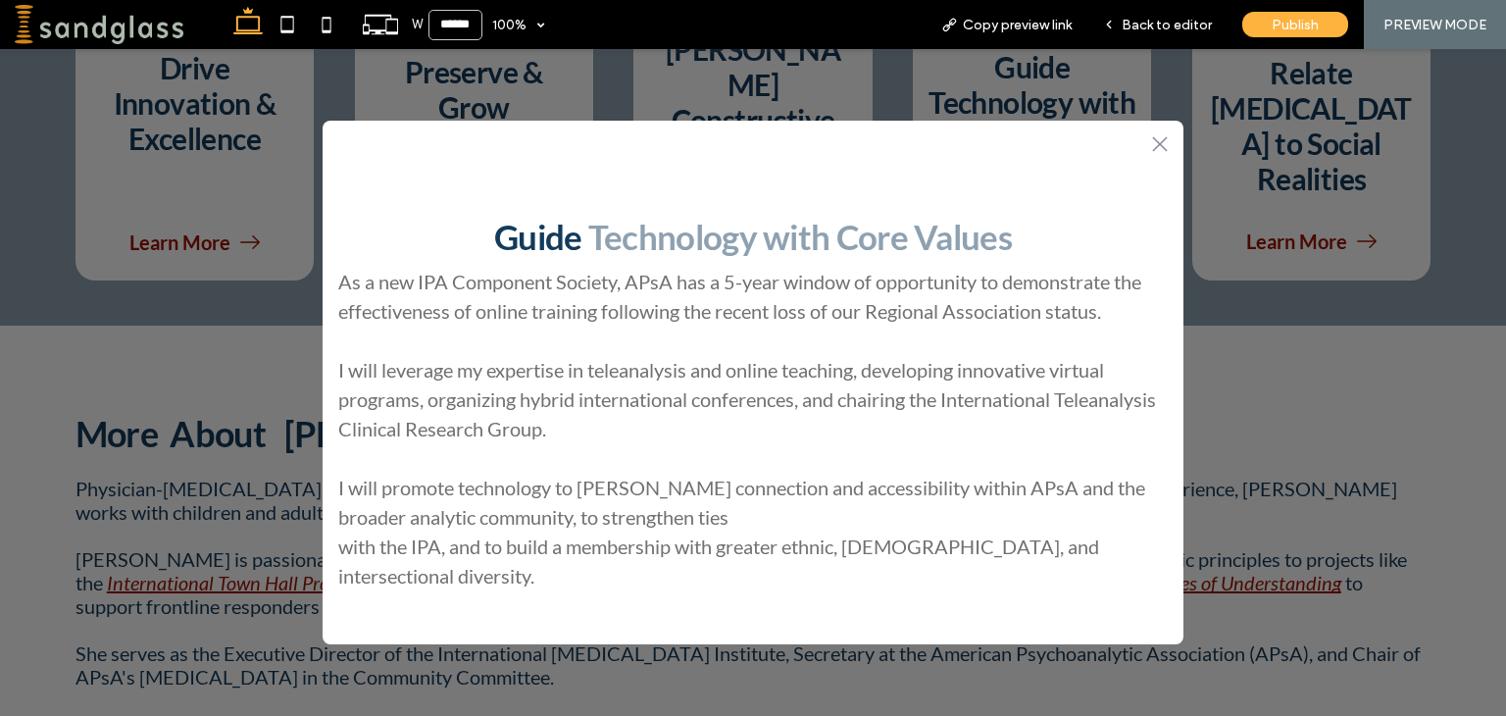
click at [1170, 139] on div ".st0-1091118977{fill-rule:evenodd;clip-rule:evenodd;}" at bounding box center [753, 141] width 861 height 41
click at [1161, 144] on icon at bounding box center [1159, 143] width 15 height 15
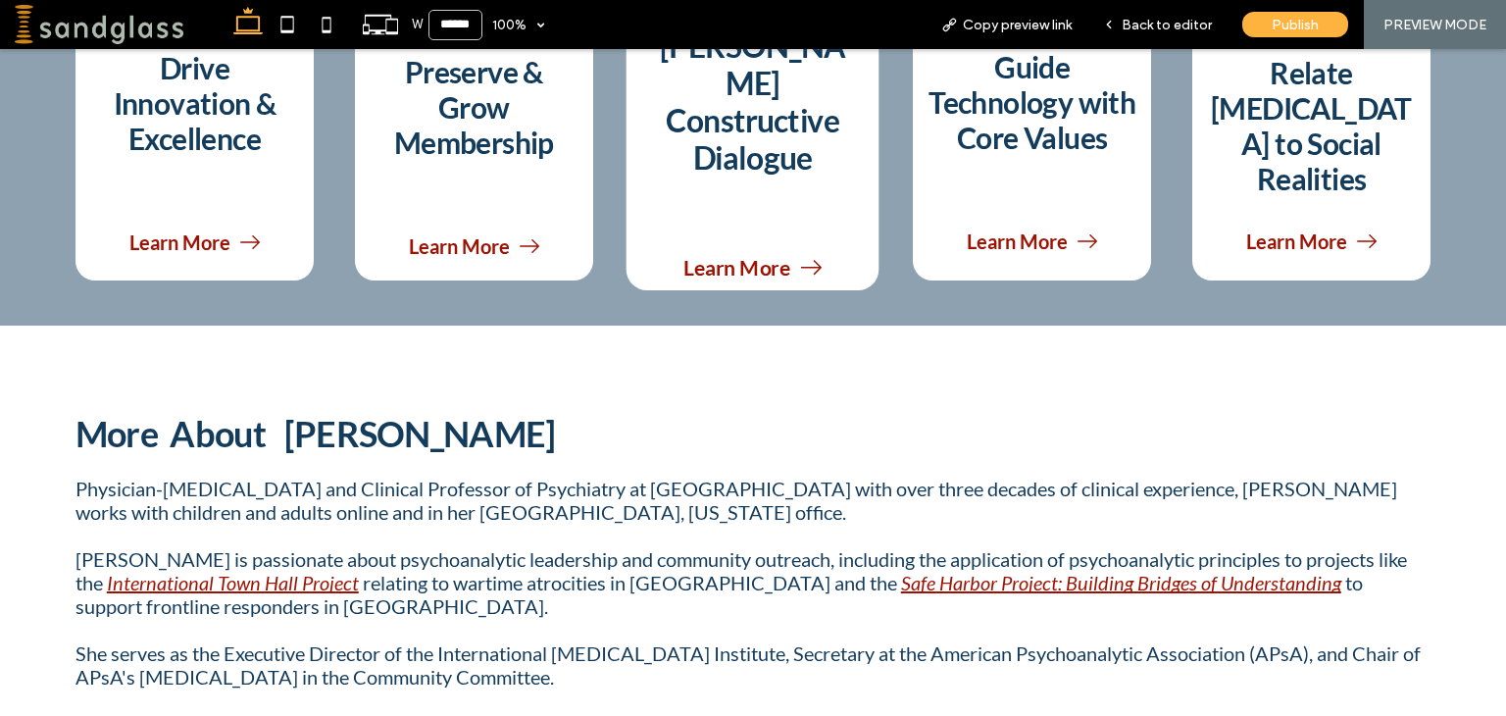
click at [776, 176] on h3 at bounding box center [753, 198] width 194 height 44
click at [779, 255] on span "Learn More" at bounding box center [736, 267] width 107 height 25
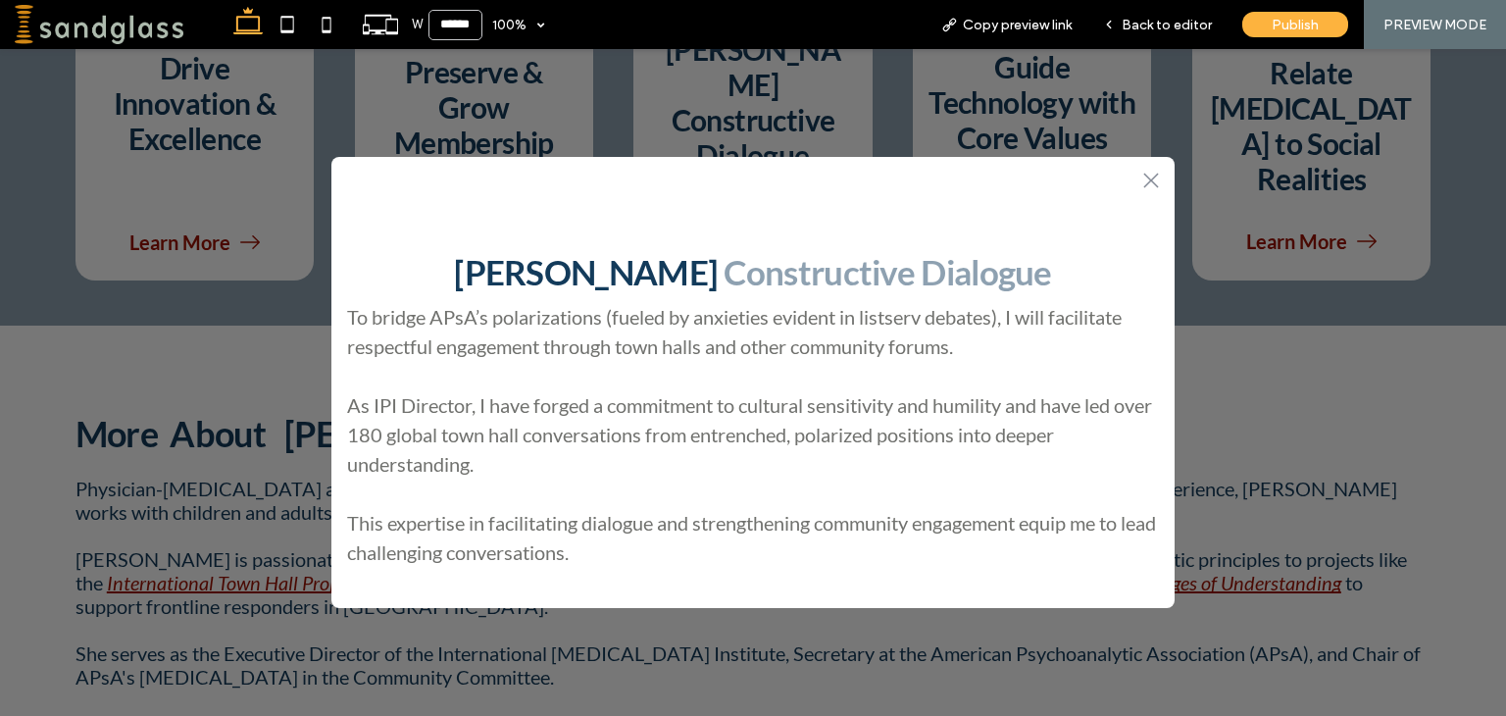
click at [419, 83] on div ".st0-1091118977{fill-rule:evenodd;clip-rule:evenodd;} [PERSON_NAME] Constructiv…" at bounding box center [753, 382] width 1506 height 667
click at [1143, 180] on icon ".st0-1091118977{fill-rule:evenodd;clip-rule:evenodd;}" at bounding box center [1151, 181] width 16 height 16
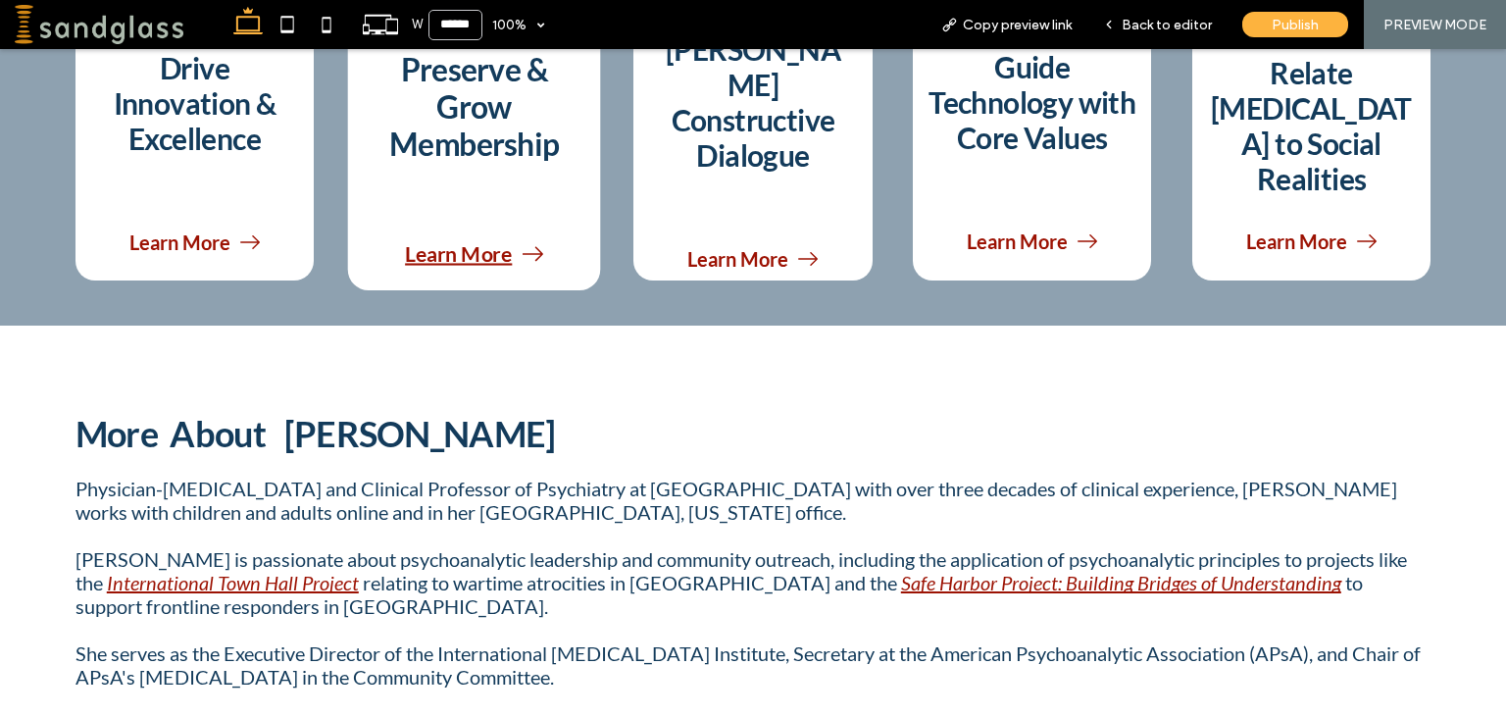
click at [448, 252] on link "Learn More" at bounding box center [474, 254] width 224 height 46
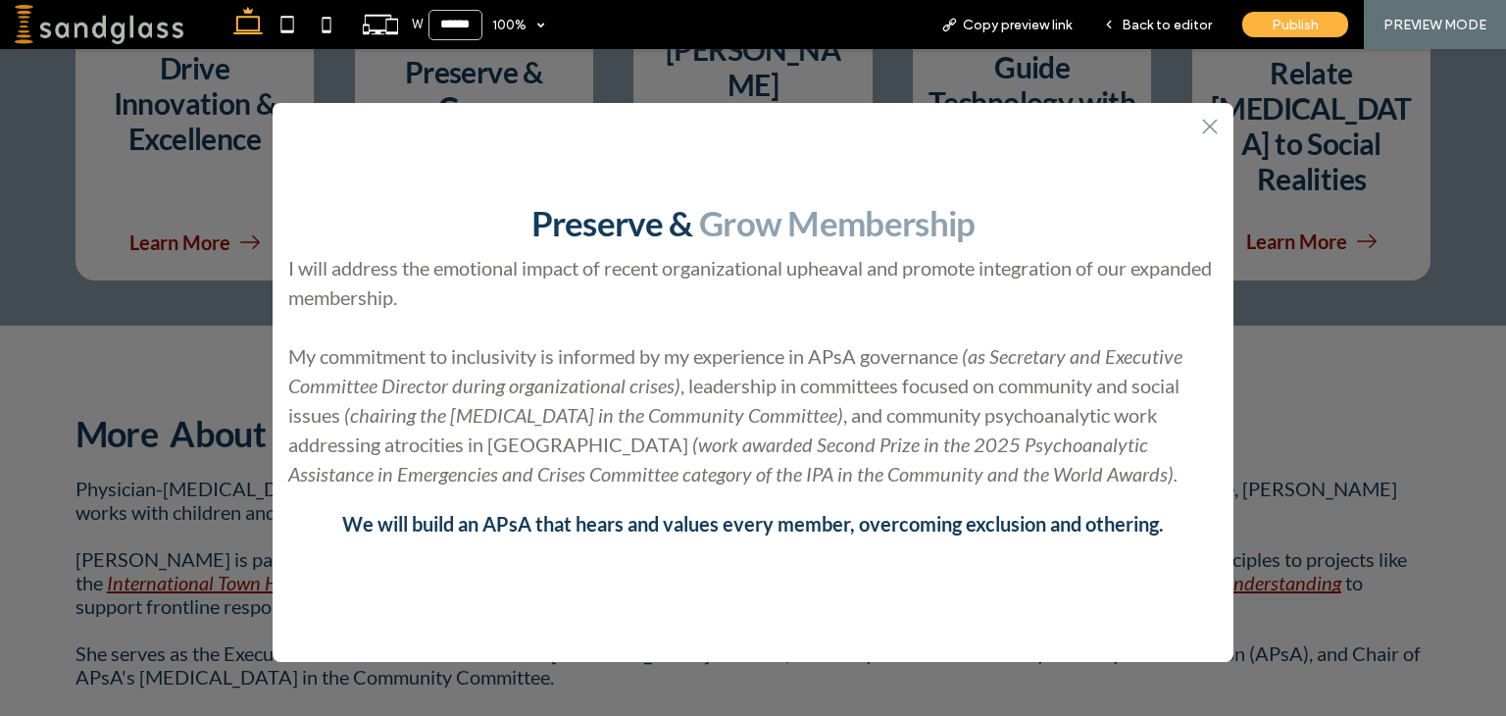
click at [1219, 130] on div ".st0-1091118977{fill-rule:evenodd;clip-rule:evenodd;}" at bounding box center [753, 123] width 961 height 41
click at [1205, 127] on icon ".st0-1091118977{fill-rule:evenodd;clip-rule:evenodd;}" at bounding box center [1210, 127] width 16 height 16
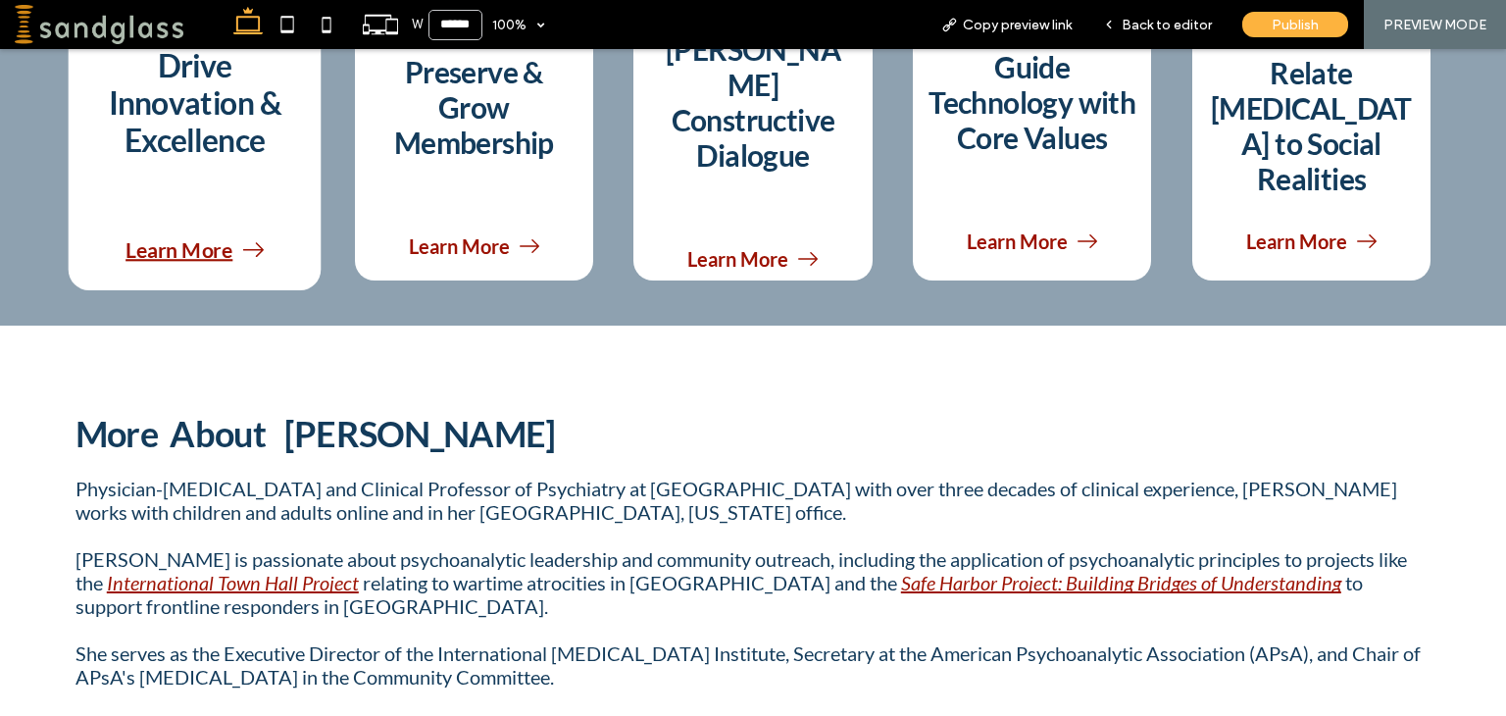
click at [163, 240] on span "Learn More" at bounding box center [178, 249] width 107 height 25
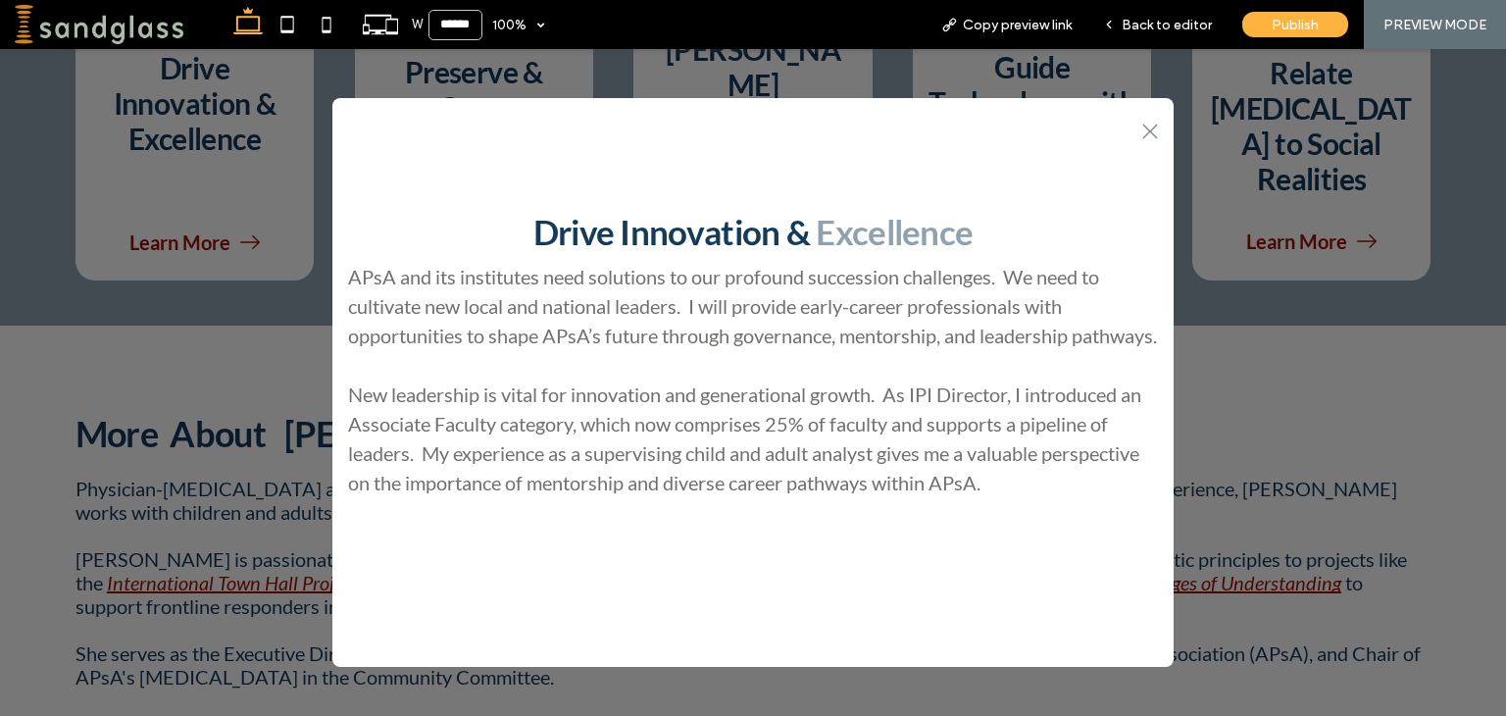
click at [1153, 126] on icon at bounding box center [1149, 131] width 15 height 15
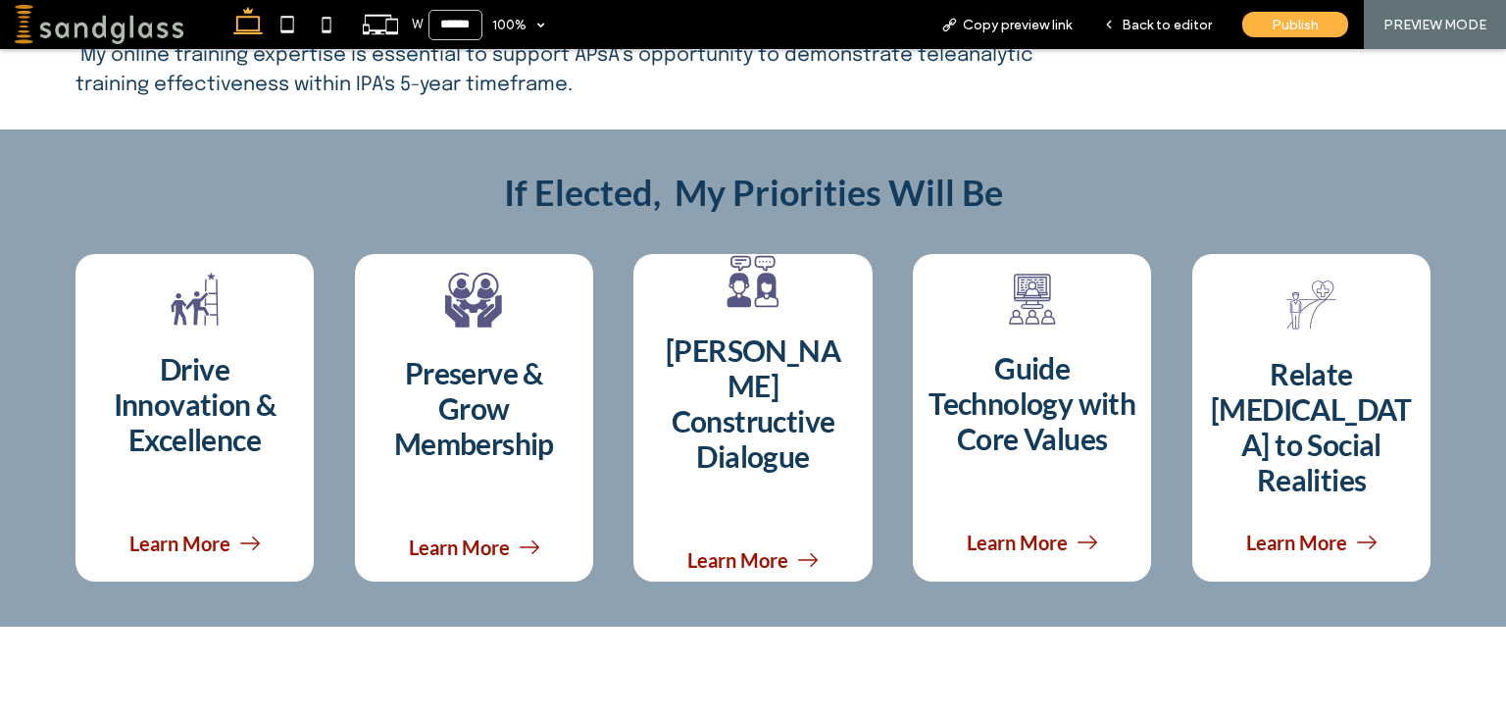
scroll to position [922, 0]
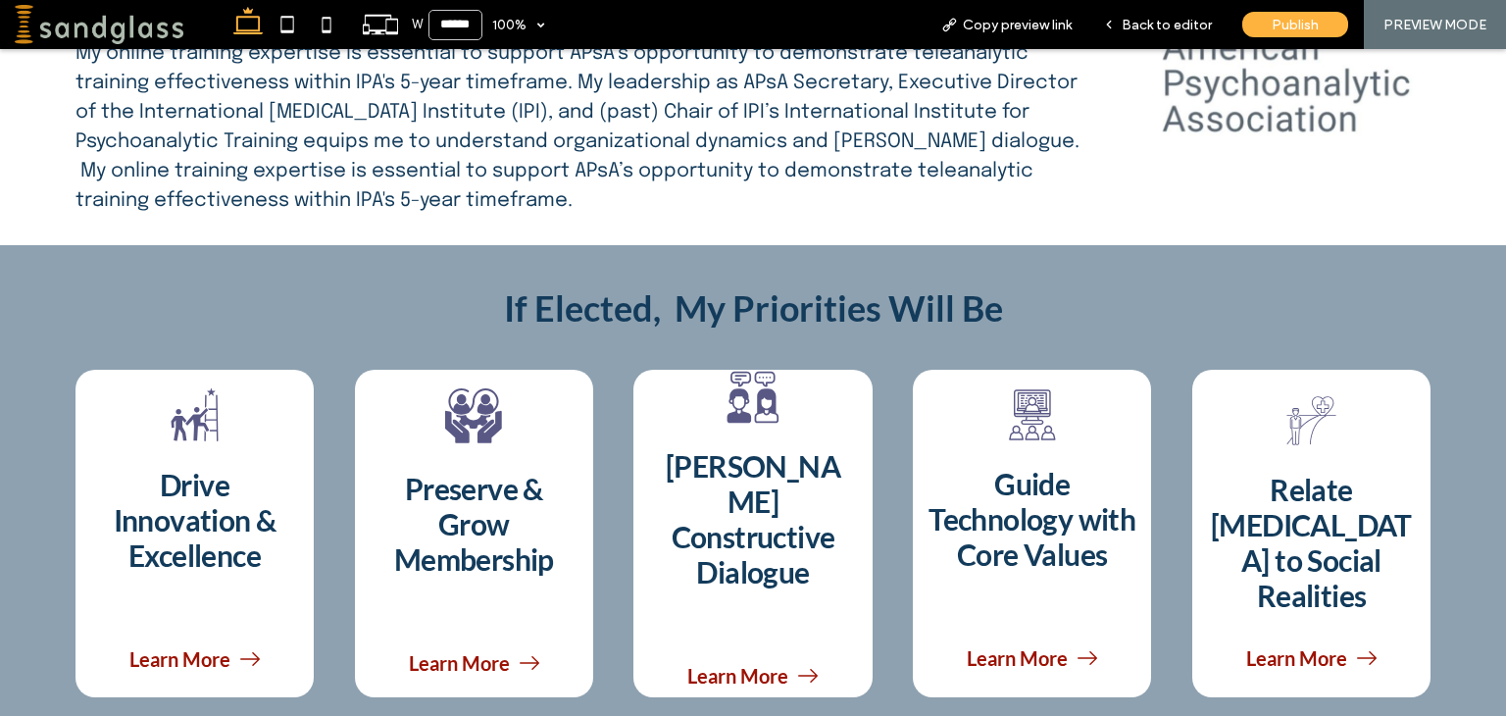
click at [846, 302] on strong "My Priorities Will Be" at bounding box center [838, 307] width 328 height 43
click at [1144, 32] on span "Back to editor" at bounding box center [1166, 25] width 90 height 17
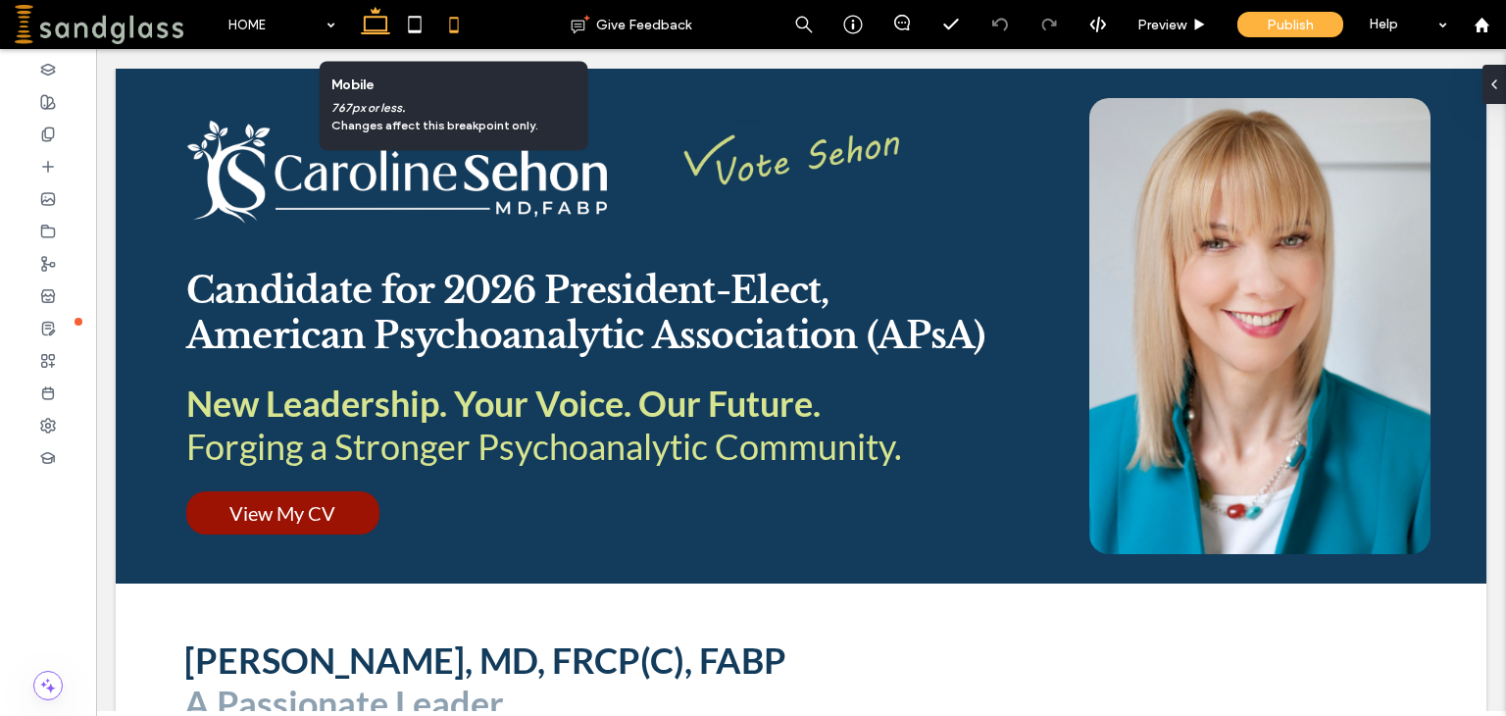
click at [447, 21] on icon at bounding box center [453, 24] width 39 height 39
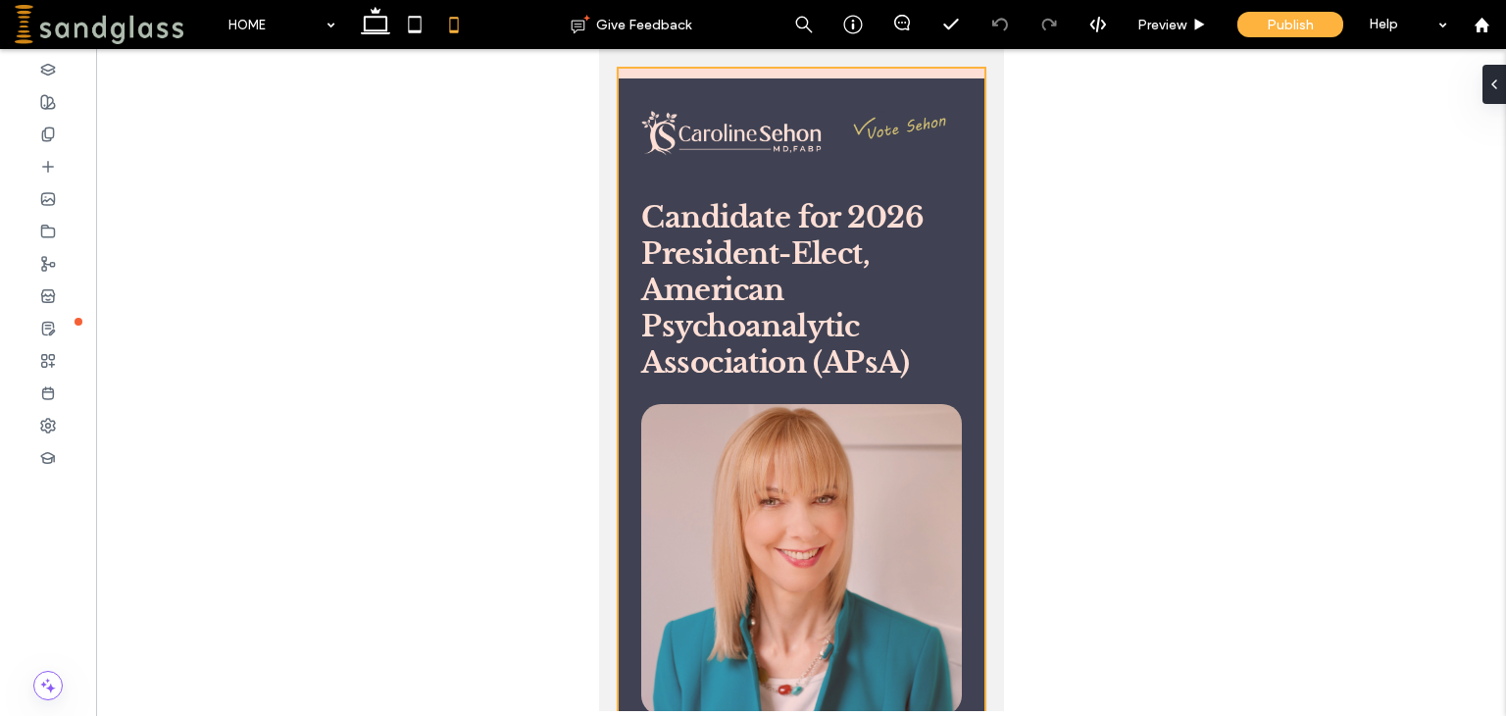
click at [906, 121] on div at bounding box center [801, 570] width 366 height 1002
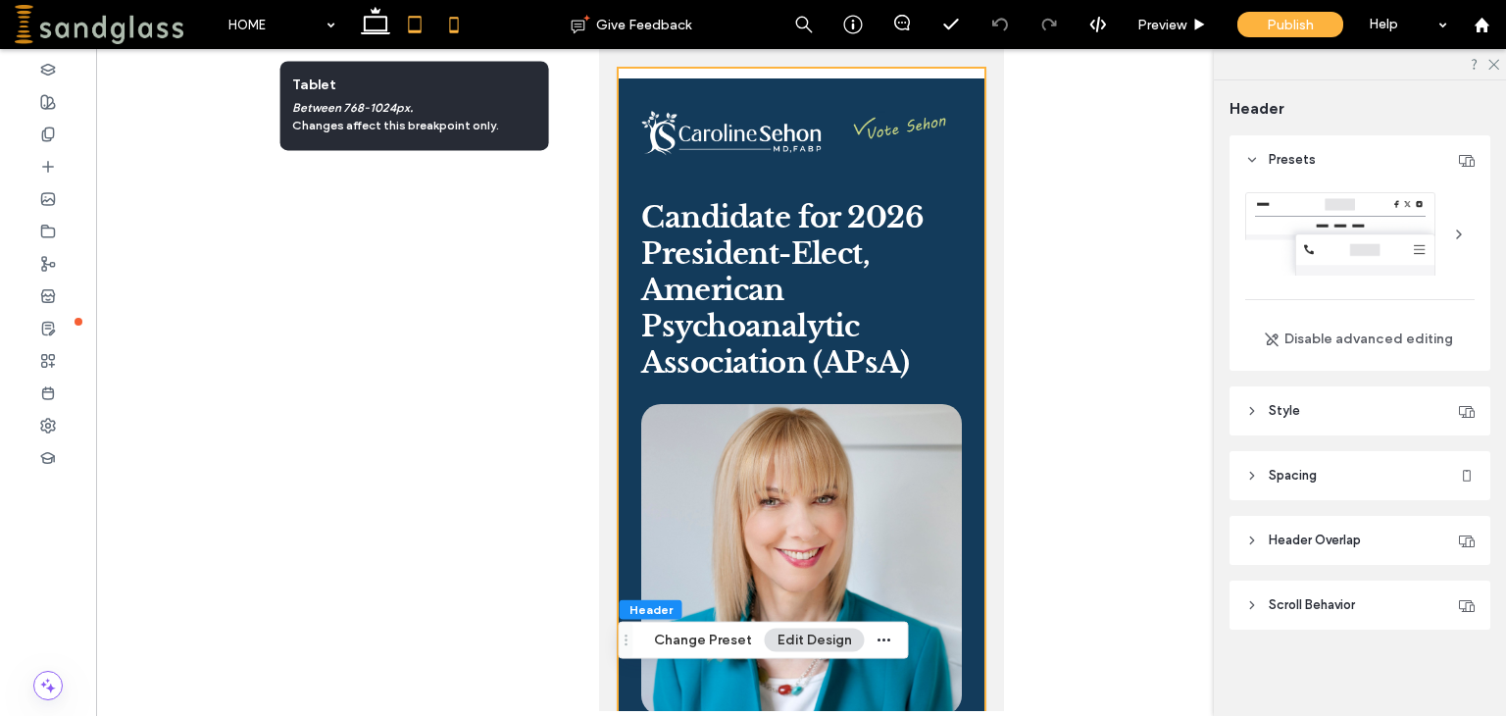
click at [411, 22] on icon at bounding box center [414, 24] width 39 height 39
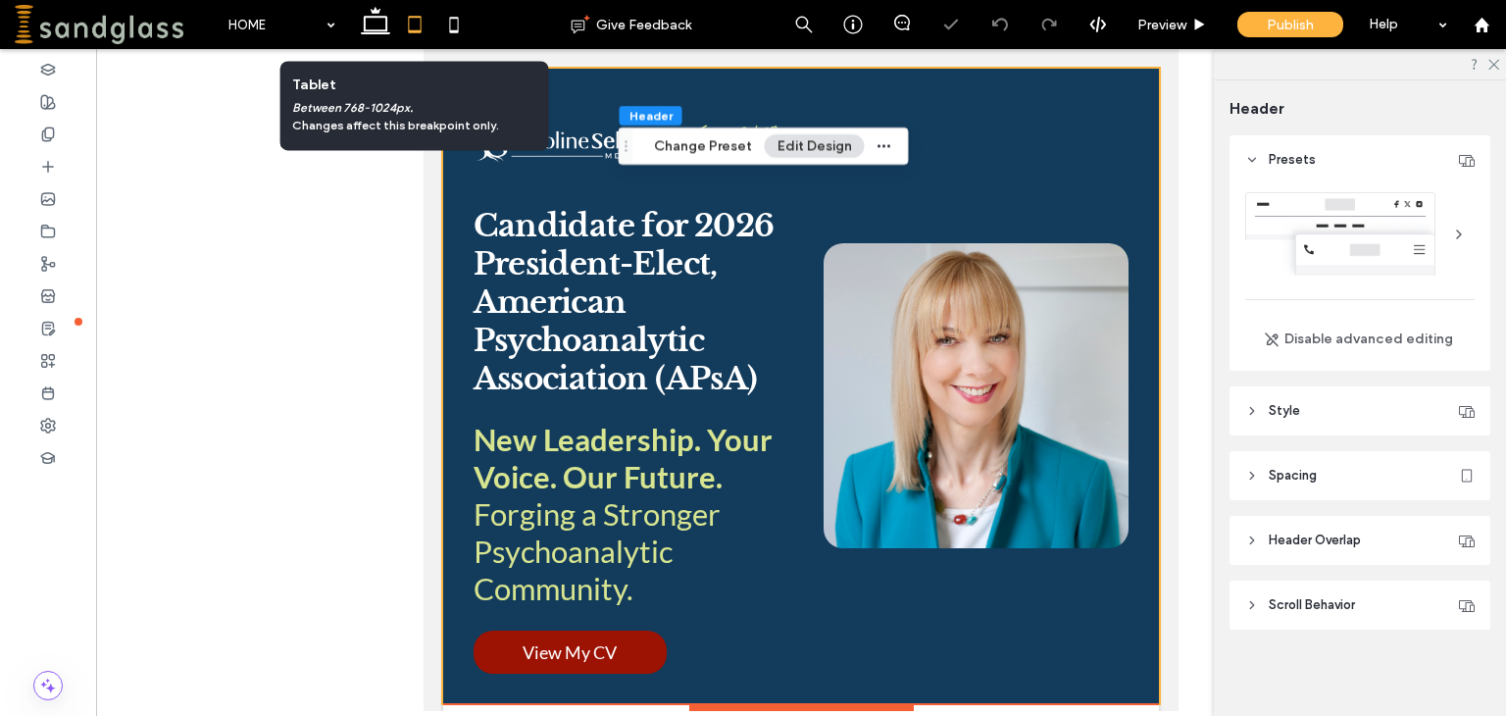
type input "*"
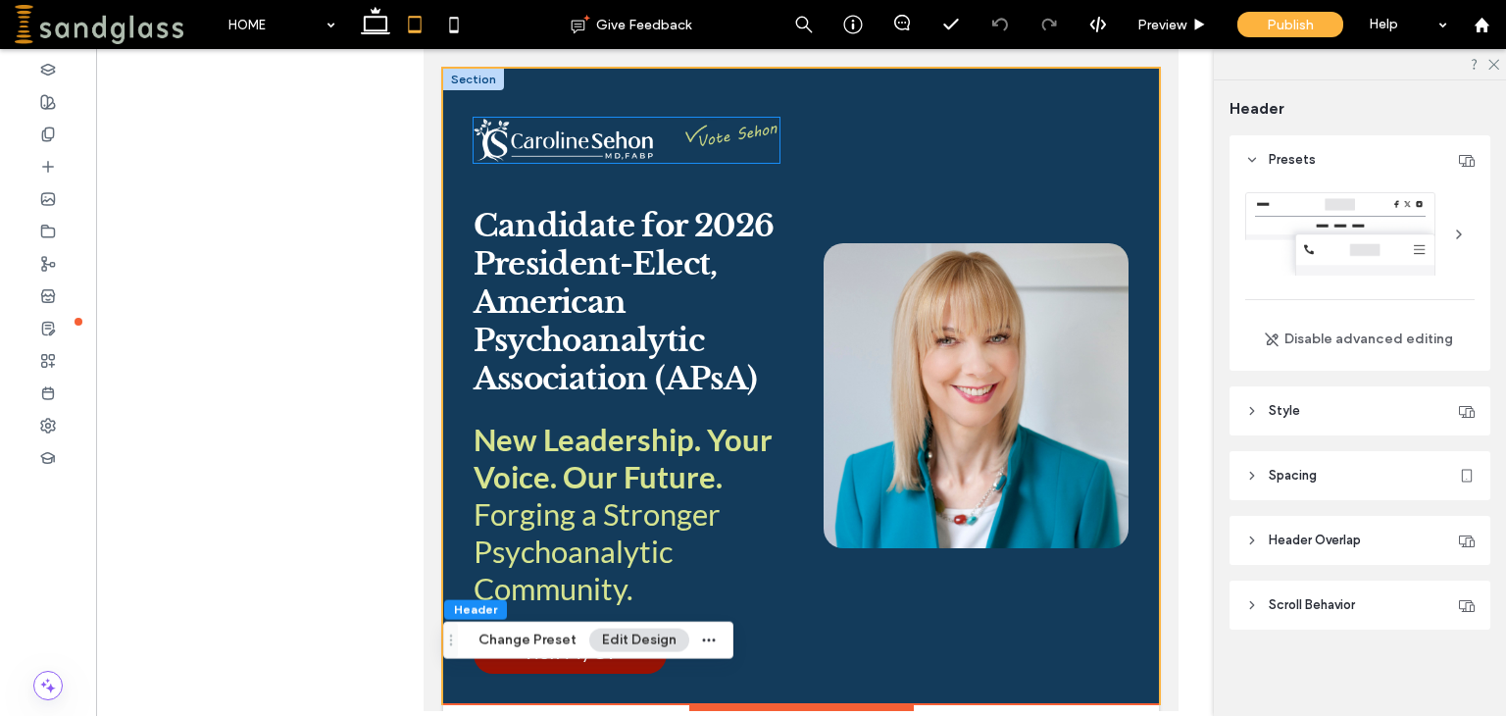
click at [704, 150] on img at bounding box center [626, 140] width 306 height 45
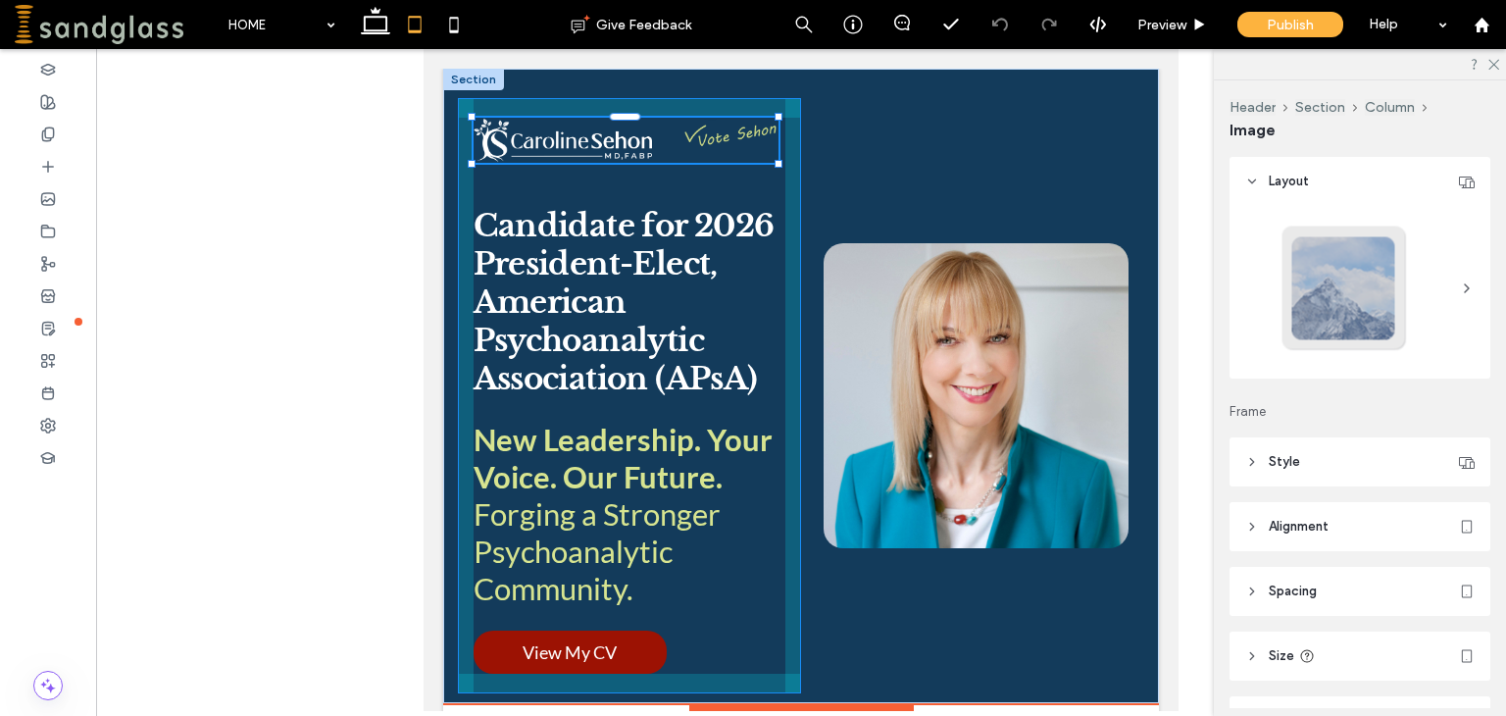
click at [776, 166] on div at bounding box center [778, 164] width 8 height 8
type input "***"
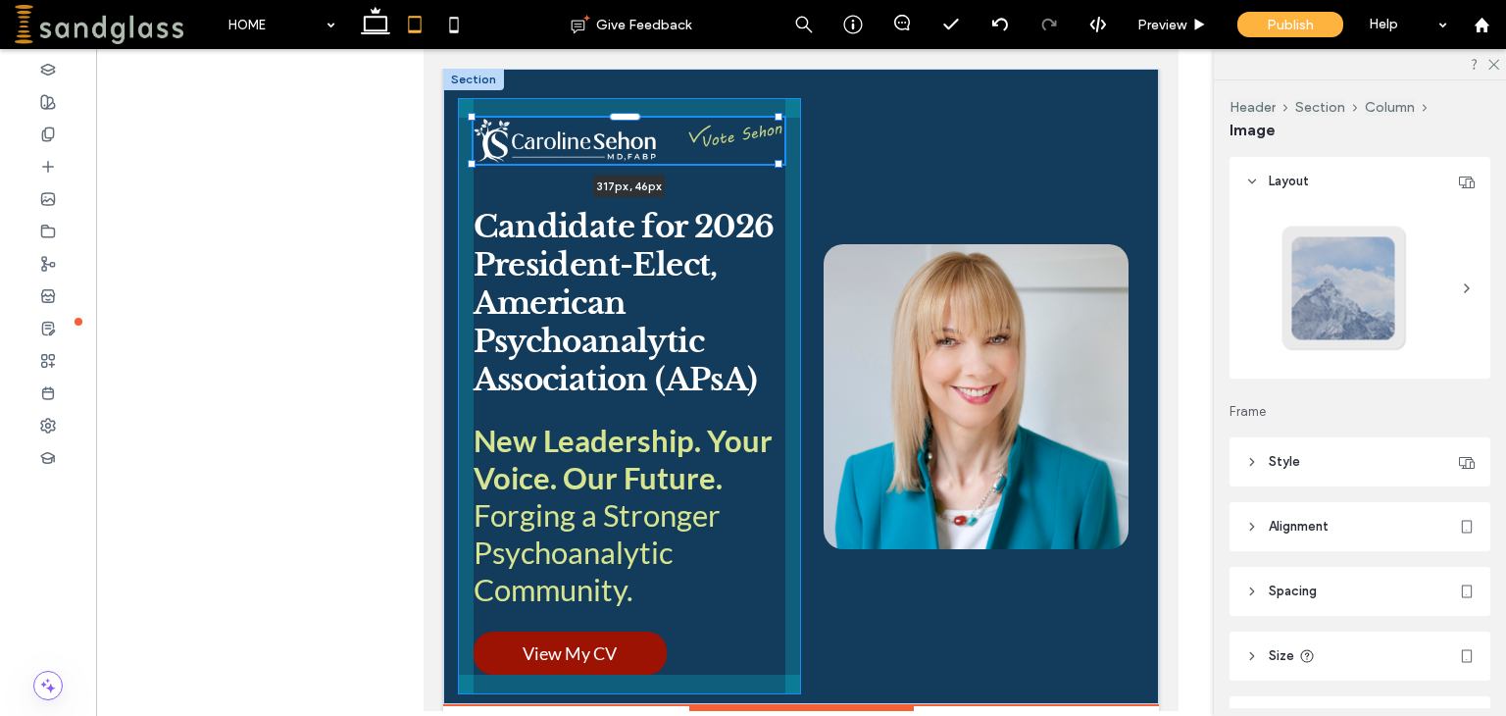
click at [779, 168] on div "[PHONE_NUMBER] 317px , 46px Candidate for 2026 President-Elect, American Psycho…" at bounding box center [801, 386] width 716 height 635
drag, startPoint x: 775, startPoint y: 163, endPoint x: 776, endPoint y: 174, distance: 11.8
click at [776, 174] on div "[PHONE_NUMBER] 329px , 46px Candidate for 2026 President-Elect, American Psycho…" at bounding box center [801, 386] width 716 height 635
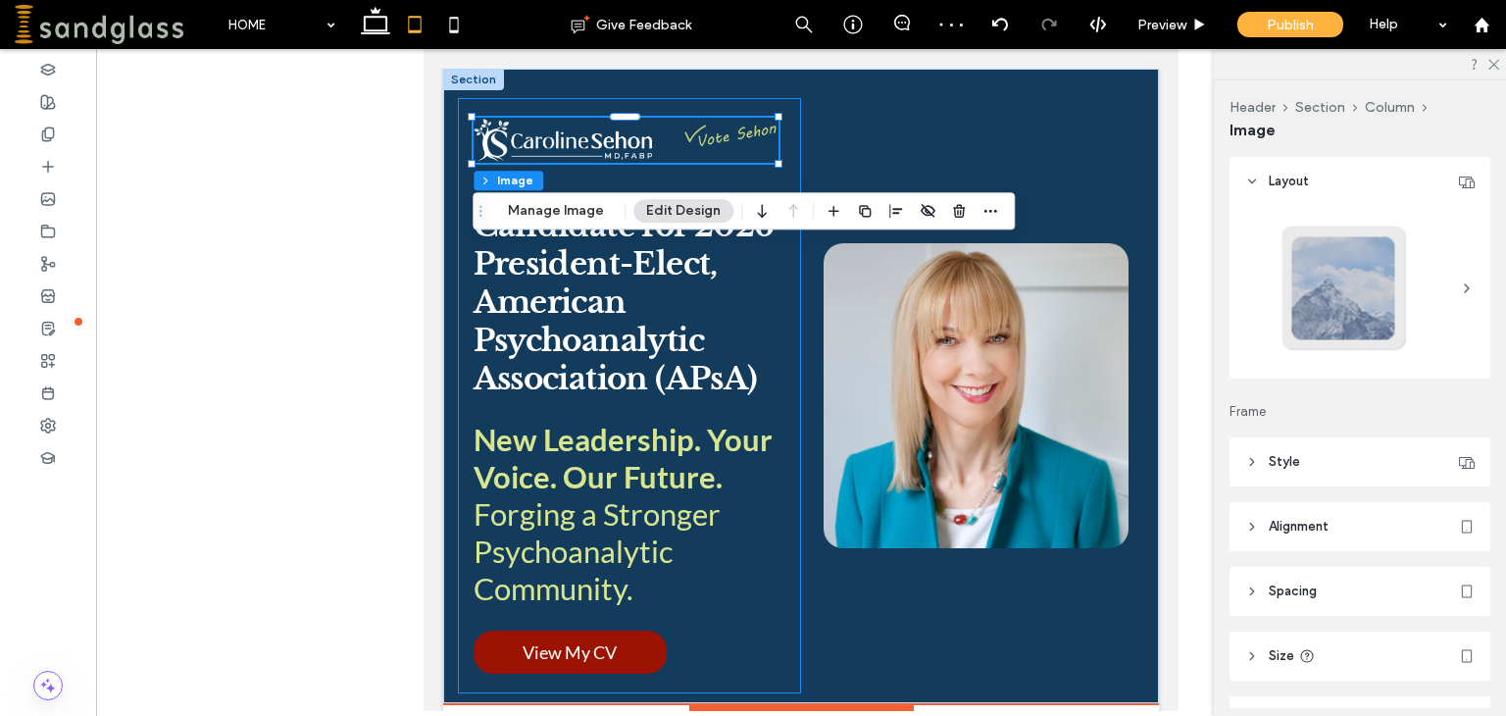
click at [778, 323] on div "[PHONE_NUMBER] 329px , 46px Candidate for 2026 President-Elect, American Psycho…" at bounding box center [629, 395] width 343 height 595
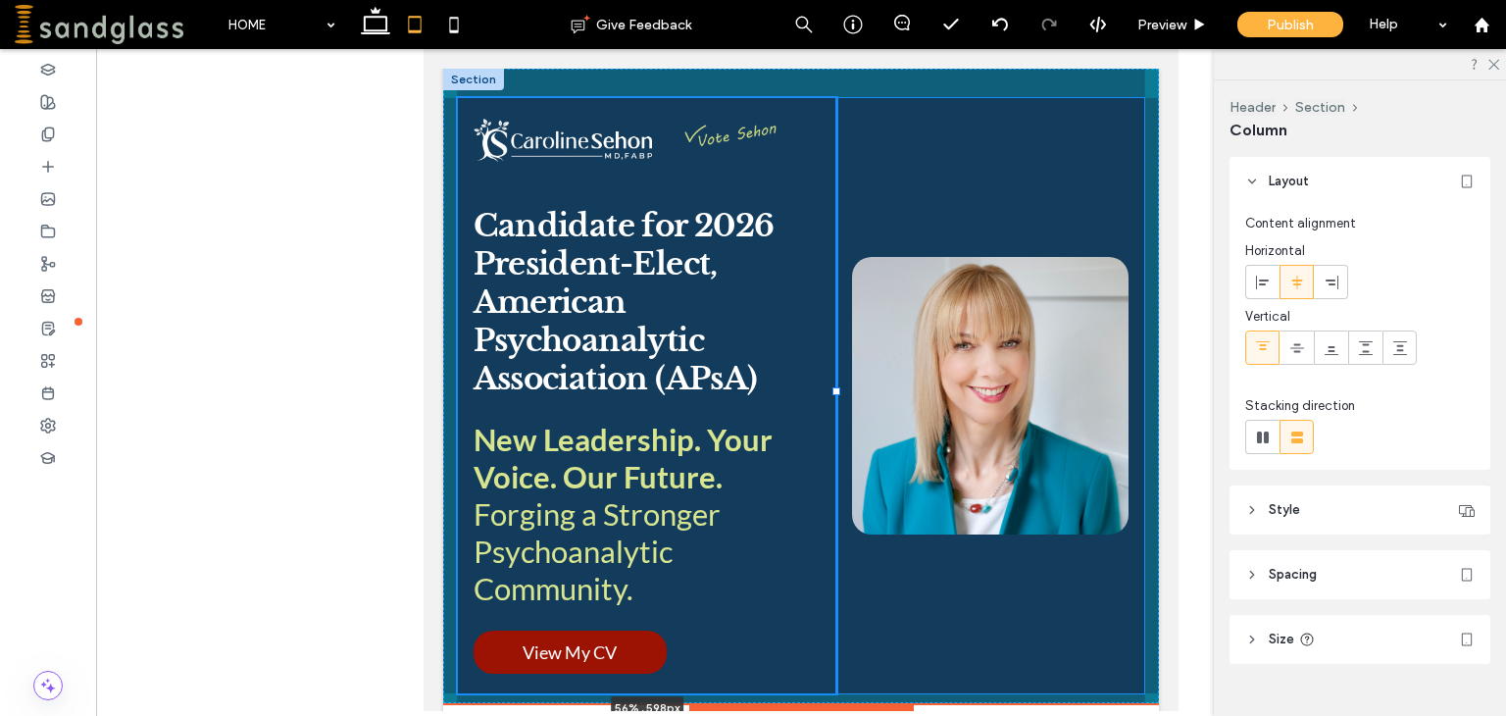
drag, startPoint x: 789, startPoint y: 392, endPoint x: 831, endPoint y: 386, distance: 42.6
click at [832, 387] on div at bounding box center [836, 391] width 8 height 8
type input "**"
type input "*****"
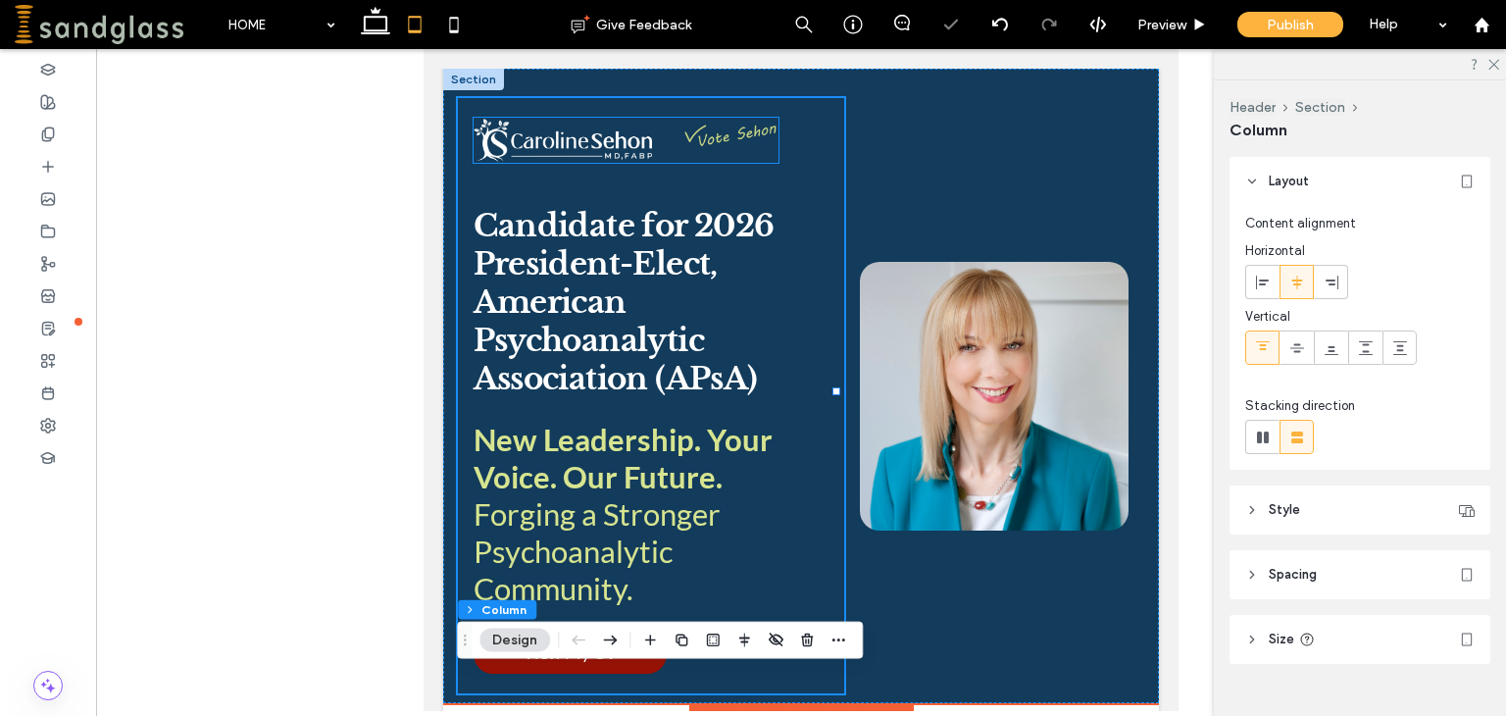
click at [758, 150] on img at bounding box center [625, 140] width 305 height 45
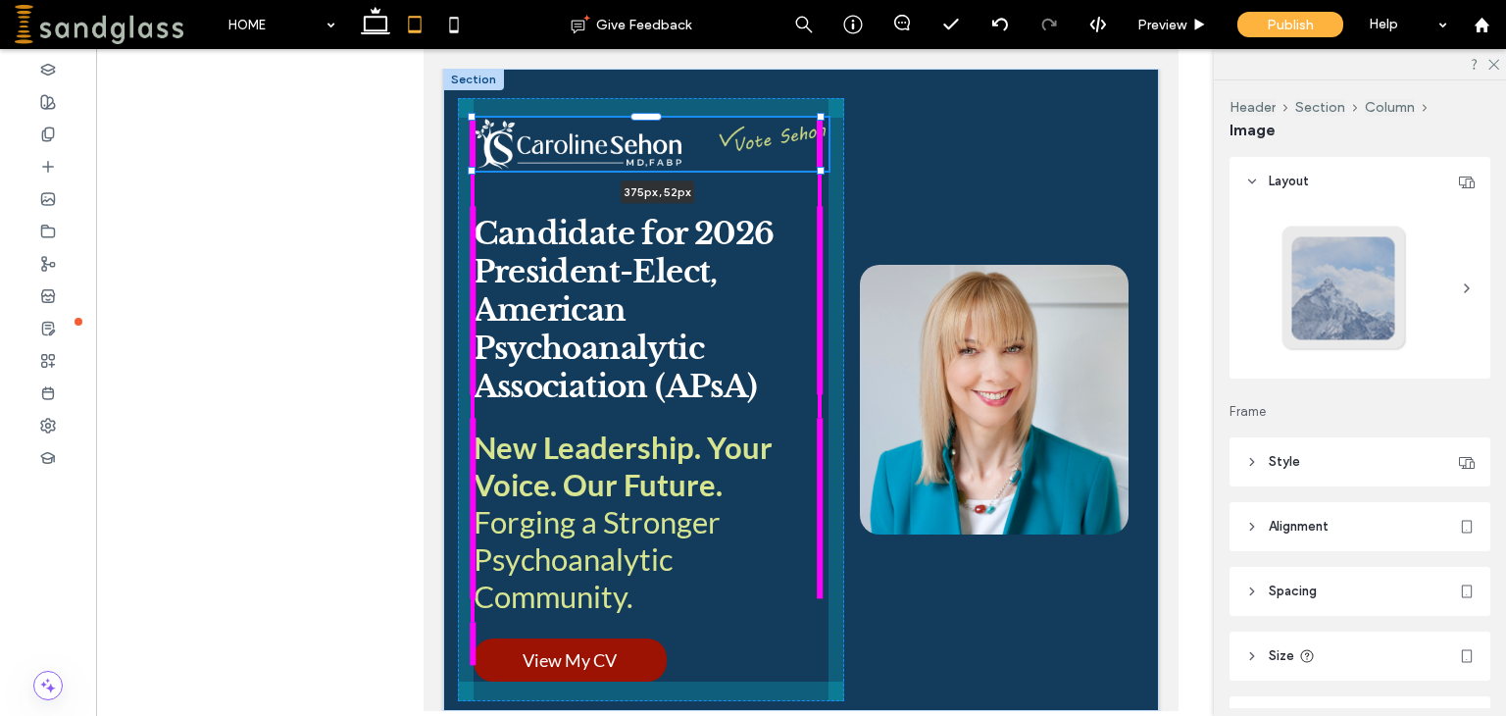
drag, startPoint x: 780, startPoint y: 162, endPoint x: 823, endPoint y: 169, distance: 43.7
click at [823, 169] on div at bounding box center [821, 171] width 8 height 8
type input "***"
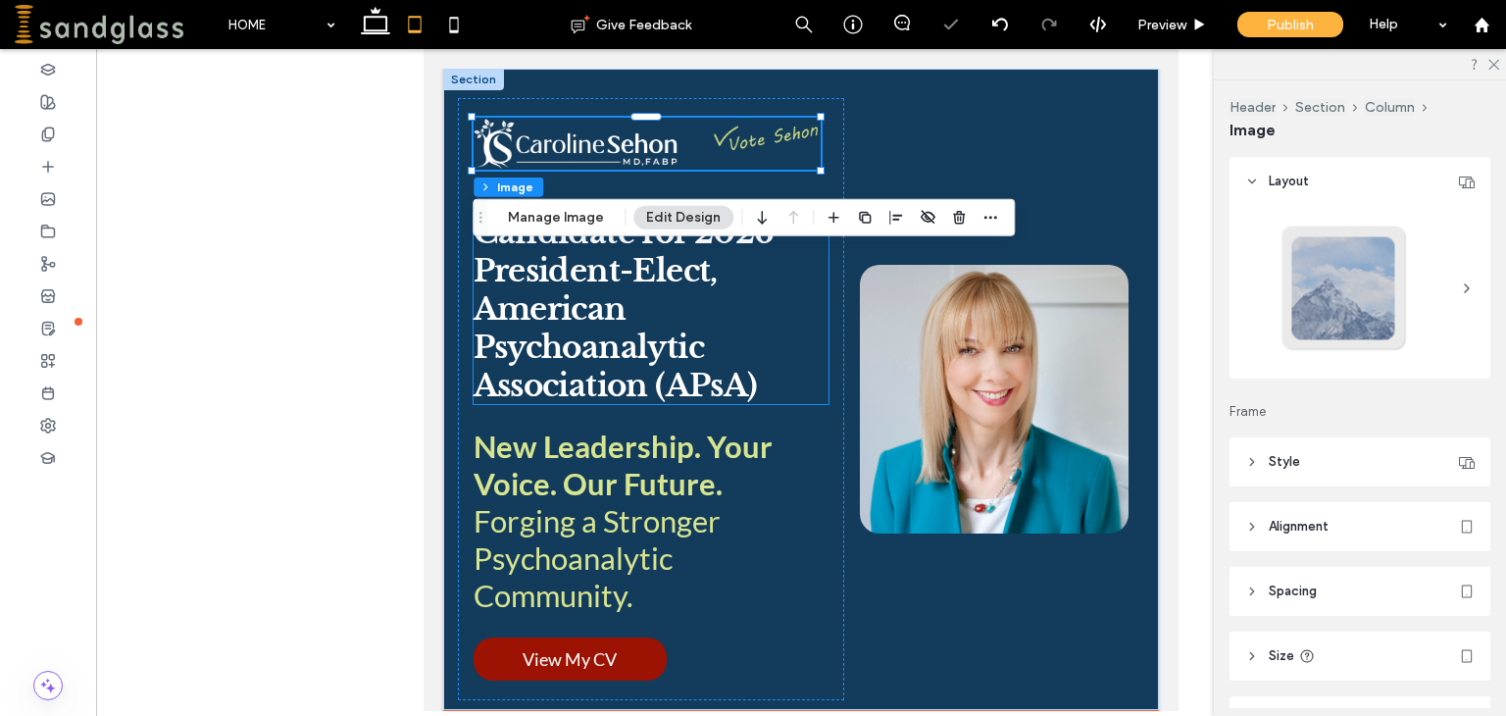
click at [790, 340] on h3 "American Psychoanalytic Association (APsA)" at bounding box center [650, 346] width 355 height 115
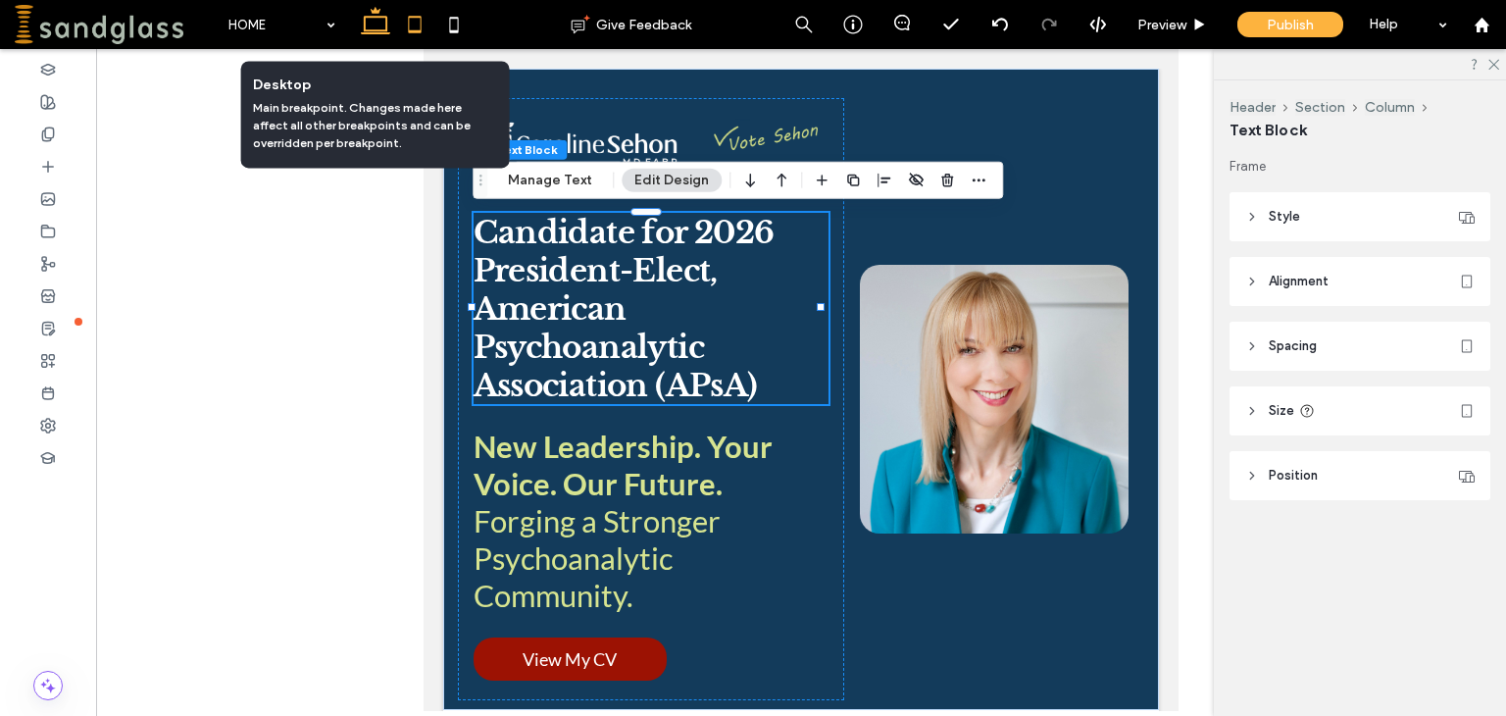
click at [363, 16] on icon at bounding box center [375, 24] width 39 height 39
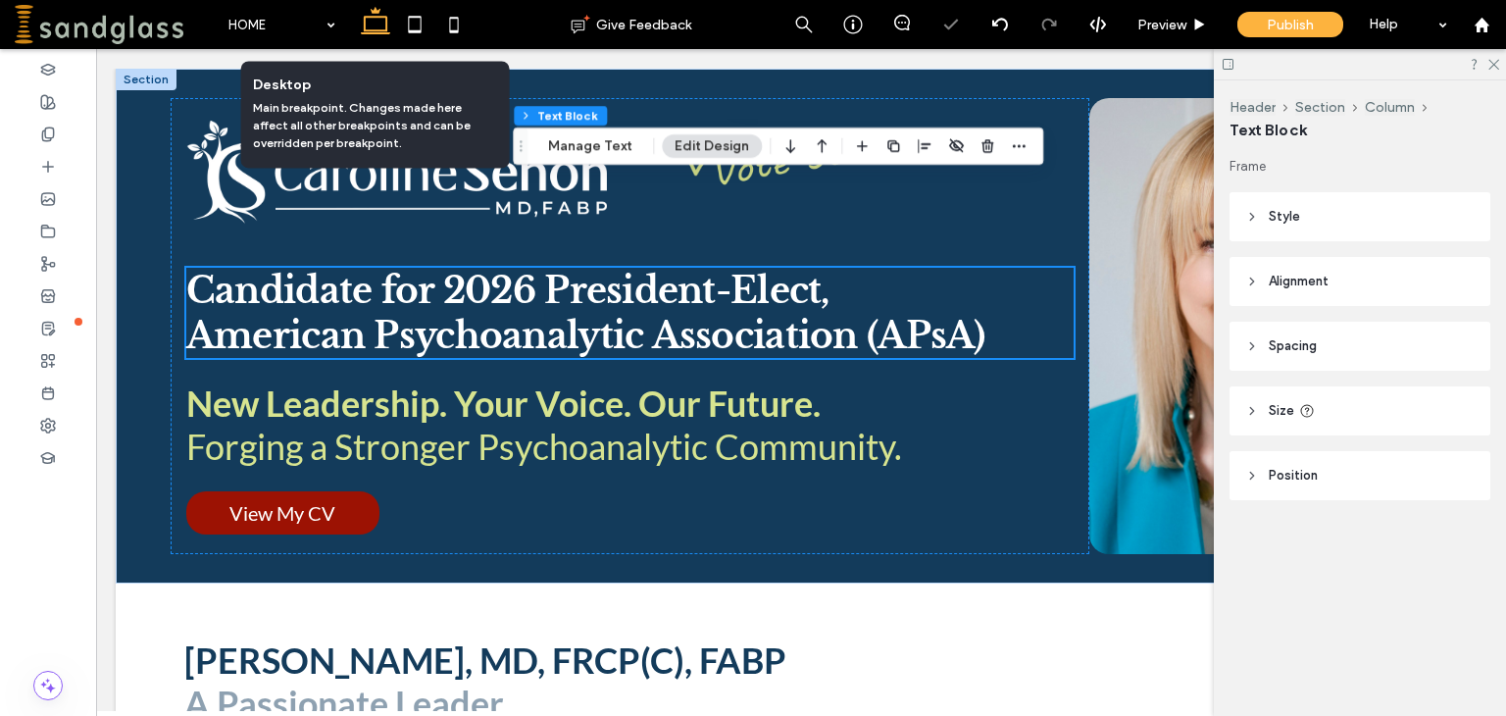
scroll to position [510, 0]
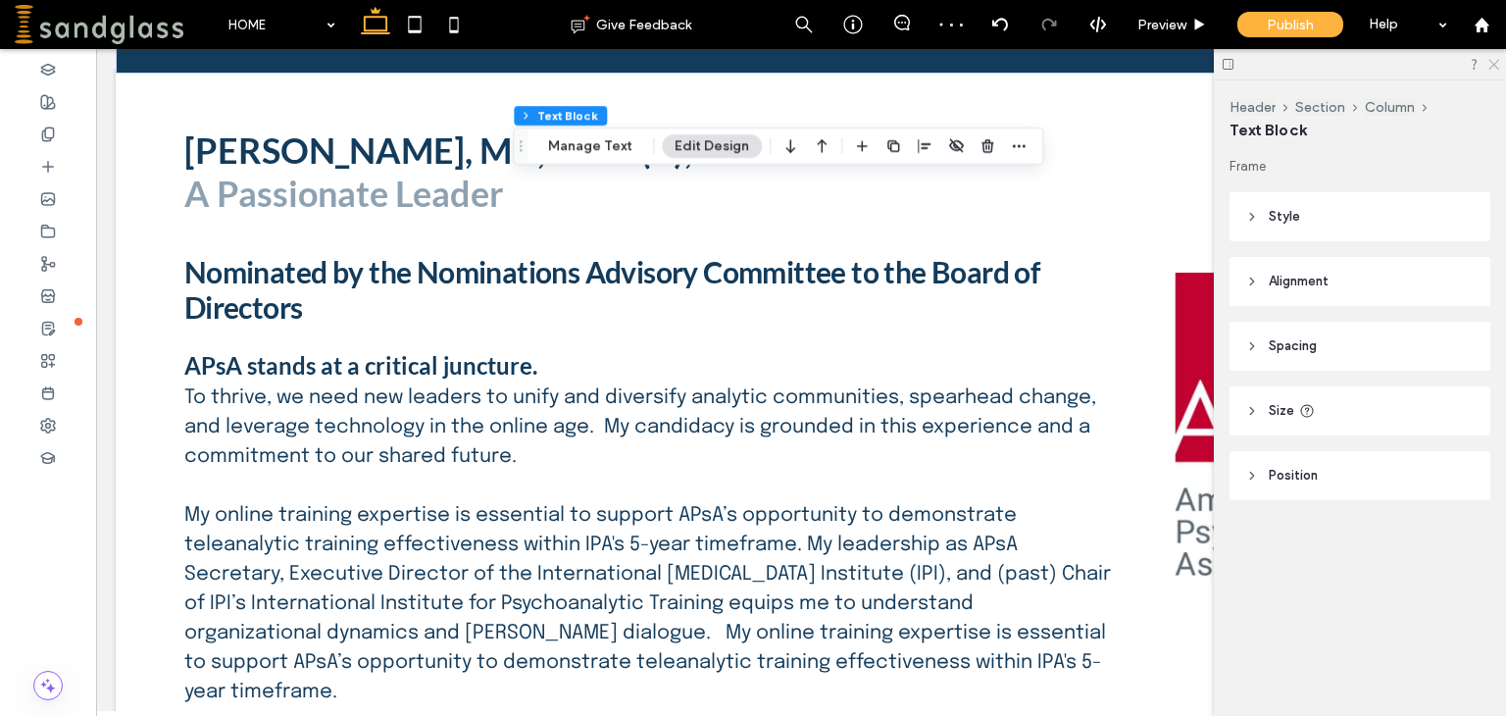
click at [1495, 58] on icon at bounding box center [1492, 63] width 13 height 13
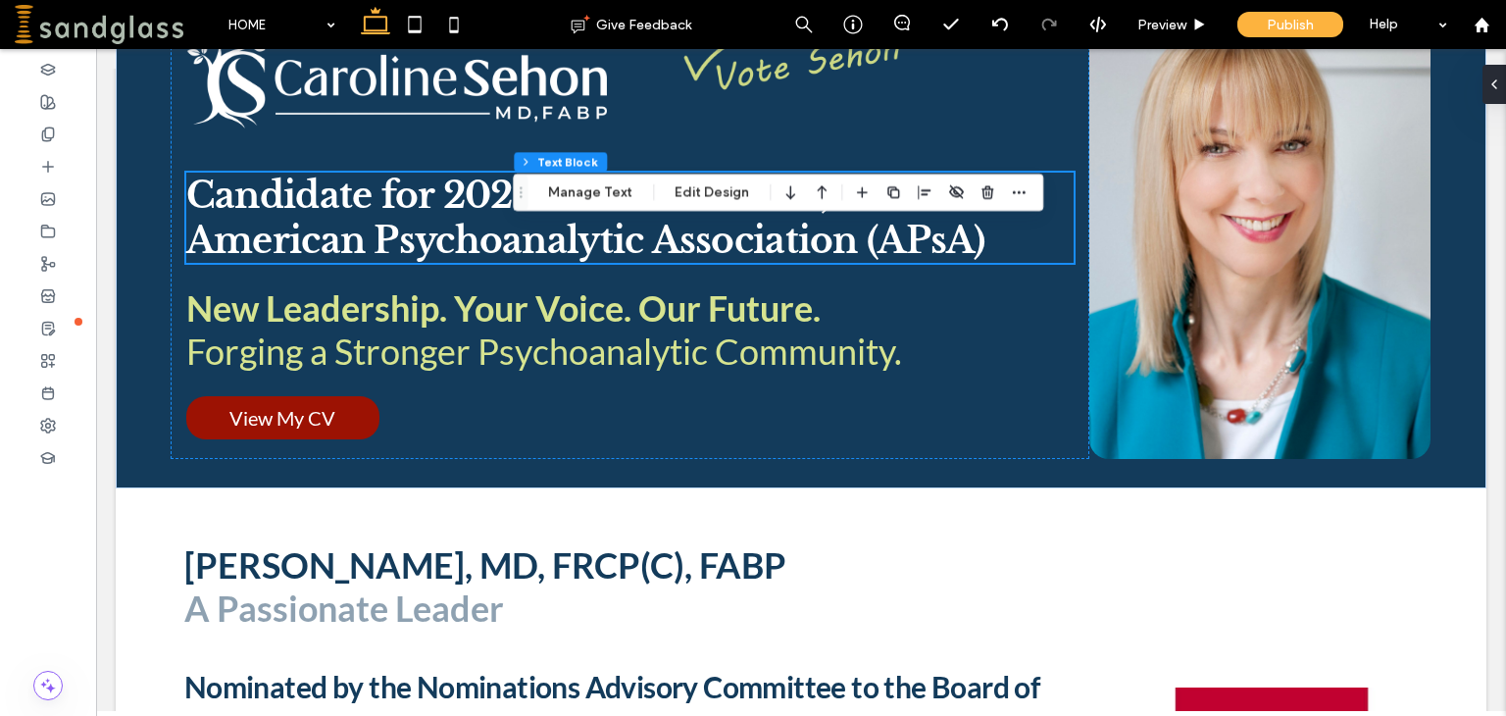
scroll to position [0, 0]
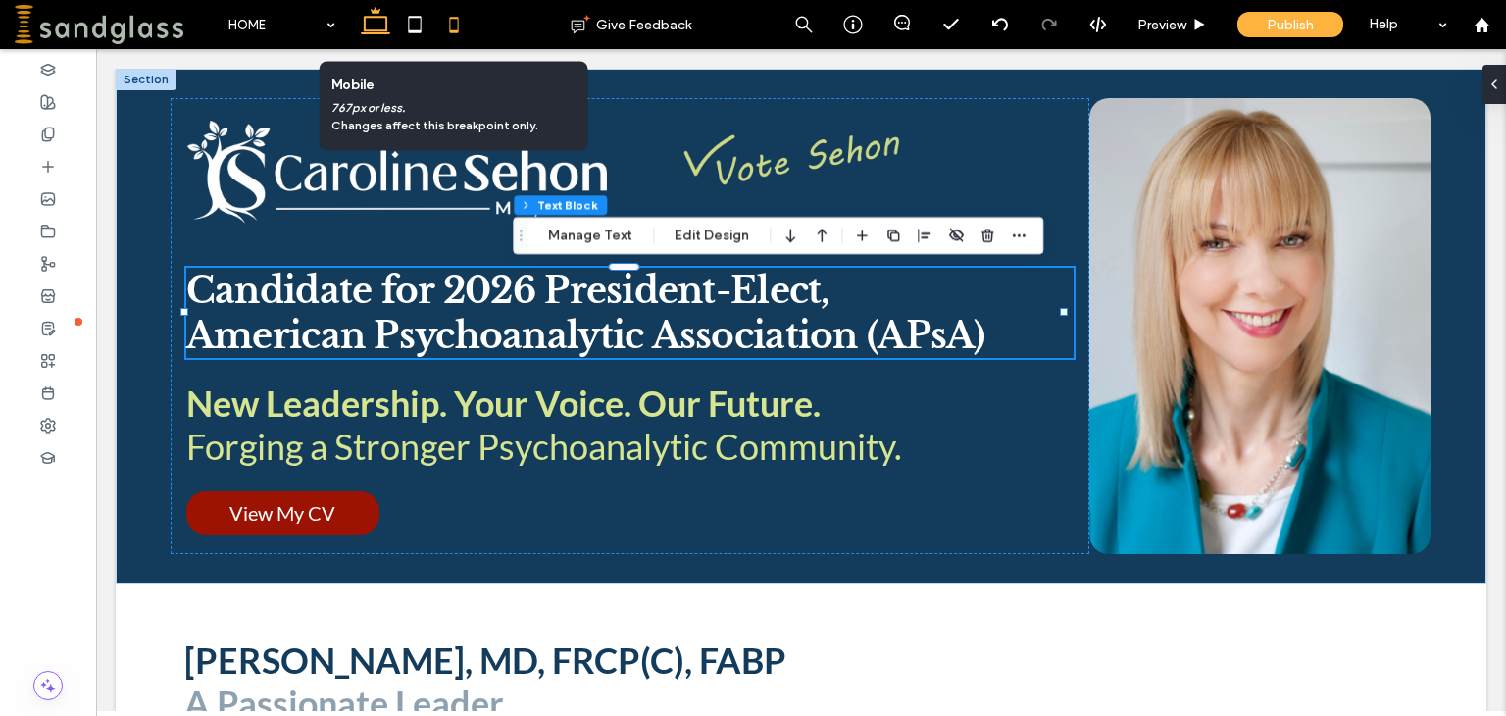
click at [455, 25] on icon at bounding box center [453, 24] width 39 height 39
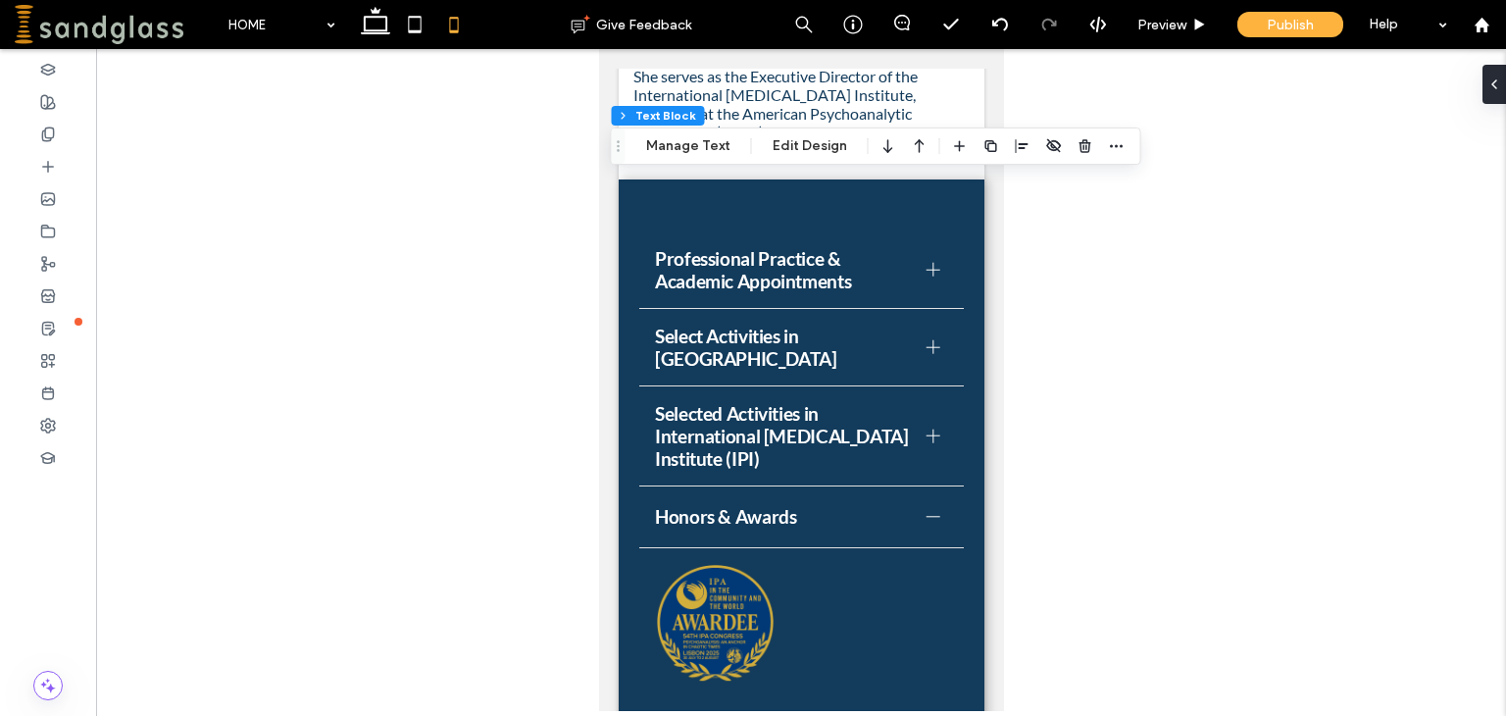
scroll to position [4124, 0]
drag, startPoint x: 993, startPoint y: 111, endPoint x: 1714, endPoint y: 563, distance: 850.5
click at [931, 510] on div at bounding box center [931, 517] width 1 height 14
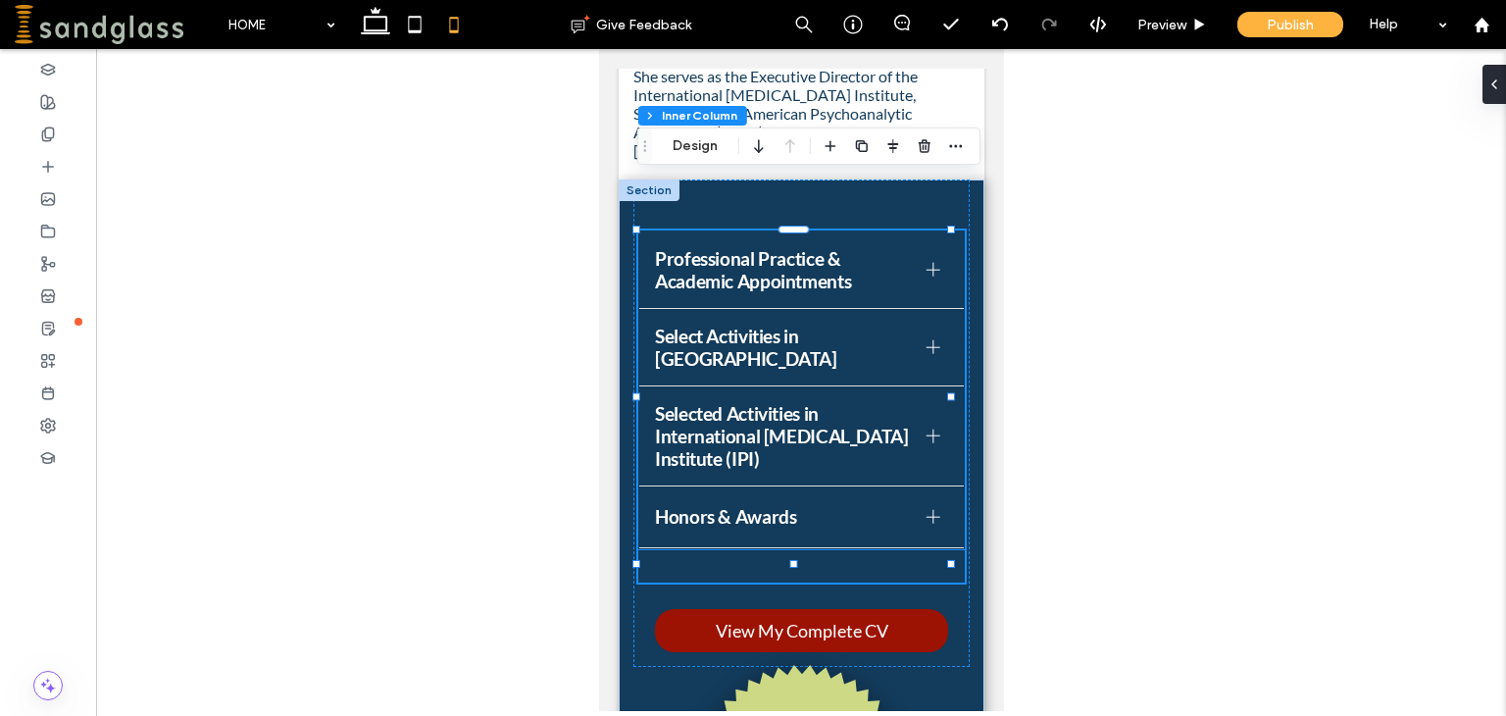
click at [925, 428] on div at bounding box center [932, 435] width 14 height 14
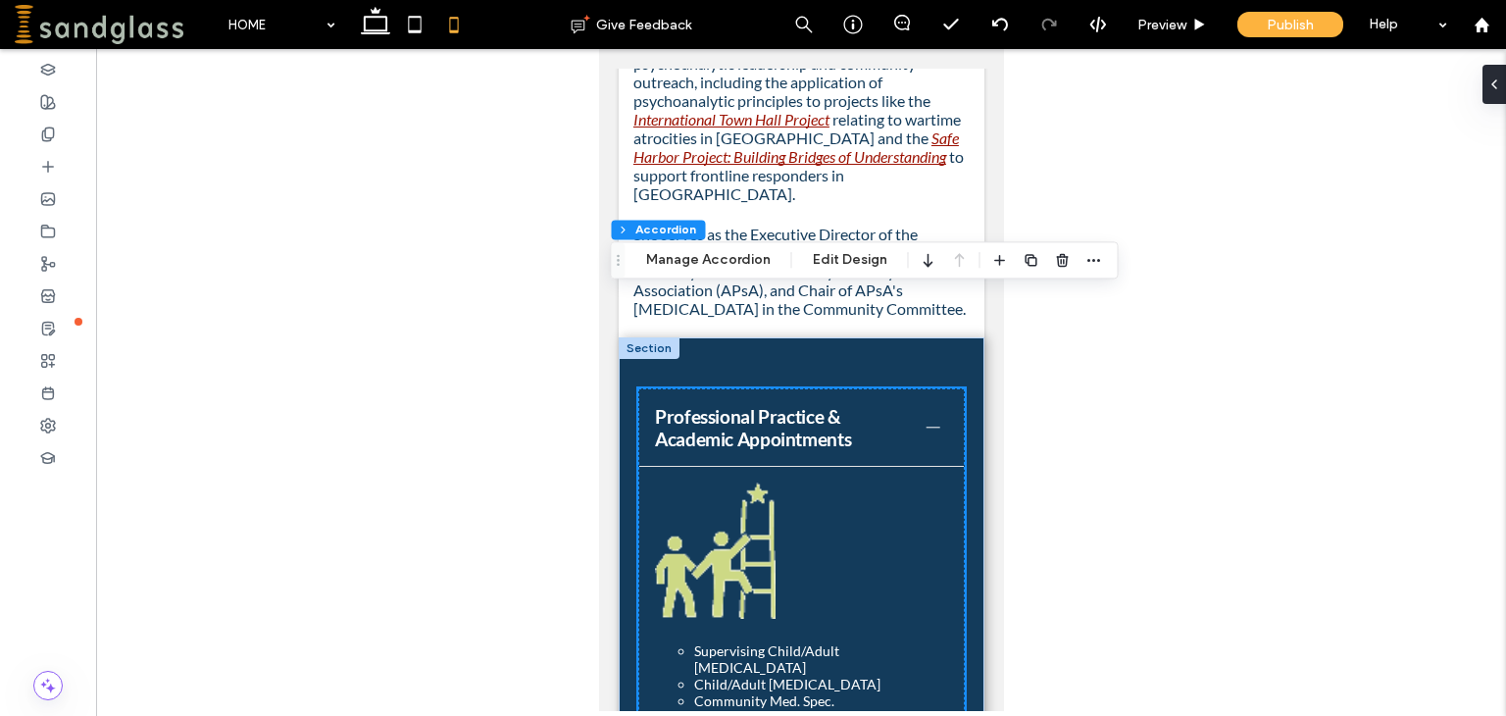
scroll to position [3975, 0]
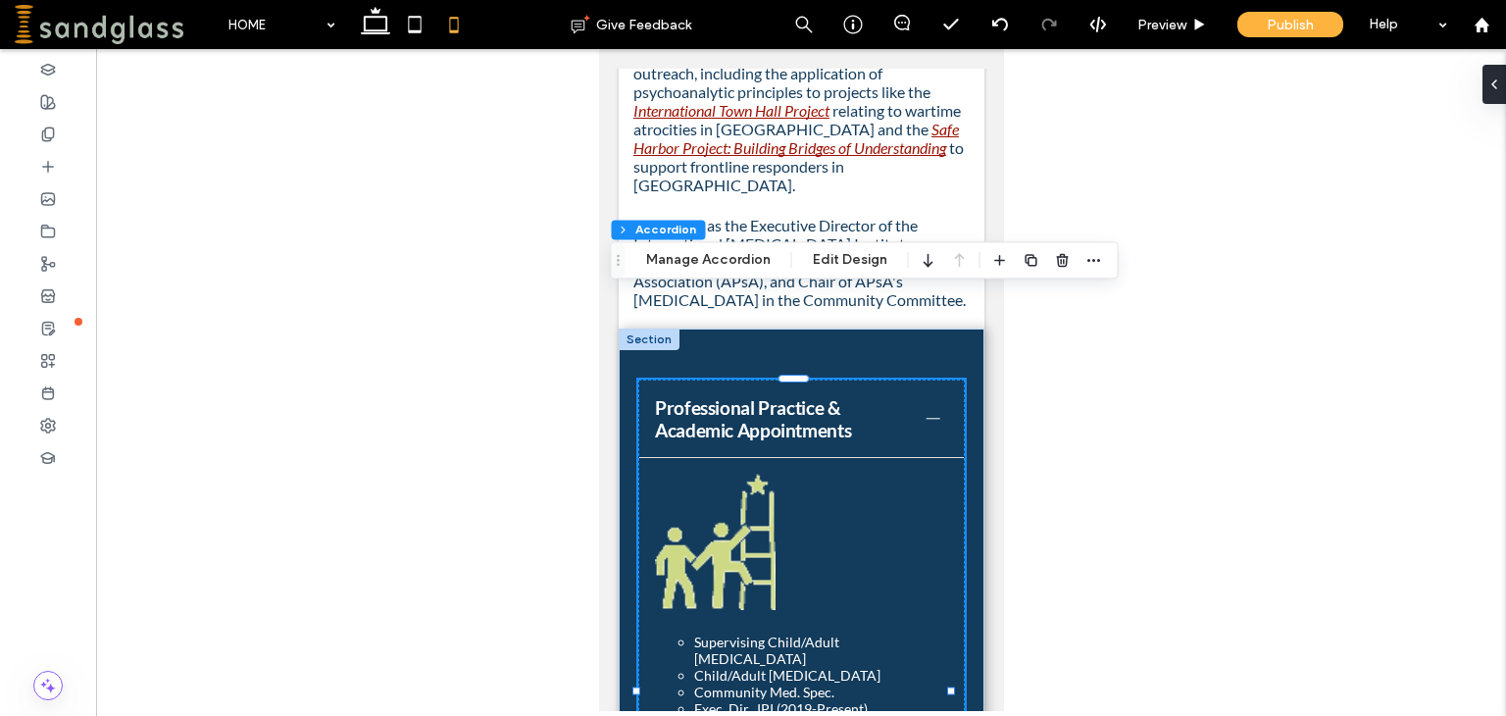
click at [925, 412] on div at bounding box center [932, 419] width 14 height 14
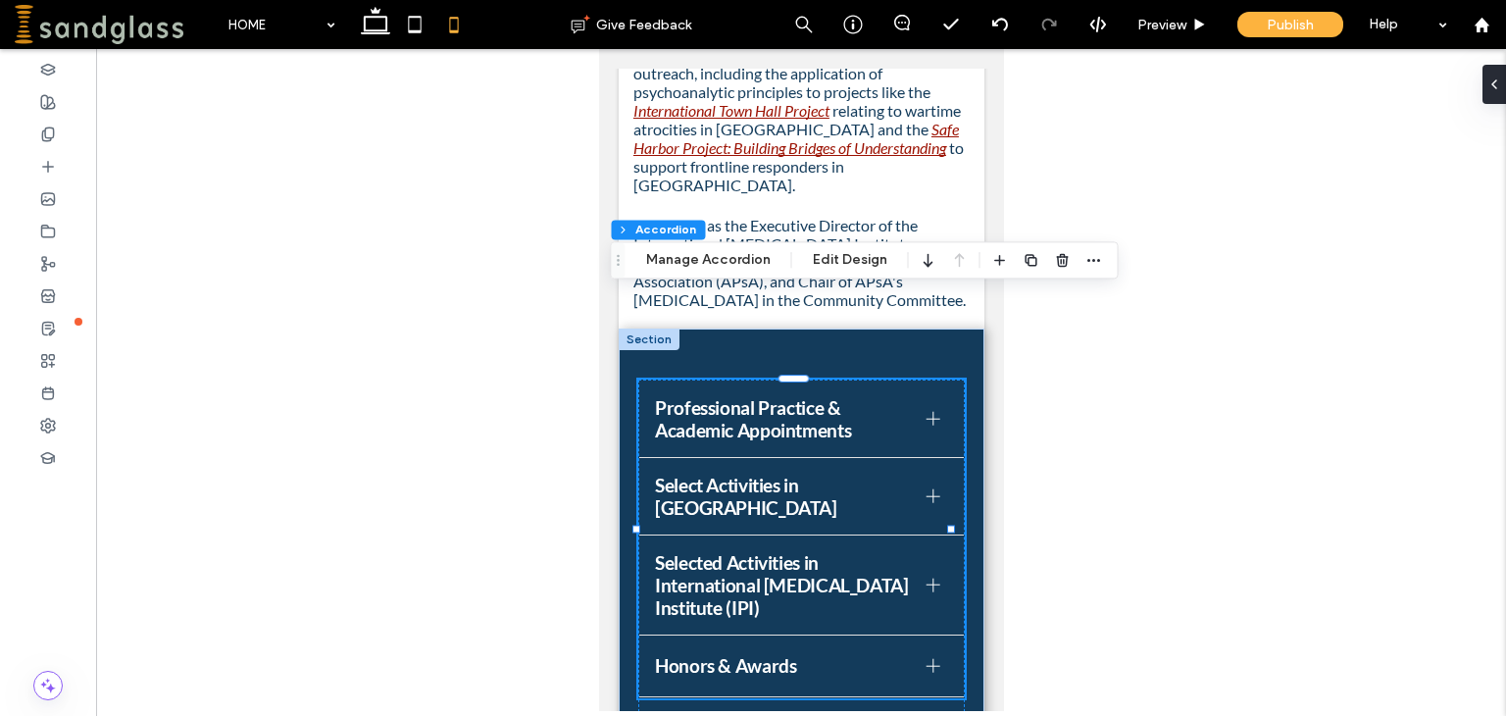
click at [931, 489] on div at bounding box center [931, 496] width 1 height 14
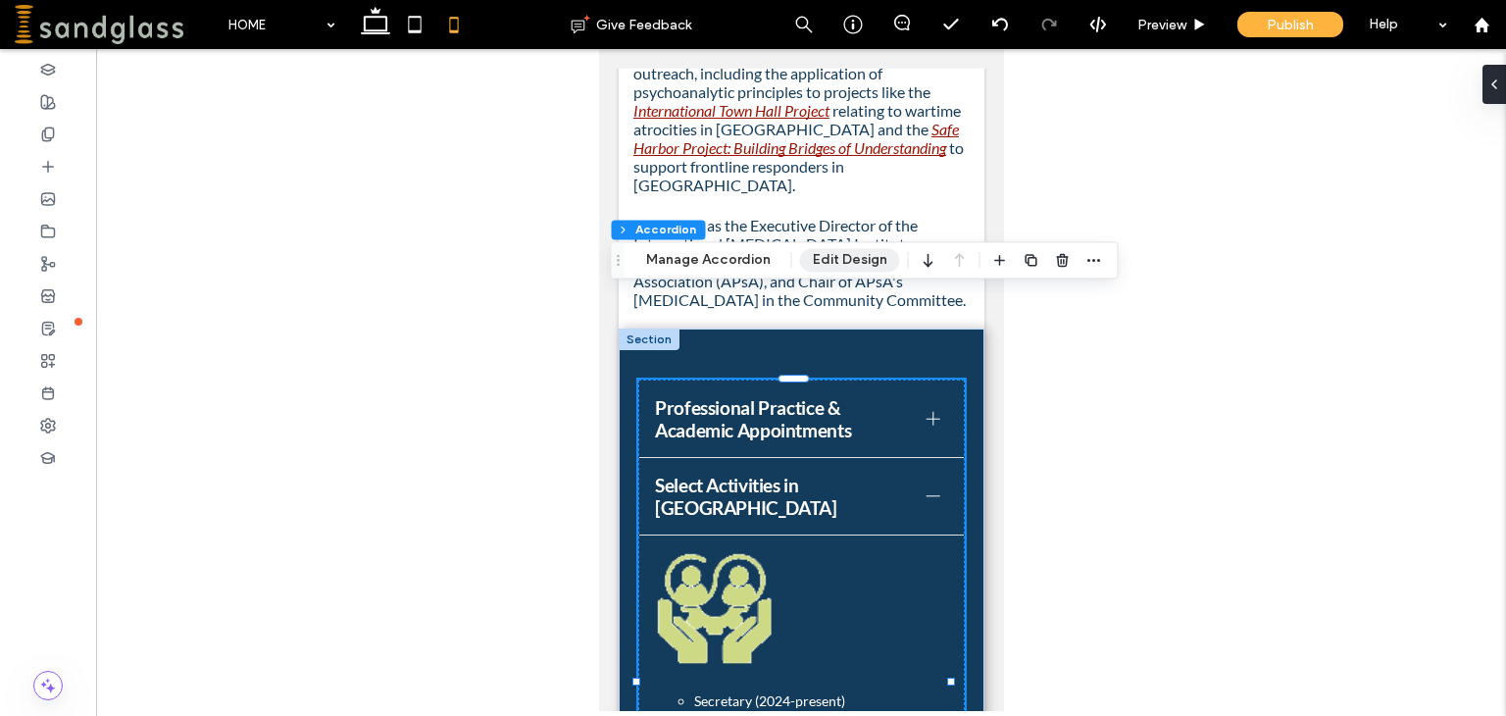
click at [860, 263] on button "Edit Design" at bounding box center [850, 260] width 100 height 24
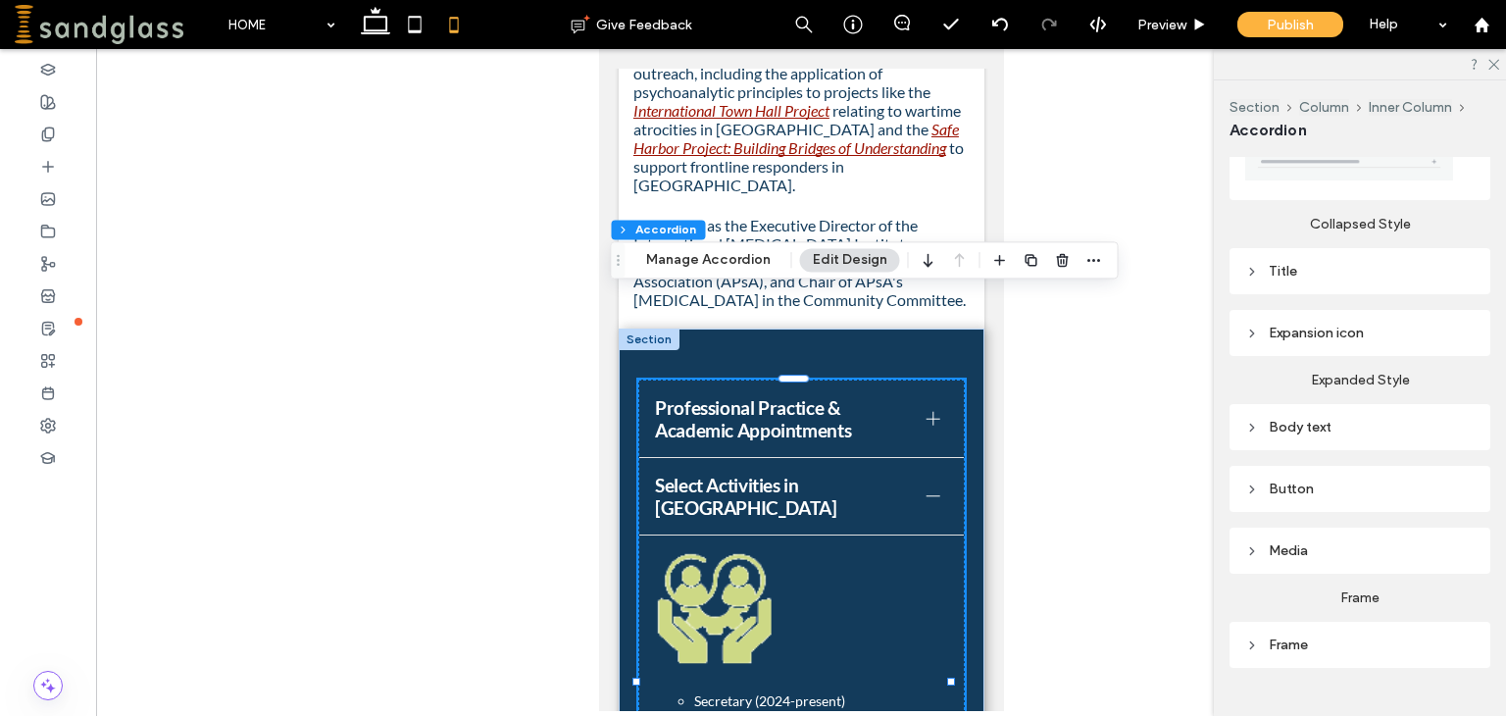
scroll to position [443, 0]
click at [1298, 542] on div "Media" at bounding box center [1359, 548] width 229 height 17
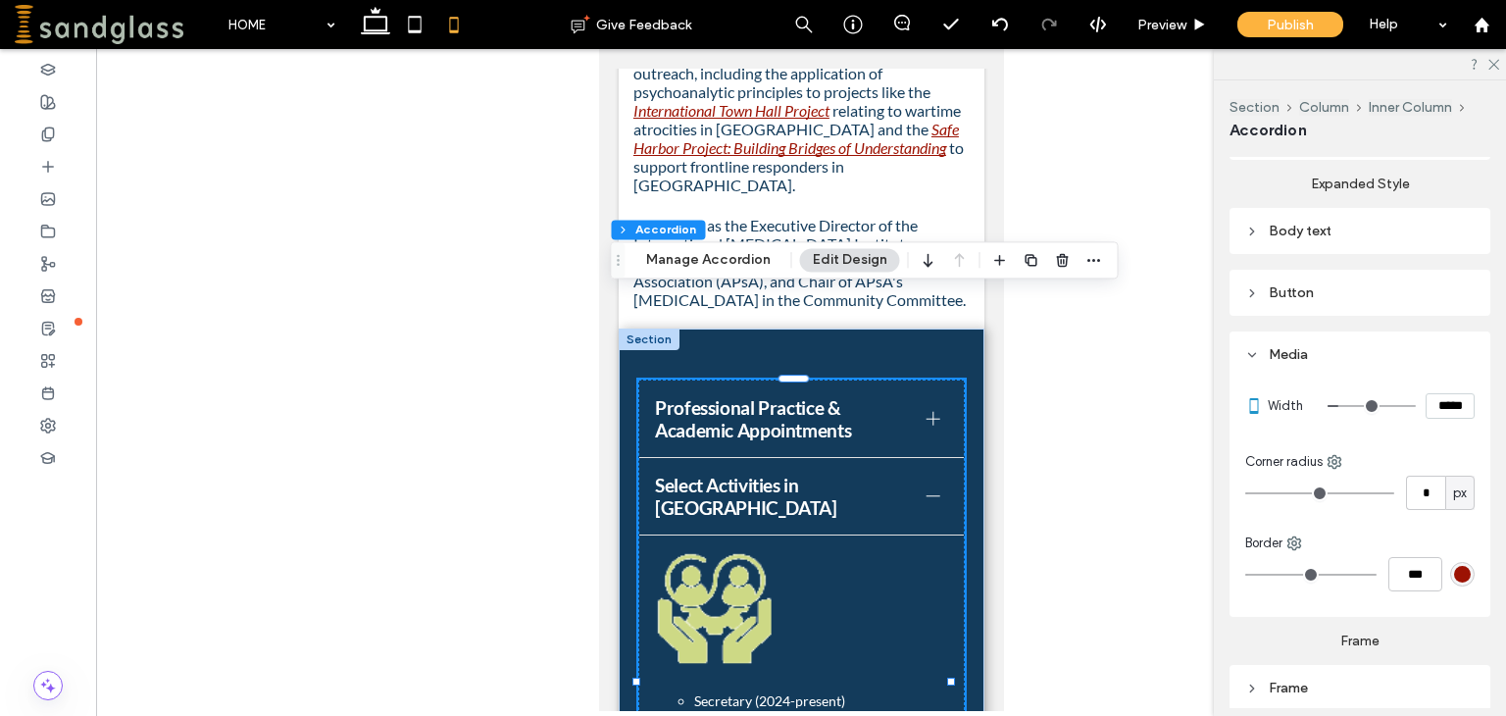
scroll to position [645, 0]
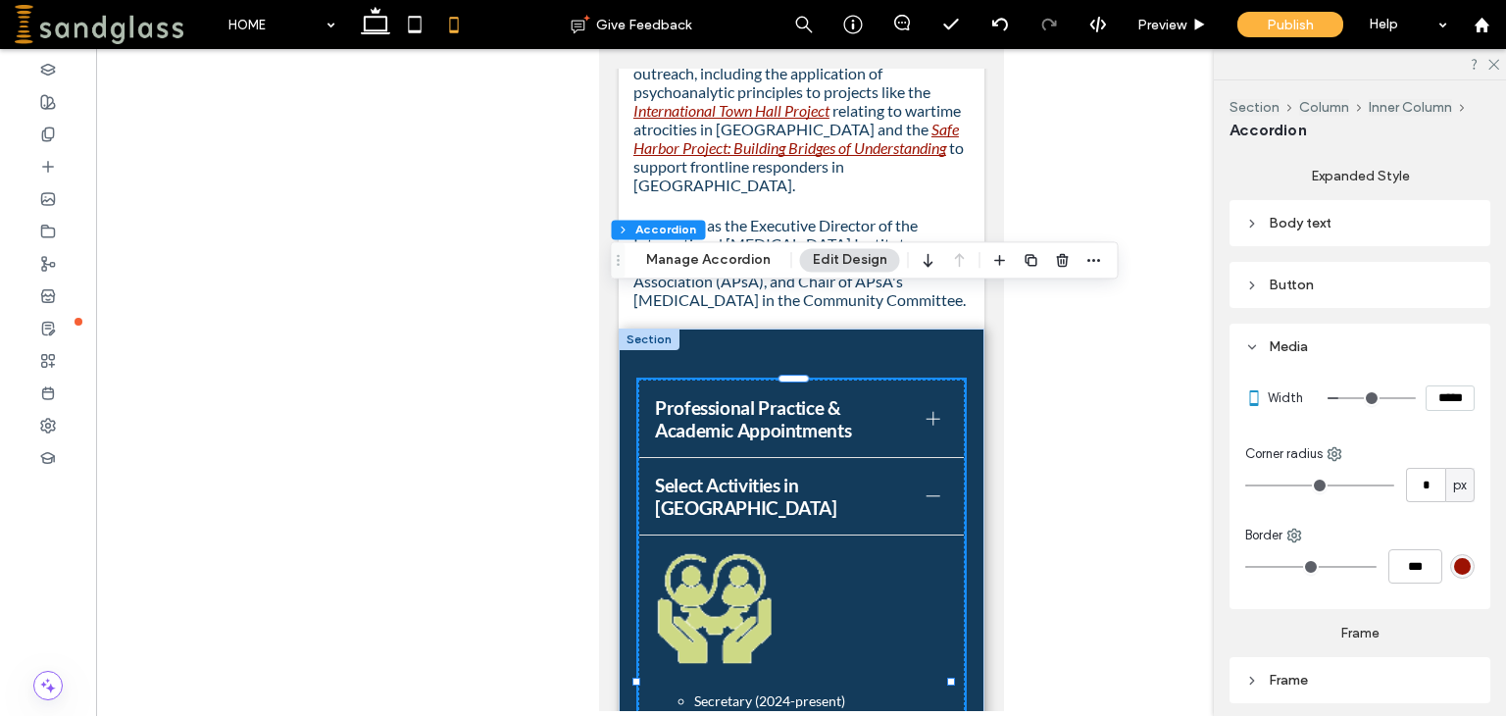
click at [1433, 396] on input "*****" at bounding box center [1449, 397] width 49 height 25
type input "*****"
type input "***"
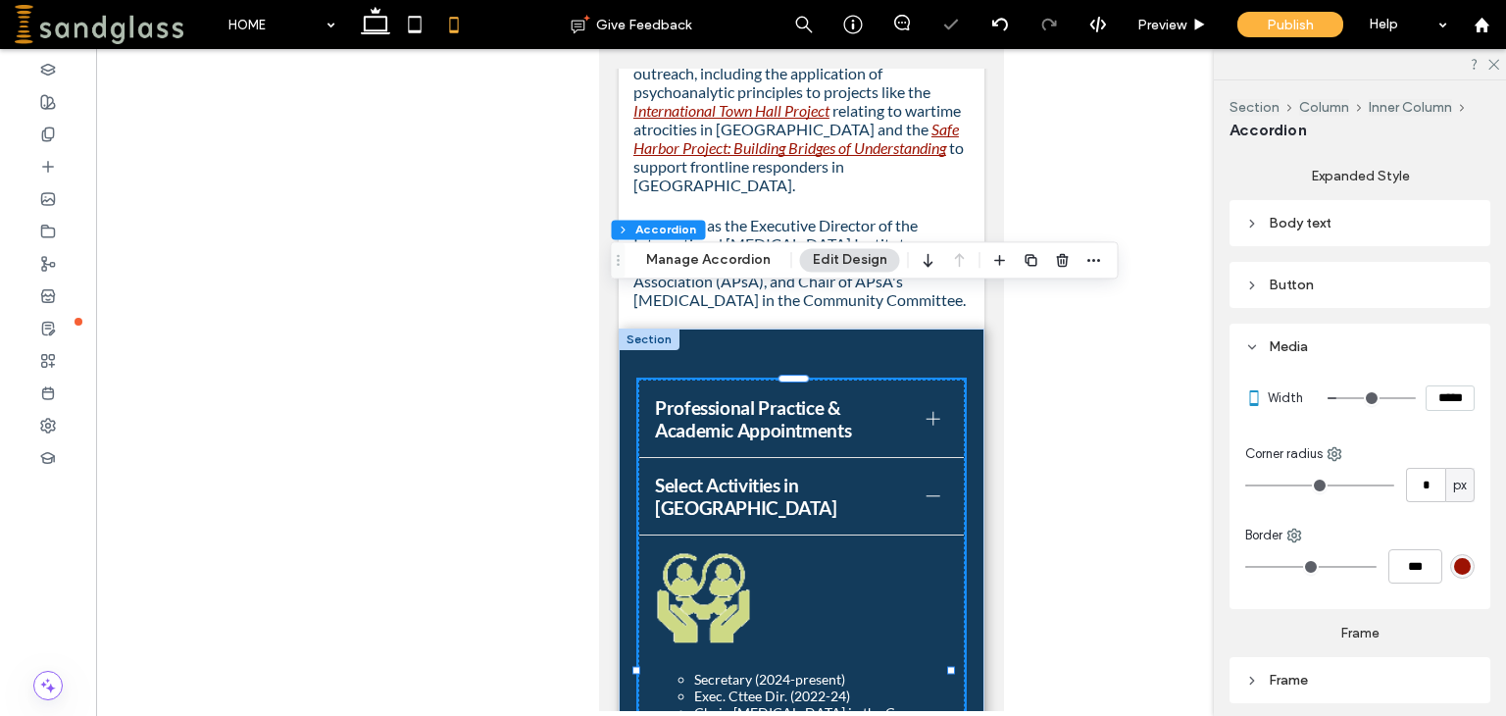
click at [1433, 396] on input "*****" at bounding box center [1449, 397] width 49 height 25
type input "****"
type input "**"
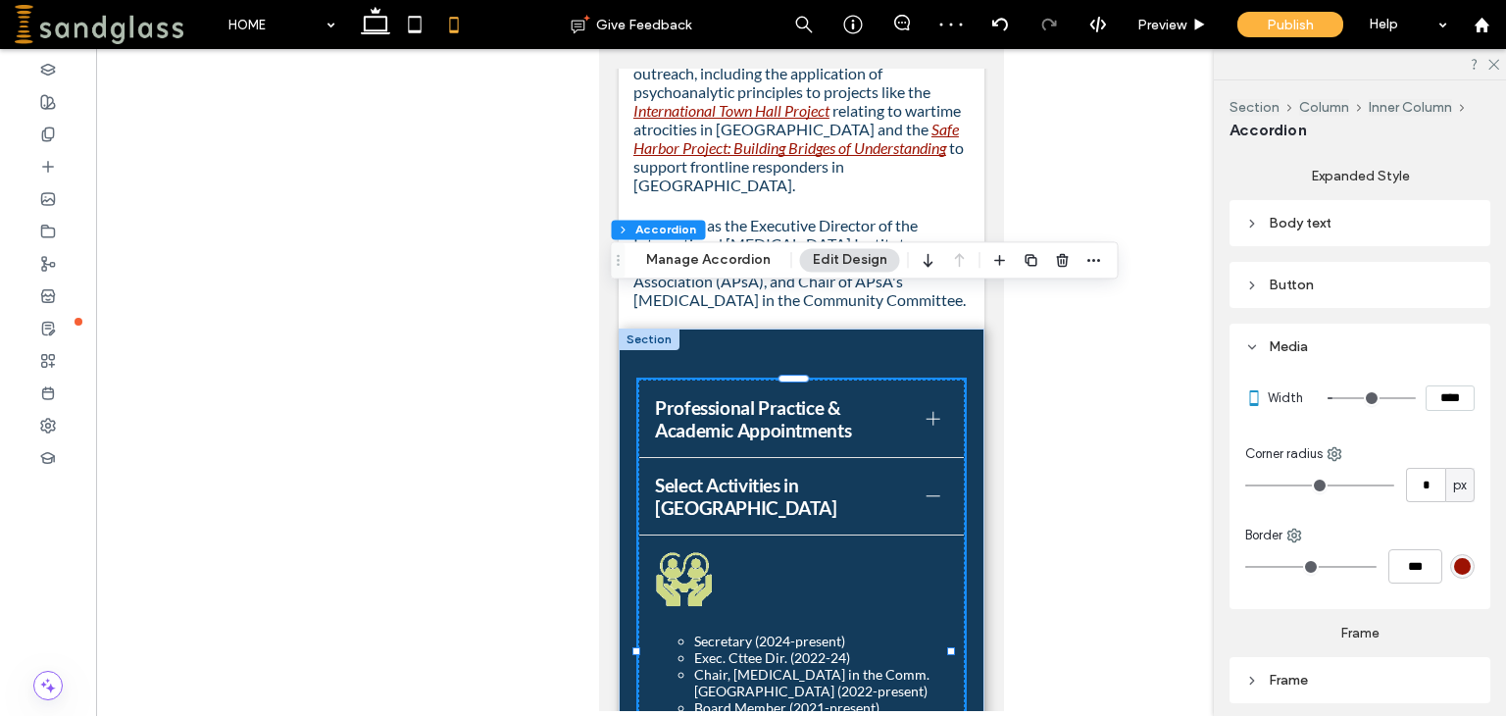
click at [925, 412] on div at bounding box center [932, 419] width 14 height 14
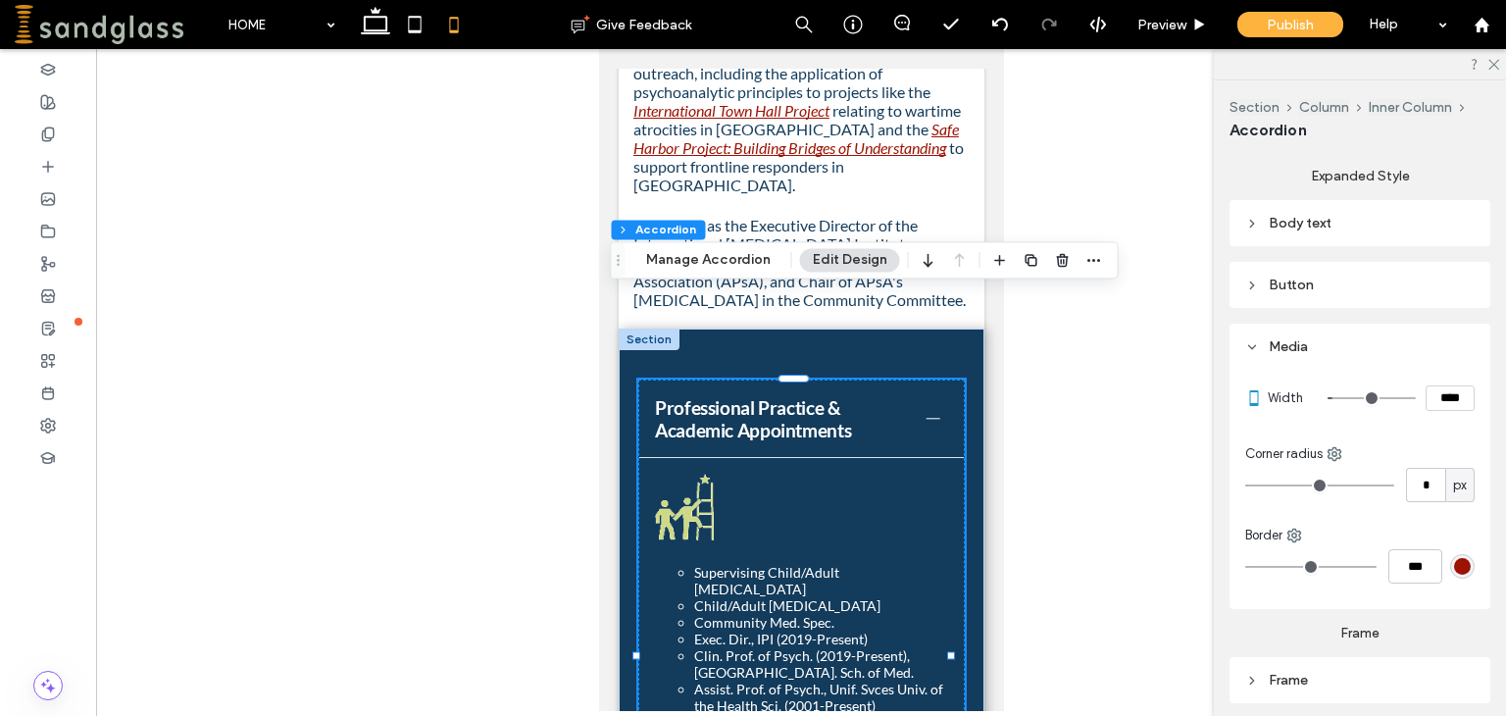
click at [1425, 393] on input "****" at bounding box center [1449, 397] width 49 height 25
type input "****"
type input "**"
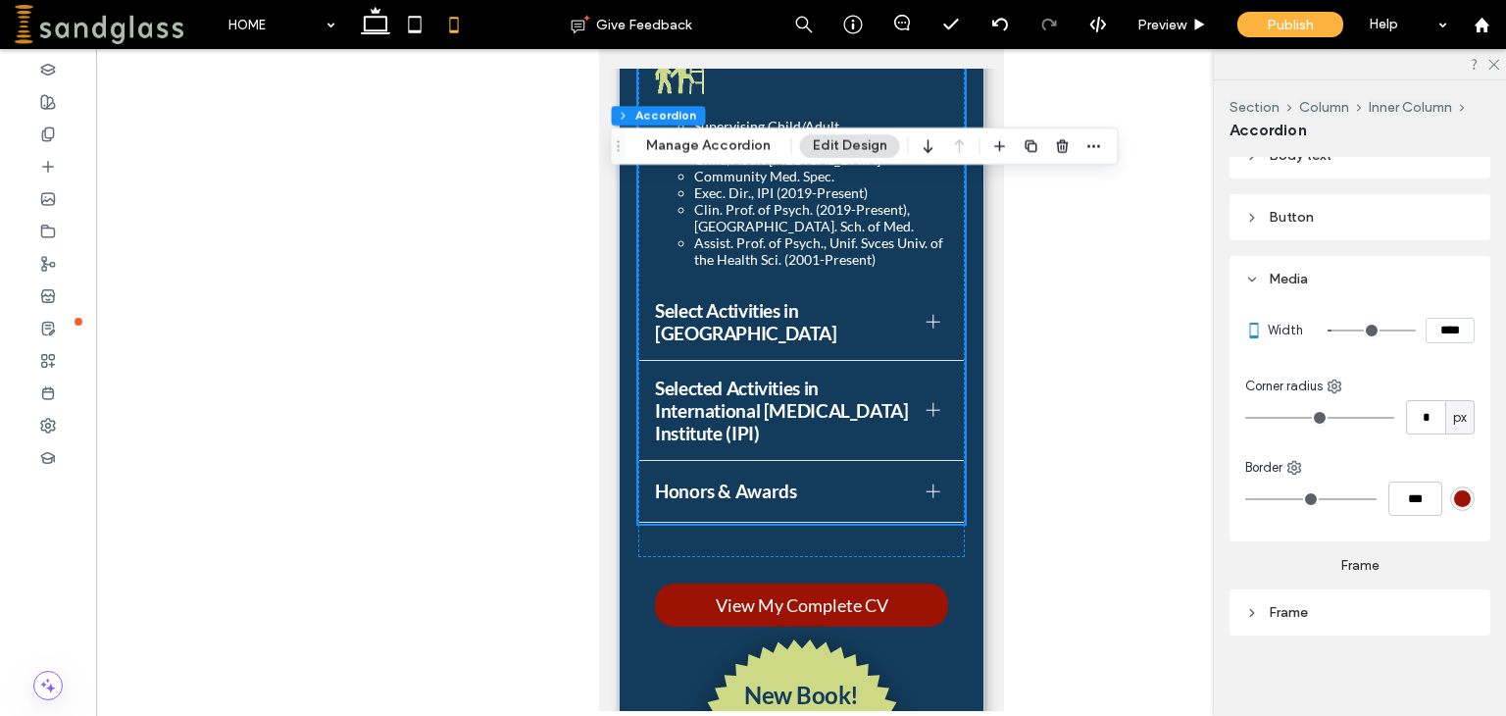
scroll to position [4386, 0]
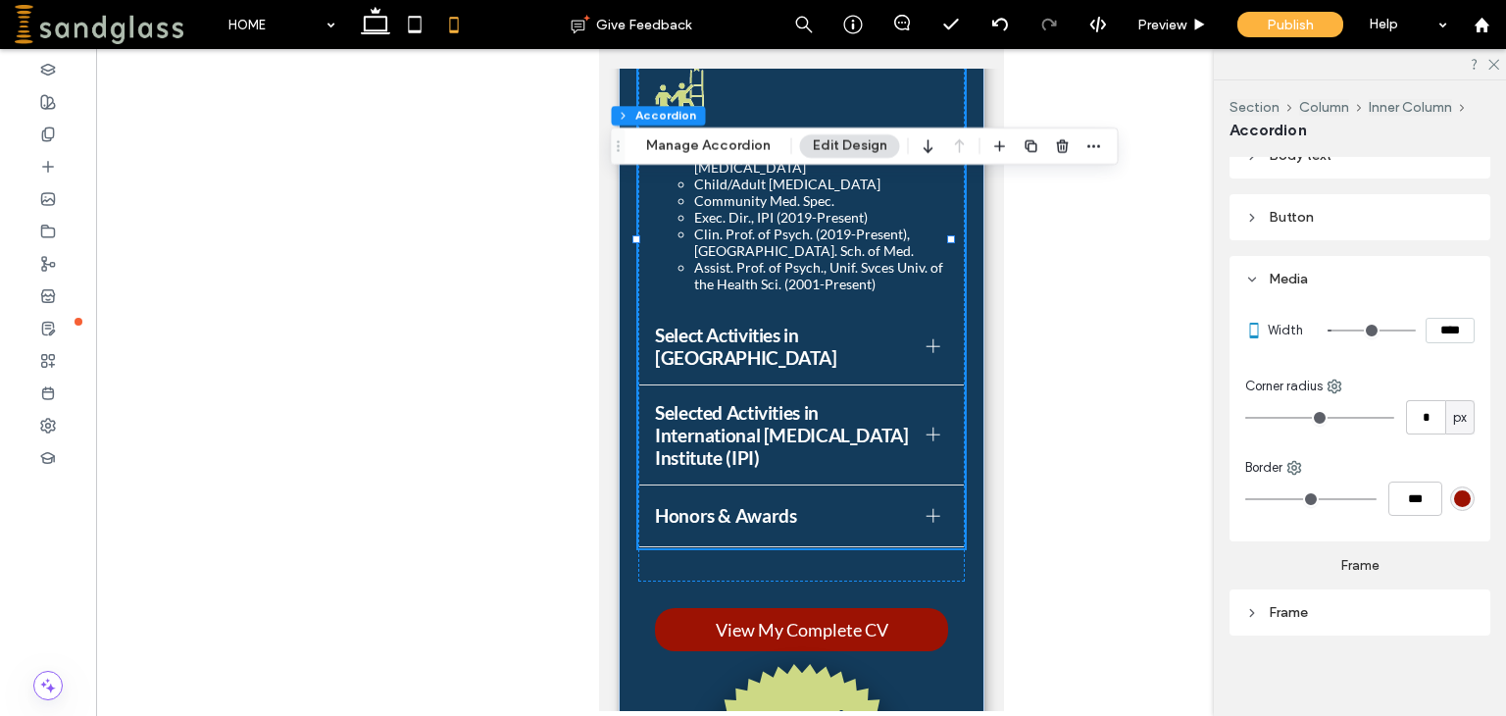
click at [925, 339] on div at bounding box center [932, 346] width 14 height 14
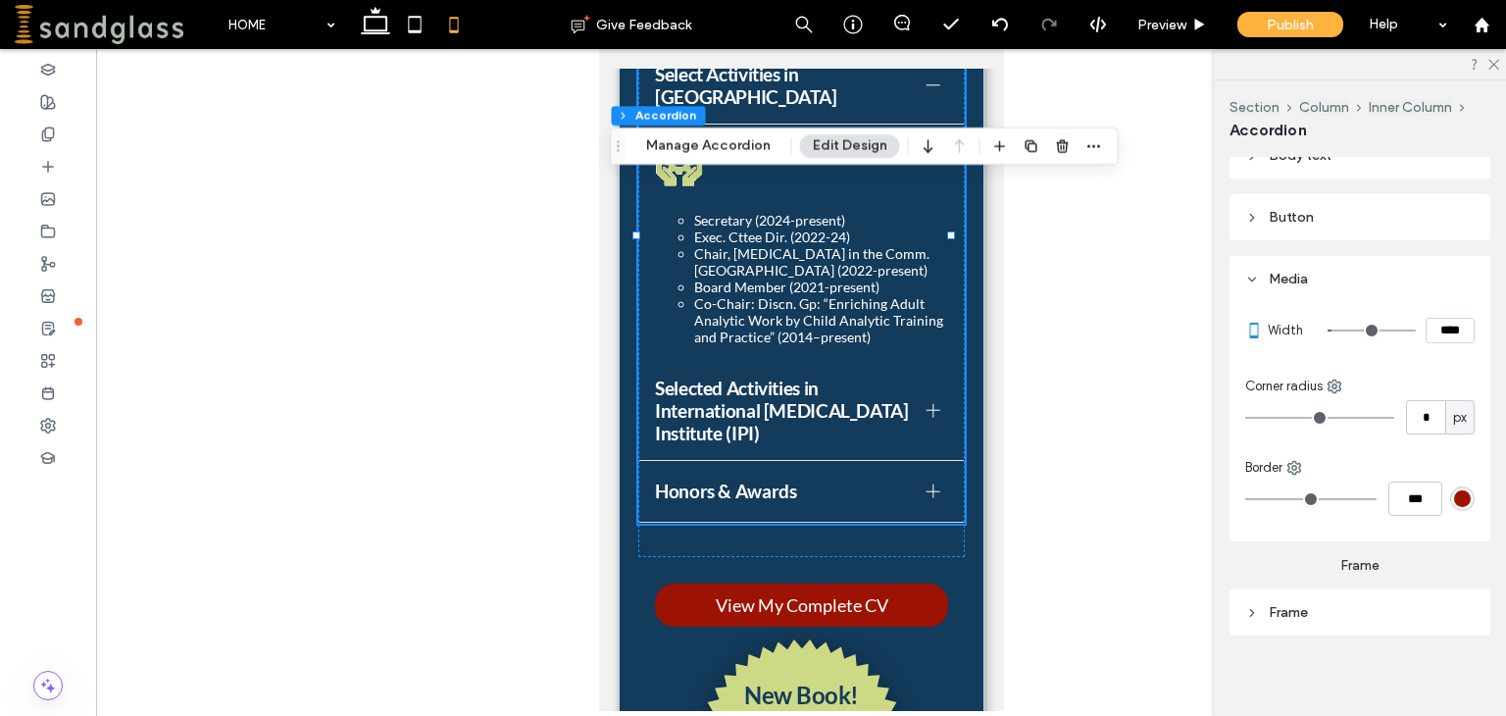
click at [925, 403] on div at bounding box center [932, 410] width 14 height 14
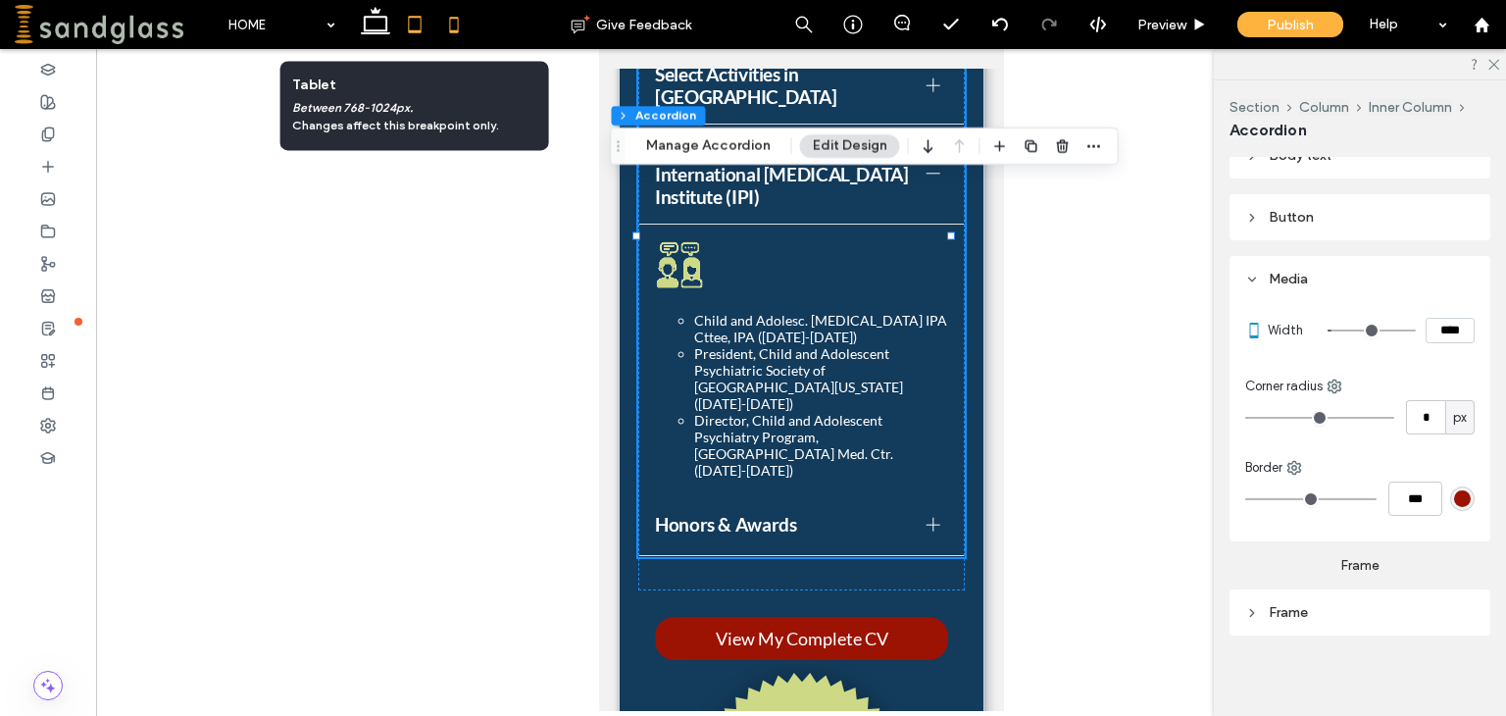
click at [408, 19] on use at bounding box center [414, 24] width 13 height 17
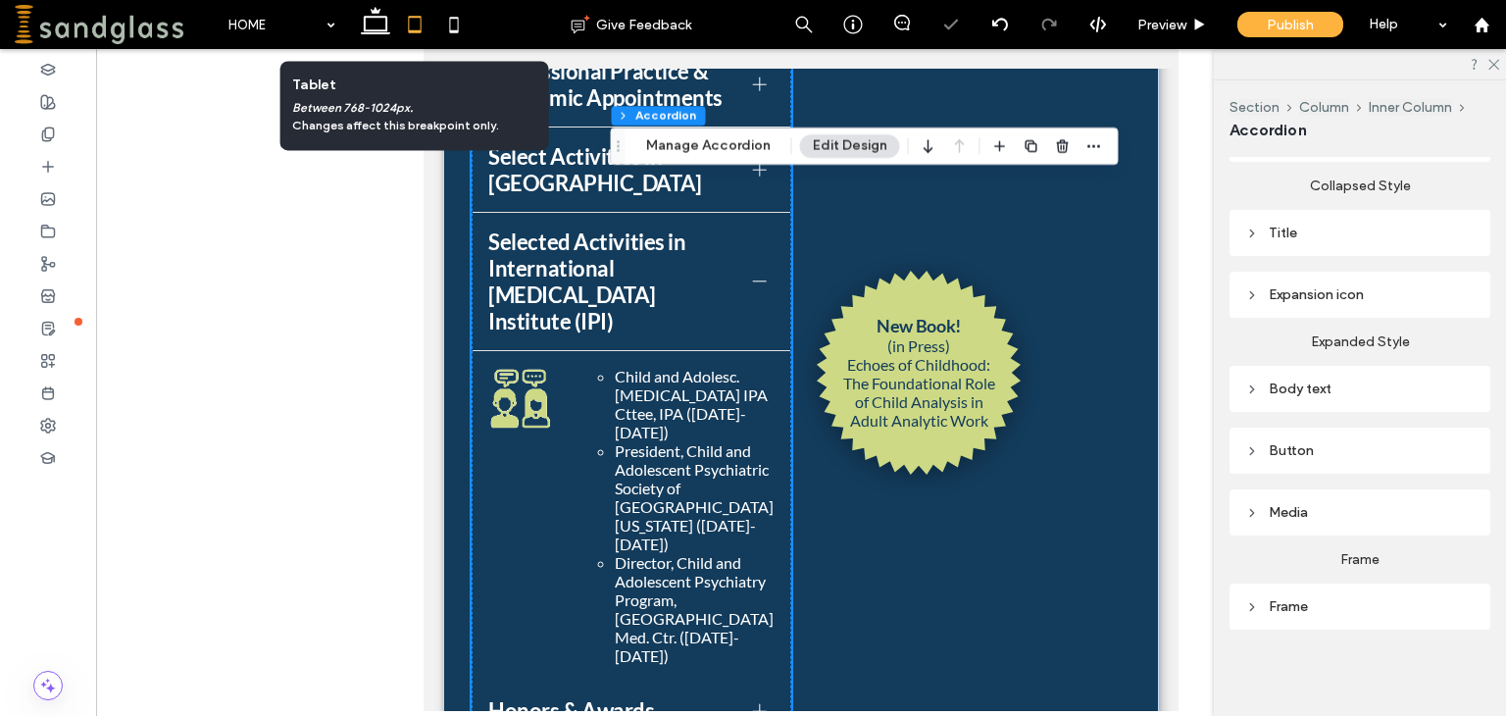
scroll to position [472, 0]
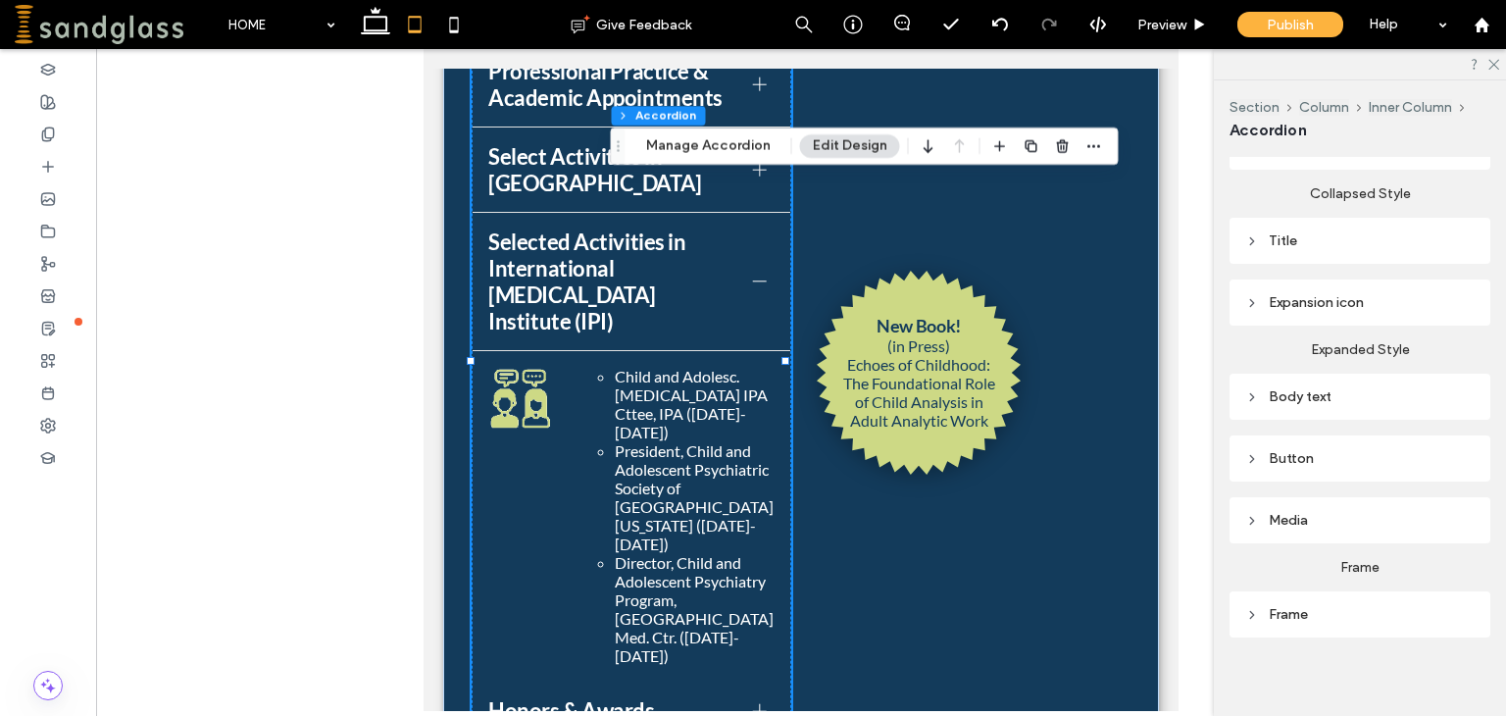
click at [754, 280] on div at bounding box center [760, 280] width 14 height 1
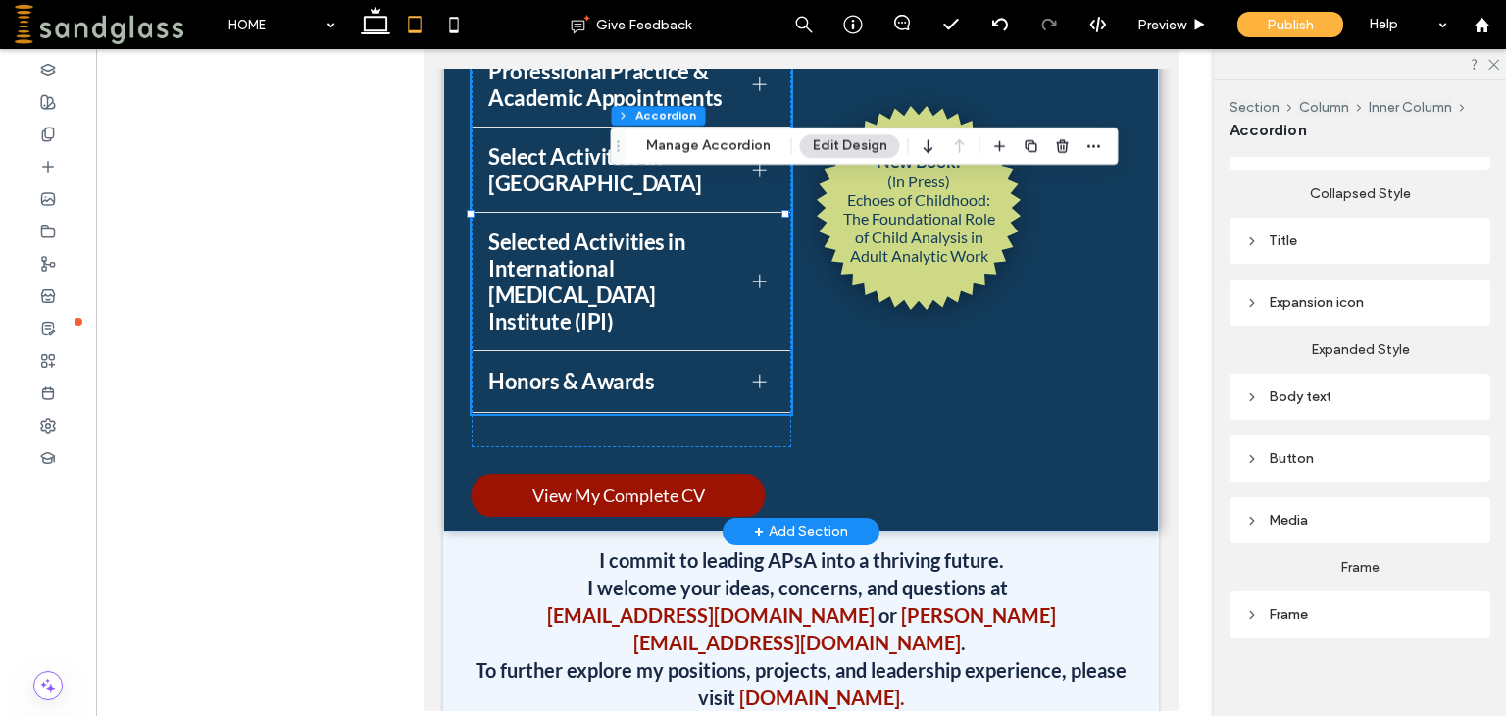
click at [753, 176] on div at bounding box center [760, 170] width 14 height 14
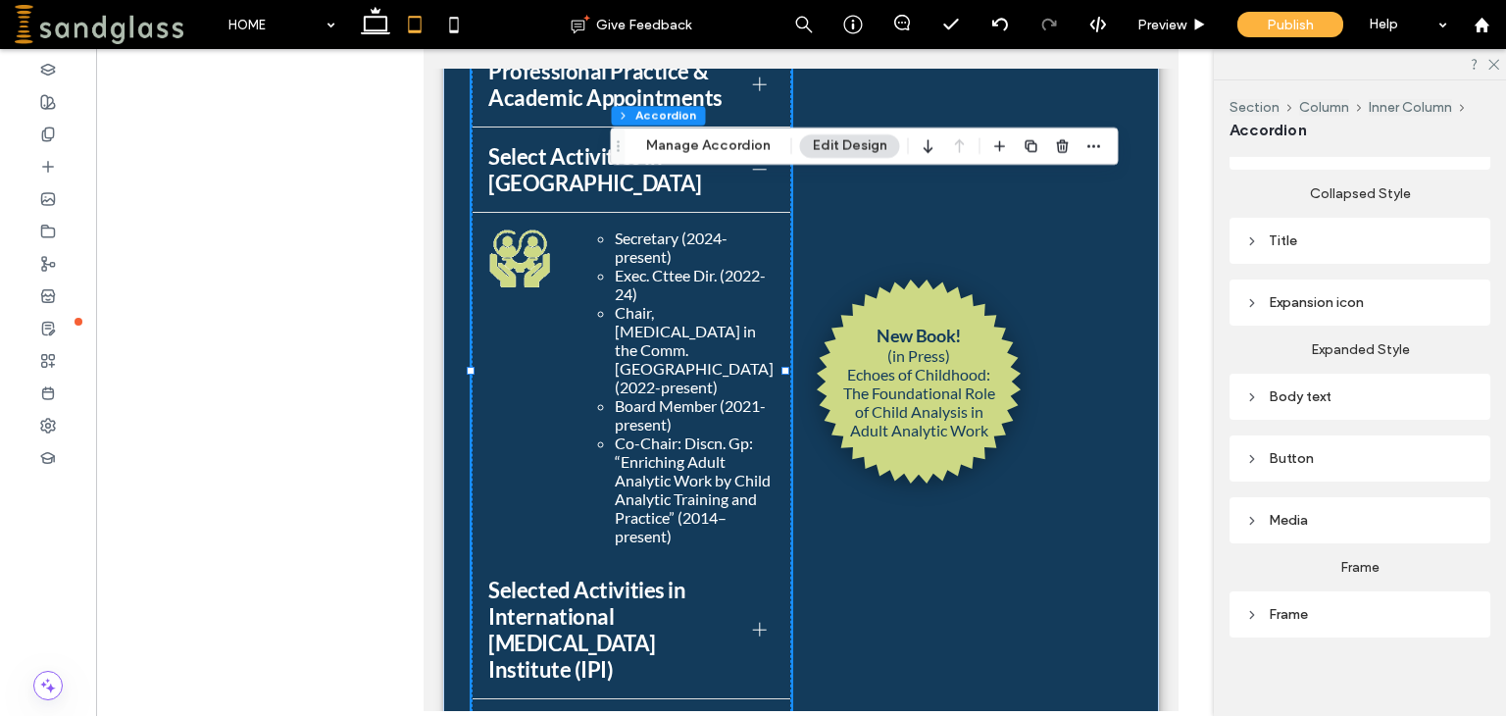
click at [745, 177] on div at bounding box center [759, 169] width 29 height 29
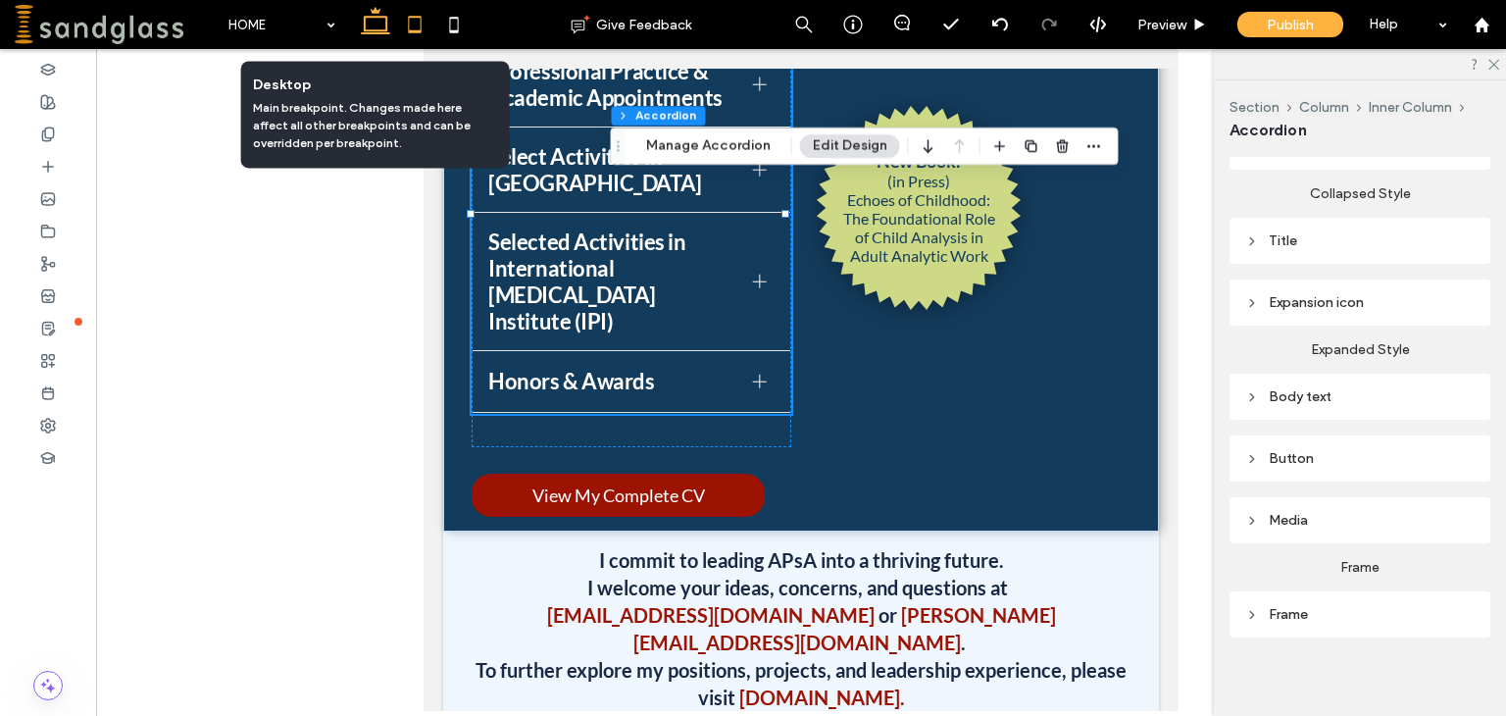
click at [377, 18] on icon at bounding box center [375, 24] width 39 height 39
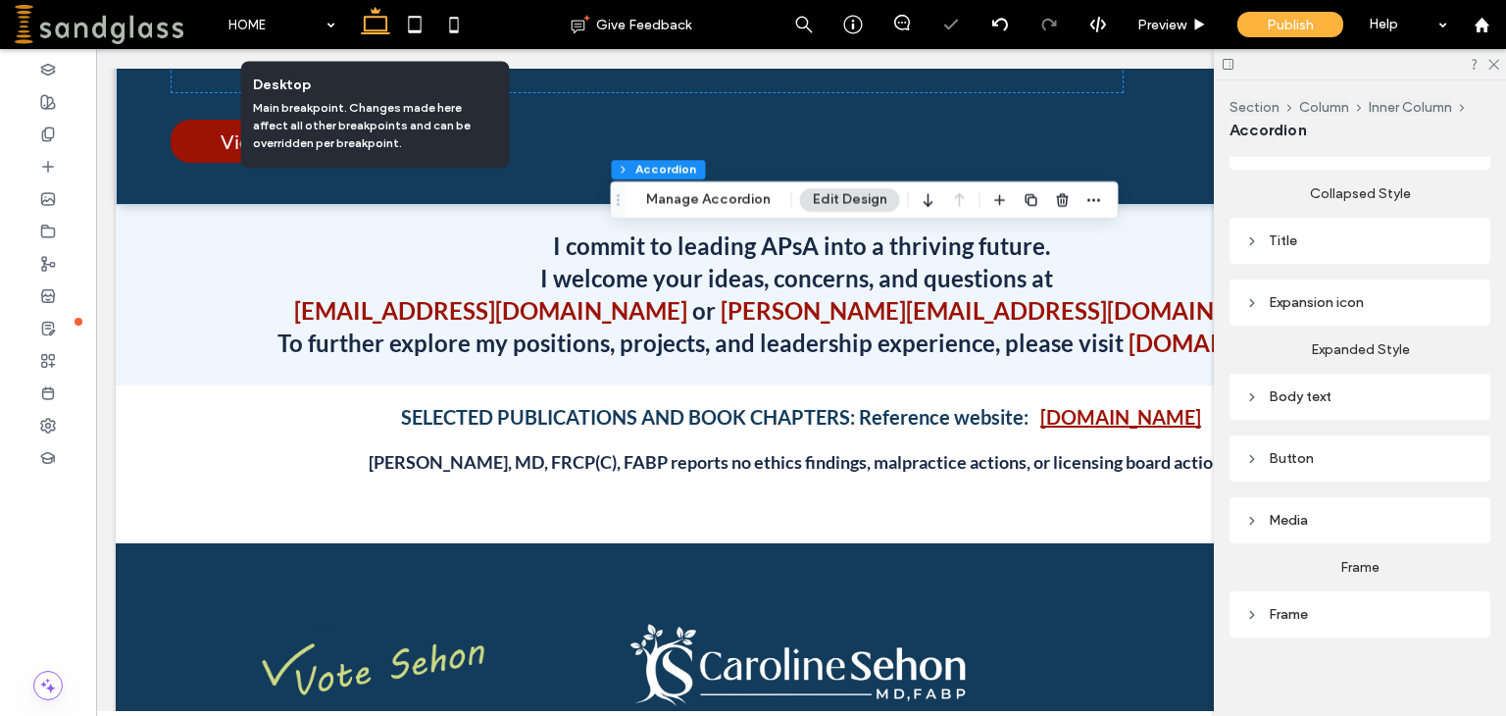
scroll to position [1974, 0]
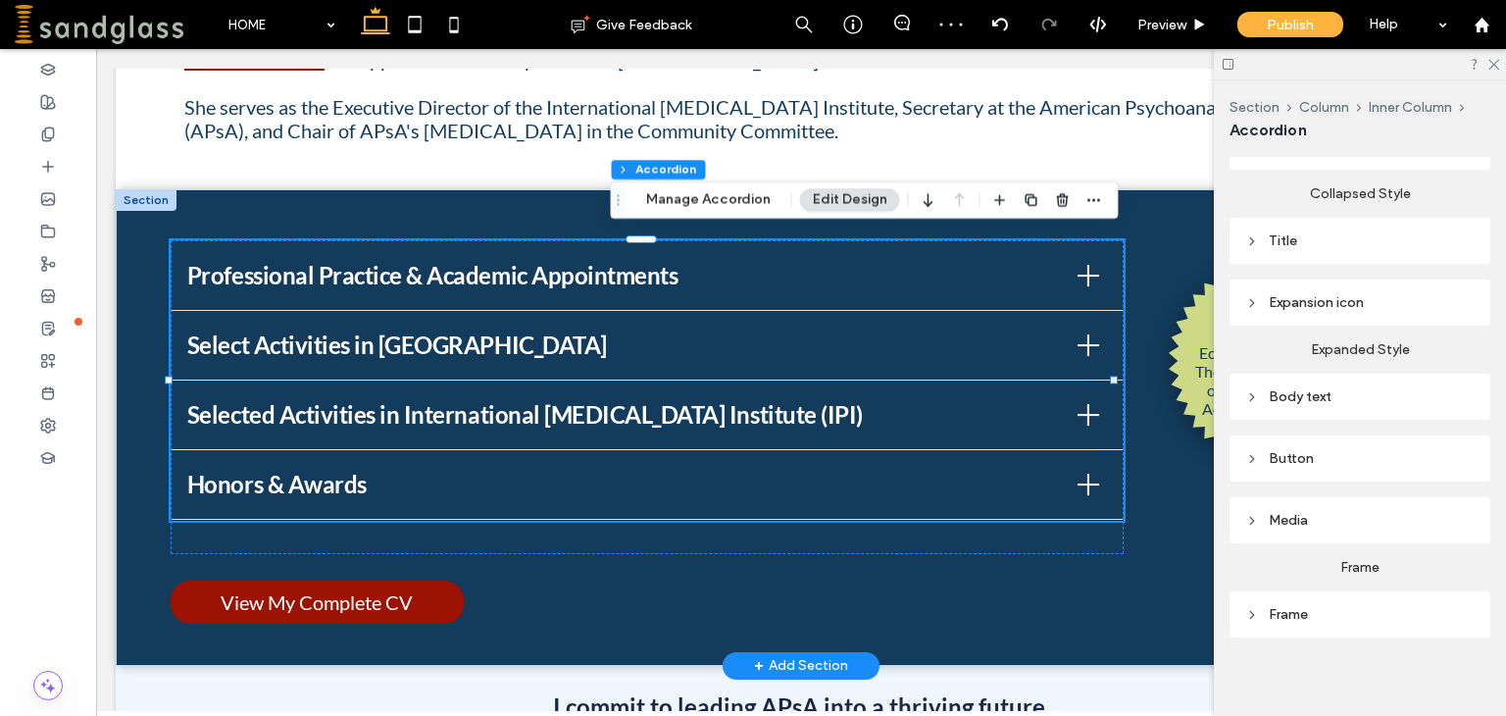
click at [1077, 265] on div at bounding box center [1088, 276] width 22 height 22
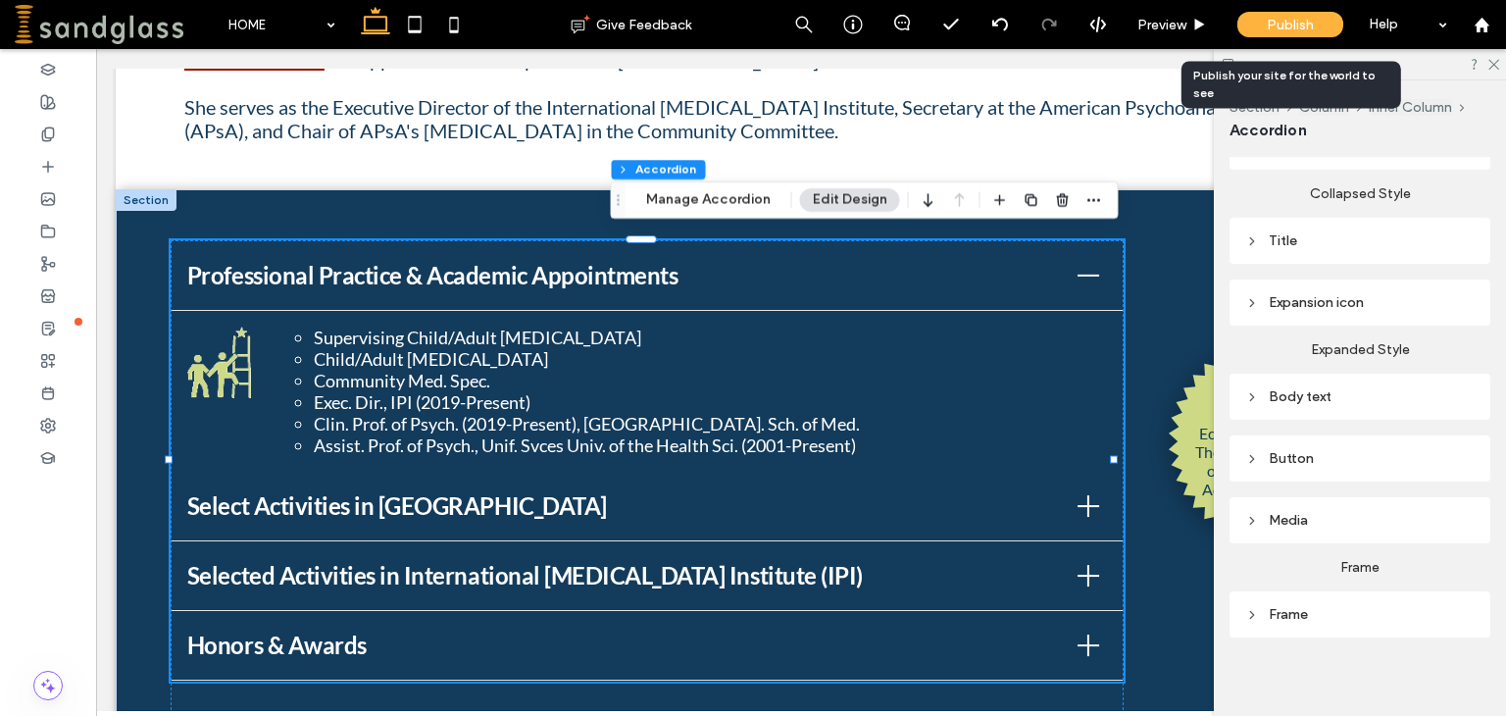
click at [1287, 19] on span "Publish" at bounding box center [1290, 25] width 47 height 17
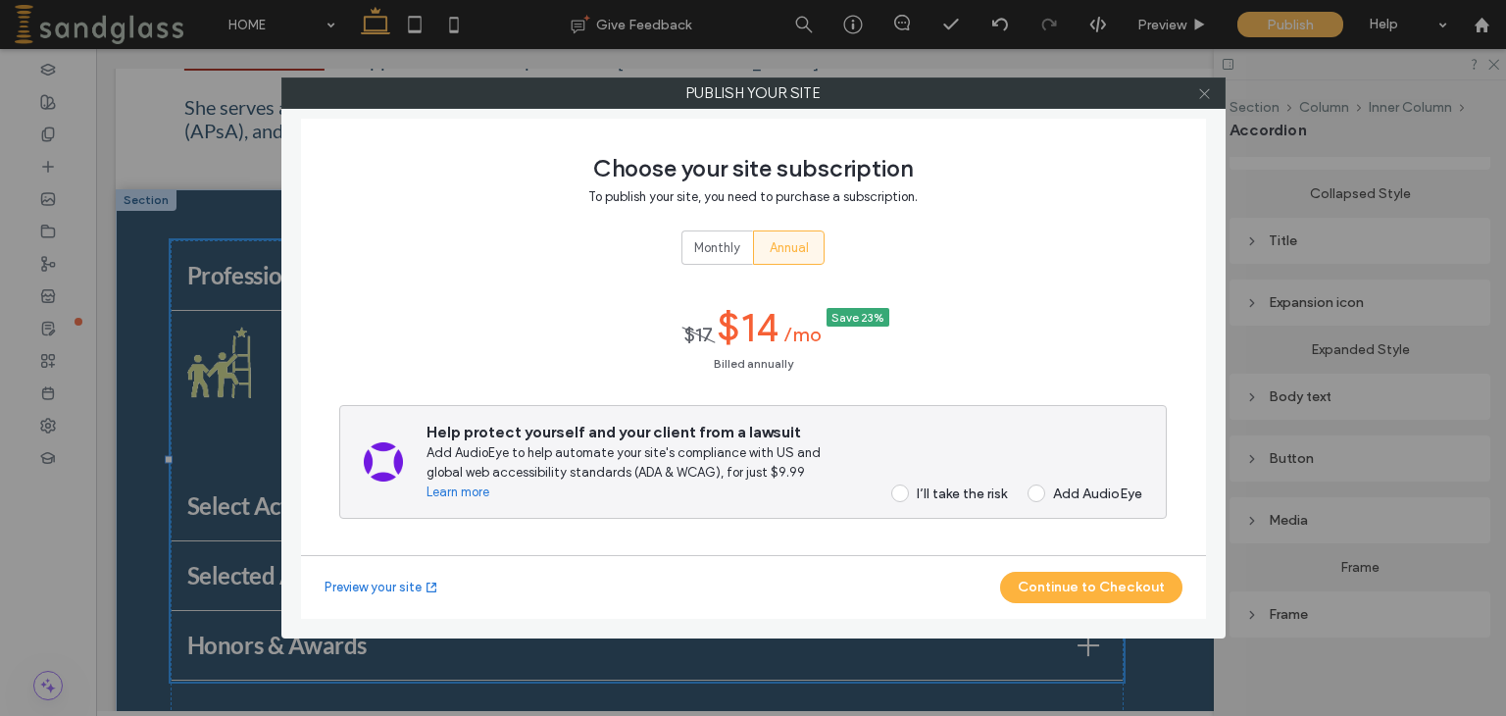
click at [1202, 96] on icon at bounding box center [1204, 93] width 15 height 15
